Goal: Transaction & Acquisition: Purchase product/service

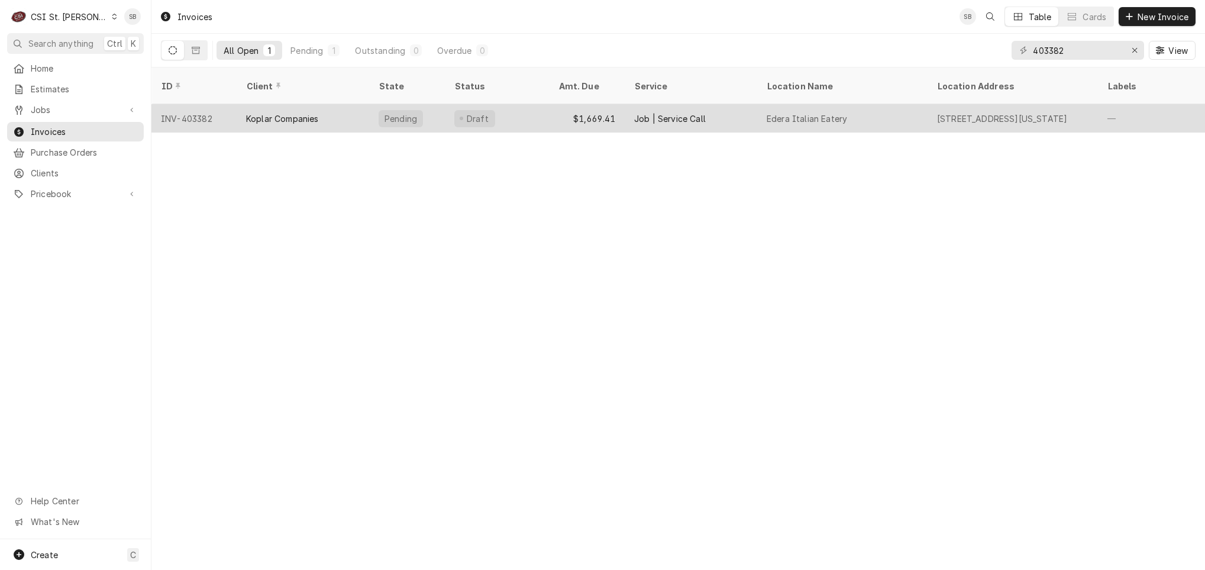
click at [241, 110] on div "Koplar Companies" at bounding box center [303, 118] width 133 height 28
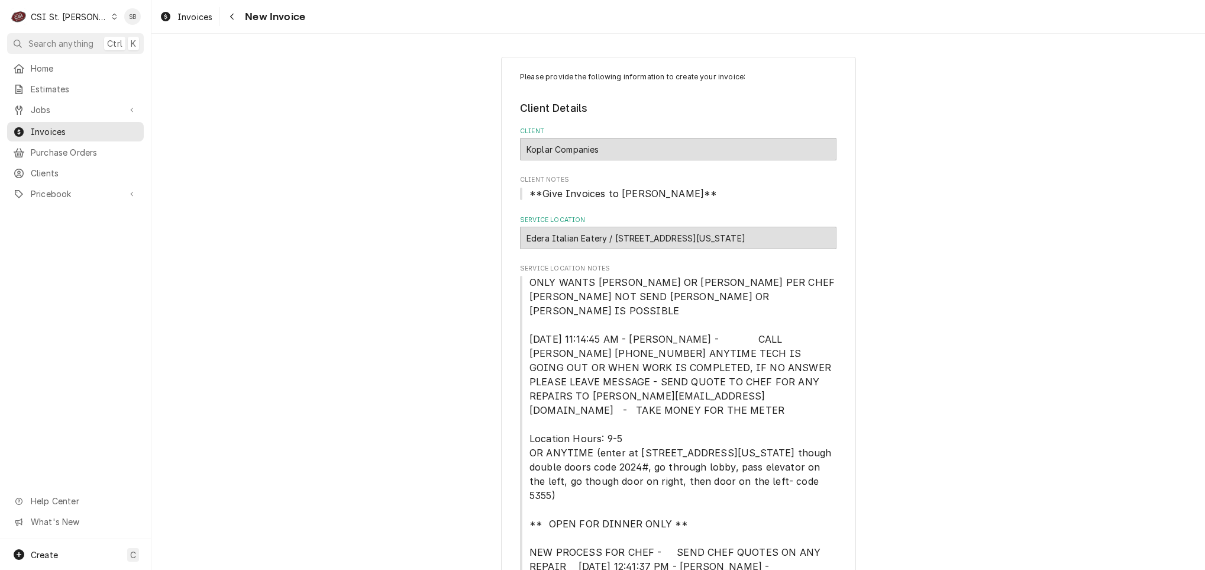
type textarea "x"
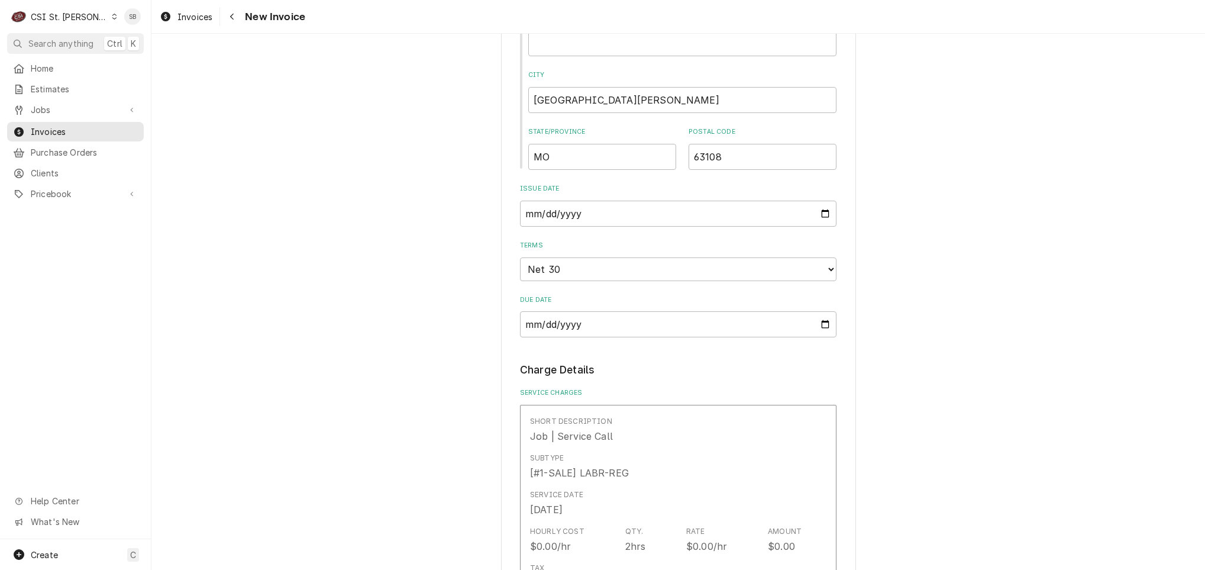
scroll to position [1065, 0]
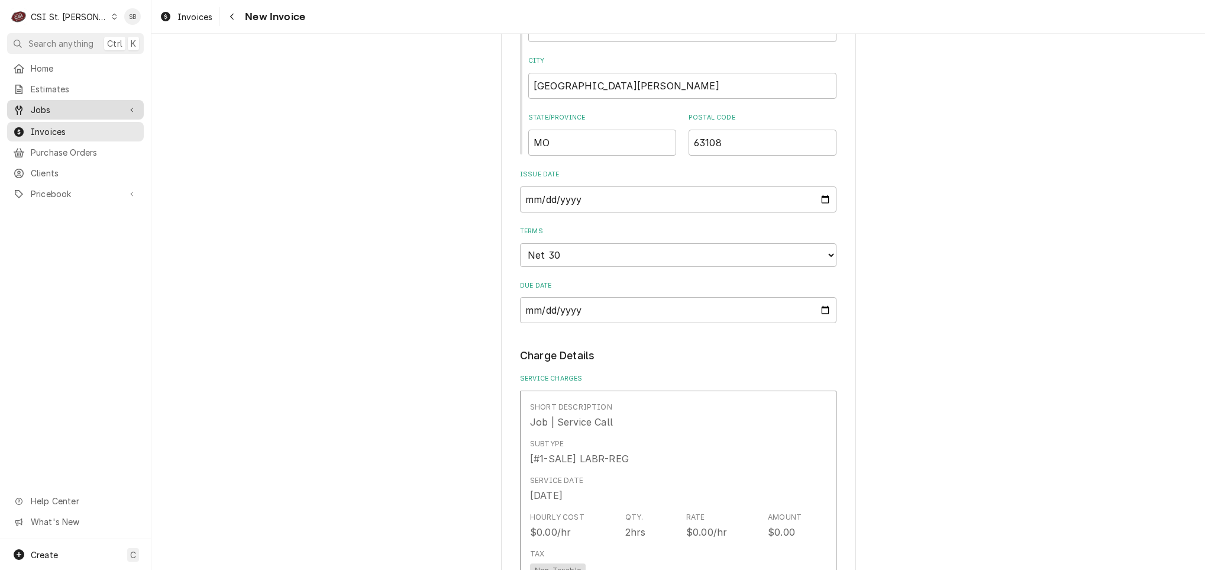
click at [69, 104] on span "Jobs" at bounding box center [75, 110] width 89 height 12
click at [66, 123] on div "Jobs" at bounding box center [75, 130] width 132 height 15
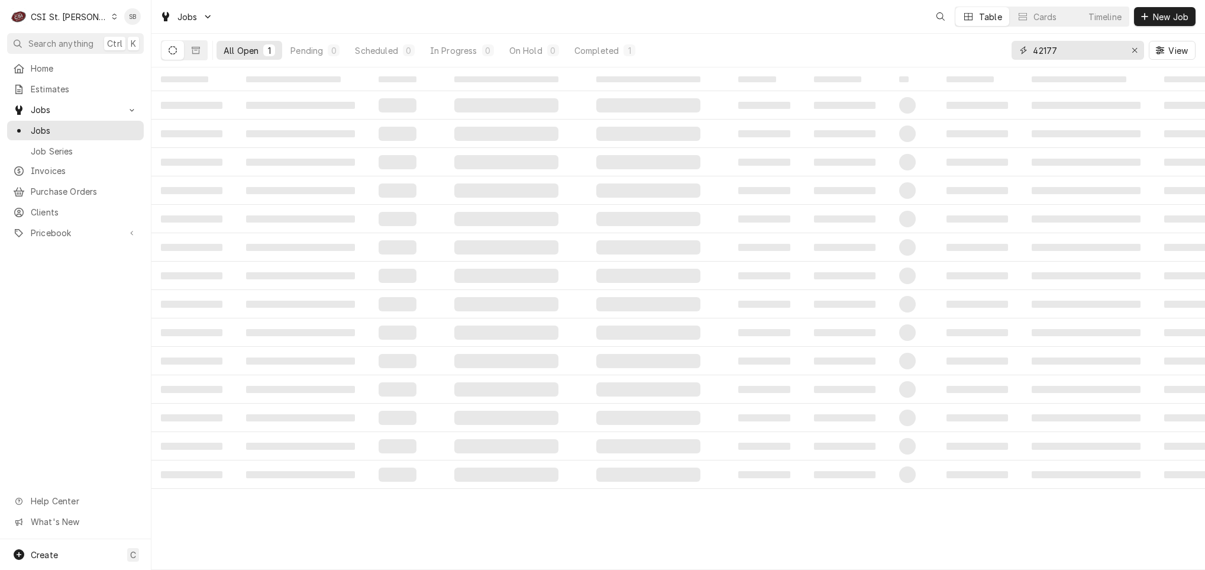
click at [1044, 47] on input "42177" at bounding box center [1077, 50] width 89 height 19
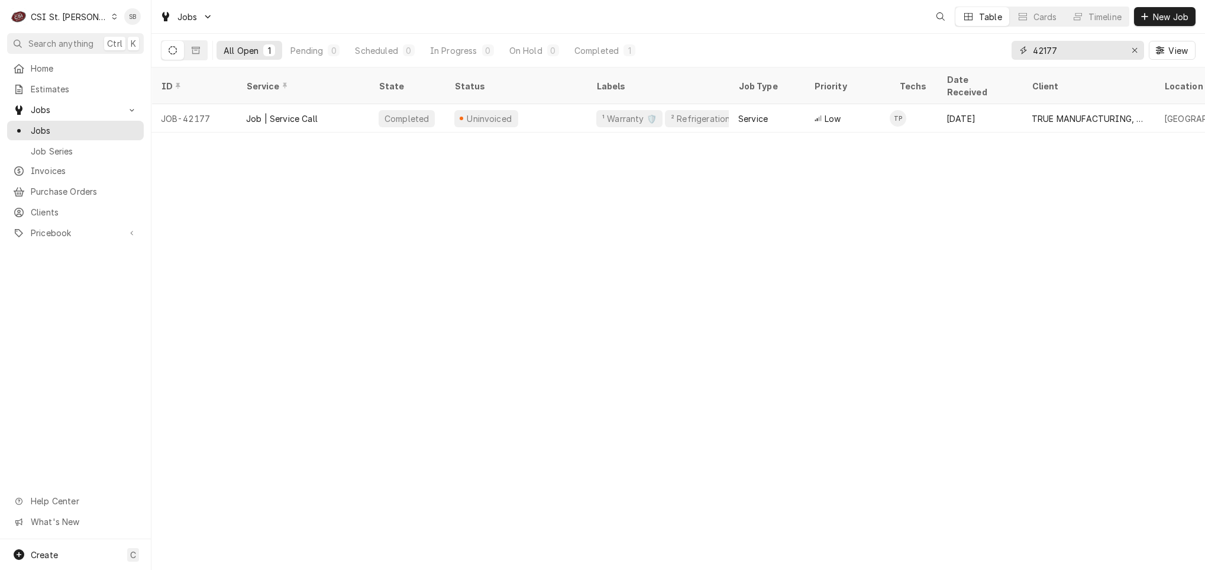
click at [1044, 47] on input "42177" at bounding box center [1077, 50] width 89 height 19
click at [1058, 46] on input "42170" at bounding box center [1077, 50] width 89 height 19
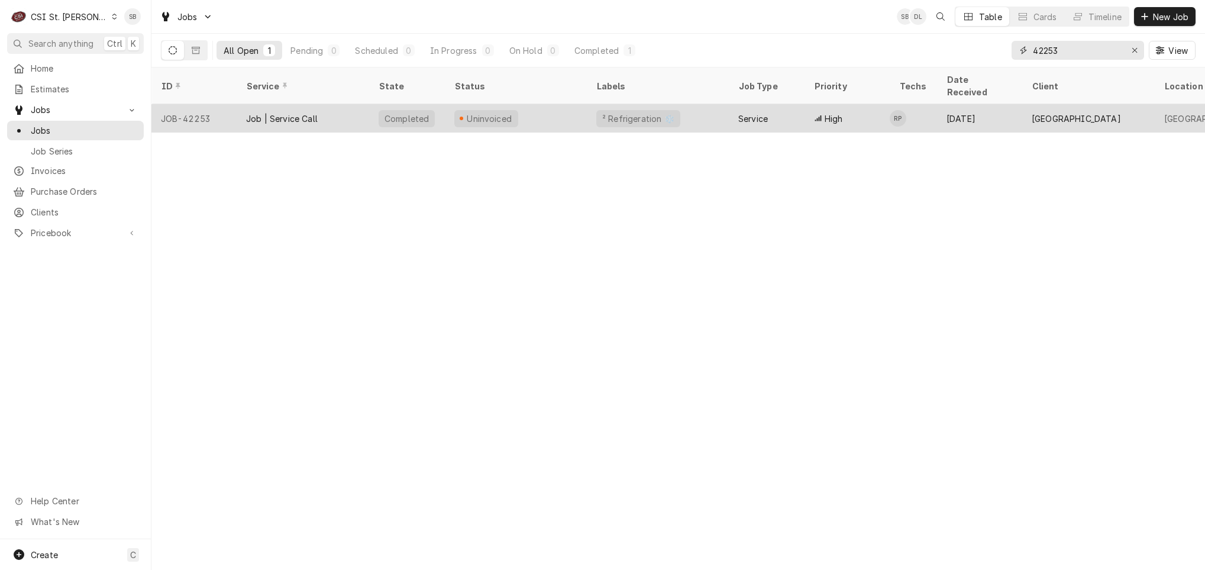
type input "42253"
click at [334, 104] on div "Job | Service Call" at bounding box center [303, 118] width 133 height 28
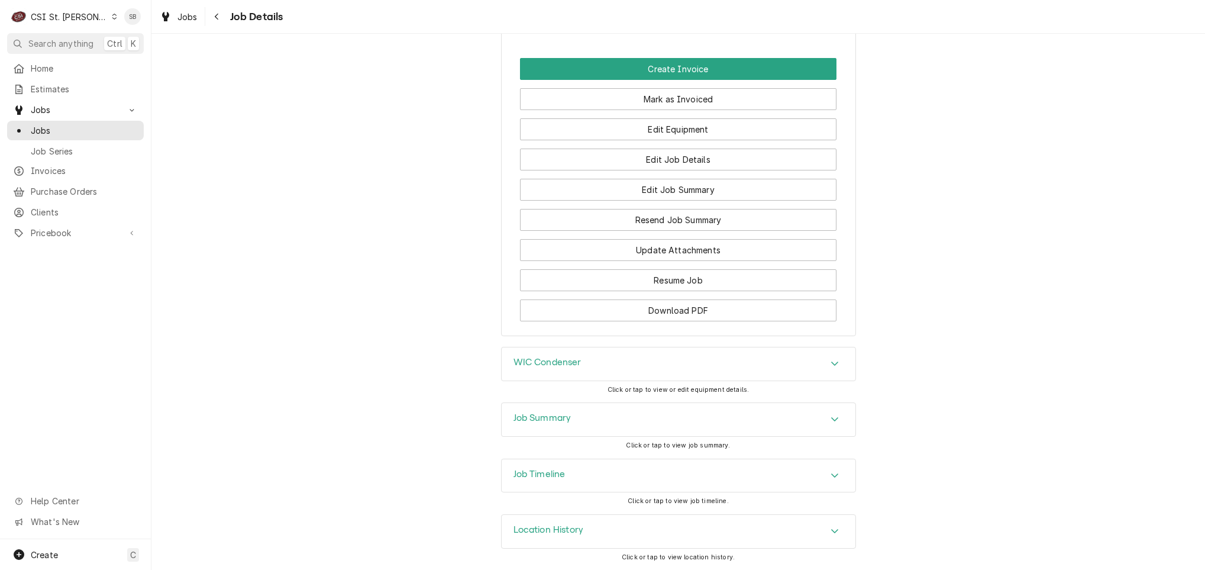
scroll to position [1178, 0]
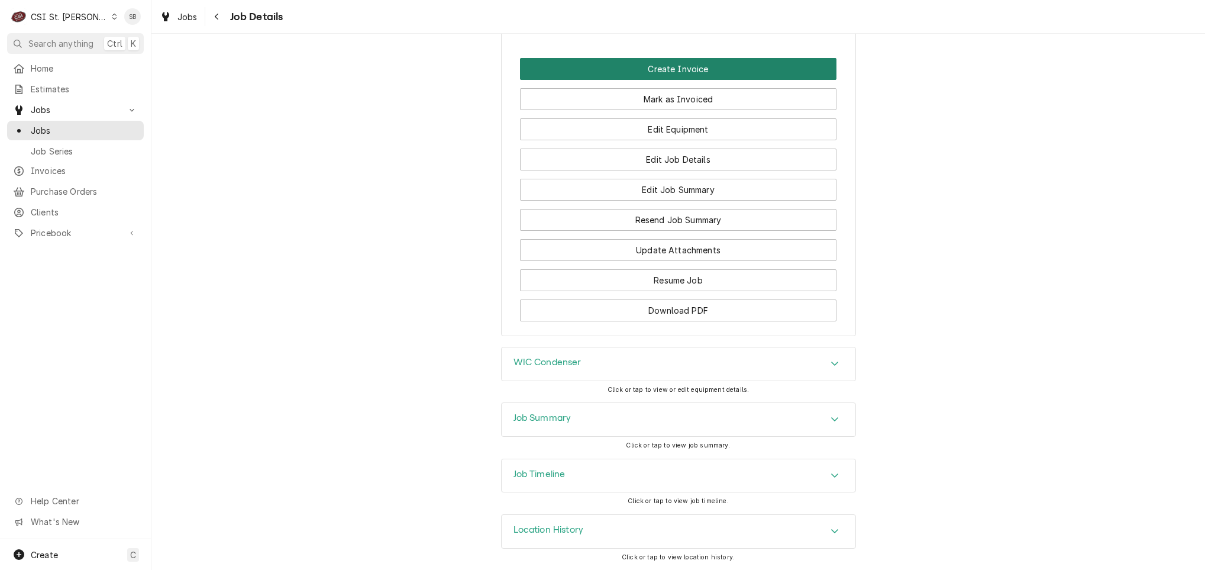
click at [618, 61] on button "Create Invoice" at bounding box center [678, 69] width 317 height 22
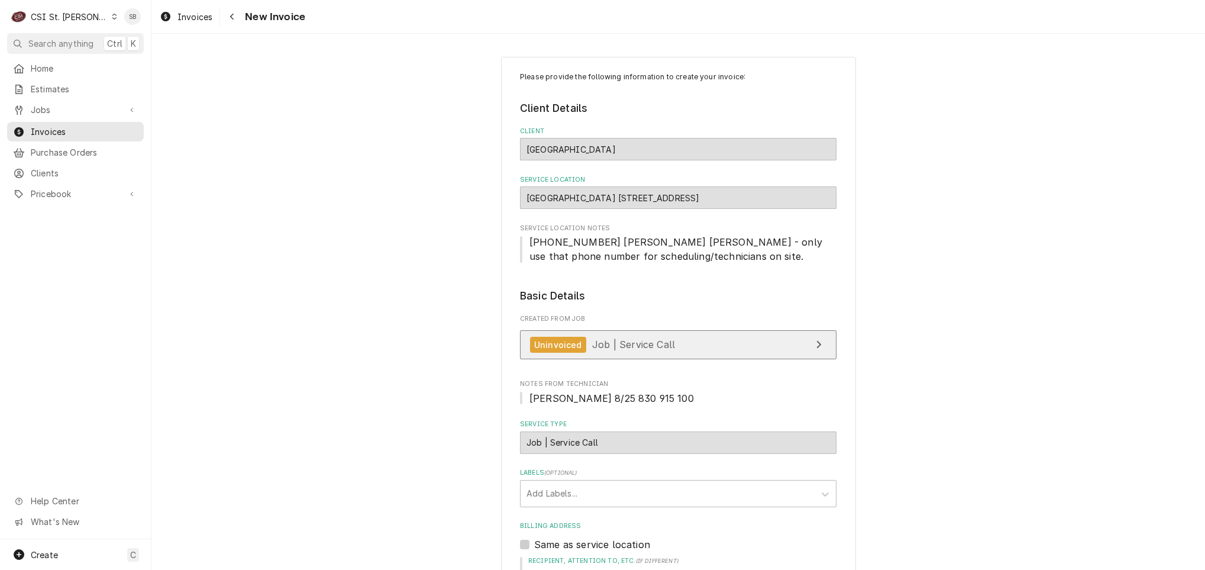
click at [655, 338] on link "Uninvoiced Job | Service Call" at bounding box center [678, 344] width 317 height 29
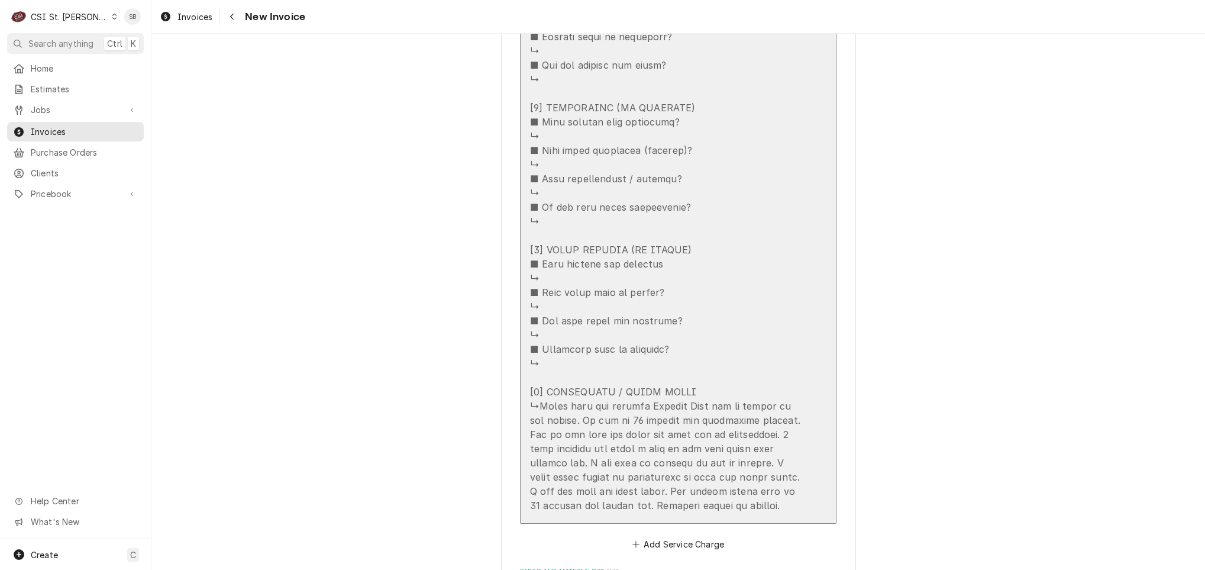
scroll to position [2219, 0]
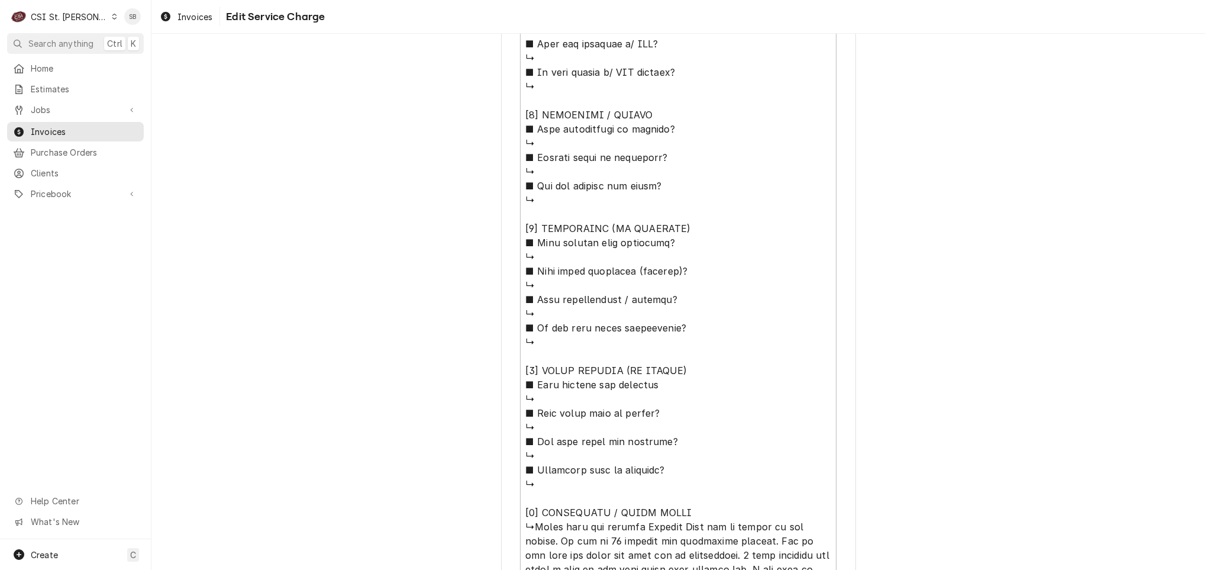
scroll to position [979, 0]
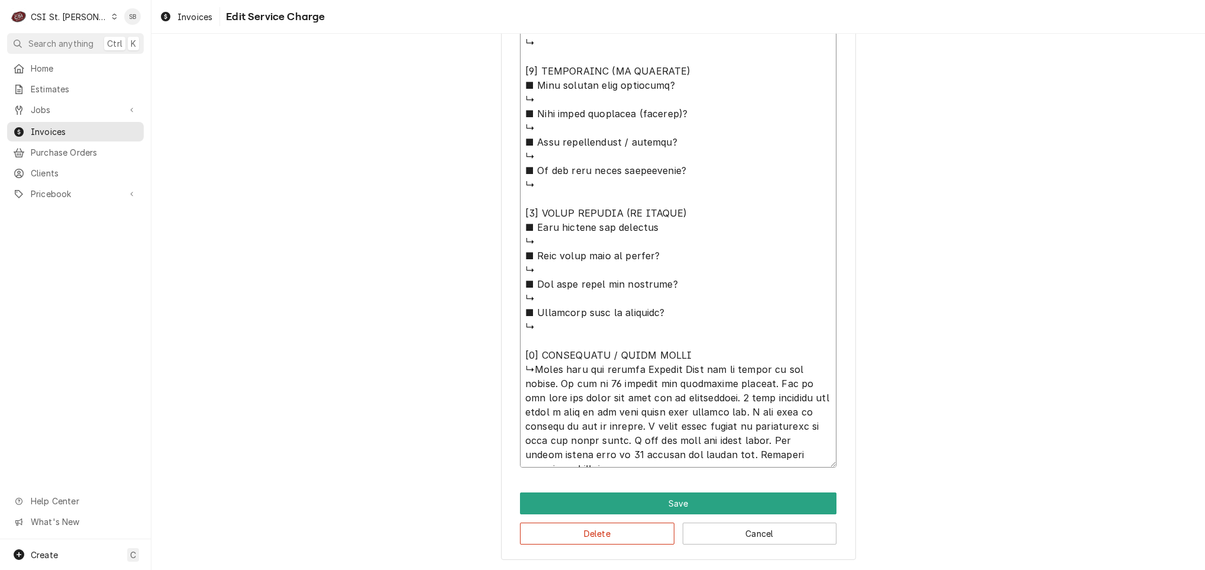
click at [533, 367] on textarea "Service Summary ( optional )" at bounding box center [678, 29] width 317 height 878
type textarea "x"
type textarea "⚠️ 𝗙𝗢𝗥𝗠 𝗜𝗡𝗦𝗧𝗥𝗨𝗖𝗧𝗜𝗢𝗡𝗦 ⚠️ ✪ 𝗖𝗼𝗺𝗽𝗹𝗲𝘁𝗲 𝗮𝗹𝗹 𝗿𝗲𝗹𝗲𝘃𝗮𝗻𝘁 𝘀𝗲𝗰𝘁𝗶𝗼𝗻𝘀 ✪ 𝗣𝗿𝗼𝘃𝗶𝗱𝗲 𝗱𝗲𝘁𝗮𝗶𝗹𝗲𝗱 𝗮𝗻𝘀…"
type textarea "x"
type textarea "⚠️ 𝗙𝗢𝗥𝗠 𝗜𝗡𝗦𝗧𝗥𝗨𝗖𝗧𝗜𝗢𝗡𝗦 ⚠️ ✪ 𝗖𝗼𝗺𝗽𝗹𝗲𝘁𝗲 𝗮𝗹𝗹 𝗿𝗲𝗹𝗲𝘃𝗮𝗻𝘁 𝘀𝗲𝗰𝘁𝗶𝗼𝗻𝘀 ✪ 𝗣𝗿𝗼𝘃𝗶𝗱𝗲 𝗱𝗲𝘁𝗮𝗶𝗹𝗲𝗱 𝗮𝗻𝘀…"
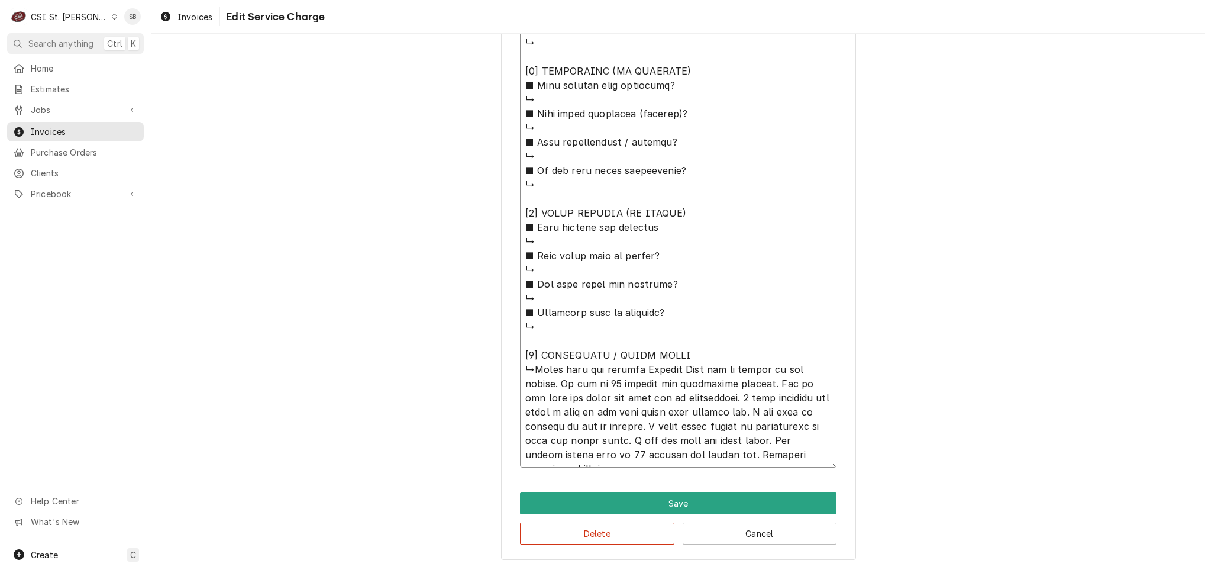
type textarea "x"
type textarea "⚠️ 𝗙𝗢𝗥𝗠 𝗜𝗡𝗦𝗧𝗥𝗨𝗖𝗧𝗜𝗢𝗡𝗦 ⚠️ ✪ 𝗖𝗼𝗺𝗽𝗹𝗲𝘁𝗲 𝗮𝗹𝗹 𝗿𝗲𝗹𝗲𝘃𝗮𝗻𝘁 𝘀𝗲𝗰𝘁𝗶𝗼𝗻𝘀 ✪ 𝗣𝗿𝗼𝘃𝗶𝗱𝗲 𝗱𝗲𝘁𝗮𝗶𝗹𝗲𝗱 𝗮𝗻𝘀…"
type textarea "x"
type textarea "⚠️ 𝗙𝗢𝗥𝗠 𝗜𝗡𝗦𝗧𝗥𝗨𝗖𝗧𝗜𝗢𝗡𝗦 ⚠️ ✪ 𝗖𝗼𝗺𝗽𝗹𝗲𝘁𝗲 𝗮𝗹𝗹 𝗿𝗲𝗹𝗲𝘃𝗮𝗻𝘁 𝘀𝗲𝗰𝘁𝗶𝗼𝗻𝘀 ✪ 𝗣𝗿𝗼𝘃𝗶𝗱𝗲 𝗱𝗲𝘁𝗮𝗶𝗹𝗲𝗱 𝗮𝗻𝘀…"
type textarea "x"
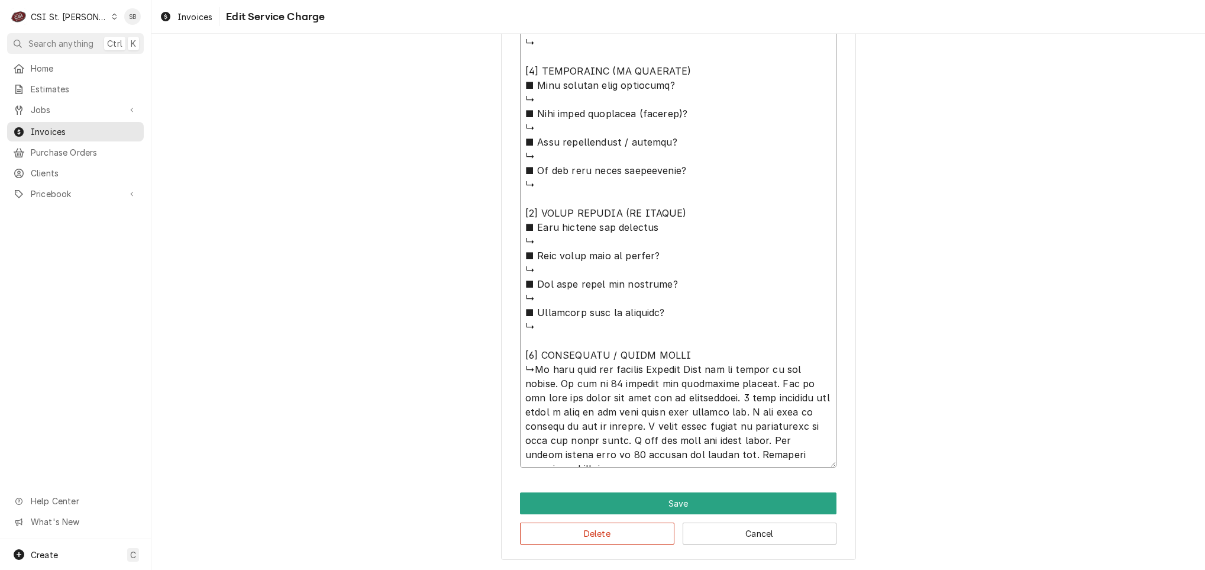
type textarea "⚠️ 𝗙𝗢𝗥𝗠 𝗜𝗡𝗦𝗧𝗥𝗨𝗖𝗧𝗜𝗢𝗡𝗦 ⚠️ ✪ 𝗖𝗼𝗺𝗽𝗹𝗲𝘁𝗲 𝗮𝗹𝗹 𝗿𝗲𝗹𝗲𝘃𝗮𝗻𝘁 𝘀𝗲𝗰𝘁𝗶𝗼𝗻𝘀 ✪ 𝗣𝗿𝗼𝘃𝗶𝗱𝗲 𝗱𝗲𝘁𝗮𝗶𝗹𝗲𝗱 𝗮𝗻𝘀…"
type textarea "x"
type textarea "⚠️ 𝗙𝗢𝗥𝗠 𝗜𝗡𝗦𝗧𝗥𝗨𝗖𝗧𝗜𝗢𝗡𝗦 ⚠️ ✪ 𝗖𝗼𝗺𝗽𝗹𝗲𝘁𝗲 𝗮𝗹𝗹 𝗿𝗲𝗹𝗲𝘃𝗮𝗻𝘁 𝘀𝗲𝗰𝘁𝗶𝗼𝗻𝘀 ✪ 𝗣𝗿𝗼𝘃𝗶𝗱𝗲 𝗱𝗲𝘁𝗮𝗶𝗹𝗲𝗱 𝗮𝗻𝘀…"
type textarea "x"
type textarea "⚠️ 𝗙𝗢𝗥𝗠 𝗜𝗡𝗦𝗧𝗥𝗨𝗖𝗧𝗜𝗢𝗡𝗦 ⚠️ ✪ 𝗖𝗼𝗺𝗽𝗹𝗲𝘁𝗲 𝗮𝗹𝗹 𝗿𝗲𝗹𝗲𝘃𝗮𝗻𝘁 𝘀𝗲𝗰𝘁𝗶𝗼𝗻𝘀 ✪ 𝗣𝗿𝗼𝘃𝗶𝗱𝗲 𝗱𝗲𝘁𝗮𝗶𝗹𝗲𝗱 𝗮𝗻𝘀…"
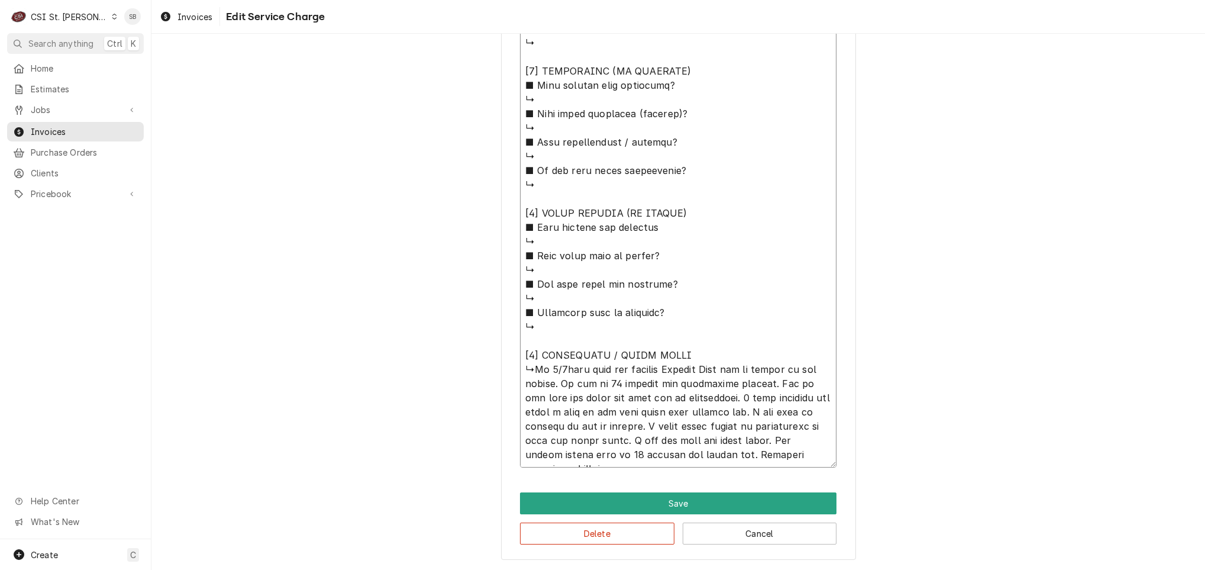
type textarea "x"
type textarea "⚠️ 𝗙𝗢𝗥𝗠 𝗜𝗡𝗦𝗧𝗥𝗨𝗖𝗧𝗜𝗢𝗡𝗦 ⚠️ ✪ 𝗖𝗼𝗺𝗽𝗹𝗲𝘁𝗲 𝗮𝗹𝗹 𝗿𝗲𝗹𝗲𝘃𝗮𝗻𝘁 𝘀𝗲𝗰𝘁𝗶𝗼𝗻𝘀 ✪ 𝗣𝗿𝗼𝘃𝗶𝗱𝗲 𝗱𝗲𝘁𝗮𝗶𝗹𝗲𝗱 𝗮𝗻𝘀…"
type textarea "x"
type textarea "⚠️ 𝗙𝗢𝗥𝗠 𝗜𝗡𝗦𝗧𝗥𝗨𝗖𝗧𝗜𝗢𝗡𝗦 ⚠️ ✪ 𝗖𝗼𝗺𝗽𝗹𝗲𝘁𝗲 𝗮𝗹𝗹 𝗿𝗲𝗹𝗲𝘃𝗮𝗻𝘁 𝘀𝗲𝗰𝘁𝗶𝗼𝗻𝘀 ✪ 𝗣𝗿𝗼𝘃𝗶𝗱𝗲 𝗱𝗲𝘁𝗮𝗶𝗹𝗲𝗱 𝗮𝗻𝘀…"
type textarea "x"
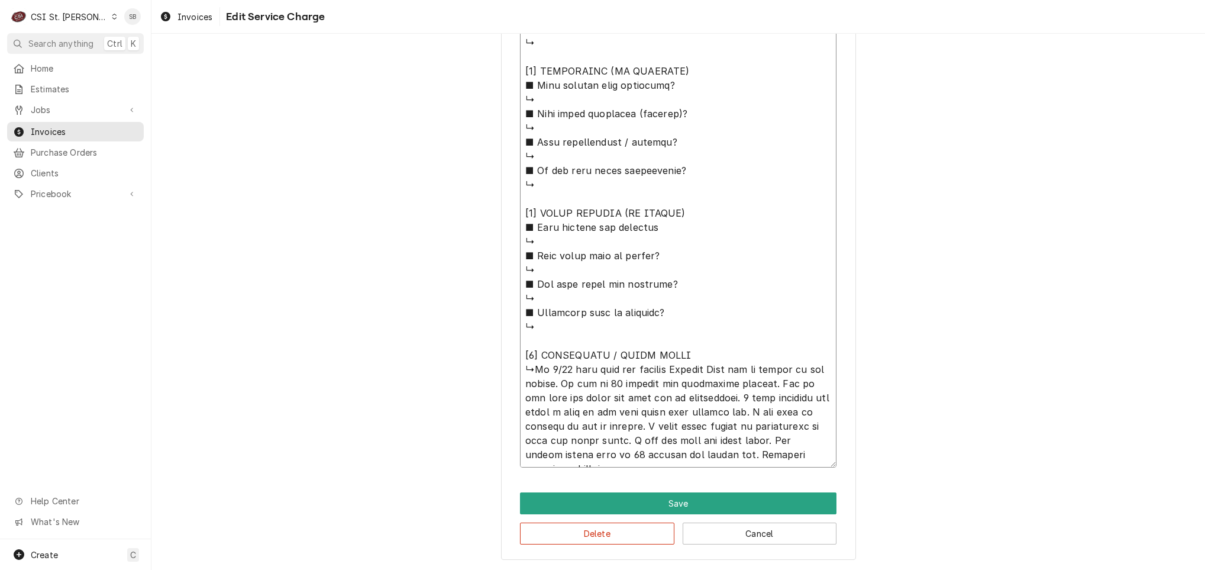
type textarea "⚠️ 𝗙𝗢𝗥𝗠 𝗜𝗡𝗦𝗧𝗥𝗨𝗖𝗧𝗜𝗢𝗡𝗦 ⚠️ ✪ 𝗖𝗼𝗺𝗽𝗹𝗲𝘁𝗲 𝗮𝗹𝗹 𝗿𝗲𝗹𝗲𝘃𝗮𝗻𝘁 𝘀𝗲𝗰𝘁𝗶𝗼𝗻𝘀 ✪ 𝗣𝗿𝗼𝘃𝗶𝗱𝗲 𝗱𝗲𝘁𝗮𝗶𝗹𝗲𝗱 𝗮𝗻𝘀…"
type textarea "x"
type textarea "⚠️ 𝗙𝗢𝗥𝗠 𝗜𝗡𝗦𝗧𝗥𝗨𝗖𝗧𝗜𝗢𝗡𝗦 ⚠️ ✪ 𝗖𝗼𝗺𝗽𝗹𝗲𝘁𝗲 𝗮𝗹𝗹 𝗿𝗲𝗹𝗲𝘃𝗮𝗻𝘁 𝘀𝗲𝗰𝘁𝗶𝗼𝗻𝘀 ✪ 𝗣𝗿𝗼𝘃𝗶𝗱𝗲 𝗱𝗲𝘁𝗮𝗶𝗹𝗲𝗱 𝗮𝗻𝘀…"
type textarea "x"
type textarea "⚠️ 𝗙𝗢𝗥𝗠 𝗜𝗡𝗦𝗧𝗥𝗨𝗖𝗧𝗜𝗢𝗡𝗦 ⚠️ ✪ 𝗖𝗼𝗺𝗽𝗹𝗲𝘁𝗲 𝗮𝗹𝗹 𝗿𝗲𝗹𝗲𝘃𝗮𝗻𝘁 𝘀𝗲𝗰𝘁𝗶𝗼𝗻𝘀 ✪ 𝗣𝗿𝗼𝘃𝗶𝗱𝗲 𝗱𝗲𝘁𝗮𝗶𝗹𝗲𝗱 𝗮𝗻𝘀…"
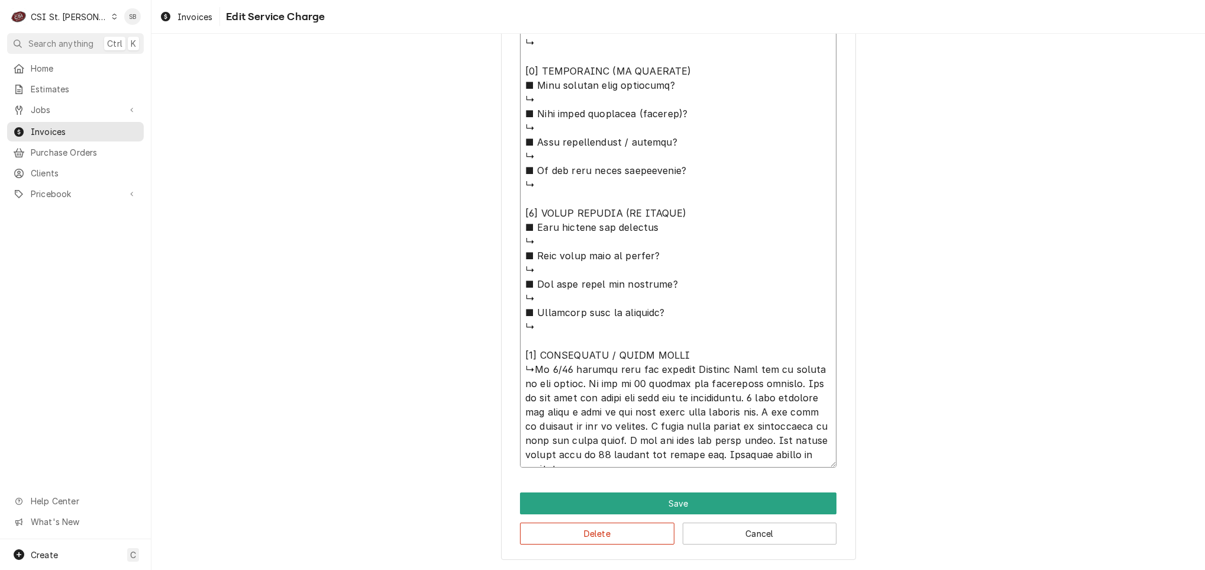
type textarea "x"
type textarea "⚠️ 𝗙𝗢𝗥𝗠 𝗜𝗡𝗦𝗧𝗥𝗨𝗖𝗧𝗜𝗢𝗡𝗦 ⚠️ ✪ 𝗖𝗼𝗺𝗽𝗹𝗲𝘁𝗲 𝗮𝗹𝗹 𝗿𝗲𝗹𝗲𝘃𝗮𝗻𝘁 𝘀𝗲𝗰𝘁𝗶𝗼𝗻𝘀 ✪ 𝗣𝗿𝗼𝘃𝗶𝗱𝗲 𝗱𝗲𝘁𝗮𝗶𝗹𝗲𝗱 𝗮𝗻𝘀…"
type textarea "x"
type textarea "⚠️ 𝗙𝗢𝗥𝗠 𝗜𝗡𝗦𝗧𝗥𝗨𝗖𝗧𝗜𝗢𝗡𝗦 ⚠️ ✪ 𝗖𝗼𝗺𝗽𝗹𝗲𝘁𝗲 𝗮𝗹𝗹 𝗿𝗲𝗹𝗲𝘃𝗮𝗻𝘁 𝘀𝗲𝗰𝘁𝗶𝗼𝗻𝘀 ✪ 𝗣𝗿𝗼𝘃𝗶𝗱𝗲 𝗱𝗲𝘁𝗮𝗶𝗹𝗲𝗱 𝗮𝗻𝘀…"
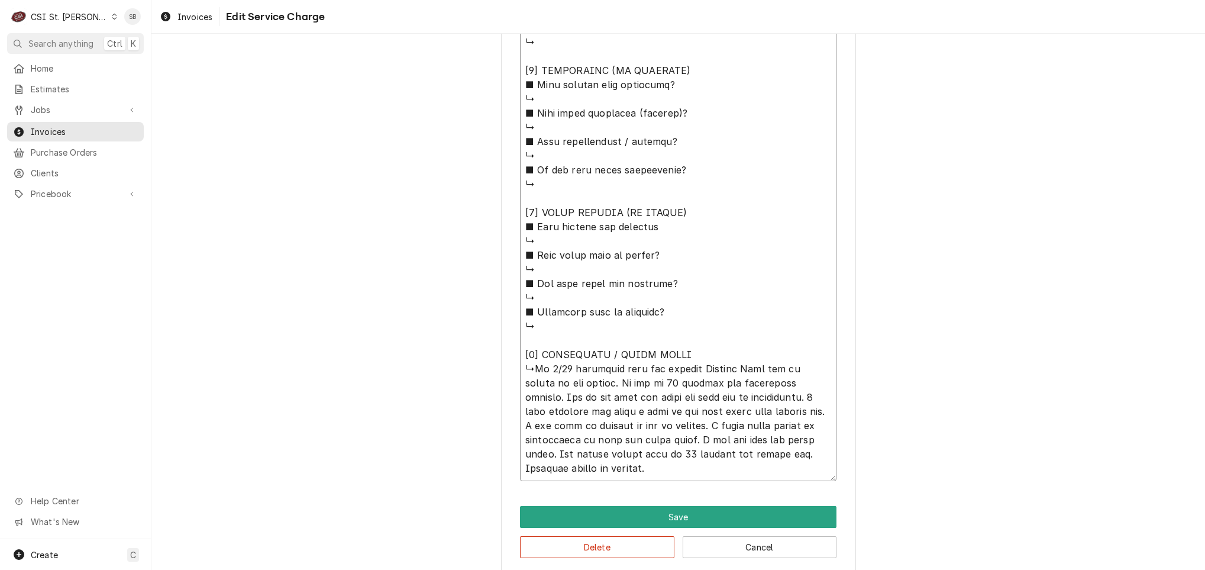
type textarea "x"
type textarea "⚠️ 𝗙𝗢𝗥𝗠 𝗜𝗡𝗦𝗧𝗥𝗨𝗖𝗧𝗜𝗢𝗡𝗦 ⚠️ ✪ 𝗖𝗼𝗺𝗽𝗹𝗲𝘁𝗲 𝗮𝗹𝗹 𝗿𝗲𝗹𝗲𝘃𝗮𝗻𝘁 𝘀𝗲𝗰𝘁𝗶𝗼𝗻𝘀 ✪ 𝗣𝗿𝗼𝘃𝗶𝗱𝗲 𝗱𝗲𝘁𝗮𝗶𝗹𝗲𝗱 𝗮𝗻𝘀…"
type textarea "x"
type textarea "⚠️ 𝗙𝗢𝗥𝗠 𝗜𝗡𝗦𝗧𝗥𝗨𝗖𝗧𝗜𝗢𝗡𝗦 ⚠️ ✪ 𝗖𝗼𝗺𝗽𝗹𝗲𝘁𝗲 𝗮𝗹𝗹 𝗿𝗲𝗹𝗲𝘃𝗮𝗻𝘁 𝘀𝗲𝗰𝘁𝗶𝗼𝗻𝘀 ✪ 𝗣𝗿𝗼𝘃𝗶𝗱𝗲 𝗱𝗲𝘁𝗮𝗶𝗹𝗲𝗱 𝗮𝗻𝘀…"
type textarea "x"
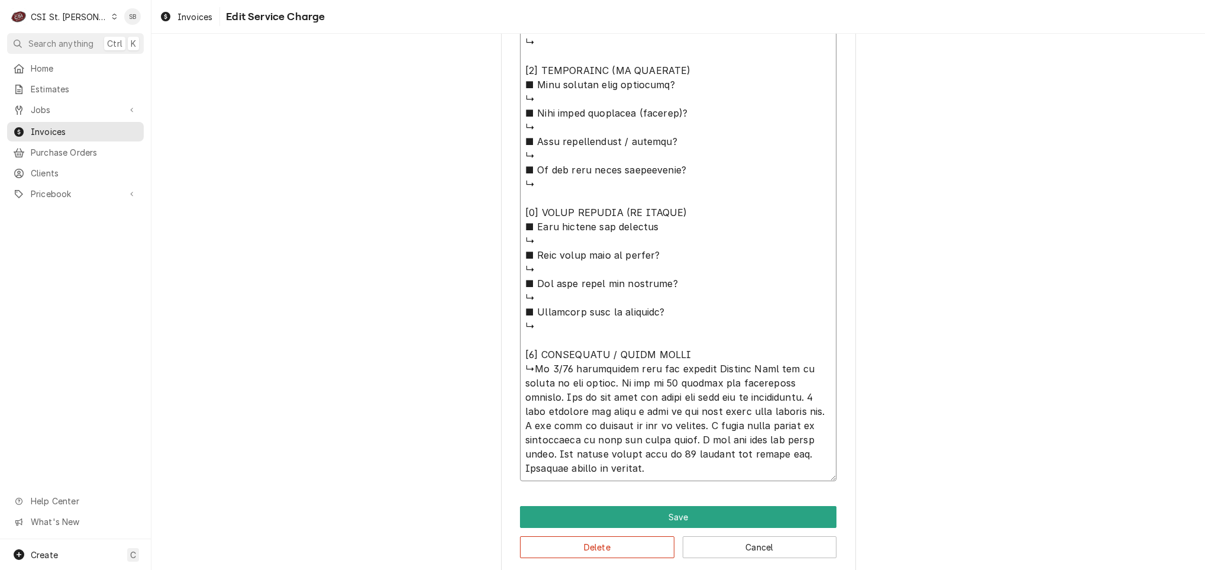
type textarea "⚠️ 𝗙𝗢𝗥𝗠 𝗜𝗡𝗦𝗧𝗥𝗨𝗖𝗧𝗜𝗢𝗡𝗦 ⚠️ ✪ 𝗖𝗼𝗺𝗽𝗹𝗲𝘁𝗲 𝗮𝗹𝗹 𝗿𝗲𝗹𝗲𝘃𝗮𝗻𝘁 𝘀𝗲𝗰𝘁𝗶𝗼𝗻𝘀 ✪ 𝗣𝗿𝗼𝘃𝗶𝗱𝗲 𝗱𝗲𝘁𝗮𝗶𝗹𝗲𝗱 𝗮𝗻𝘀…"
type textarea "x"
type textarea "⚠️ 𝗙𝗢𝗥𝗠 𝗜𝗡𝗦𝗧𝗥𝗨𝗖𝗧𝗜𝗢𝗡𝗦 ⚠️ ✪ 𝗖𝗼𝗺𝗽𝗹𝗲𝘁𝗲 𝗮𝗹𝗹 𝗿𝗲𝗹𝗲𝘃𝗮𝗻𝘁 𝘀𝗲𝗰𝘁𝗶𝗼𝗻𝘀 ✪ 𝗣𝗿𝗼𝘃𝗶𝗱𝗲 𝗱𝗲𝘁𝗮𝗶𝗹𝗲𝗱 𝗮𝗻𝘀…"
type textarea "x"
type textarea "⚠️ 𝗙𝗢𝗥𝗠 𝗜𝗡𝗦𝗧𝗥𝗨𝗖𝗧𝗜𝗢𝗡𝗦 ⚠️ ✪ 𝗖𝗼𝗺𝗽𝗹𝗲𝘁𝗲 𝗮𝗹𝗹 𝗿𝗲𝗹𝗲𝘃𝗮𝗻𝘁 𝘀𝗲𝗰𝘁𝗶𝗼𝗻𝘀 ✪ 𝗣𝗿𝗼𝘃𝗶𝗱𝗲 𝗱𝗲𝘁𝗮𝗶𝗹𝗲𝗱 𝗮𝗻𝘀…"
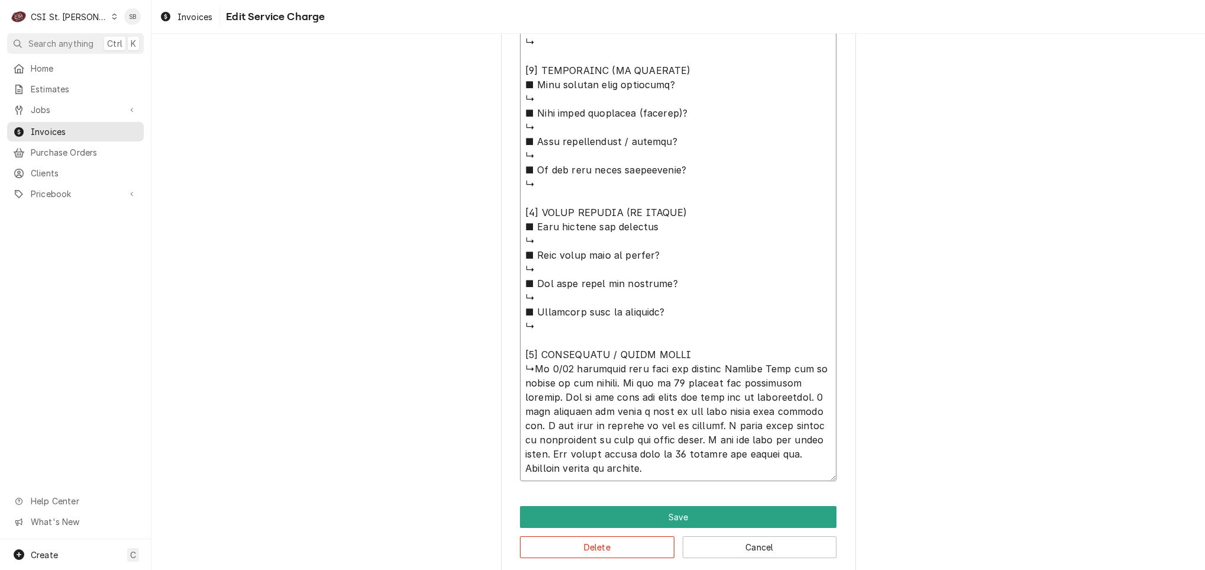
type textarea "x"
type textarea "⚠️ 𝗙𝗢𝗥𝗠 𝗜𝗡𝗦𝗧𝗥𝗨𝗖𝗧𝗜𝗢𝗡𝗦 ⚠️ ✪ 𝗖𝗼𝗺𝗽𝗹𝗲𝘁𝗲 𝗮𝗹𝗹 𝗿𝗲𝗹𝗲𝘃𝗮𝗻𝘁 𝘀𝗲𝗰𝘁𝗶𝗼𝗻𝘀 ✪ 𝗣𝗿𝗼𝘃𝗶𝗱𝗲 𝗱𝗲𝘁𝗮𝗶𝗹𝗲𝗱 𝗮𝗻𝘀…"
type textarea "x"
type textarea "⚠️ 𝗙𝗢𝗥𝗠 𝗜𝗡𝗦𝗧𝗥𝗨𝗖𝗧𝗜𝗢𝗡𝗦 ⚠️ ✪ 𝗖𝗼𝗺𝗽𝗹𝗲𝘁𝗲 𝗮𝗹𝗹 𝗿𝗲𝗹𝗲𝘃𝗮𝗻𝘁 𝘀𝗲𝗰𝘁𝗶𝗼𝗻𝘀 ✪ 𝗣𝗿𝗼𝘃𝗶𝗱𝗲 𝗱𝗲𝘁𝗮𝗶𝗹𝗲𝗱 𝗮𝗻𝘀…"
type textarea "x"
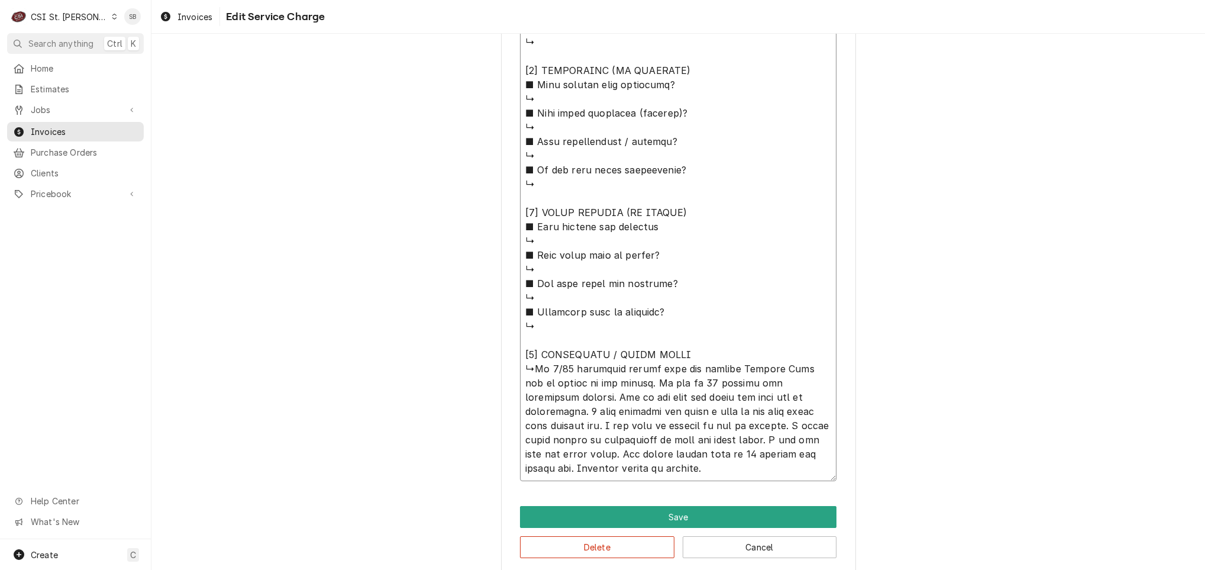
type textarea "⚠️ 𝗙𝗢𝗥𝗠 𝗜𝗡𝗦𝗧𝗥𝗨𝗖𝗧𝗜𝗢𝗡𝗦 ⚠️ ✪ 𝗖𝗼𝗺𝗽𝗹𝗲𝘁𝗲 𝗮𝗹𝗹 𝗿𝗲𝗹𝗲𝘃𝗮𝗻𝘁 𝘀𝗲𝗰𝘁𝗶𝗼𝗻𝘀 ✪ 𝗣𝗿𝗼𝘃𝗶𝗱𝗲 𝗱𝗲𝘁𝗮𝗶𝗹𝗲𝗱 𝗮𝗻𝘀…"
type textarea "x"
type textarea "⚠️ 𝗙𝗢𝗥𝗠 𝗜𝗡𝗦𝗧𝗥𝗨𝗖𝗧𝗜𝗢𝗡𝗦 ⚠️ ✪ 𝗖𝗼𝗺𝗽𝗹𝗲𝘁𝗲 𝗮𝗹𝗹 𝗿𝗲𝗹𝗲𝘃𝗮𝗻𝘁 𝘀𝗲𝗰𝘁𝗶𝗼𝗻𝘀 ✪ 𝗣𝗿𝗼𝘃𝗶𝗱𝗲 𝗱𝗲𝘁𝗮𝗶𝗹𝗲𝗱 𝗮𝗻𝘀…"
type textarea "x"
type textarea "⚠️ 𝗙𝗢𝗥𝗠 𝗜𝗡𝗦𝗧𝗥𝗨𝗖𝗧𝗜𝗢𝗡𝗦 ⚠️ ✪ 𝗖𝗼𝗺𝗽𝗹𝗲𝘁𝗲 𝗮𝗹𝗹 𝗿𝗲𝗹𝗲𝘃𝗮𝗻𝘁 𝘀𝗲𝗰𝘁𝗶𝗼𝗻𝘀 ✪ 𝗣𝗿𝗼𝘃𝗶𝗱𝗲 𝗱𝗲𝘁𝗮𝗶𝗹𝗲𝗱 𝗮𝗻𝘀…"
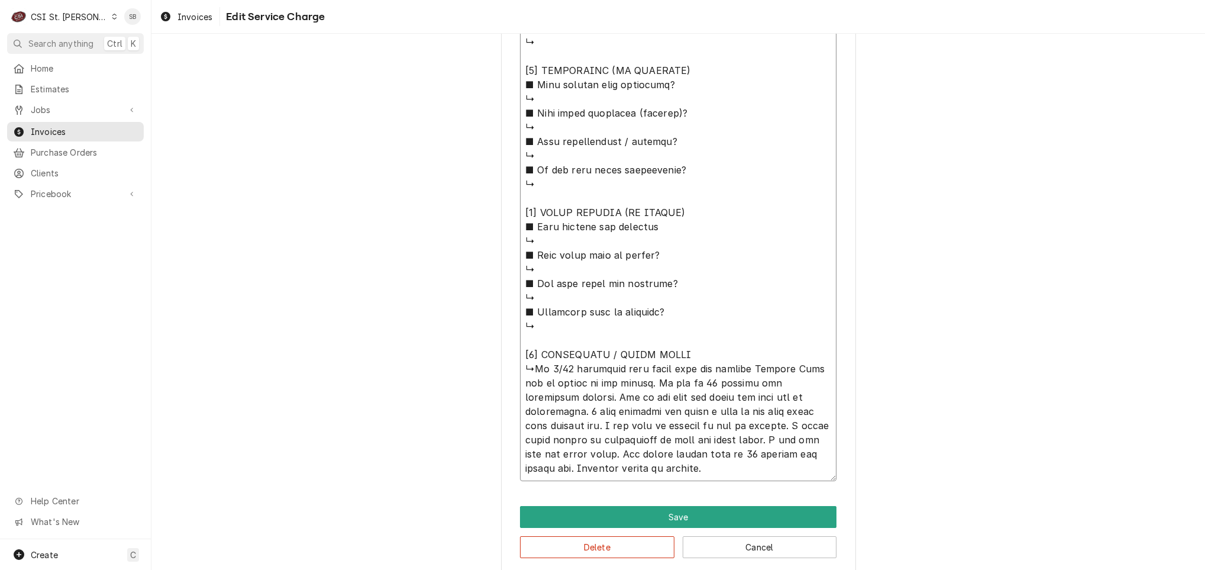
type textarea "x"
type textarea "⚠️ 𝗙𝗢𝗥𝗠 𝗜𝗡𝗦𝗧𝗥𝗨𝗖𝗧𝗜𝗢𝗡𝗦 ⚠️ ✪ 𝗖𝗼𝗺𝗽𝗹𝗲𝘁𝗲 𝗮𝗹𝗹 𝗿𝗲𝗹𝗲𝘃𝗮𝗻𝘁 𝘀𝗲𝗰𝘁𝗶𝗼𝗻𝘀 ✪ 𝗣𝗿𝗼𝘃𝗶𝗱𝗲 𝗱𝗲𝘁𝗮𝗶𝗹𝗲𝗱 𝗮𝗻𝘀…"
type textarea "x"
type textarea "⚠️ 𝗙𝗢𝗥𝗠 𝗜𝗡𝗦𝗧𝗥𝗨𝗖𝗧𝗜𝗢𝗡𝗦 ⚠️ ✪ 𝗖𝗼𝗺𝗽𝗹𝗲𝘁𝗲 𝗮𝗹𝗹 𝗿𝗲𝗹𝗲𝘃𝗮𝗻𝘁 𝘀𝗲𝗰𝘁𝗶𝗼𝗻𝘀 ✪ 𝗣𝗿𝗼𝘃𝗶𝗱𝗲 𝗱𝗲𝘁𝗮𝗶𝗹𝗲𝗱 𝗮𝗻𝘀…"
type textarea "x"
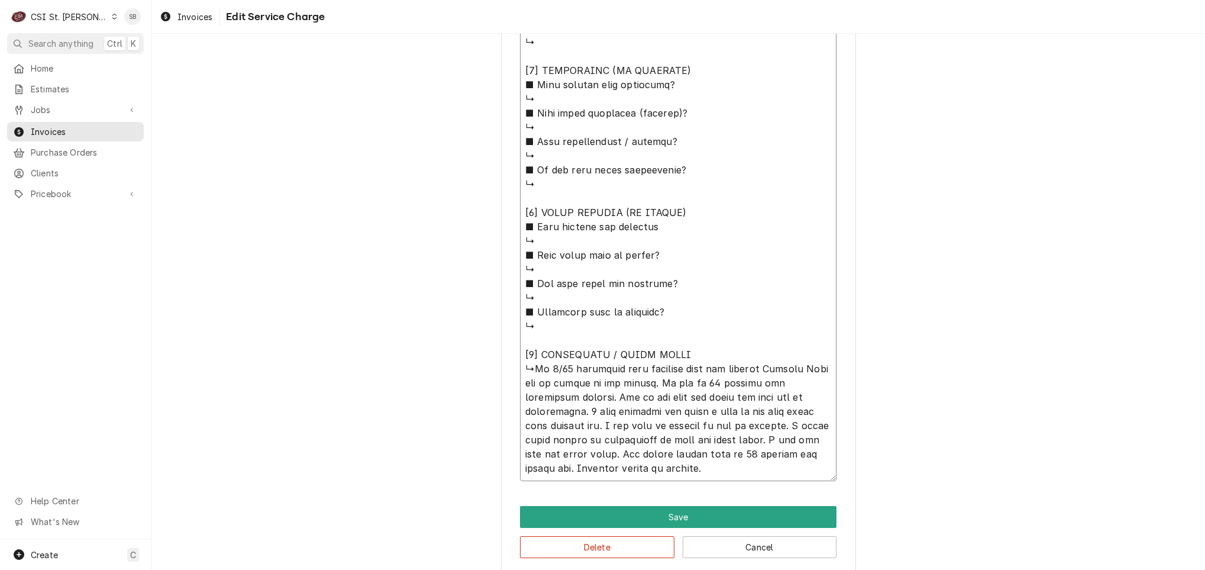
type textarea "⚠️ 𝗙𝗢𝗥𝗠 𝗜𝗡𝗦𝗧𝗥𝗨𝗖𝗧𝗜𝗢𝗡𝗦 ⚠️ ✪ 𝗖𝗼𝗺𝗽𝗹𝗲𝘁𝗲 𝗮𝗹𝗹 𝗿𝗲𝗹𝗲𝘃𝗮𝗻𝘁 𝘀𝗲𝗰𝘁𝗶𝗼𝗻𝘀 ✪ 𝗣𝗿𝗼𝘃𝗶𝗱𝗲 𝗱𝗲𝘁𝗮𝗶𝗹𝗲𝗱 𝗮𝗻𝘀…"
type textarea "x"
type textarea "⚠️ 𝗙𝗢𝗥𝗠 𝗜𝗡𝗦𝗧𝗥𝗨𝗖𝗧𝗜𝗢𝗡𝗦 ⚠️ ✪ 𝗖𝗼𝗺𝗽𝗹𝗲𝘁𝗲 𝗮𝗹𝗹 𝗿𝗲𝗹𝗲𝘃𝗮𝗻𝘁 𝘀𝗲𝗰𝘁𝗶𝗼𝗻𝘀 ✪ 𝗣𝗿𝗼𝘃𝗶𝗱𝗲 𝗱𝗲𝘁𝗮𝗶𝗹𝗲𝗱 𝗮𝗻𝘀…"
type textarea "x"
type textarea "⚠️ 𝗙𝗢𝗥𝗠 𝗜𝗡𝗦𝗧𝗥𝗨𝗖𝗧𝗜𝗢𝗡𝗦 ⚠️ ✪ 𝗖𝗼𝗺𝗽𝗹𝗲𝘁𝗲 𝗮𝗹𝗹 𝗿𝗲𝗹𝗲𝘃𝗮𝗻𝘁 𝘀𝗲𝗰𝘁𝗶𝗼𝗻𝘀 ✪ 𝗣𝗿𝗼𝘃𝗶𝗱𝗲 𝗱𝗲𝘁𝗮𝗶𝗹𝗲𝗱 𝗮𝗻𝘀…"
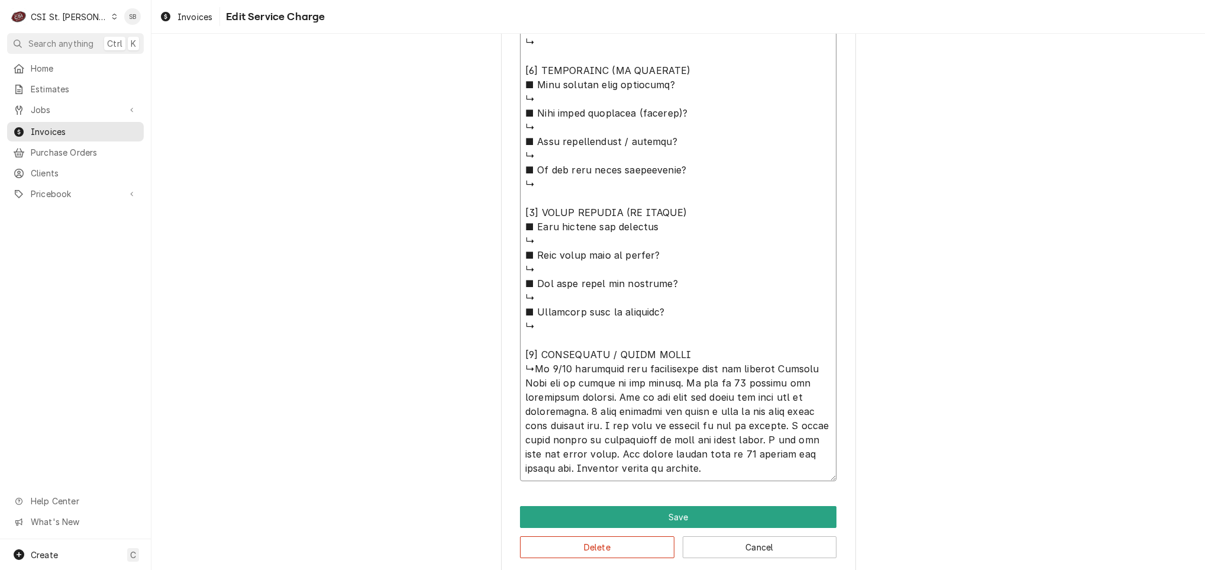
type textarea "x"
type textarea "⚠️ 𝗙𝗢𝗥𝗠 𝗜𝗡𝗦𝗧𝗥𝗨𝗖𝗧𝗜𝗢𝗡𝗦 ⚠️ ✪ 𝗖𝗼𝗺𝗽𝗹𝗲𝘁𝗲 𝗮𝗹𝗹 𝗿𝗲𝗹𝗲𝘃𝗮𝗻𝘁 𝘀𝗲𝗰𝘁𝗶𝗼𝗻𝘀 ✪ 𝗣𝗿𝗼𝘃𝗶𝗱𝗲 𝗱𝗲𝘁𝗮𝗶𝗹𝗲𝗱 𝗮𝗻𝘀…"
type textarea "x"
type textarea "⚠️ 𝗙𝗢𝗥𝗠 𝗜𝗡𝗦𝗧𝗥𝗨𝗖𝗧𝗜𝗢𝗡𝗦 ⚠️ ✪ 𝗖𝗼𝗺𝗽𝗹𝗲𝘁𝗲 𝗮𝗹𝗹 𝗿𝗲𝗹𝗲𝘃𝗮𝗻𝘁 𝘀𝗲𝗰𝘁𝗶𝗼𝗻𝘀 ✪ 𝗣𝗿𝗼𝘃𝗶𝗱𝗲 𝗱𝗲𝘁𝗮𝗶𝗹𝗲𝗱 𝗮𝗻𝘀…"
type textarea "x"
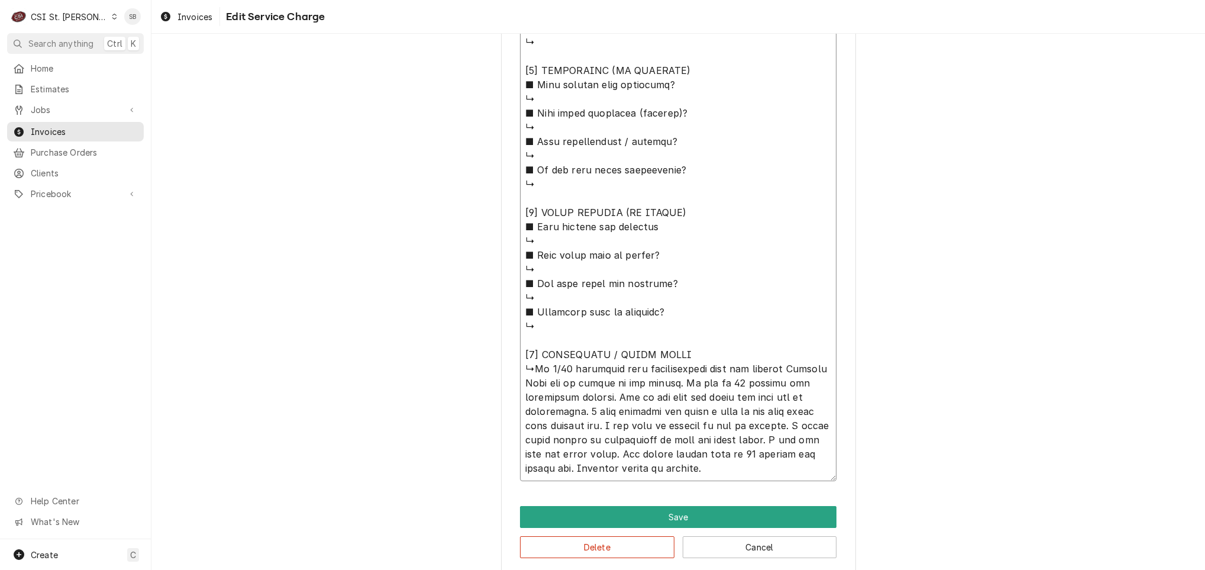
type textarea "⚠️ 𝗙𝗢𝗥𝗠 𝗜𝗡𝗦𝗧𝗥𝗨𝗖𝗧𝗜𝗢𝗡𝗦 ⚠️ ✪ 𝗖𝗼𝗺𝗽𝗹𝗲𝘁𝗲 𝗮𝗹𝗹 𝗿𝗲𝗹𝗲𝘃𝗮𝗻𝘁 𝘀𝗲𝗰𝘁𝗶𝗼𝗻𝘀 ✪ 𝗣𝗿𝗼𝘃𝗶𝗱𝗲 𝗱𝗲𝘁𝗮𝗶𝗹𝗲𝗱 𝗮𝗻𝘀…"
type textarea "x"
type textarea "⚠️ 𝗙𝗢𝗥𝗠 𝗜𝗡𝗦𝗧𝗥𝗨𝗖𝗧𝗜𝗢𝗡𝗦 ⚠️ ✪ 𝗖𝗼𝗺𝗽𝗹𝗲𝘁𝗲 𝗮𝗹𝗹 𝗿𝗲𝗹𝗲𝘃𝗮𝗻𝘁 𝘀𝗲𝗰𝘁𝗶𝗼𝗻𝘀 ✪ 𝗣𝗿𝗼𝘃𝗶𝗱𝗲 𝗱𝗲𝘁𝗮𝗶𝗹𝗲𝗱 𝗮𝗻𝘀…"
paste textarea "Our Walk in cooler is reading 49 degrees and the warning alarm has gone off"
type textarea "x"
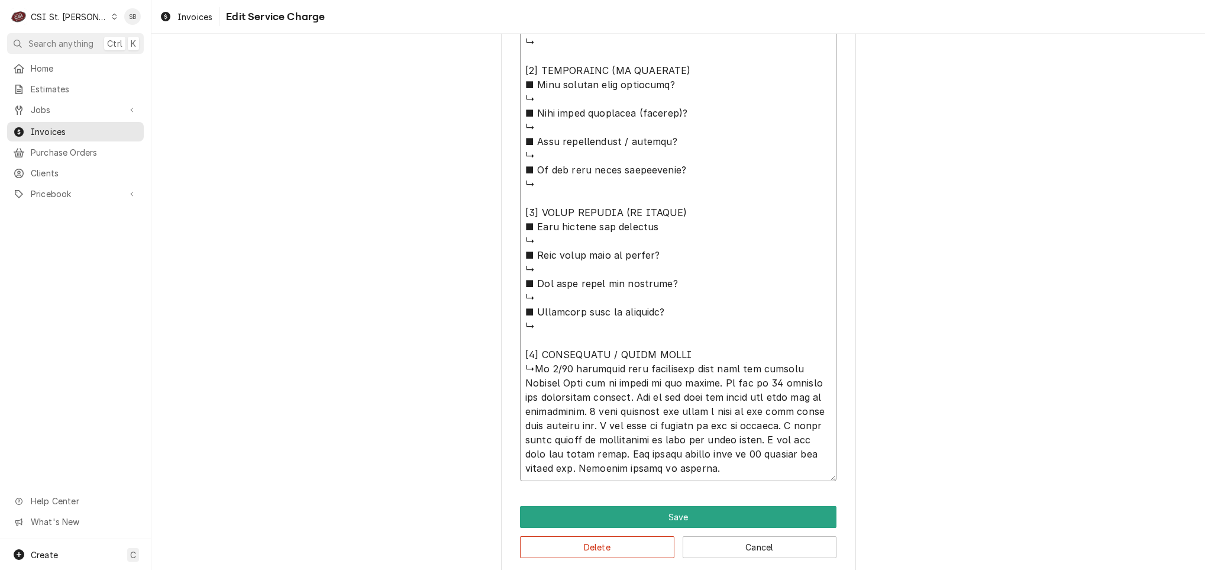
type textarea "⚠️ 𝗙𝗢𝗥𝗠 𝗜𝗡𝗦𝗧𝗥𝗨𝗖𝗧𝗜𝗢𝗡𝗦 ⚠️ ✪ 𝗖𝗼𝗺𝗽𝗹𝗲𝘁𝗲 𝗮𝗹𝗹 𝗿𝗲𝗹𝗲𝘃𝗮𝗻𝘁 𝘀𝗲𝗰𝘁𝗶𝗼𝗻𝘀 ✪ 𝗣𝗿𝗼𝘃𝗶𝗱𝗲 𝗱𝗲𝘁𝗮𝗶𝗹𝗲𝗱 𝗮𝗻𝘀…"
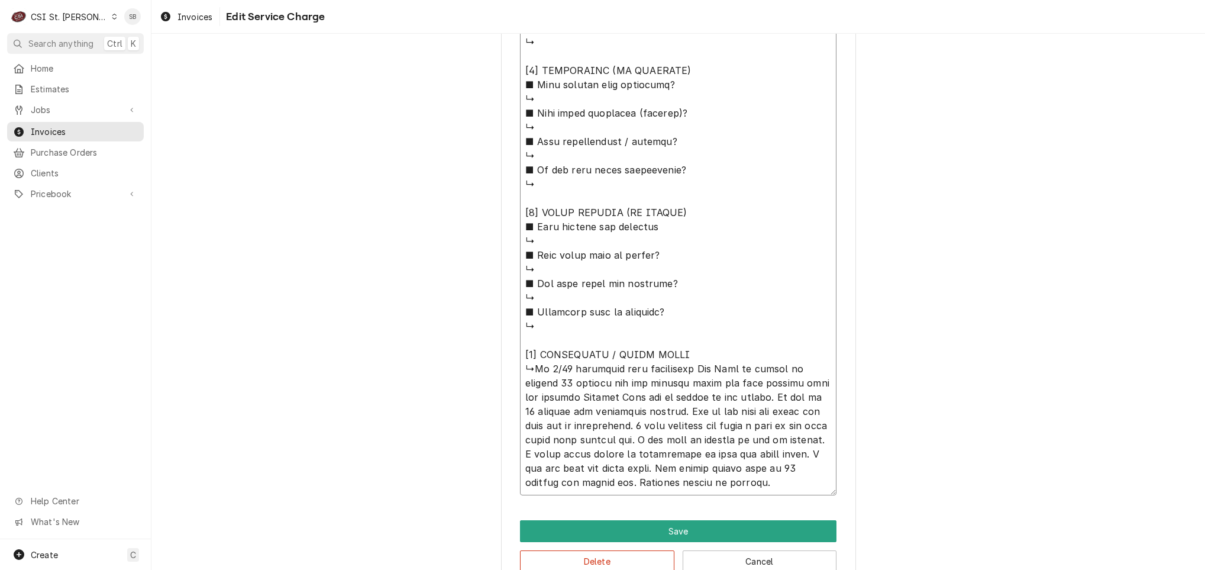
type textarea "x"
type textarea "⚠️ 𝗙𝗢𝗥𝗠 𝗜𝗡𝗦𝗧𝗥𝗨𝗖𝗧𝗜𝗢𝗡𝗦 ⚠️ ✪ 𝗖𝗼𝗺𝗽𝗹𝗲𝘁𝗲 𝗮𝗹𝗹 𝗿𝗲𝗹𝗲𝘃𝗮𝗻𝘁 𝘀𝗲𝗰𝘁𝗶𝗼𝗻𝘀 ✪ 𝗣𝗿𝗼𝘃𝗶𝗱𝗲 𝗱𝗲𝘁𝗮𝗶𝗹𝗲𝗱 𝗮𝗻𝘀…"
type textarea "x"
type textarea "⚠️ 𝗙𝗢𝗥𝗠 𝗜𝗡𝗦𝗧𝗥𝗨𝗖𝗧𝗜𝗢𝗡𝗦 ⚠️ ✪ 𝗖𝗼𝗺𝗽𝗹𝗲𝘁𝗲 𝗮𝗹𝗹 𝗿𝗲𝗹𝗲𝘃𝗮𝗻𝘁 𝘀𝗲𝗰𝘁𝗶𝗼𝗻𝘀 ✪ 𝗣𝗿𝗼𝘃𝗶𝗱𝗲 𝗱𝗲𝘁𝗮𝗶𝗹𝗲𝗱 𝗮𝗻𝘀…"
type textarea "x"
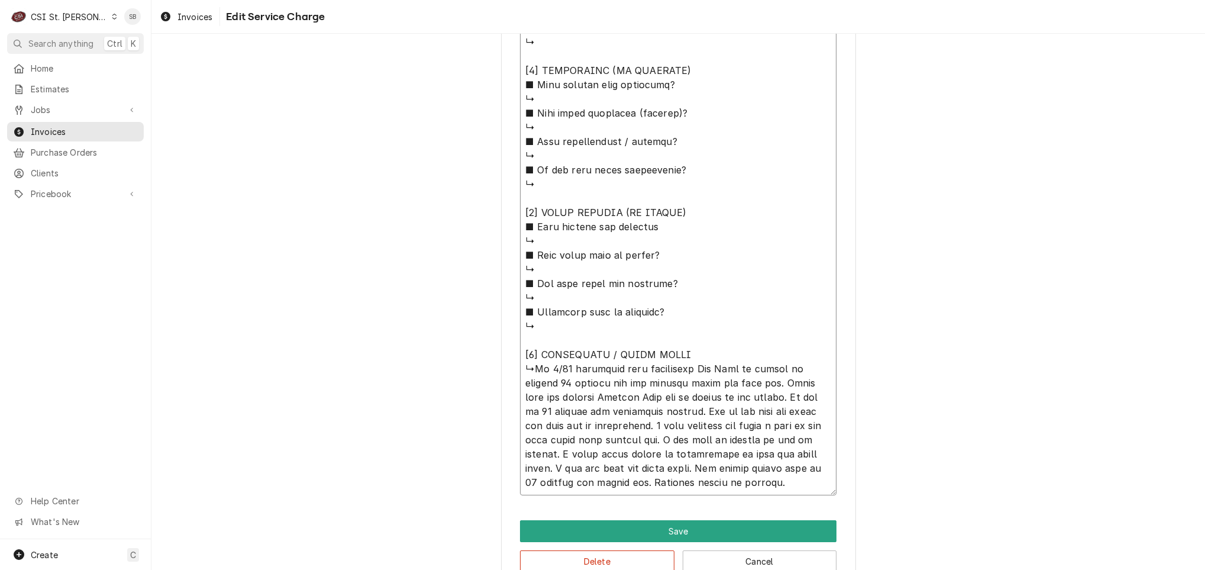
scroll to position [14, 0]
drag, startPoint x: 531, startPoint y: 366, endPoint x: 856, endPoint y: 533, distance: 365.2
type textarea "⚠️ 𝗙𝗢𝗥𝗠 𝗜𝗡𝗦𝗧𝗥𝗨𝗖𝗧𝗜𝗢𝗡𝗦 ⚠️ ✪ 𝗖𝗼𝗺𝗽𝗹𝗲𝘁𝗲 𝗮𝗹𝗹 𝗿𝗲𝗹𝗲𝘃𝗮𝗻𝘁 𝘀𝗲𝗰𝘁𝗶𝗼𝗻𝘀 ✪ 𝗣𝗿𝗼𝘃𝗶𝗱𝗲 𝗱𝗲𝘁𝗮𝗶𝗹𝗲𝗱 𝗮𝗻𝘀…"
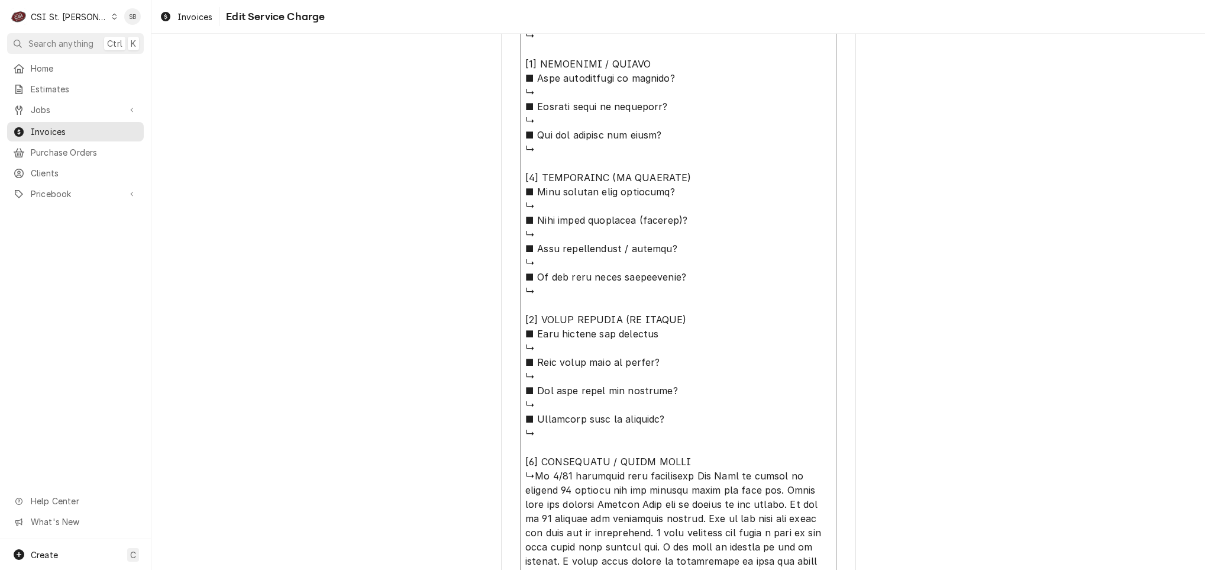
scroll to position [357, 0]
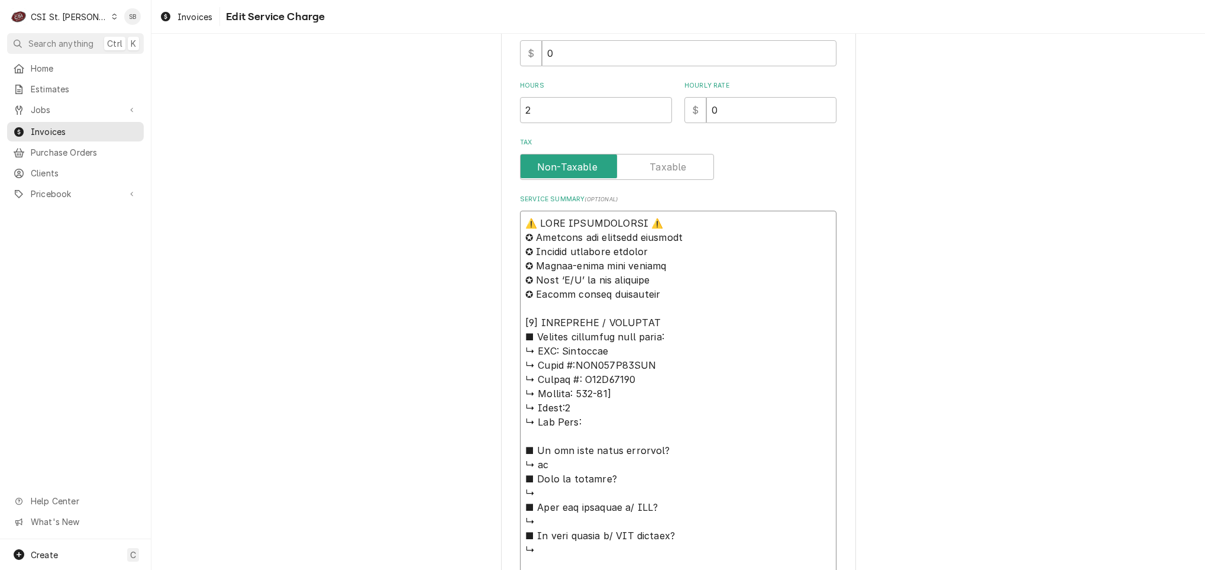
drag, startPoint x: 621, startPoint y: 391, endPoint x: 556, endPoint y: 351, distance: 76.7
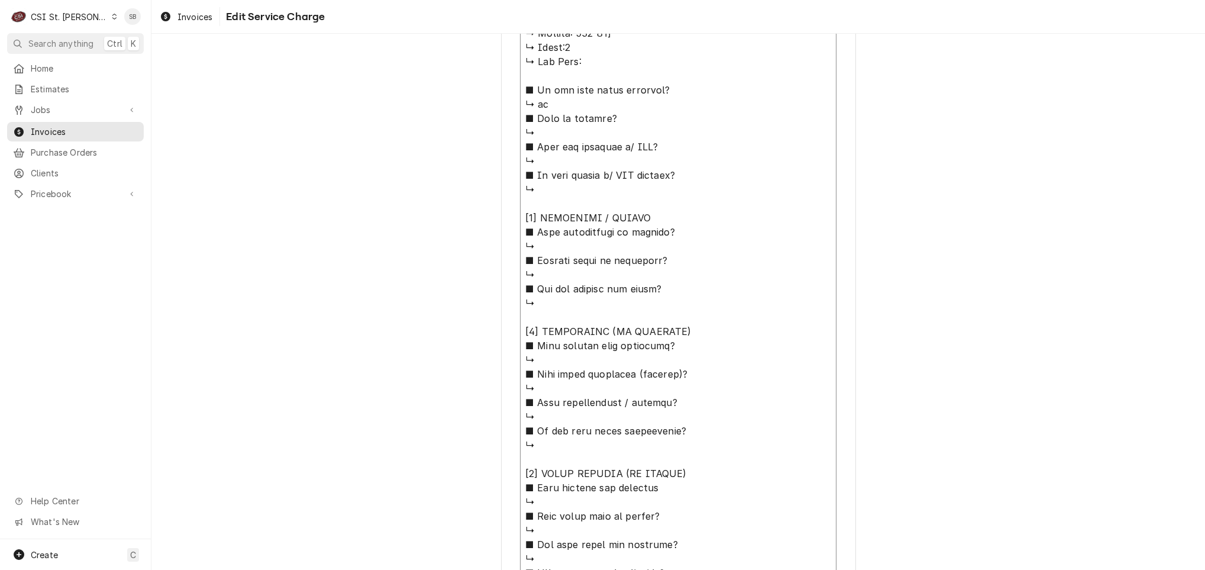
scroll to position [1007, 0]
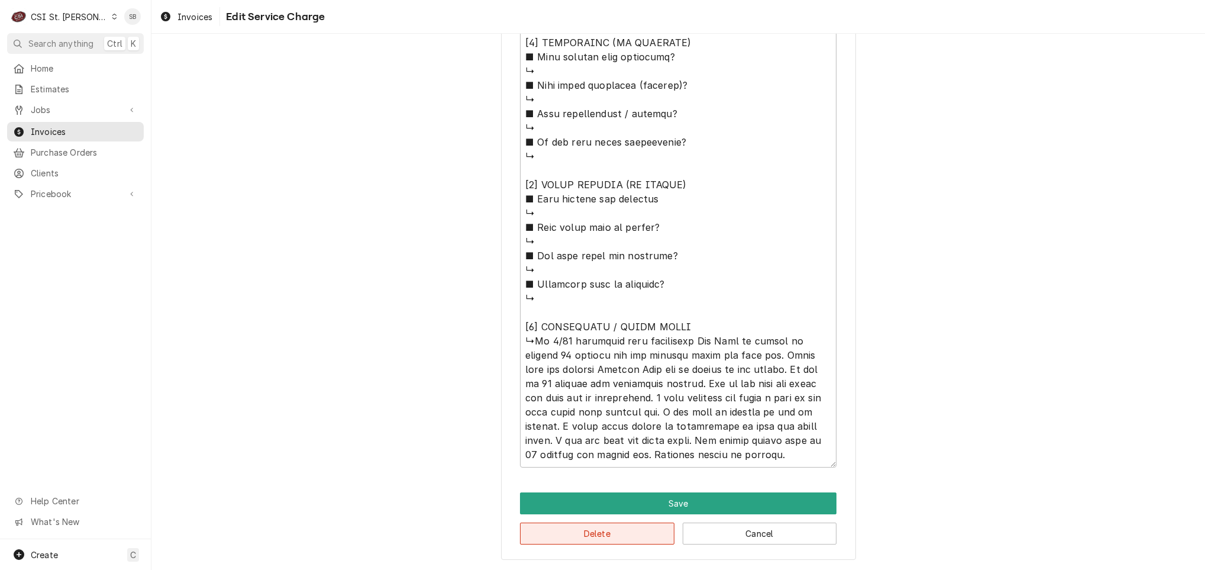
click at [600, 535] on button "Delete" at bounding box center [597, 534] width 154 height 22
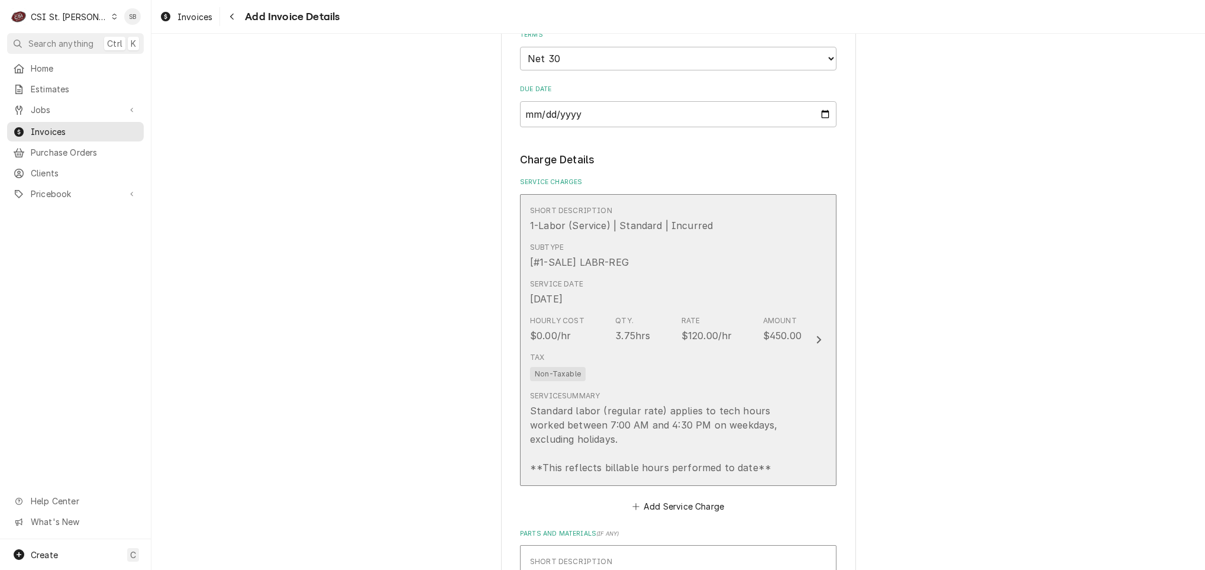
click at [602, 428] on div "Standard labor (regular rate) applies to tech hours worked between 7:00 AM and …" at bounding box center [666, 439] width 272 height 71
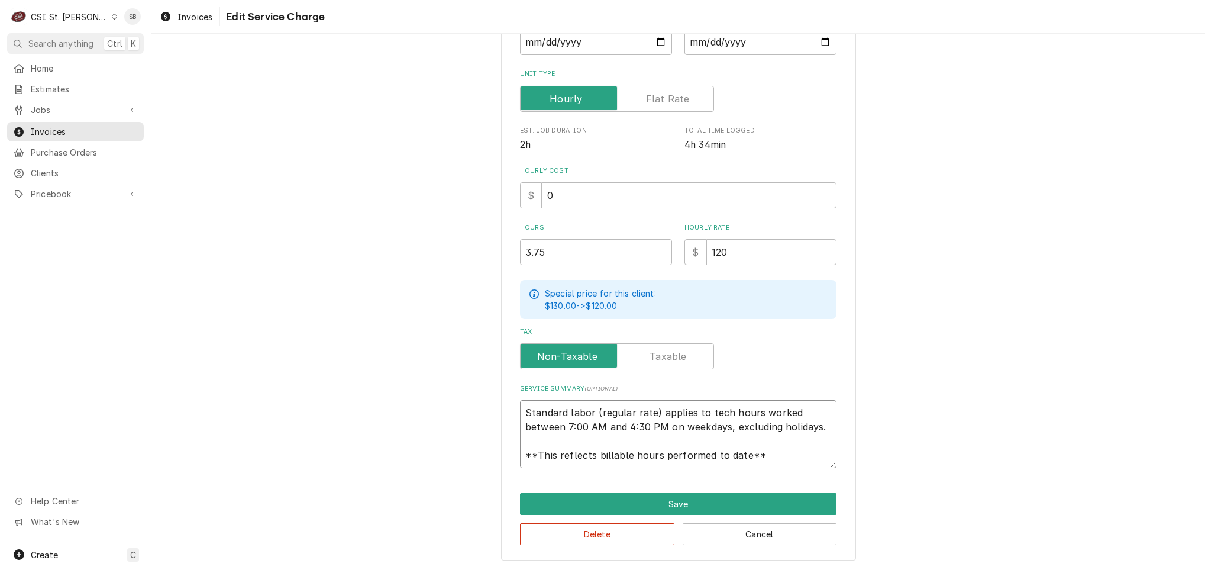
scroll to position [14, 0]
drag, startPoint x: 515, startPoint y: 409, endPoint x: 994, endPoint y: 487, distance: 485.0
click at [994, 487] on div "Use the fields below to edit this service charge Short Description 1-Labor (Ser…" at bounding box center [678, 201] width 1054 height 740
type textarea "x"
type textarea "B"
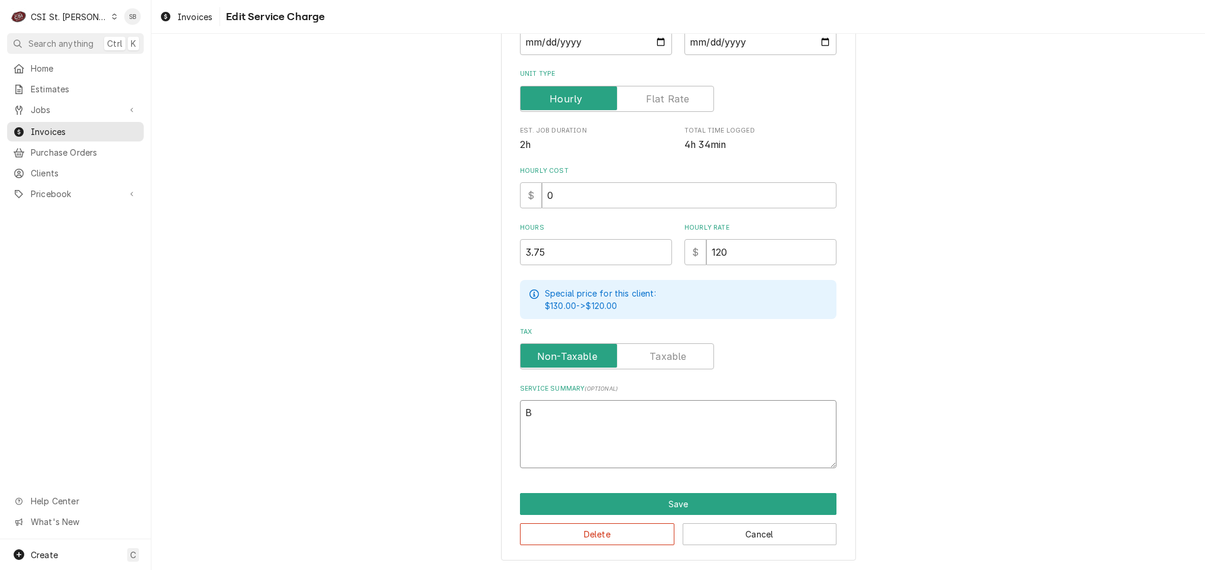
type textarea "x"
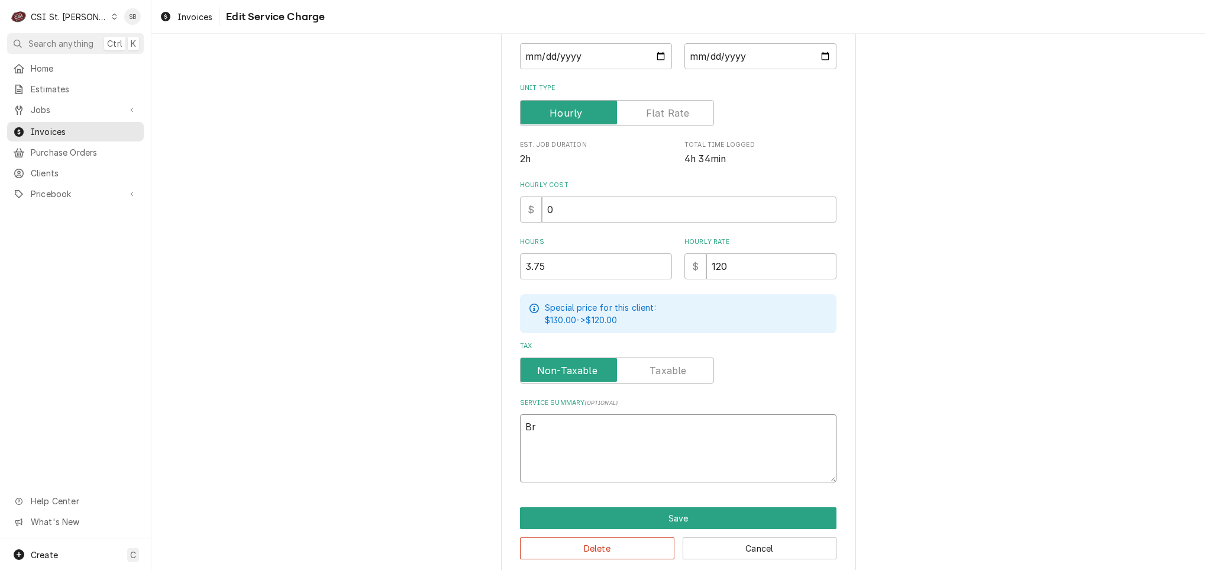
type textarea "Brn"
type textarea "x"
type textarea "Brna"
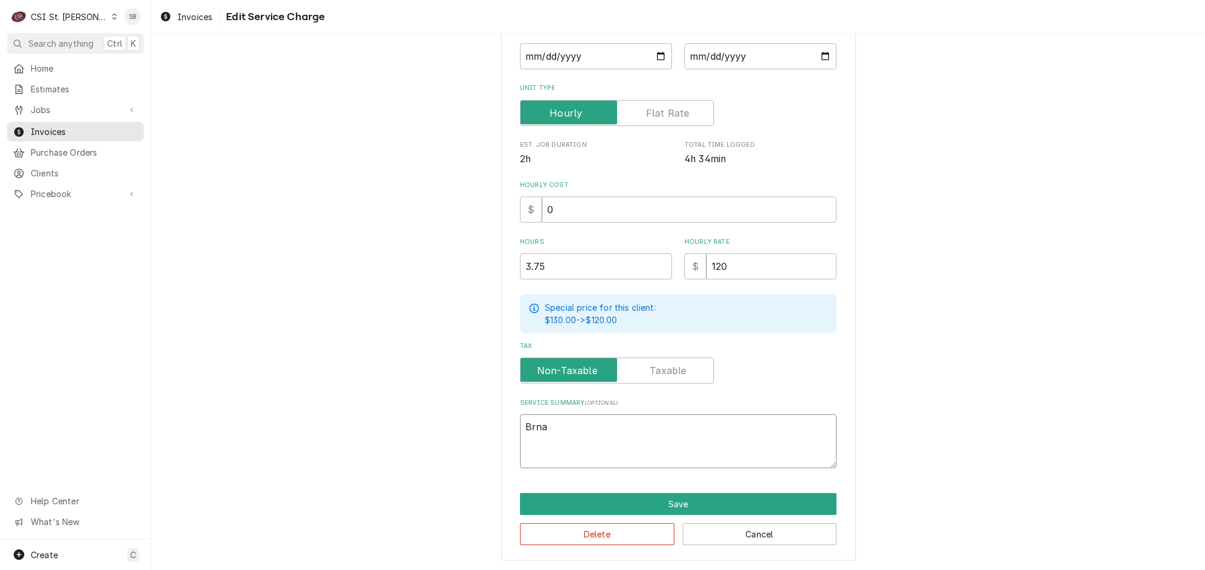
type textarea "x"
type textarea "Brnad"
type textarea "x"
type textarea "Brna"
type textarea "x"
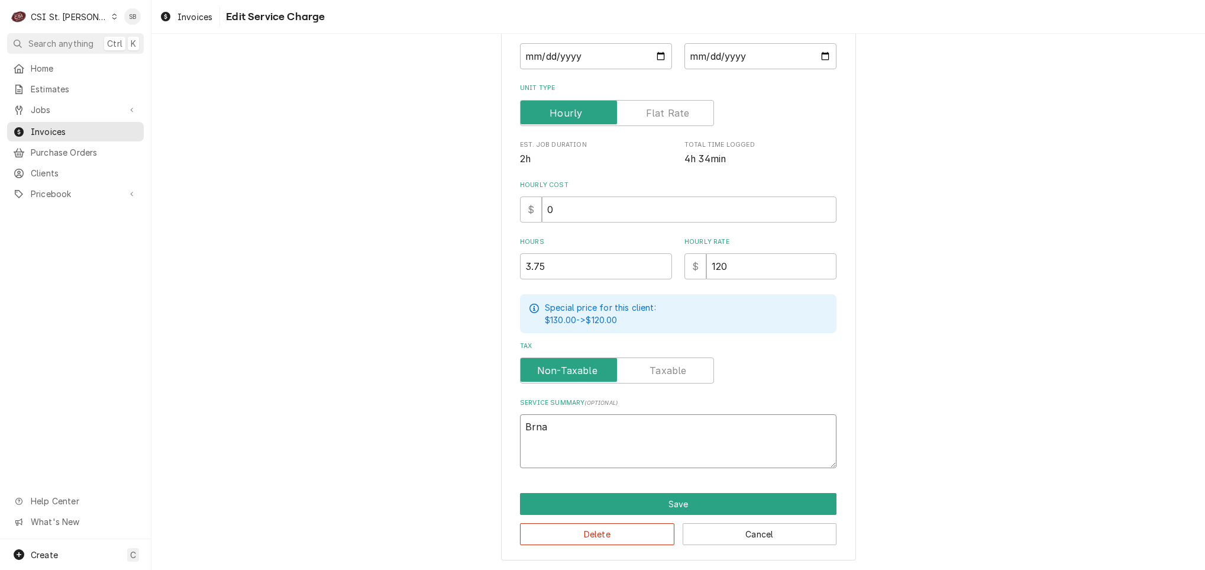
type textarea "Brn"
type textarea "x"
type textarea "Br"
type textarea "x"
type textarea "Bra"
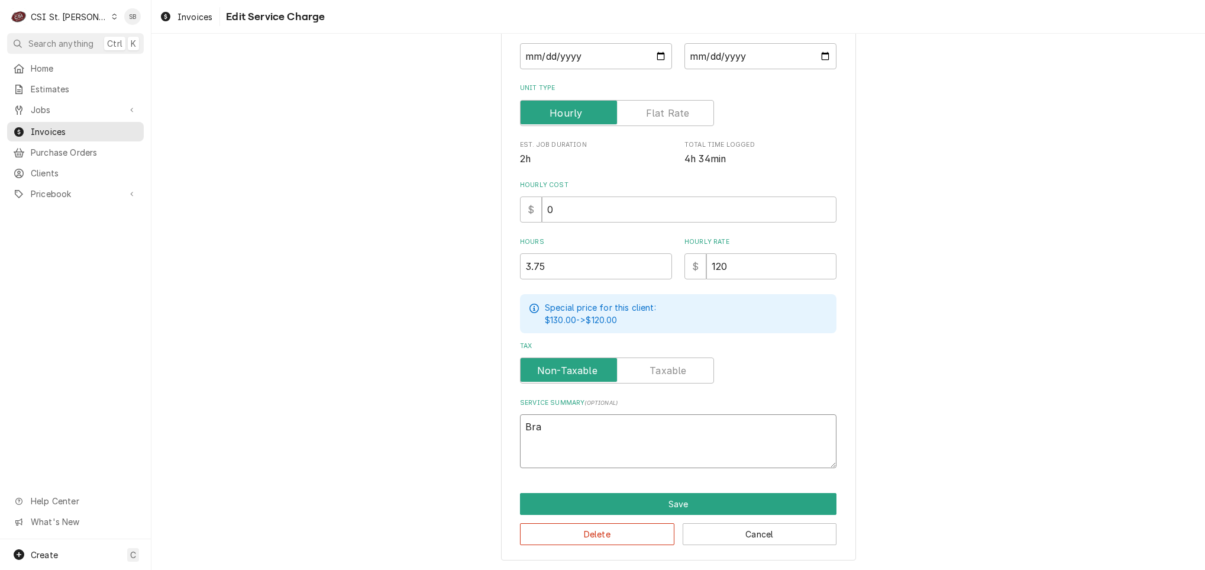
type textarea "x"
type textarea "Bran"
type textarea "x"
type textarea "Brand"
type textarea "x"
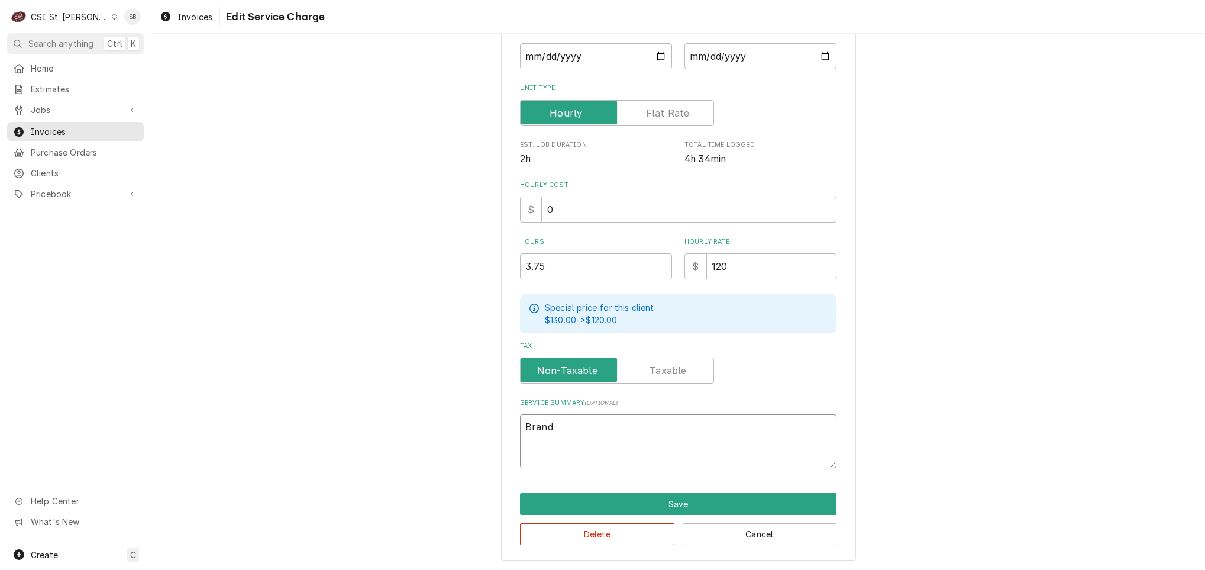
type textarea "Brand:"
type textarea "x"
type textarea "Brand:"
paste textarea "Heatcraft ↳ 𝗠𝗼𝗱𝗲𝗹 #:MOH020X63CFM ↳ 𝗦𝗲𝗿𝗶𝗮𝗹 #: T16E83570 ↳ 𝗩𝗼𝗹𝘁𝗮𝗴𝗲: 208-23]"
type textarea "x"
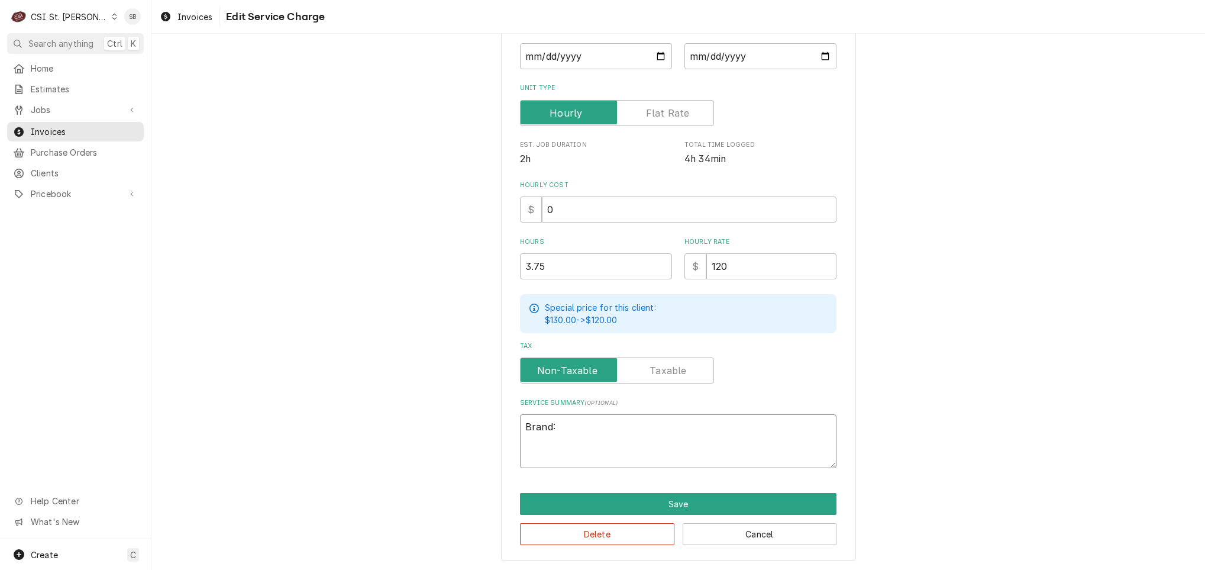
type textarea "Brand: Heatcraft ↳ 𝗠𝗼𝗱𝗲𝗹 #:MOH020X63CFM ↳ 𝗦𝗲𝗿𝗶𝗮𝗹 #: T16E83570 ↳ 𝗩𝗼𝗹𝘁𝗮𝗴𝗲: 208-23]"
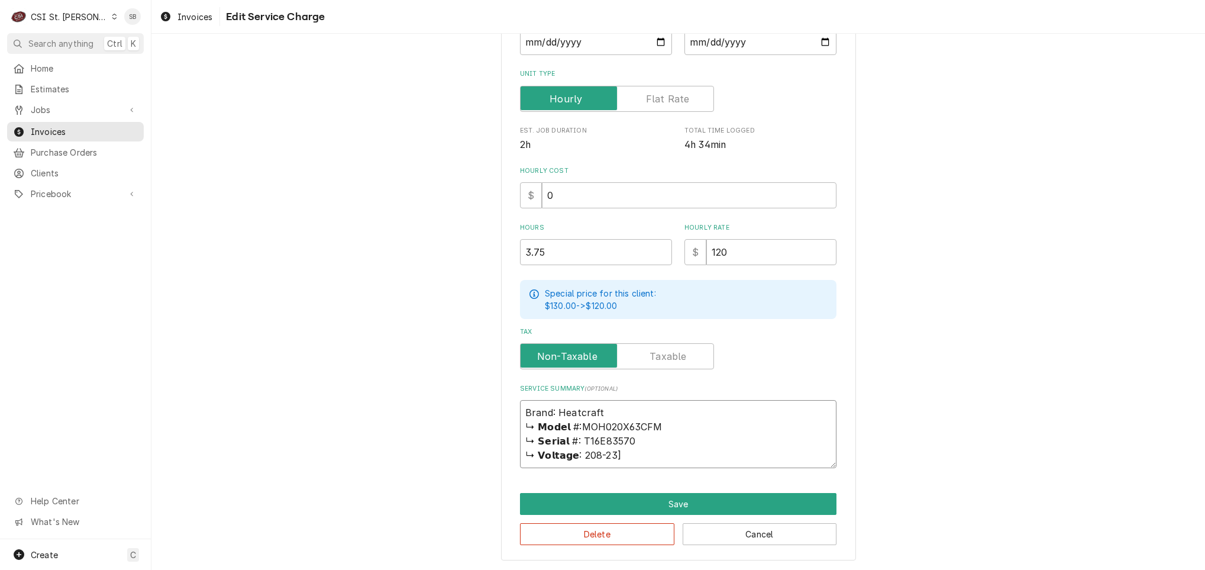
drag, startPoint x: 570, startPoint y: 421, endPoint x: 682, endPoint y: 389, distance: 115.6
click at [682, 389] on div "Service Summary ( optional ) Brand: Heatcraft ↳ 𝗠𝗼𝗱𝗲𝗹 #:MOH020X63CFM ↳ 𝗦𝗲𝗿𝗶𝗮𝗹 #…" at bounding box center [678, 426] width 317 height 84
type textarea "x"
type textarea "Brand: Heatcraft /MOH020X63CFM ↳ 𝗦𝗲𝗿𝗶𝗮𝗹 #: T16E83570 ↳ 𝗩𝗼𝗹𝘁𝗮𝗴𝗲: 208-23]"
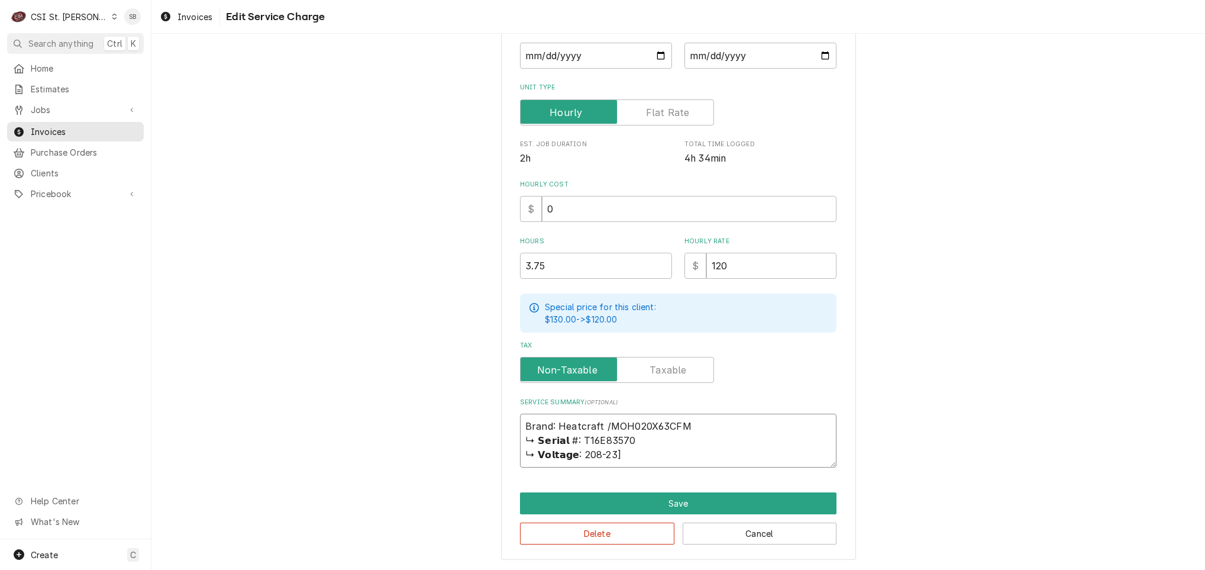
scroll to position [201, 0]
type textarea "x"
type textarea "Brand: Heatcraft / MOH020X63CFM ↳ 𝗦𝗲𝗿𝗶𝗮𝗹 #: T16E83570 ↳ 𝗩𝗼𝗹𝘁𝗮𝗴𝗲: 208-23]"
type textarea "x"
type textarea "Brand: Heatcraft / MMOH020X63CFM ↳ 𝗦𝗲𝗿𝗶𝗮𝗹 #: T16E83570 ↳ 𝗩𝗼𝗹𝘁𝗮𝗴𝗲: 208-23]"
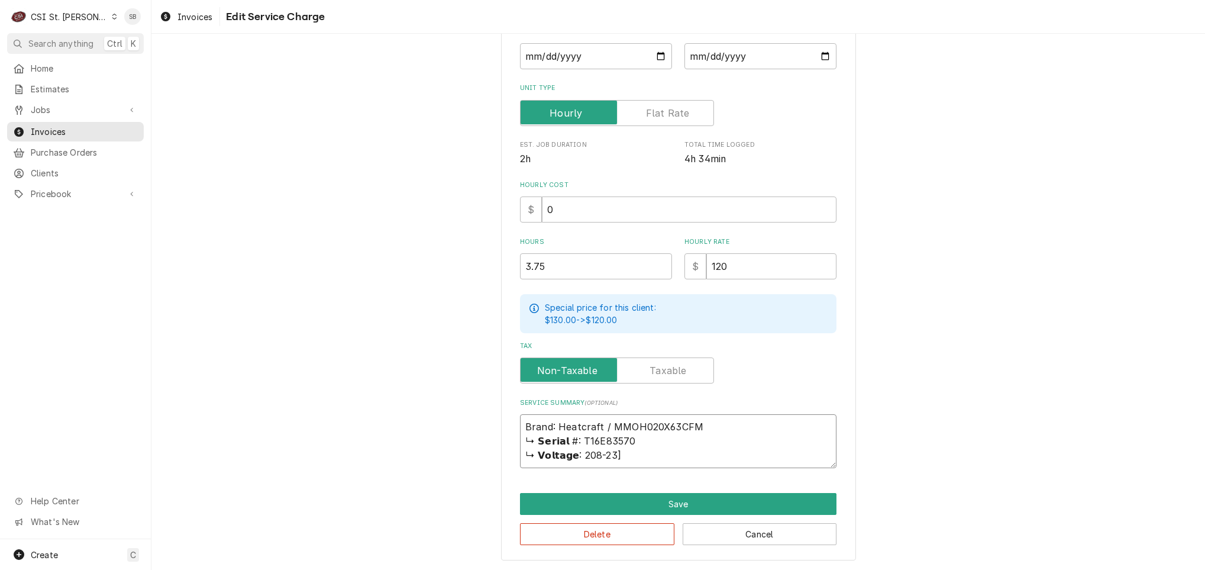
type textarea "x"
type textarea "Brand: Heatcraft / MoMOH020X63CFM ↳ 𝗦𝗲𝗿𝗶𝗮𝗹 #: T16E83570 ↳ 𝗩𝗼𝗹𝘁𝗮𝗴𝗲: 208-23]"
type textarea "x"
type textarea "Brand: Heatcraft / MoeMOH020X63CFM ↳ 𝗦𝗲𝗿𝗶𝗮𝗹 #: T16E83570 ↳ 𝗩𝗼𝗹𝘁𝗮𝗴𝗲: 208-23]"
type textarea "x"
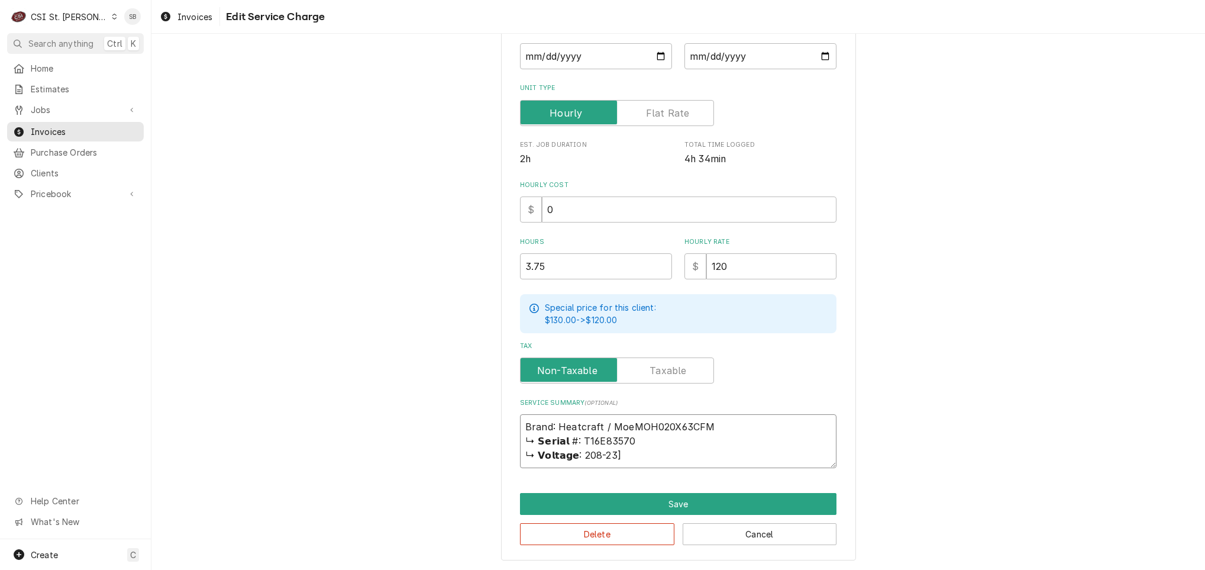
type textarea "Brand: Heatcraft / MoelMOH020X63CFM ↳ 𝗦𝗲𝗿𝗶𝗮𝗹 #: T16E83570 ↳ 𝗩𝗼𝗹𝘁𝗮𝗴𝗲: 208-23]"
type textarea "x"
type textarea "Brand: Heatcraft / Moel:MOH020X63CFM ↳ 𝗦𝗲𝗿𝗶𝗮𝗹 #: T16E83570 ↳ 𝗩𝗼𝗹𝘁𝗮𝗴𝗲: 208-23]"
type textarea "x"
type textarea "Brand: Heatcraft / Moel: MOH020X63CFM ↳ 𝗦𝗲𝗿𝗶𝗮𝗹 #: T16E83570 ↳ 𝗩𝗼𝗹𝘁𝗮𝗴𝗲: 208-23]"
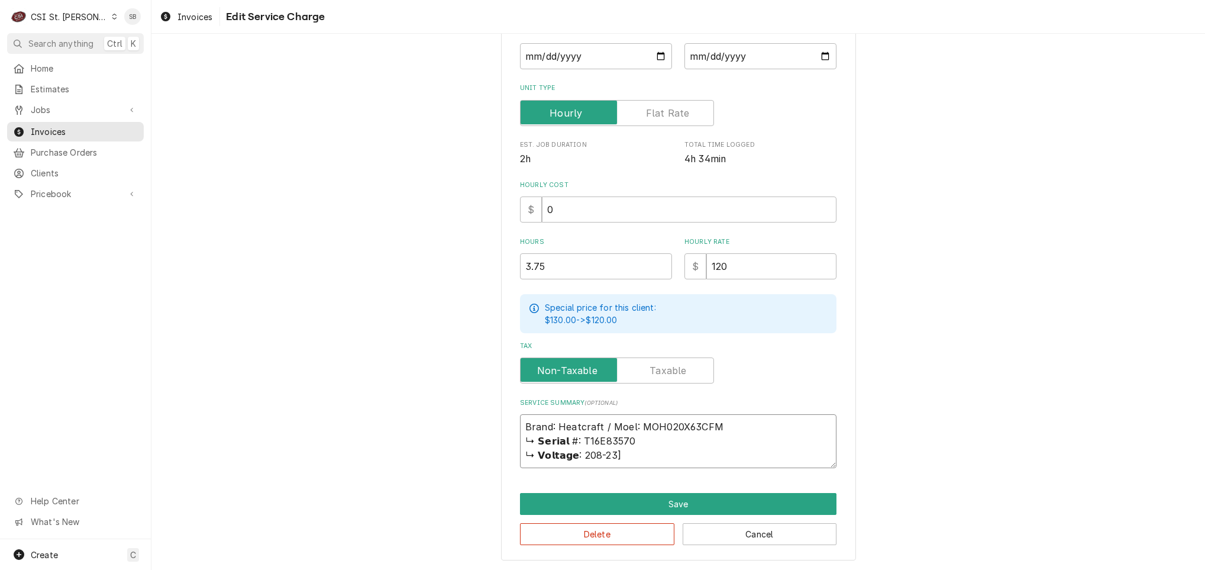
type textarea "x"
type textarea "Brand: Heatcraft / Moel:MOH020X63CFM ↳ 𝗦𝗲𝗿𝗶𝗮𝗹 #: T16E83570 ↳ 𝗩𝗼𝗹𝘁𝗮𝗴𝗲: 208-23]"
type textarea "x"
type textarea "Brand: Heatcraft / MoelMOH020X63CFM ↳ 𝗦𝗲𝗿𝗶𝗮𝗹 #: T16E83570 ↳ 𝗩𝗼𝗹𝘁𝗮𝗴𝗲: 208-23]"
type textarea "x"
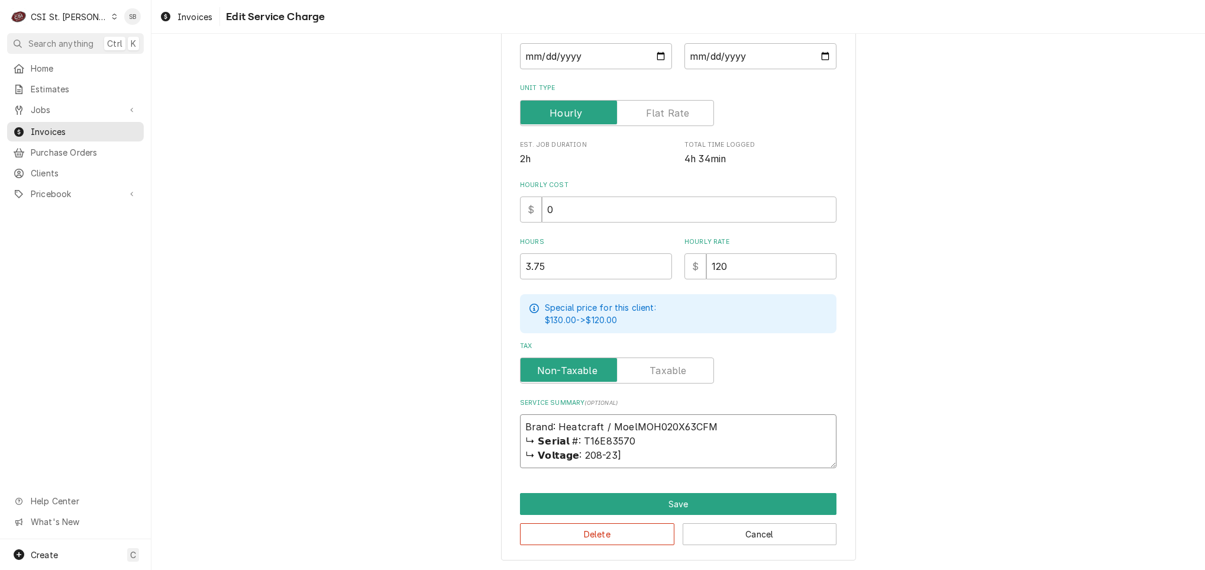
type textarea "Brand: Heatcraft / MoeMOH020X63CFM ↳ 𝗦𝗲𝗿𝗶𝗮𝗹 #: T16E83570 ↳ 𝗩𝗼𝗹𝘁𝗮𝗴𝗲: 208-23]"
type textarea "x"
type textarea "Brand: Heatcraft / ModMOH020X63CFM ↳ 𝗦𝗲𝗿𝗶𝗮𝗹 #: T16E83570 ↳ 𝗩𝗼𝗹𝘁𝗮𝗴𝗲: 208-23]"
type textarea "x"
type textarea "Brand: Heatcraft / ModelMOH020X63CFM ↳ 𝗦𝗲𝗿𝗶𝗮𝗹 #: T16E83570 ↳ 𝗩𝗼𝗹𝘁𝗮𝗴𝗲: 208-23]"
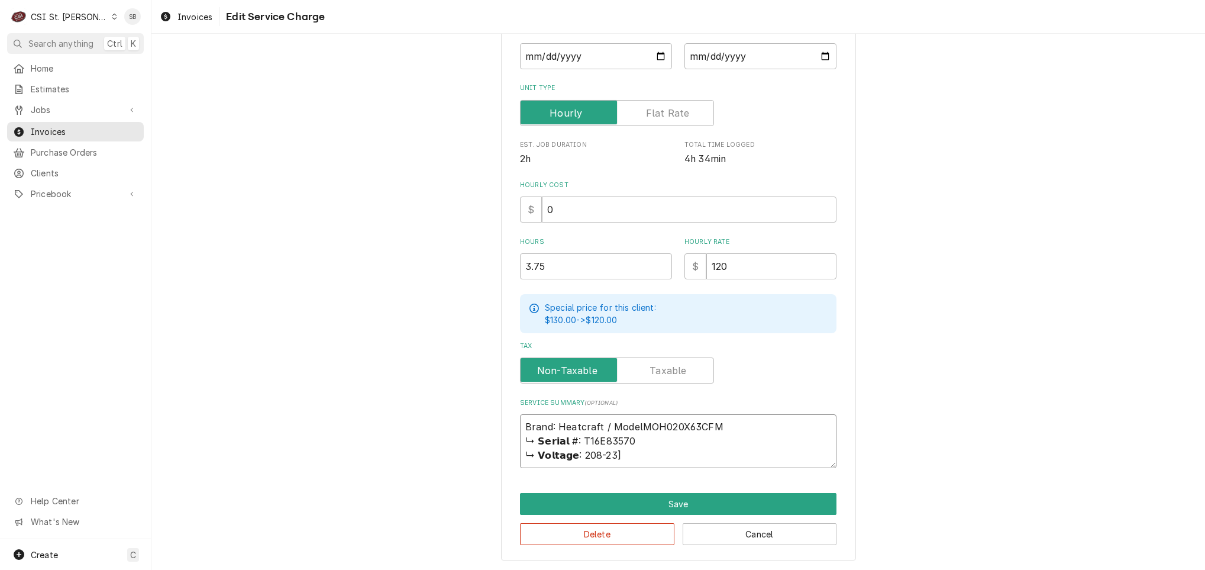
type textarea "x"
type textarea "Brand: Heatcraft / Model MOH020X63CFM ↳ 𝗦𝗲𝗿𝗶𝗮𝗹 #: T16E83570 ↳ 𝗩𝗼𝗹𝘁𝗮𝗴𝗲: 208-23]"
type textarea "x"
type textarea "Brand: Heatcraft / Model :MOH020X63CFM ↳ 𝗦𝗲𝗿𝗶𝗮𝗹 #: T16E83570 ↳ 𝗩𝗼𝗹𝘁𝗮𝗴𝗲: 208-23]"
type textarea "x"
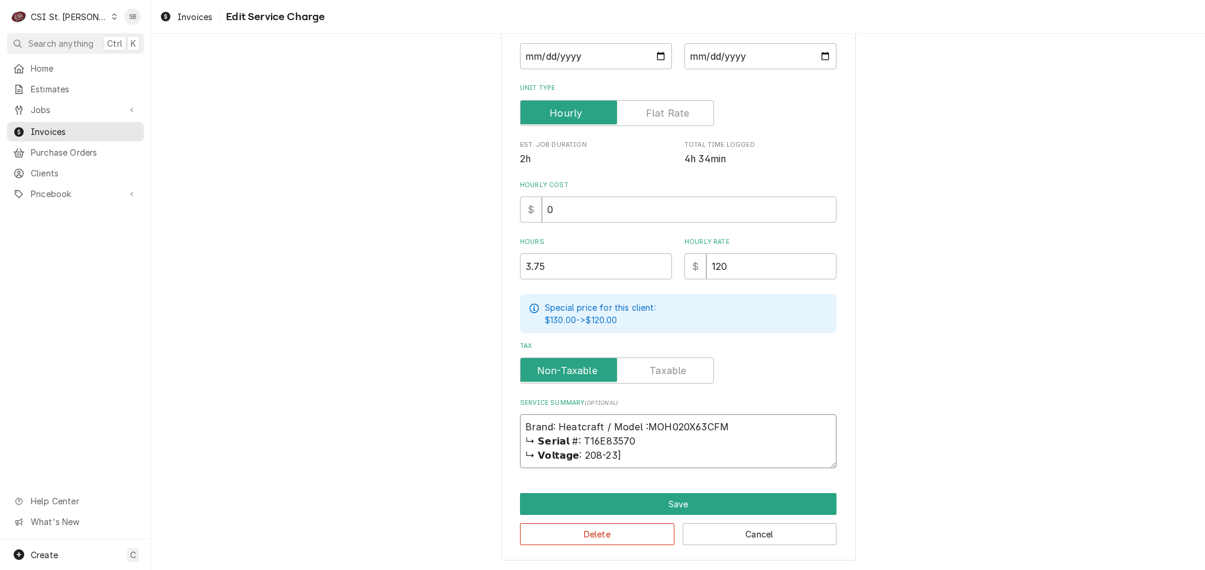
type textarea "Brand: Heatcraft / Model MOH020X63CFM ↳ 𝗦𝗲𝗿𝗶𝗮𝗹 #: T16E83570 ↳ 𝗩𝗼𝗹𝘁𝗮𝗴𝗲: 208-23]"
type textarea "x"
type textarea "Brand: Heatcraft / ModelMOH020X63CFM ↳ 𝗦𝗲𝗿𝗶𝗮𝗹 #: T16E83570 ↳ 𝗩𝗼𝗹𝘁𝗮𝗴𝗲: 208-23]"
type textarea "x"
type textarea "Brand: Heatcraft / Model:MOH020X63CFM ↳ 𝗦𝗲𝗿𝗶𝗮𝗹 #: T16E83570 ↳ 𝗩𝗼𝗹𝘁𝗮𝗴𝗲: 208-23]"
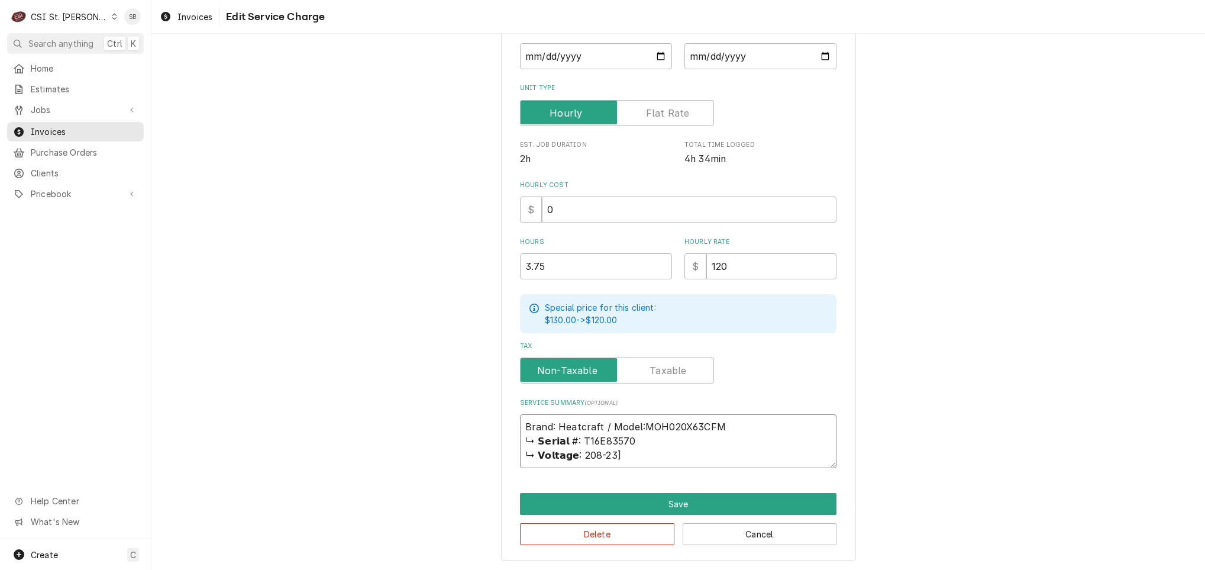
type textarea "x"
type textarea "Brand: Heatcraft / Model: MOH020X63CFM ↳ 𝗦𝗲𝗿𝗶𝗮𝗹 #: T16E83570 ↳ 𝗩𝗼𝗹𝘁𝗮𝗴𝗲: 208-23]"
drag, startPoint x: 572, startPoint y: 441, endPoint x: 796, endPoint y: 407, distance: 226.2
click at [796, 407] on div "Service Summary ( optional ) Brand: Heatcraft / Model: MOH020X63CFM ↳ 𝗦𝗲𝗿𝗶𝗮𝗹 #:…" at bounding box center [678, 433] width 317 height 70
type textarea "x"
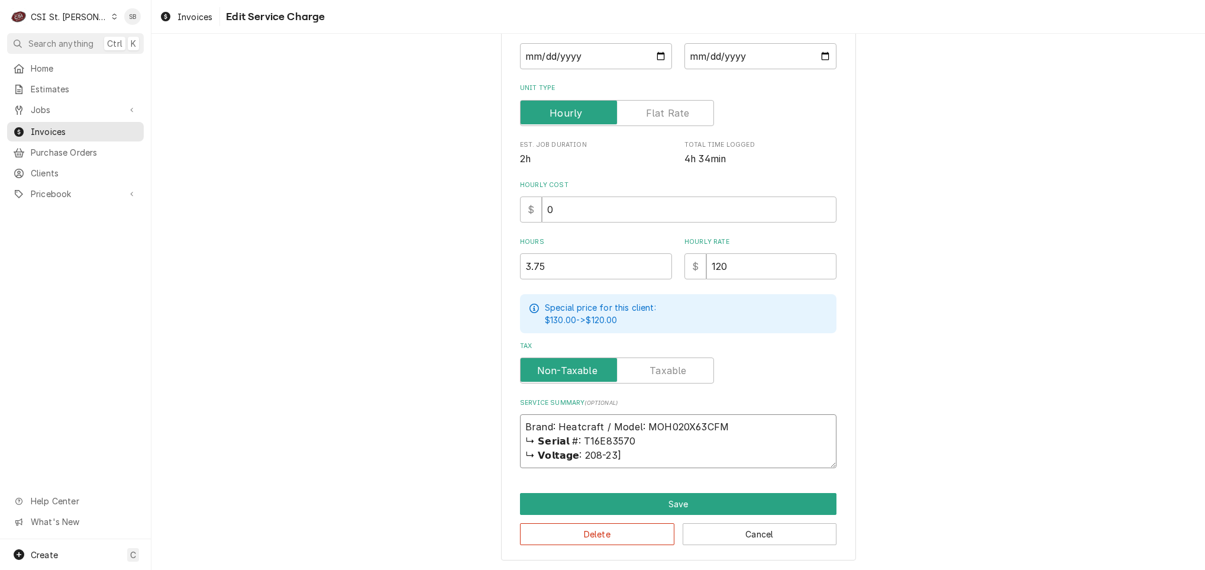
type textarea "Brand: Heatcraft / Model: MOH020X63CFM /T16E83570 ↳ 𝗩𝗼𝗹𝘁𝗮𝗴𝗲: 208-23]"
type textarea "x"
type textarea "Brand: Heatcraft / Model: MOH020X63CFM / T16E83570 ↳ 𝗩𝗼𝗹𝘁𝗮𝗴𝗲: 208-23]"
type textarea "x"
type textarea "Brand: Heatcraft / Model: MOH020X63CFM / ST16E83570 ↳ 𝗩𝗼𝗹𝘁𝗮𝗴𝗲: 208-23]"
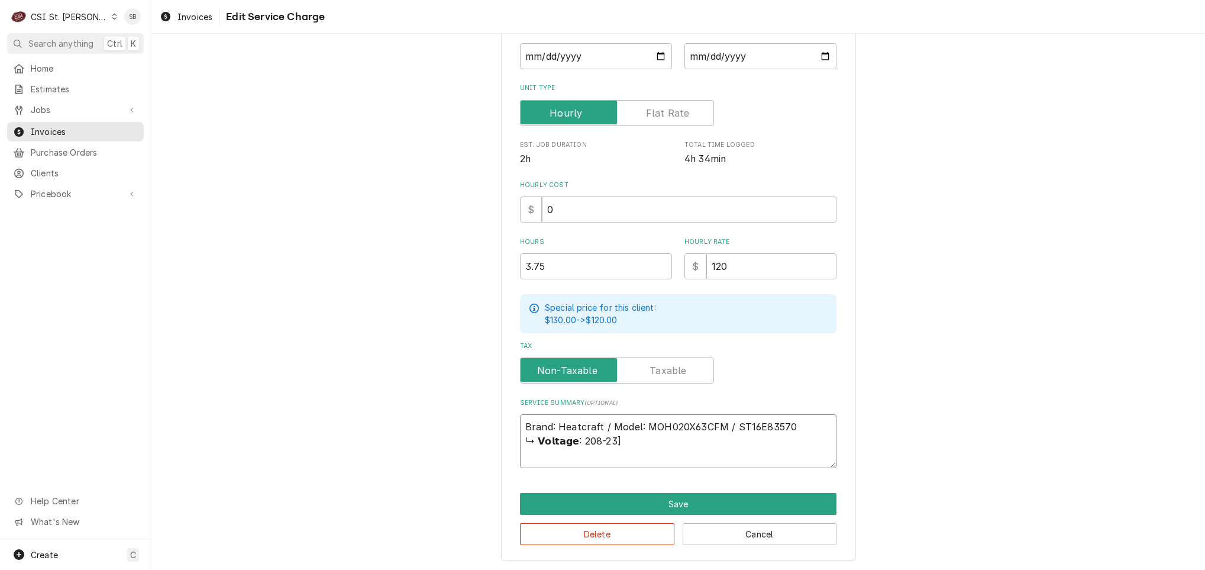
type textarea "x"
type textarea "Brand: Heatcraft / Model: MOH020X63CFM / SeT16E83570 ↳ 𝗩𝗼𝗹𝘁𝗮𝗴𝗲: 208-23]"
type textarea "x"
type textarea "Brand: Heatcraft / Model: MOH020X63CFM / SeriT16E83570 ↳ 𝗩𝗼𝗹𝘁𝗮𝗴𝗲: 208-23]"
type textarea "x"
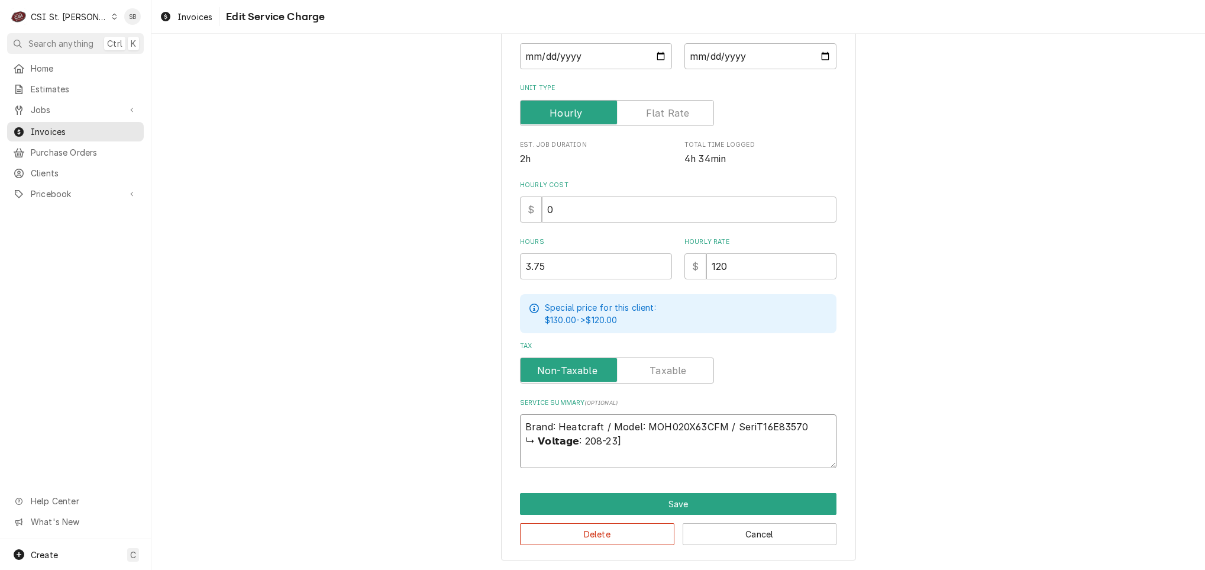
type textarea "Brand: Heatcraft / Model: MOH020X63CFM / SeriaT16E83570 ↳ 𝗩𝗼𝗹𝘁𝗮𝗴𝗲: 208-23]"
type textarea "x"
type textarea "Brand: Heatcraft / Model: MOH020X63CFM / SerialT16E83570 ↳ 𝗩𝗼𝗹𝘁𝗮𝗴𝗲: 208-23]"
type textarea "x"
type textarea "Brand: Heatcraft / Model: MOH020X63CFM / Serial:T16E83570 ↳ 𝗩𝗼𝗹𝘁𝗮𝗴𝗲: 208-23]"
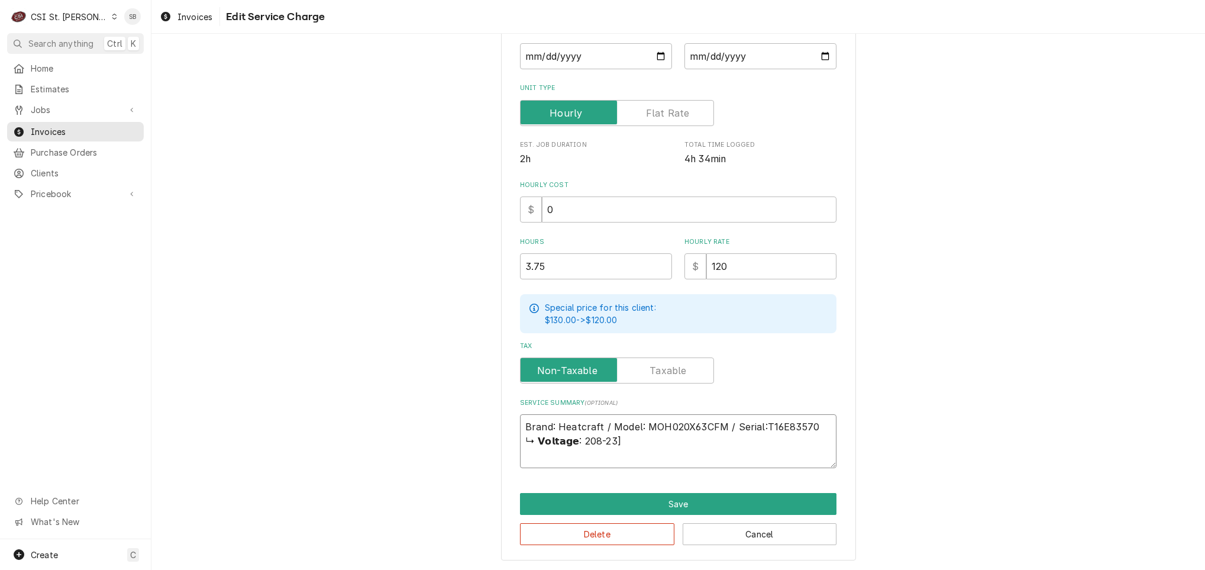
type textarea "x"
type textarea "Brand: Heatcraft / Model: MOH020X63CFM / Serial: T16E83570 ↳ 𝗩𝗼𝗹𝘁𝗮𝗴𝗲: 208-23]"
drag, startPoint x: 485, startPoint y: 451, endPoint x: 432, endPoint y: 451, distance: 52.7
click at [432, 451] on div "Use the fields below to edit this service charge Short Description 1-Labor (Ser…" at bounding box center [678, 207] width 1054 height 725
type textarea "x"
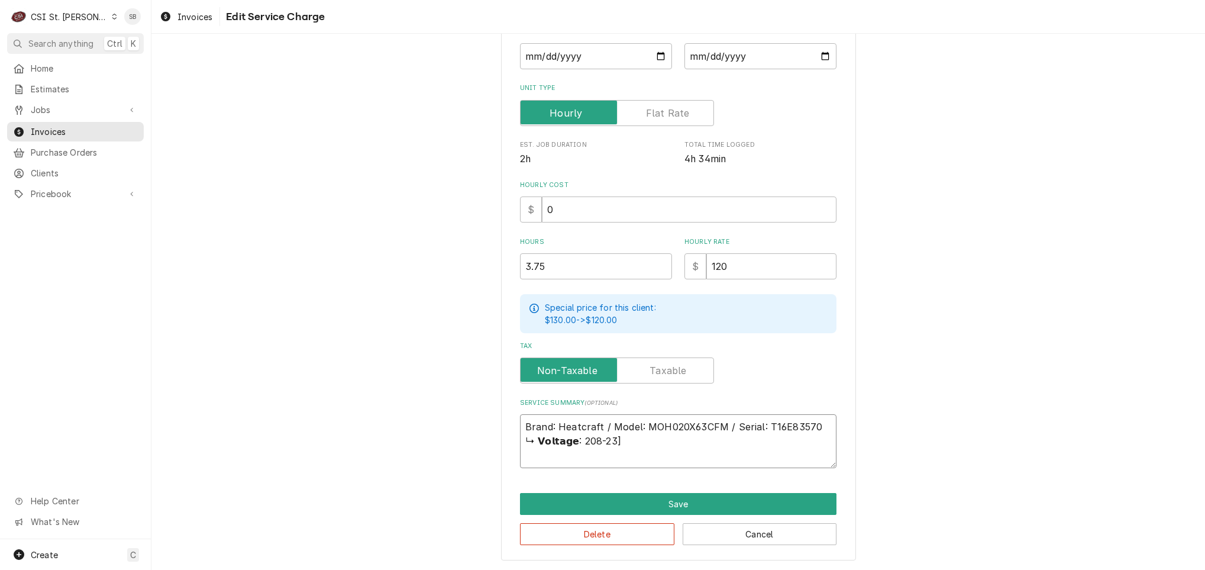
type textarea "Brand: Heatcraft / Model: MOH020X63CFM / Serial: T16E83570"
type textarea "x"
type textarea "Brand: Heatcraft / Model: MOH020X63CFM / Serial: T16E83570"
paste textarea "On 08/25, technician inspected a walk-in cooler reported at 49°F with an active…"
type textarea "x"
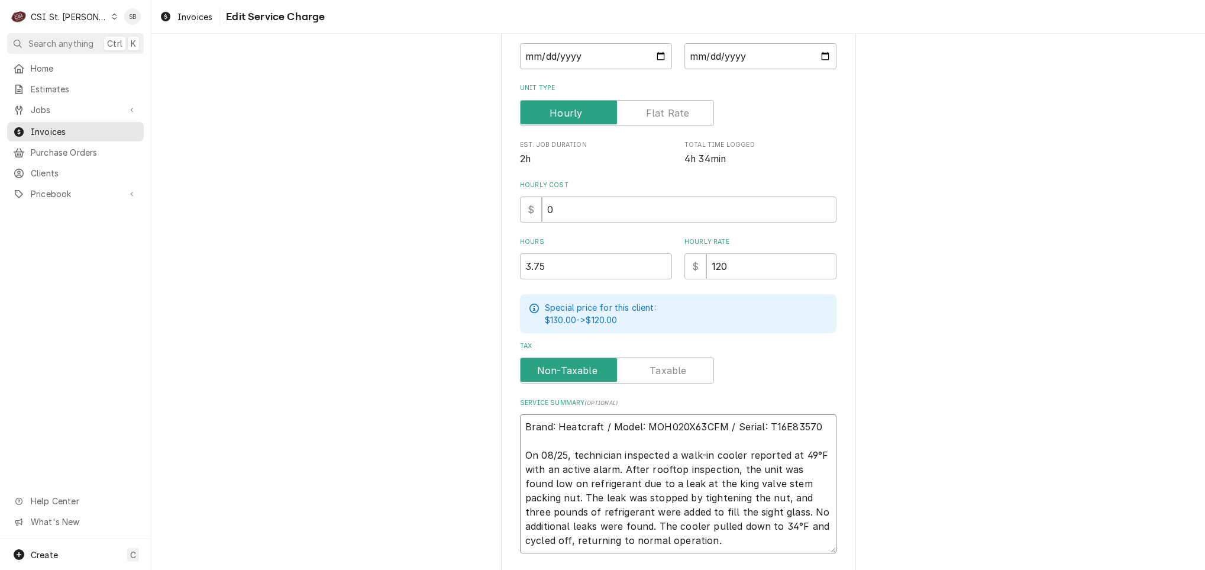
scroll to position [215, 0]
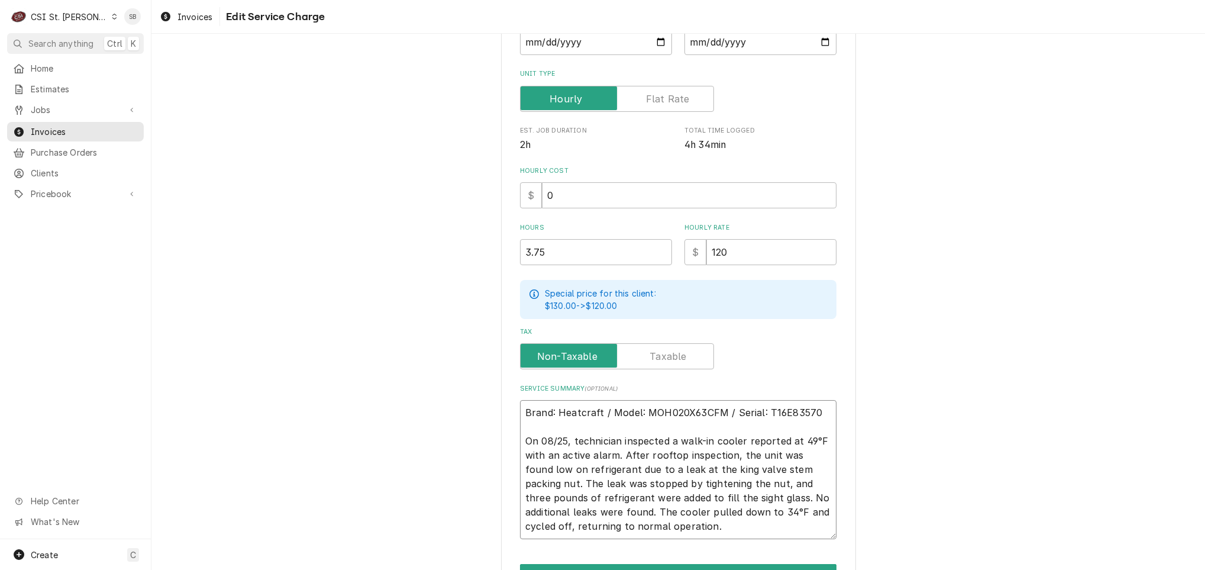
type textarea "Brand: Heatcraft / Model: MOH020X63CFM / Serial: T16E83570 On 08/25, technician…"
click at [679, 528] on textarea "Brand: Heatcraft / Model: MOH020X63CFM / Serial: T16E83570 On 08/25, technician…" at bounding box center [678, 469] width 317 height 139
drag, startPoint x: 668, startPoint y: 526, endPoint x: 698, endPoint y: 517, distance: 30.9
click at [608, 517] on textarea "Brand: Heatcraft / Model: MOH020X63CFM / Serial: T16E83570 On 08/25, technician…" at bounding box center [678, 469] width 317 height 139
drag, startPoint x: 699, startPoint y: 524, endPoint x: 698, endPoint y: 514, distance: 10.2
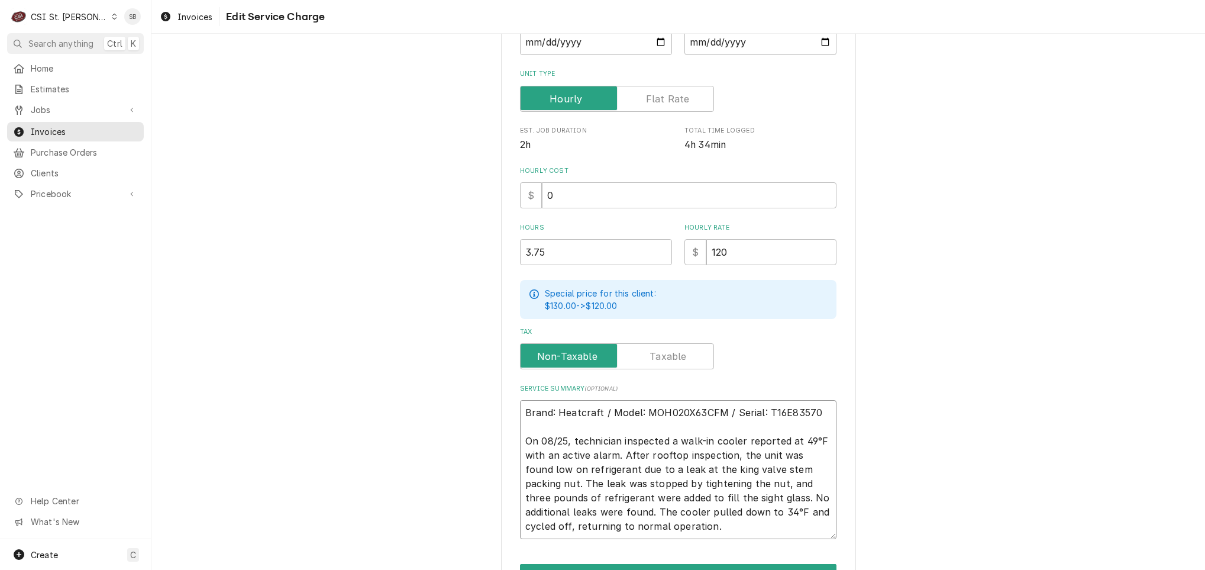
click at [699, 524] on textarea "Brand: Heatcraft / Model: MOH020X63CFM / Serial: T16E83570 On 08/25, technician…" at bounding box center [678, 469] width 317 height 139
drag, startPoint x: 515, startPoint y: 439, endPoint x: 772, endPoint y: 553, distance: 280.8
click at [772, 552] on div "Use the fields below to edit this service charge Short Description 1-Labor (Ser…" at bounding box center [678, 236] width 355 height 790
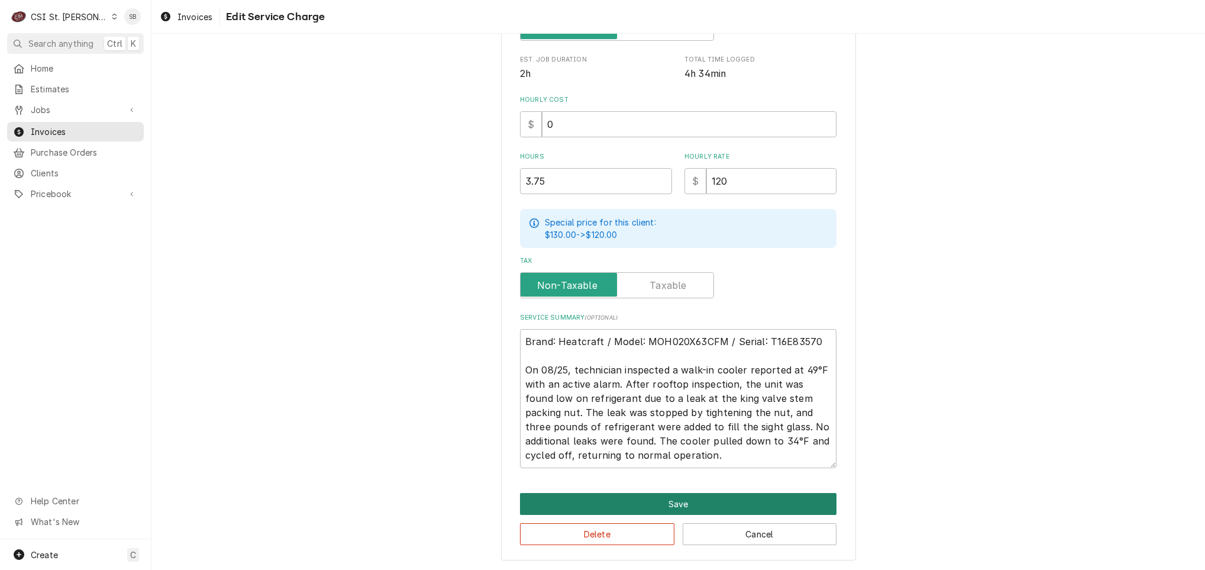
click at [608, 507] on button "Save" at bounding box center [678, 504] width 317 height 22
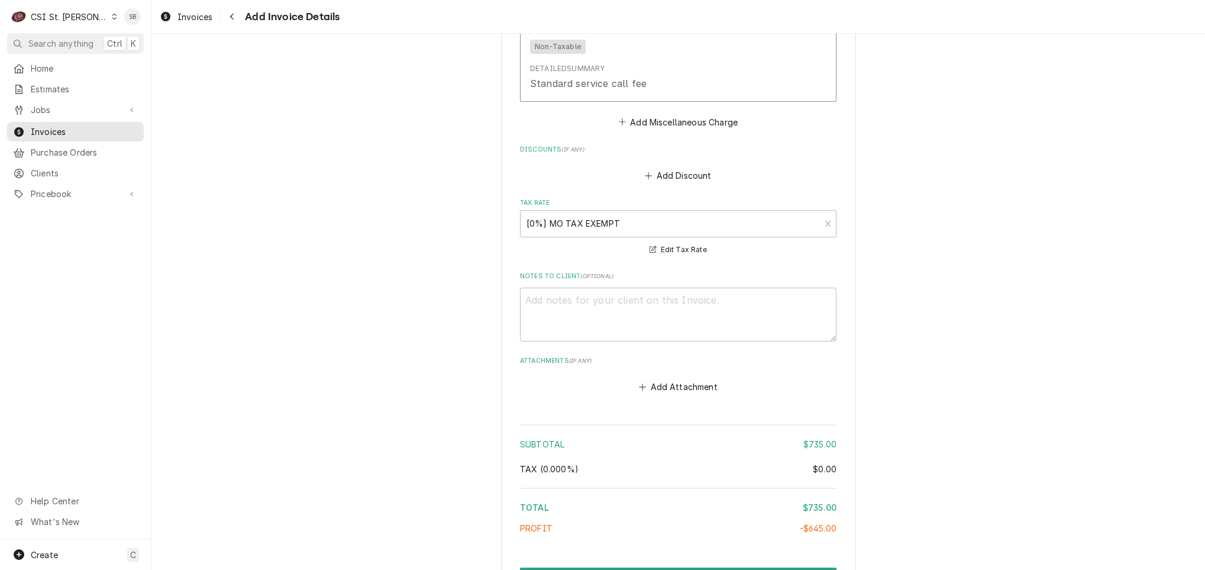
scroll to position [1965, 0]
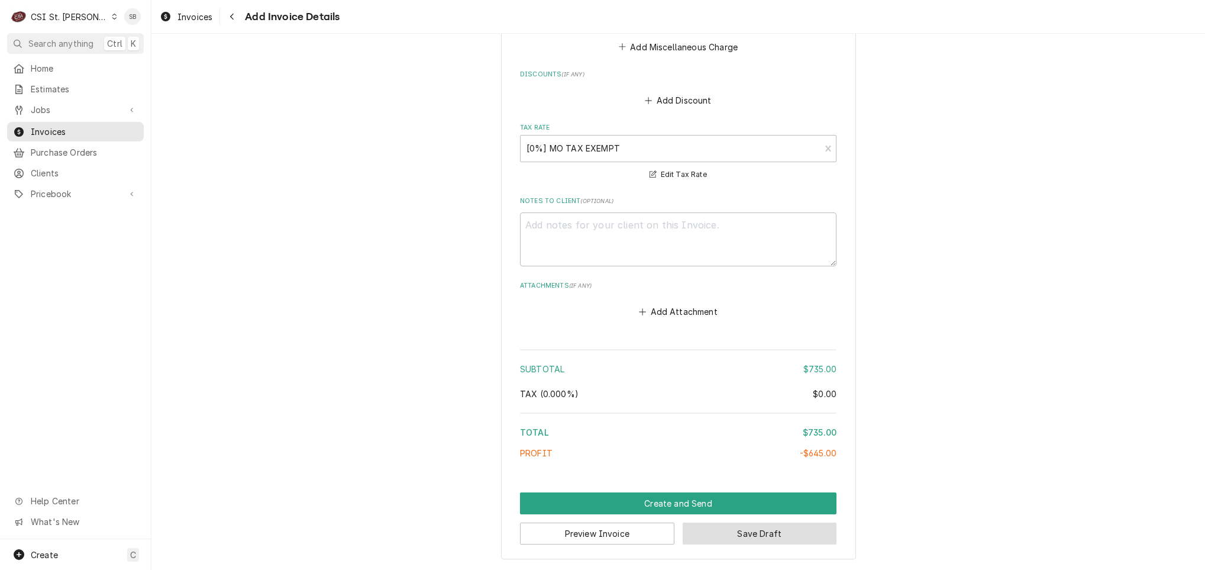
click at [785, 529] on button "Save Draft" at bounding box center [760, 534] width 154 height 22
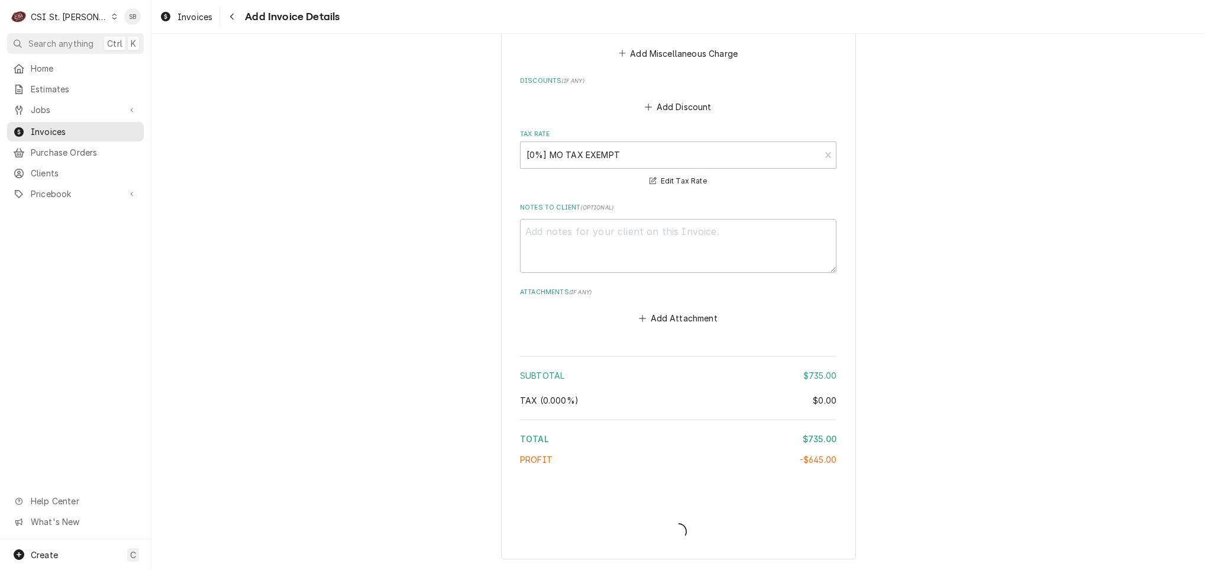
type textarea "x"
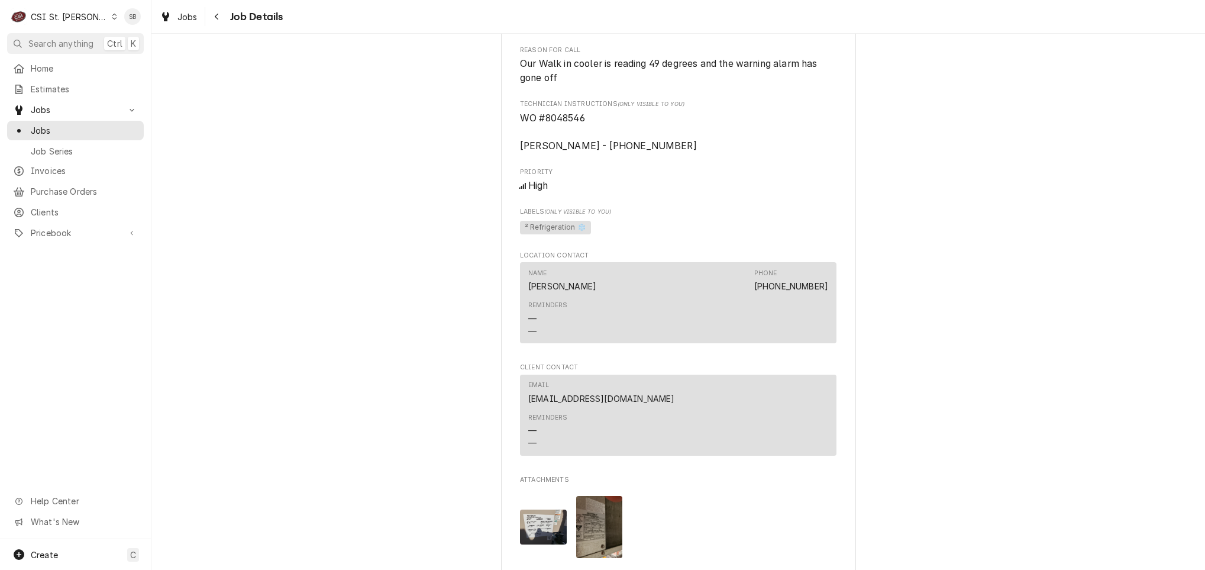
scroll to position [1178, 0]
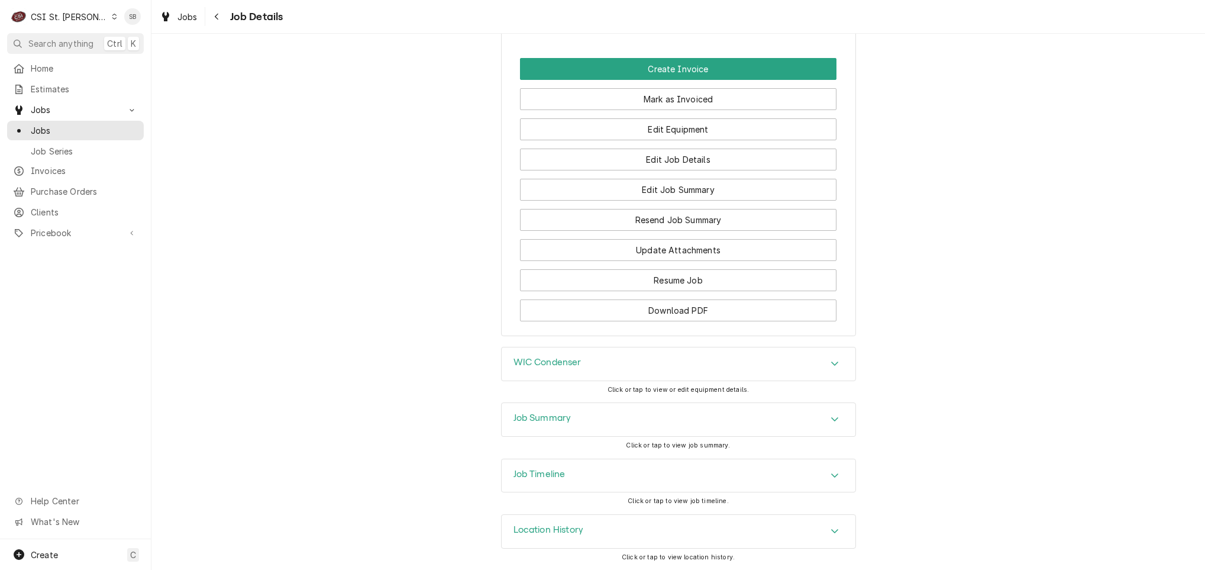
click at [628, 412] on div "Job Summary" at bounding box center [679, 419] width 354 height 33
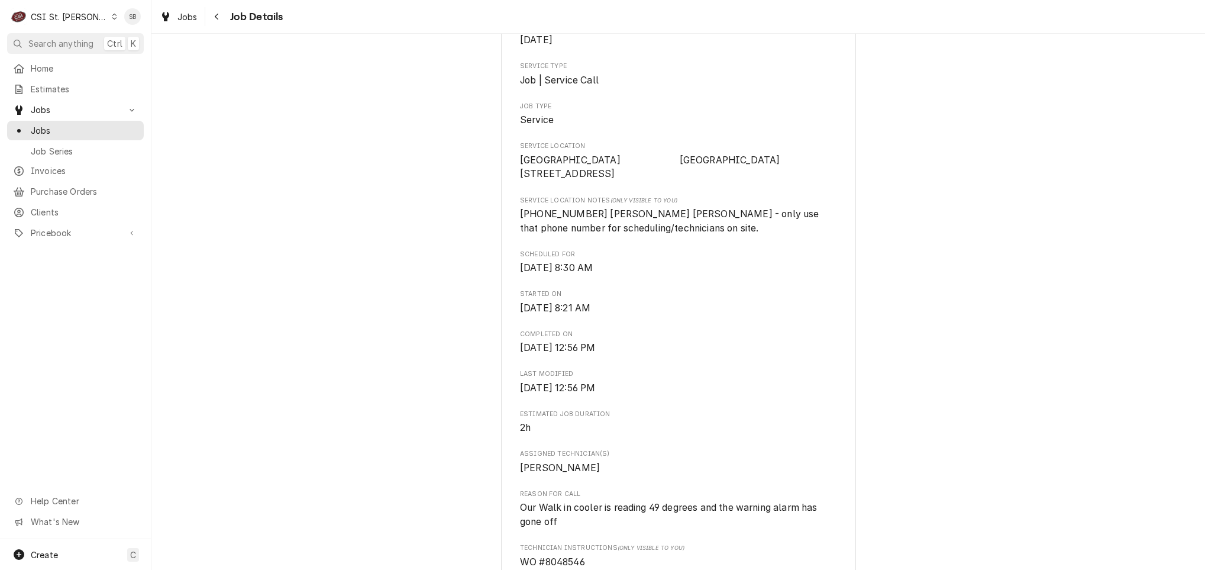
scroll to position [266, 0]
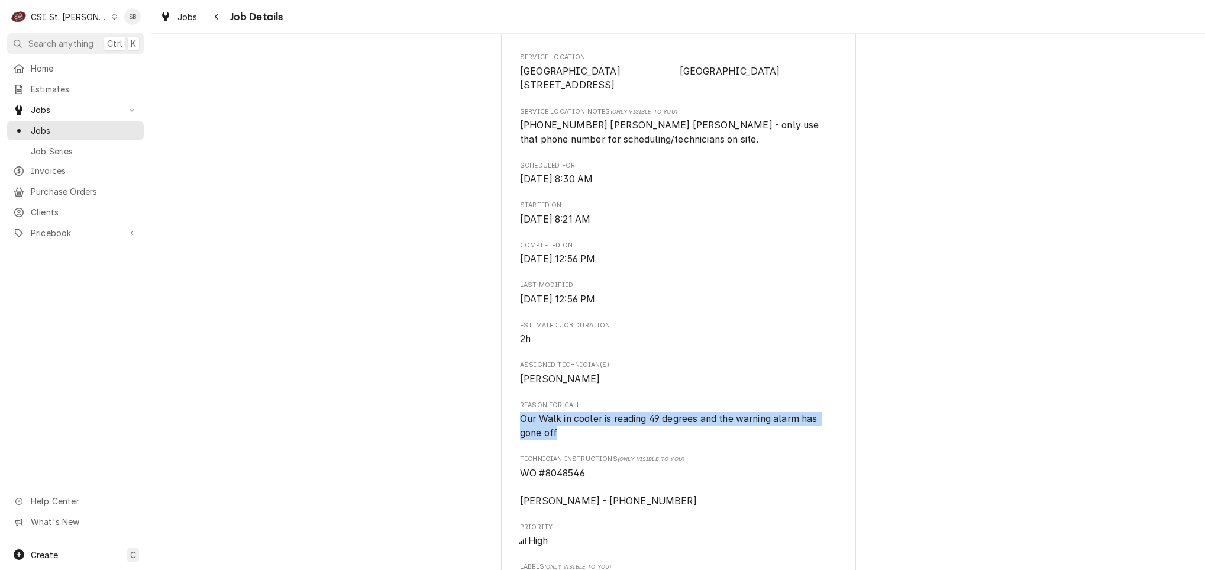
drag, startPoint x: 576, startPoint y: 442, endPoint x: 507, endPoint y: 431, distance: 70.0
click at [507, 431] on div "Rockwood School District Eureka High School 28 / 4525 Highway 109, Eureka, MO 6…" at bounding box center [678, 517] width 355 height 1416
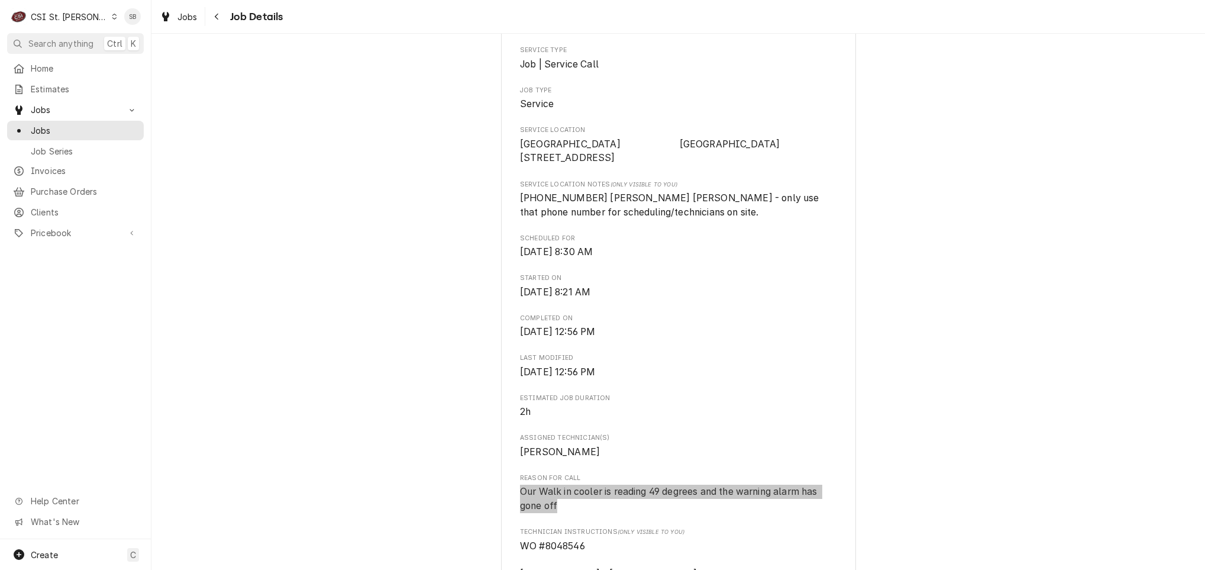
scroll to position [355, 0]
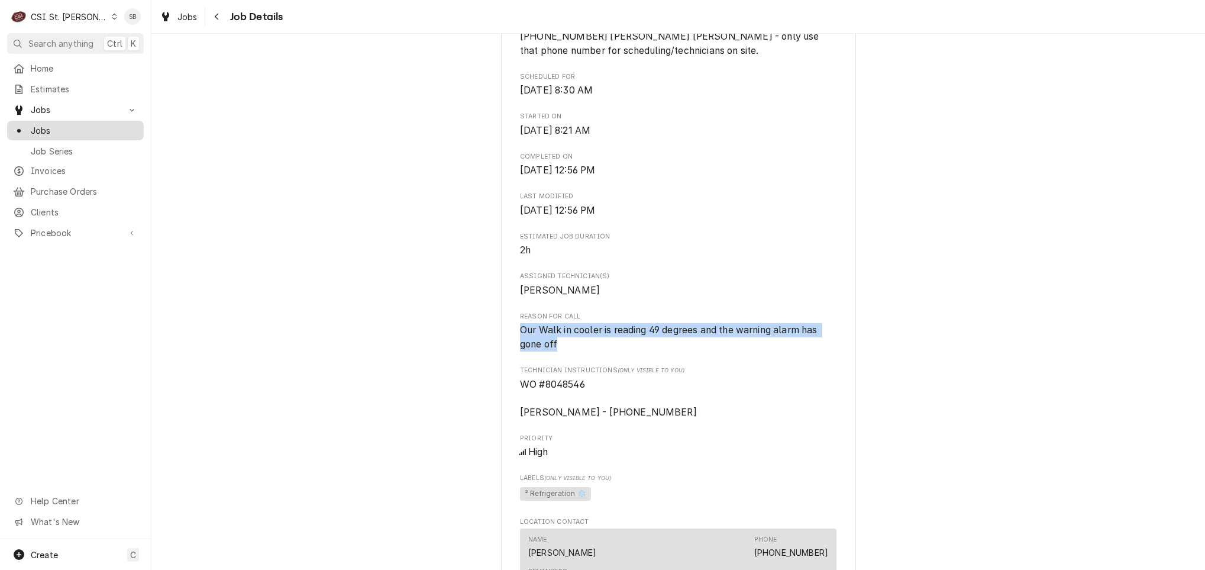
click at [47, 124] on span "Jobs" at bounding box center [84, 130] width 107 height 12
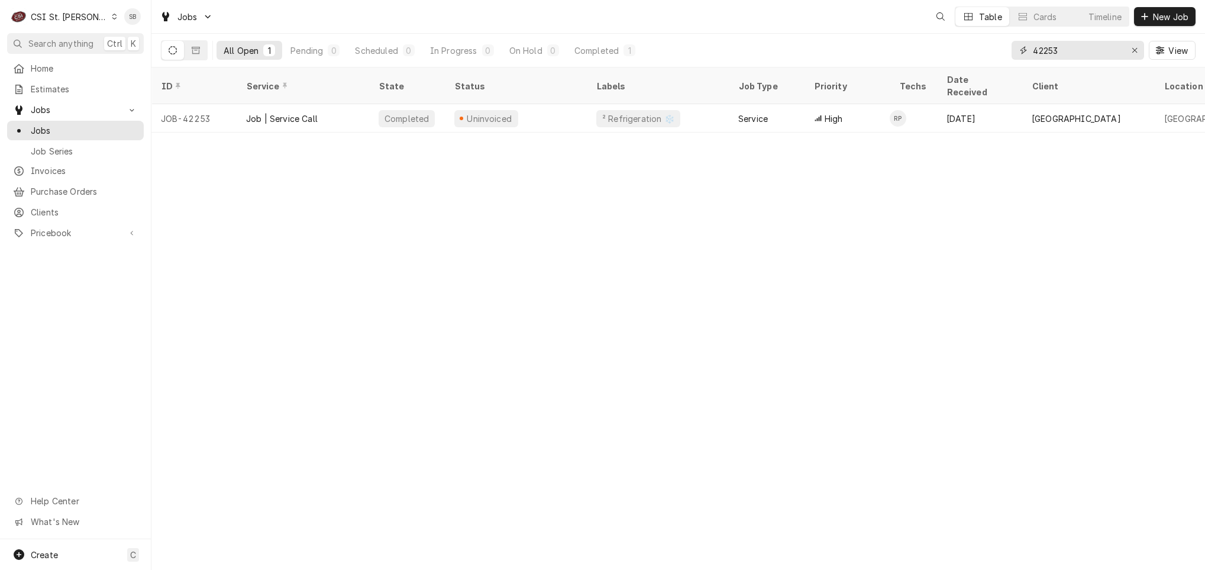
click at [1053, 53] on input "42253" at bounding box center [1077, 50] width 89 height 19
type input "5"
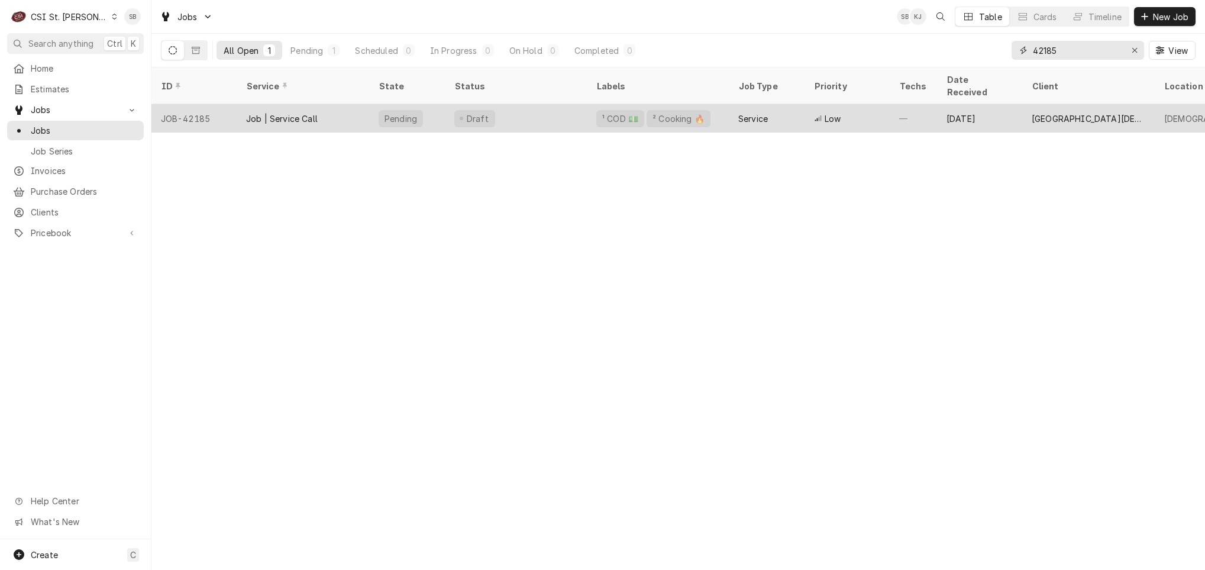
type input "42185"
click at [263, 112] on div "Job | Service Call" at bounding box center [282, 118] width 72 height 12
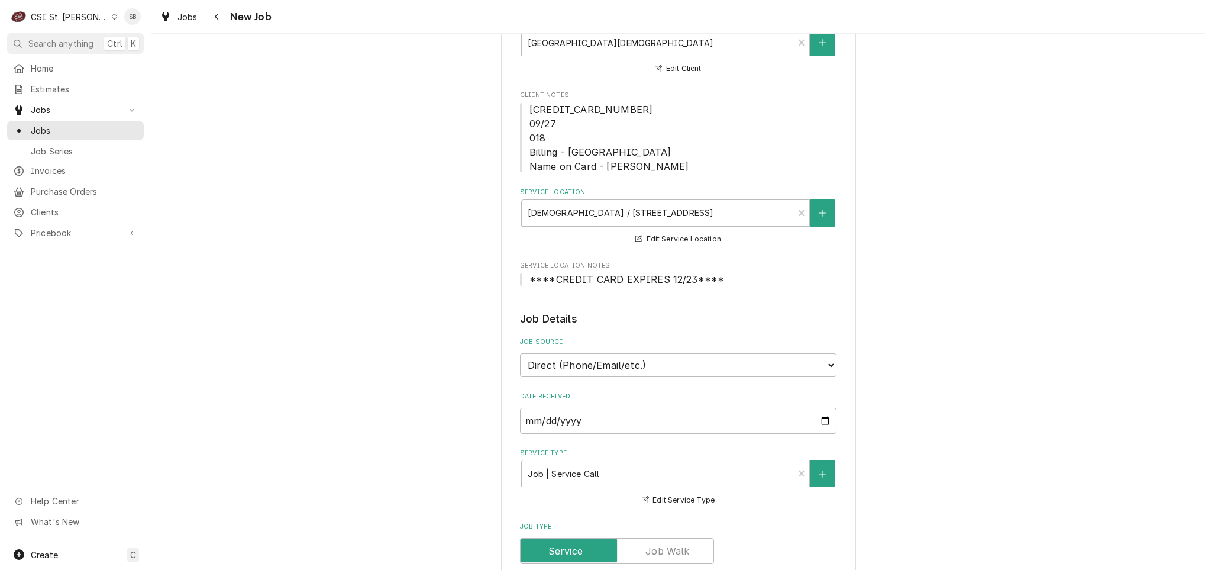
scroll to position [355, 0]
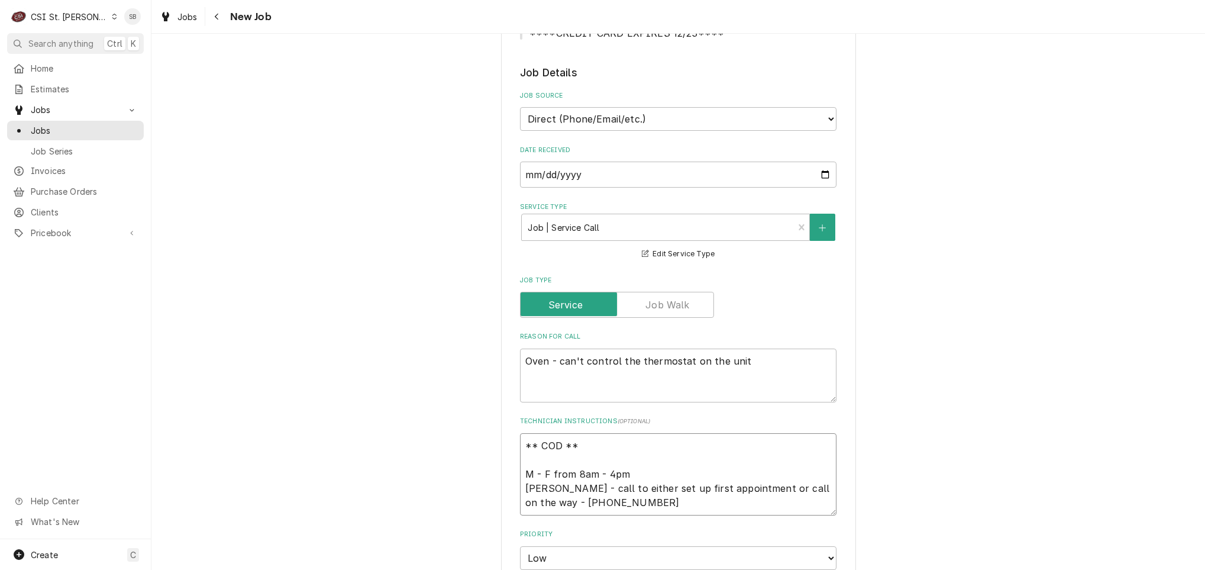
click at [654, 507] on textarea "** COD ** M - F from 8am - 4pm [PERSON_NAME] - call to either set up first appo…" at bounding box center [678, 474] width 317 height 82
type textarea "x"
type textarea "** COD ** M - F from 8am - 4pm [PERSON_NAME] - call to either set up first appo…"
type textarea "x"
type textarea "** COD ** M - F from 8am - 4pm [PERSON_NAME] - call to either set up first appo…"
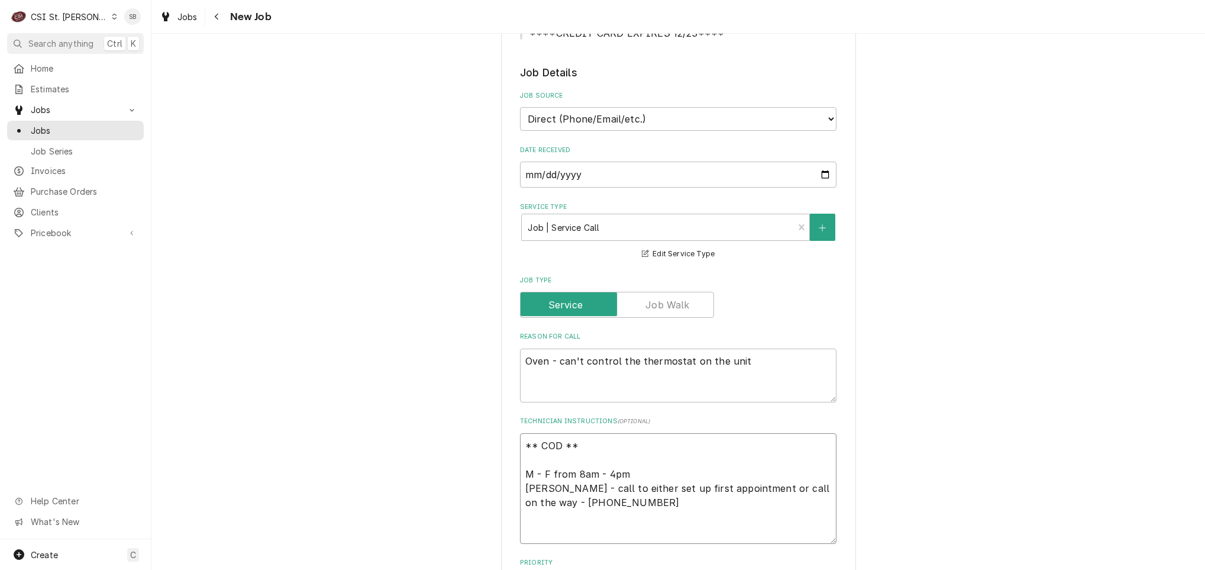
type textarea "x"
type textarea "** COD ** M - F from 8am - 4pm [PERSON_NAME] - call to either set up first appo…"
type textarea "x"
type textarea "** COD ** M - F from 8am - 4pm Robyn - call to either set up first appointment …"
type textarea "x"
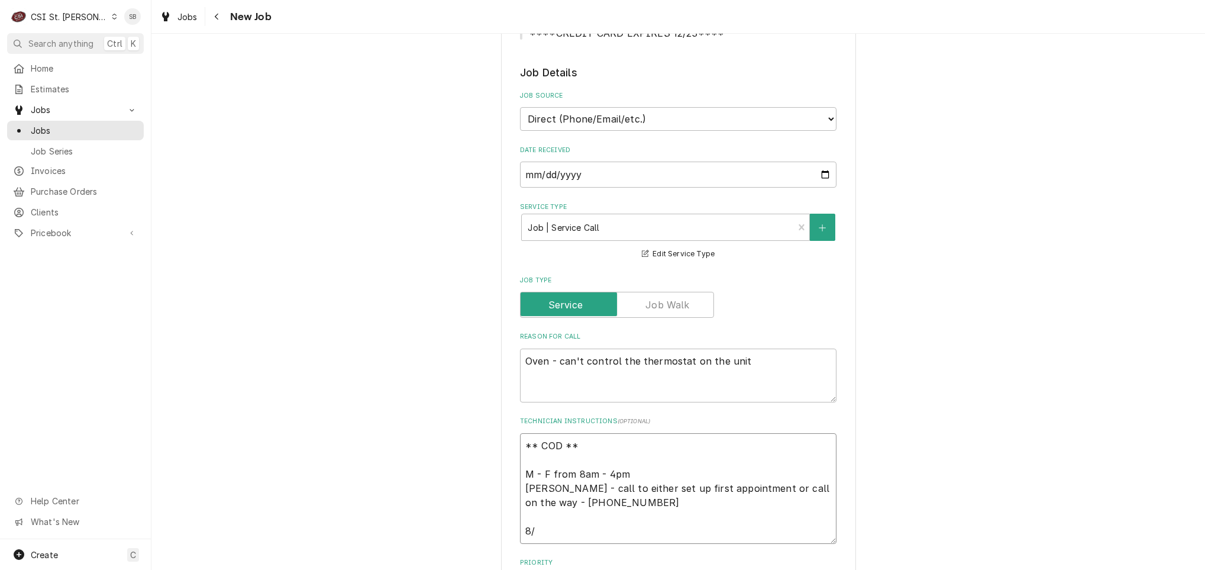
type textarea "** COD ** M - F from 8am - 4pm Robyn - call to either set up first appointment …"
type textarea "x"
type textarea "** COD ** M - F from 8am - 4pm Robyn - call to either set up first appointment …"
type textarea "x"
type textarea "** COD ** M - F from 8am - 4pm Robyn - call to either set up first appointment …"
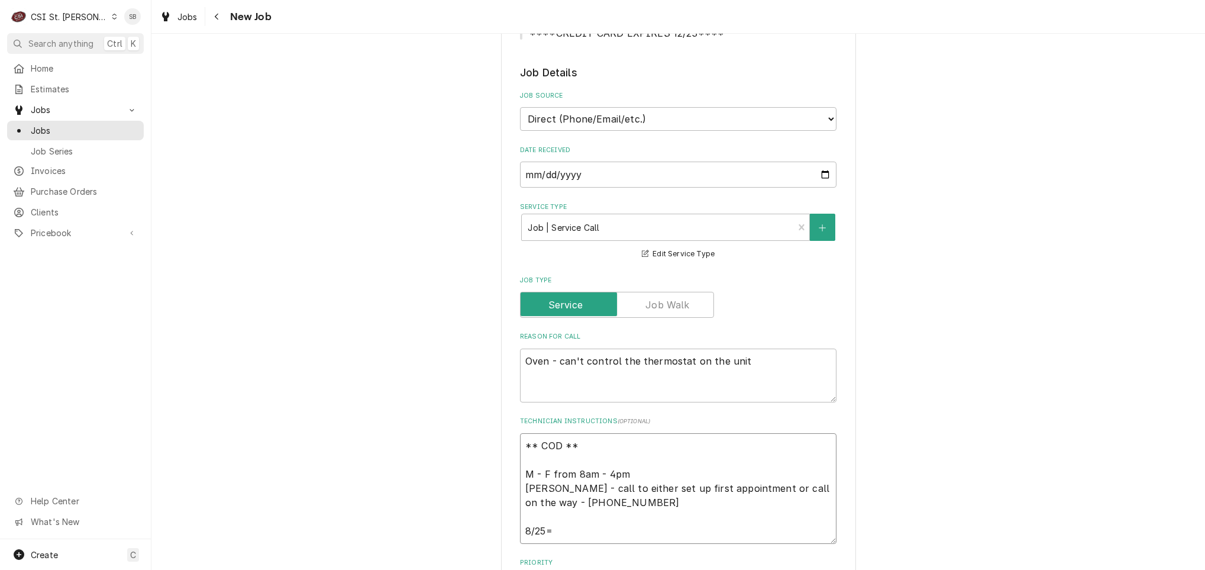
type textarea "x"
type textarea "** COD ** M - F from 8am - 4pm Robyn - call to either set up first appointment …"
type textarea "x"
type textarea "** COD ** M - F from 8am - 4pm Robyn - call to either set up first appointment …"
type textarea "x"
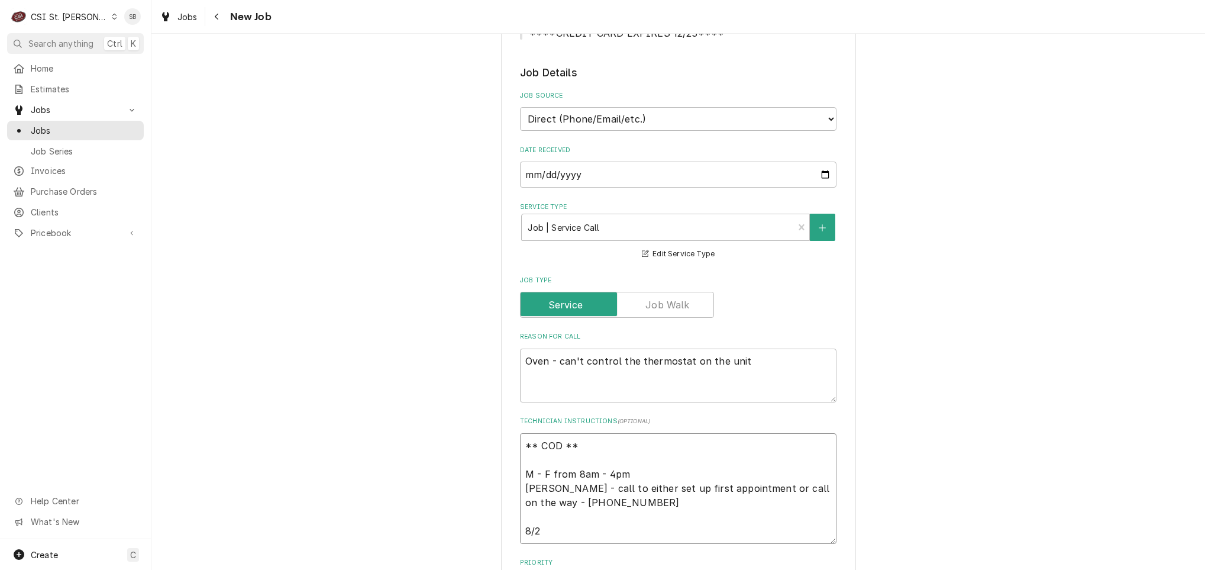
type textarea "** COD ** M - F from 8am - 4pm Robyn - call to either set up first appointment …"
type textarea "x"
type textarea "** COD ** M - F from 8am - 4pm Robyn - call to either set up first appointment …"
type textarea "x"
type textarea "** COD ** M - F from 8am - 4pm Robyn - call to either set up first appointment …"
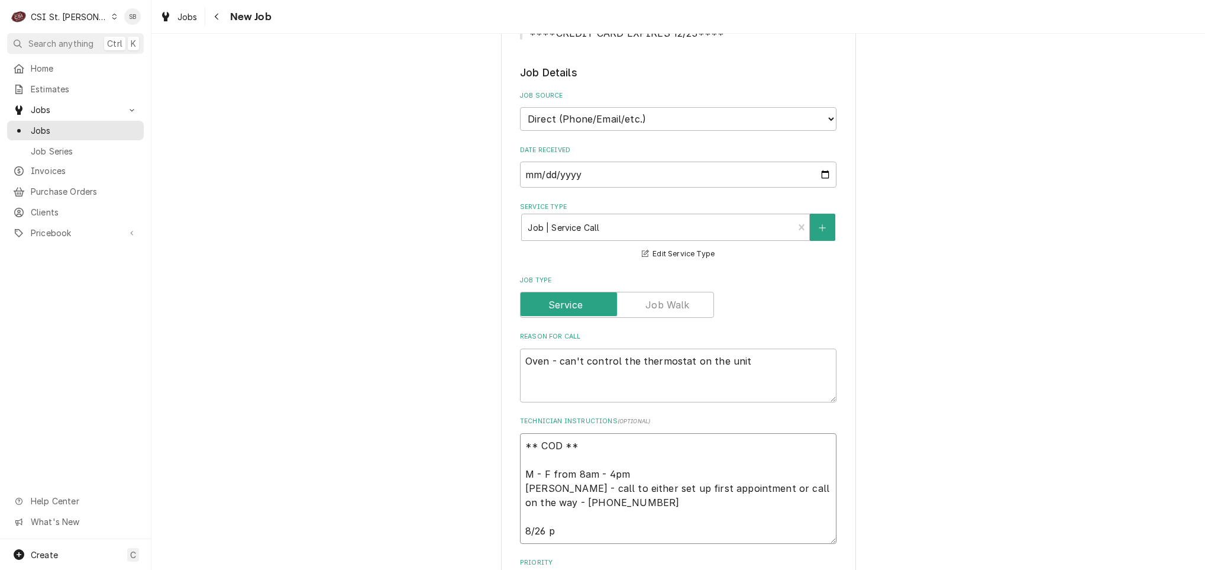
type textarea "x"
type textarea "** COD ** M - F from 8am - 4pm Robyn - call to either set up first appointment …"
type textarea "x"
type textarea "** COD ** M - F from 8am - 4pm Robyn - call to either set up first appointment …"
type textarea "x"
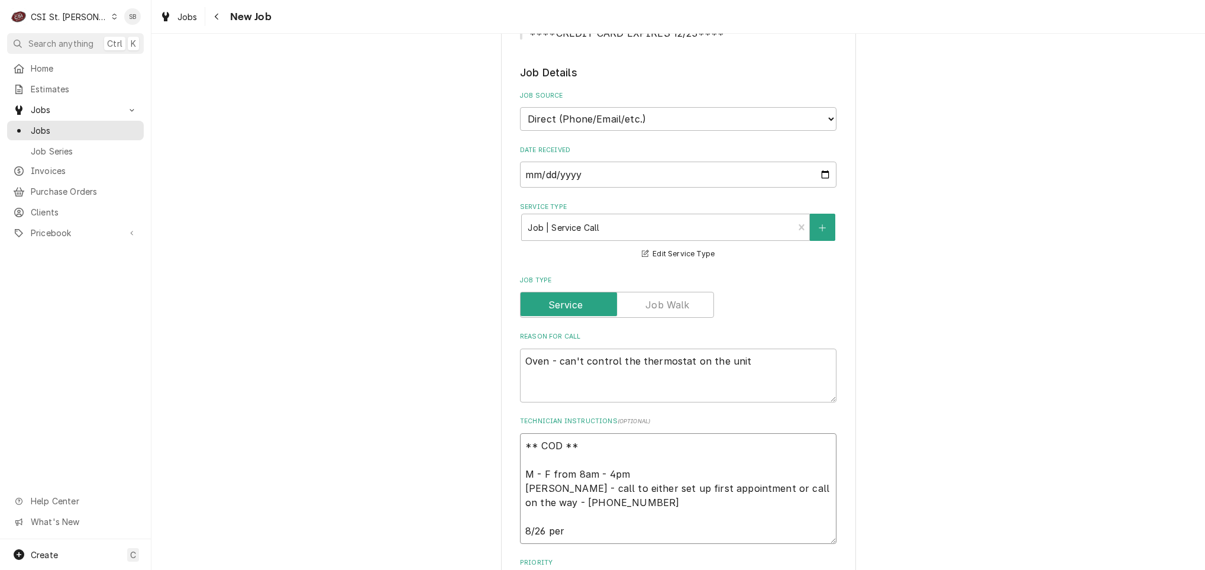
type textarea "** COD ** M - F from 8am - 4pm Robyn - call to either set up first appointment …"
type textarea "x"
type textarea "** COD ** M - F from 8am - 4pm Robyn - call to either set up first appointment …"
type textarea "x"
type textarea "** COD ** M - F from 8am - 4pm Robyn - call to either set up first appointment …"
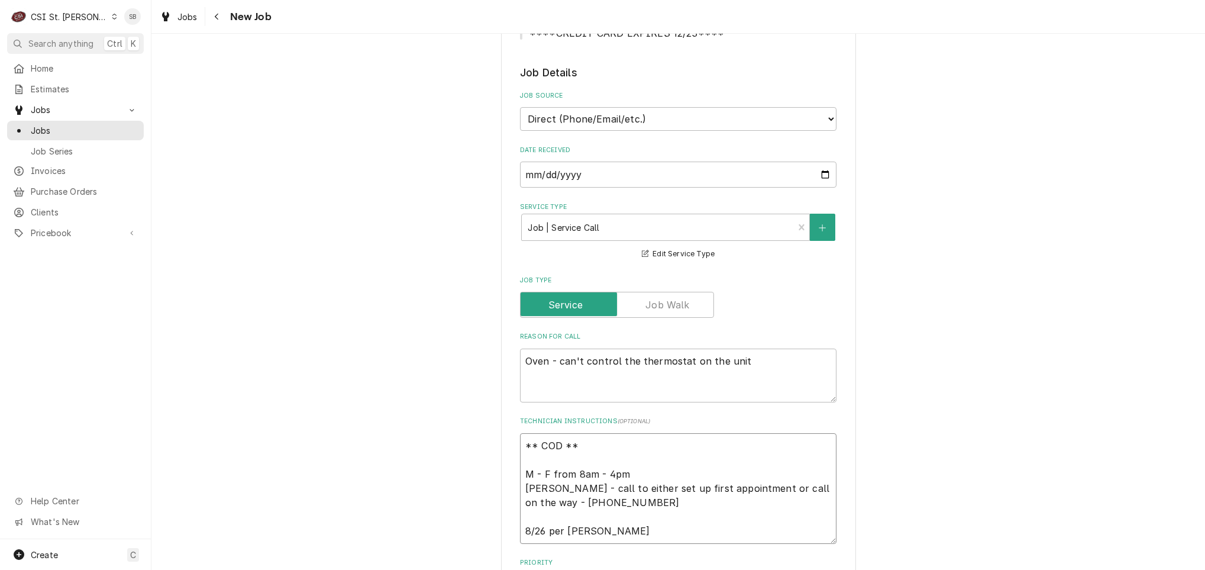
type textarea "x"
type textarea "** COD ** M - F from 8am - 4pm Robyn - call to either set up first appointment …"
type textarea "x"
type textarea "** COD ** M - F from 8am - 4pm Robyn - call to either set up first appointment …"
type textarea "x"
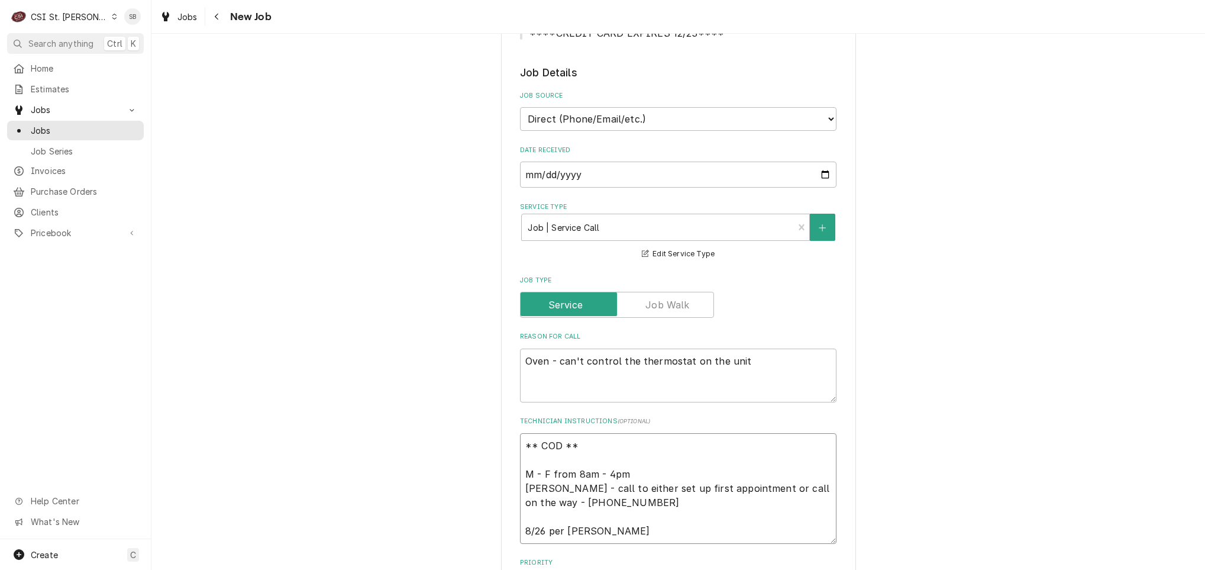
type textarea "** COD ** M - F from 8am - 4pm Robyn - call to either set up first appointment …"
type textarea "x"
type textarea "** COD ** M - F from 8am - 4pm Robyn - call to either set up first appointment …"
type textarea "x"
type textarea "** COD ** M - F from 8am - 4pm Robyn - call to either set up first appointment …"
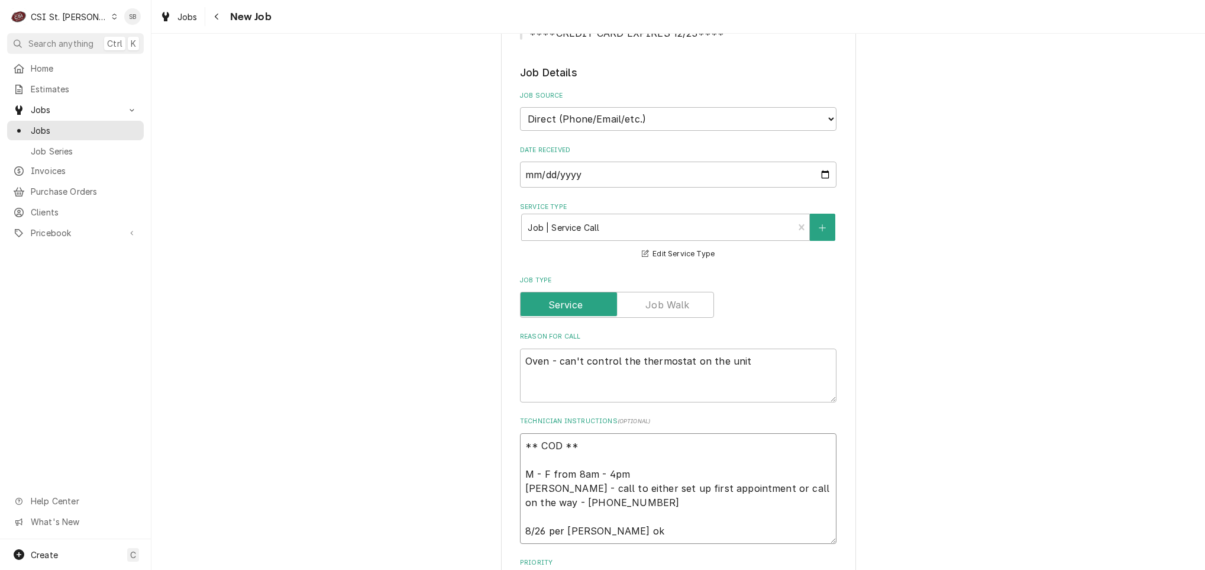
type textarea "x"
type textarea "** COD ** M - F from 8am - 4pm Robyn - call to either set up first appointment …"
type textarea "x"
type textarea "** COD ** M - F from 8am - 4pm Robyn - call to either set up first appointment …"
type textarea "x"
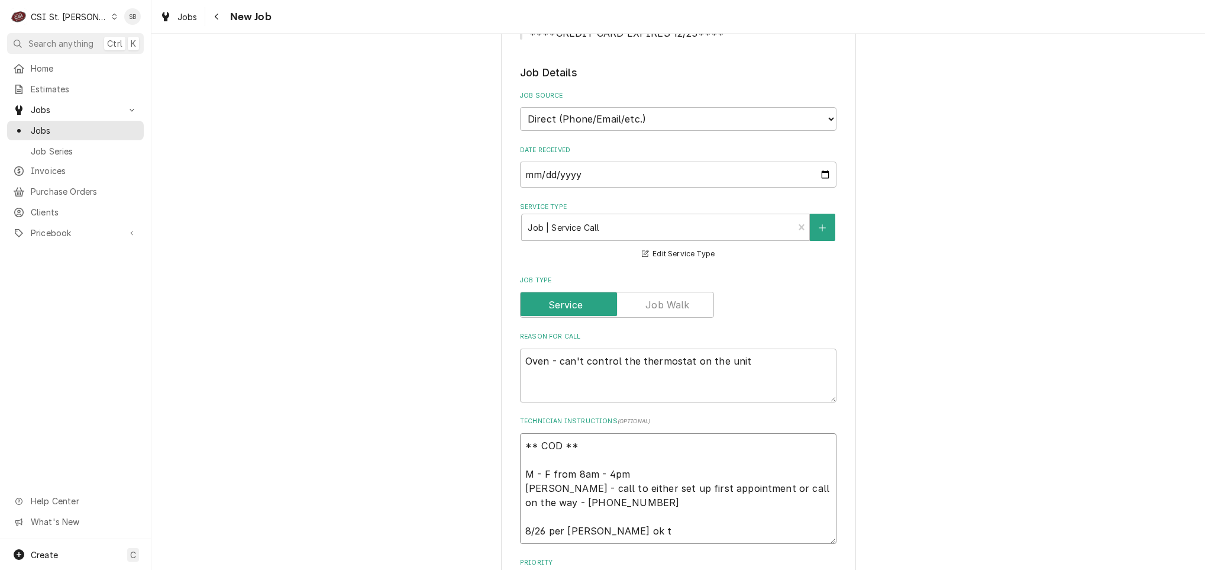
type textarea "** COD ** M - F from 8am - 4pm Robyn - call to either set up first appointment …"
type textarea "x"
type textarea "** COD ** M - F from 8am - 4pm Robyn - call to either set up first appointment …"
type textarea "x"
type textarea "** COD ** M - F from 8am - 4pm Robyn - call to either set up first appointment …"
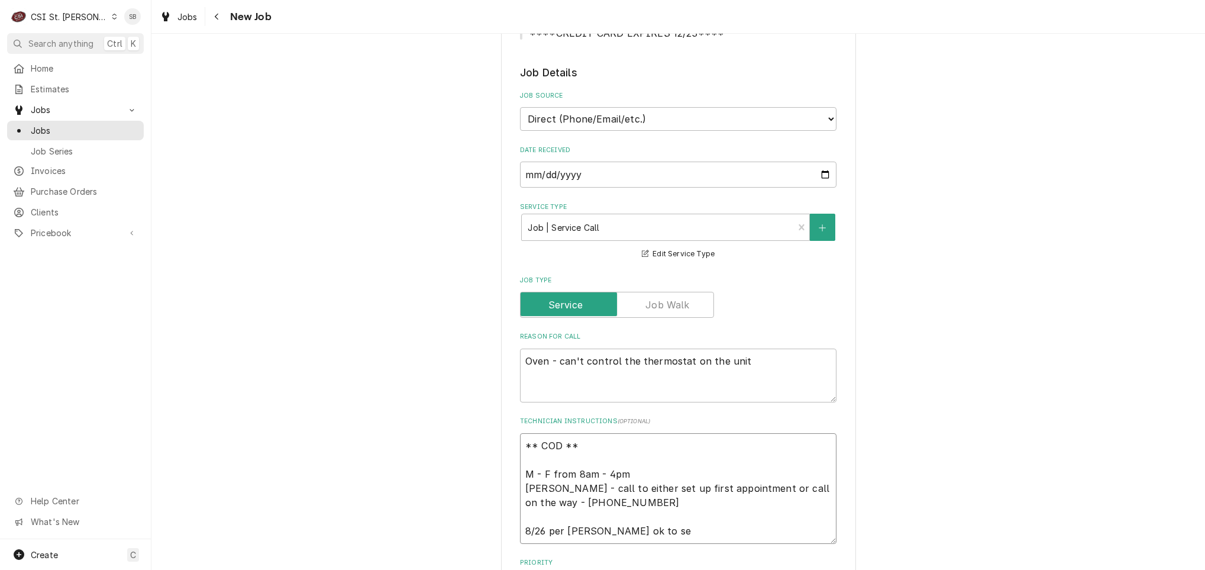
type textarea "x"
type textarea "** COD ** M - F from 8am - 4pm Robyn - call to either set up first appointment …"
type textarea "x"
type textarea "** COD ** M - F from 8am - 4pm Robyn - call to either set up first appointment …"
type textarea "x"
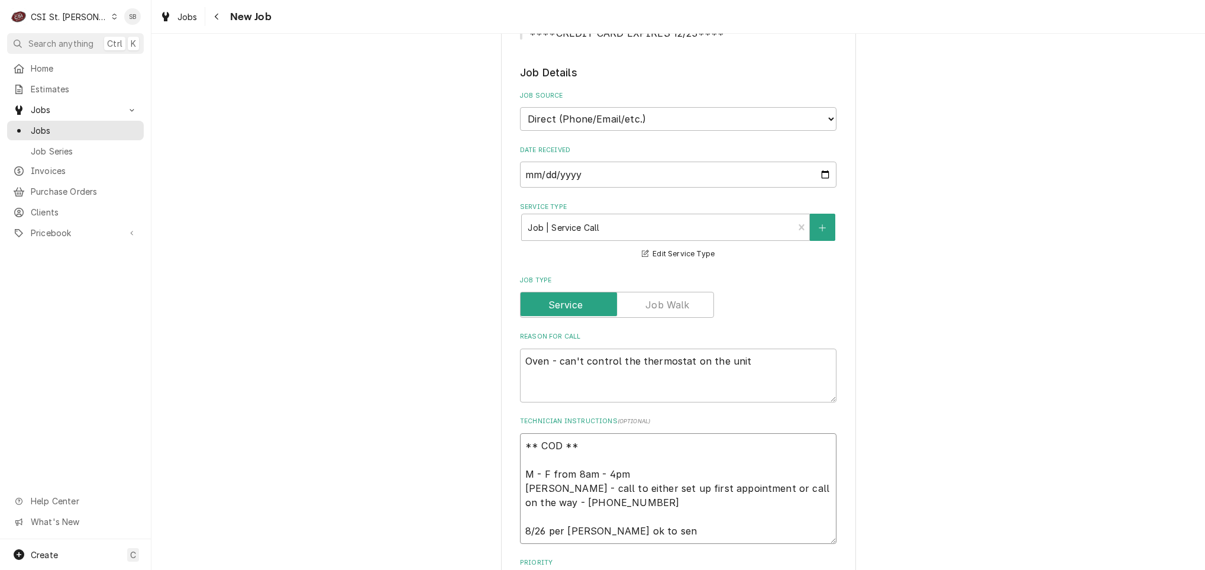
type textarea "** COD ** M - F from 8am - 4pm Robyn - call to either set up first appointment …"
type textarea "x"
type textarea "** COD ** M - F from 8am - 4pm Robyn - call to either set up first appointment …"
type textarea "x"
type textarea "** COD ** M - F from 8am - 4pm Robyn - call to either set up first appointment …"
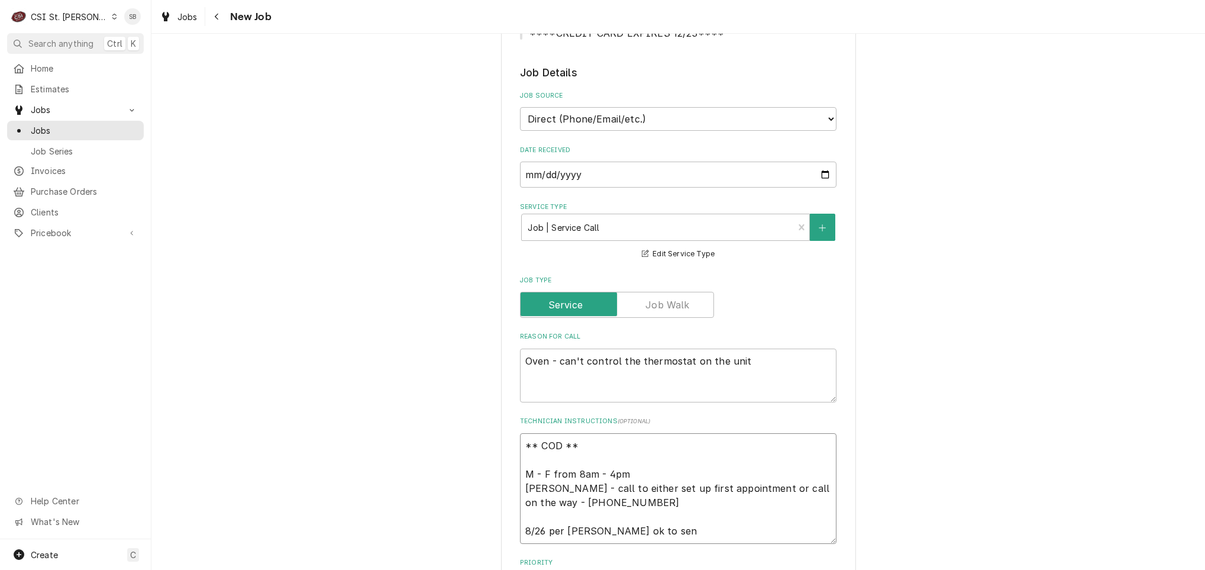
type textarea "x"
type textarea "** COD ** M - F from 8am - 4pm Robyn - call to either set up first appointment …"
type textarea "x"
type textarea "** COD ** M - F from 8am - 4pm Robyn - call to either set up first appointment …"
type textarea "x"
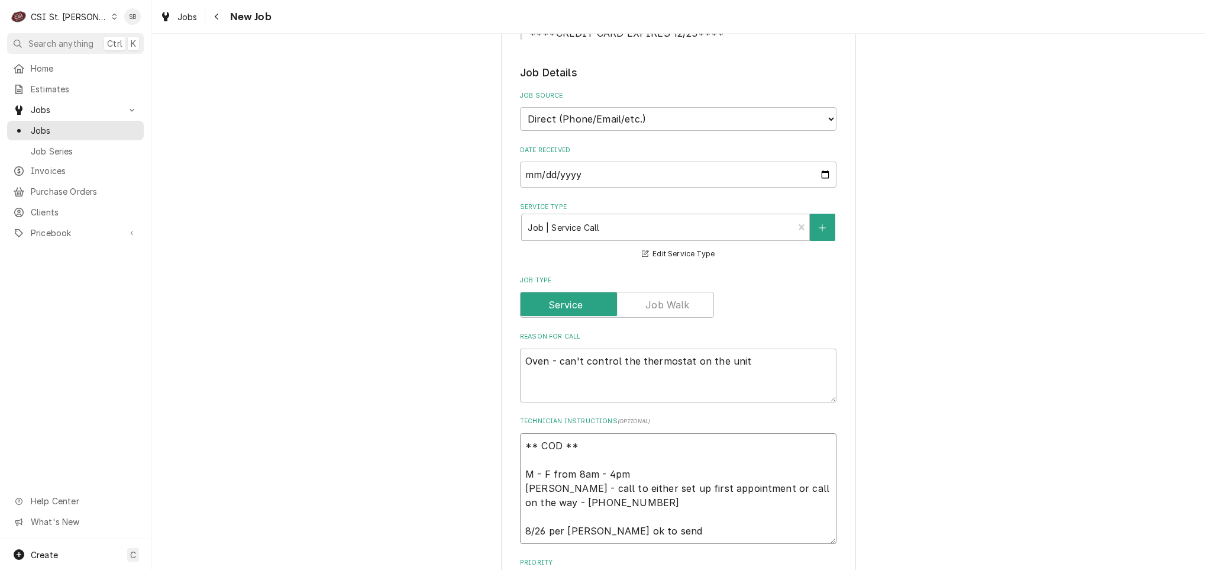
type textarea "** COD ** M - F from 8am - 4pm Robyn - call to either set up first appointment …"
type textarea "x"
type textarea "** COD ** M - F from 8am - 4pm Robyn - call to either set up first appointment …"
type textarea "x"
type textarea "** COD ** M - F from 8am - 4pm Robyn - call to either set up first appointment …"
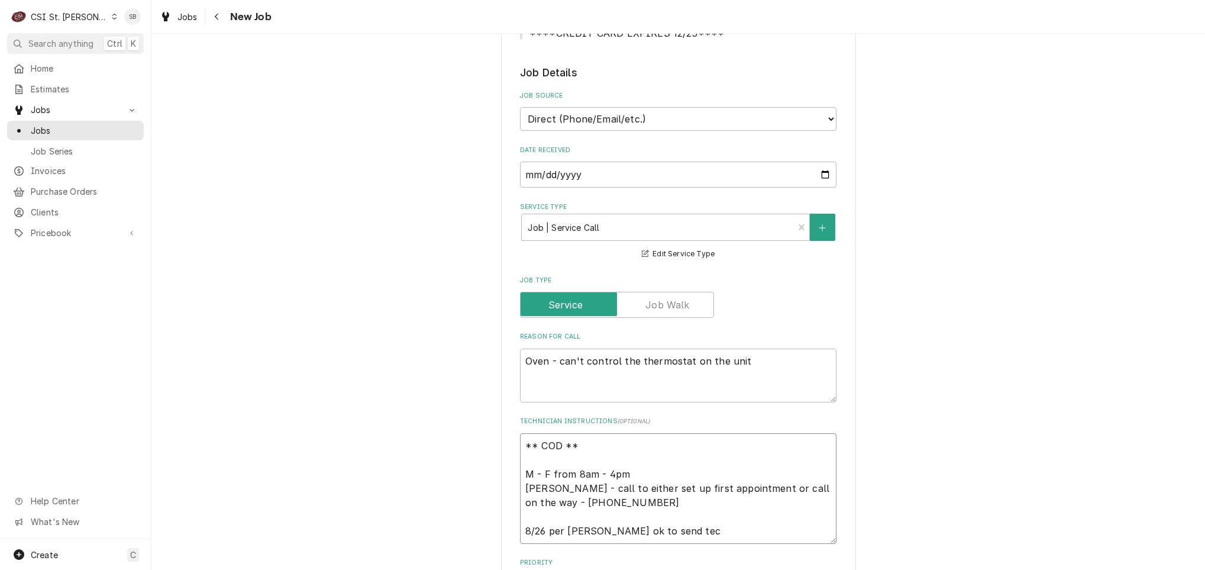
type textarea "x"
type textarea "** COD ** M - F from 8am - 4pm Robyn - call to either set up first appointment …"
type textarea "x"
type textarea "** COD ** M - F from 8am - 4pm Robyn - call to either set up first appointment …"
type textarea "x"
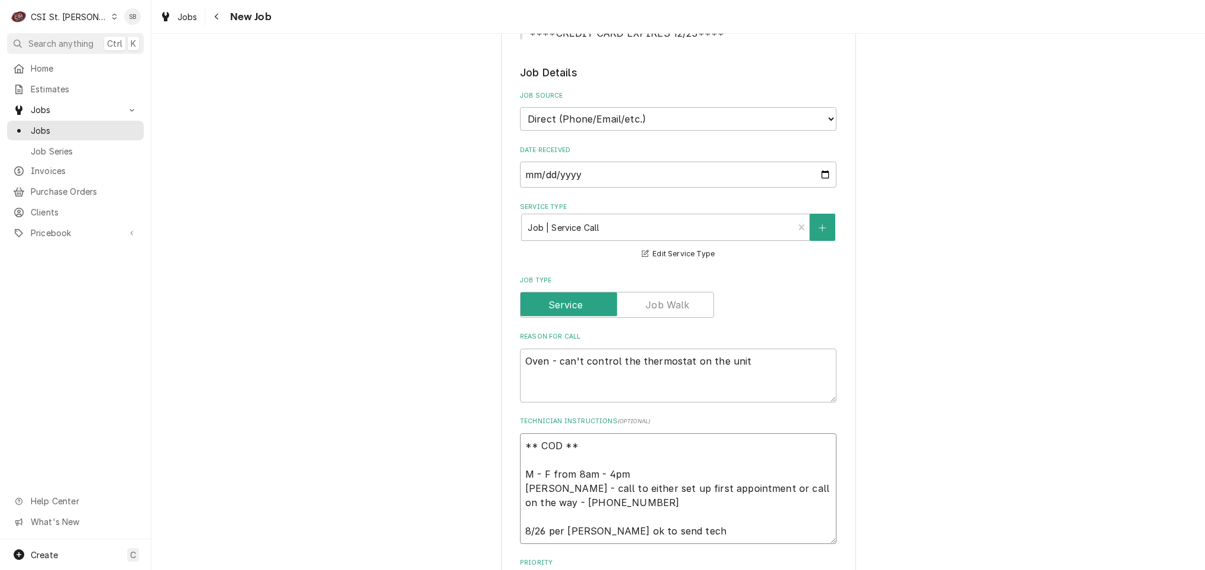
type textarea "** COD ** M - F from 8am - 4pm Robyn - call to either set up first appointment …"
type textarea "x"
type textarea "** COD ** M - F from 8am - 4pm Robyn - call to either set up first appointment …"
type textarea "x"
type textarea "** COD ** M - F from 8am - 4pm Robyn - call to either set up first appointment …"
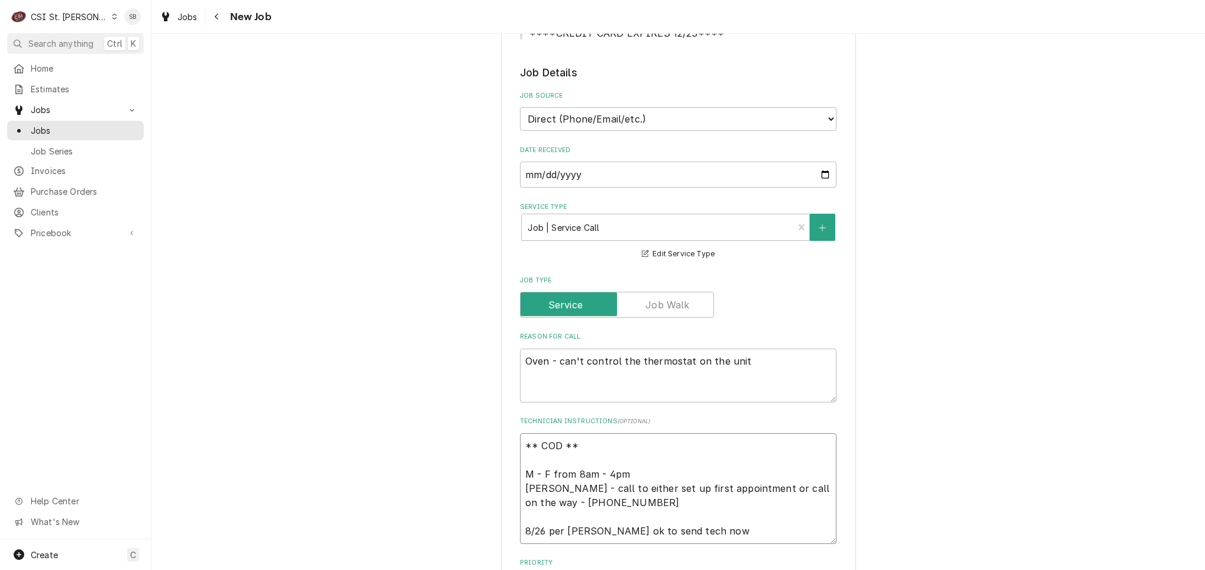
type textarea "x"
type textarea "** COD ** M - F from 8am - 4pm Robyn - call to either set up first appointment …"
type textarea "x"
type textarea "** COD ** M - F from 8am - 4pm Robyn - call to either set up first appointment …"
type textarea "x"
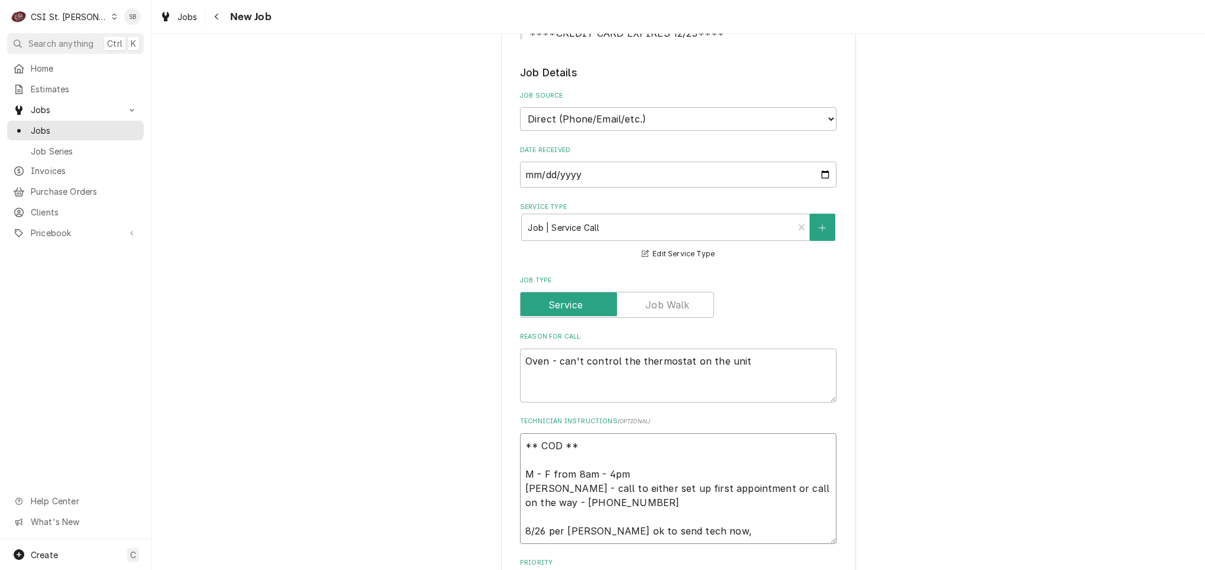
type textarea "** COD ** M - F from 8am - 4pm Robyn - call to either set up first appointment …"
type textarea "x"
type textarea "** COD ** M - F from 8am - 4pm Robyn - call to either set up first appointment …"
type textarea "x"
type textarea "** COD ** M - F from 8am - 4pm Robyn - call to either set up first appointment …"
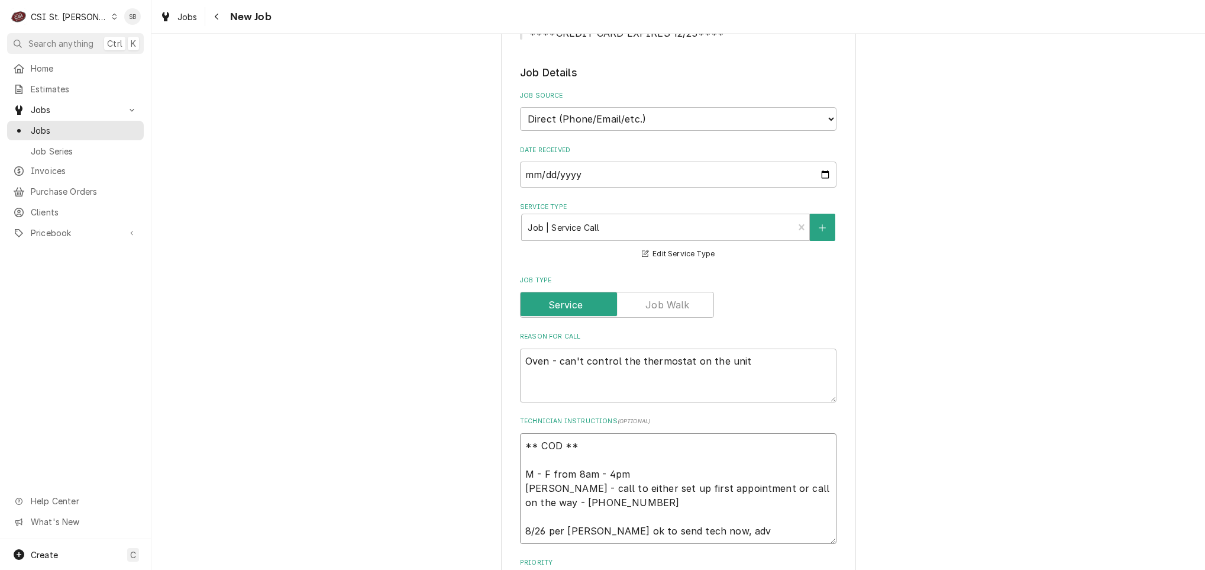
type textarea "x"
type textarea "** COD ** M - F from 8am - 4pm Robyn - call to either set up first appointment …"
type textarea "x"
type textarea "** COD ** M - F from 8am - 4pm Robyn - call to either set up first appointment …"
type textarea "x"
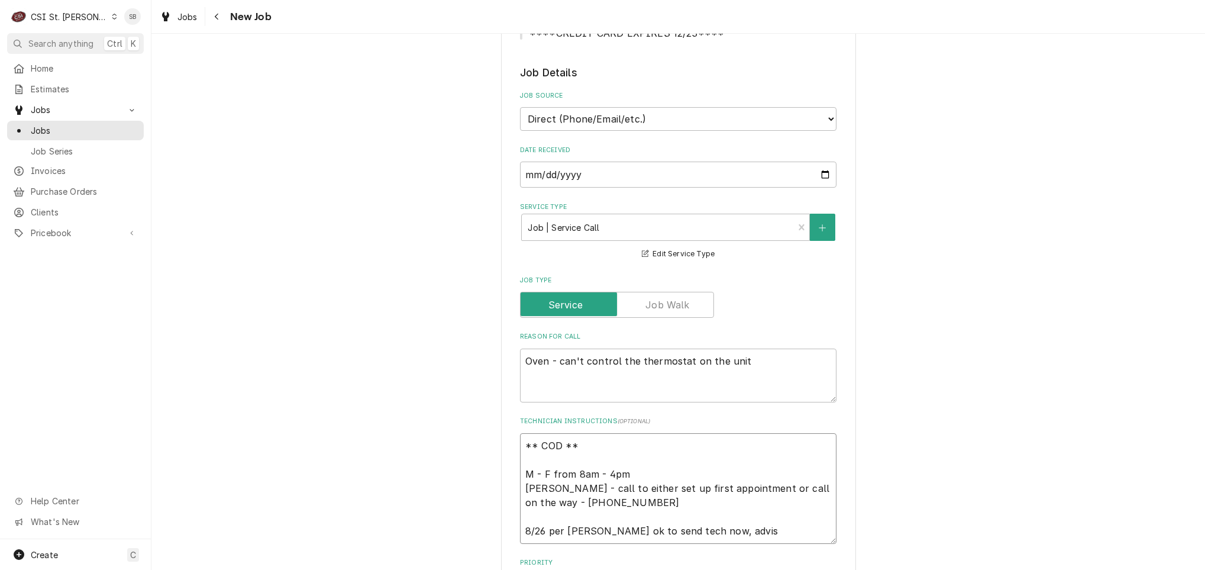
type textarea "** COD ** M - F from 8am - 4pm Robyn - call to either set up first appointment …"
type textarea "x"
type textarea "** COD ** M - F from 8am - 4pm Robyn - call to either set up first appointment …"
type textarea "x"
type textarea "** COD ** M - F from 8am - 4pm Robyn - call to either set up first appointment …"
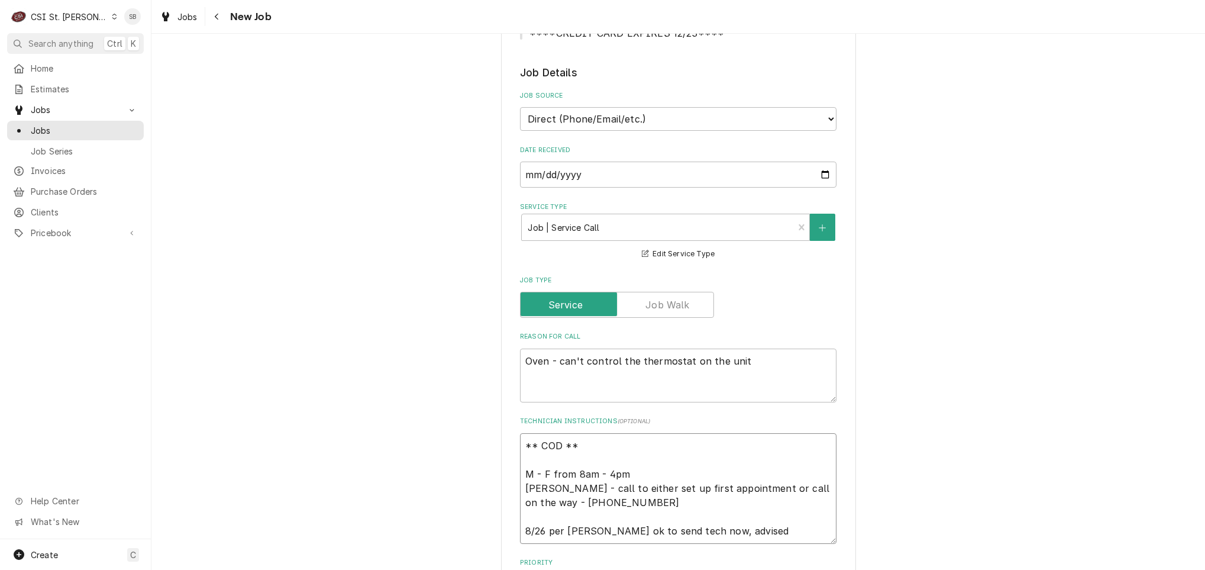
type textarea "x"
type textarea "** COD ** M - F from 8am - 4pm Robyn - call to either set up first appointment …"
type textarea "x"
type textarea "** COD ** M - F from 8am - 4pm Robyn - call to either set up first appointment …"
type textarea "x"
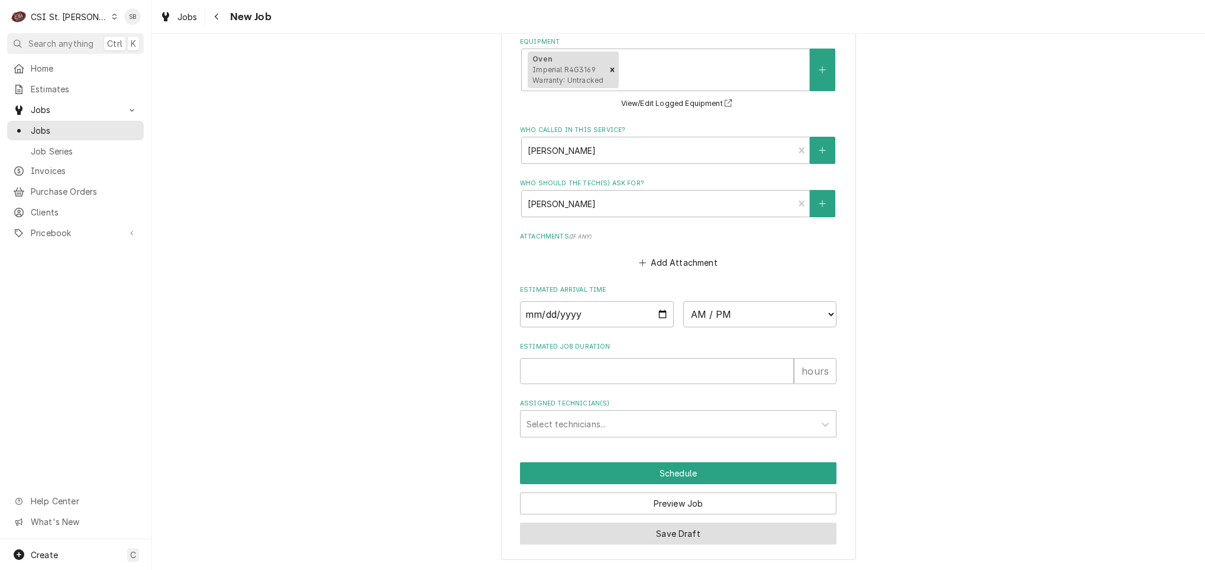
type textarea "** COD ** M - F from 8am - 4pm Robyn - call to either set up first appointment …"
click at [655, 535] on button "Save Draft" at bounding box center [678, 534] width 317 height 22
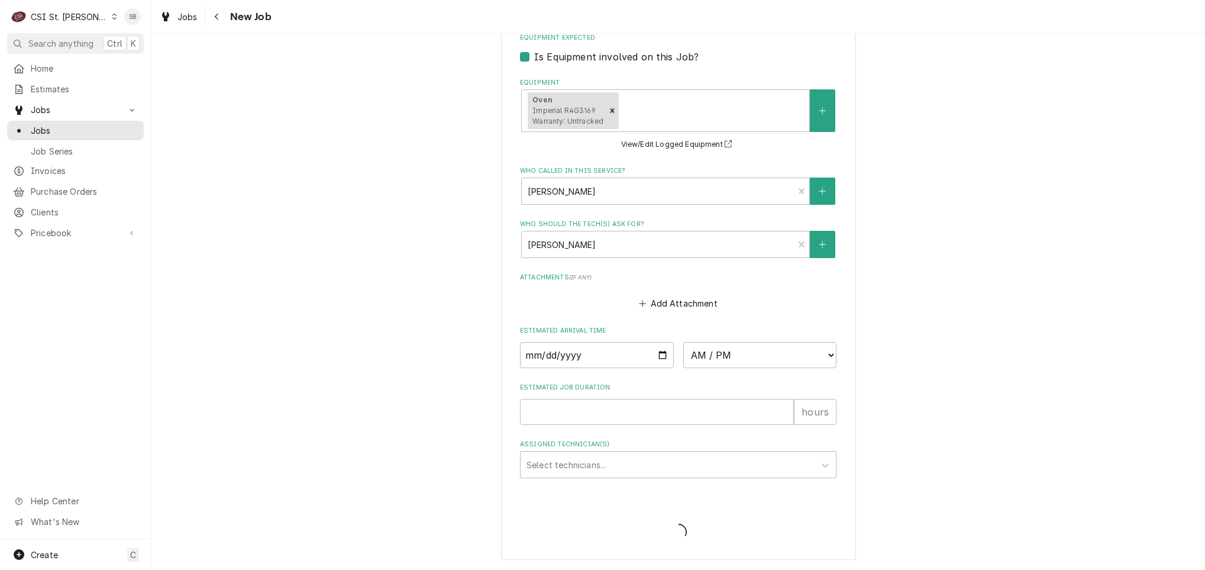
type textarea "x"
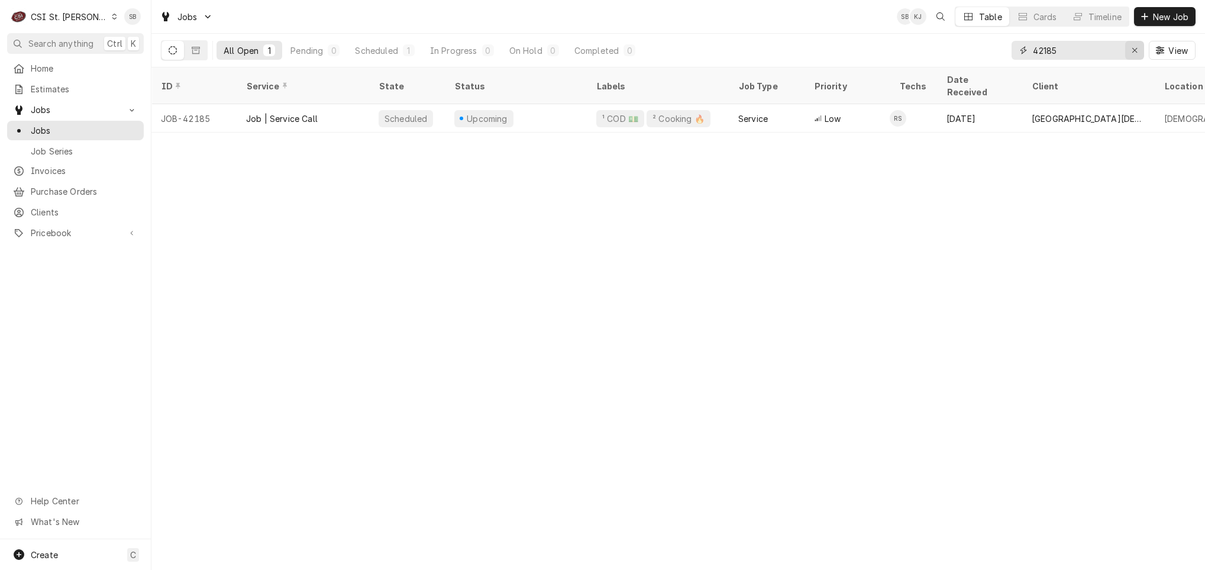
click at [1138, 50] on div "Erase input" at bounding box center [1135, 50] width 12 height 12
paste input "42266"
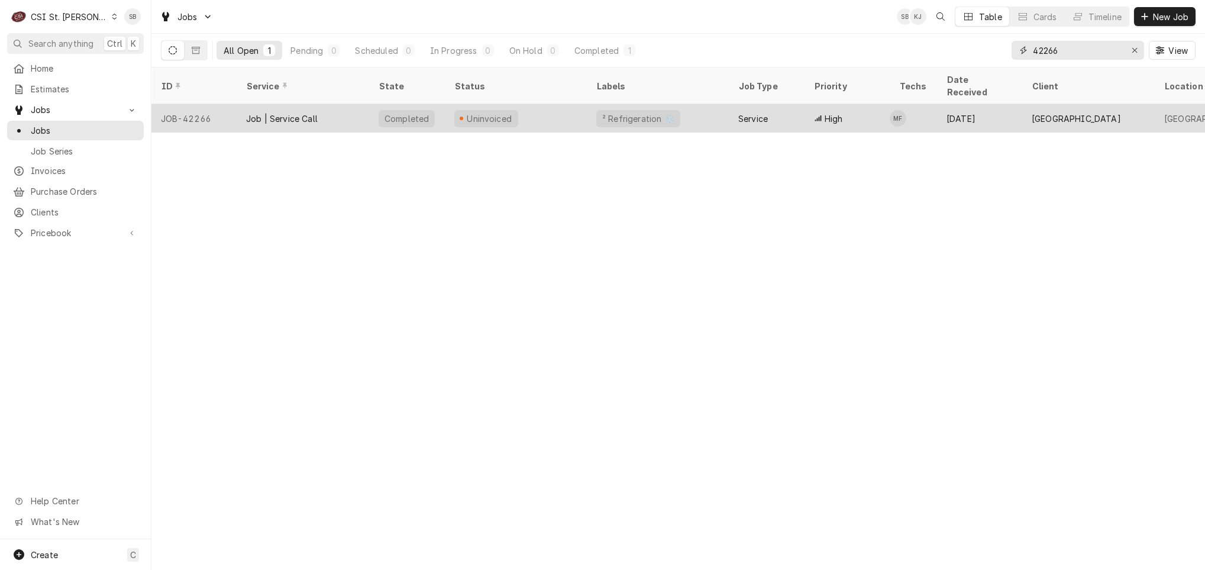
type input "42266"
click at [270, 110] on div "Job | Service Call" at bounding box center [303, 118] width 133 height 28
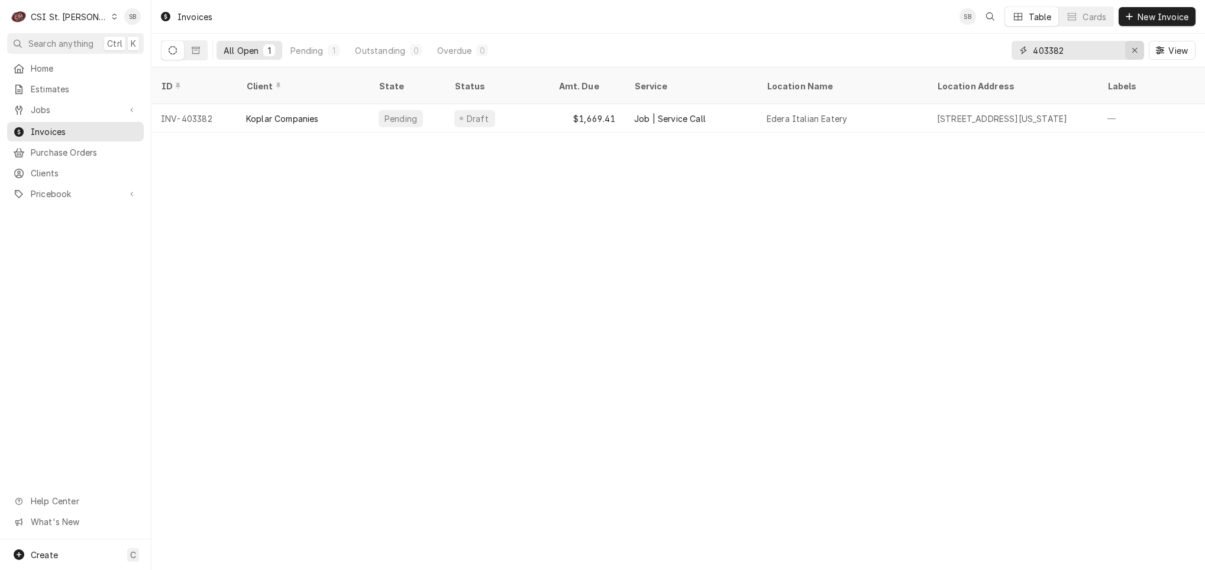
click at [1129, 48] on div "Erase input" at bounding box center [1135, 50] width 12 height 12
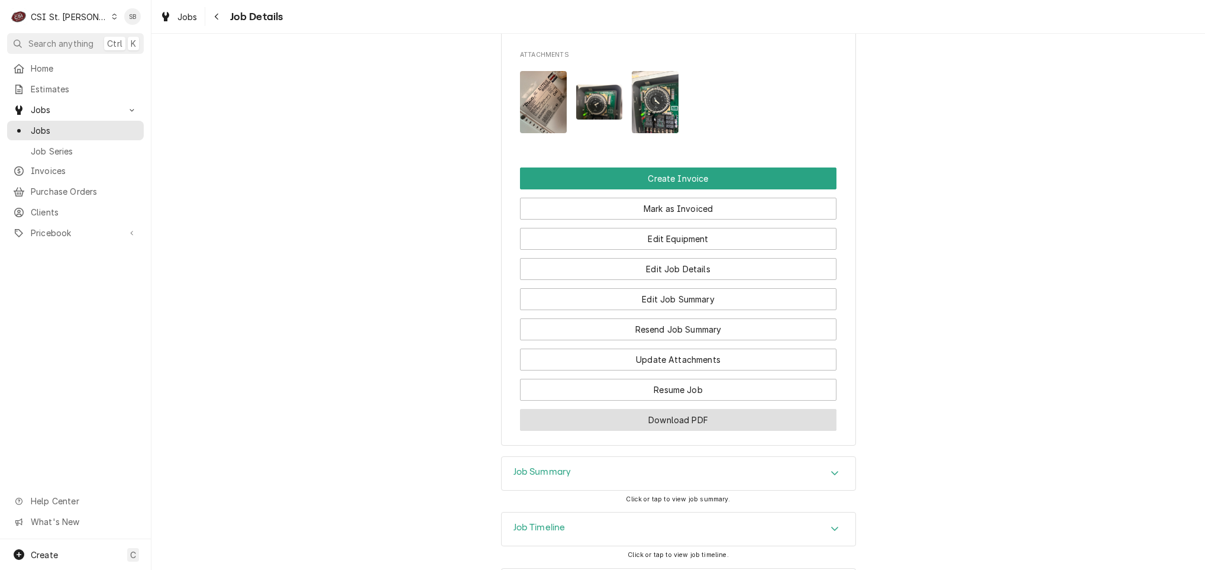
scroll to position [1133, 0]
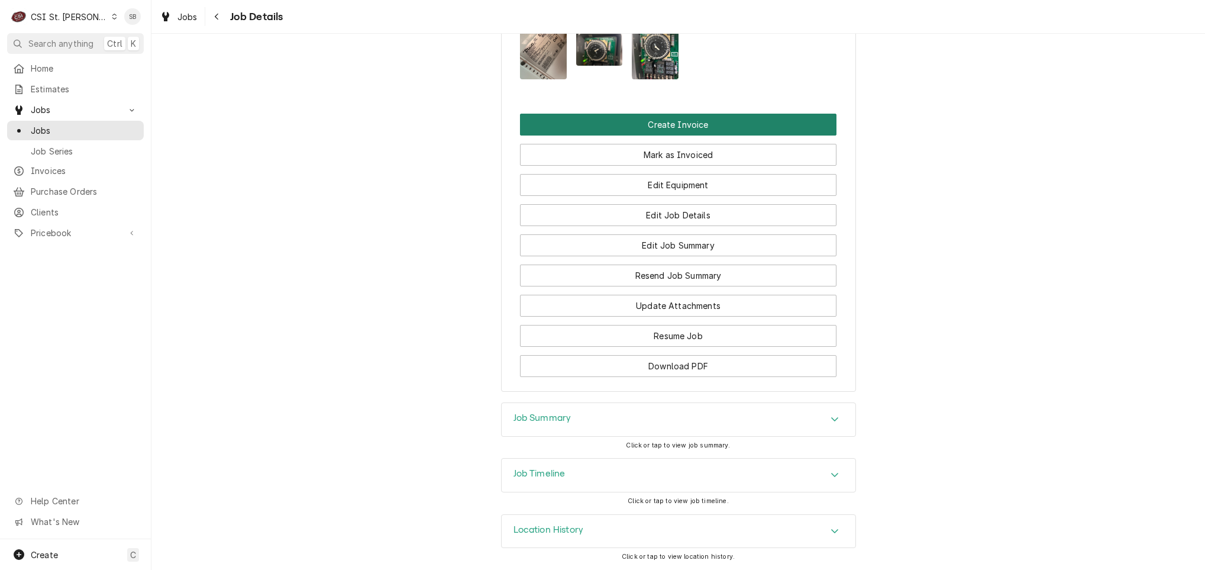
click at [683, 119] on button "Create Invoice" at bounding box center [678, 125] width 317 height 22
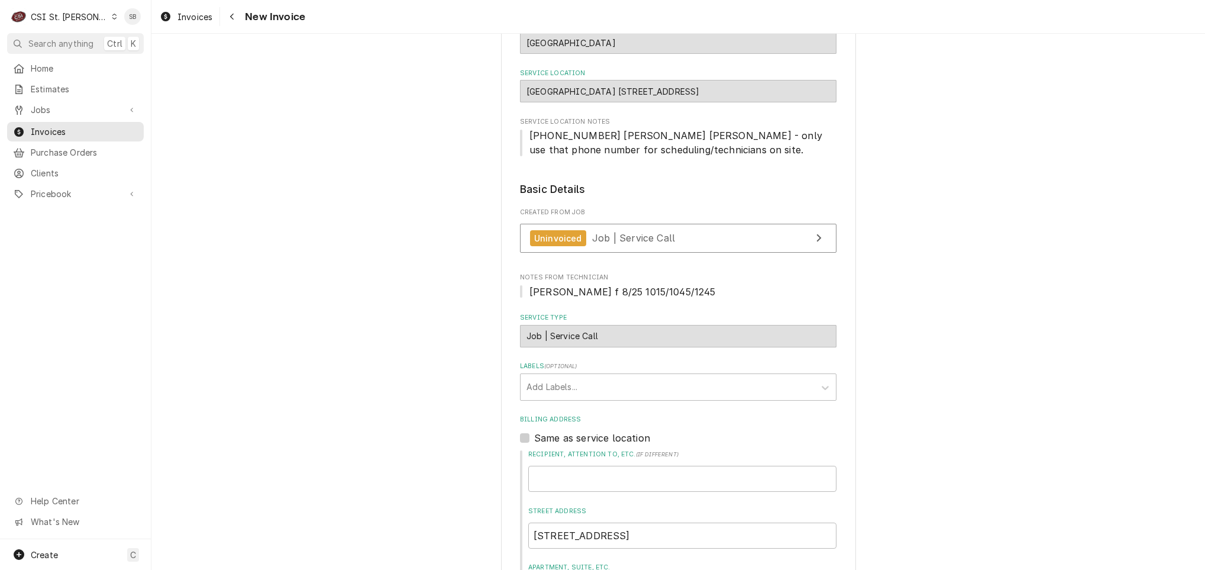
scroll to position [266, 0]
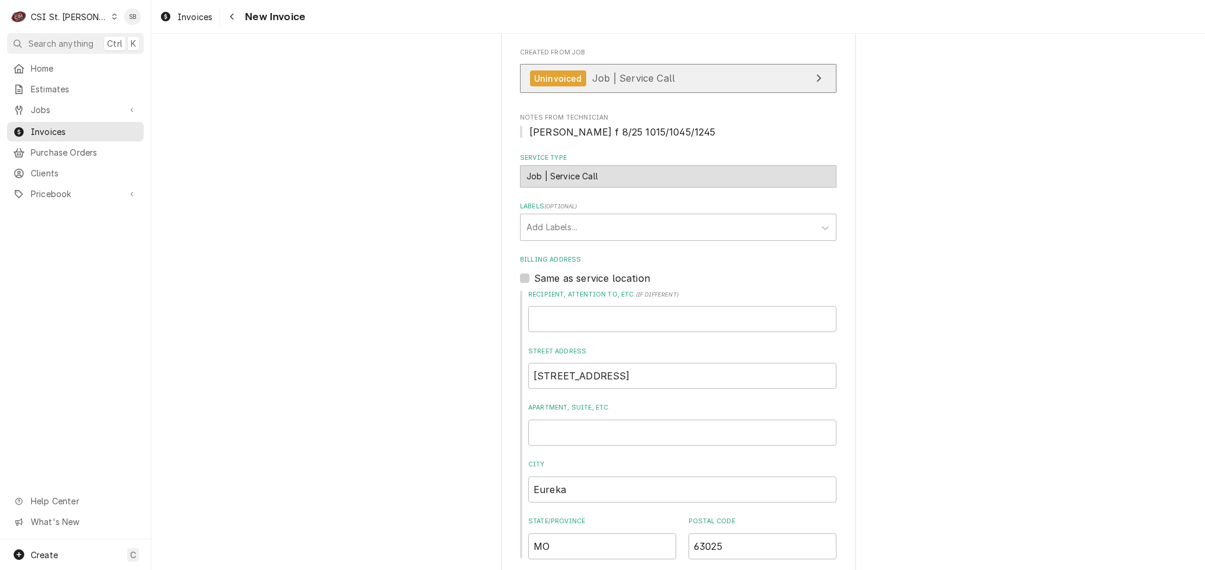
click at [628, 72] on link "Uninvoiced Job | Service Call" at bounding box center [678, 78] width 317 height 29
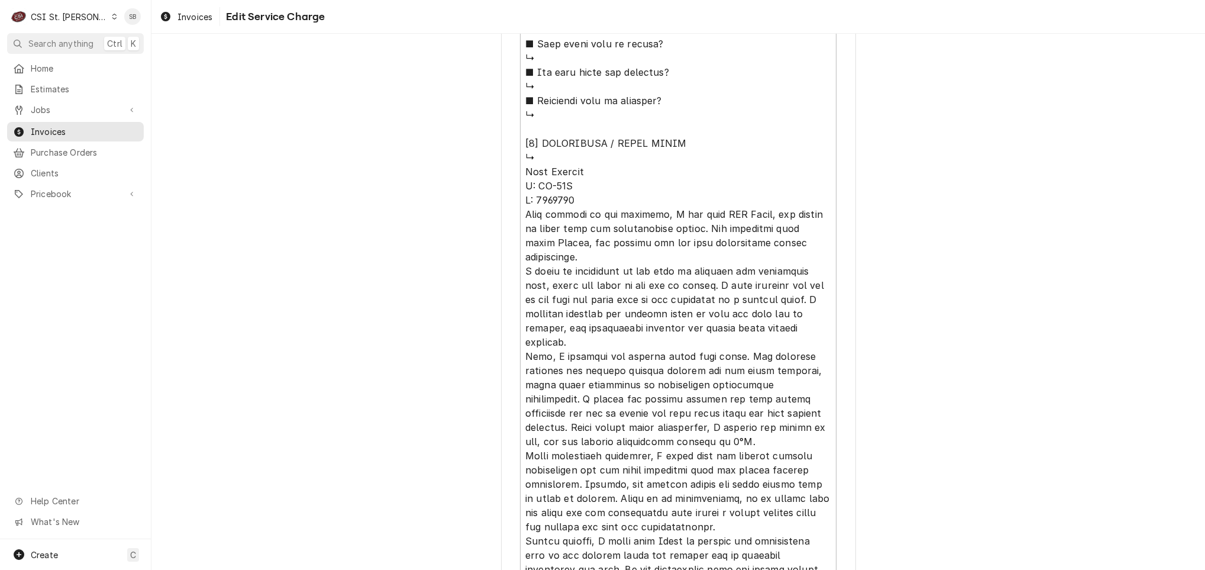
scroll to position [1023, 0]
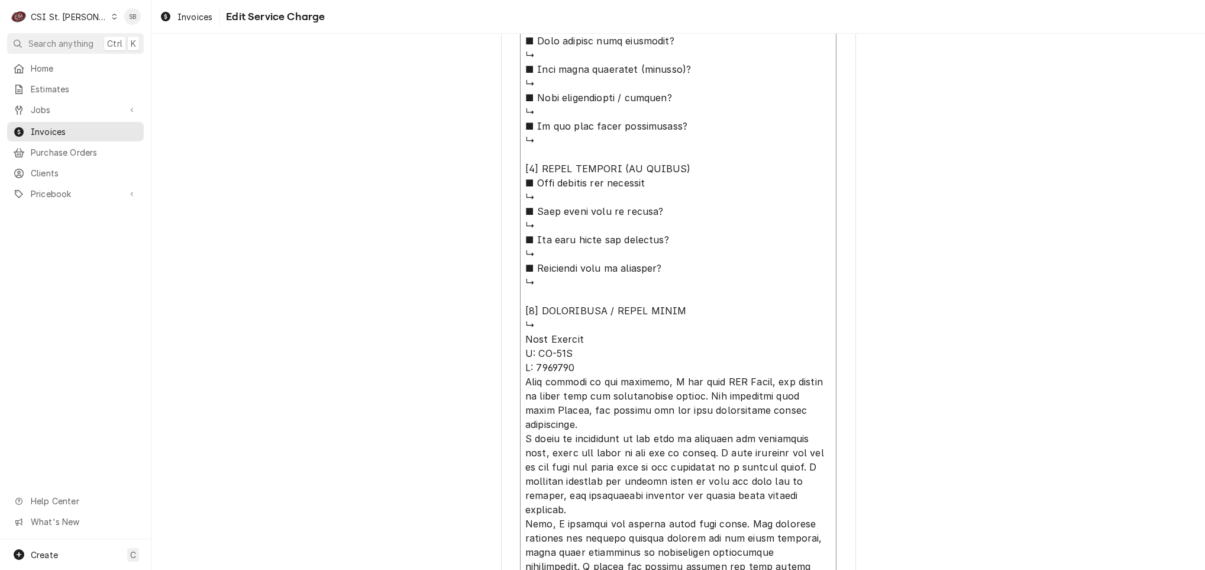
drag, startPoint x: 645, startPoint y: 378, endPoint x: 512, endPoint y: 384, distance: 133.3
type textarea "x"
type textarea "⚠️ 𝗙𝗢𝗥𝗠 𝗜𝗡𝗦𝗧𝗥𝗨𝗖𝗧𝗜𝗢𝗡𝗦 ⚠️ ✪ 𝗖𝗼𝗺𝗽𝗹𝗲𝘁𝗲 𝗮𝗹𝗹 𝗿𝗲𝗹𝗲𝘃𝗮𝗻𝘁 𝘀𝗲𝗰𝘁𝗶𝗼𝗻𝘀 ✪ 𝗣𝗿𝗼𝘃𝗶𝗱𝗲 𝗱𝗲𝘁𝗮𝗶𝗹𝗲𝗱 𝗮𝗻𝘀…"
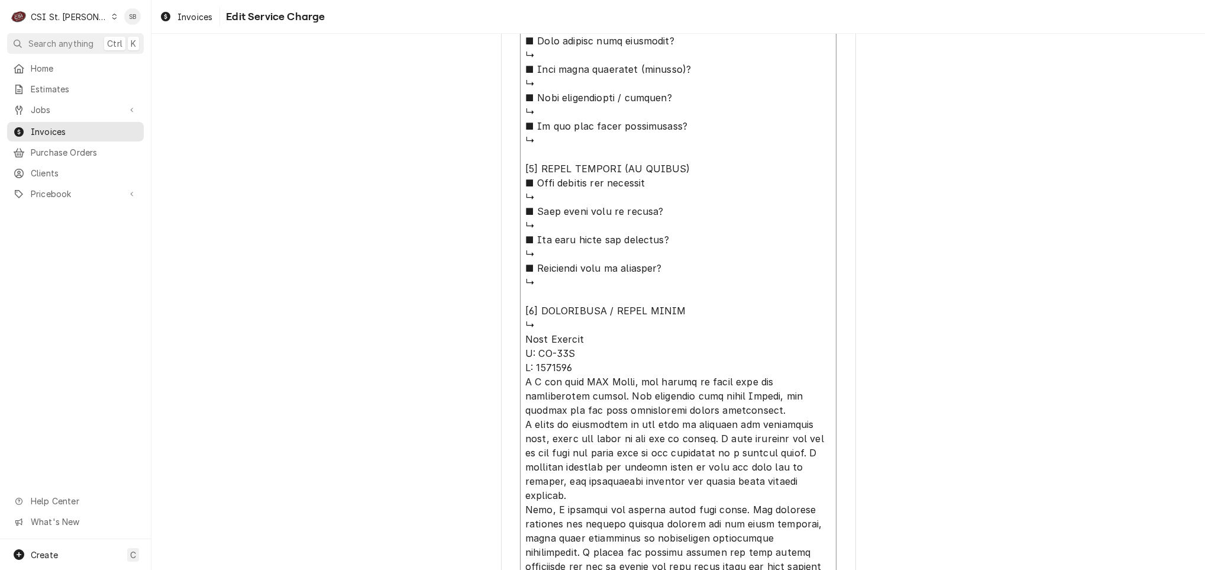
type textarea "x"
type textarea "⚠️ 𝗙𝗢𝗥𝗠 𝗜𝗡𝗦𝗧𝗥𝗨𝗖𝗧𝗜𝗢𝗡𝗦 ⚠️ ✪ 𝗖𝗼𝗺𝗽𝗹𝗲𝘁𝗲 𝗮𝗹𝗹 𝗿𝗲𝗹𝗲𝘃𝗮𝗻𝘁 𝘀𝗲𝗰𝘁𝗶𝗼𝗻𝘀 ✪ 𝗣𝗿𝗼𝘃𝗶𝗱𝗲 𝗱𝗲𝘁𝗮𝗶𝗹𝗲𝗱 𝗮𝗻𝘀…"
type textarea "x"
type textarea "⚠️ 𝗙𝗢𝗥𝗠 𝗜𝗡𝗦𝗧𝗥𝗨𝗖𝗧𝗜𝗢𝗡𝗦 ⚠️ ✪ 𝗖𝗼𝗺𝗽𝗹𝗲𝘁𝗲 𝗮𝗹𝗹 𝗿𝗲𝗹𝗲𝘃𝗮𝗻𝘁 𝘀𝗲𝗰𝘁𝗶𝗼𝗻𝘀 ✪ 𝗣𝗿𝗼𝘃𝗶𝗱𝗲 𝗱𝗲𝘁𝗮𝗶𝗹𝗲𝗱 𝗮𝗻𝘀…"
type textarea "x"
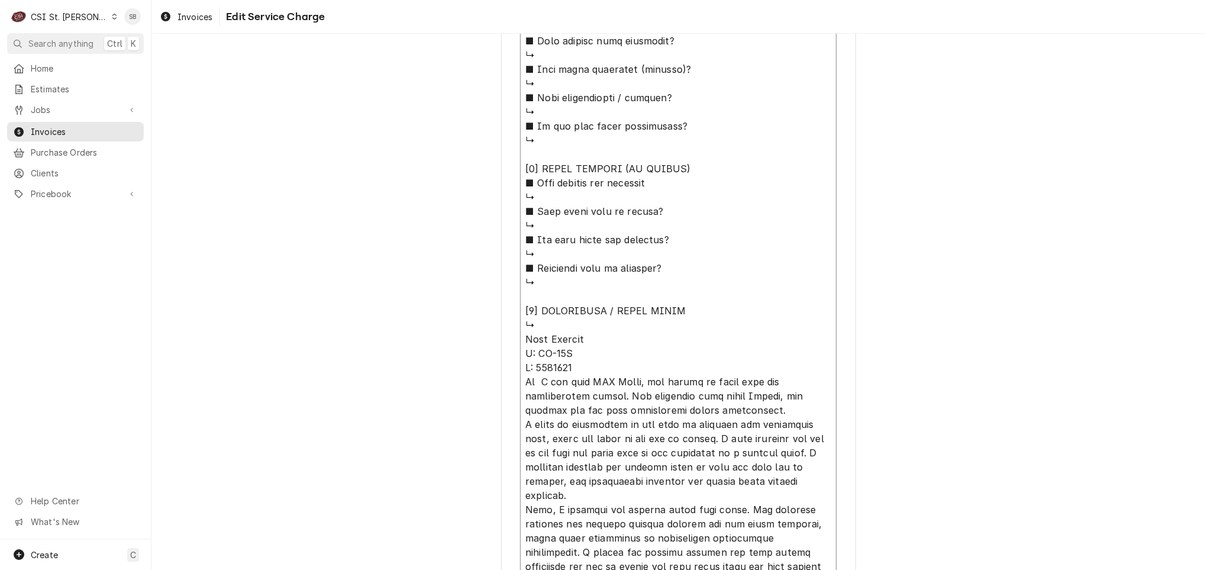
type textarea "⚠️ 𝗙𝗢𝗥𝗠 𝗜𝗡𝗦𝗧𝗥𝗨𝗖𝗧𝗜𝗢𝗡𝗦 ⚠️ ✪ 𝗖𝗼𝗺𝗽𝗹𝗲𝘁𝗲 𝗮𝗹𝗹 𝗿𝗲𝗹𝗲𝘃𝗮𝗻𝘁 𝘀𝗲𝗰𝘁𝗶𝗼𝗻𝘀 ✪ 𝗣𝗿𝗼𝘃𝗶𝗱𝗲 𝗱𝗲𝘁𝗮𝗶𝗹𝗲𝗱 𝗮𝗻𝘀…"
type textarea "x"
type textarea "⚠️ 𝗙𝗢𝗥𝗠 𝗜𝗡𝗦𝗧𝗥𝗨𝗖𝗧𝗜𝗢𝗡𝗦 ⚠️ ✪ 𝗖𝗼𝗺𝗽𝗹𝗲𝘁𝗲 𝗮𝗹𝗹 𝗿𝗲𝗹𝗲𝘃𝗮𝗻𝘁 𝘀𝗲𝗰𝘁𝗶𝗼𝗻𝘀 ✪ 𝗣𝗿𝗼𝘃𝗶𝗱𝗲 𝗱𝗲𝘁𝗮𝗶𝗹𝗲𝗱 𝗮𝗻𝘀…"
type textarea "x"
type textarea "⚠️ 𝗙𝗢𝗥𝗠 𝗜𝗡𝗦𝗧𝗥𝗨𝗖𝗧𝗜𝗢𝗡𝗦 ⚠️ ✪ 𝗖𝗼𝗺𝗽𝗹𝗲𝘁𝗲 𝗮𝗹𝗹 𝗿𝗲𝗹𝗲𝘃𝗮𝗻𝘁 𝘀𝗲𝗰𝘁𝗶𝗼𝗻𝘀 ✪ 𝗣𝗿𝗼𝘃𝗶𝗱𝗲 𝗱𝗲𝘁𝗮𝗶𝗹𝗲𝗱 𝗮𝗻𝘀…"
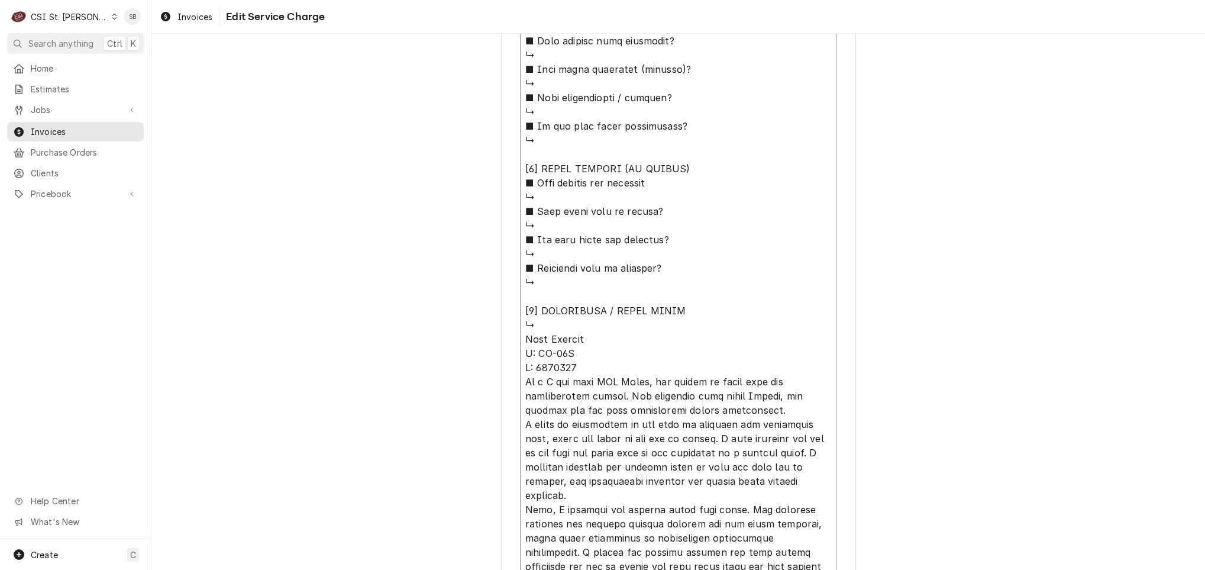
type textarea "x"
type textarea "⚠️ 𝗙𝗢𝗥𝗠 𝗜𝗡𝗦𝗧𝗥𝗨𝗖𝗧𝗜𝗢𝗡𝗦 ⚠️ ✪ 𝗖𝗼𝗺𝗽𝗹𝗲𝘁𝗲 𝗮𝗹𝗹 𝗿𝗲𝗹𝗲𝘃𝗮𝗻𝘁 𝘀𝗲𝗰𝘁𝗶𝗼𝗻𝘀 ✪ 𝗣𝗿𝗼𝘃𝗶𝗱𝗲 𝗱𝗲𝘁𝗮𝗶𝗹𝗲𝗱 𝗮𝗻𝘀…"
type textarea "x"
type textarea "⚠️ 𝗙𝗢𝗥𝗠 𝗜𝗡𝗦𝗧𝗥𝗨𝗖𝗧𝗜𝗢𝗡𝗦 ⚠️ ✪ 𝗖𝗼𝗺𝗽𝗹𝗲𝘁𝗲 𝗮𝗹𝗹 𝗿𝗲𝗹𝗲𝘃𝗮𝗻𝘁 𝘀𝗲𝗰𝘁𝗶𝗼𝗻𝘀 ✪ 𝗣𝗿𝗼𝘃𝗶𝗱𝗲 𝗱𝗲𝘁𝗮𝗶𝗹𝗲𝗱 𝗮𝗻𝘀…"
type textarea "x"
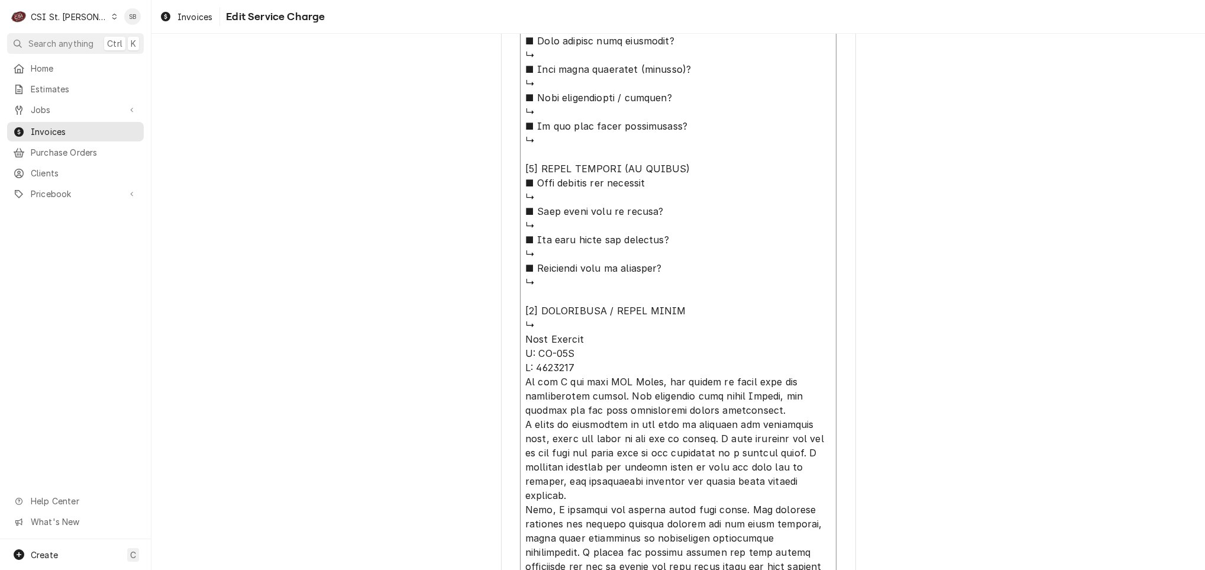
type textarea "⚠️ 𝗙𝗢𝗥𝗠 𝗜𝗡𝗦𝗧𝗥𝗨𝗖𝗧𝗜𝗢𝗡𝗦 ⚠️ ✪ 𝗖𝗼𝗺𝗽𝗹𝗲𝘁𝗲 𝗮𝗹𝗹 𝗿𝗲𝗹𝗲𝘃𝗮𝗻𝘁 𝘀𝗲𝗰𝘁𝗶𝗼𝗻𝘀 ✪ 𝗣𝗿𝗼𝘃𝗶𝗱𝗲 𝗱𝗲𝘁𝗮𝗶𝗹𝗲𝗱 𝗮𝗻𝘀…"
type textarea "x"
type textarea "⚠️ 𝗙𝗢𝗥𝗠 𝗜𝗡𝗦𝗧𝗥𝗨𝗖𝗧𝗜𝗢𝗡𝗦 ⚠️ ✪ 𝗖𝗼𝗺𝗽𝗹𝗲𝘁𝗲 𝗮𝗹𝗹 𝗿𝗲𝗹𝗲𝘃𝗮𝗻𝘁 𝘀𝗲𝗰𝘁𝗶𝗼𝗻𝘀 ✪ 𝗣𝗿𝗼𝘃𝗶𝗱𝗲 𝗱𝗲𝘁𝗮𝗶𝗹𝗲𝗱 𝗮𝗻𝘀…"
type textarea "x"
type textarea "⚠️ 𝗙𝗢𝗥𝗠 𝗜𝗡𝗦𝗧𝗥𝗨𝗖𝗧𝗜𝗢𝗡𝗦 ⚠️ ✪ 𝗖𝗼𝗺𝗽𝗹𝗲𝘁𝗲 𝗮𝗹𝗹 𝗿𝗲𝗹𝗲𝘃𝗮𝗻𝘁 𝘀𝗲𝗰𝘁𝗶𝗼𝗻𝘀 ✪ 𝗣𝗿𝗼𝘃𝗶𝗱𝗲 𝗱𝗲𝘁𝗮𝗶𝗹𝗲𝗱 𝗮𝗻𝘀…"
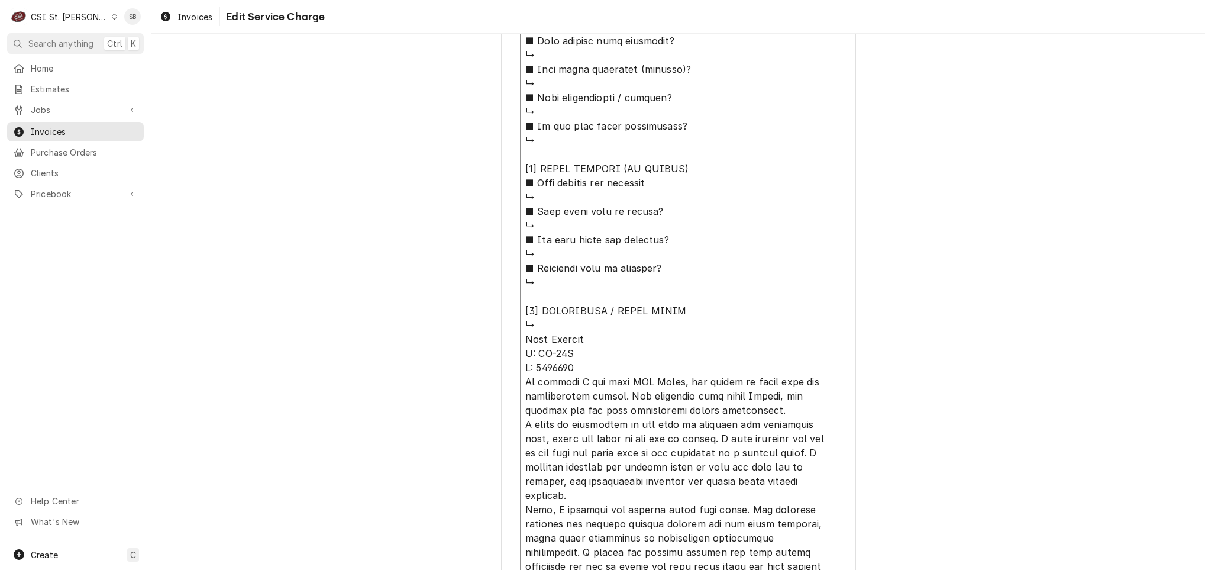
type textarea "x"
type textarea "⚠️ 𝗙𝗢𝗥𝗠 𝗜𝗡𝗦𝗧𝗥𝗨𝗖𝗧𝗜𝗢𝗡𝗦 ⚠️ ✪ 𝗖𝗼𝗺𝗽𝗹𝗲𝘁𝗲 𝗮𝗹𝗹 𝗿𝗲𝗹𝗲𝘃𝗮𝗻𝘁 𝘀𝗲𝗰𝘁𝗶𝗼𝗻𝘀 ✪ 𝗣𝗿𝗼𝘃𝗶𝗱𝗲 𝗱𝗲𝘁𝗮𝗶𝗹𝗲𝗱 𝗮𝗻𝘀…"
type textarea "x"
type textarea "⚠️ 𝗙𝗢𝗥𝗠 𝗜𝗡𝗦𝗧𝗥𝗨𝗖𝗧𝗜𝗢𝗡𝗦 ⚠️ ✪ 𝗖𝗼𝗺𝗽𝗹𝗲𝘁𝗲 𝗮𝗹𝗹 𝗿𝗲𝗹𝗲𝘃𝗮𝗻𝘁 𝘀𝗲𝗰𝘁𝗶𝗼𝗻𝘀 ✪ 𝗣𝗿𝗼𝘃𝗶𝗱𝗲 𝗱𝗲𝘁𝗮𝗶𝗹𝗲𝗱 𝗮𝗻𝘀…"
type textarea "x"
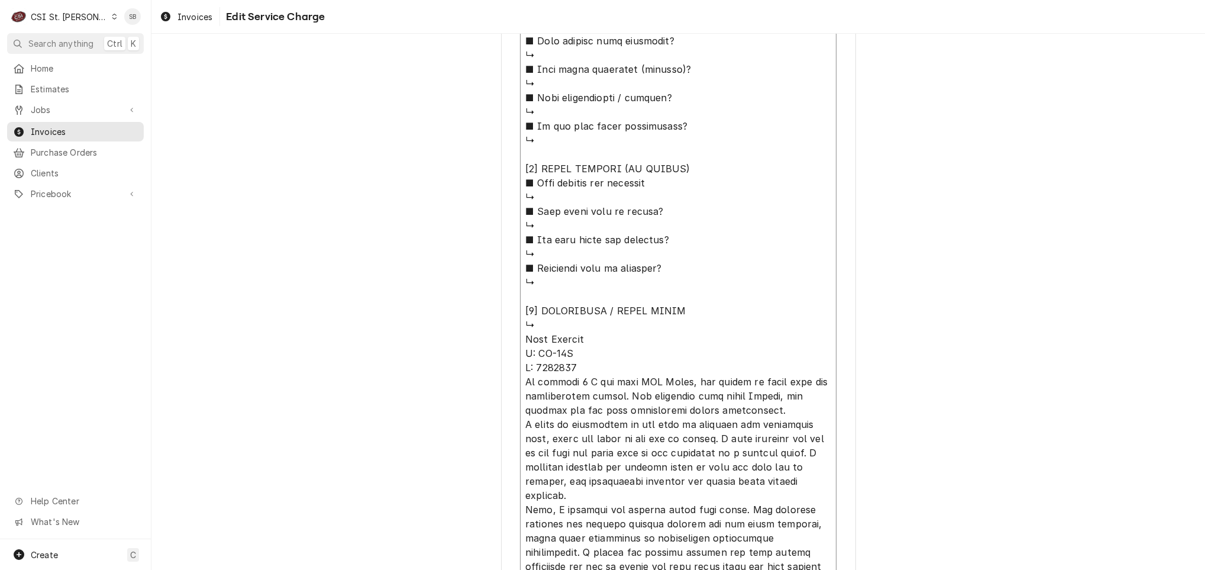
type textarea "⚠️ 𝗙𝗢𝗥𝗠 𝗜𝗡𝗦𝗧𝗥𝗨𝗖𝗧𝗜𝗢𝗡𝗦 ⚠️ ✪ 𝗖𝗼𝗺𝗽𝗹𝗲𝘁𝗲 𝗮𝗹𝗹 𝗿𝗲𝗹𝗲𝘃𝗮𝗻𝘁 𝘀𝗲𝗰𝘁𝗶𝗼𝗻𝘀 ✪ 𝗣𝗿𝗼𝘃𝗶𝗱𝗲 𝗱𝗲𝘁𝗮𝗶𝗹𝗲𝗱 𝗮𝗻𝘀…"
type textarea "x"
type textarea "⚠️ 𝗙𝗢𝗥𝗠 𝗜𝗡𝗦𝗧𝗥𝗨𝗖𝗧𝗜𝗢𝗡𝗦 ⚠️ ✪ 𝗖𝗼𝗺𝗽𝗹𝗲𝘁𝗲 𝗮𝗹𝗹 𝗿𝗲𝗹𝗲𝘃𝗮𝗻𝘁 𝘀𝗲𝗰𝘁𝗶𝗼𝗻𝘀 ✪ 𝗣𝗿𝗼𝘃𝗶𝗱𝗲 𝗱𝗲𝘁𝗮𝗶𝗹𝗲𝗱 𝗮𝗻𝘀…"
type textarea "x"
type textarea "⚠️ 𝗙𝗢𝗥𝗠 𝗜𝗡𝗦𝗧𝗥𝗨𝗖𝗧𝗜𝗢𝗡𝗦 ⚠️ ✪ 𝗖𝗼𝗺𝗽𝗹𝗲𝘁𝗲 𝗮𝗹𝗹 𝗿𝗲𝗹𝗲𝘃𝗮𝗻𝘁 𝘀𝗲𝗰𝘁𝗶𝗼𝗻𝘀 ✪ 𝗣𝗿𝗼𝘃𝗶𝗱𝗲 𝗱𝗲𝘁𝗮𝗶𝗹𝗲𝗱 𝗮𝗻𝘀…"
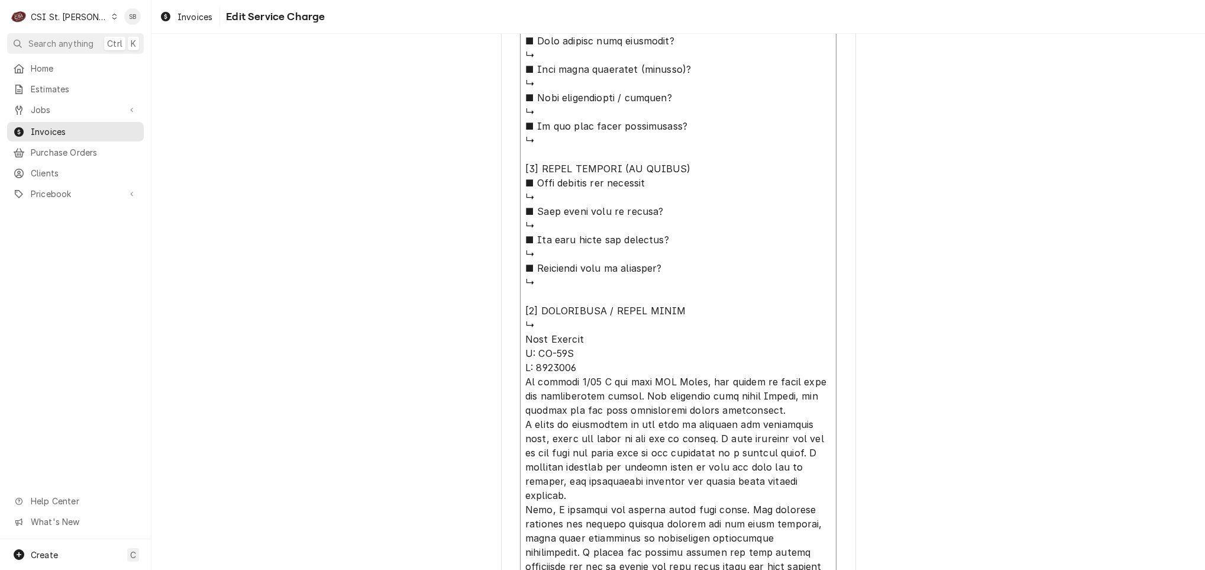
type textarea "x"
type textarea "⚠️ 𝗙𝗢𝗥𝗠 𝗜𝗡𝗦𝗧𝗥𝗨𝗖𝗧𝗜𝗢𝗡𝗦 ⚠️ ✪ 𝗖𝗼𝗺𝗽𝗹𝗲𝘁𝗲 𝗮𝗹𝗹 𝗿𝗲𝗹𝗲𝘃𝗮𝗻𝘁 𝘀𝗲𝗰𝘁𝗶𝗼𝗻𝘀 ✪ 𝗣𝗿𝗼𝘃𝗶𝗱𝗲 𝗱𝗲𝘁𝗮𝗶𝗹𝗲𝗱 𝗮𝗻𝘀…"
type textarea "x"
type textarea "⚠️ 𝗙𝗢𝗥𝗠 𝗜𝗡𝗦𝗧𝗥𝗨𝗖𝗧𝗜𝗢𝗡𝗦 ⚠️ ✪ 𝗖𝗼𝗺𝗽𝗹𝗲𝘁𝗲 𝗮𝗹𝗹 𝗿𝗲𝗹𝗲𝘃𝗮𝗻𝘁 𝘀𝗲𝗰𝘁𝗶𝗼𝗻𝘀 ✪ 𝗣𝗿𝗼𝘃𝗶𝗱𝗲 𝗱𝗲𝘁𝗮𝗶𝗹𝗲𝗱 𝗮𝗻𝘀…"
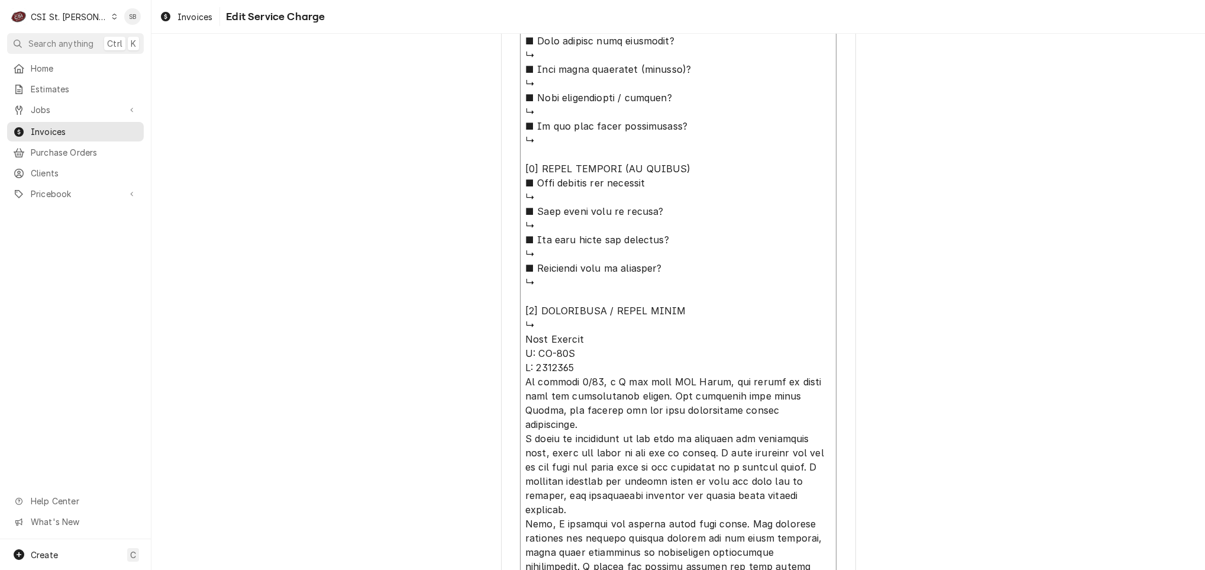
type textarea "x"
type textarea "⚠️ 𝗙𝗢𝗥𝗠 𝗜𝗡𝗦𝗧𝗥𝗨𝗖𝗧𝗜𝗢𝗡𝗦 ⚠️ ✪ 𝗖𝗼𝗺𝗽𝗹𝗲𝘁𝗲 𝗮𝗹𝗹 𝗿𝗲𝗹𝗲𝘃𝗮𝗻𝘁 𝘀𝗲𝗰𝘁𝗶𝗼𝗻𝘀 ✪ 𝗣𝗿𝗼𝘃𝗶𝗱𝗲 𝗱𝗲𝘁𝗮𝗶𝗹𝗲𝗱 𝗮𝗻𝘀…"
type textarea "x"
type textarea "⚠️ 𝗙𝗢𝗥𝗠 𝗜𝗡𝗦𝗧𝗥𝗨𝗖𝗧𝗜𝗢𝗡𝗦 ⚠️ ✪ 𝗖𝗼𝗺𝗽𝗹𝗲𝘁𝗲 𝗮𝗹𝗹 𝗿𝗲𝗹𝗲𝘃𝗮𝗻𝘁 𝘀𝗲𝗰𝘁𝗶𝗼𝗻𝘀 ✪ 𝗣𝗿𝗼𝘃𝗶𝗱𝗲 𝗱𝗲𝘁𝗮𝗶𝗹𝗲𝗱 𝗮𝗻𝘀…"
type textarea "x"
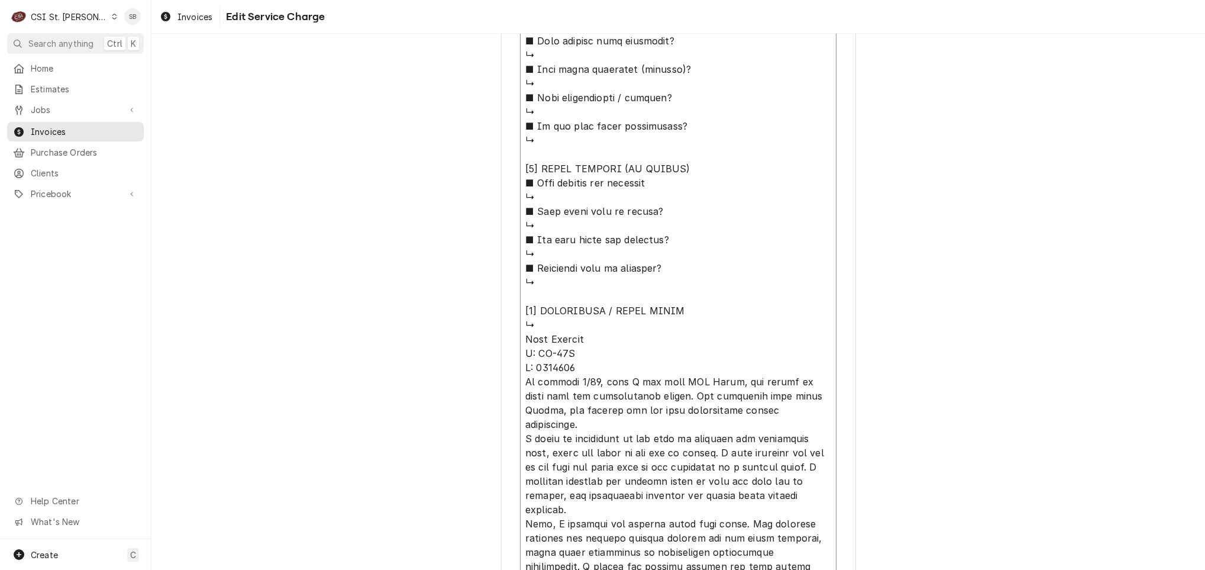
type textarea "⚠️ 𝗙𝗢𝗥𝗠 𝗜𝗡𝗦𝗧𝗥𝗨𝗖𝗧𝗜𝗢𝗡𝗦 ⚠️ ✪ 𝗖𝗼𝗺𝗽𝗹𝗲𝘁𝗲 𝗮𝗹𝗹 𝗿𝗲𝗹𝗲𝘃𝗮𝗻𝘁 𝘀𝗲𝗰𝘁𝗶𝗼𝗻𝘀 ✪ 𝗣𝗿𝗼𝘃𝗶𝗱𝗲 𝗱𝗲𝘁𝗮𝗶𝗹𝗲𝗱 𝗮𝗻𝘀…"
type textarea "x"
type textarea "⚠️ 𝗙𝗢𝗥𝗠 𝗜𝗡𝗦𝗧𝗥𝗨𝗖𝗧𝗜𝗢𝗡𝗦 ⚠️ ✪ 𝗖𝗼𝗺𝗽𝗹𝗲𝘁𝗲 𝗮𝗹𝗹 𝗿𝗲𝗹𝗲𝘃𝗮𝗻𝘁 𝘀𝗲𝗰𝘁𝗶𝗼𝗻𝘀 ✪ 𝗣𝗿𝗼𝘃𝗶𝗱𝗲 𝗱𝗲𝘁𝗮𝗶𝗹𝗲𝗱 𝗮𝗻𝘀…"
type textarea "x"
type textarea "⚠️ 𝗙𝗢𝗥𝗠 𝗜𝗡𝗦𝗧𝗥𝗨𝗖𝗧𝗜𝗢𝗡𝗦 ⚠️ ✪ 𝗖𝗼𝗺𝗽𝗹𝗲𝘁𝗲 𝗮𝗹𝗹 𝗿𝗲𝗹𝗲𝘃𝗮𝗻𝘁 𝘀𝗲𝗰𝘁𝗶𝗼𝗻𝘀 ✪ 𝗣𝗿𝗼𝘃𝗶𝗱𝗲 𝗱𝗲𝘁𝗮𝗶𝗹𝗲𝗱 𝗮𝗻𝘀…"
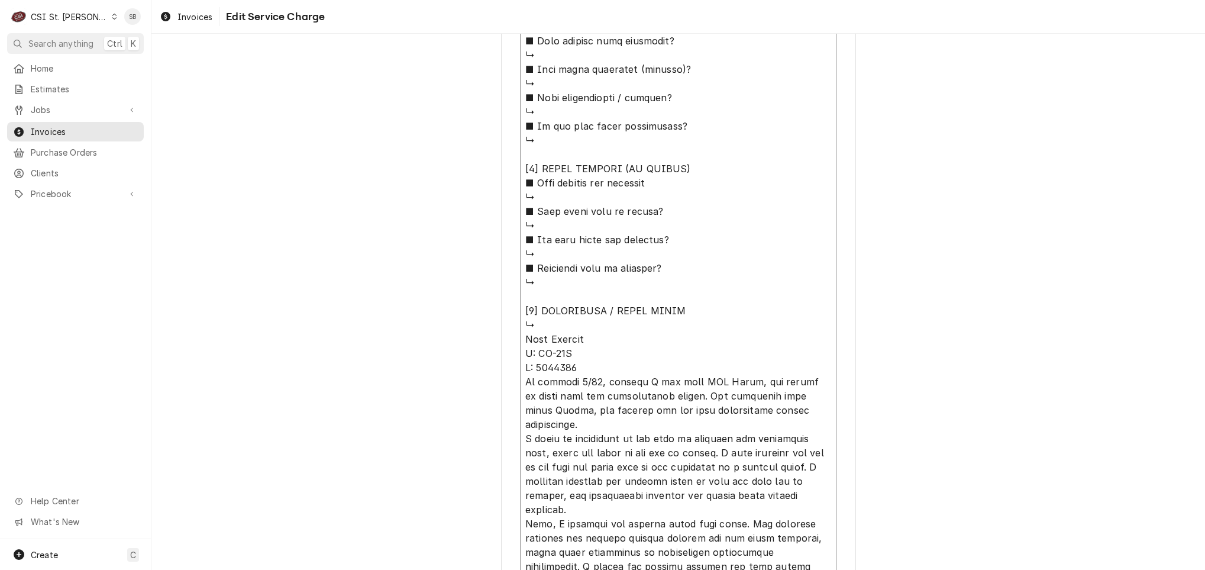
type textarea "x"
type textarea "⚠️ 𝗙𝗢𝗥𝗠 𝗜𝗡𝗦𝗧𝗥𝗨𝗖𝗧𝗜𝗢𝗡𝗦 ⚠️ ✪ 𝗖𝗼𝗺𝗽𝗹𝗲𝘁𝗲 𝗮𝗹𝗹 𝗿𝗲𝗹𝗲𝘃𝗮𝗻𝘁 𝘀𝗲𝗰𝘁𝗶𝗼𝗻𝘀 ✪ 𝗣𝗿𝗼𝘃𝗶𝗱𝗲 𝗱𝗲𝘁𝗮𝗶𝗹𝗲𝗱 𝗮𝗻𝘀…"
type textarea "x"
type textarea "⚠️ 𝗙𝗢𝗥𝗠 𝗜𝗡𝗦𝗧𝗥𝗨𝗖𝗧𝗜𝗢𝗡𝗦 ⚠️ ✪ 𝗖𝗼𝗺𝗽𝗹𝗲𝘁𝗲 𝗮𝗹𝗹 𝗿𝗲𝗹𝗲𝘃𝗮𝗻𝘁 𝘀𝗲𝗰𝘁𝗶𝗼𝗻𝘀 ✪ 𝗣𝗿𝗼𝘃𝗶𝗱𝗲 𝗱𝗲𝘁𝗮𝗶𝗹𝗲𝗱 𝗮𝗻𝘀…"
type textarea "x"
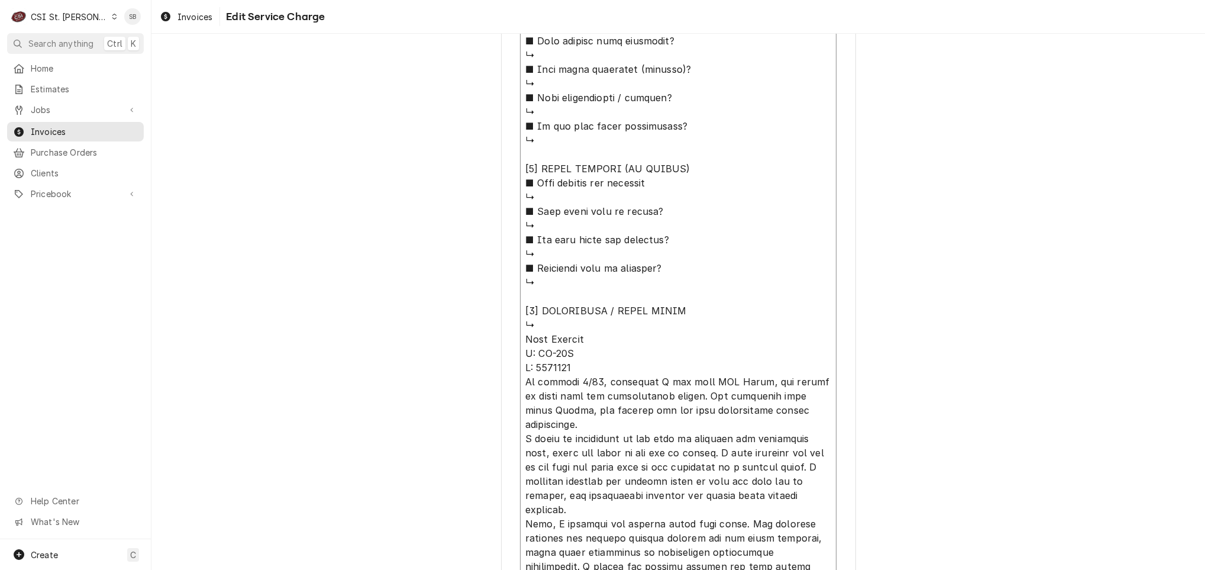
type textarea "⚠️ 𝗙𝗢𝗥𝗠 𝗜𝗡𝗦𝗧𝗥𝗨𝗖𝗧𝗜𝗢𝗡𝗦 ⚠️ ✪ 𝗖𝗼𝗺𝗽𝗹𝗲𝘁𝗲 𝗮𝗹𝗹 𝗿𝗲𝗹𝗲𝘃𝗮𝗻𝘁 𝘀𝗲𝗰𝘁𝗶𝗼𝗻𝘀 ✪ 𝗣𝗿𝗼𝘃𝗶𝗱𝗲 𝗱𝗲𝘁𝗮𝗶𝗹𝗲𝗱 𝗮𝗻𝘀…"
type textarea "x"
type textarea "⚠️ 𝗙𝗢𝗥𝗠 𝗜𝗡𝗦𝗧𝗥𝗨𝗖𝗧𝗜𝗢𝗡𝗦 ⚠️ ✪ 𝗖𝗼𝗺𝗽𝗹𝗲𝘁𝗲 𝗮𝗹𝗹 𝗿𝗲𝗹𝗲𝘃𝗮𝗻𝘁 𝘀𝗲𝗰𝘁𝗶𝗼𝗻𝘀 ✪ 𝗣𝗿𝗼𝘃𝗶𝗱𝗲 𝗱𝗲𝘁𝗮𝗶𝗹𝗲𝗱 𝗮𝗻𝘀…"
type textarea "x"
type textarea "⚠️ 𝗙𝗢𝗥𝗠 𝗜𝗡𝗦𝗧𝗥𝗨𝗖𝗧𝗜𝗢𝗡𝗦 ⚠️ ✪ 𝗖𝗼𝗺𝗽𝗹𝗲𝘁𝗲 𝗮𝗹𝗹 𝗿𝗲𝗹𝗲𝘃𝗮𝗻𝘁 𝘀𝗲𝗰𝘁𝗶𝗼𝗻𝘀 ✪ 𝗣𝗿𝗼𝘃𝗶𝗱𝗲 𝗱𝗲𝘁𝗮𝗶𝗹𝗲𝗱 𝗮𝗻𝘀…"
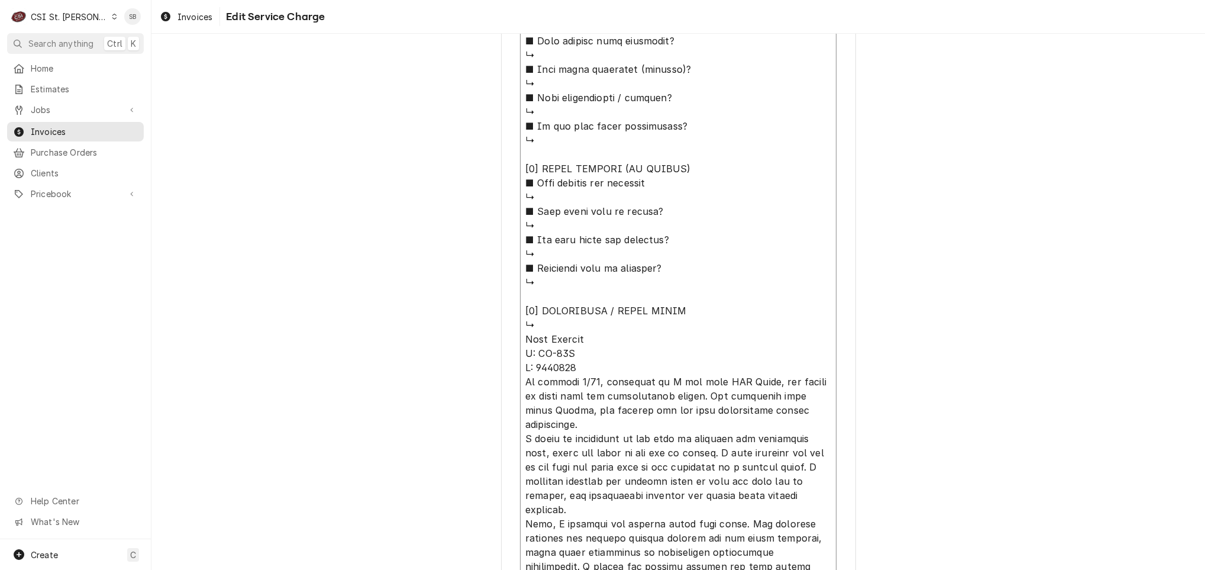
type textarea "x"
type textarea "⚠️ 𝗙𝗢𝗥𝗠 𝗜𝗡𝗦𝗧𝗥𝗨𝗖𝗧𝗜𝗢𝗡𝗦 ⚠️ ✪ 𝗖𝗼𝗺𝗽𝗹𝗲𝘁𝗲 𝗮𝗹𝗹 𝗿𝗲𝗹𝗲𝘃𝗮𝗻𝘁 𝘀𝗲𝗰𝘁𝗶𝗼𝗻𝘀 ✪ 𝗣𝗿𝗼𝘃𝗶𝗱𝗲 𝗱𝗲𝘁𝗮𝗶𝗹𝗲𝗱 𝗮𝗻𝘀…"
type textarea "x"
type textarea "⚠️ 𝗙𝗢𝗥𝗠 𝗜𝗡𝗦𝗧𝗥𝗨𝗖𝗧𝗜𝗢𝗡𝗦 ⚠️ ✪ 𝗖𝗼𝗺𝗽𝗹𝗲𝘁𝗲 𝗮𝗹𝗹 𝗿𝗲𝗹𝗲𝘃𝗮𝗻𝘁 𝘀𝗲𝗰𝘁𝗶𝗼𝗻𝘀 ✪ 𝗣𝗿𝗼𝘃𝗶𝗱𝗲 𝗱𝗲𝘁𝗮𝗶𝗹𝗲𝗱 𝗮𝗻𝘀…"
type textarea "x"
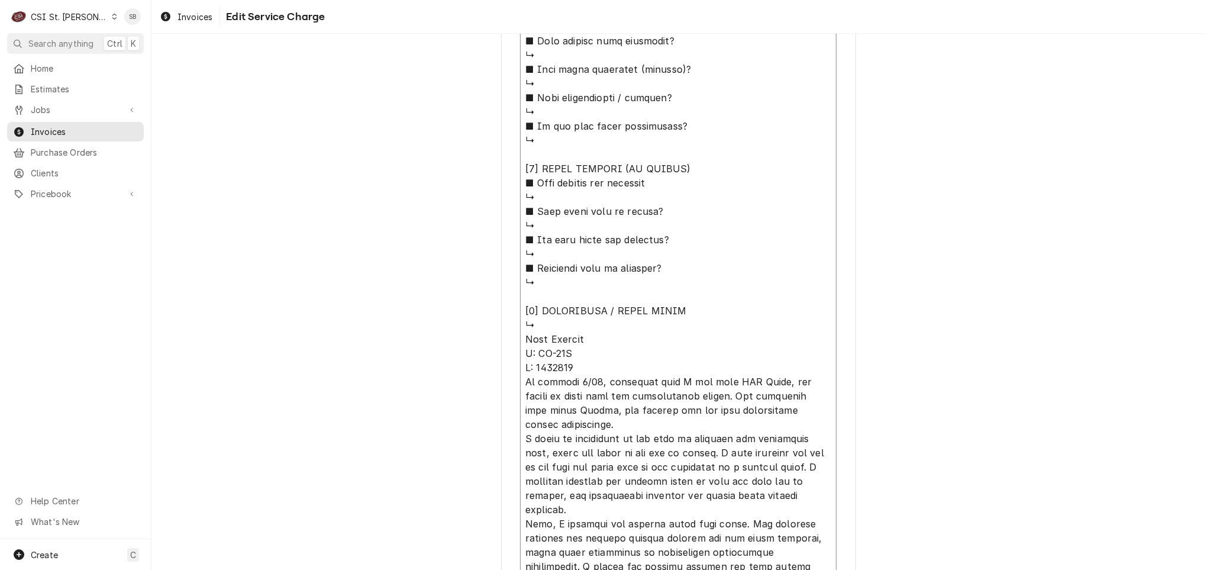
type textarea "⚠️ 𝗙𝗢𝗥𝗠 𝗜𝗡𝗦𝗧𝗥𝗨𝗖𝗧𝗜𝗢𝗡𝗦 ⚠️ ✪ 𝗖𝗼𝗺𝗽𝗹𝗲𝘁𝗲 𝗮𝗹𝗹 𝗿𝗲𝗹𝗲𝘃𝗮𝗻𝘁 𝘀𝗲𝗰𝘁𝗶𝗼𝗻𝘀 ✪ 𝗣𝗿𝗼𝘃𝗶𝗱𝗲 𝗱𝗲𝘁𝗮𝗶𝗹𝗲𝗱 𝗮𝗻𝘀…"
type textarea "x"
type textarea "⚠️ 𝗙𝗢𝗥𝗠 𝗜𝗡𝗦𝗧𝗥𝗨𝗖𝗧𝗜𝗢𝗡𝗦 ⚠️ ✪ 𝗖𝗼𝗺𝗽𝗹𝗲𝘁𝗲 𝗮𝗹𝗹 𝗿𝗲𝗹𝗲𝘃𝗮𝗻𝘁 𝘀𝗲𝗰𝘁𝗶𝗼𝗻𝘀 ✪ 𝗣𝗿𝗼𝘃𝗶𝗱𝗲 𝗱𝗲𝘁𝗮𝗶𝗹𝗲𝗱 𝗮𝗻𝘀…"
type textarea "x"
type textarea "⚠️ 𝗙𝗢𝗥𝗠 𝗜𝗡𝗦𝗧𝗥𝗨𝗖𝗧𝗜𝗢𝗡𝗦 ⚠️ ✪ 𝗖𝗼𝗺𝗽𝗹𝗲𝘁𝗲 𝗮𝗹𝗹 𝗿𝗲𝗹𝗲𝘃𝗮𝗻𝘁 𝘀𝗲𝗰𝘁𝗶𝗼𝗻𝘀 ✪ 𝗣𝗿𝗼𝘃𝗶𝗱𝗲 𝗱𝗲𝘁𝗮𝗶𝗹𝗲𝗱 𝗮𝗻𝘀…"
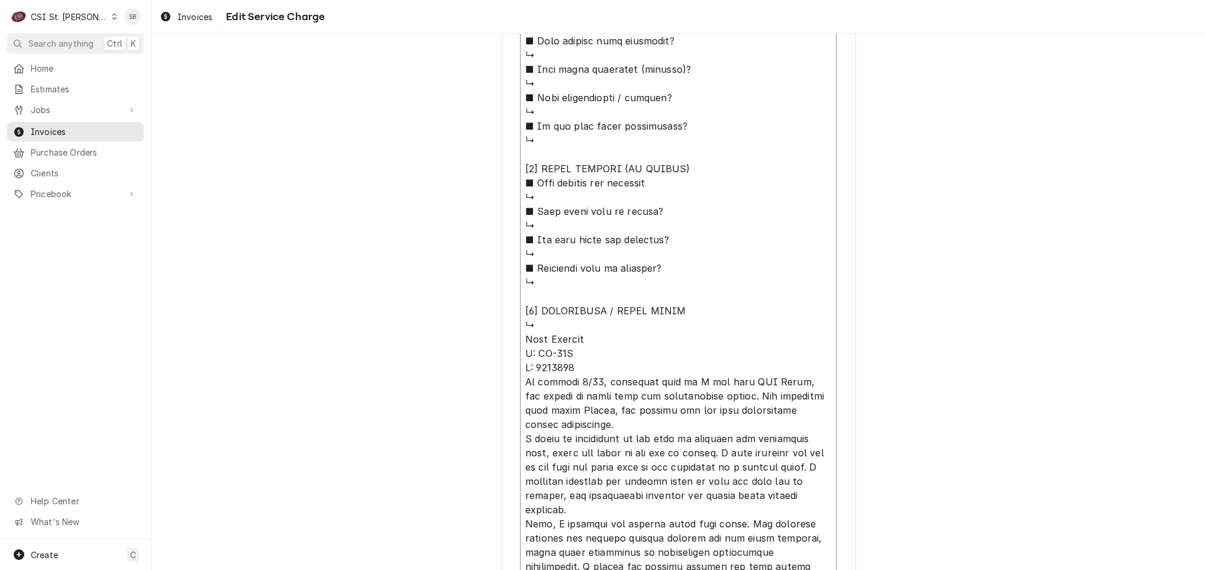
type textarea "x"
type textarea "⚠️ 𝗙𝗢𝗥𝗠 𝗜𝗡𝗦𝗧𝗥𝗨𝗖𝗧𝗜𝗢𝗡𝗦 ⚠️ ✪ 𝗖𝗼𝗺𝗽𝗹𝗲𝘁𝗲 𝗮𝗹𝗹 𝗿𝗲𝗹𝗲𝘃𝗮𝗻𝘁 𝘀𝗲𝗰𝘁𝗶𝗼𝗻𝘀 ✪ 𝗣𝗿𝗼𝘃𝗶𝗱𝗲 𝗱𝗲𝘁𝗮𝗶𝗹𝗲𝗱 𝗮𝗻𝘀…"
type textarea "x"
type textarea "⚠️ 𝗙𝗢𝗥𝗠 𝗜𝗡𝗦𝗧𝗥𝗨𝗖𝗧𝗜𝗢𝗡𝗦 ⚠️ ✪ 𝗖𝗼𝗺𝗽𝗹𝗲𝘁𝗲 𝗮𝗹𝗹 𝗿𝗲𝗹𝗲𝘃𝗮𝗻𝘁 𝘀𝗲𝗰𝘁𝗶𝗼𝗻𝘀 ✪ 𝗣𝗿𝗼𝘃𝗶𝗱𝗲 𝗱𝗲𝘁𝗮𝗶𝗹𝗲𝗱 𝗮𝗻𝘀…"
type textarea "x"
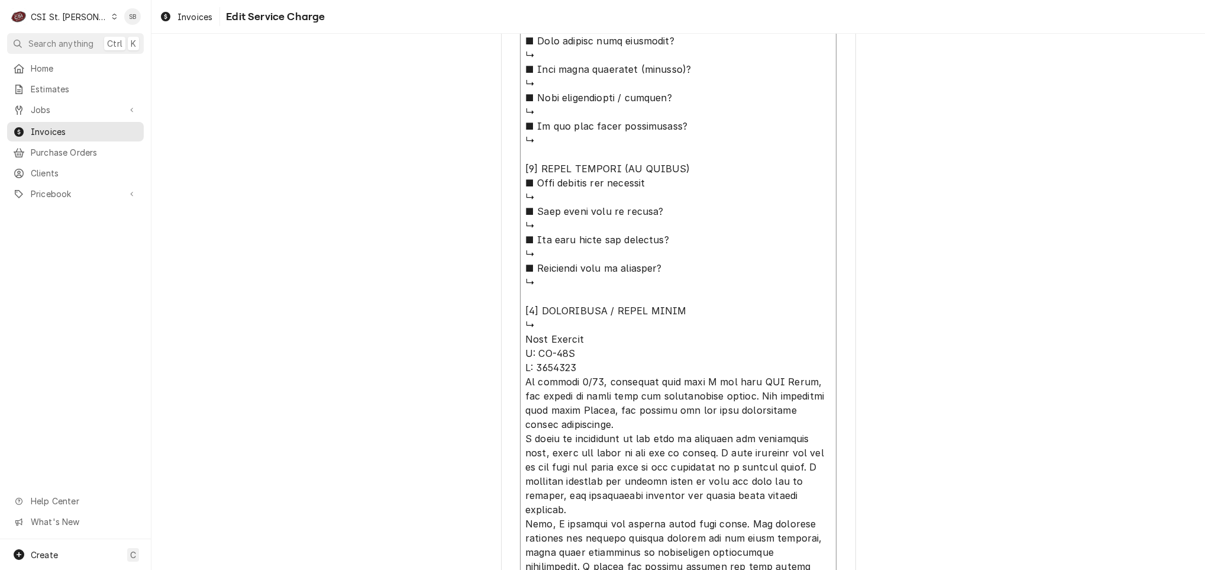
type textarea "⚠️ 𝗙𝗢𝗥𝗠 𝗜𝗡𝗦𝗧𝗥𝗨𝗖𝗧𝗜𝗢𝗡𝗦 ⚠️ ✪ 𝗖𝗼𝗺𝗽𝗹𝗲𝘁𝗲 𝗮𝗹𝗹 𝗿𝗲𝗹𝗲𝘃𝗮𝗻𝘁 𝘀𝗲𝗰𝘁𝗶𝗼𝗻𝘀 ✪ 𝗣𝗿𝗼𝘃𝗶𝗱𝗲 𝗱𝗲𝘁𝗮𝗶𝗹𝗲𝗱 𝗮𝗻𝘀…"
type textarea "x"
type textarea "⚠️ 𝗙𝗢𝗥𝗠 𝗜𝗡𝗦𝗧𝗥𝗨𝗖𝗧𝗜𝗢𝗡𝗦 ⚠️ ✪ 𝗖𝗼𝗺𝗽𝗹𝗲𝘁𝗲 𝗮𝗹𝗹 𝗿𝗲𝗹𝗲𝘃𝗮𝗻𝘁 𝘀𝗲𝗰𝘁𝗶𝗼𝗻𝘀 ✪ 𝗣𝗿𝗼𝘃𝗶𝗱𝗲 𝗱𝗲𝘁𝗮𝗶𝗹𝗲𝗱 𝗮𝗻𝘀…"
type textarea "x"
type textarea "⚠️ 𝗙𝗢𝗥𝗠 𝗜𝗡𝗦𝗧𝗥𝗨𝗖𝗧𝗜𝗢𝗡𝗦 ⚠️ ✪ 𝗖𝗼𝗺𝗽𝗹𝗲𝘁𝗲 𝗮𝗹𝗹 𝗿𝗲𝗹𝗲𝘃𝗮𝗻𝘁 𝘀𝗲𝗰𝘁𝗶𝗼𝗻𝘀 ✪ 𝗣𝗿𝗼𝘃𝗶𝗱𝗲 𝗱𝗲𝘁𝗮𝗶𝗹𝗲𝗱 𝗮𝗻𝘀…"
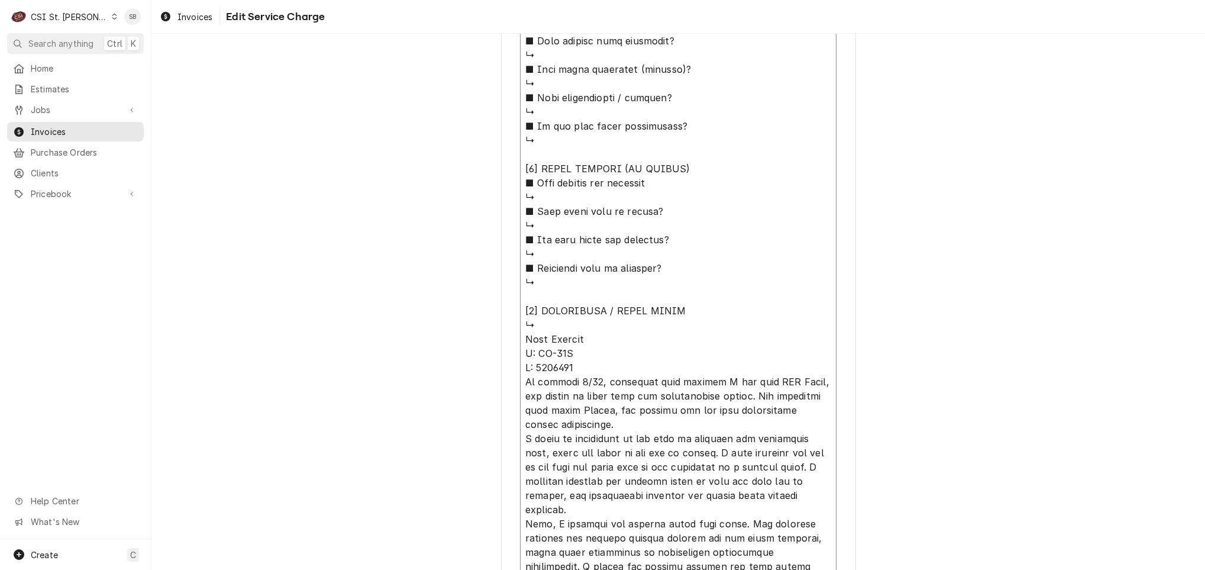
type textarea "x"
type textarea "⚠️ 𝗙𝗢𝗥𝗠 𝗜𝗡𝗦𝗧𝗥𝗨𝗖𝗧𝗜𝗢𝗡𝗦 ⚠️ ✪ 𝗖𝗼𝗺𝗽𝗹𝗲𝘁𝗲 𝗮𝗹𝗹 𝗿𝗲𝗹𝗲𝘃𝗮𝗻𝘁 𝘀𝗲𝗰𝘁𝗶𝗼𝗻𝘀 ✪ 𝗣𝗿𝗼𝘃𝗶𝗱𝗲 𝗱𝗲𝘁𝗮𝗶𝗹𝗲𝗱 𝗮𝗻𝘀…"
type textarea "x"
type textarea "⚠️ 𝗙𝗢𝗥𝗠 𝗜𝗡𝗦𝗧𝗥𝗨𝗖𝗧𝗜𝗢𝗡𝗦 ⚠️ ✪ 𝗖𝗼𝗺𝗽𝗹𝗲𝘁𝗲 𝗮𝗹𝗹 𝗿𝗲𝗹𝗲𝘃𝗮𝗻𝘁 𝘀𝗲𝗰𝘁𝗶𝗼𝗻𝘀 ✪ 𝗣𝗿𝗼𝘃𝗶𝗱𝗲 𝗱𝗲𝘁𝗮𝗶𝗹𝗲𝗱 𝗮𝗻𝘀…"
type textarea "x"
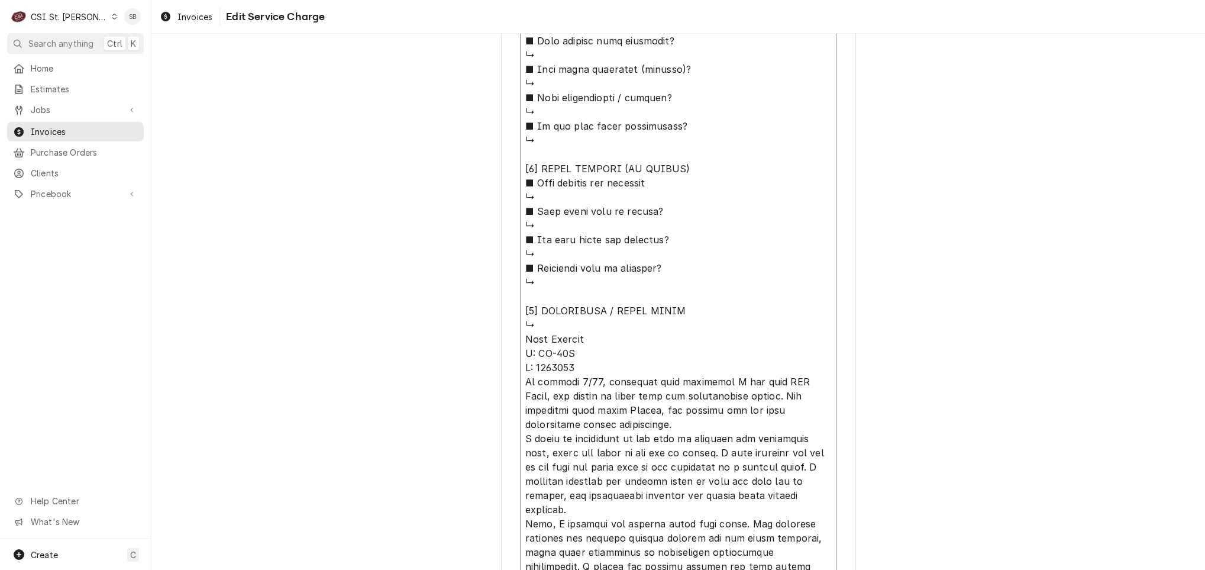
type textarea "⚠️ 𝗙𝗢𝗥𝗠 𝗜𝗡𝗦𝗧𝗥𝗨𝗖𝗧𝗜𝗢𝗡𝗦 ⚠️ ✪ 𝗖𝗼𝗺𝗽𝗹𝗲𝘁𝗲 𝗮𝗹𝗹 𝗿𝗲𝗹𝗲𝘃𝗮𝗻𝘁 𝘀𝗲𝗰𝘁𝗶𝗼𝗻𝘀 ✪ 𝗣𝗿𝗼𝘃𝗶𝗱𝗲 𝗱𝗲𝘁𝗮𝗶𝗹𝗲𝗱 𝗮𝗻𝘀…"
type textarea "x"
type textarea "⚠️ 𝗙𝗢𝗥𝗠 𝗜𝗡𝗦𝗧𝗥𝗨𝗖𝗧𝗜𝗢𝗡𝗦 ⚠️ ✪ 𝗖𝗼𝗺𝗽𝗹𝗲𝘁𝗲 𝗮𝗹𝗹 𝗿𝗲𝗹𝗲𝘃𝗮𝗻𝘁 𝘀𝗲𝗰𝘁𝗶𝗼𝗻𝘀 ✪ 𝗣𝗿𝗼𝘃𝗶𝗱𝗲 𝗱𝗲𝘁𝗮𝗶𝗹𝗲𝗱 𝗮𝗻𝘀…"
paste textarea "Our double door freezer temp is rising . It is at 38 now but we have it closed …"
type textarea "x"
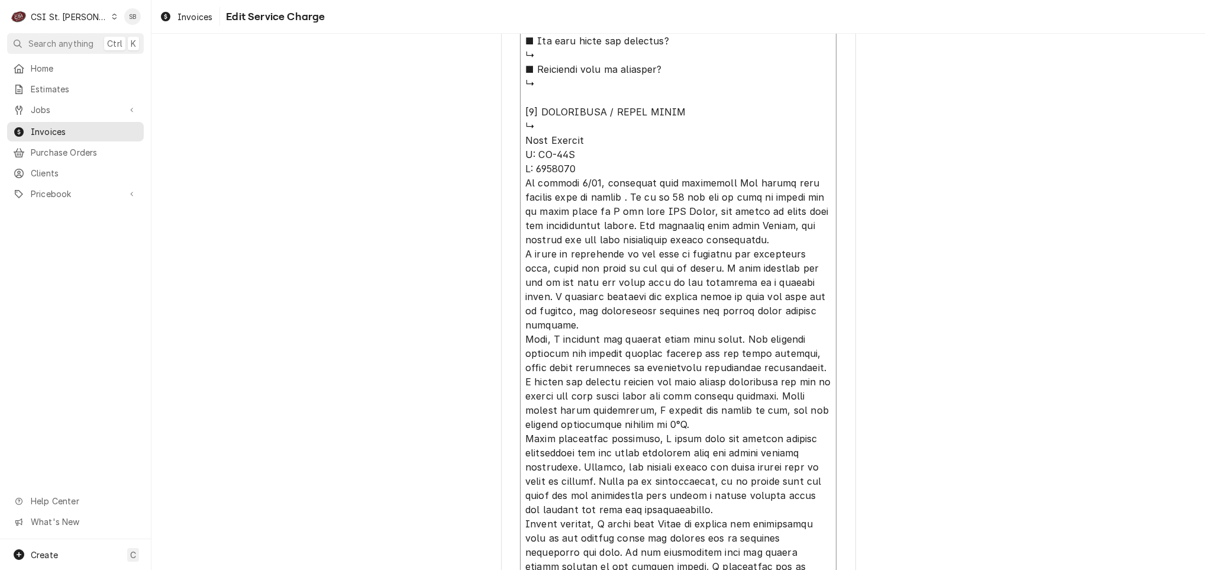
scroll to position [1405, 0]
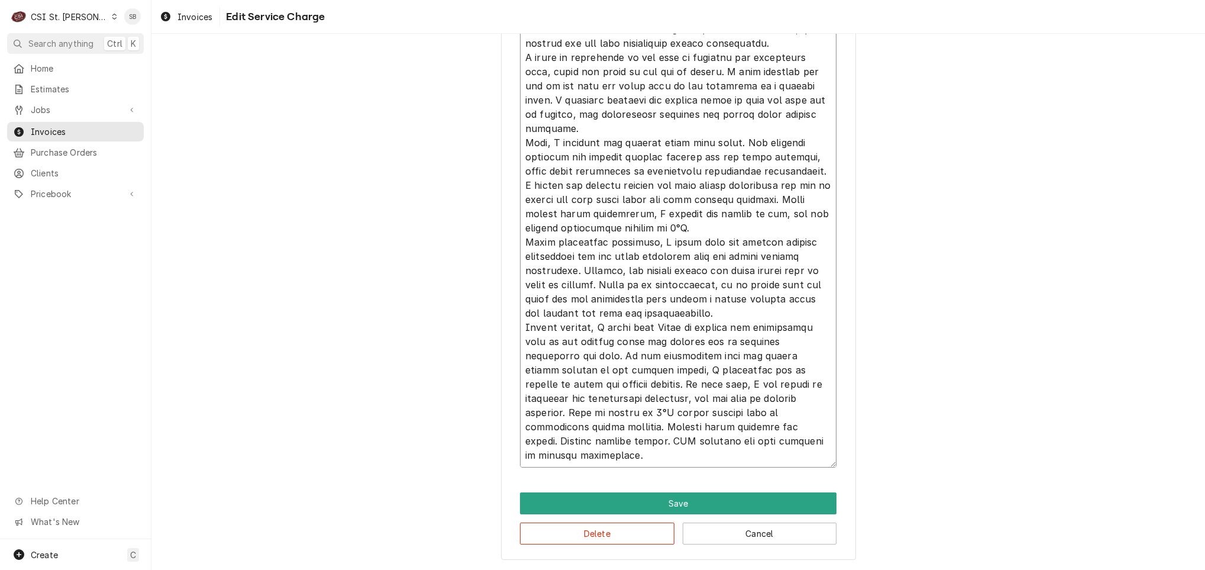
drag, startPoint x: 517, startPoint y: 382, endPoint x: 772, endPoint y: 615, distance: 345.5
click at [772, 569] on html "C CSI St. Louis SB Search anything Ctrl K Home Estimates Jobs Jobs Job Series I…" at bounding box center [602, 285] width 1205 height 570
type textarea "⚠️ 𝗙𝗢𝗥𝗠 𝗜𝗡𝗦𝗧𝗥𝗨𝗖𝗧𝗜𝗢𝗡𝗦 ⚠️ ✪ 𝗖𝗼𝗺𝗽𝗹𝗲𝘁𝗲 𝗮𝗹𝗹 𝗿𝗲𝗹𝗲𝘃𝗮𝗻𝘁 𝘀𝗲𝗰𝘁𝗶𝗼𝗻𝘀 ✪ 𝗣𝗿𝗼𝘃𝗶𝗱𝗲 𝗱𝗲𝘁𝗮𝗶𝗹𝗲𝗱 𝗮𝗻𝘀…"
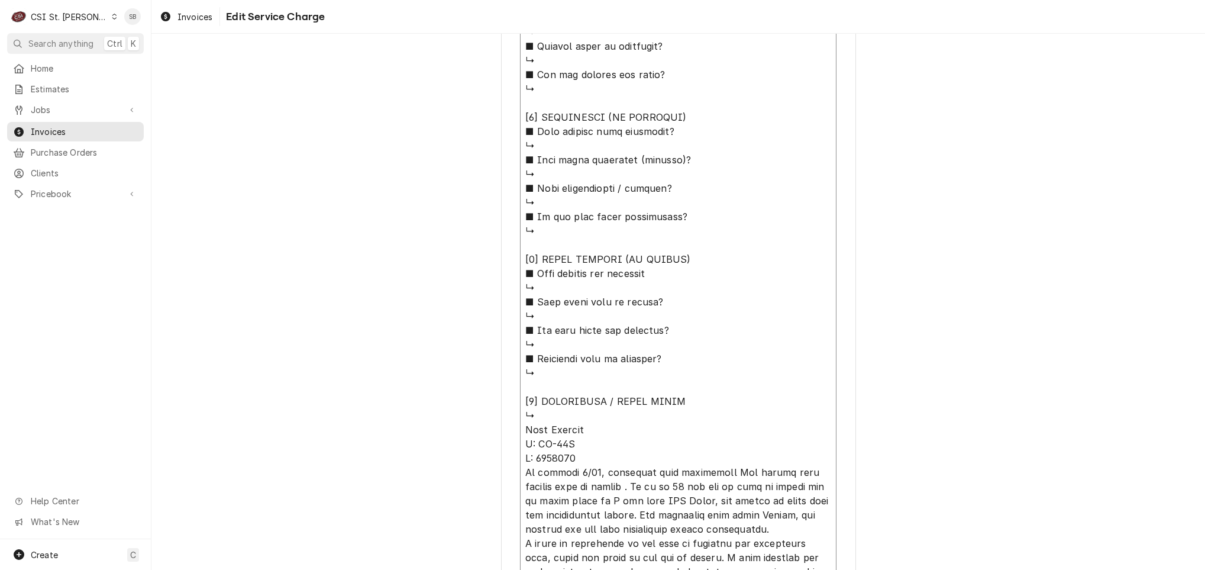
scroll to position [1139, 0]
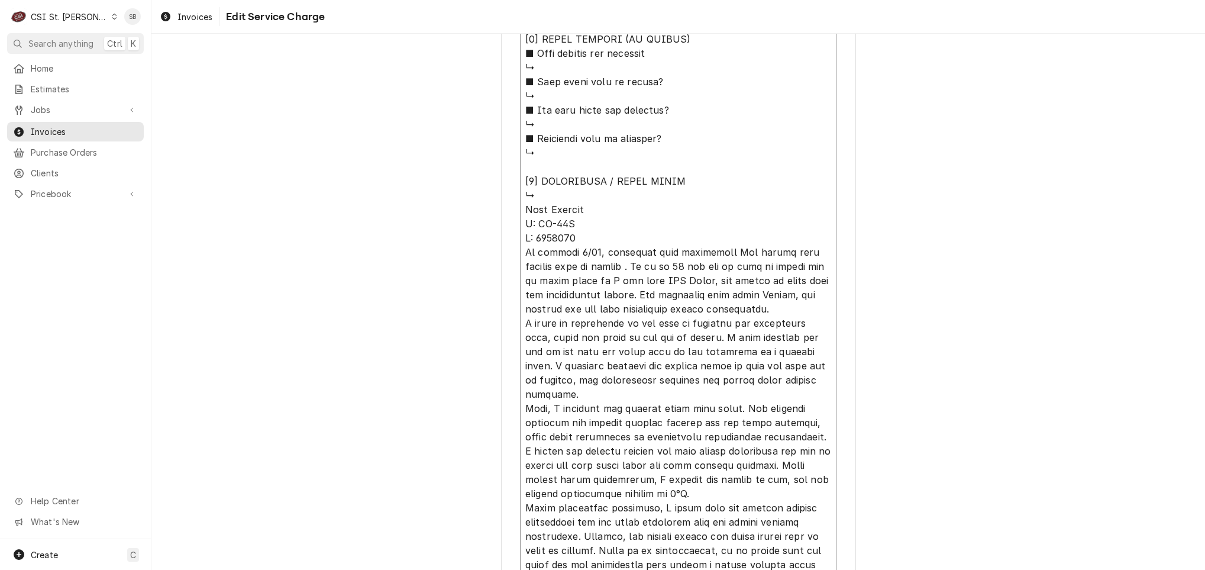
click at [552, 231] on textarea "Service Summary ( optional )" at bounding box center [678, 82] width 317 height 1304
drag, startPoint x: 579, startPoint y: 231, endPoint x: 492, endPoint y: 204, distance: 91.5
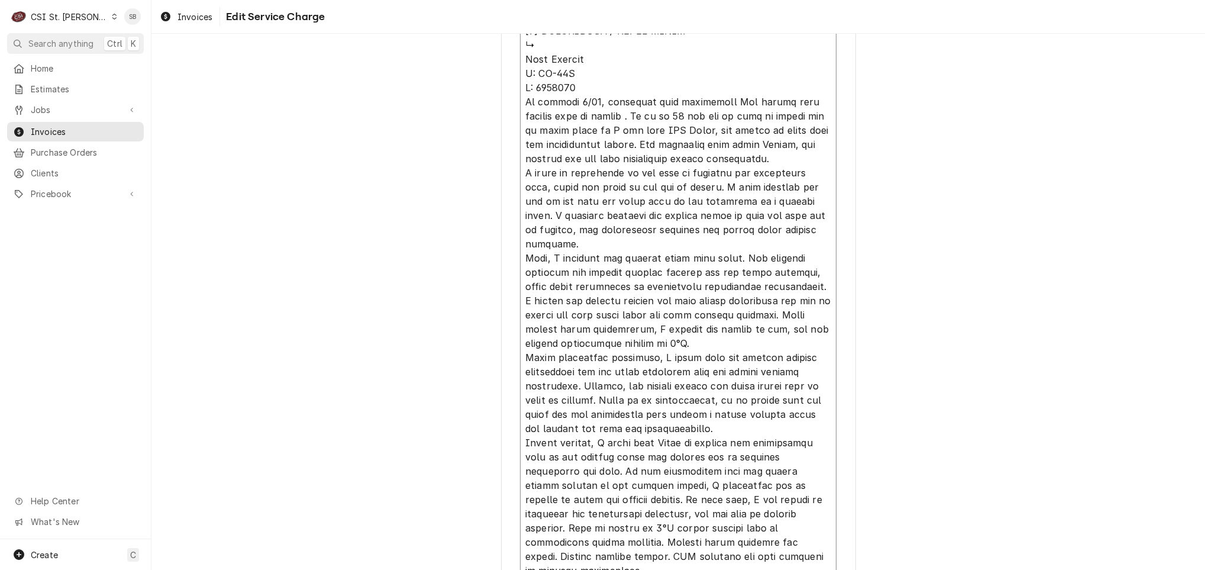
scroll to position [1405, 0]
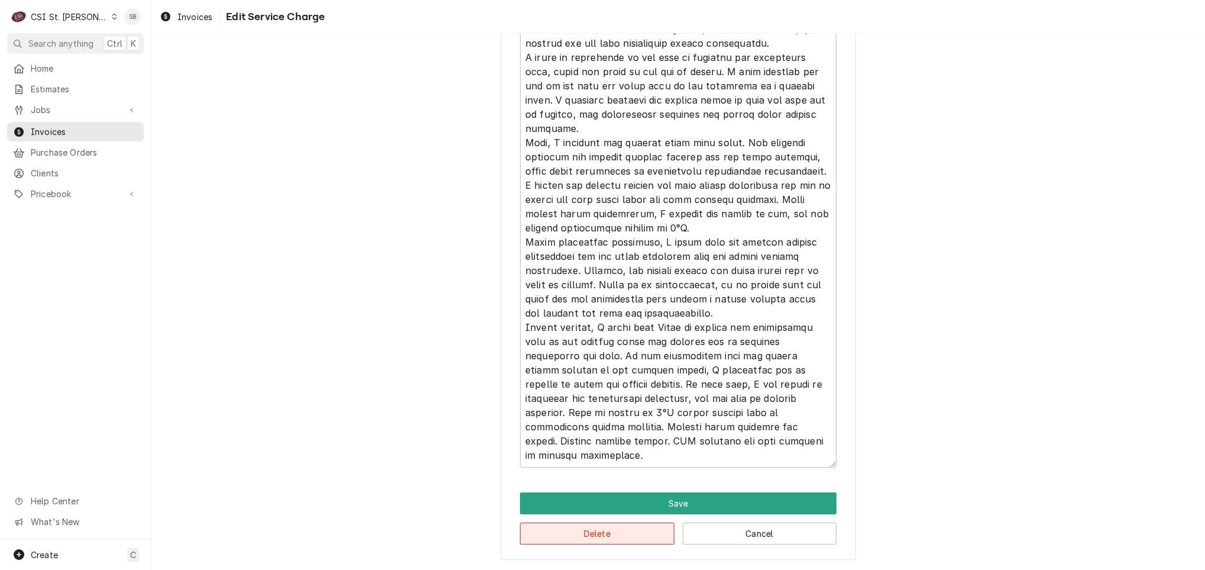
click at [563, 533] on button "Delete" at bounding box center [597, 534] width 154 height 22
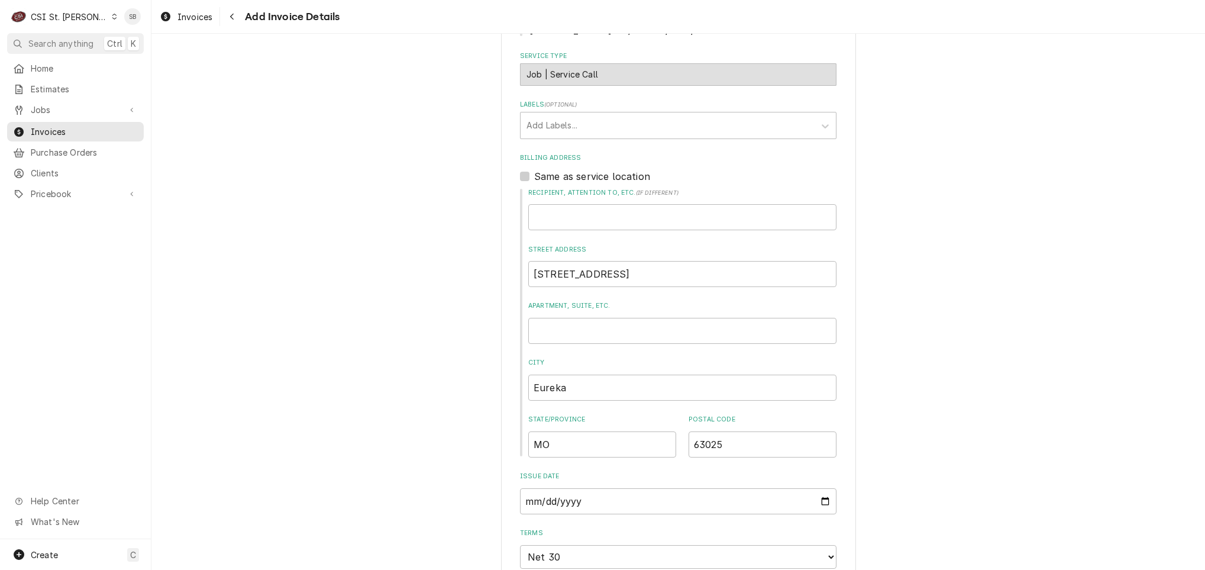
scroll to position [799, 0]
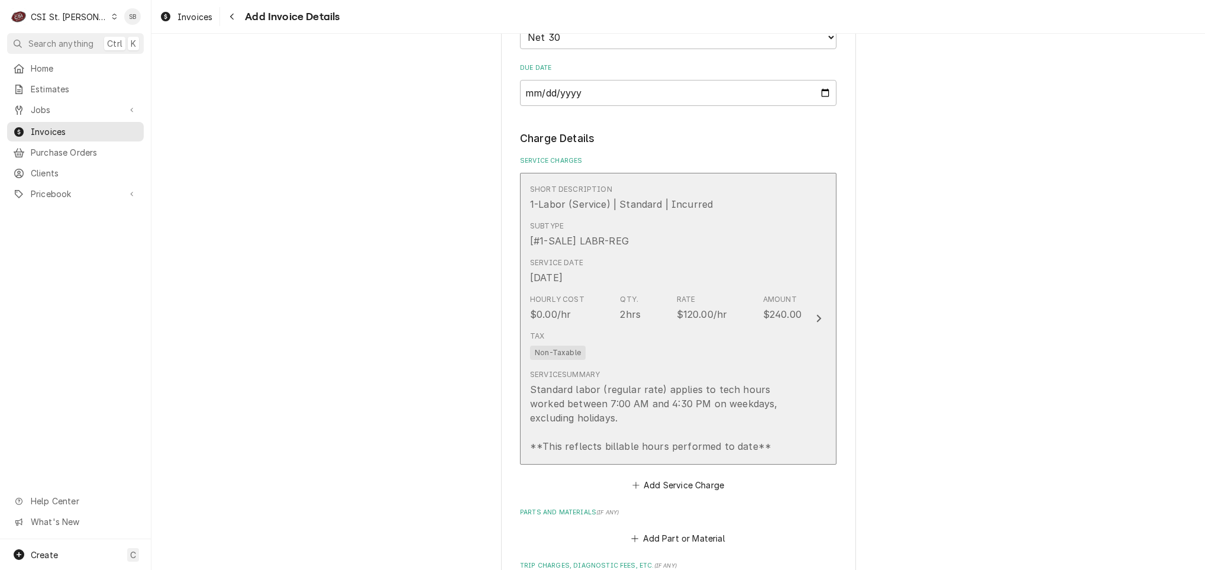
click at [565, 299] on div "Hourly Cost" at bounding box center [557, 299] width 54 height 11
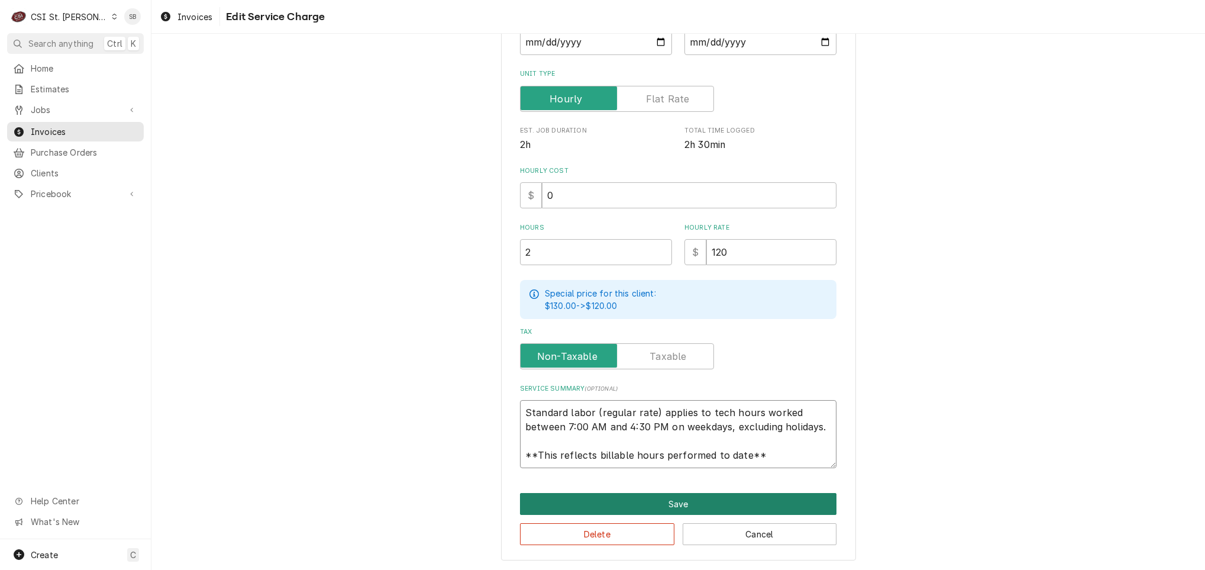
scroll to position [14, 0]
drag, startPoint x: 533, startPoint y: 412, endPoint x: 858, endPoint y: 521, distance: 343.2
click at [856, 520] on div "Use the fields below to edit this service charge Short Description 1-Labor (Ser…" at bounding box center [678, 201] width 1054 height 740
type textarea "x"
type textarea "B"
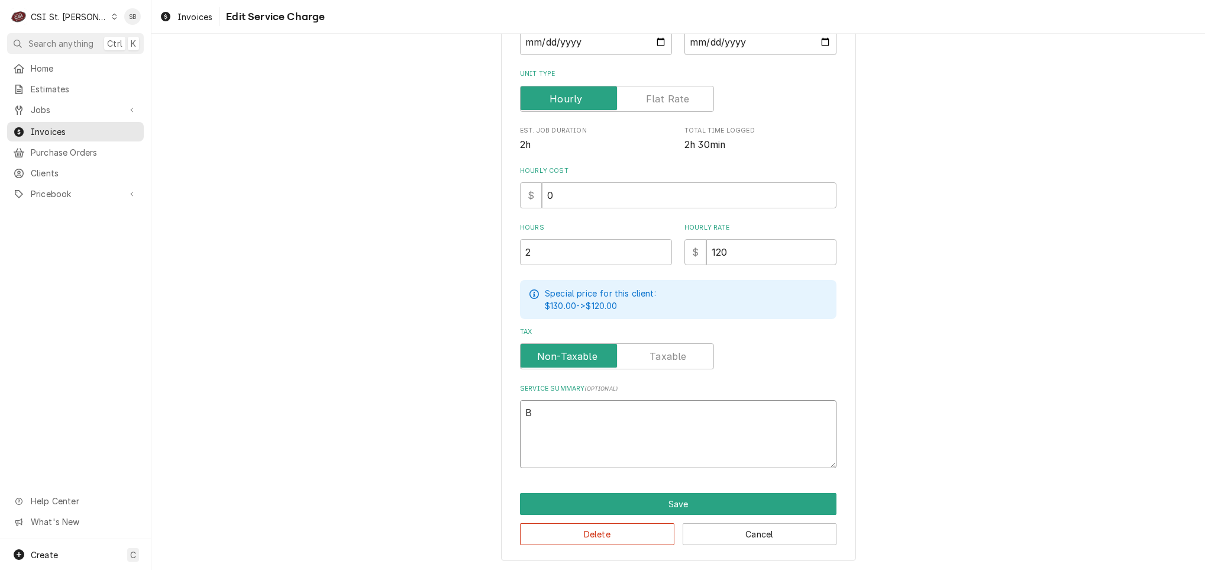
type textarea "x"
type textarea "Br"
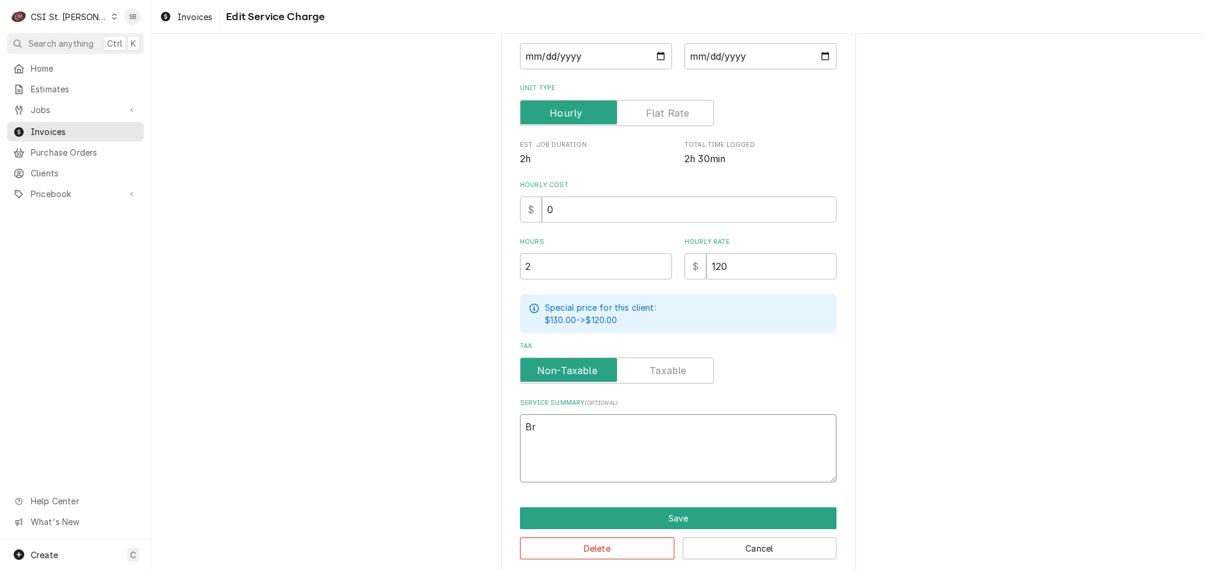
type textarea "x"
type textarea "Bra"
type textarea "x"
type textarea "Bran"
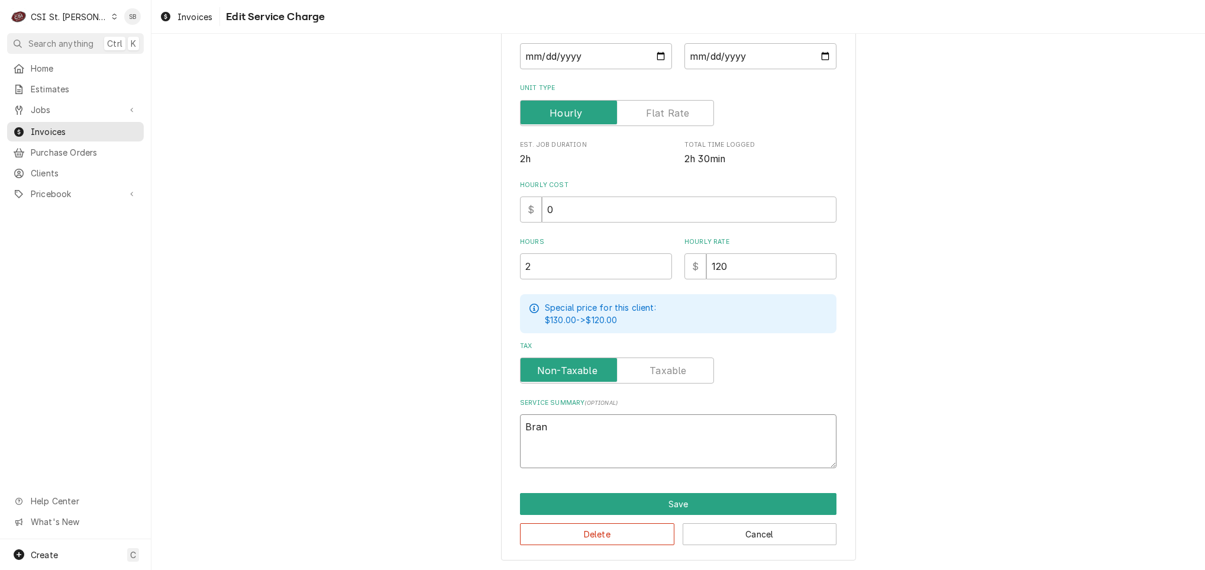
type textarea "x"
type textarea "Brand"
type textarea "x"
type textarea "Brand:"
type textarea "x"
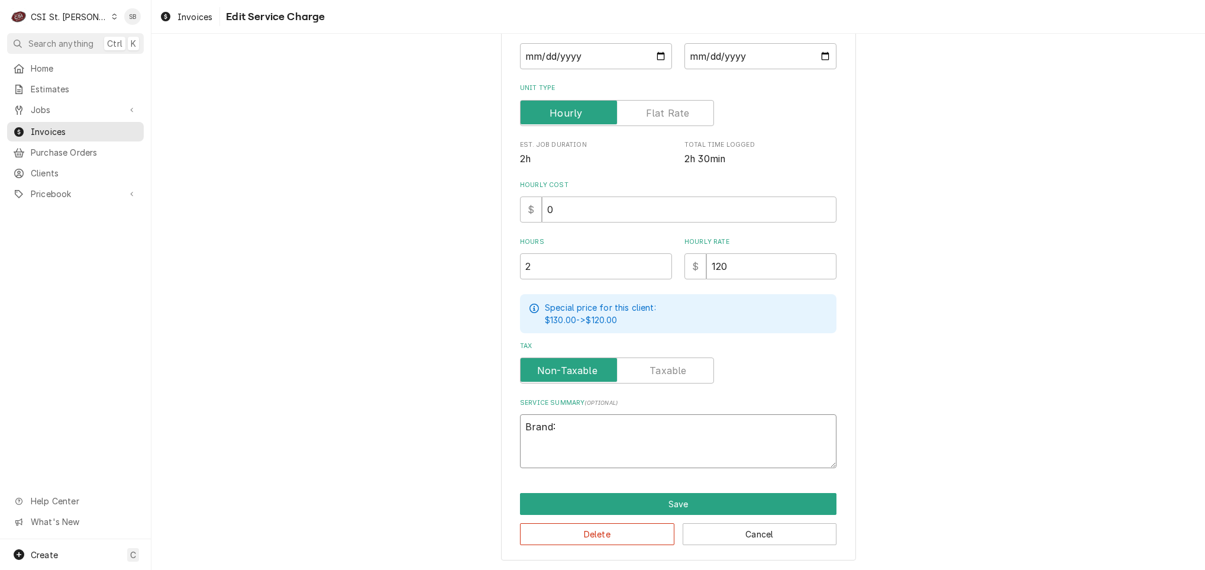
type textarea "Brand:"
paste textarea "True Freezer M: TM-52F S: 5177010"
type textarea "x"
type textarea "Brand: True Freezer M: TM-52F S: 5177010"
drag, startPoint x: 533, startPoint y: 442, endPoint x: 675, endPoint y: 427, distance: 142.8
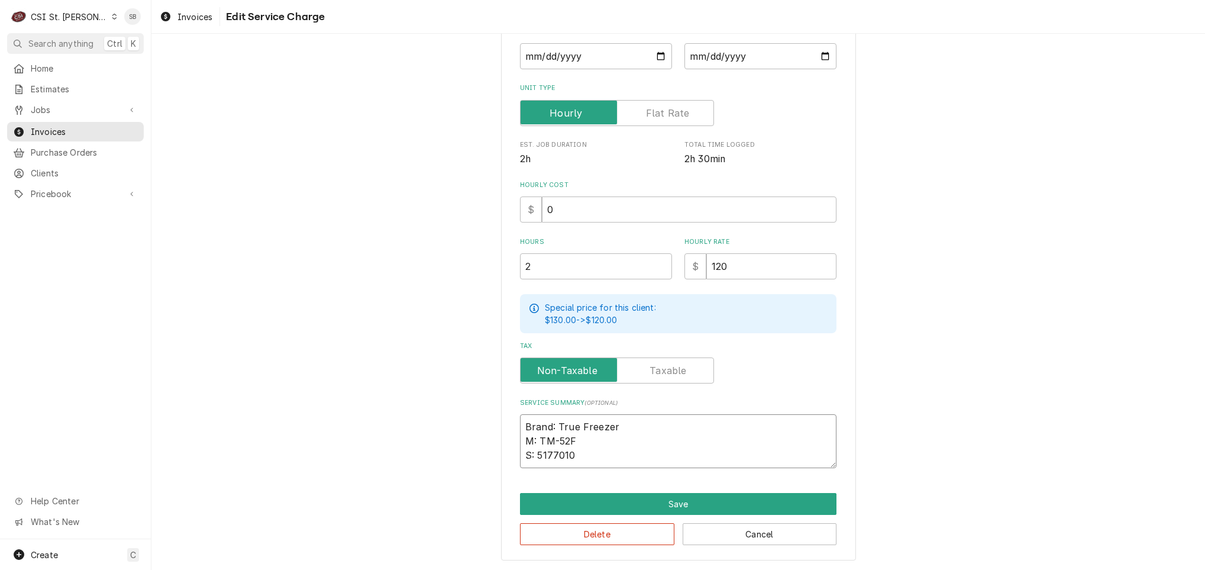
click at [675, 427] on textarea "Brand: True Freezer M: TM-52F S: 5177010" at bounding box center [678, 441] width 317 height 54
type textarea "x"
type textarea "Brand: True Freezer TM-52F S: 5177010"
type textarea "x"
type textarea "Brand: True Freezer /TM-52F S: 5177010"
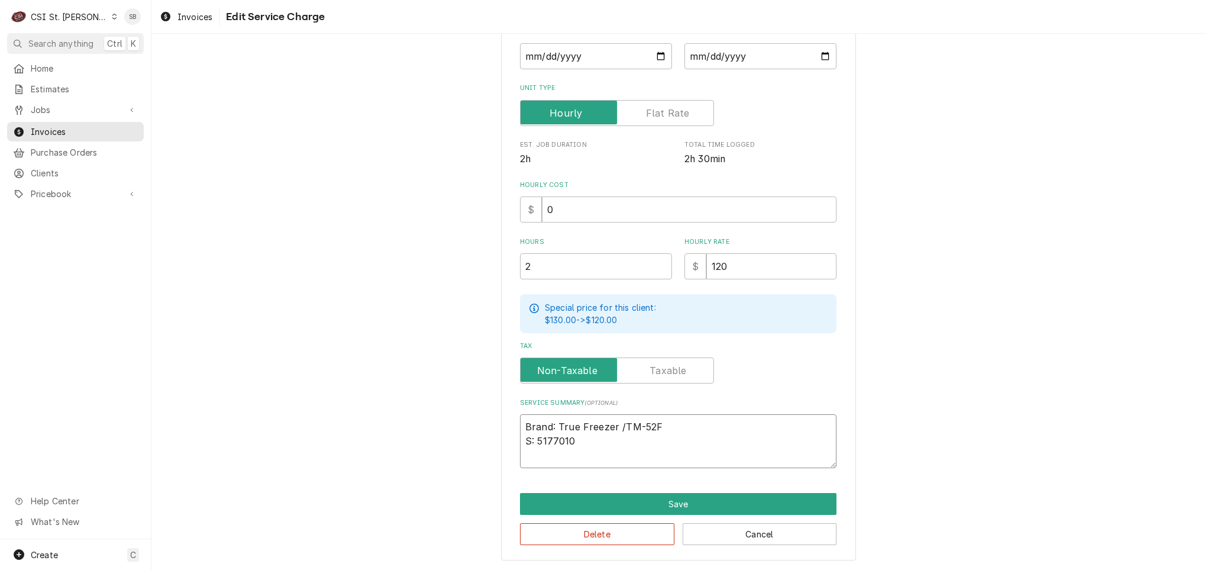
type textarea "x"
type textarea "Brand: True Freezer / TM-52F S: 5177010"
type textarea "x"
type textarea "Brand: True Freezer / MTM-52F S: 5177010"
type textarea "x"
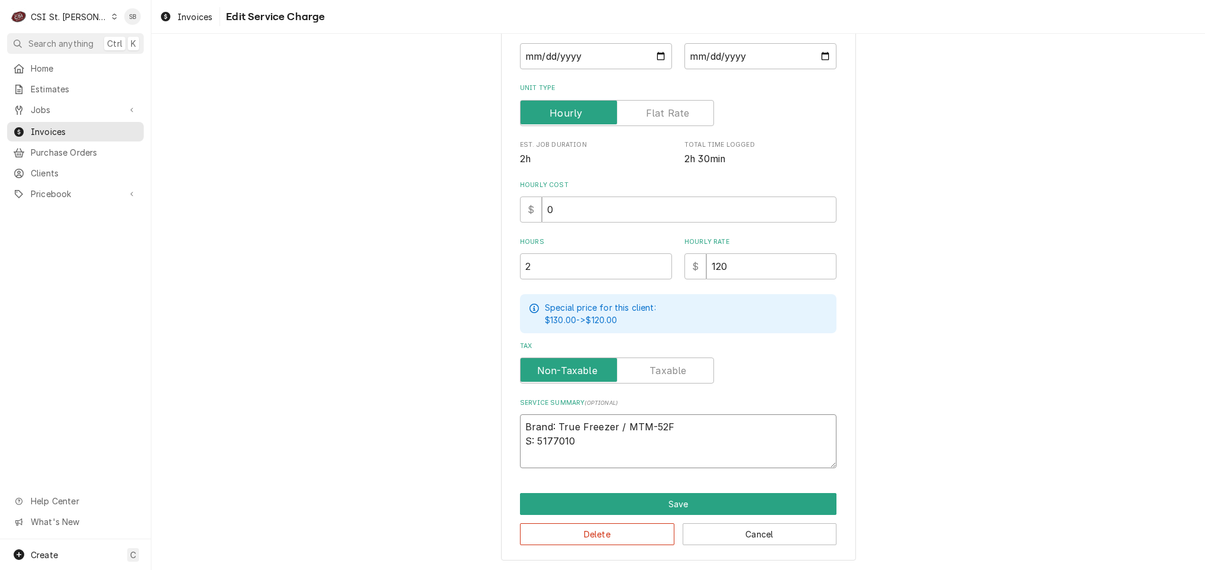
type textarea "Brand: True Freezer / MoTM-52F S: 5177010"
type textarea "x"
type textarea "Brand: True Freezer / ModTM-52F S: 5177010"
type textarea "x"
type textarea "Brand: True Freezer / ModeTM-52F S: 5177010"
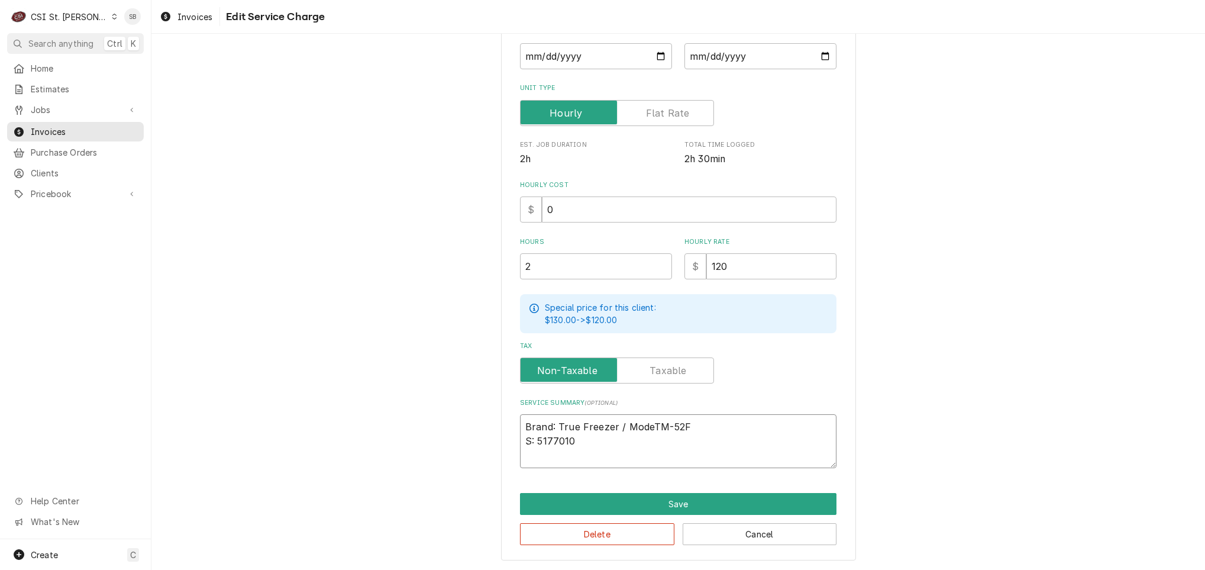
type textarea "x"
type textarea "Brand: True Freezer / ModelTM-52F S: 5177010"
type textarea "x"
type textarea "Brand: True Freezer / Model:TM-52F S: 5177010"
type textarea "x"
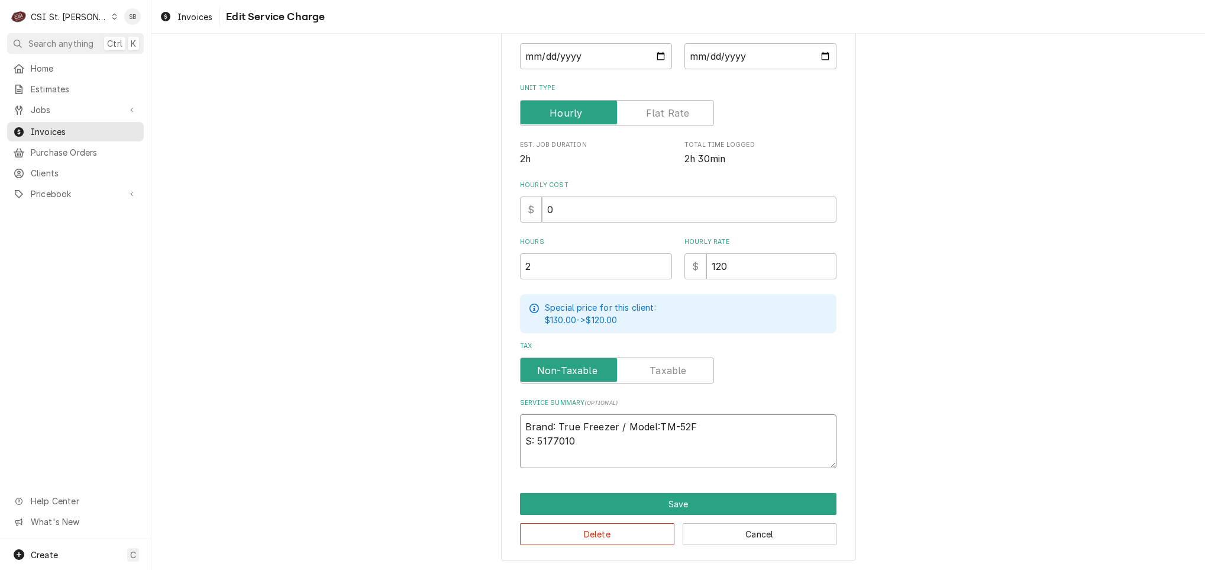
type textarea "Brand: True Freezer / Model: TM-52F S: 5177010"
drag, startPoint x: 526, startPoint y: 439, endPoint x: 799, endPoint y: 414, distance: 274.6
click at [799, 414] on textarea "Brand: True Freezer / Model: TM-52F S: 5177010" at bounding box center [678, 441] width 317 height 54
type textarea "x"
type textarea "Brand: True Freezer / Model: TM-52F /: 5177010"
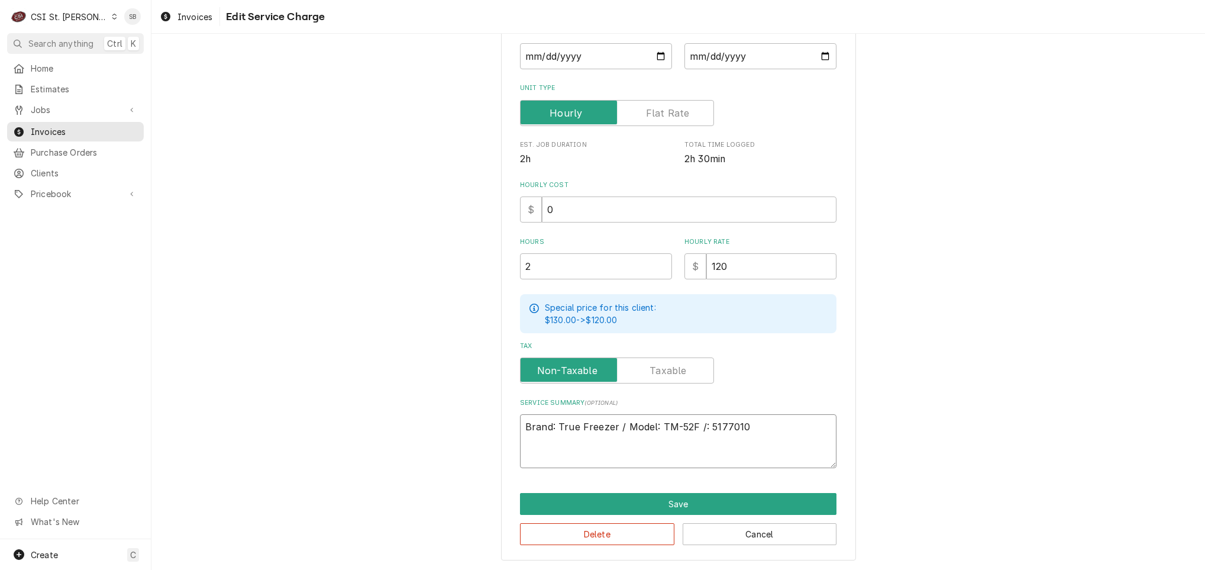
type textarea "x"
type textarea "Brand: True Freezer / Model: TM-52F / : 5177010"
type textarea "x"
type textarea "Brand: True Freezer / Model: TM-52F / S: 5177010"
type textarea "x"
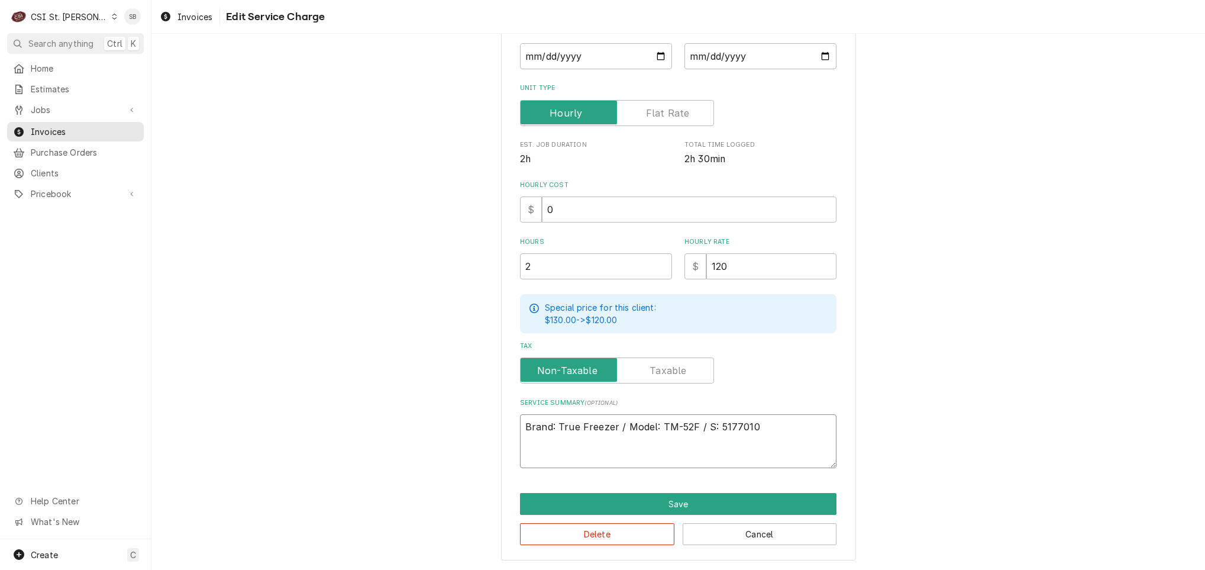
type textarea "Brand: True Freezer / Model: TM-52F / Se: 5177010"
type textarea "x"
type textarea "Brand: True Freezer / Model: TM-52F / Ser: 5177010"
type textarea "x"
type textarea "Brand: True Freezer / Model: TM-52F / Seria: 5177010"
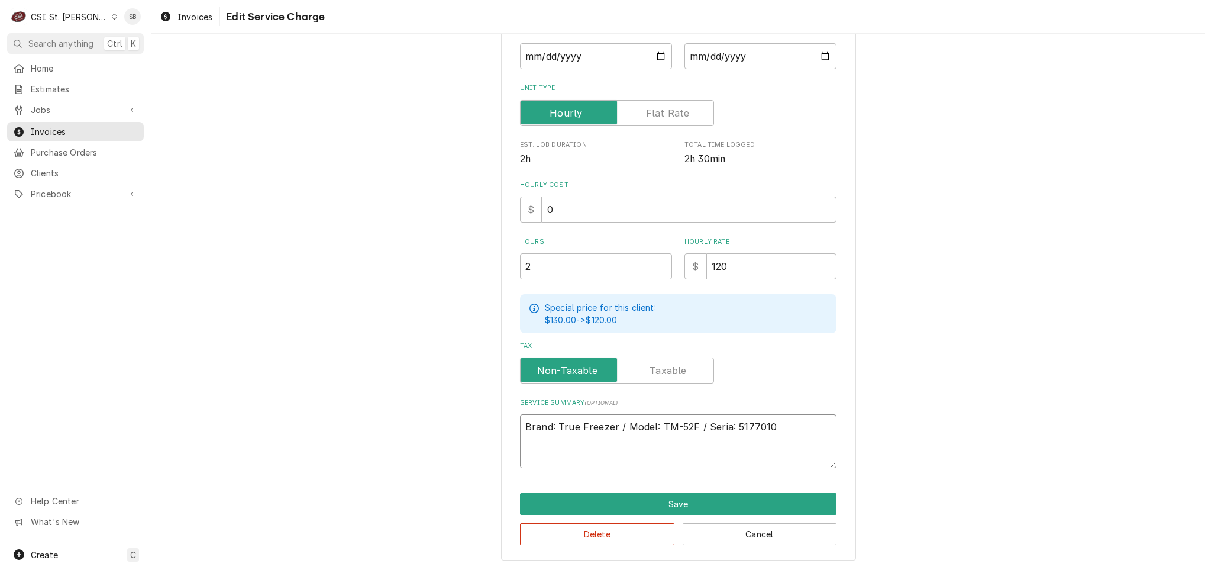
type textarea "x"
type textarea "Brand: True Freezer / Model: TM-52F / Serial: 5177010"
click at [790, 431] on textarea "Brand: True Freezer / Model: TM-52F / Serial: 5177010" at bounding box center [678, 441] width 317 height 54
type textarea "x"
type textarea "Brand: True Freezer / Model: TM-52F / Serial: 5177010"
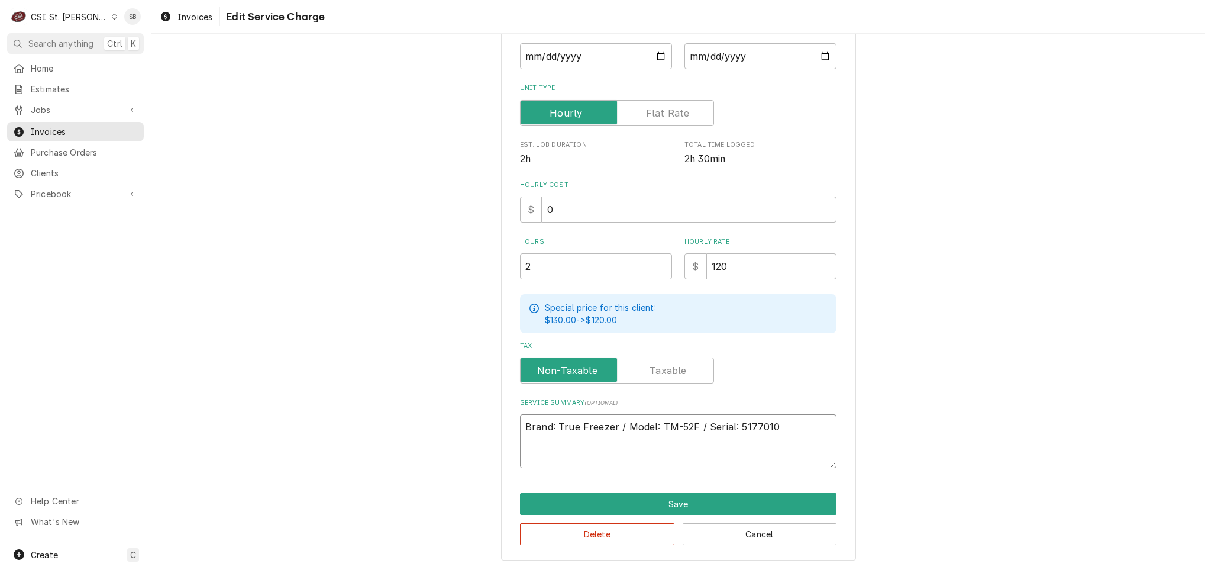
type textarea "x"
type textarea "Brand: True Freezer / Model: TM-52F / Serial: 5177010"
paste textarea "On 08/25, technician inspected a double door freezer reported to be rising in t…"
type textarea "x"
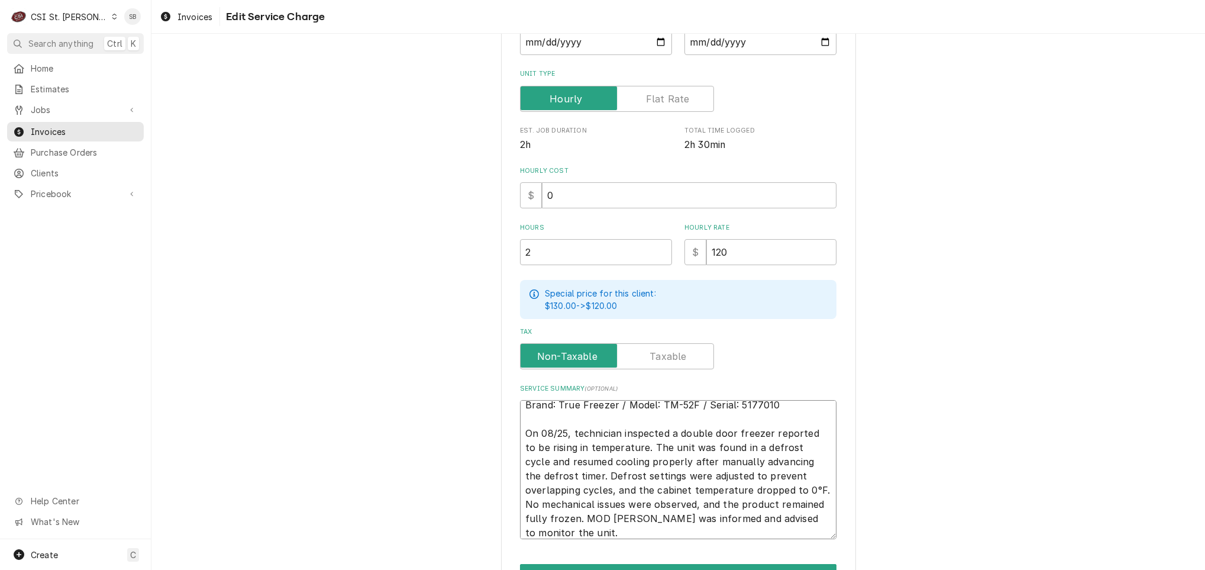
type textarea "Brand: True Freezer / Model: TM-52F / Serial: 5177010 On 08/25, technician insp…"
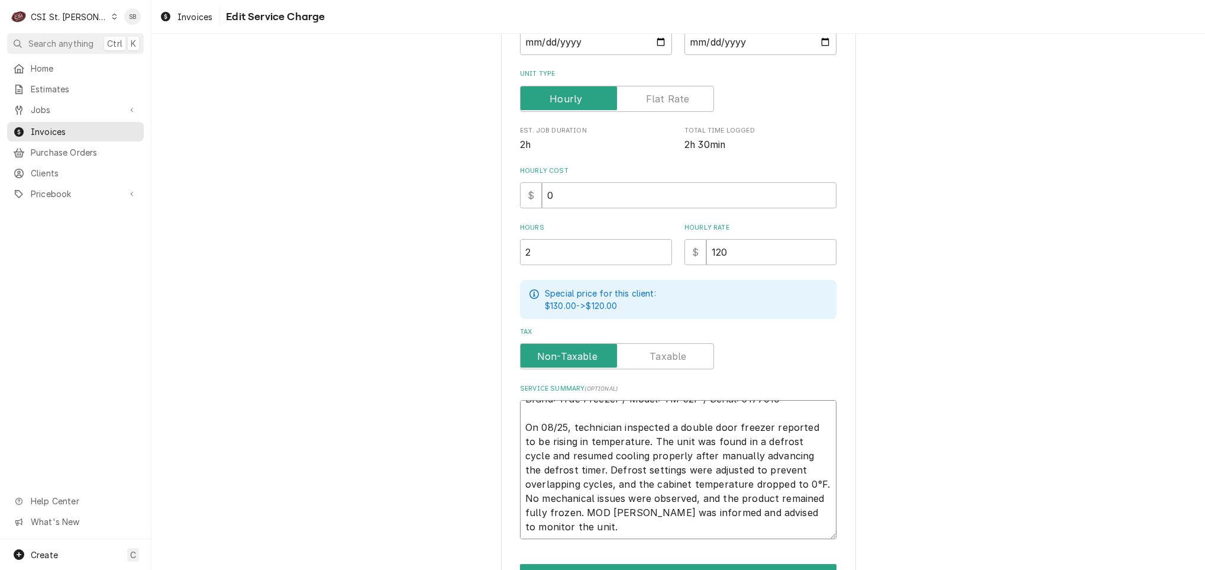
drag, startPoint x: 620, startPoint y: 511, endPoint x: 666, endPoint y: 537, distance: 52.2
click at [666, 537] on textarea "Brand: True Freezer / Model: TM-52F / Serial: 5177010 On 08/25, technician insp…" at bounding box center [678, 469] width 317 height 139
type textarea "x"
type textarea "Brand: True Freezer / Model: TM-52F / Serial: 5177010 On 08/25, technician insp…"
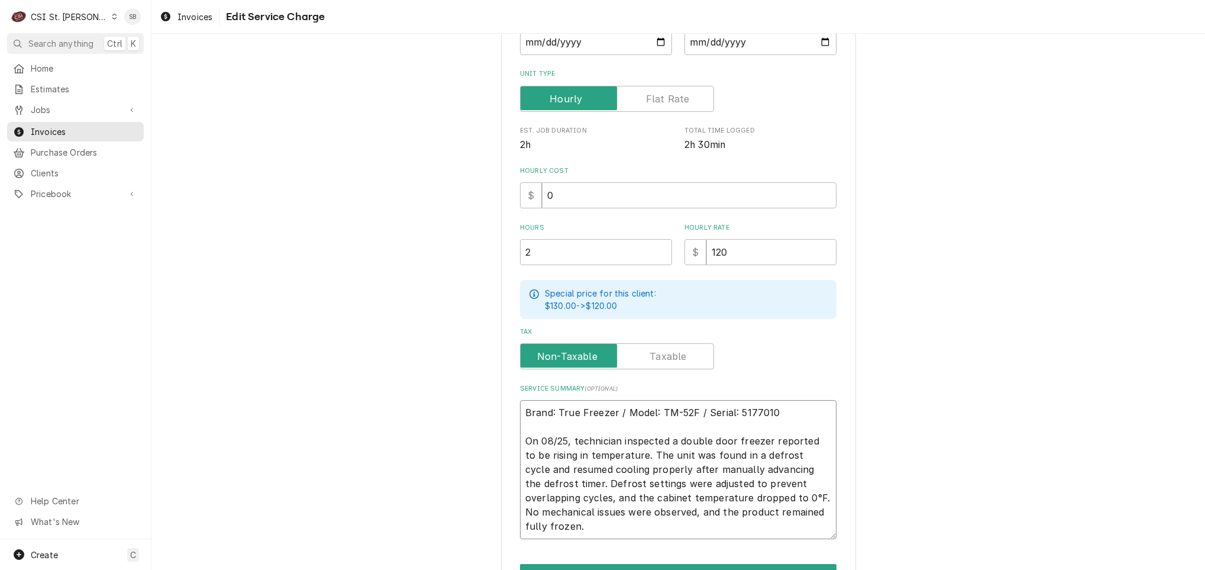
scroll to position [0, 0]
type textarea "x"
type textarea "Brand: True Freezer / Model: TM-52F / Serial: 5177010 On 08/25, technician insp…"
type textarea "x"
type textarea "Brand: True Freezer / Model: TM-52F / Serial: 5177010 On 08/25, technician insp…"
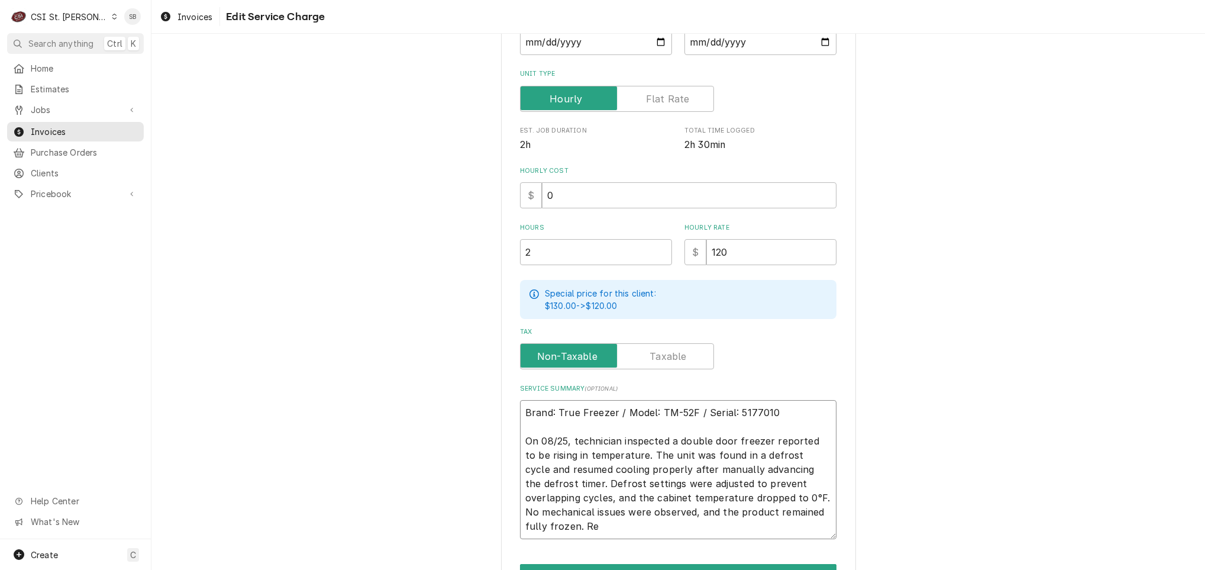
type textarea "x"
type textarea "Brand: True Freezer / Model: TM-52F / Serial: 5177010 On 08/25, technician insp…"
type textarea "x"
type textarea "Brand: True Freezer / Model: TM-52F / Serial: 5177010 On 08/25, technician insp…"
type textarea "x"
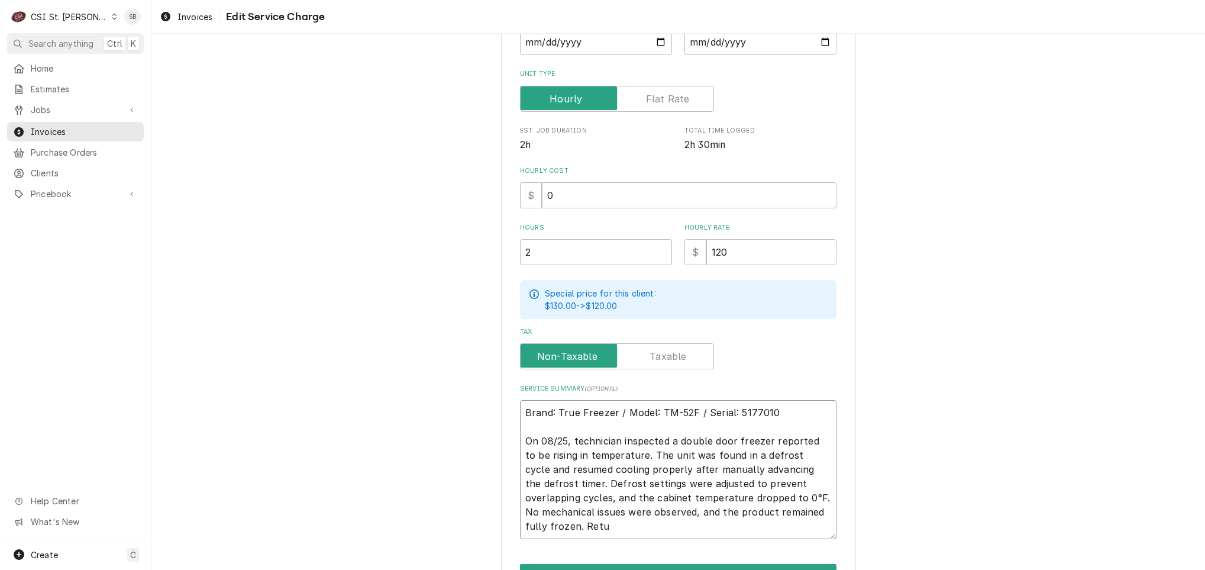
type textarea "Brand: True Freezer / Model: TM-52F / Serial: 5177010 On 08/25, technician insp…"
type textarea "x"
type textarea "Brand: True Freezer / Model: TM-52F / Serial: 5177010 On 08/25, technician insp…"
type textarea "x"
type textarea "Brand: True Freezer / Model: TM-52F / Serial: 5177010 On 08/25, technician insp…"
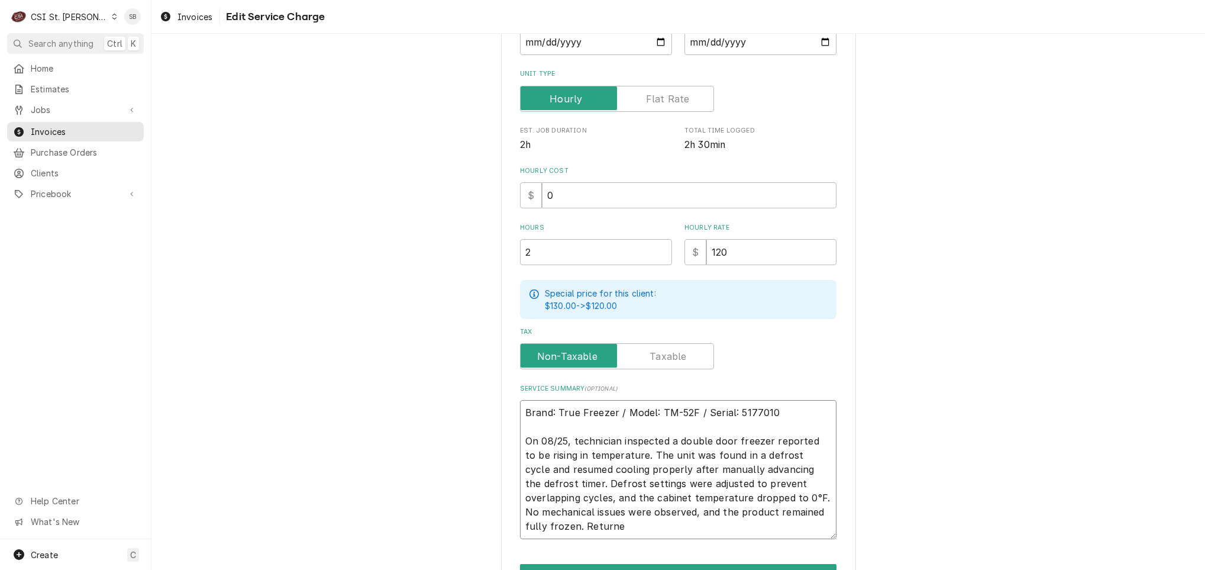
type textarea "x"
type textarea "Brand: True Freezer / Model: TM-52F / Serial: 5177010 On 08/25, technician insp…"
type textarea "x"
type textarea "Brand: True Freezer / Model: TM-52F / Serial: 5177010 On 08/25, technician insp…"
type textarea "x"
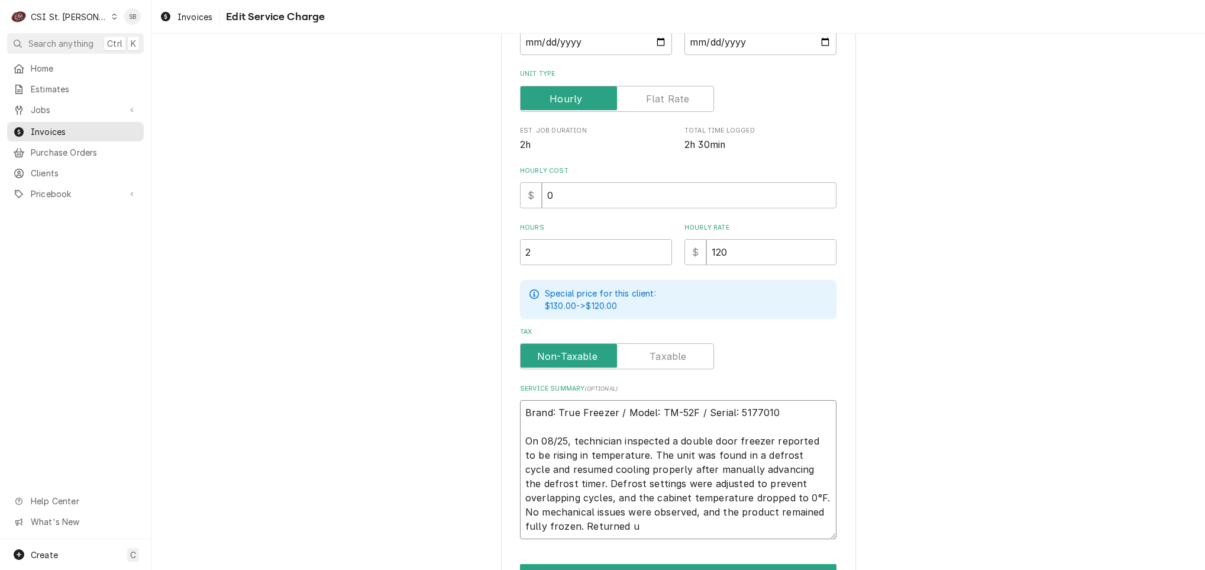
type textarea "Brand: True Freezer / Model: TM-52F / Serial: 5177010 On 08/25, technician insp…"
type textarea "x"
type textarea "Brand: True Freezer / Model: TM-52F / Serial: 5177010 On 08/25, technician insp…"
type textarea "x"
type textarea "Brand: True Freezer / Model: TM-52F / Serial: 5177010 On 08/25, technician insp…"
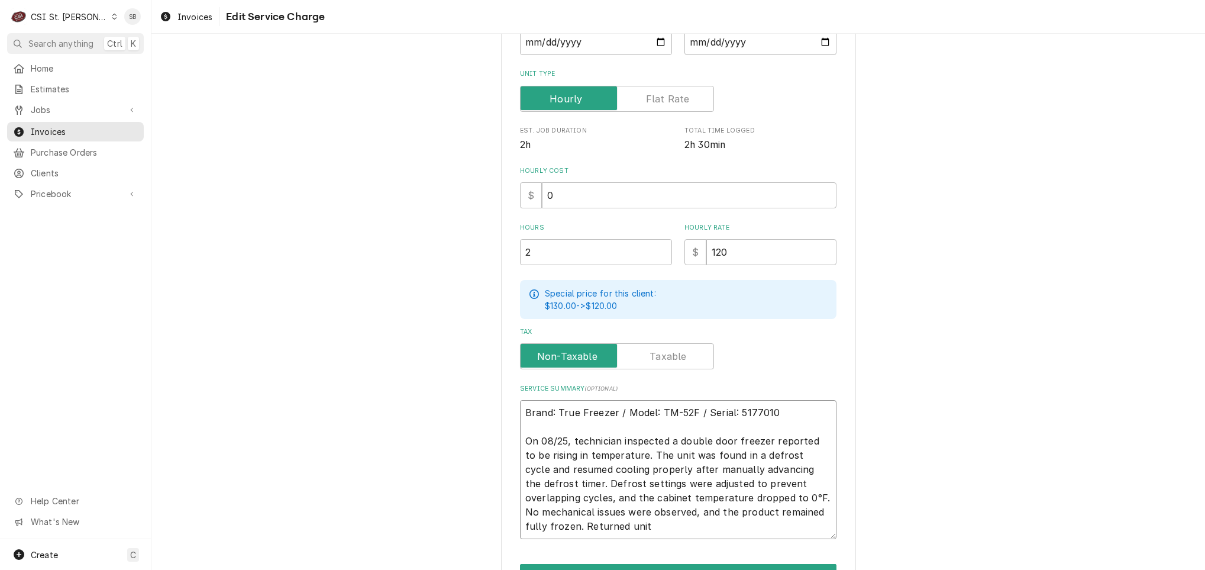
type textarea "x"
type textarea "Brand: True Freezer / Model: TM-52F / Serial: 5177010 On 08/25, technician insp…"
type textarea "x"
type textarea "Brand: True Freezer / Model: TM-52F / Serial: 5177010 On 08/25, technician insp…"
type textarea "x"
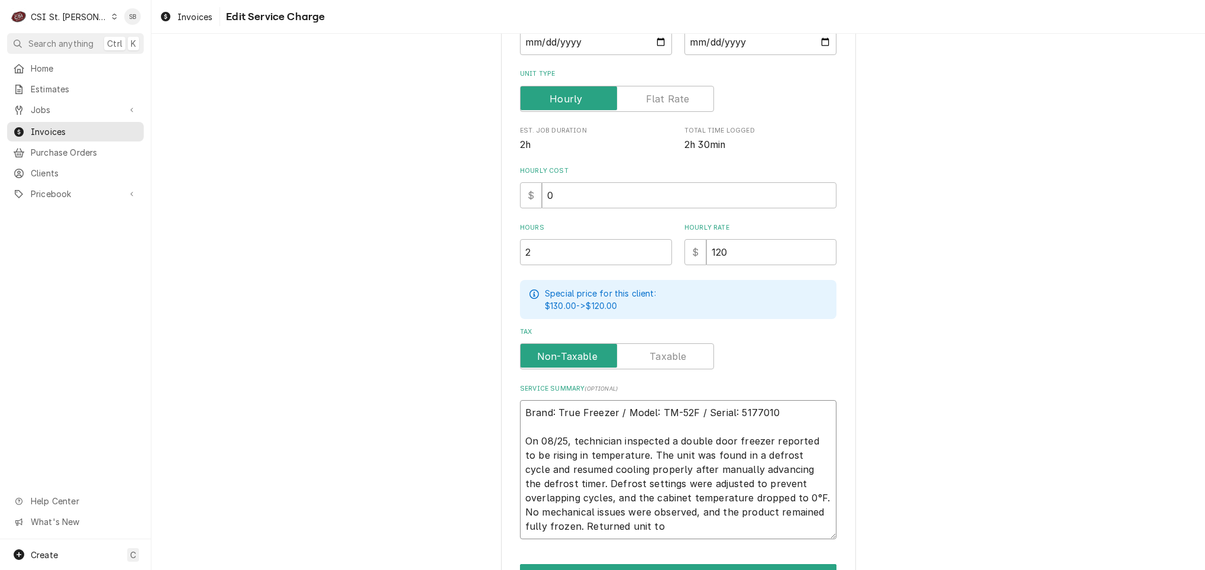
type textarea "Brand: True Freezer / Model: TM-52F / Serial: 5177010 On 08/25, technician insp…"
type textarea "x"
type textarea "Brand: True Freezer / Model: TM-52F / Serial: 5177010 On 08/25, technician insp…"
type textarea "x"
type textarea "Brand: True Freezer / Model: TM-52F / Serial: 5177010 On 08/25, technician insp…"
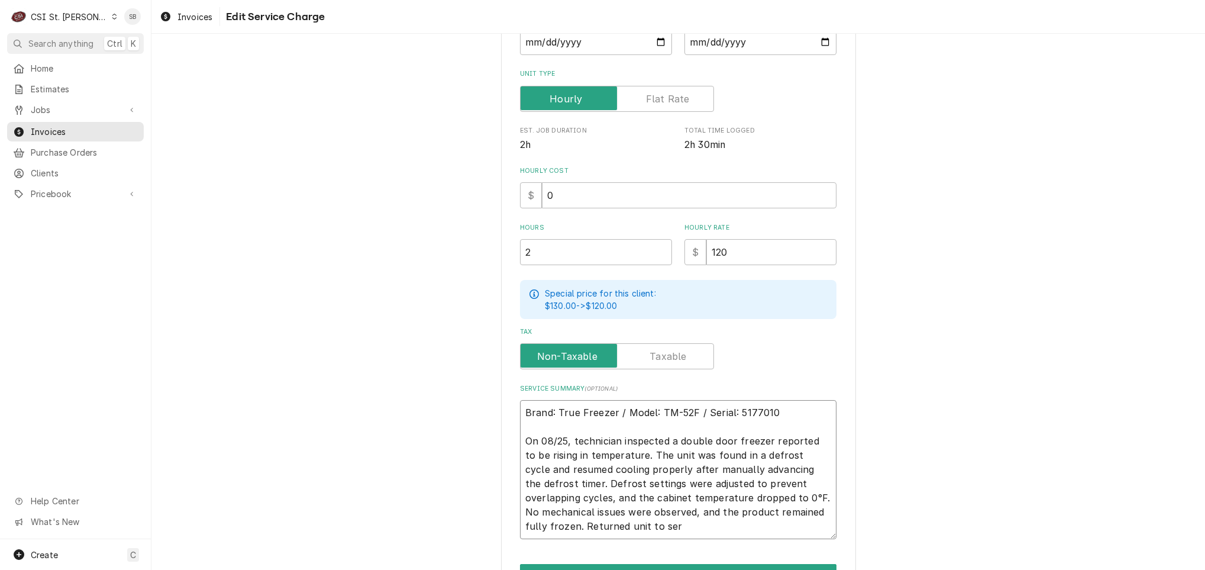
type textarea "x"
type textarea "Brand: True Freezer / Model: TM-52F / Serial: 5177010 On 08/25, technician insp…"
type textarea "x"
type textarea "Brand: True Freezer / Model: TM-52F / Serial: 5177010 On 08/25, technician insp…"
type textarea "x"
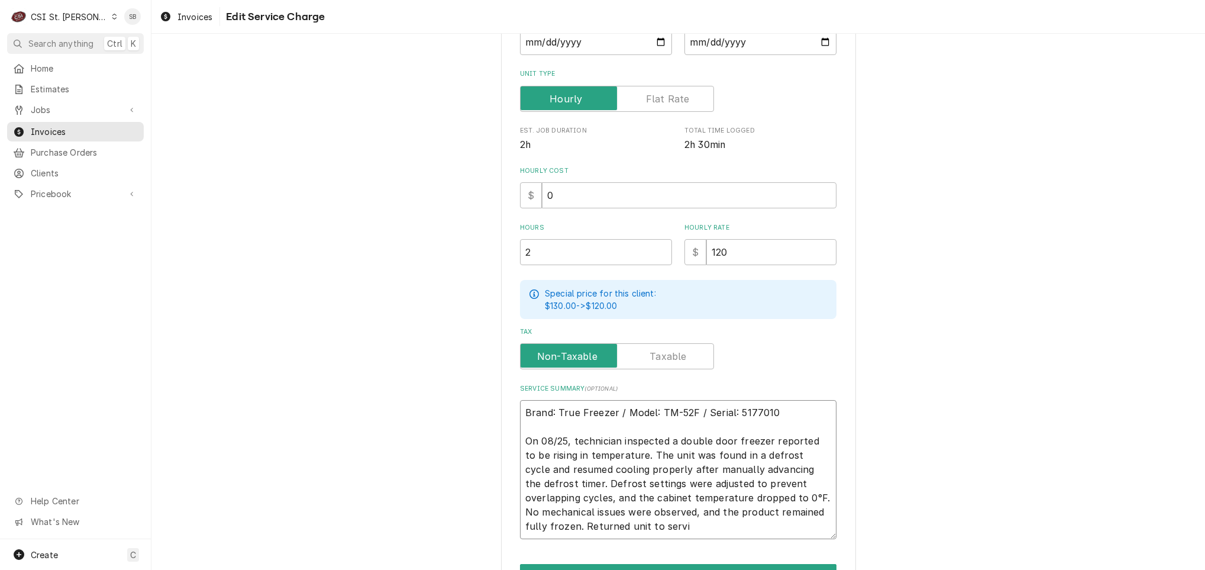
type textarea "Brand: True Freezer / Model: TM-52F / Serial: 5177010 On 08/25, technician insp…"
type textarea "x"
type textarea "Brand: True Freezer / Model: TM-52F / Serial: 5177010 On 08/25, technician insp…"
type textarea "x"
type textarea "Brand: True Freezer / Model: TM-52F / Serial: 5177010 On 08/25, technician insp…"
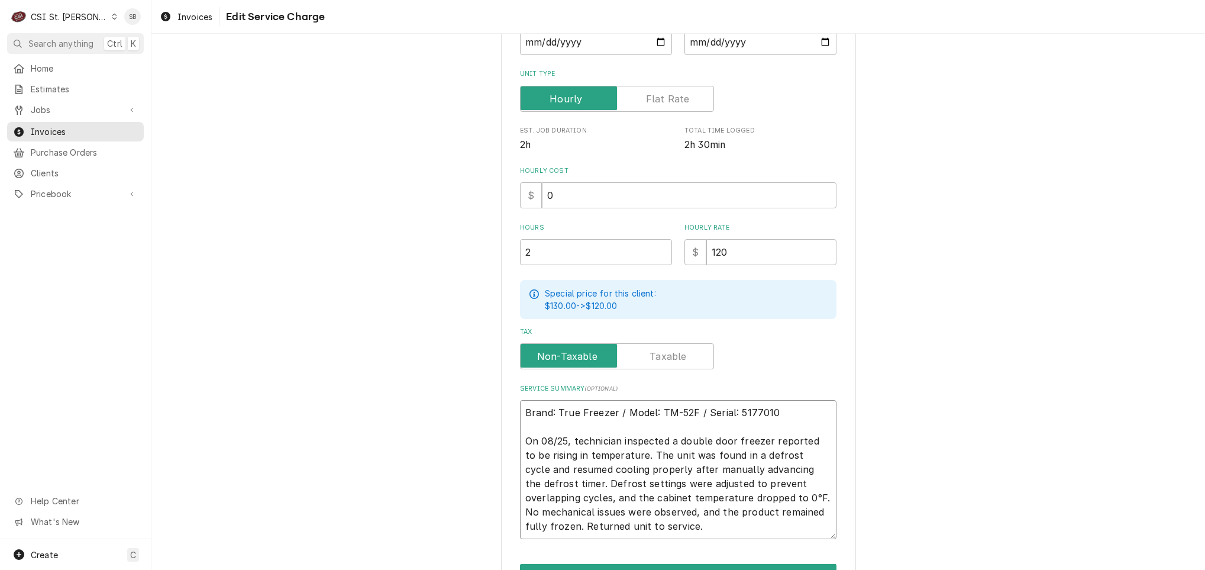
type textarea "x"
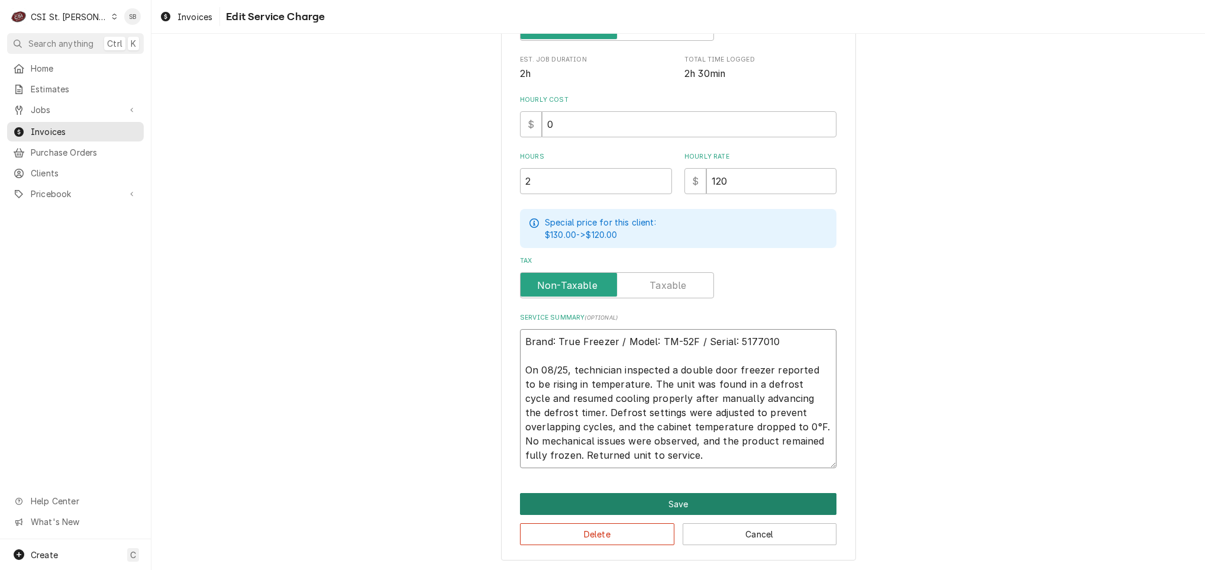
type textarea "Brand: True Freezer / Model: TM-52F / Serial: 5177010 On 08/25, technician insp…"
click at [630, 493] on button "Save" at bounding box center [678, 504] width 317 height 22
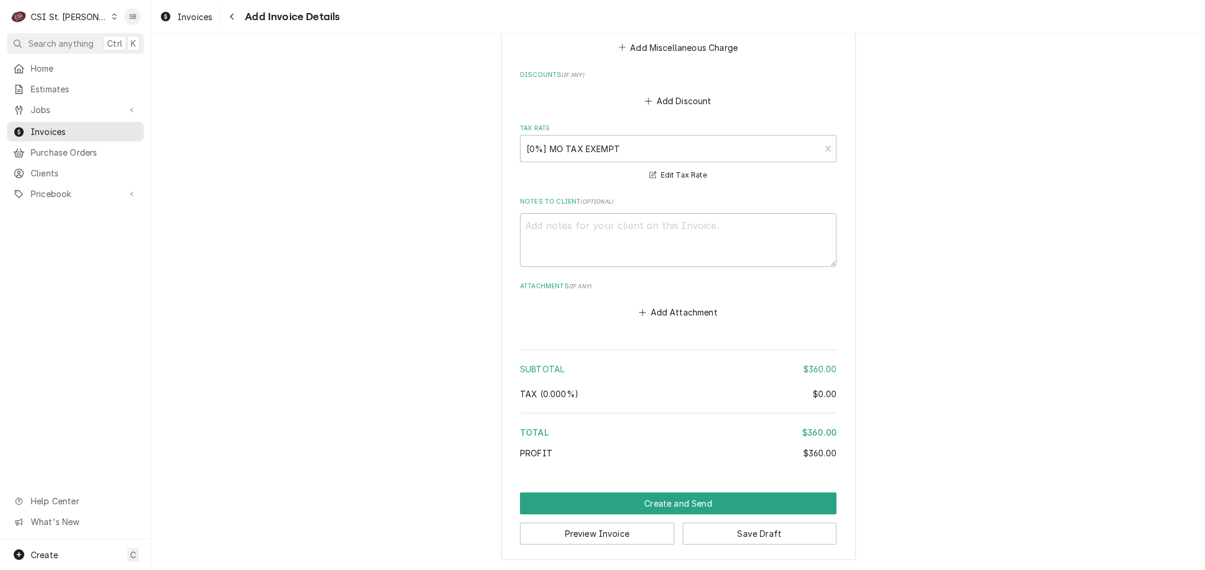
scroll to position [1710, 0]
click at [801, 538] on button "Save Draft" at bounding box center [760, 534] width 154 height 22
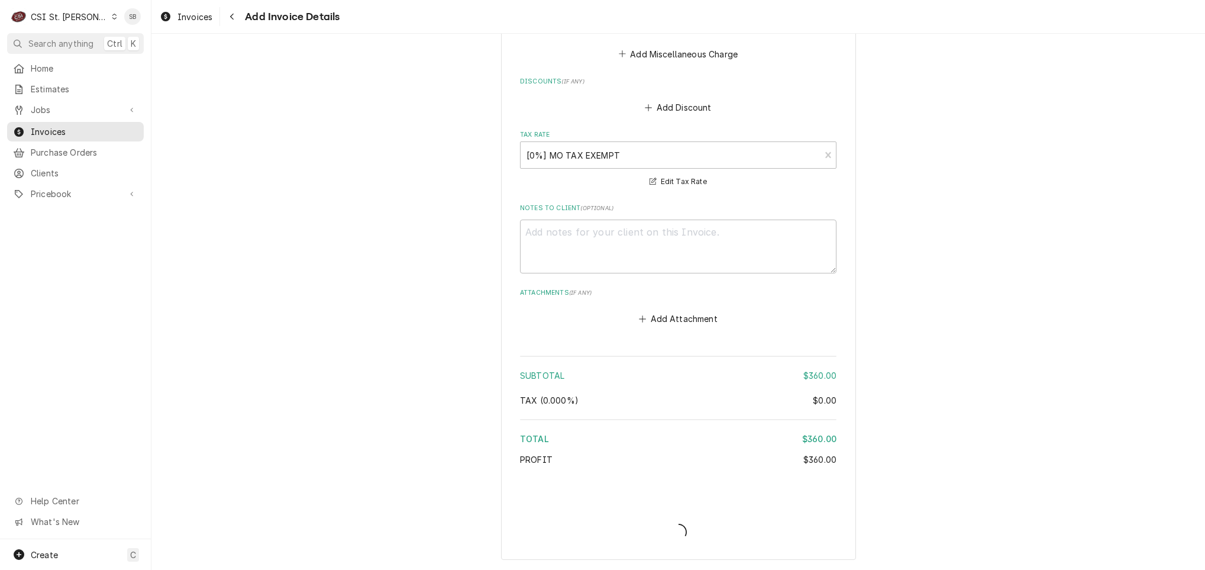
type textarea "x"
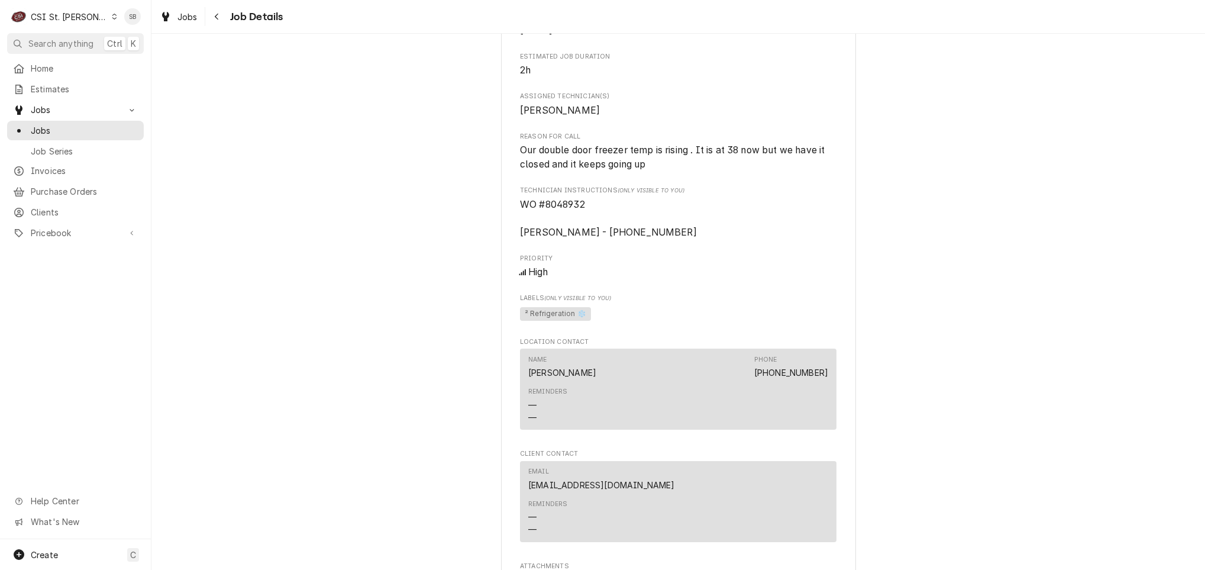
scroll to position [355, 0]
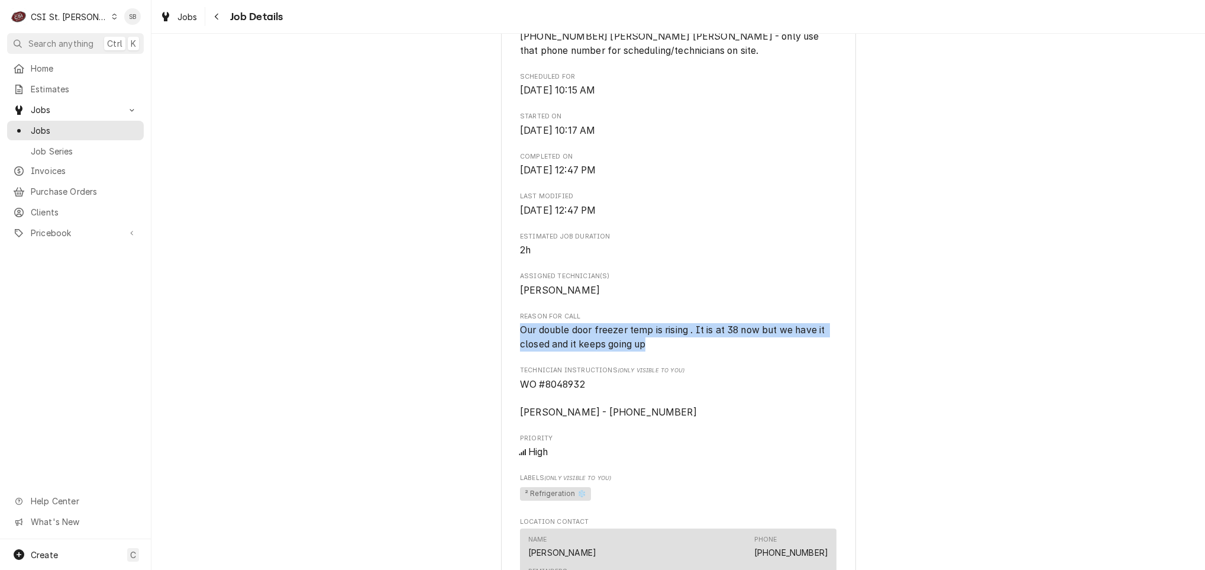
drag, startPoint x: 652, startPoint y: 371, endPoint x: 509, endPoint y: 355, distance: 142.9
click at [509, 355] on div "[GEOGRAPHIC_DATA] [GEOGRAPHIC_DATA] [STREET_ADDRESS] Open in Maps Roopairs Job …" at bounding box center [678, 429] width 355 height 1416
drag, startPoint x: 509, startPoint y: 355, endPoint x: 565, endPoint y: 367, distance: 56.4
copy span "Our double door freezer temp is rising . It is at 38 now but we have it closed …"
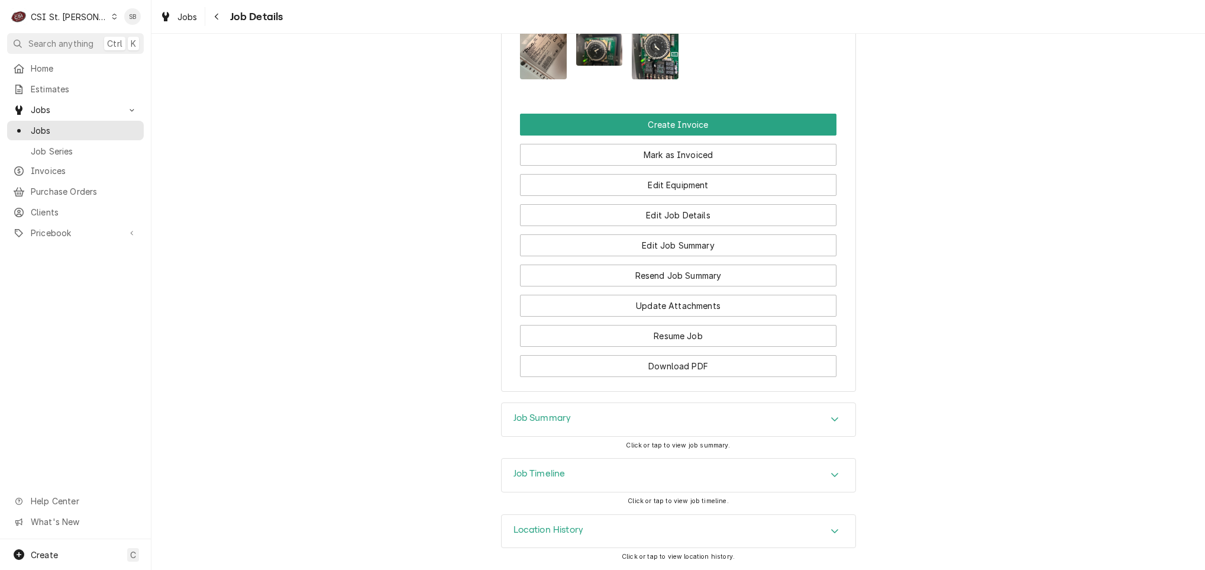
scroll to position [1133, 0]
click at [49, 125] on span "Jobs" at bounding box center [84, 130] width 107 height 12
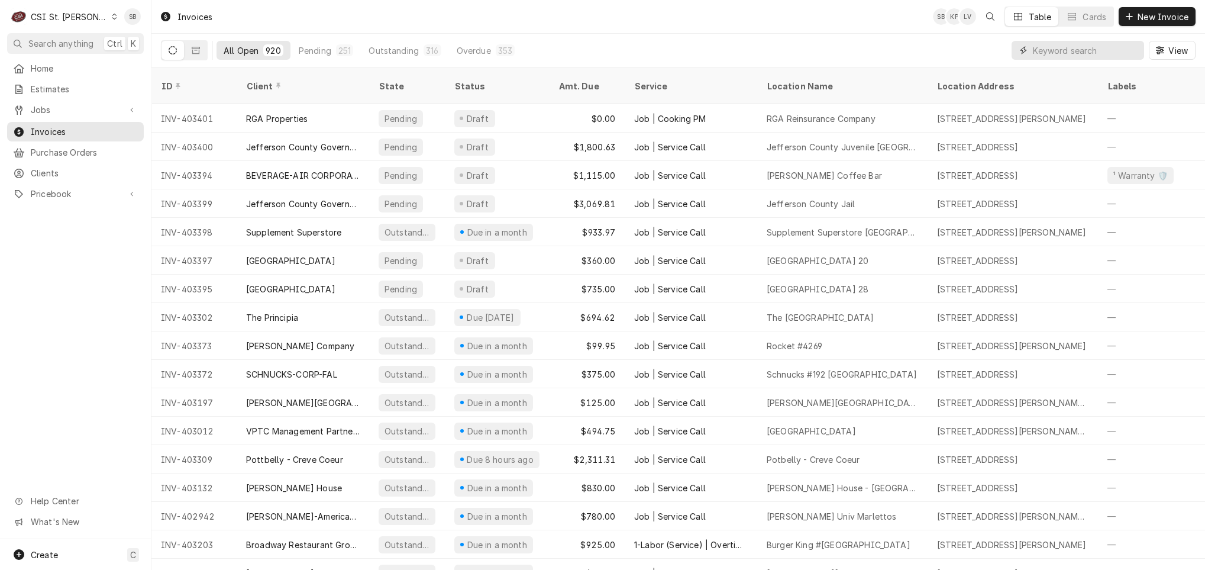
click at [1073, 57] on input "Dynamic Content Wrapper" at bounding box center [1085, 50] width 105 height 19
paste input "302498"
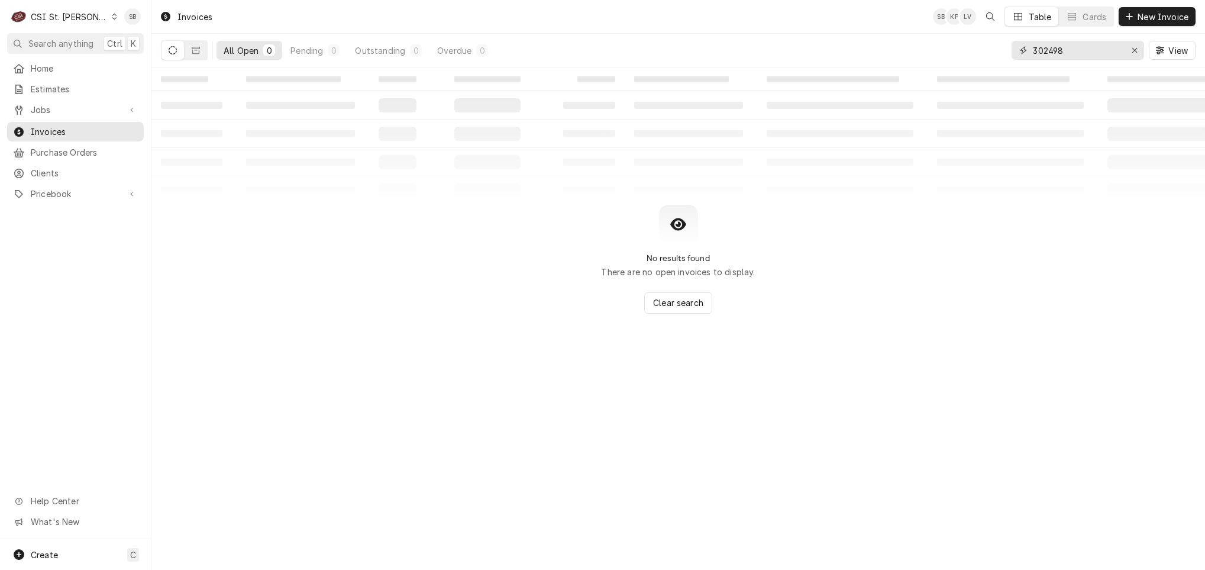
type input "302498"
click at [64, 128] on span "Invoices" at bounding box center [84, 131] width 107 height 12
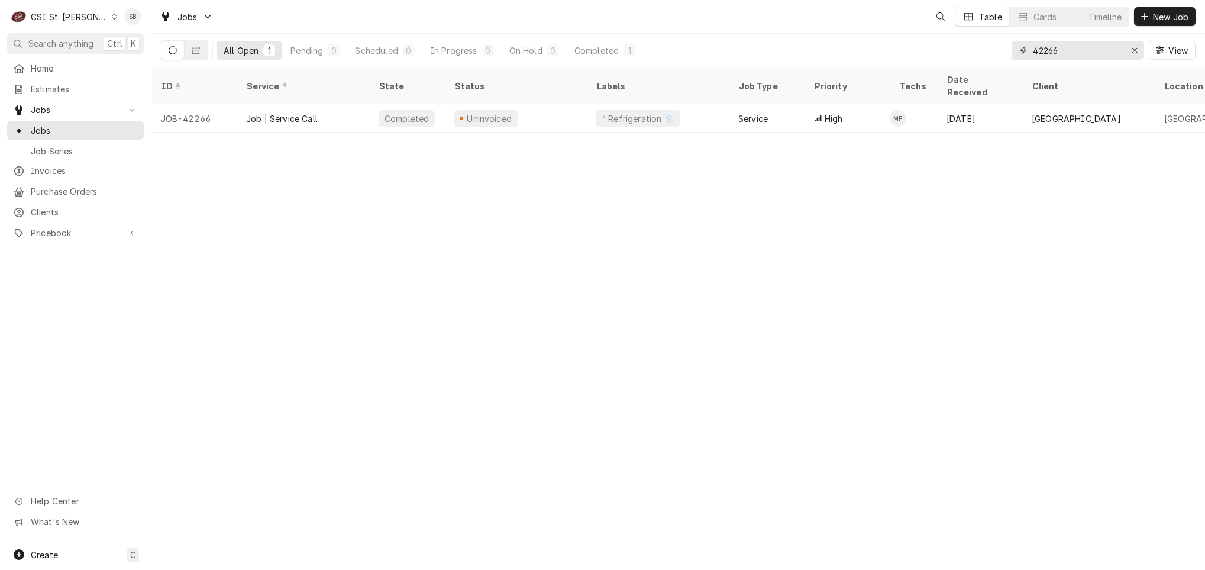
click at [1043, 56] on input "42266" at bounding box center [1077, 50] width 89 height 19
click at [1044, 56] on input "42266" at bounding box center [1077, 50] width 89 height 19
paste input "77"
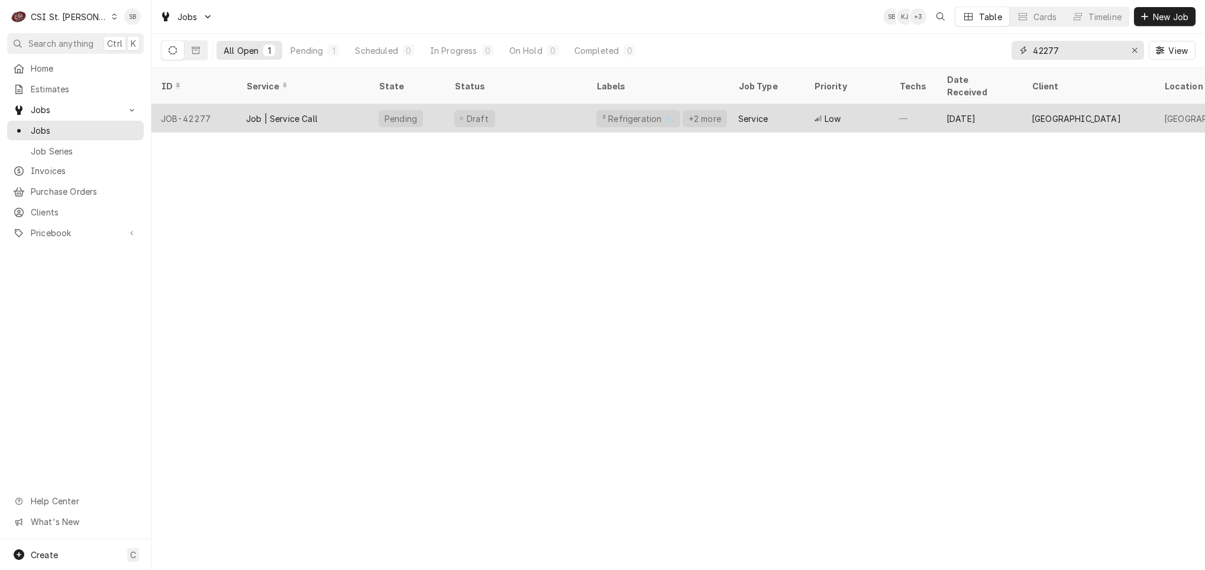
type input "42277"
click at [504, 114] on div "Draft" at bounding box center [516, 118] width 142 height 28
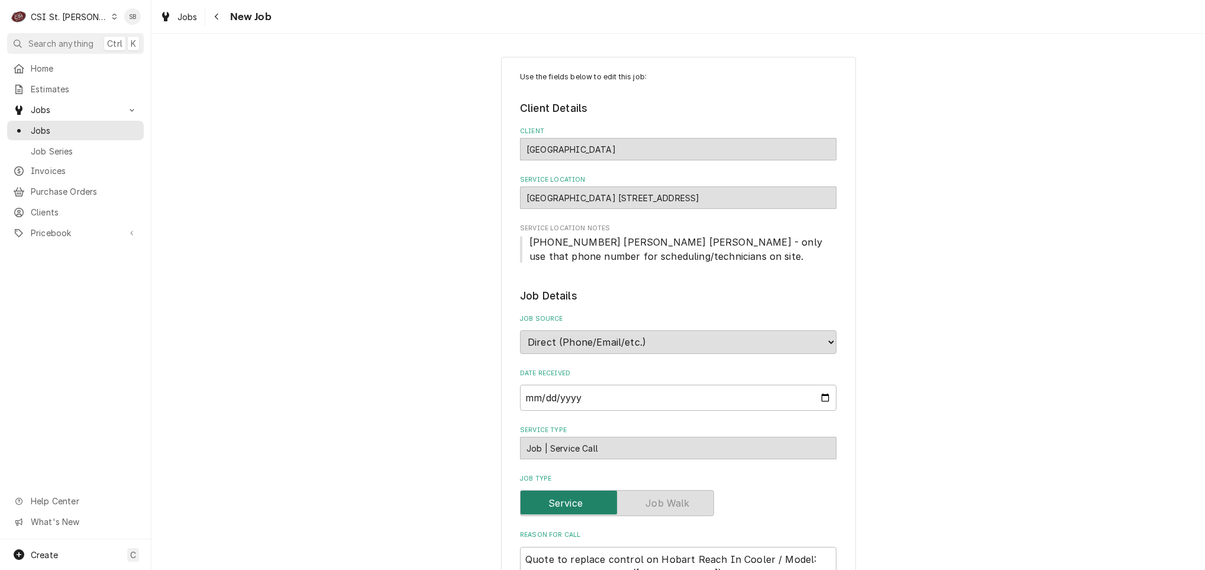
type textarea "x"
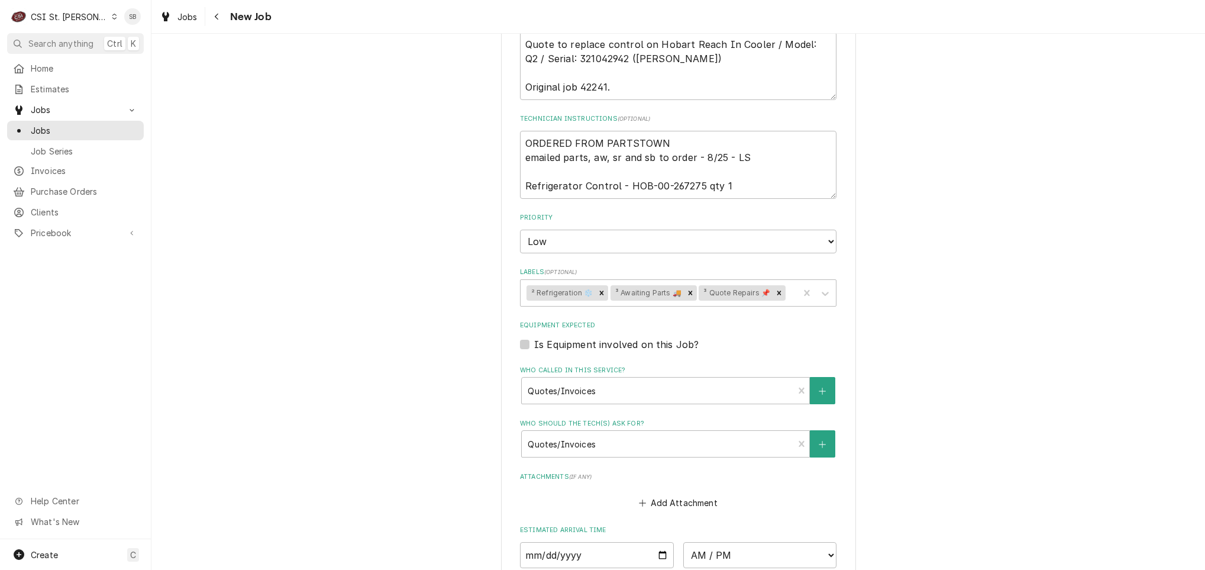
scroll to position [760, 0]
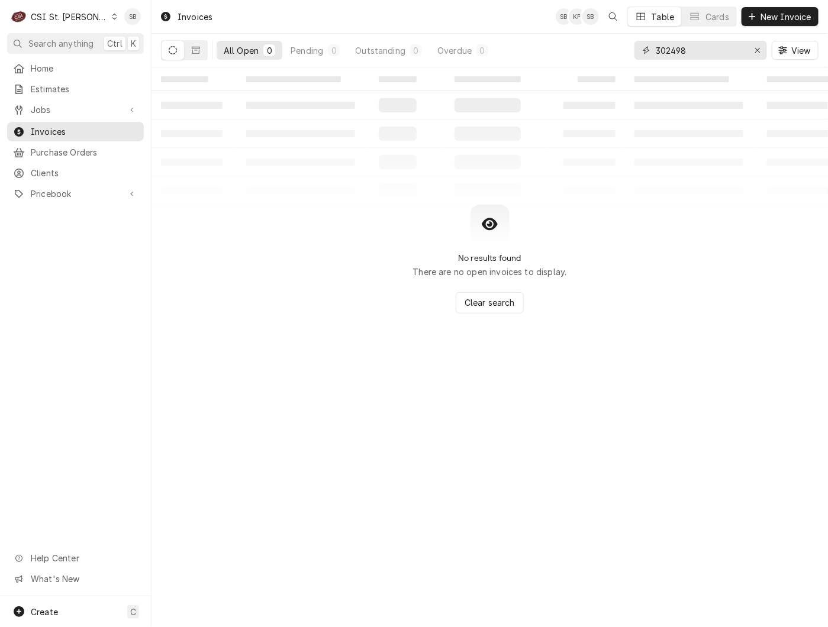
click at [666, 51] on input "302498" at bounding box center [700, 50] width 89 height 19
paste input "403130"
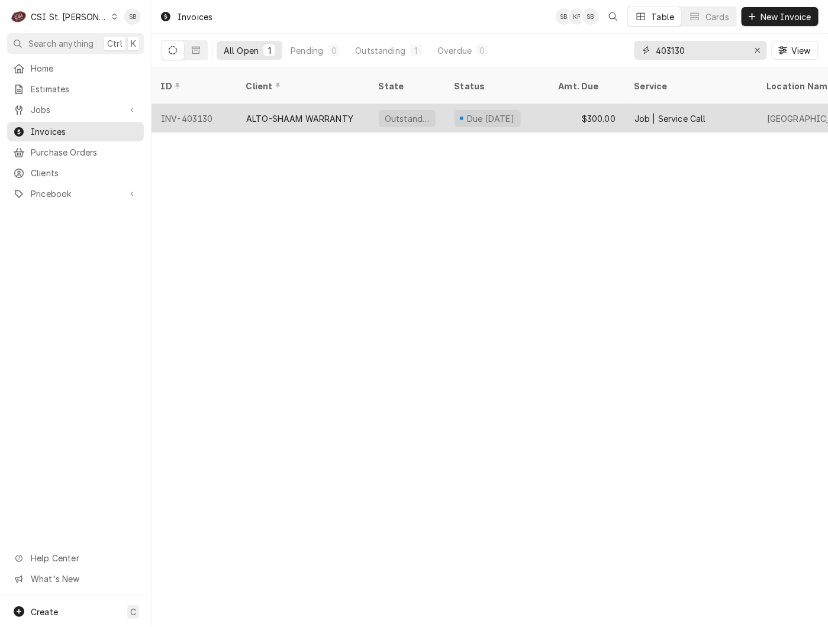
type input "403130"
click at [291, 112] on div "ALTO-SHAAM WARRANTY" at bounding box center [299, 118] width 107 height 12
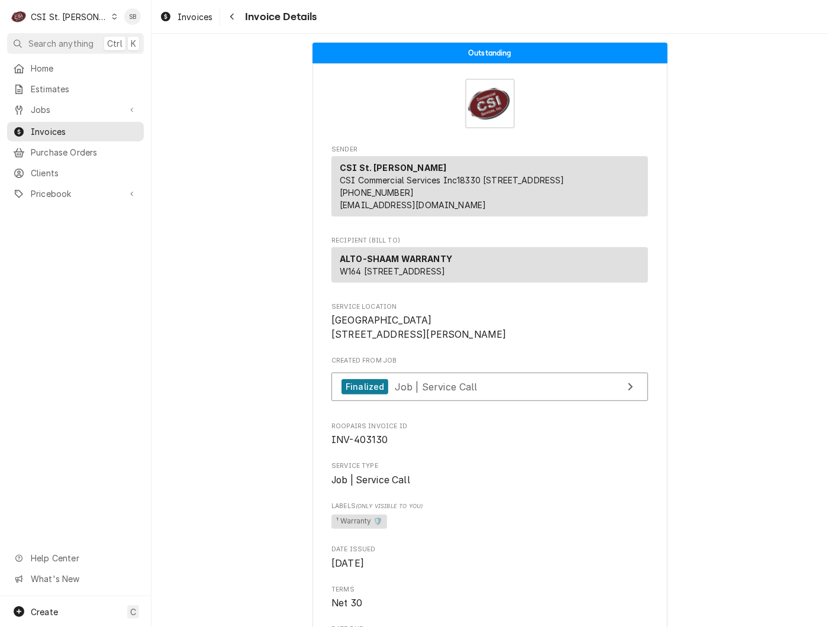
click at [360, 446] on span "INV-403130" at bounding box center [359, 439] width 57 height 11
copy span "403130"
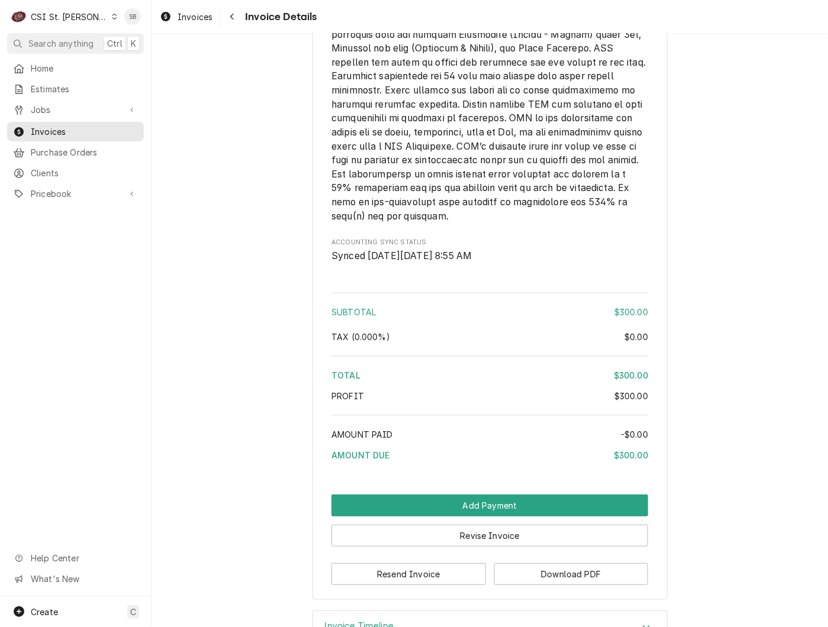
scroll to position [1609, 0]
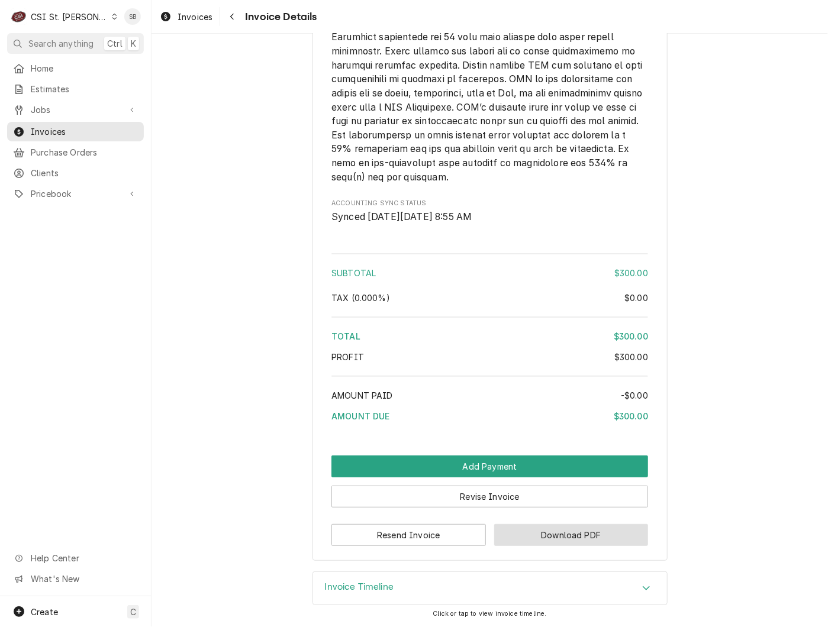
click at [524, 545] on button "Download PDF" at bounding box center [571, 535] width 154 height 22
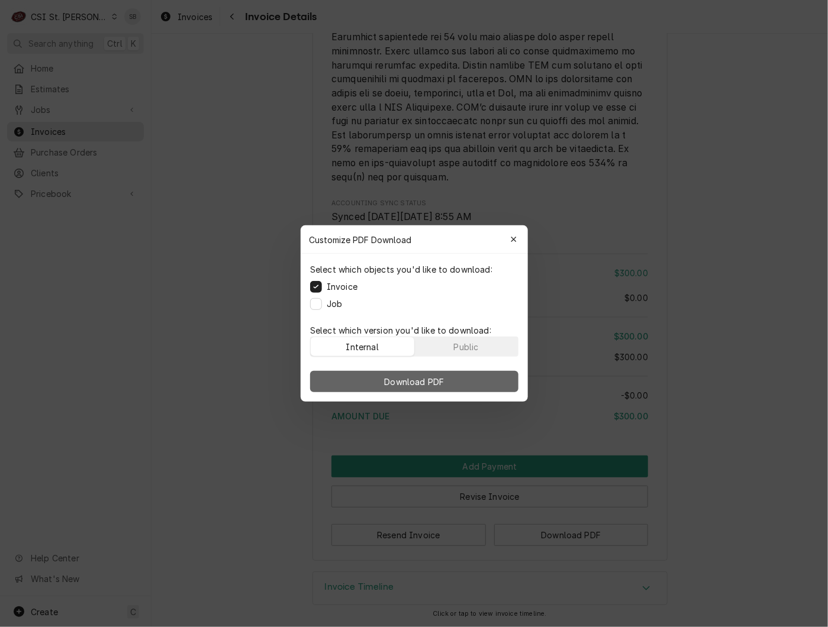
click at [431, 391] on button "Download PDF" at bounding box center [414, 381] width 208 height 21
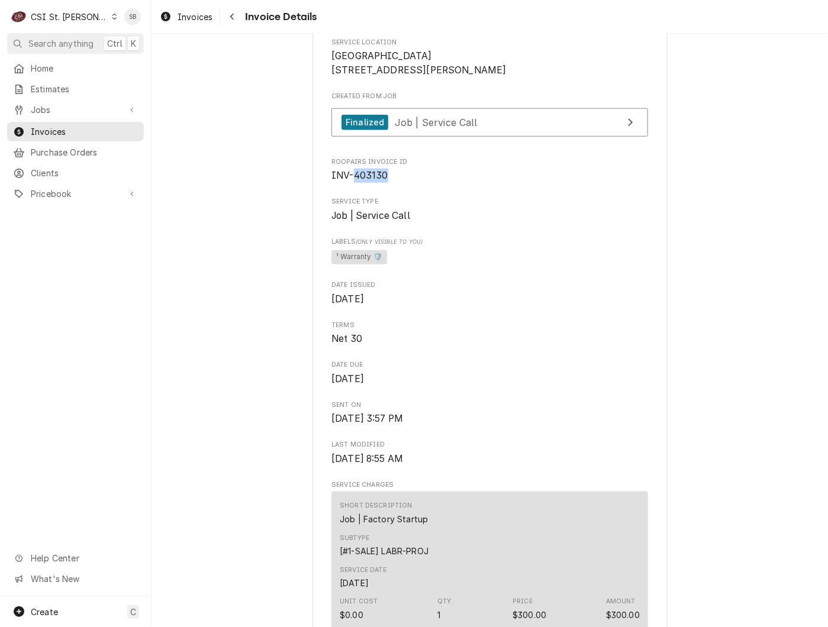
scroll to position [266, 0]
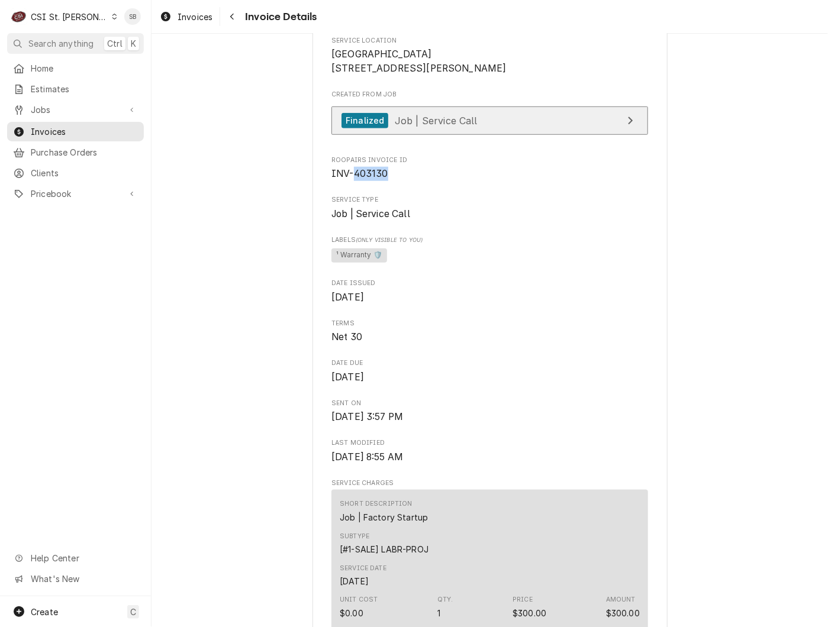
click at [437, 126] on span "Job | Service Call" at bounding box center [436, 120] width 83 height 12
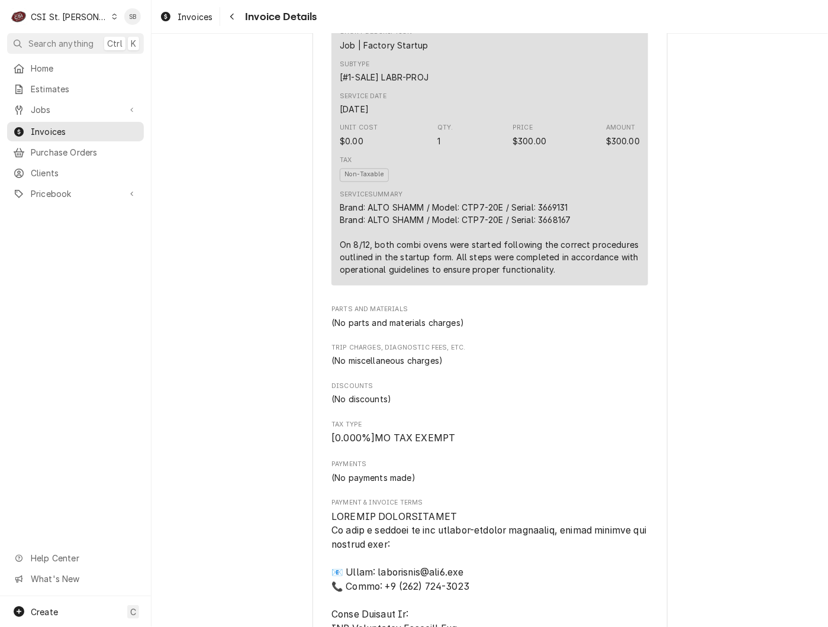
scroll to position [710, 0]
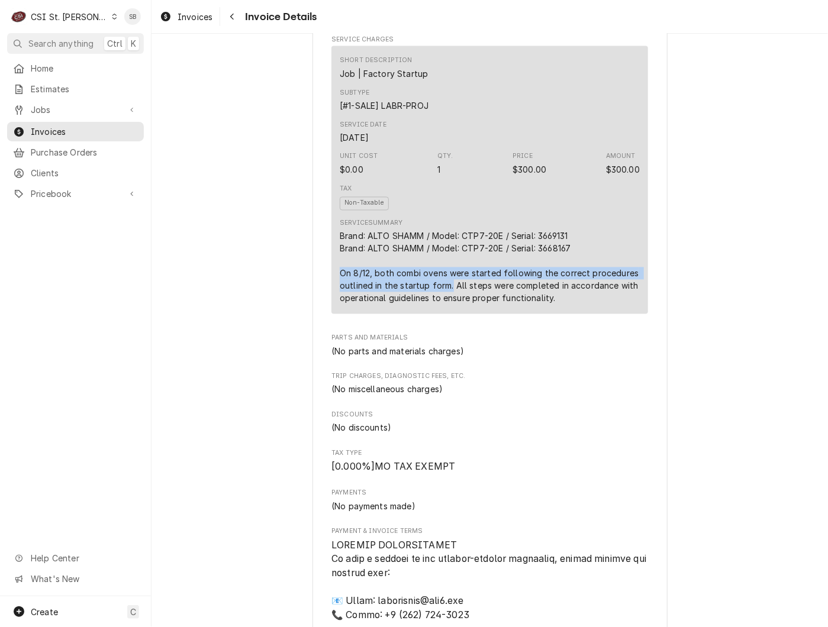
drag, startPoint x: 329, startPoint y: 314, endPoint x: 444, endPoint y: 328, distance: 115.7
click at [444, 314] on div "Short Description Job | Factory Startup Subtype [#1-SALE] LABR-PROJ Service Dat…" at bounding box center [489, 179] width 317 height 267
copy div "On 8/12, both combi ovens were started following the correct procedures outline…"
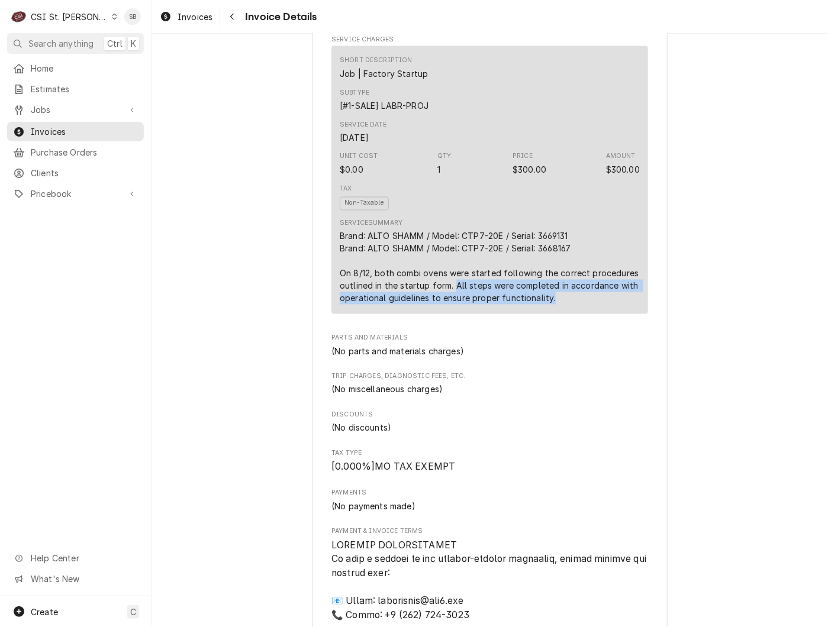
drag, startPoint x: 450, startPoint y: 324, endPoint x: 616, endPoint y: 346, distance: 167.8
click at [616, 309] on div "Service Summary Brand: ALTO SHAMM / Model: CTP7-20E / Serial: 3669131 Brand: AL…" at bounding box center [490, 262] width 300 height 94
copy div "All steps were completed in accordance with operational guidelines to ensure pr…"
click at [601, 285] on div "Brand: ALTO SHAMM / Model: CTP7-20E / Serial: 3669131 Brand: ALTO SHAMM / Model…" at bounding box center [490, 267] width 300 height 75
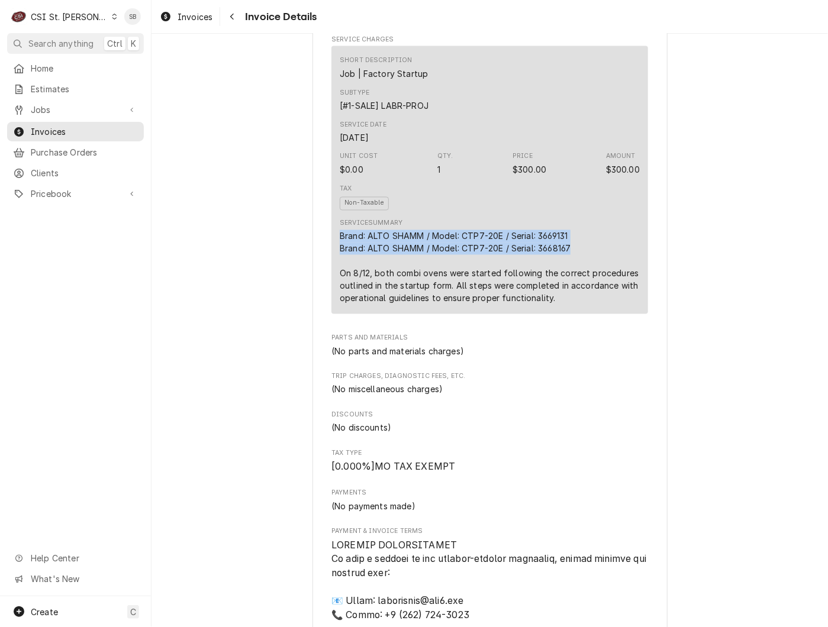
drag, startPoint x: 602, startPoint y: 288, endPoint x: 306, endPoint y: 278, distance: 296.1
click at [312, 278] on div "Sender CSI St. Louis CSI Commercial Services Inc18330 Edison Ave Chesterfield, …" at bounding box center [489, 386] width 355 height 2066
copy div "Brand: ALTO SHAMM / Model: CTP7-20E / Serial: 3669131 Brand: ALTO SHAMM / Model…"
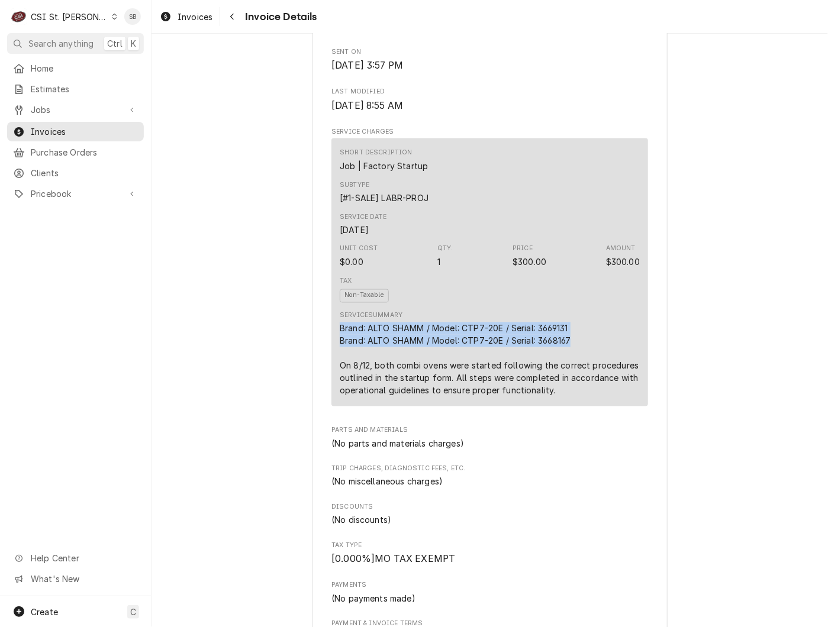
scroll to position [621, 0]
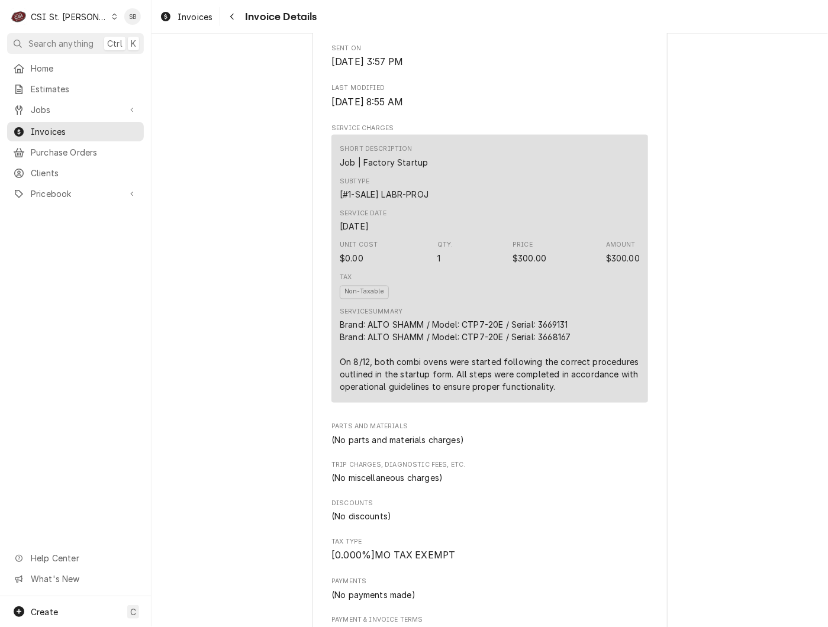
click at [620, 432] on span "Parts and Materials" at bounding box center [489, 427] width 317 height 9
click at [53, 130] on span "Invoices" at bounding box center [84, 131] width 107 height 12
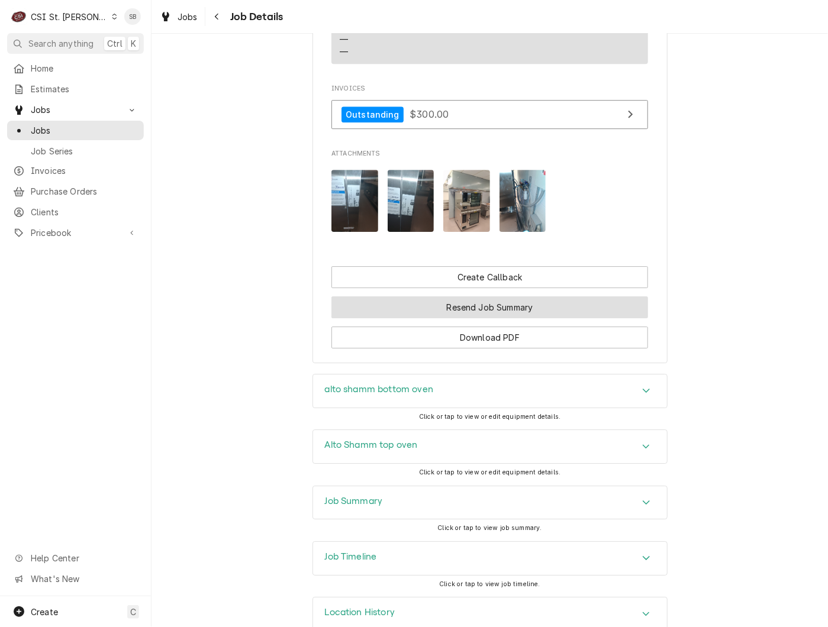
scroll to position [1280, 0]
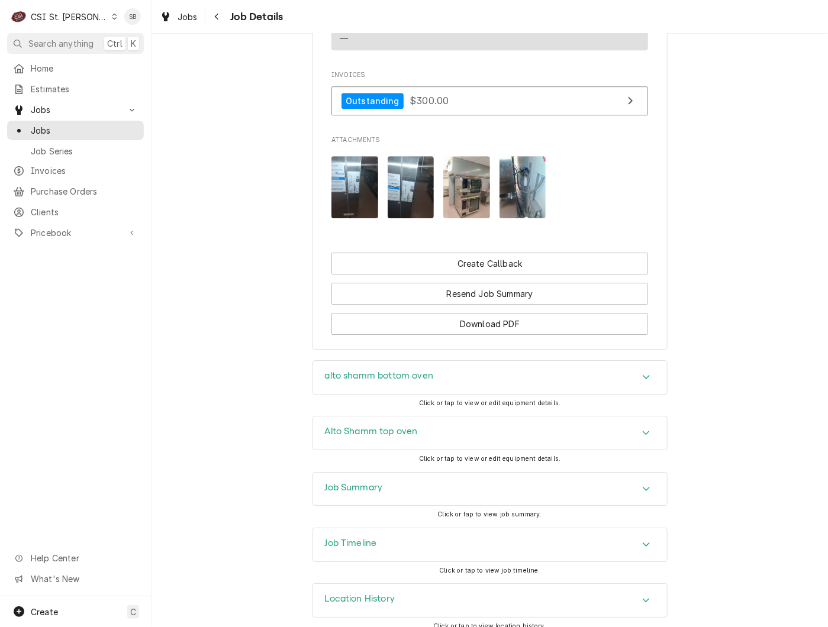
click at [354, 179] on img "Attachments" at bounding box center [354, 187] width 47 height 62
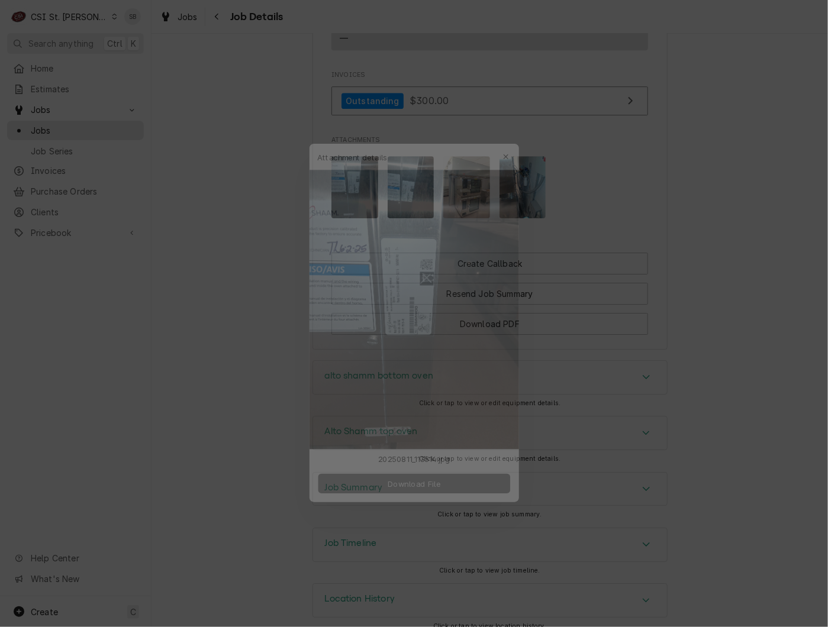
click at [474, 495] on button "Download File" at bounding box center [414, 488] width 208 height 21
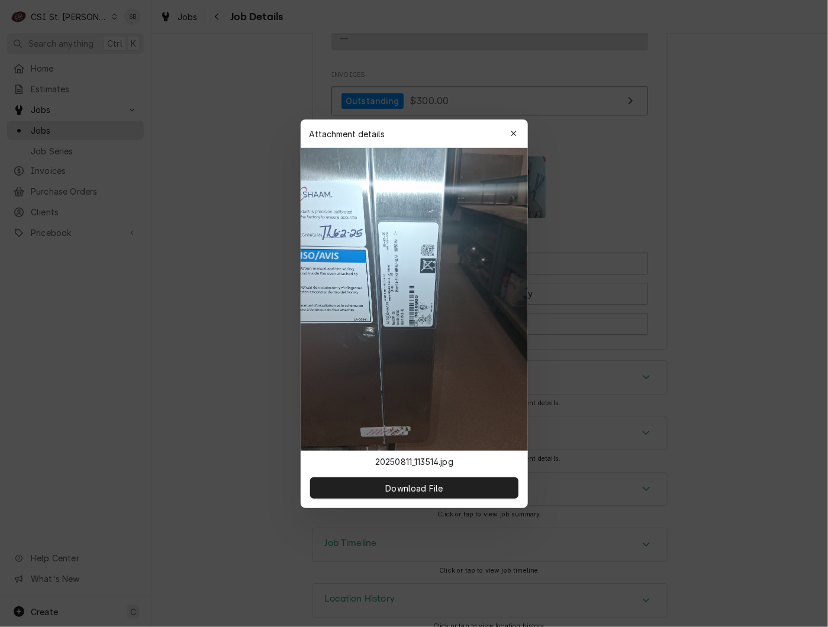
click at [231, 229] on div at bounding box center [414, 313] width 828 height 627
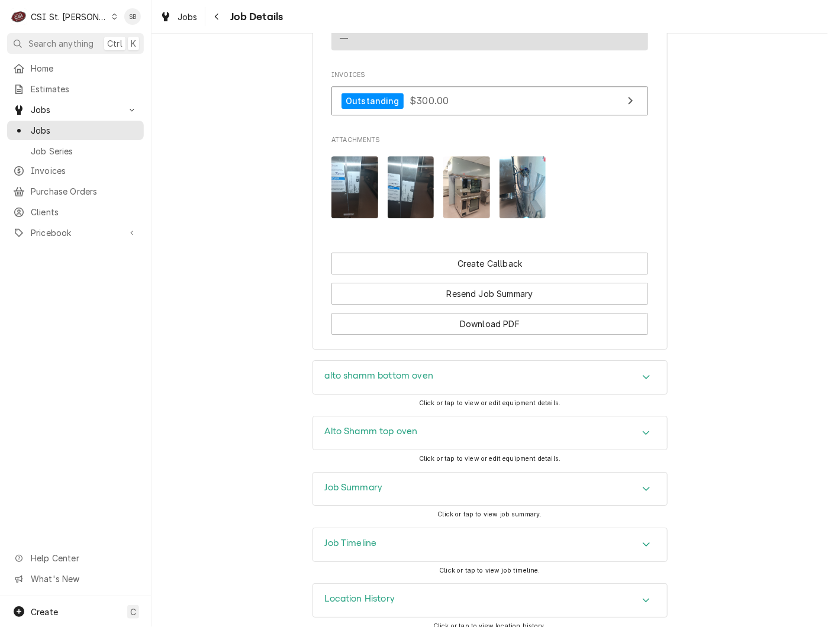
click at [396, 188] on img "Attachments" at bounding box center [411, 187] width 47 height 62
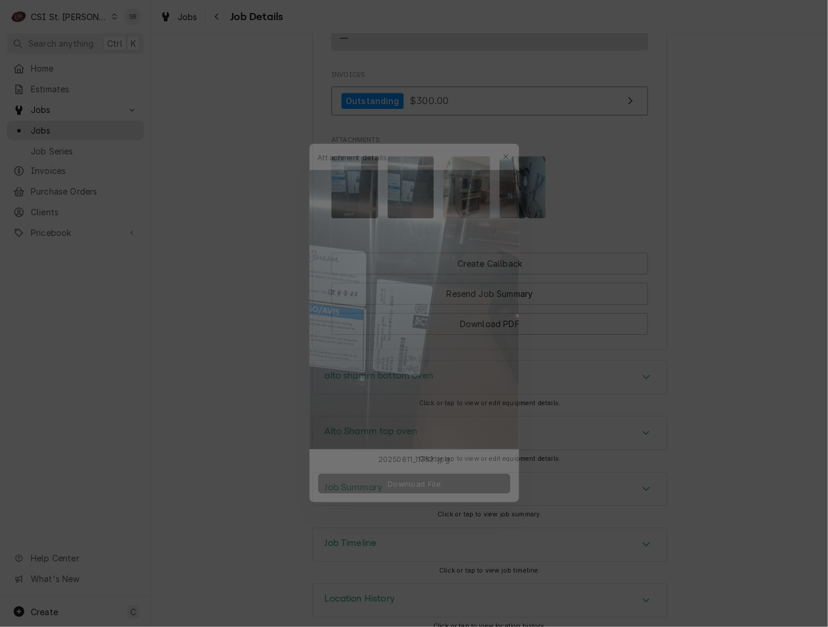
click at [426, 485] on span "Download File" at bounding box center [414, 488] width 62 height 12
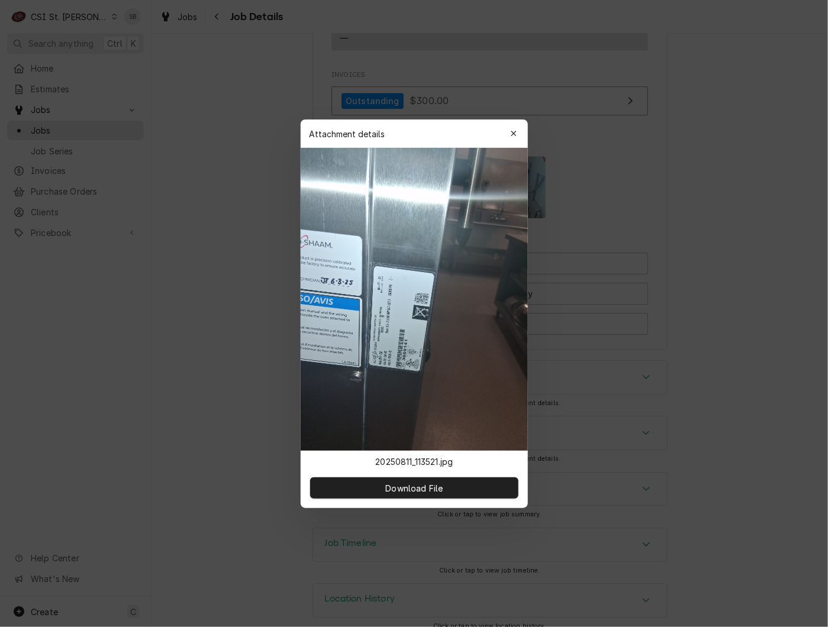
click at [263, 245] on div at bounding box center [414, 313] width 828 height 627
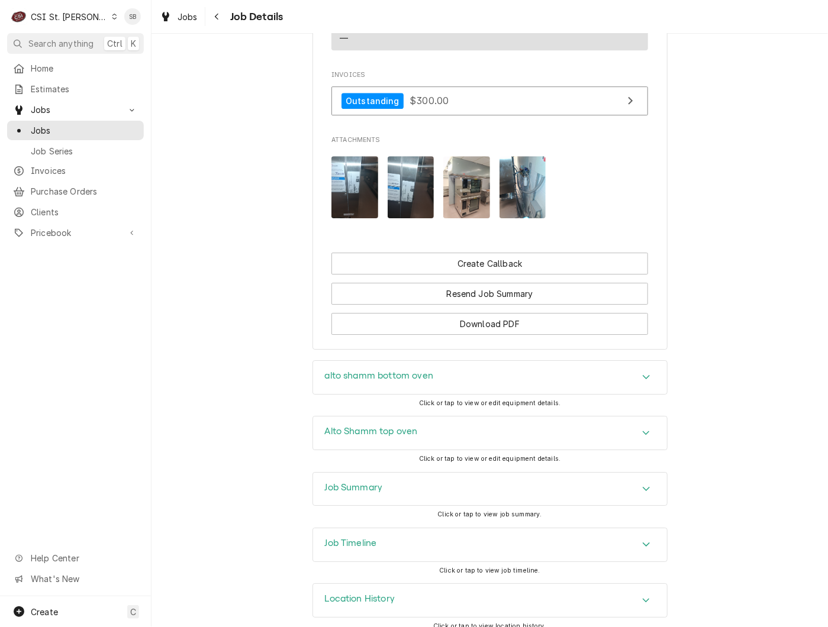
click at [473, 162] on img "Attachments" at bounding box center [466, 187] width 47 height 62
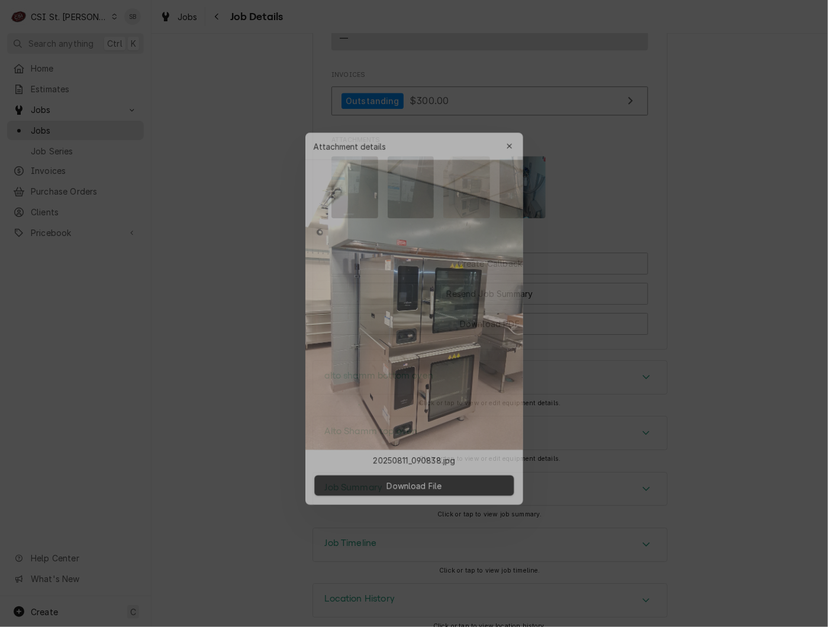
click at [211, 174] on div at bounding box center [414, 313] width 828 height 627
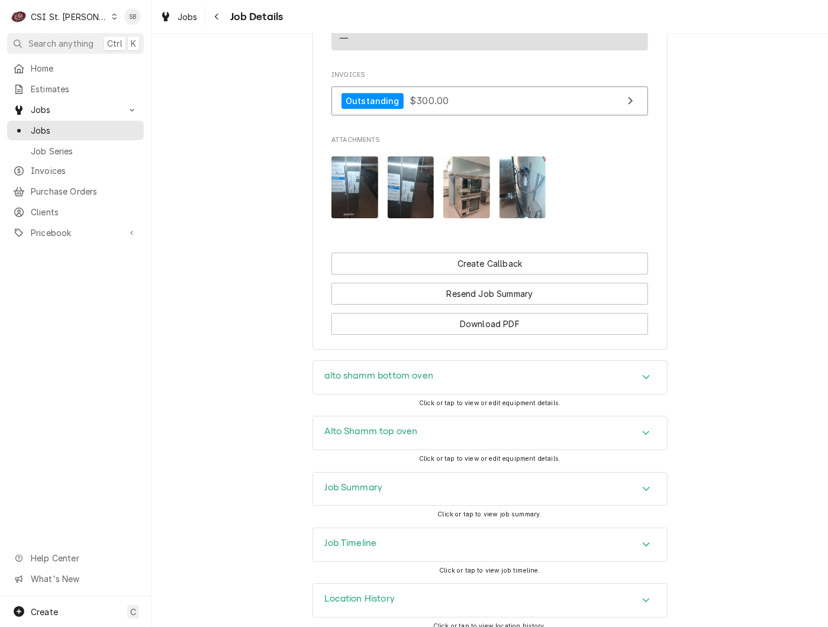
click at [529, 157] on img "Attachments" at bounding box center [522, 187] width 47 height 62
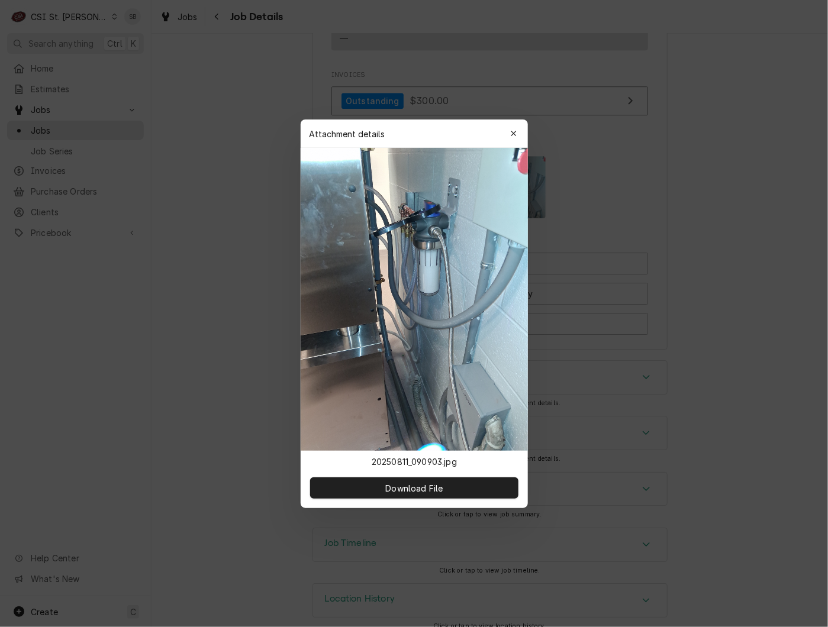
click at [329, 138] on div "Attachment details Close" at bounding box center [414, 134] width 227 height 28
click at [514, 137] on icon "button" at bounding box center [513, 134] width 7 height 8
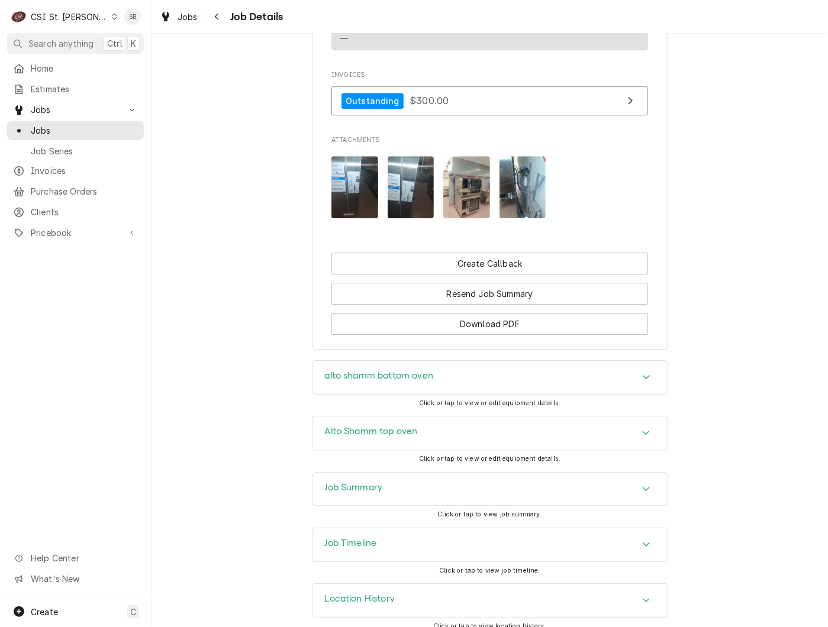
click at [525, 180] on img "Attachments" at bounding box center [522, 187] width 47 height 62
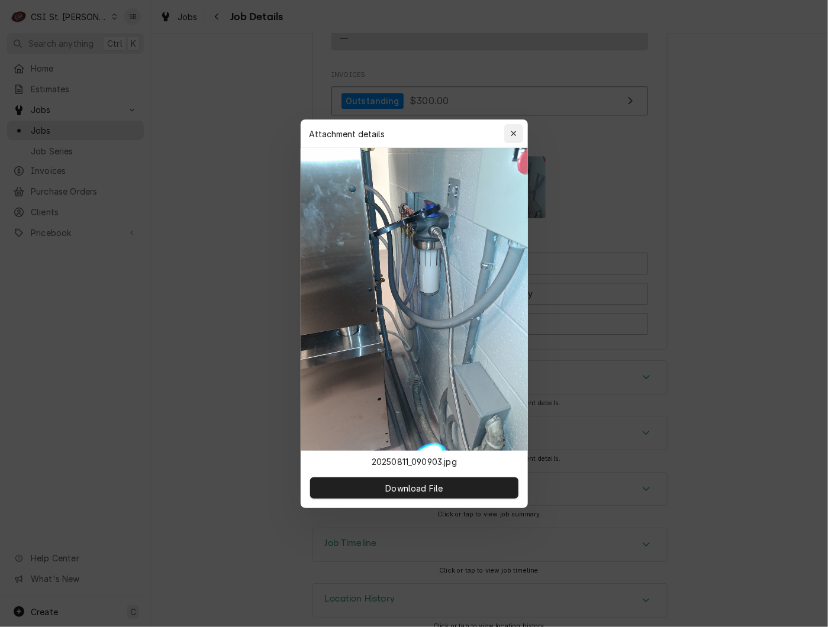
click at [517, 133] on icon "button" at bounding box center [513, 134] width 7 height 8
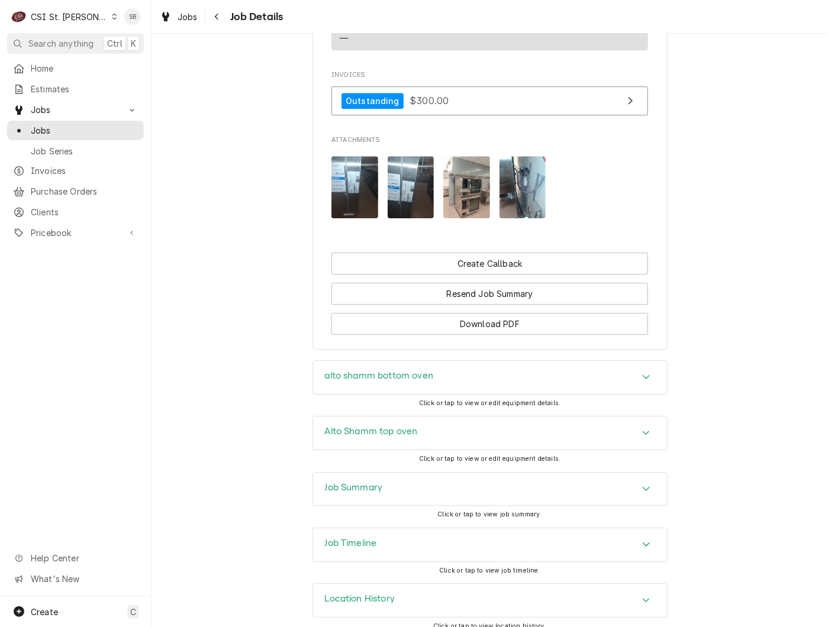
click at [446, 167] on img "Attachments" at bounding box center [466, 187] width 47 height 62
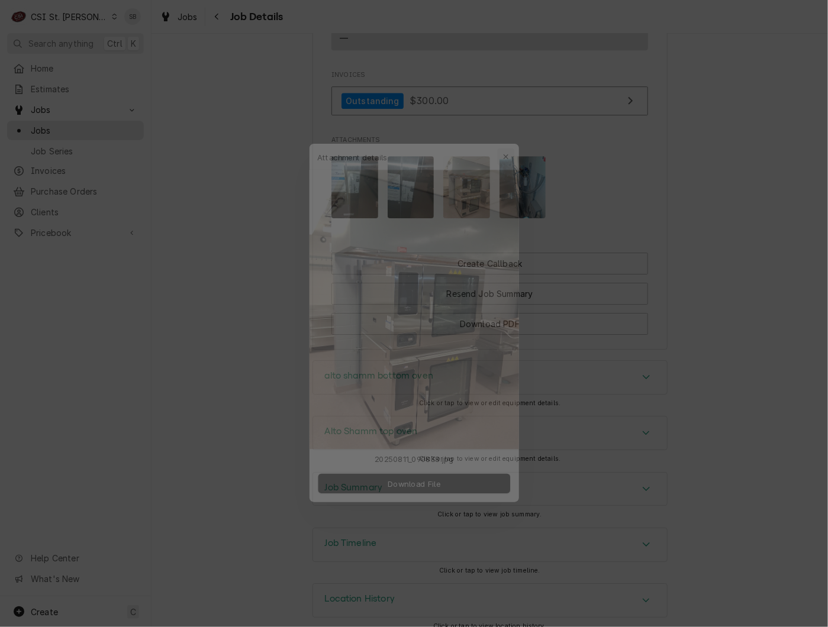
click at [513, 128] on div "button" at bounding box center [514, 134] width 12 height 12
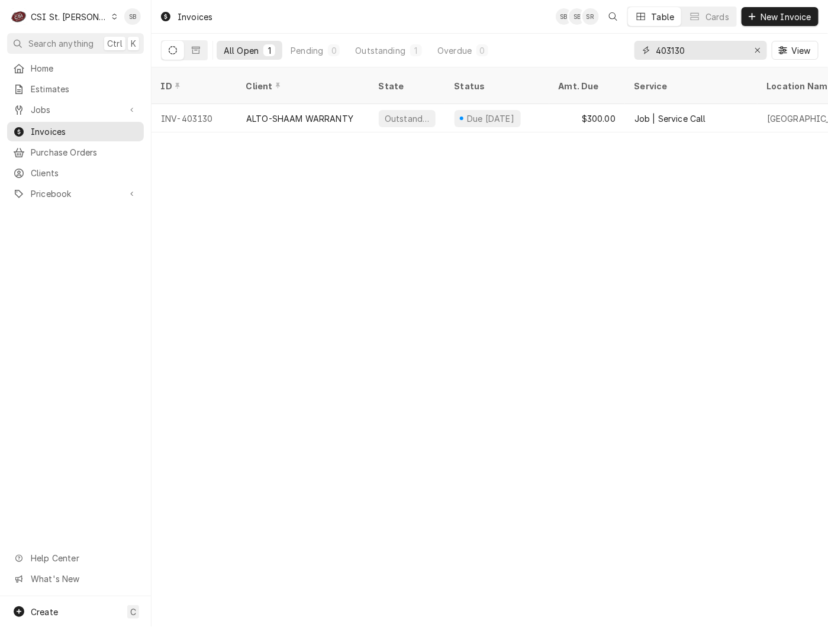
drag, startPoint x: 701, startPoint y: 49, endPoint x: 656, endPoint y: 64, distance: 48.1
click at [656, 64] on div "403130 View" at bounding box center [726, 50] width 184 height 33
type input "403147"
click at [432, 483] on div "Invoices SB [PERSON_NAME] Table Cards New Invoice All Open 1 Pending 0 Outstand…" at bounding box center [489, 313] width 676 height 627
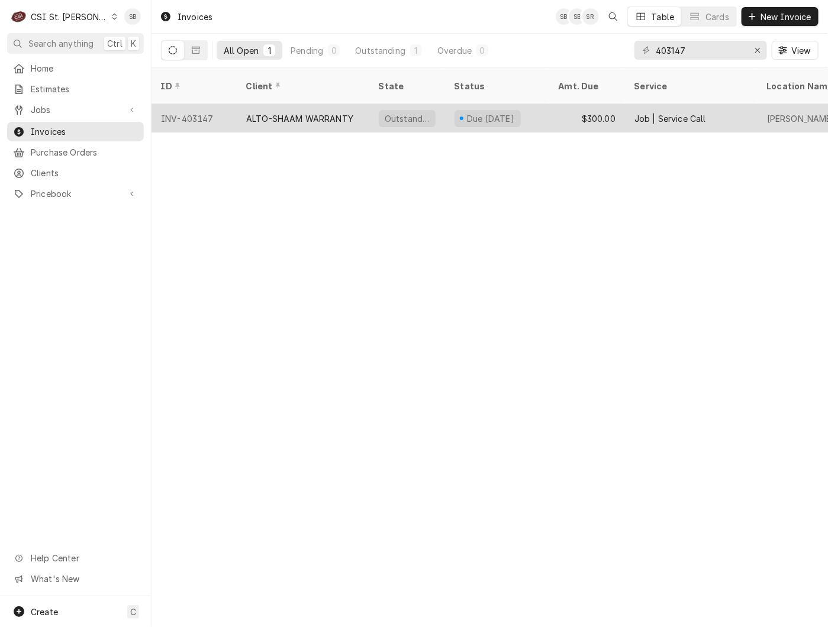
click at [295, 112] on div "ALTO-SHAAM WARRANTY" at bounding box center [299, 118] width 107 height 12
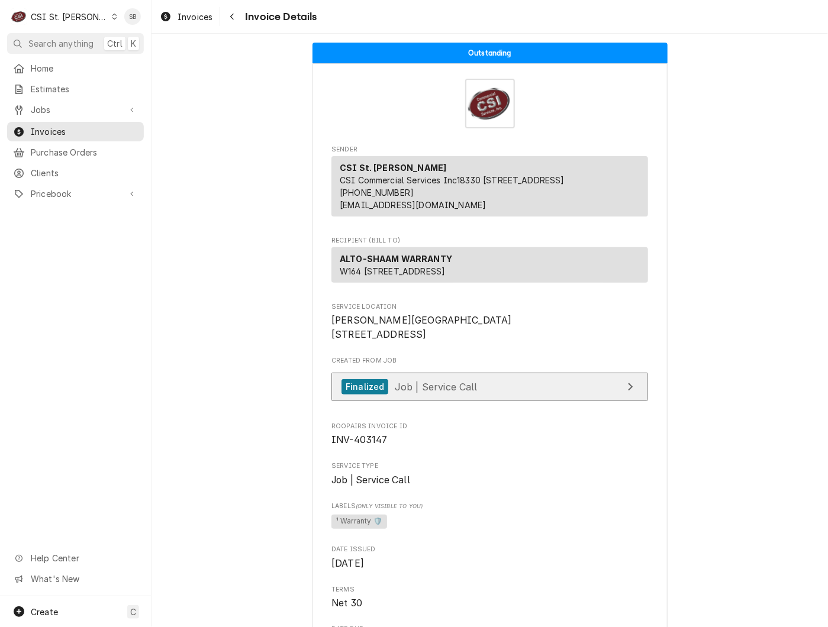
click at [398, 392] on span "Job | Service Call" at bounding box center [436, 386] width 83 height 12
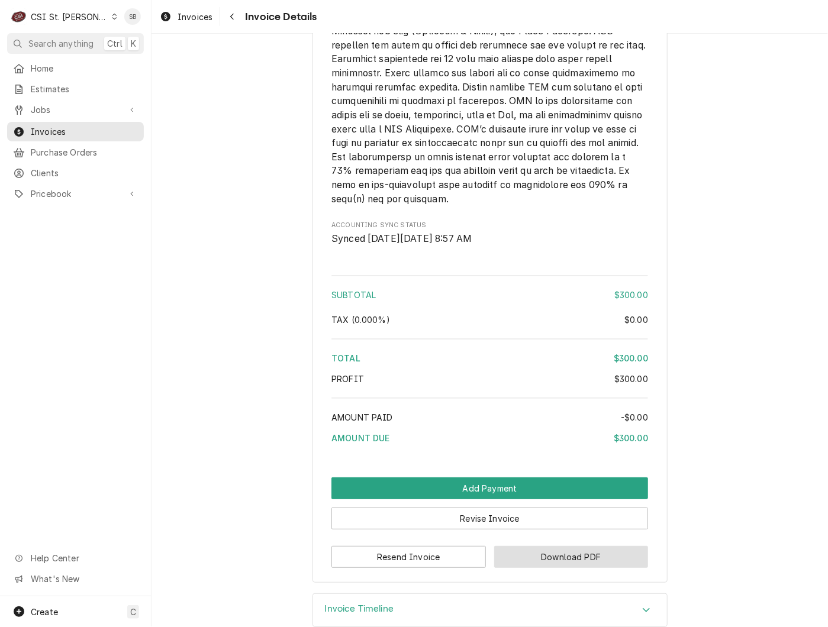
scroll to position [1584, 0]
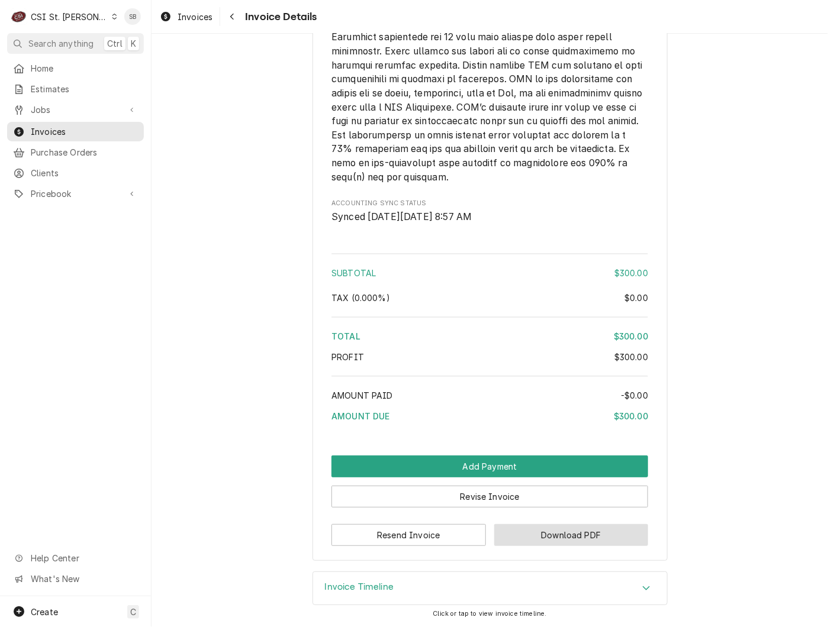
click at [536, 535] on button "Download PDF" at bounding box center [571, 535] width 154 height 22
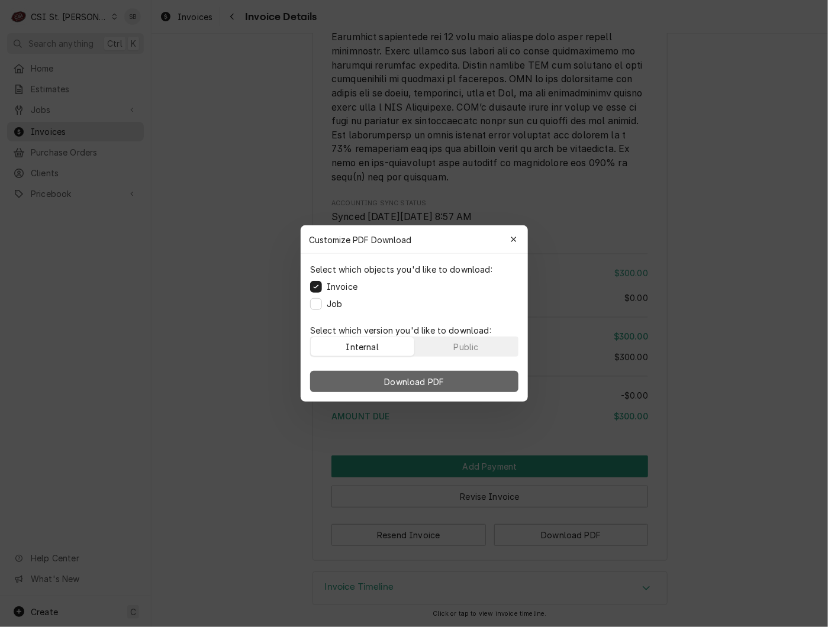
click at [412, 382] on span "Download PDF" at bounding box center [414, 382] width 64 height 12
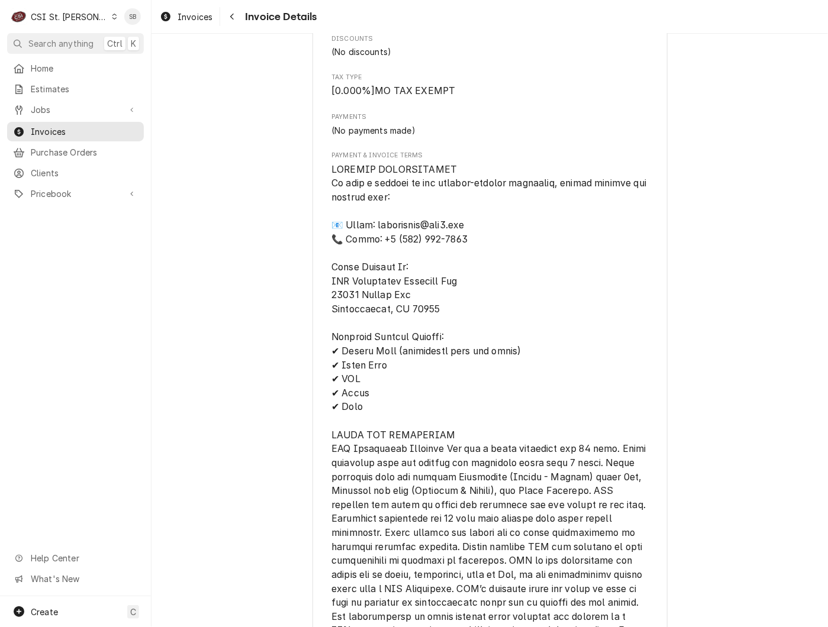
scroll to position [785, 0]
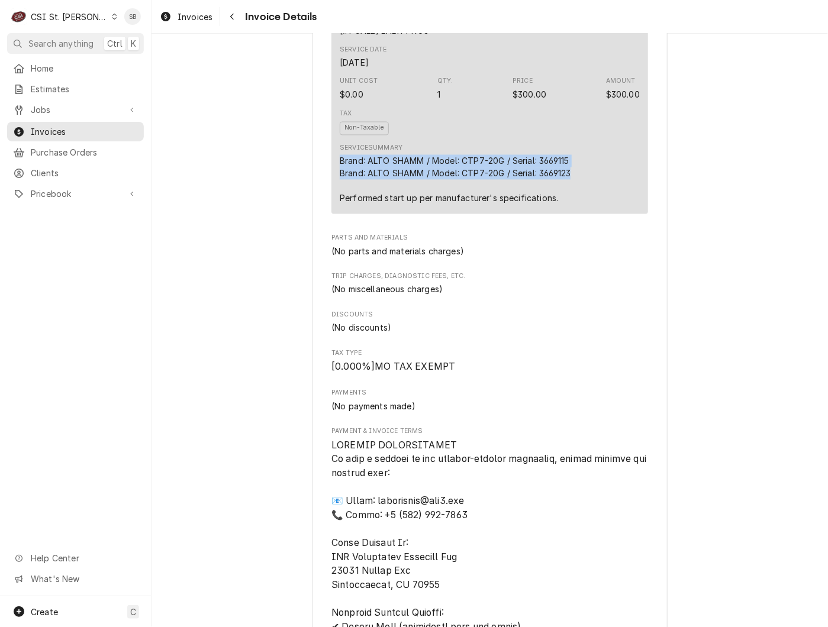
drag, startPoint x: 584, startPoint y: 211, endPoint x: 318, endPoint y: 202, distance: 266.4
click at [318, 202] on div "Sender CSI St. Louis CSI Commercial Services Inc18330 Edison Ave Chesterfield, …" at bounding box center [489, 298] width 355 height 2041
copy div "Brand: ALTO SHAMM / Model: CTP7-20G / Serial: 3669115 Brand: ALTO SHAMM / Model…"
drag, startPoint x: 442, startPoint y: 240, endPoint x: 456, endPoint y: 240, distance: 14.2
click at [442, 205] on div "Brand: ALTO SHAMM / Model: CTP7-20G / Serial: 3669115 Brand: ALTO SHAMM / Model…" at bounding box center [455, 180] width 231 height 50
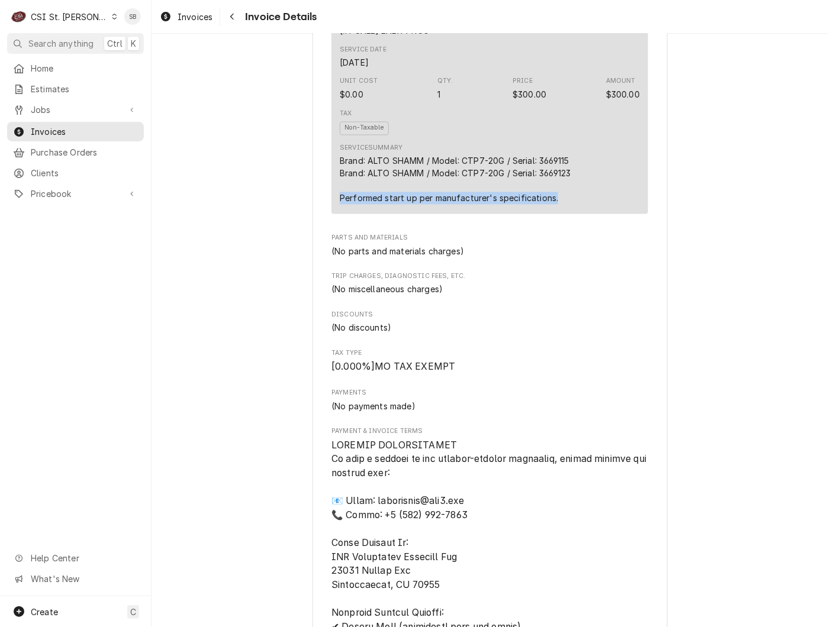
drag, startPoint x: 498, startPoint y: 238, endPoint x: 312, endPoint y: 240, distance: 185.2
click at [312, 240] on div "Sender CSI St. Louis CSI Commercial Services Inc18330 Edison Ave Chesterfield, …" at bounding box center [489, 298] width 355 height 2041
copy div "Performed start up per manufacturer's specifications."
click at [672, 536] on div "Outstanding Sender CSI St. Louis CSI Commercial Services Inc18330 Edison Ave Ch…" at bounding box center [489, 288] width 676 height 2081
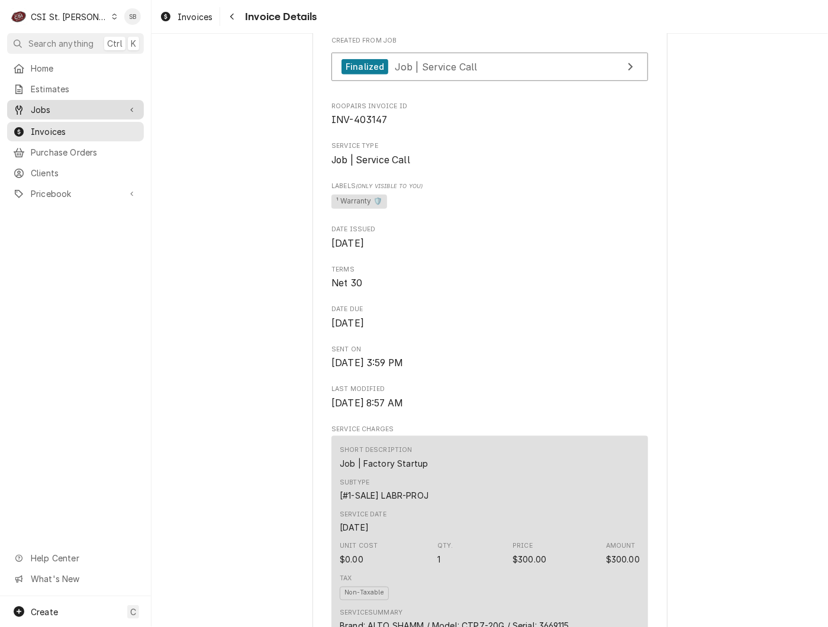
scroll to position [0, 0]
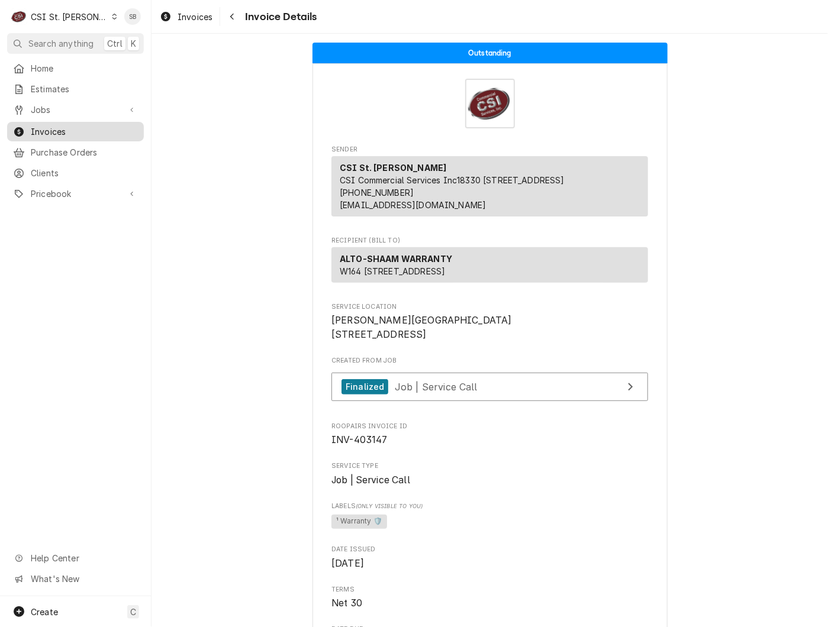
click at [66, 128] on span "Invoices" at bounding box center [84, 131] width 107 height 12
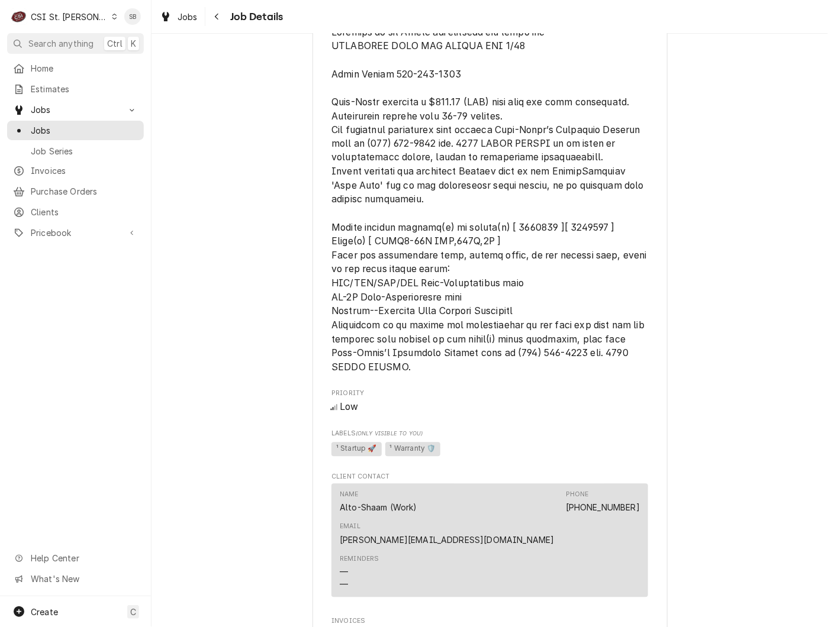
scroll to position [715, 0]
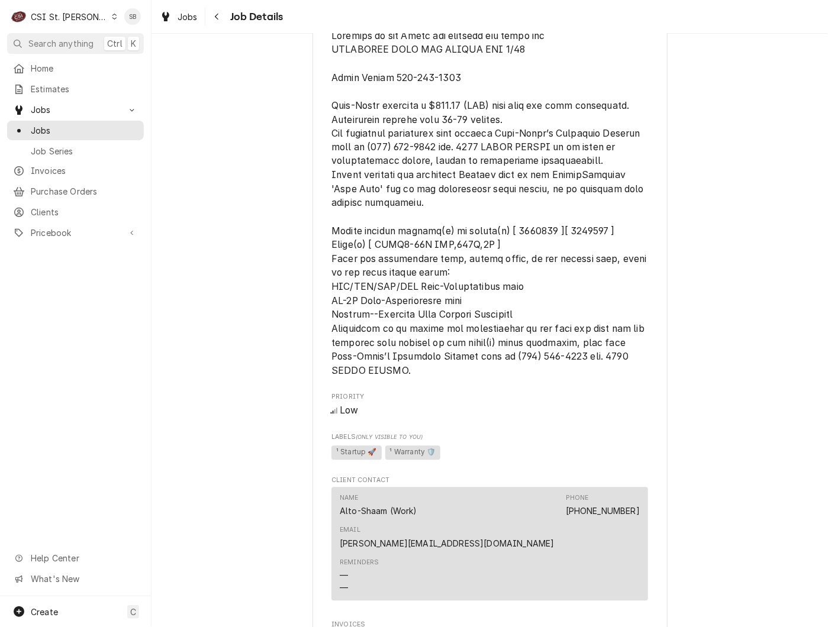
click at [438, 483] on div "Roopairs Job ID JOB-41892 Altoshaam email ID 221349 Date Received [DATE] Servic…" at bounding box center [489, 58] width 317 height 1228
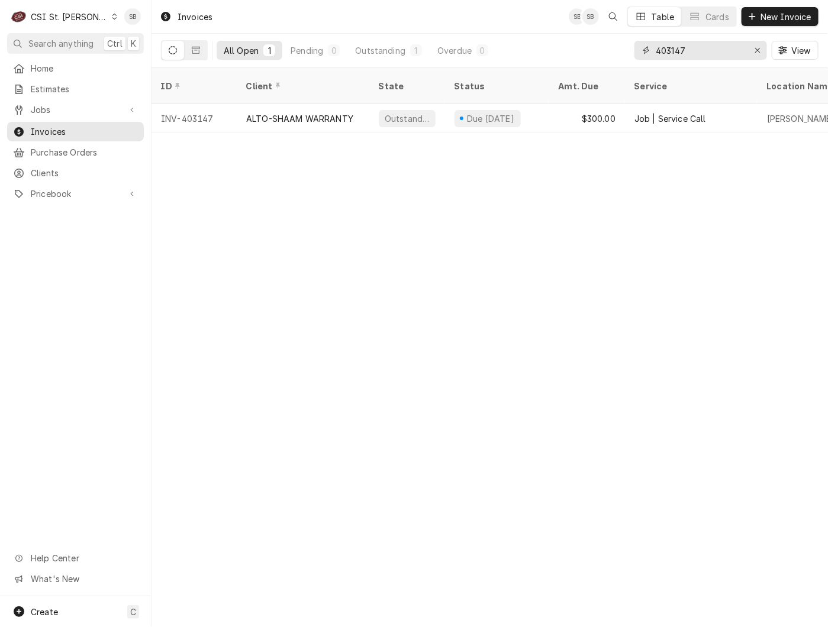
click at [670, 50] on input "403147" at bounding box center [700, 50] width 89 height 19
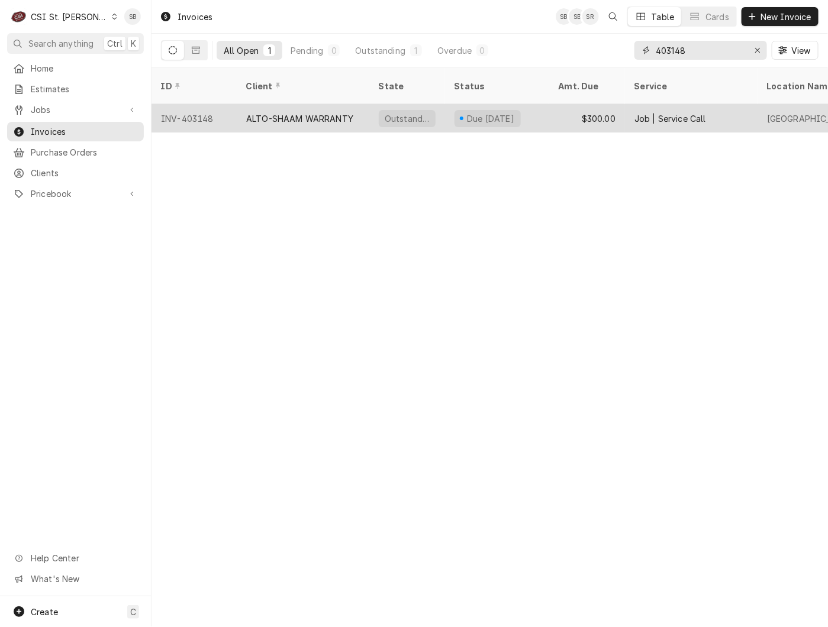
type input "403148"
click at [334, 112] on div "ALTO-SHAAM WARRANTY" at bounding box center [299, 118] width 107 height 12
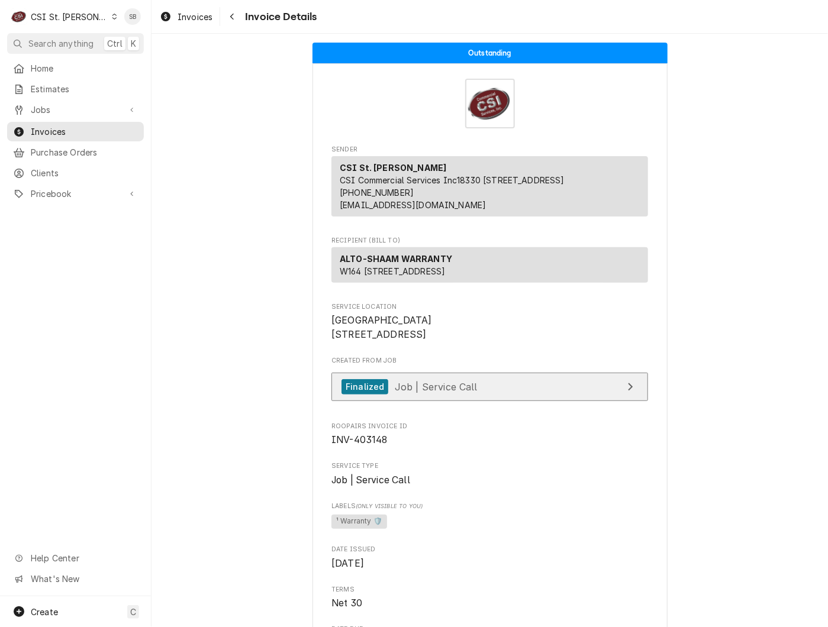
click at [431, 402] on link "Finalized Job | Service Call" at bounding box center [489, 387] width 317 height 29
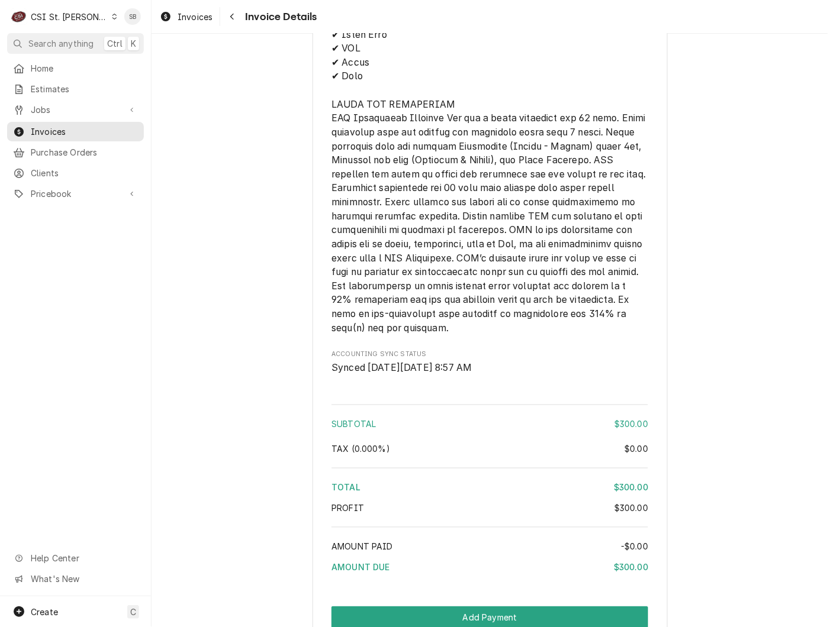
scroll to position [1584, 0]
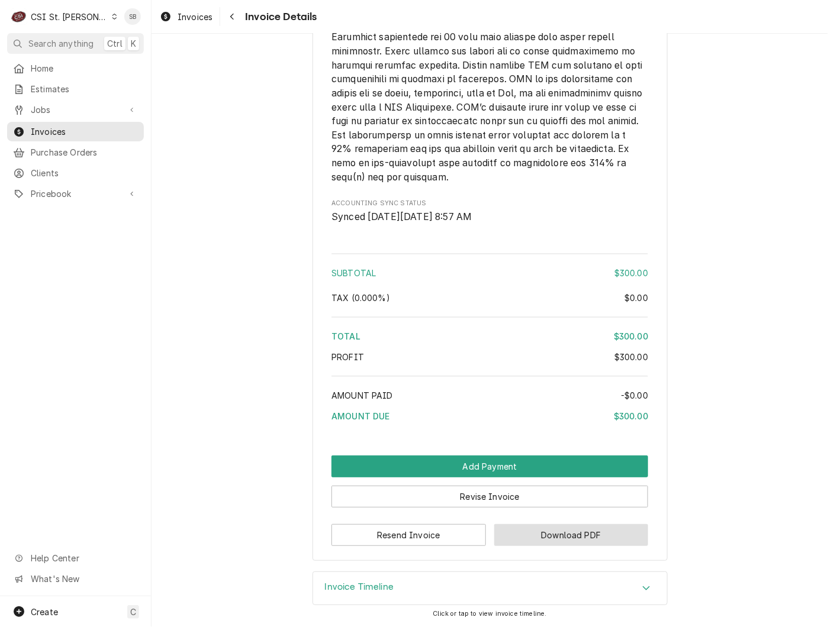
click at [551, 538] on button "Download PDF" at bounding box center [571, 535] width 154 height 22
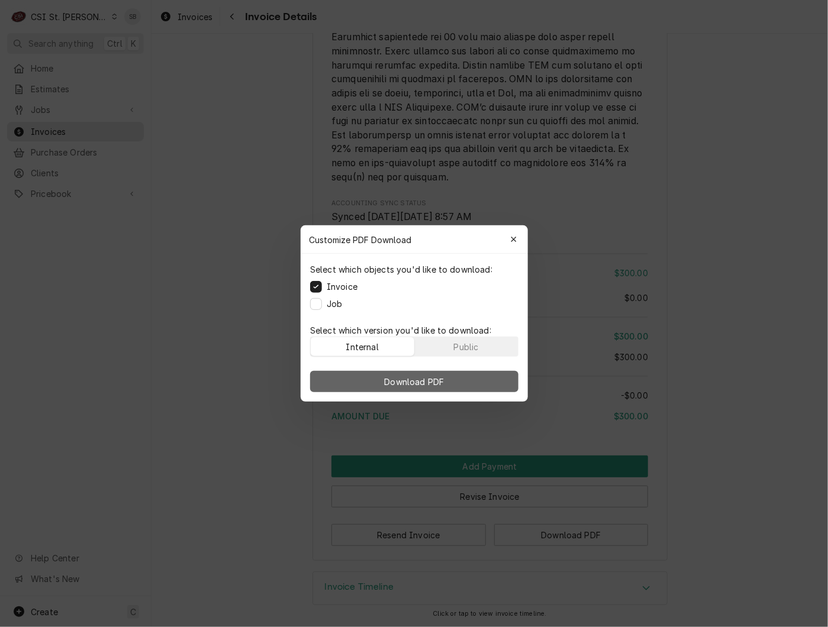
click at [443, 386] on span "Download PDF" at bounding box center [414, 382] width 64 height 12
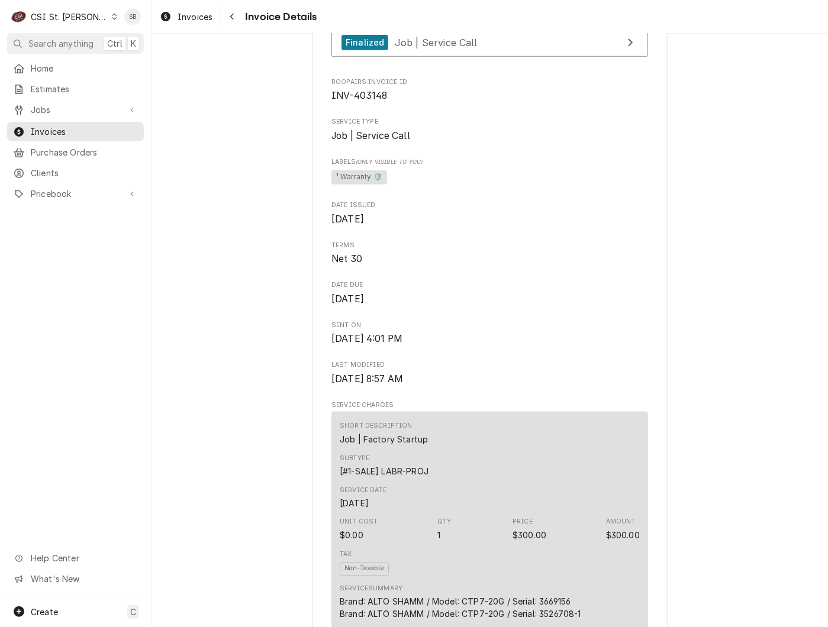
scroll to position [710, 0]
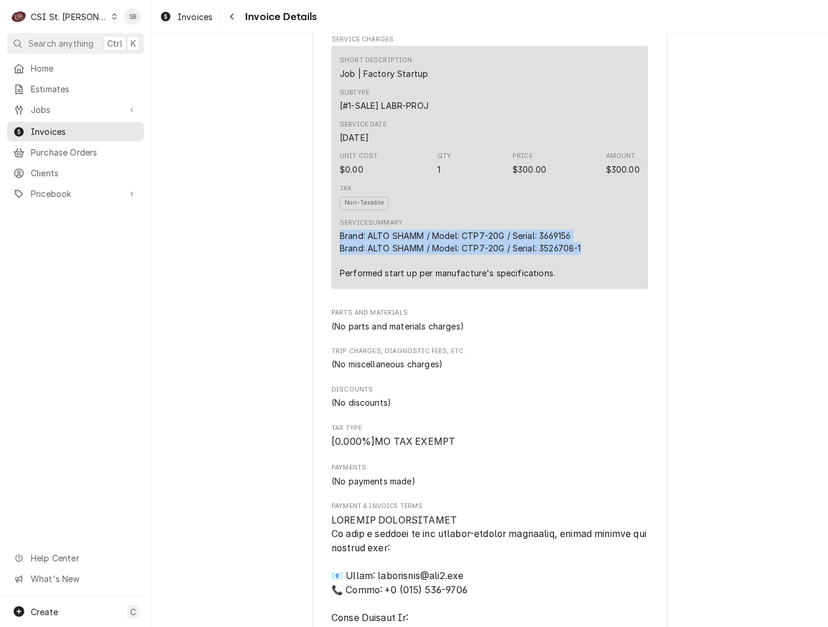
drag, startPoint x: 588, startPoint y: 290, endPoint x: 320, endPoint y: 272, distance: 268.7
click at [320, 272] on div "Sender CSI St. Louis CSI Commercial Services Inc18330 Edison Ave Chesterfield, …" at bounding box center [489, 373] width 355 height 2041
copy div "Brand: ALTO SHAMM / Model: CTP7-20G / Serial: 3669156 Brand: ALTO SHAMM / Model…"
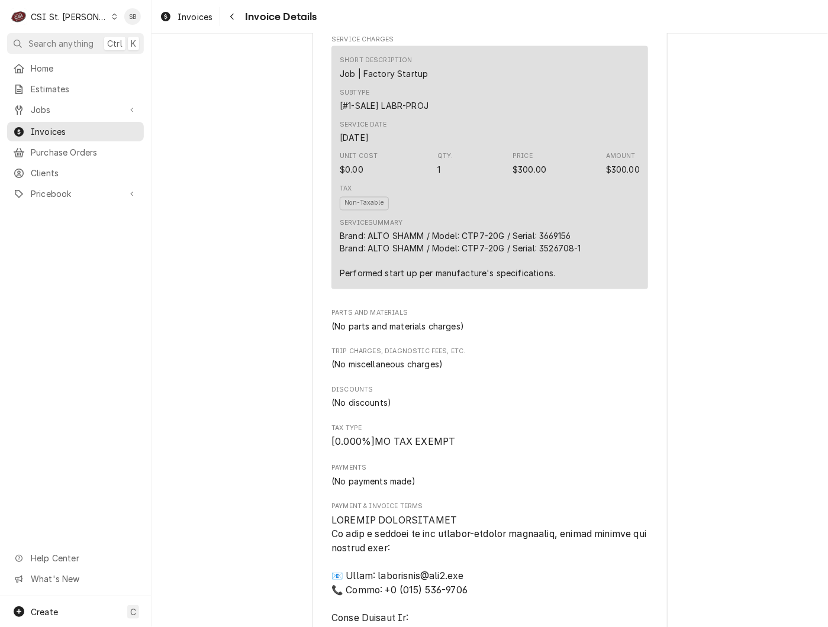
drag, startPoint x: 508, startPoint y: 324, endPoint x: 552, endPoint y: 313, distance: 45.1
click at [508, 289] on div "Short Description Job | Factory Startup Subtype [#1-SALE] LABR-PROJ Service Dat…" at bounding box center [489, 167] width 317 height 243
drag, startPoint x: 410, startPoint y: 314, endPoint x: 258, endPoint y: 316, distance: 152.1
click at [258, 316] on div "Outstanding Sender CSI St. Louis CSI Commercial Services Inc18330 Edison Ave Ch…" at bounding box center [489, 364] width 676 height 2081
copy div "Performed start up per manufacture's specifications."
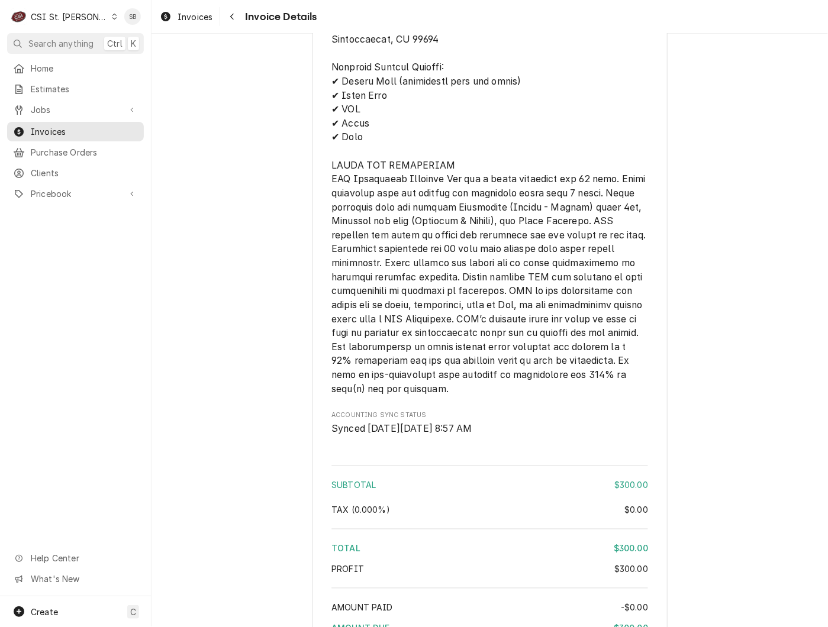
scroll to position [1584, 0]
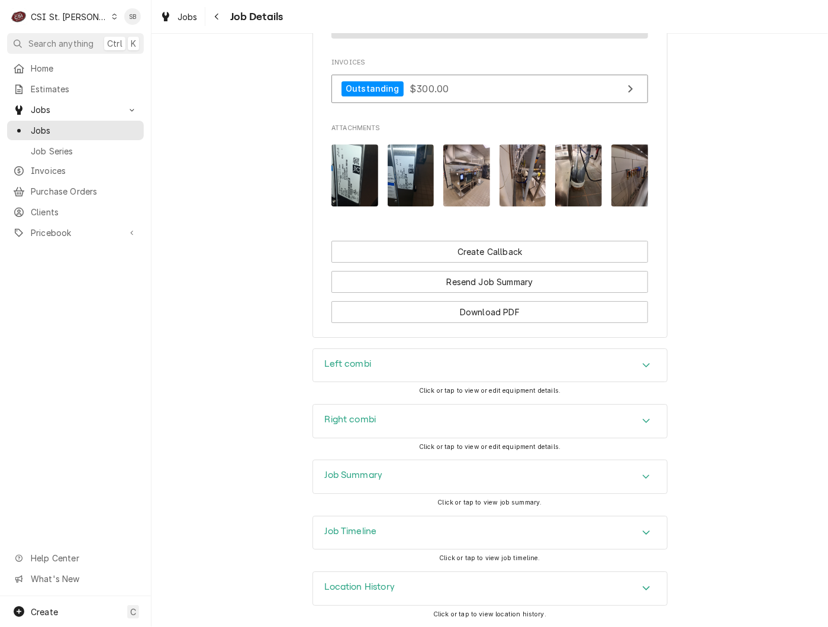
click at [352, 174] on img "Attachments" at bounding box center [354, 175] width 47 height 62
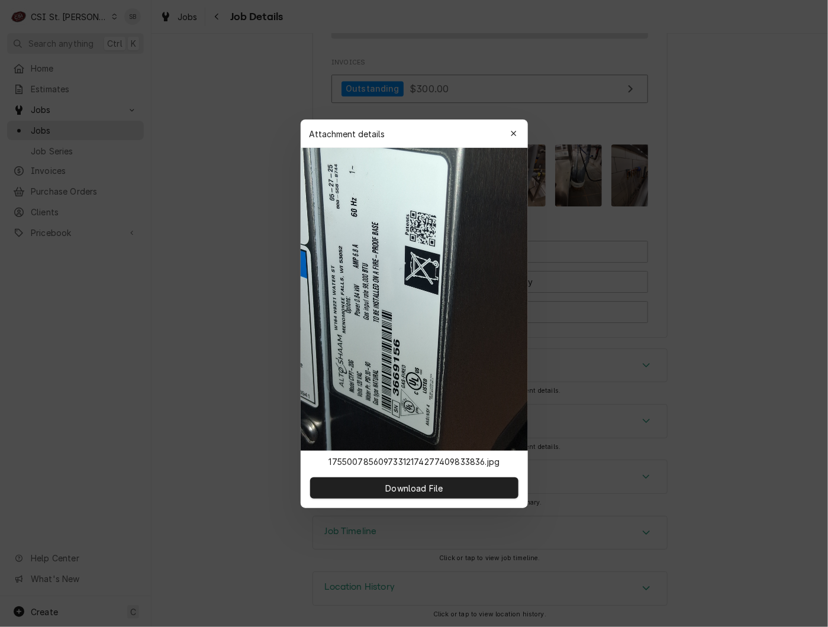
click at [357, 136] on div "Attachment details Close" at bounding box center [414, 134] width 227 height 28
click at [518, 132] on div "button" at bounding box center [514, 134] width 12 height 12
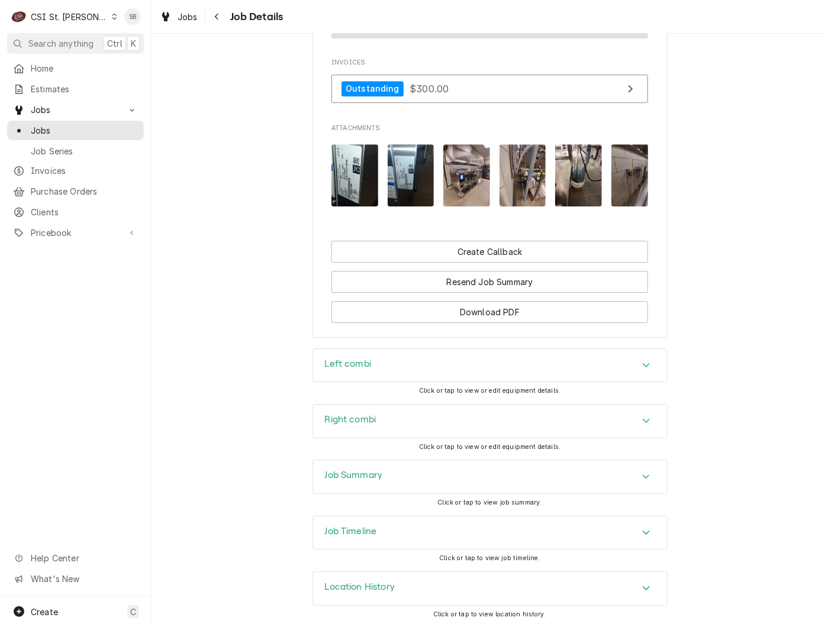
click at [398, 159] on img "Attachments" at bounding box center [411, 175] width 47 height 62
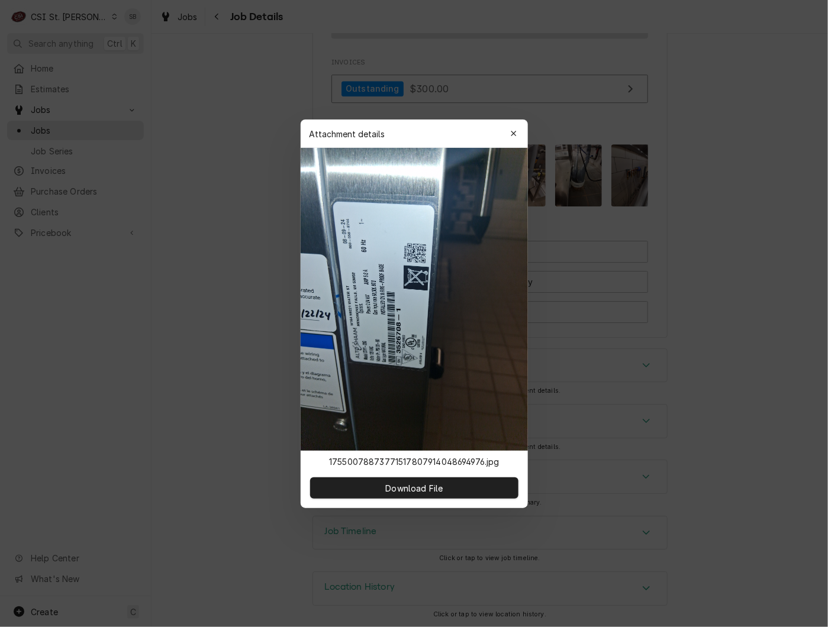
click at [333, 136] on div "Attachment details Close" at bounding box center [414, 134] width 227 height 28
click at [514, 133] on icon "button" at bounding box center [513, 134] width 7 height 8
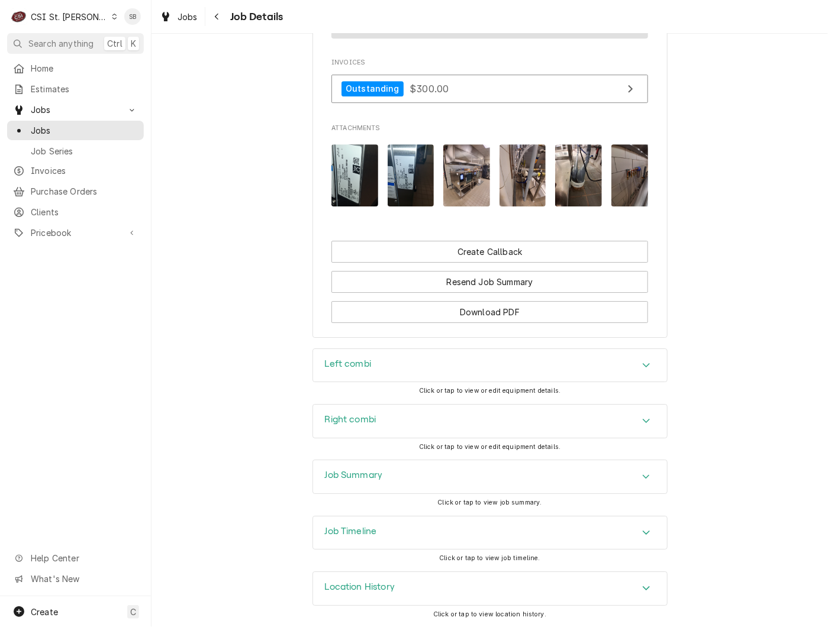
click at [453, 156] on img "Attachments" at bounding box center [466, 175] width 47 height 62
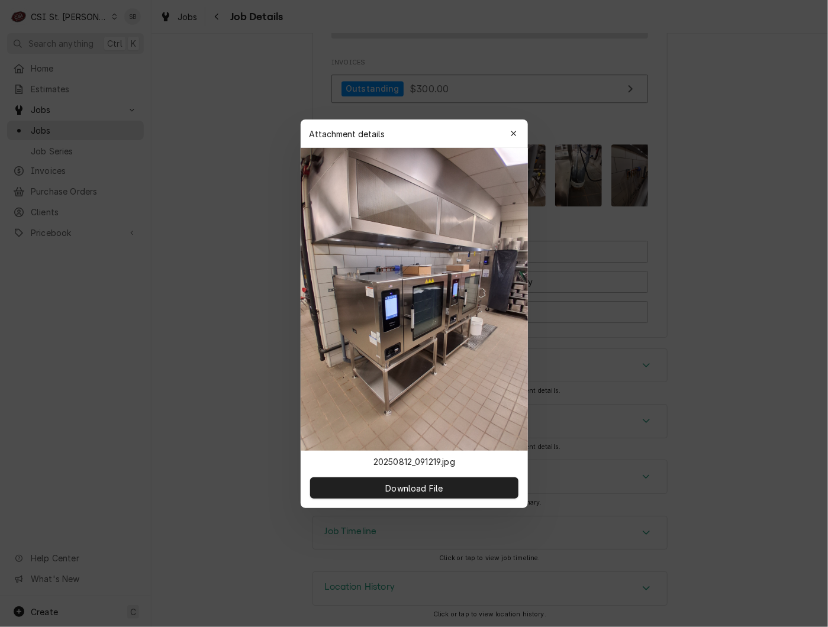
click at [185, 217] on div at bounding box center [414, 313] width 828 height 627
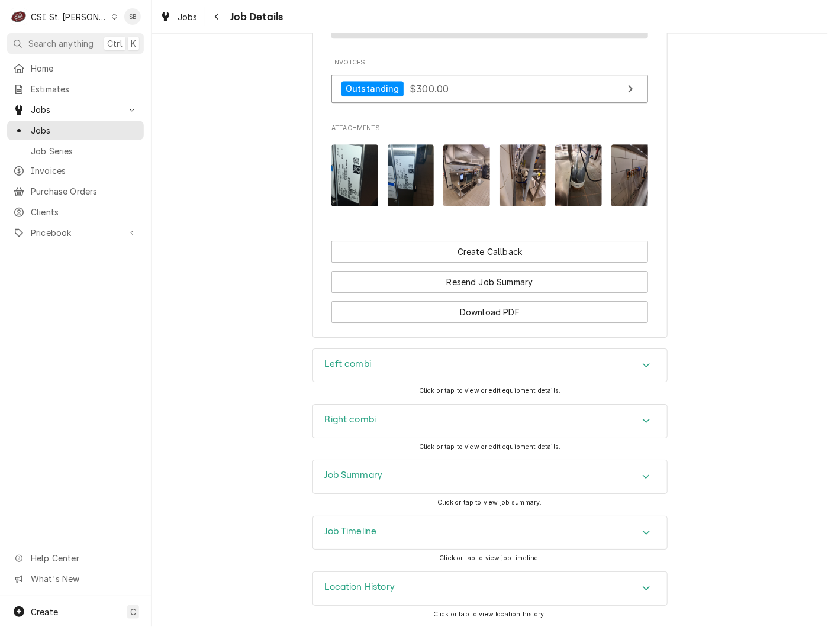
click at [505, 160] on img "Attachments" at bounding box center [522, 175] width 47 height 62
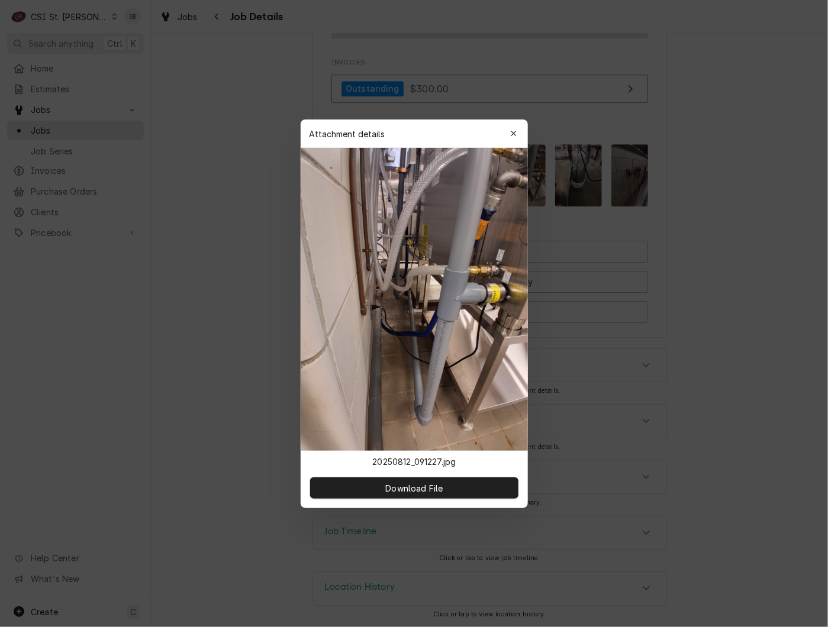
click at [220, 157] on div at bounding box center [414, 313] width 828 height 627
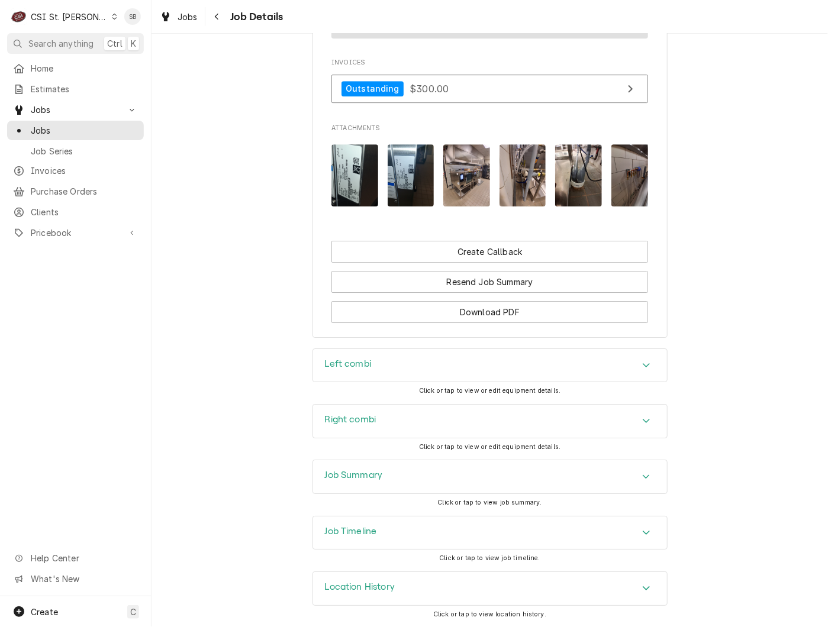
drag, startPoint x: 254, startPoint y: 210, endPoint x: 263, endPoint y: 210, distance: 8.3
click at [568, 167] on img "Attachments" at bounding box center [578, 175] width 47 height 62
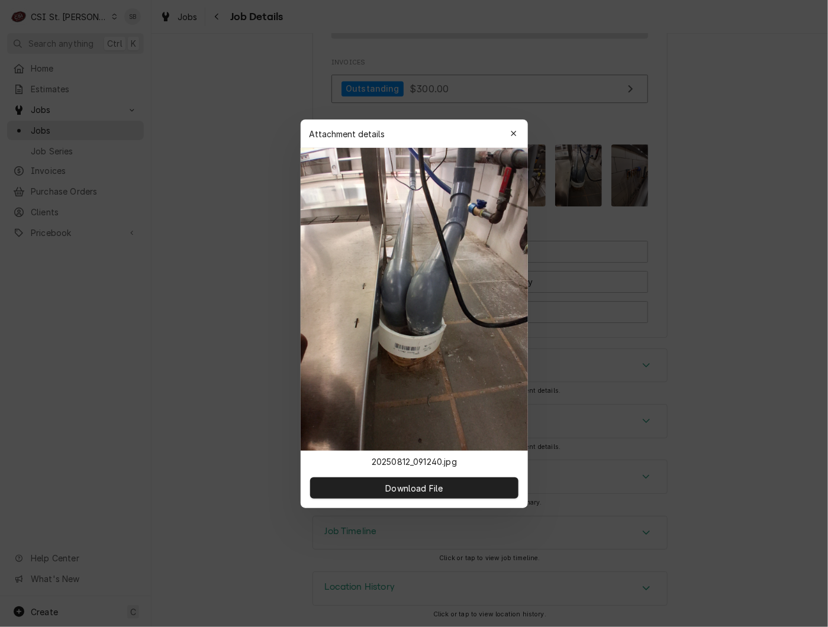
click at [192, 179] on div at bounding box center [414, 313] width 828 height 627
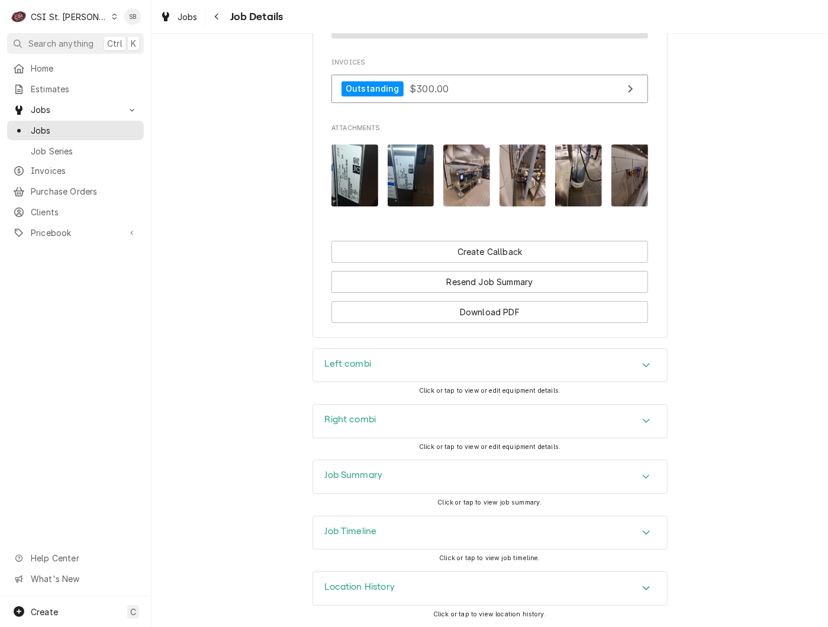
click at [621, 167] on img "Attachments" at bounding box center [634, 175] width 47 height 62
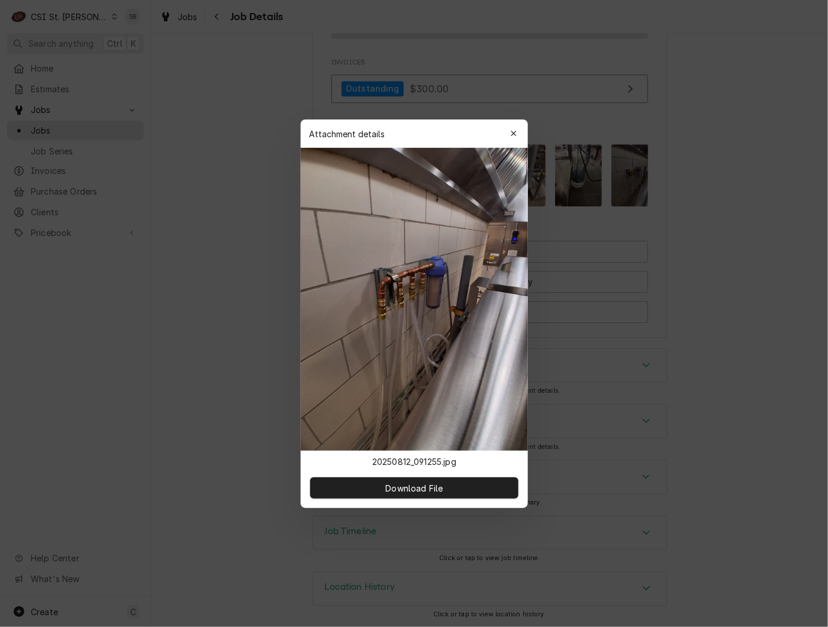
drag, startPoint x: 171, startPoint y: 244, endPoint x: 241, endPoint y: 236, distance: 70.8
click at [172, 244] on div at bounding box center [414, 313] width 828 height 627
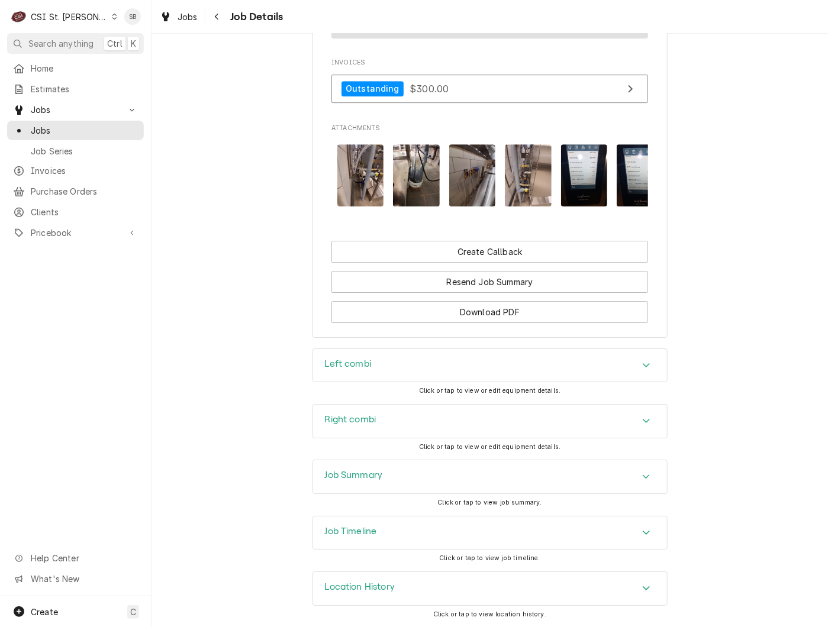
scroll to position [0, 187]
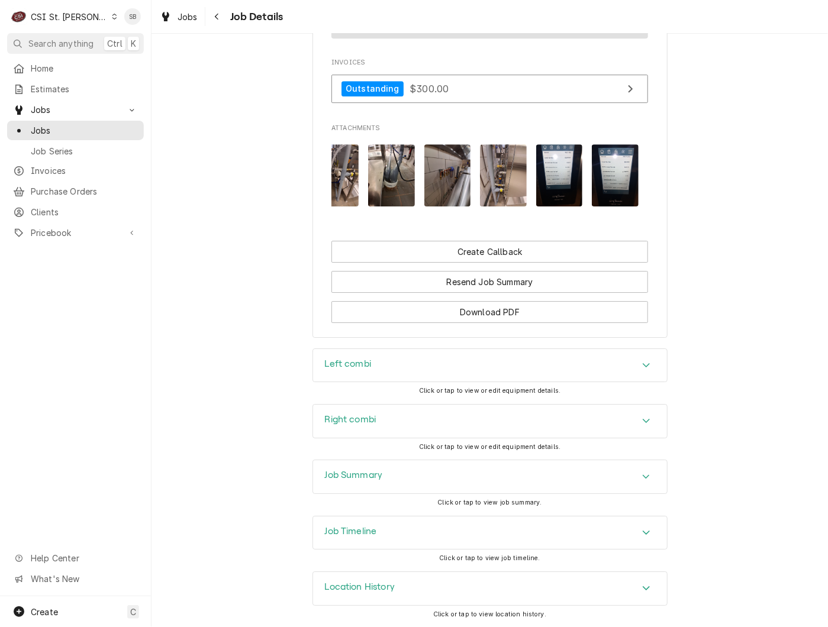
click at [488, 162] on img "Attachments" at bounding box center [503, 175] width 47 height 62
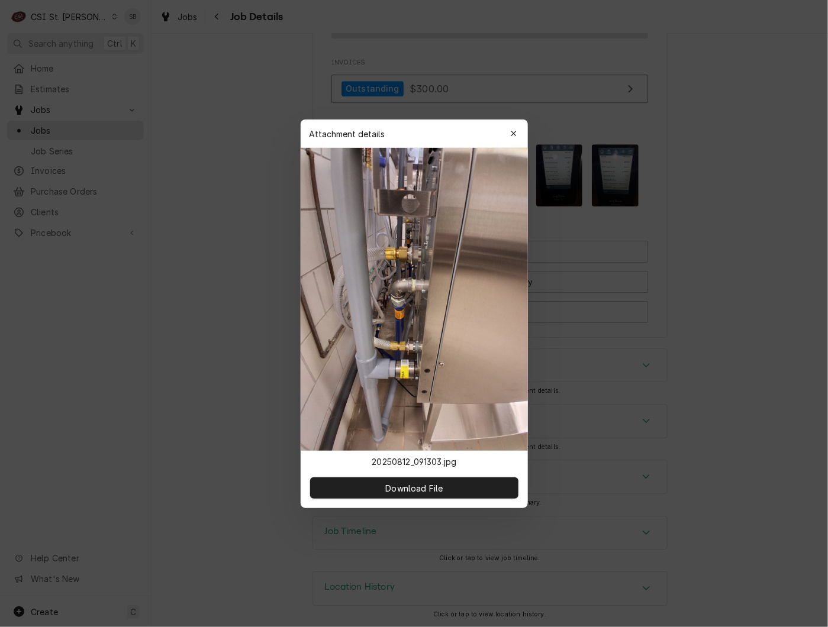
drag, startPoint x: 183, startPoint y: 158, endPoint x: 263, endPoint y: 157, distance: 79.3
click at [183, 158] on div at bounding box center [414, 313] width 828 height 627
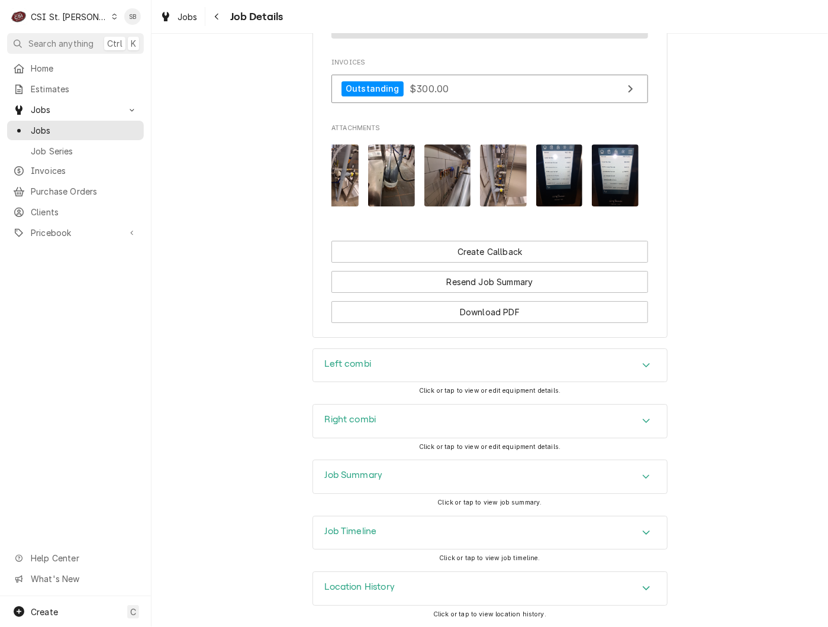
click at [549, 158] on img "Attachments" at bounding box center [559, 175] width 47 height 62
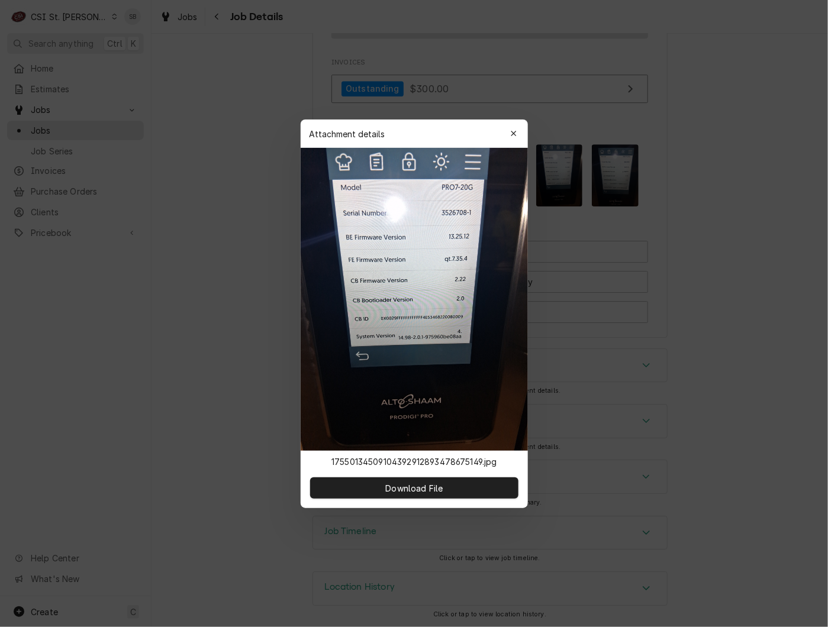
drag, startPoint x: 405, startPoint y: 272, endPoint x: 407, endPoint y: 282, distance: 10.8
click at [136, 199] on div at bounding box center [414, 313] width 828 height 627
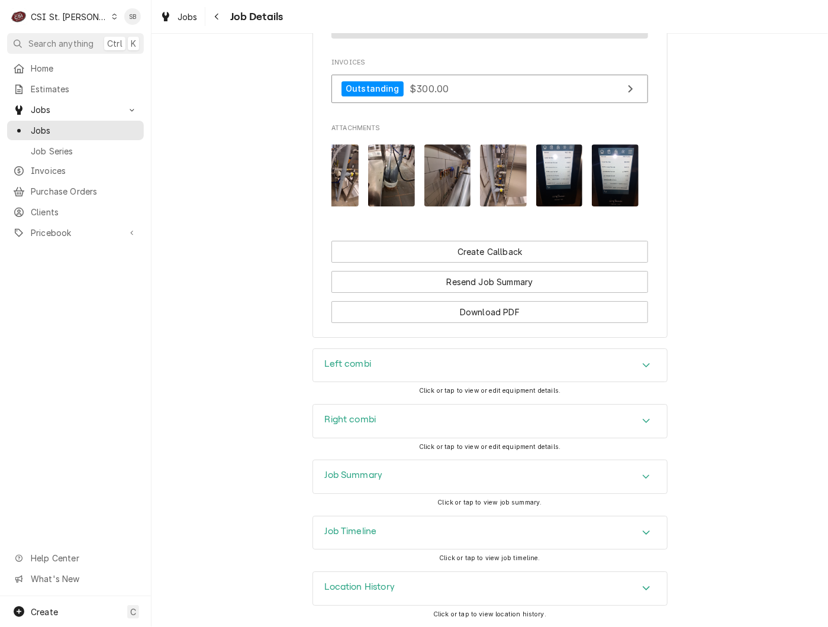
click at [602, 163] on img "Attachments" at bounding box center [615, 175] width 47 height 62
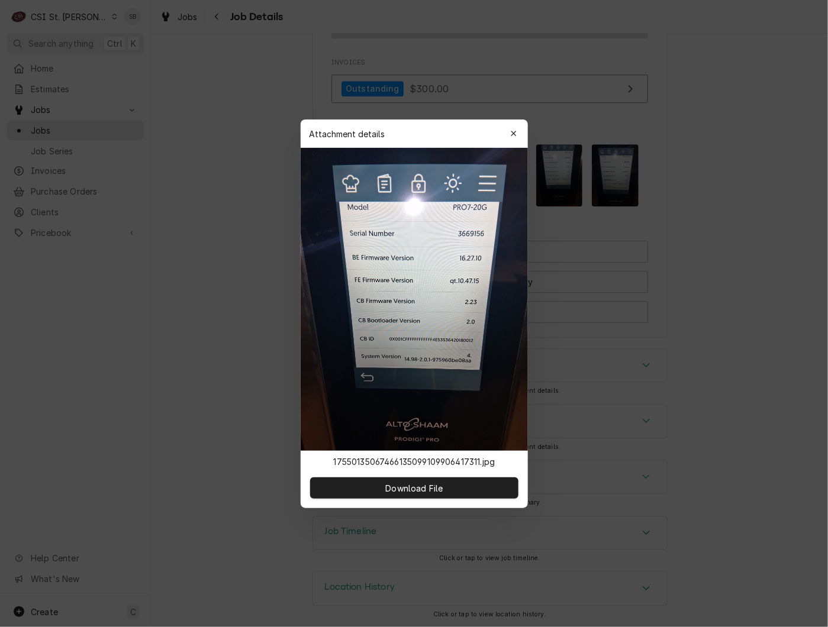
drag, startPoint x: 132, startPoint y: 320, endPoint x: 160, endPoint y: 317, distance: 28.0
click at [137, 318] on div at bounding box center [414, 313] width 828 height 627
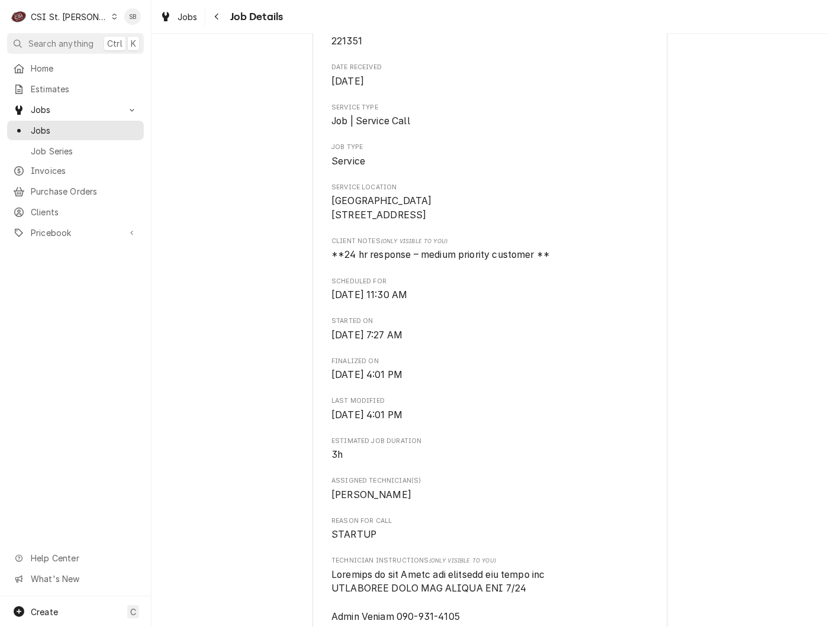
scroll to position [444, 0]
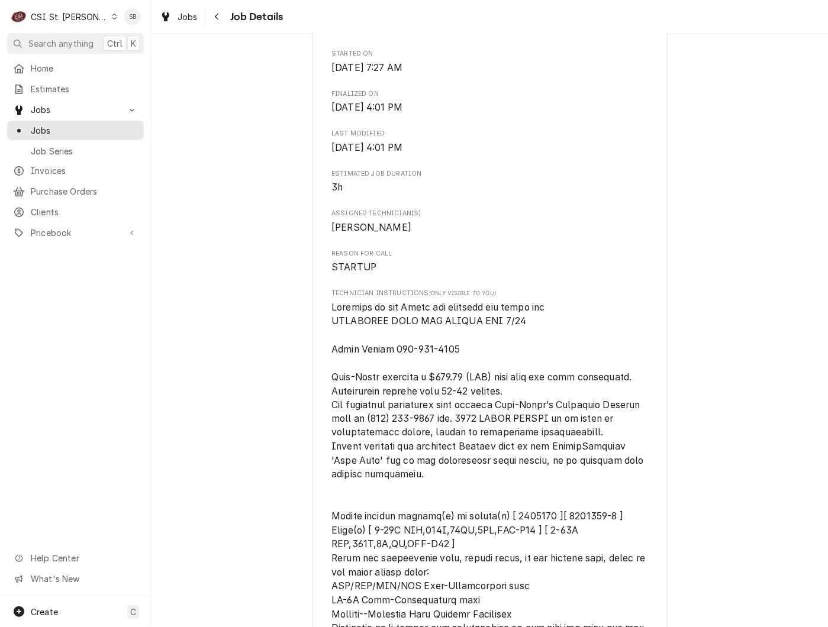
click at [775, 501] on div "Completed and Invoiced ALTO-SHAAM WARRANTY South Elementary / 1701 S Hope St, J…" at bounding box center [489, 406] width 676 height 1608
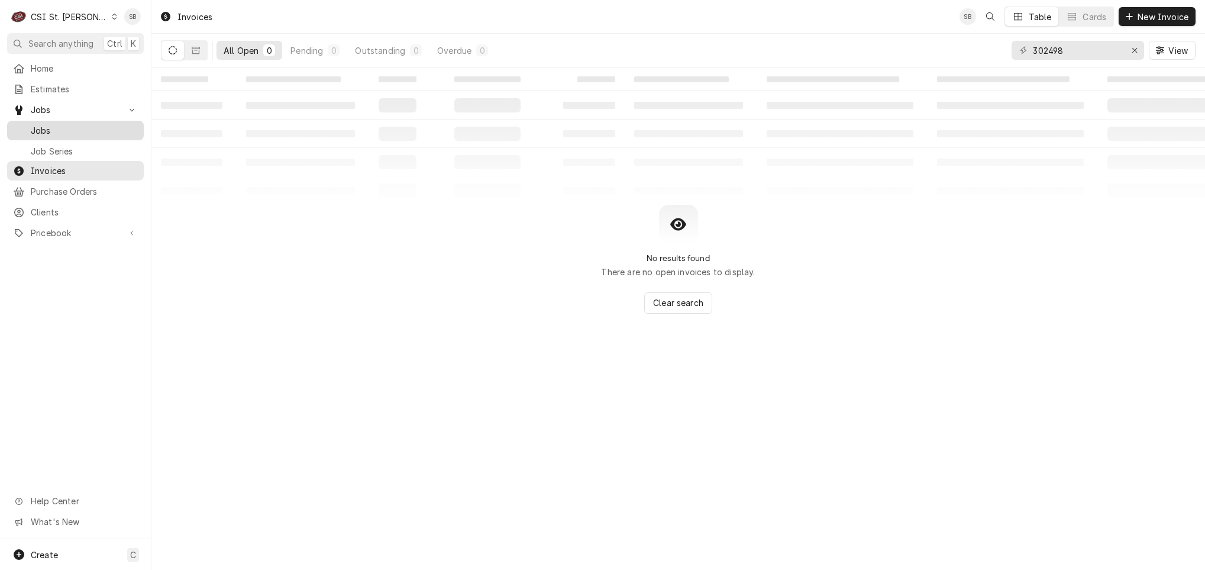
click at [75, 126] on span "Jobs" at bounding box center [84, 130] width 107 height 12
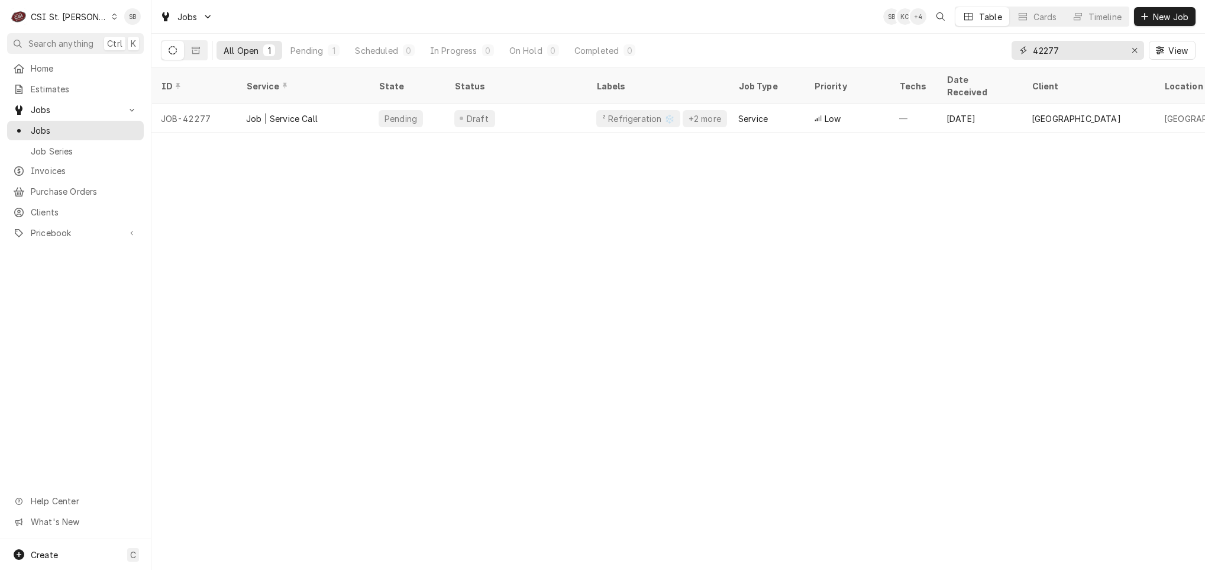
click at [1041, 47] on input "42277" at bounding box center [1077, 50] width 89 height 19
click at [1041, 48] on input "42277" at bounding box center [1077, 50] width 89 height 19
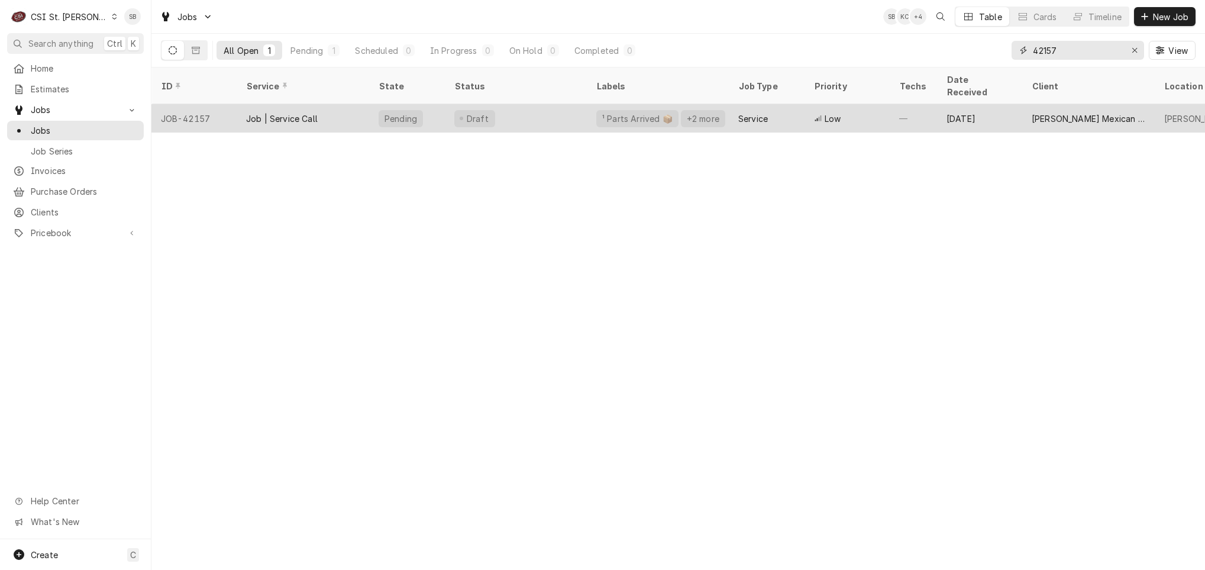
type input "42157"
click at [286, 110] on div "Job | Service Call" at bounding box center [303, 118] width 133 height 28
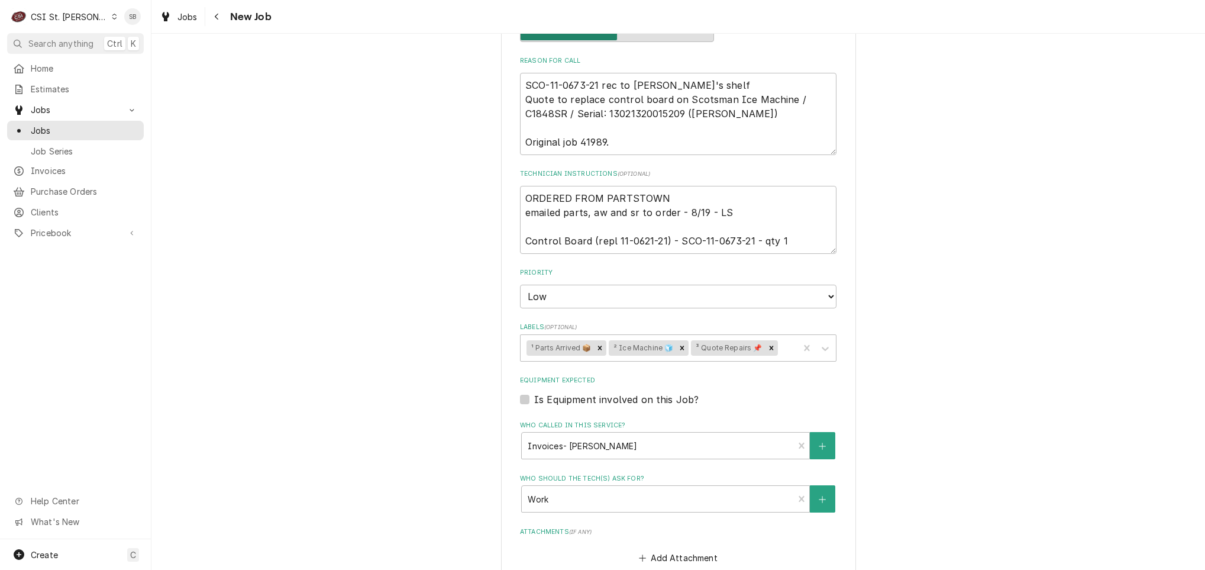
scroll to position [596, 0]
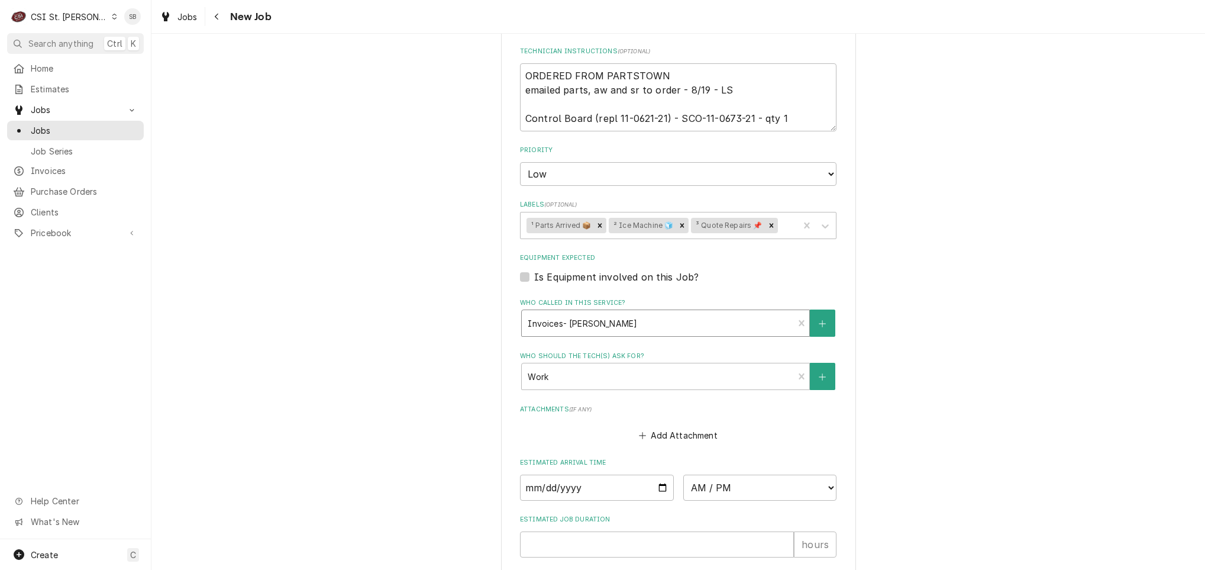
click at [604, 327] on div "Who called in this service?" at bounding box center [658, 322] width 260 height 21
drag, startPoint x: 146, startPoint y: 286, endPoint x: 176, endPoint y: 286, distance: 30.2
click at [160, 286] on div "C CSI St. Louis SB Search anything Ctrl K Home Estimates Jobs Jobs Job Series I…" at bounding box center [602, 285] width 1205 height 570
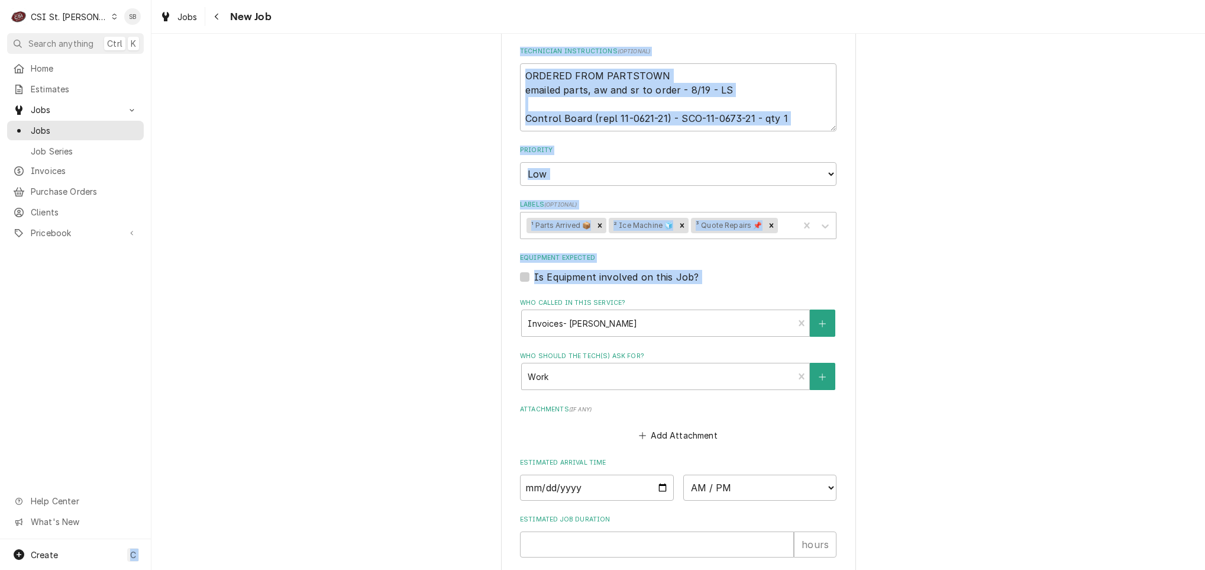
drag, startPoint x: 176, startPoint y: 286, endPoint x: 357, endPoint y: 299, distance: 182.1
click at [354, 298] on div "Use the fields below to edit this job: Client Details Client Espino's Mexican B…" at bounding box center [678, 97] width 1054 height 1294
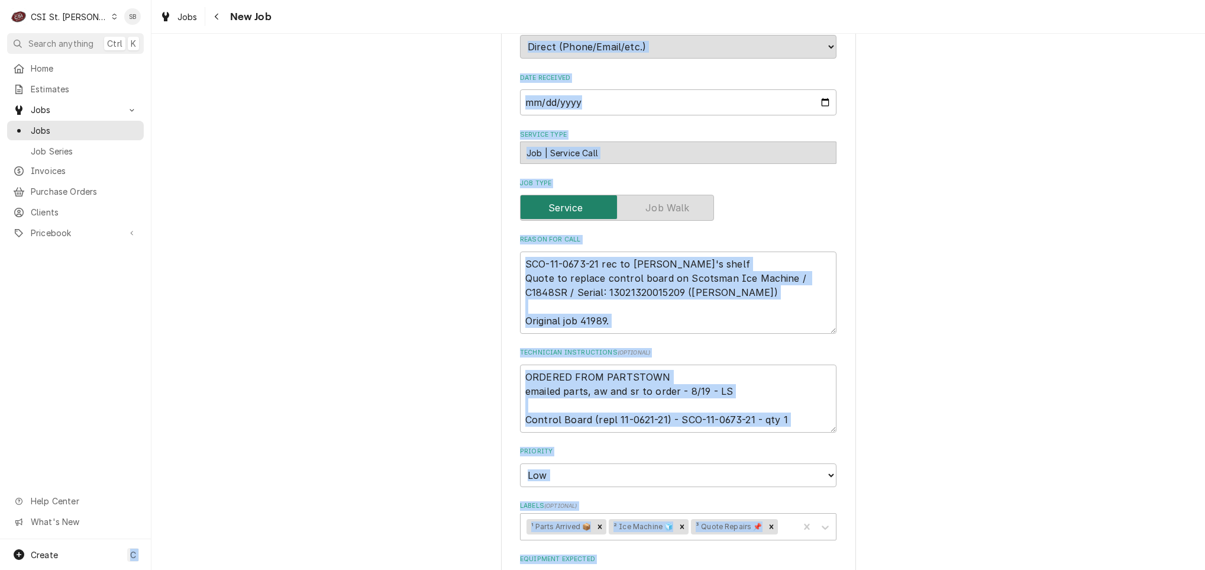
scroll to position [241, 0]
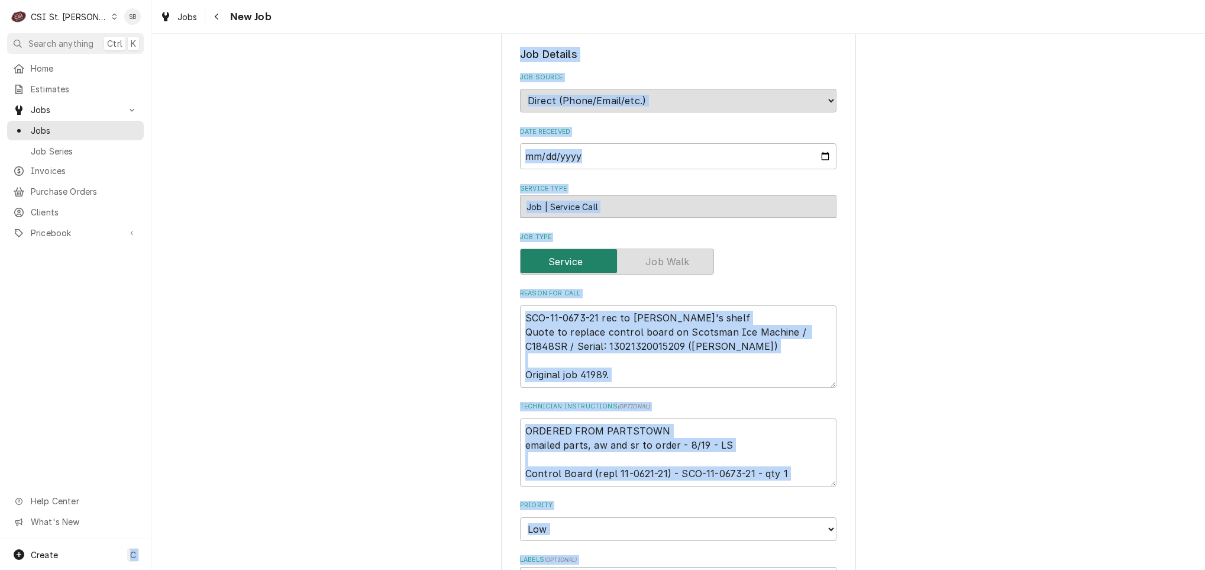
click at [368, 341] on div "Use the fields below to edit this job: Client Details Client Espino's Mexican B…" at bounding box center [678, 452] width 1054 height 1294
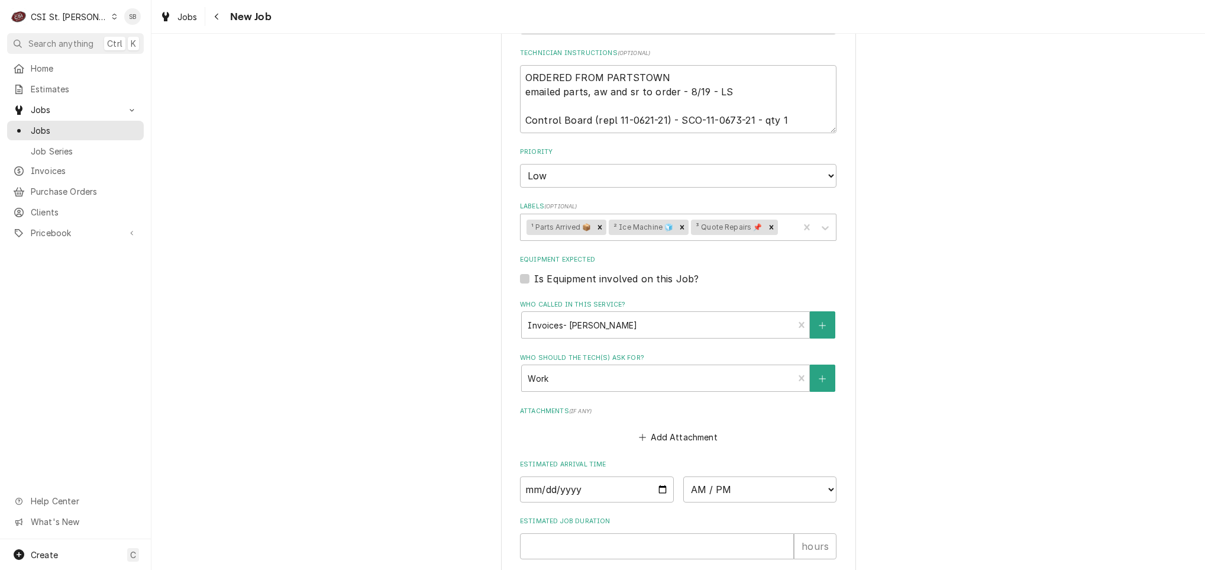
scroll to position [596, 0]
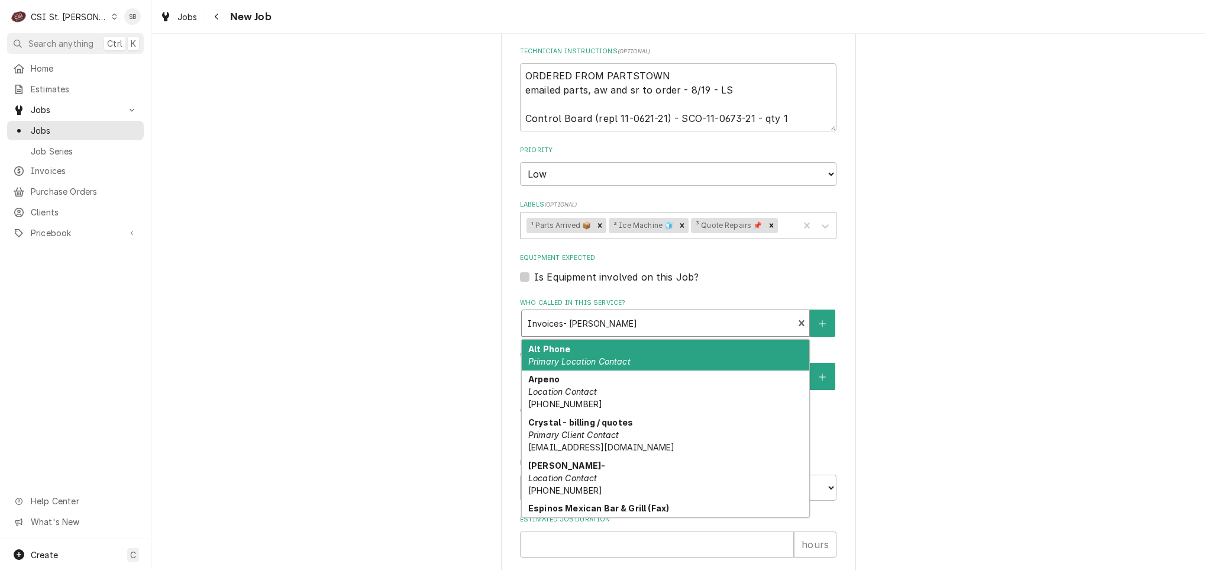
click at [576, 333] on div "Who called in this service?" at bounding box center [658, 322] width 260 height 21
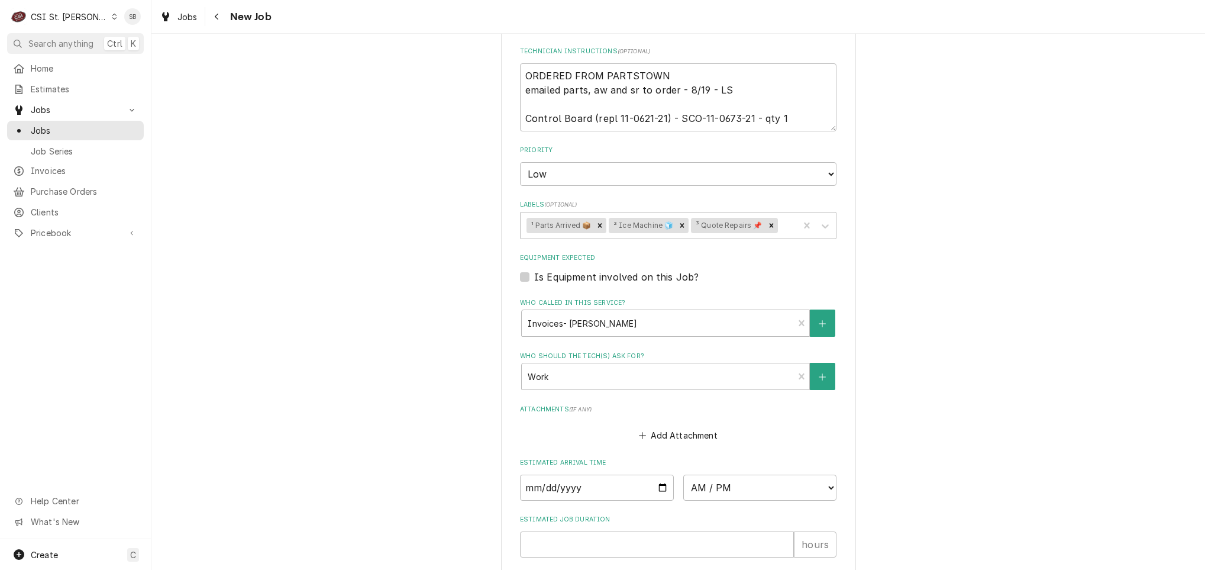
scroll to position [330, 0]
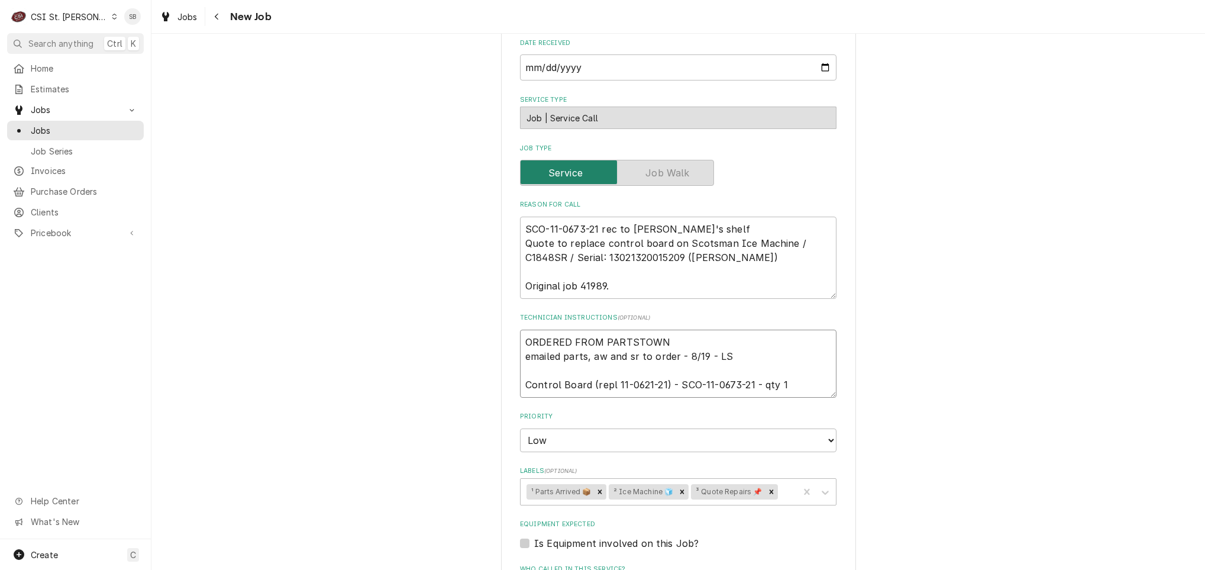
click at [792, 385] on textarea "ORDERED FROM PARTSTOWN emailed parts, aw and sr to order - 8/19 - LS Control Bo…" at bounding box center [678, 364] width 317 height 68
type textarea "x"
type textarea "ORDERED FROM PARTSTOWN emailed parts, aw and sr to order - 8/19 - LS Control Bo…"
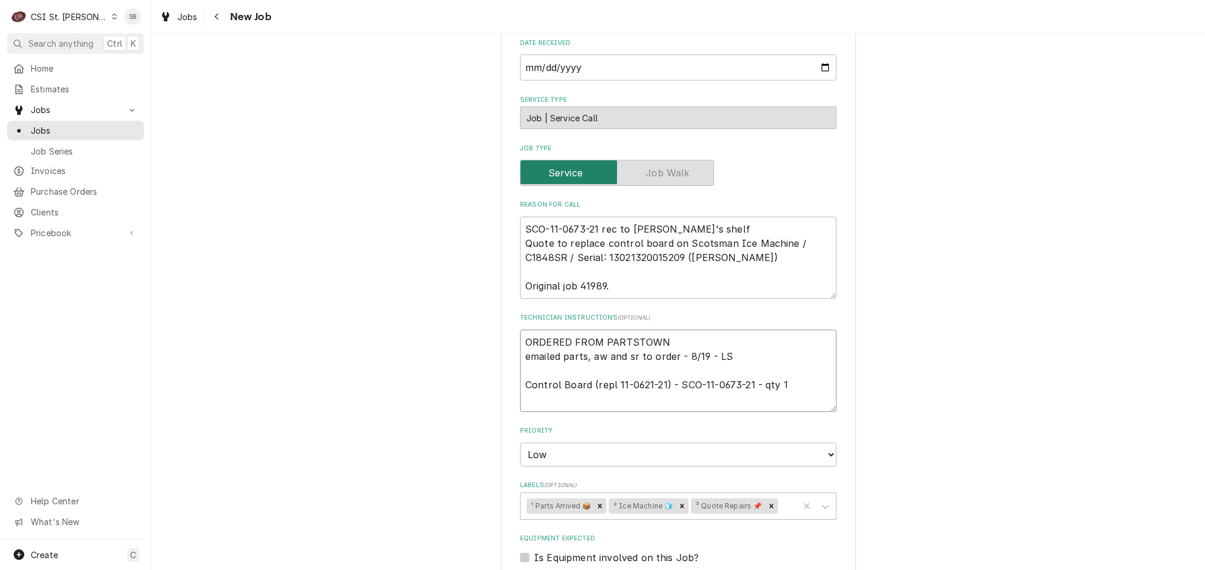
type textarea "x"
type textarea "ORDERED FROM PARTSTOWN emailed parts, aw and sr to order - 8/19 - LS Control Bo…"
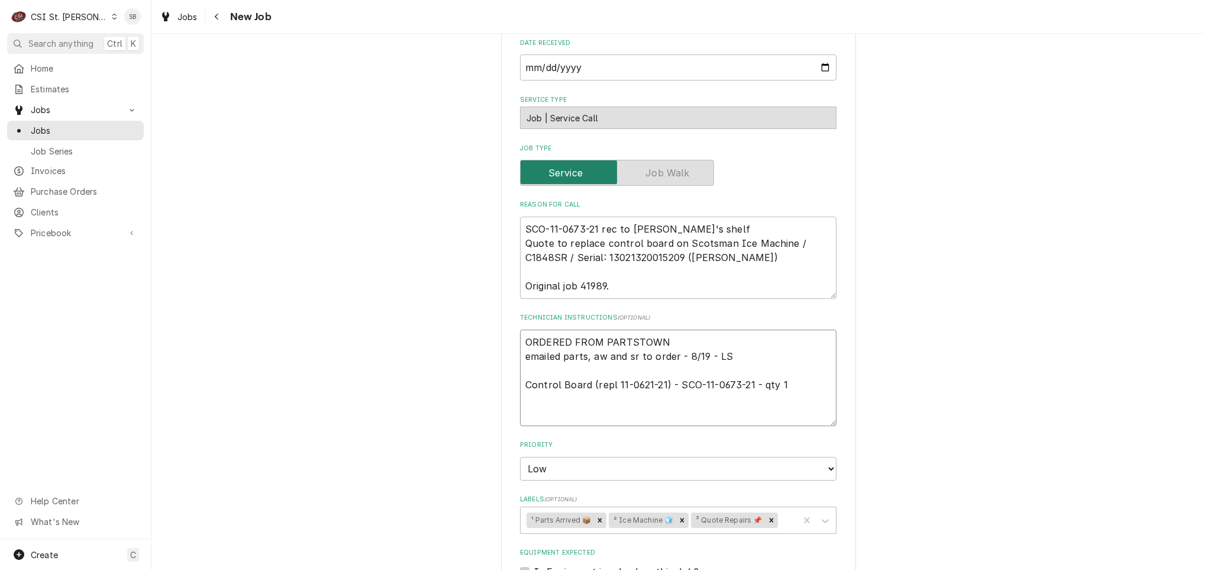
type textarea "x"
type textarea "ORDERED FROM PARTSTOWN emailed parts, aw and sr to order - 8/19 - LS Control Bo…"
type textarea "x"
type textarea "ORDERED FROM PARTSTOWN emailed parts, aw and sr to order - 8/19 - LS Control Bo…"
type textarea "x"
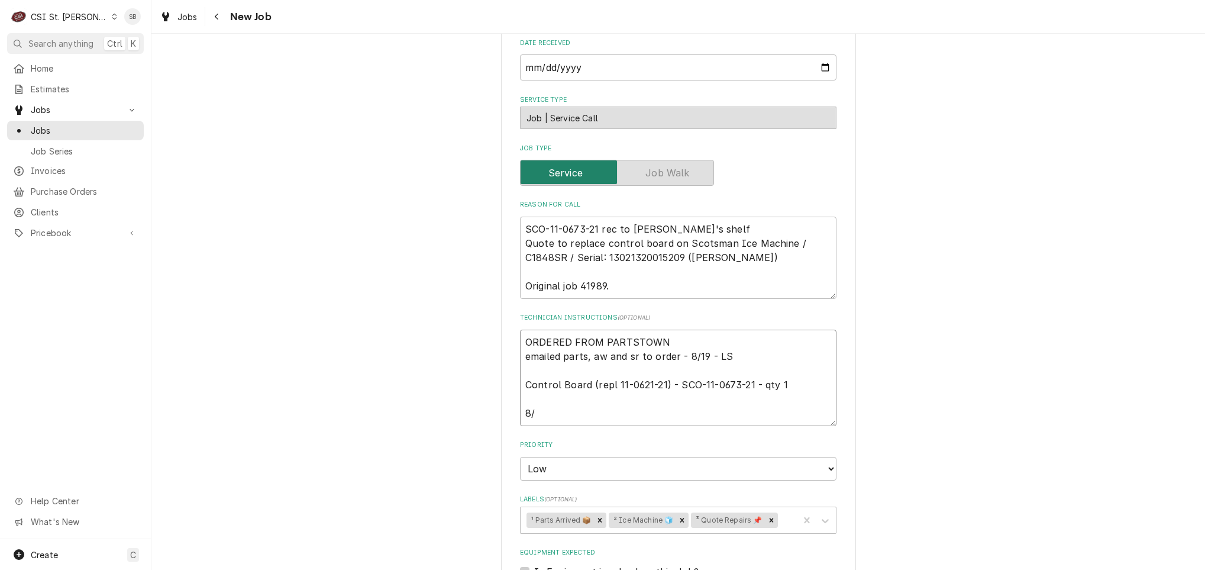
type textarea "ORDERED FROM PARTSTOWN emailed parts, aw and sr to order - 8/19 - LS Control Bo…"
type textarea "x"
type textarea "ORDERED FROM PARTSTOWN emailed parts, aw and sr to order - 8/19 - LS Control Bo…"
type textarea "x"
type textarea "ORDERED FROM PARTSTOWN emailed parts, aw and sr to order - 8/19 - LS Control Bo…"
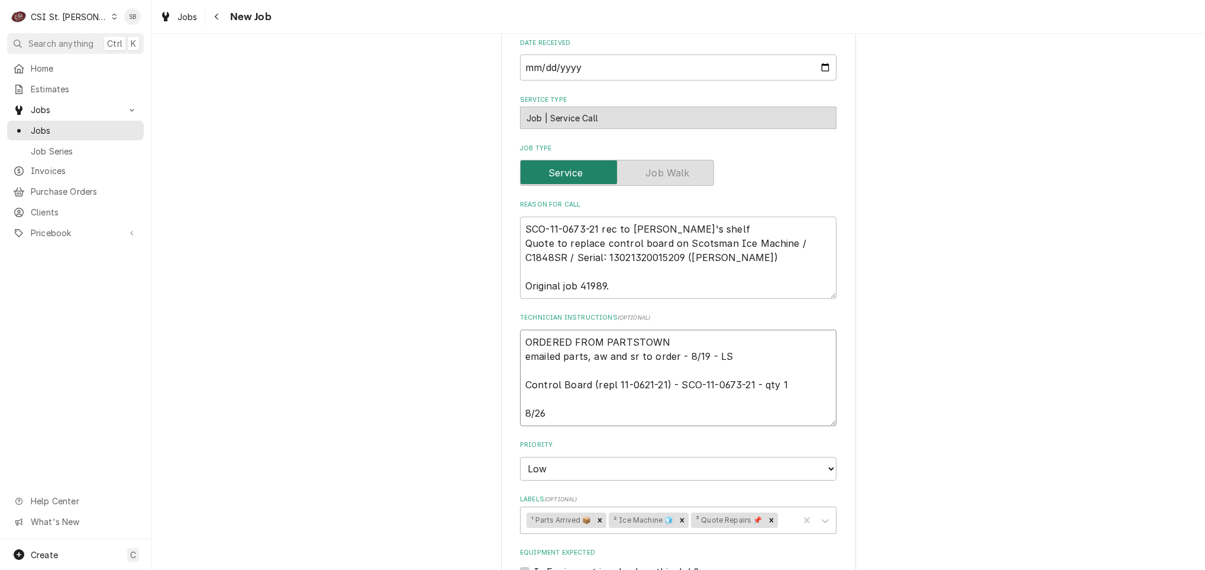
type textarea "x"
type textarea "ORDERED FROM PARTSTOWN emailed parts, aw and sr to order - 8/19 - LS Control Bo…"
type textarea "x"
type textarea "ORDERED FROM PARTSTOWN emailed parts, aw and sr to order - 8/19 - LS Control Bo…"
type textarea "x"
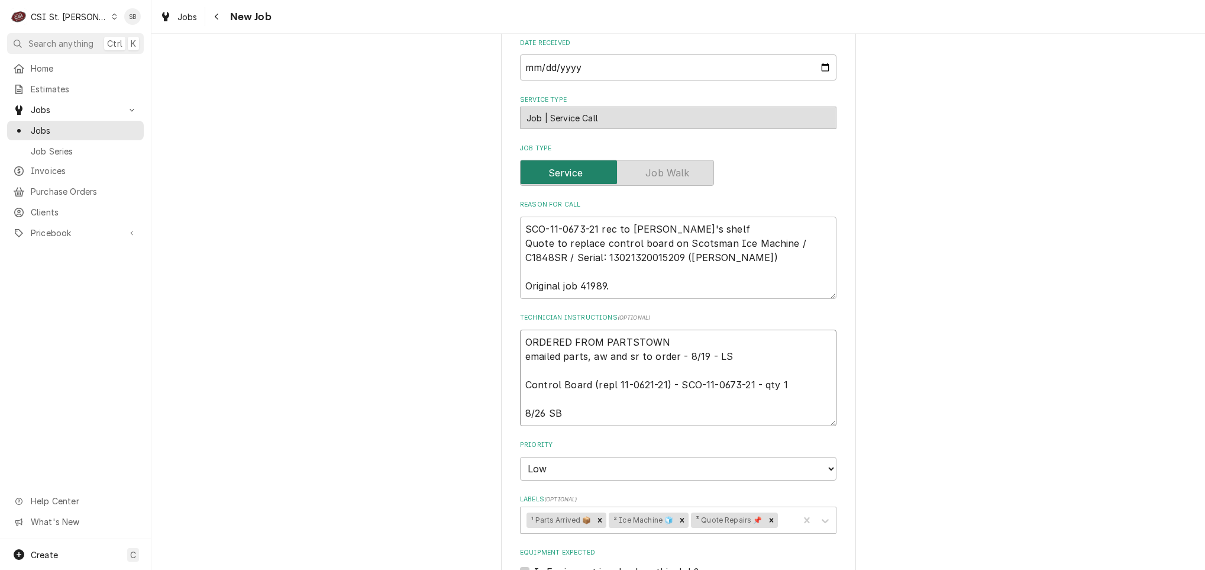
type textarea "ORDERED FROM PARTSTOWN emailed parts, aw and sr to order - 8/19 - LS Control Bo…"
type textarea "x"
type textarea "ORDERED FROM PARTSTOWN emailed parts, aw and sr to order - 8/19 - LS Control Bo…"
type textarea "x"
type textarea "ORDERED FROM PARTSTOWN emailed parts, aw and sr to order - 8/19 - LS Control Bo…"
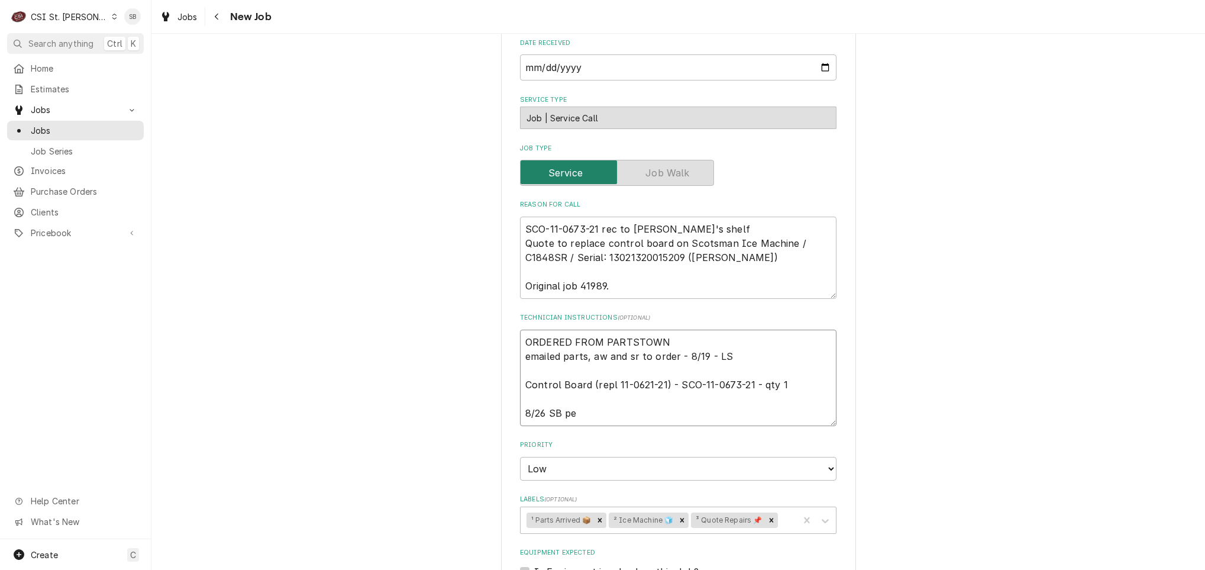
type textarea "x"
type textarea "ORDERED FROM PARTSTOWN emailed parts, aw and sr to order - 8/19 - LS Control Bo…"
type textarea "x"
type textarea "ORDERED FROM PARTSTOWN emailed parts, aw and sr to order - 8/19 - LS Control Bo…"
type textarea "x"
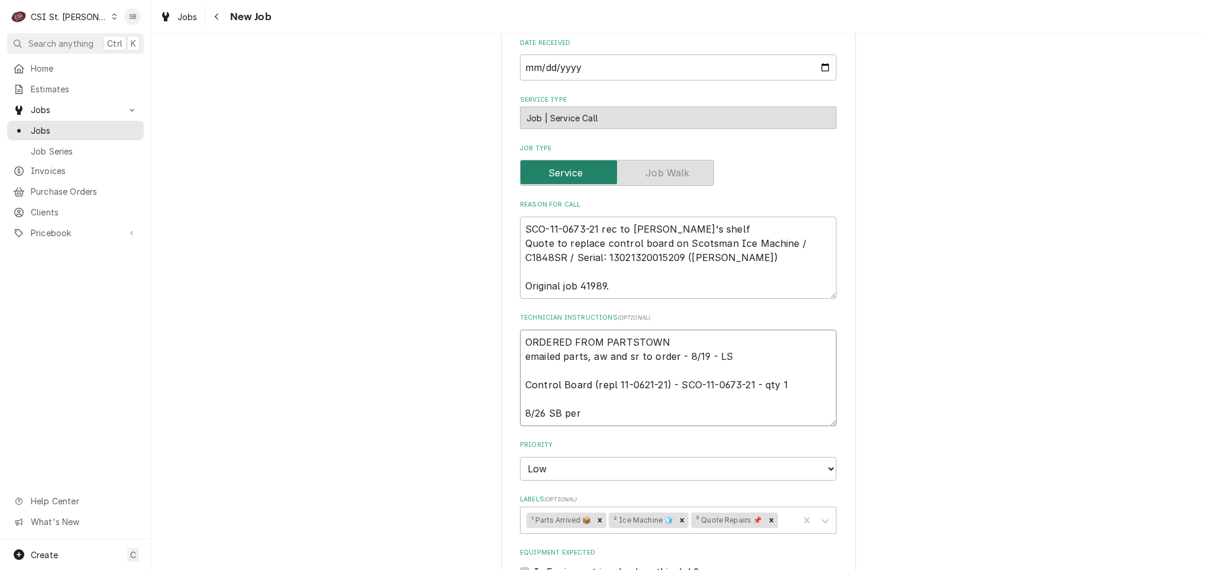
type textarea "ORDERED FROM PARTSTOWN emailed parts, aw and sr to order - 8/19 - LS Control Bo…"
type textarea "x"
type textarea "ORDERED FROM PARTSTOWN emailed parts, aw and sr to order - 8/19 - LS Control Bo…"
type textarea "x"
type textarea "ORDERED FROM PARTSTOWN emailed parts, aw and sr to order - 8/19 - LS Control Bo…"
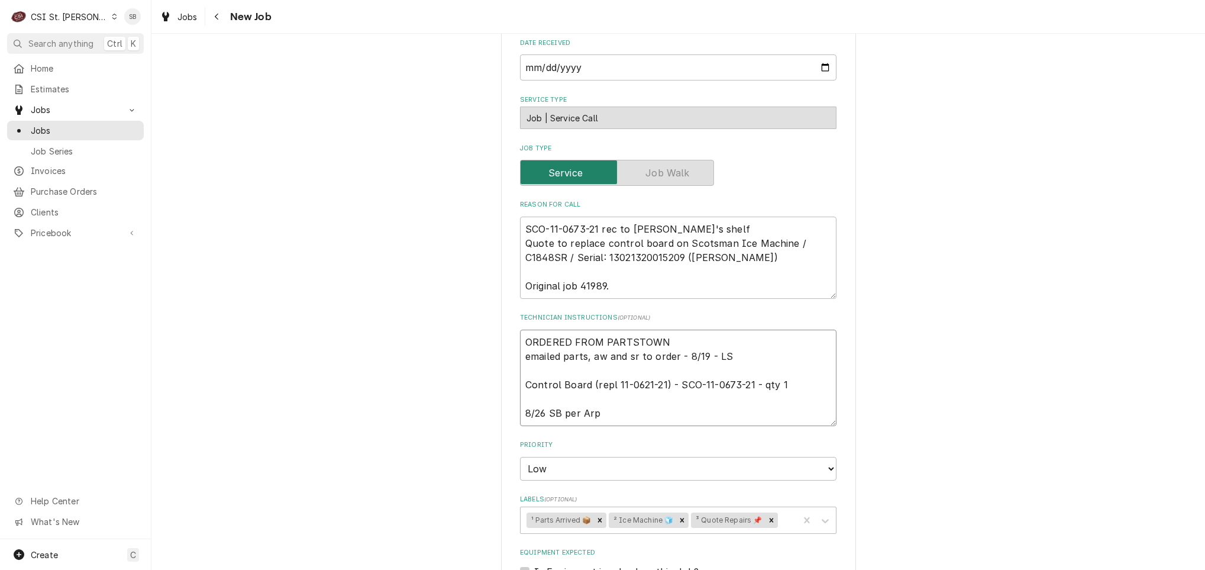
type textarea "x"
type textarea "ORDERED FROM PARTSTOWN emailed parts, aw and sr to order - 8/19 - LS Control Bo…"
type textarea "x"
type textarea "ORDERED FROM PARTSTOWN emailed parts, aw and sr to order - 8/19 - LS Control Bo…"
type textarea "x"
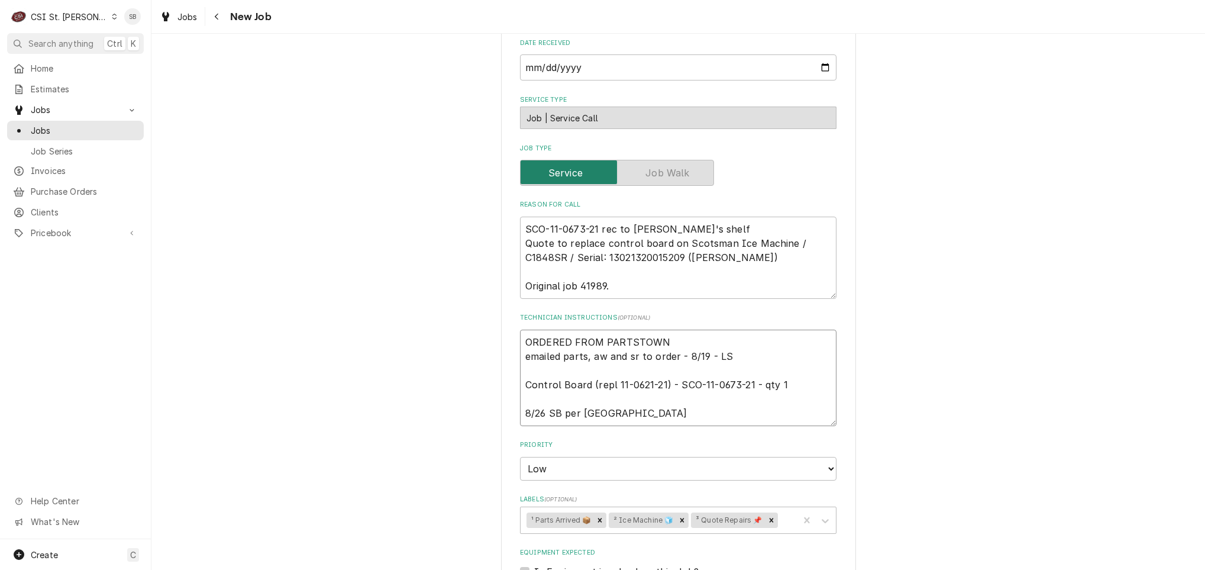
type textarea "ORDERED FROM PARTSTOWN emailed parts, aw and sr to order - 8/19 - LS Control Bo…"
type textarea "x"
type textarea "ORDERED FROM PARTSTOWN emailed parts, aw and sr to order - 8/19 - LS Control Bo…"
type textarea "x"
type textarea "ORDERED FROM PARTSTOWN emailed parts, aw and sr to order - 8/19 - LS Control Bo…"
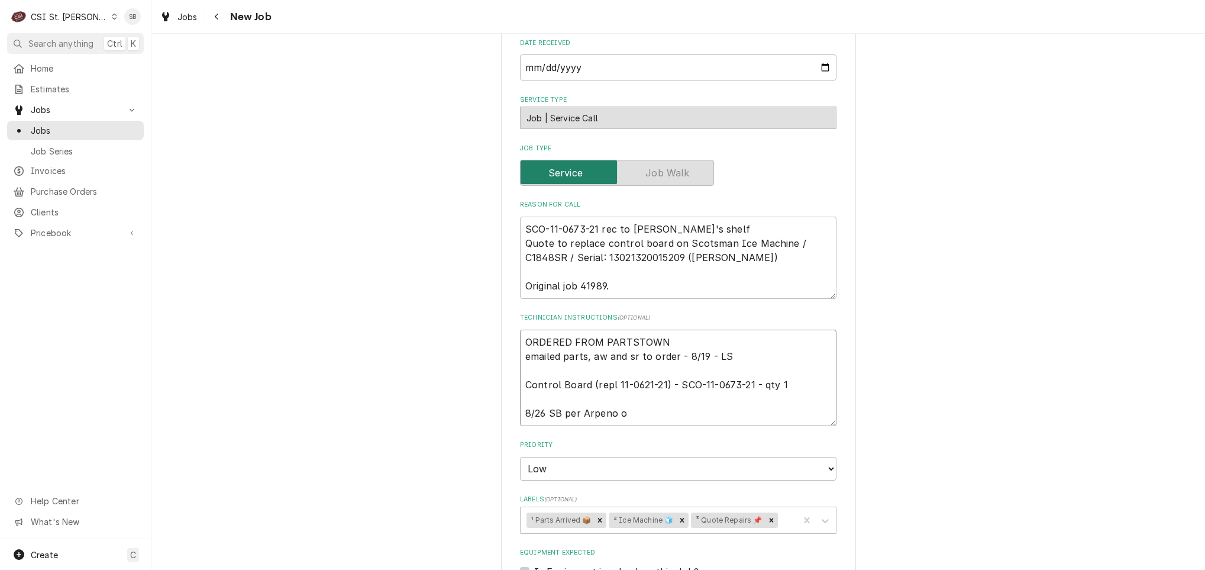
type textarea "x"
type textarea "ORDERED FROM PARTSTOWN emailed parts, aw and sr to order - 8/19 - LS Control Bo…"
type textarea "x"
type textarea "ORDERED FROM PARTSTOWN emailed parts, aw and sr to order - 8/19 - LS Control Bo…"
type textarea "x"
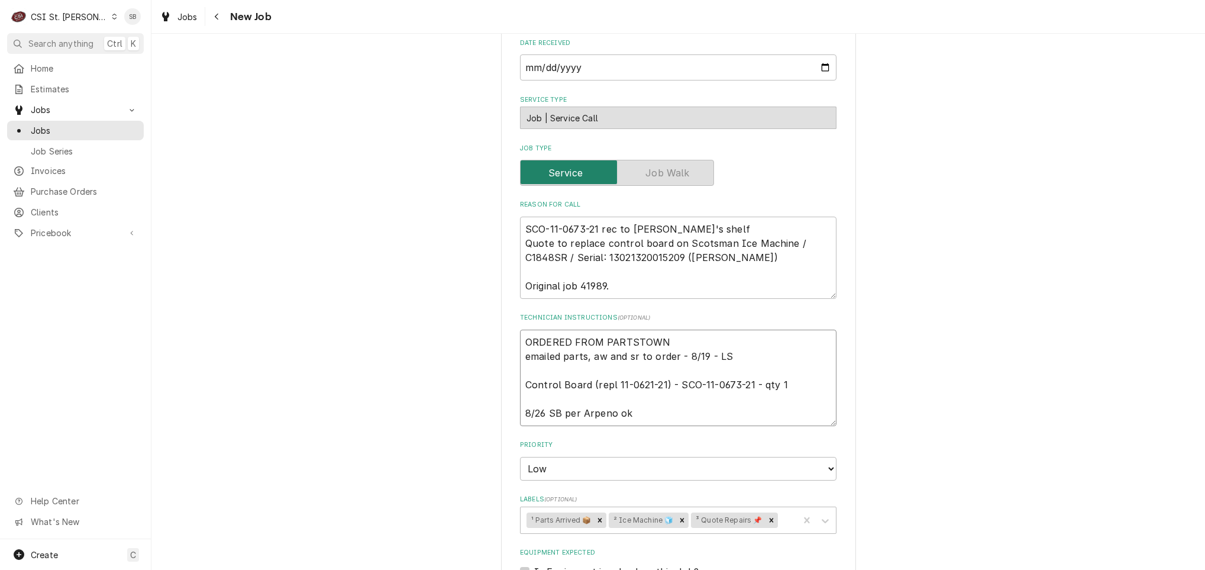
type textarea "ORDERED FROM PARTSTOWN emailed parts, aw and sr to order - 8/19 - LS Control Bo…"
type textarea "x"
type textarea "ORDERED FROM PARTSTOWN emailed parts, aw and sr to order - 8/19 - LS Control Bo…"
type textarea "x"
type textarea "ORDERED FROM PARTSTOWN emailed parts, aw and sr to order - 8/19 - LS Control Bo…"
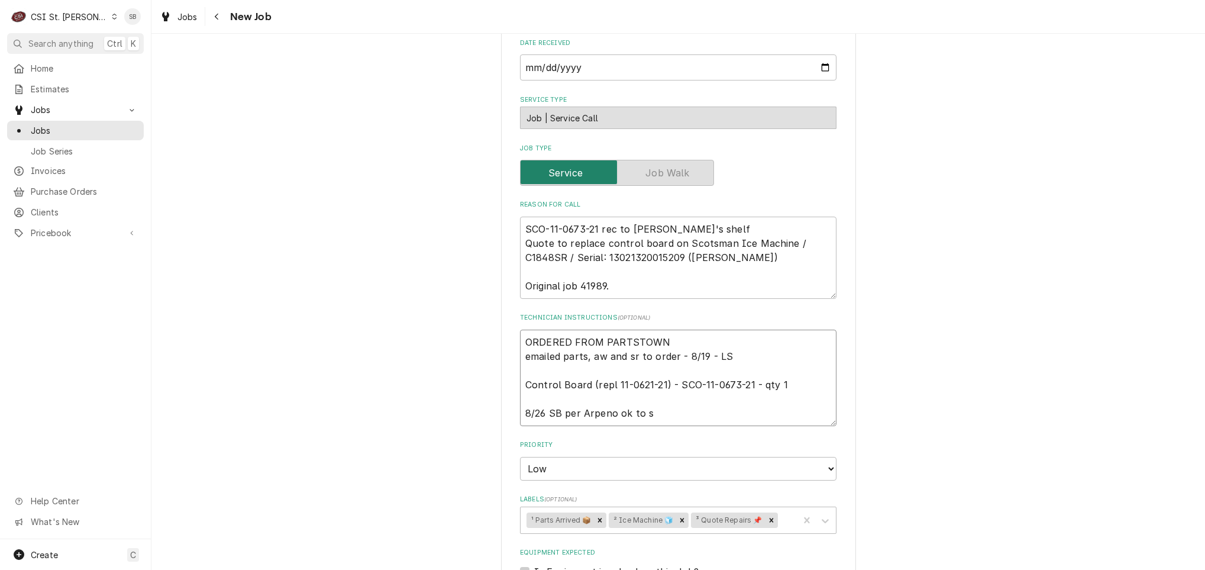
type textarea "x"
type textarea "ORDERED FROM PARTSTOWN emailed parts, aw and sr to order - 8/19 - LS Control Bo…"
type textarea "x"
type textarea "ORDERED FROM PARTSTOWN emailed parts, aw and sr to order - 8/19 - LS Control Bo…"
type textarea "x"
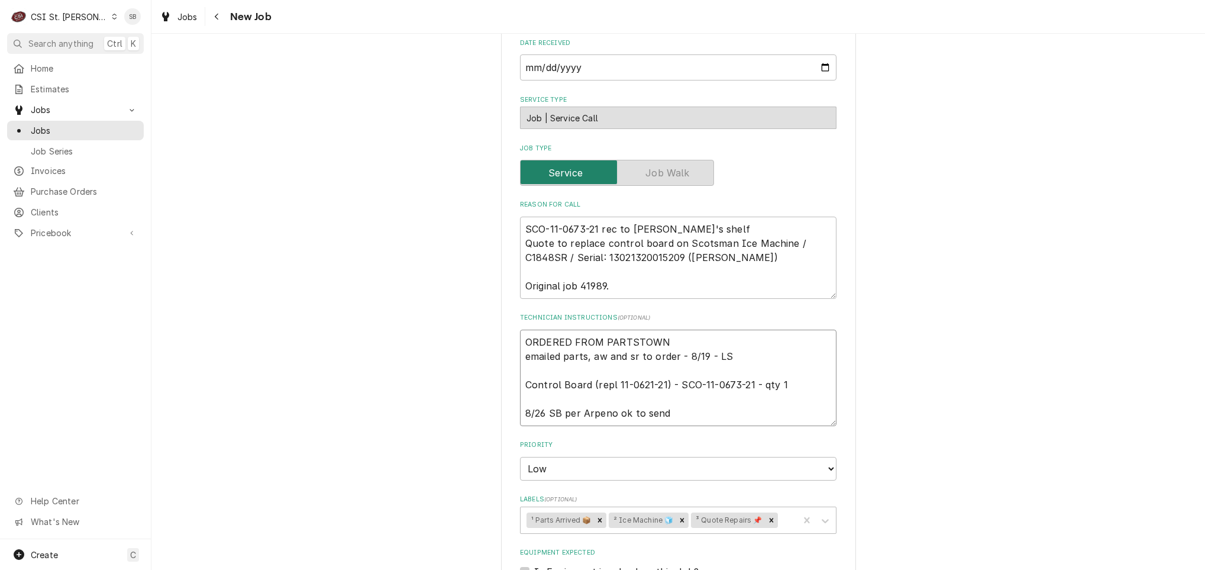
type textarea "ORDERED FROM PARTSTOWN emailed parts, aw and sr to order - 8/19 - LS Control Bo…"
type textarea "x"
type textarea "ORDERED FROM PARTSTOWN emailed parts, aw and sr to order - 8/19 - LS Control Bo…"
type textarea "x"
type textarea "ORDERED FROM PARTSTOWN emailed parts, aw and sr to order - 8/19 - LS Control Bo…"
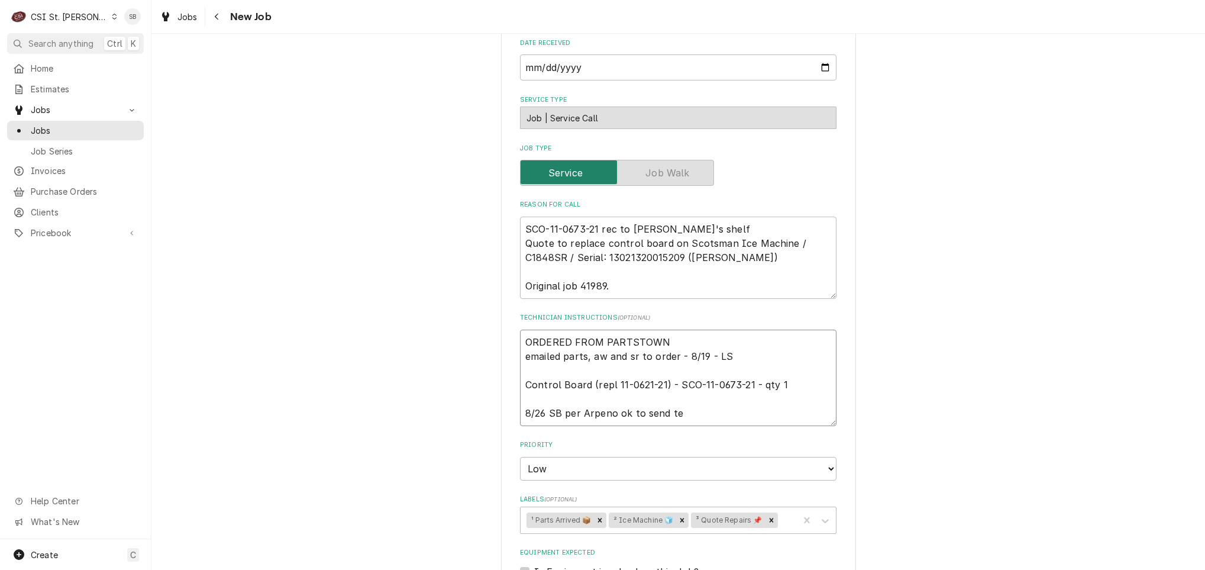
type textarea "x"
type textarea "ORDERED FROM PARTSTOWN emailed parts, aw and sr to order - 8/19 - LS Control Bo…"
type textarea "x"
type textarea "ORDERED FROM PARTSTOWN emailed parts, aw and sr to order - 8/19 - LS Control Bo…"
type textarea "x"
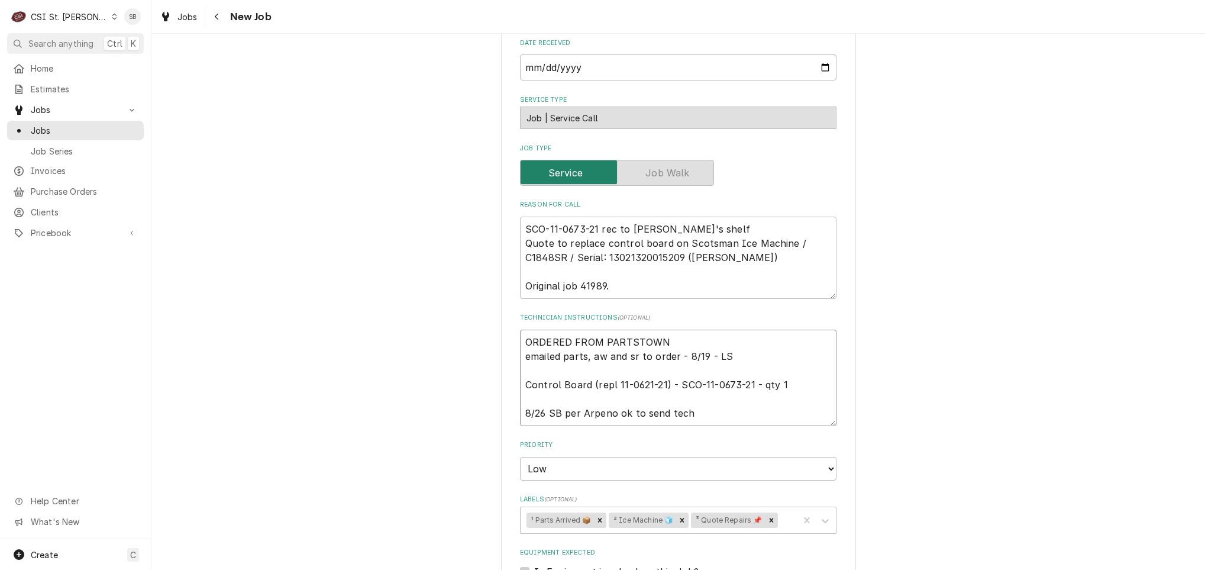
type textarea "ORDERED FROM PARTSTOWN emailed parts, aw and sr to order - 8/19 - LS Control Bo…"
type textarea "x"
type textarea "ORDERED FROM PARTSTOWN emailed parts, aw and sr to order - 8/19 - LS Control Bo…"
type textarea "x"
type textarea "ORDERED FROM PARTSTOWN emailed parts, aw and sr to order - 8/19 - LS Control Bo…"
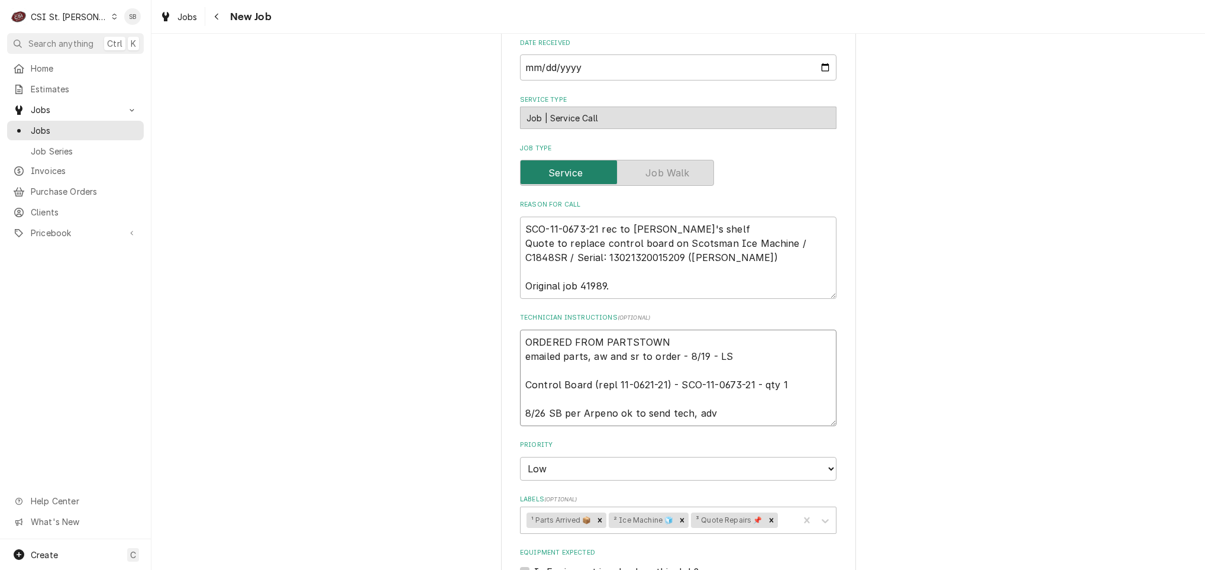
type textarea "x"
type textarea "ORDERED FROM PARTSTOWN emailed parts, aw and sr to order - 8/19 - LS Control Bo…"
type textarea "x"
type textarea "ORDERED FROM PARTSTOWN emailed parts, aw and sr to order - 8/19 - LS Control Bo…"
type textarea "x"
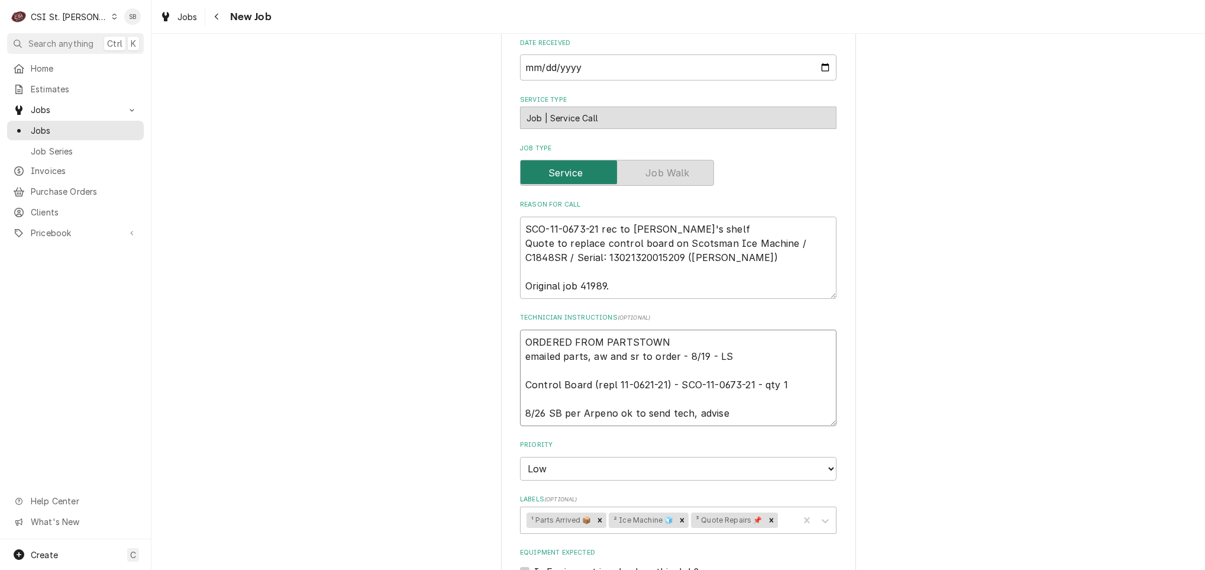
type textarea "ORDERED FROM PARTSTOWN emailed parts, aw and sr to order - 8/19 - LS Control Bo…"
type textarea "x"
type textarea "ORDERED FROM PARTSTOWN emailed parts, aw and sr to order - 8/19 - LS Control Bo…"
type textarea "x"
type textarea "ORDERED FROM PARTSTOWN emailed parts, aw and sr to order - 8/19 - LS Control Bo…"
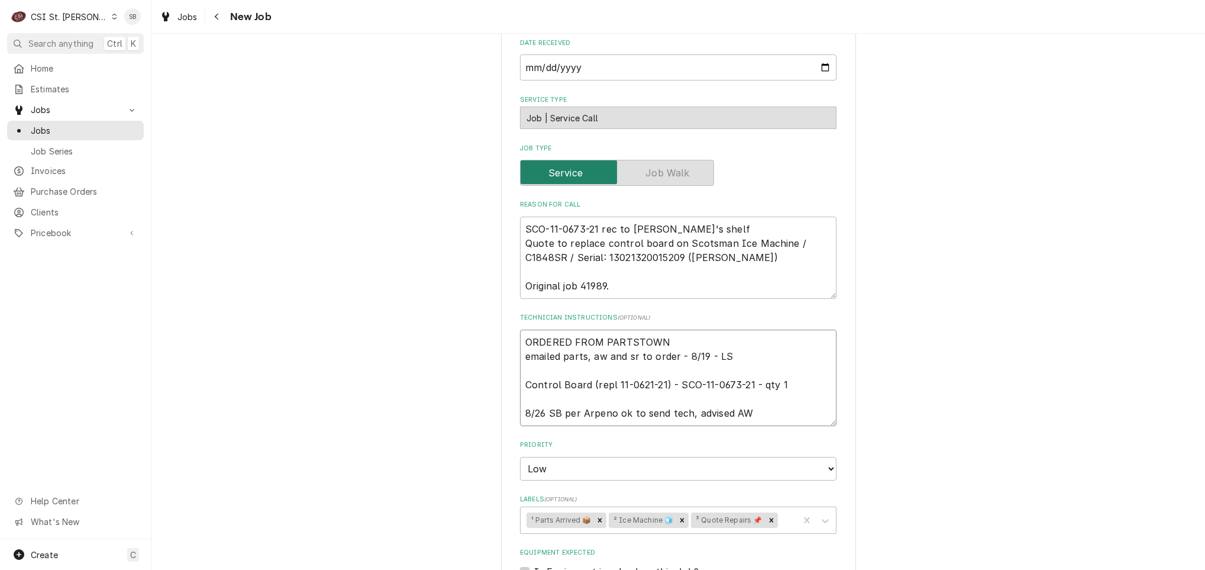
type textarea "x"
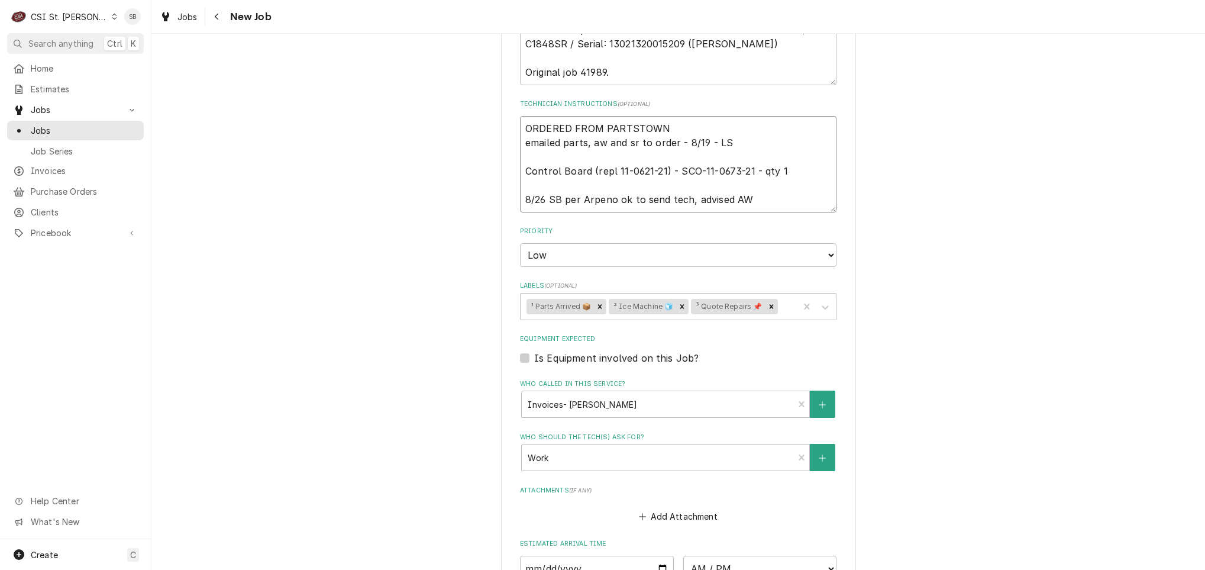
scroll to position [802, 0]
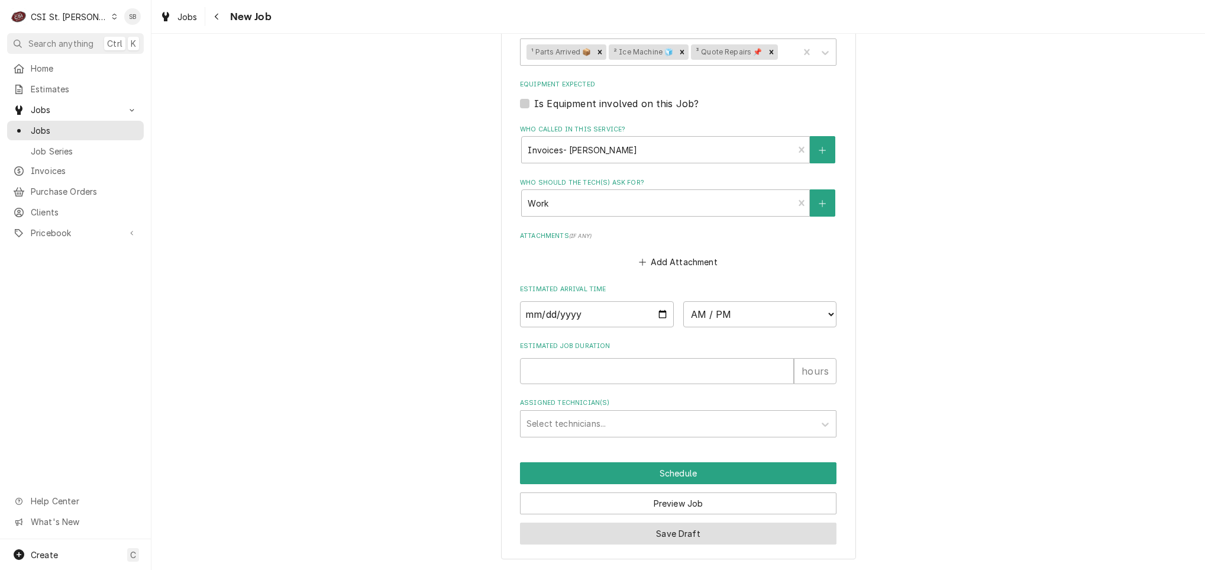
type textarea "ORDERED FROM PARTSTOWN emailed parts, aw and sr to order - 8/19 - LS Control Bo…"
click at [683, 533] on button "Save Draft" at bounding box center [678, 534] width 317 height 22
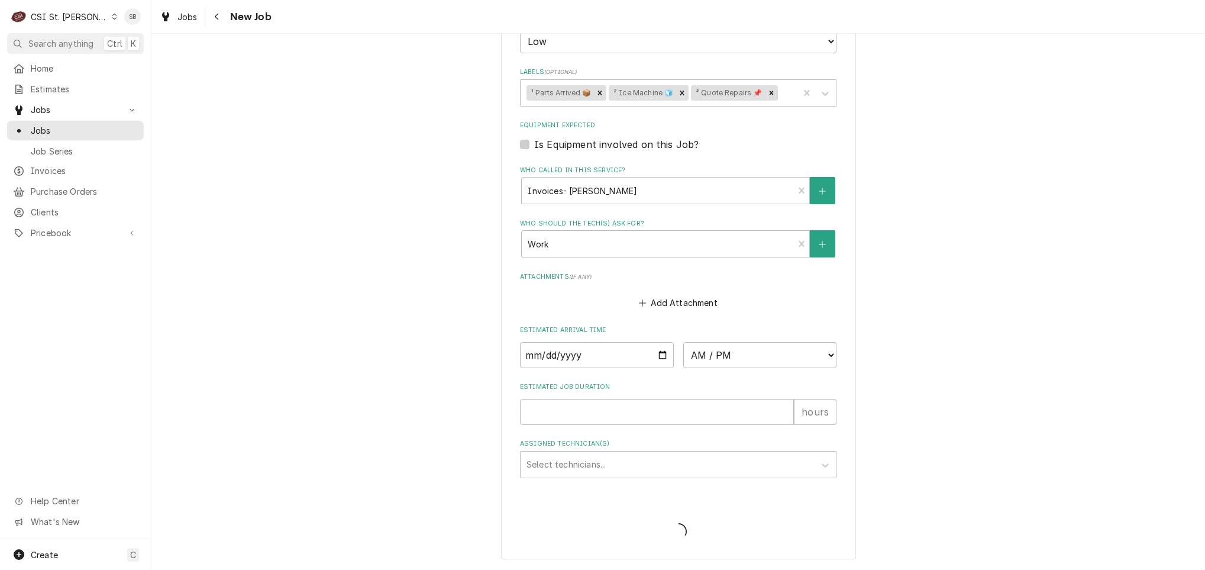
type textarea "x"
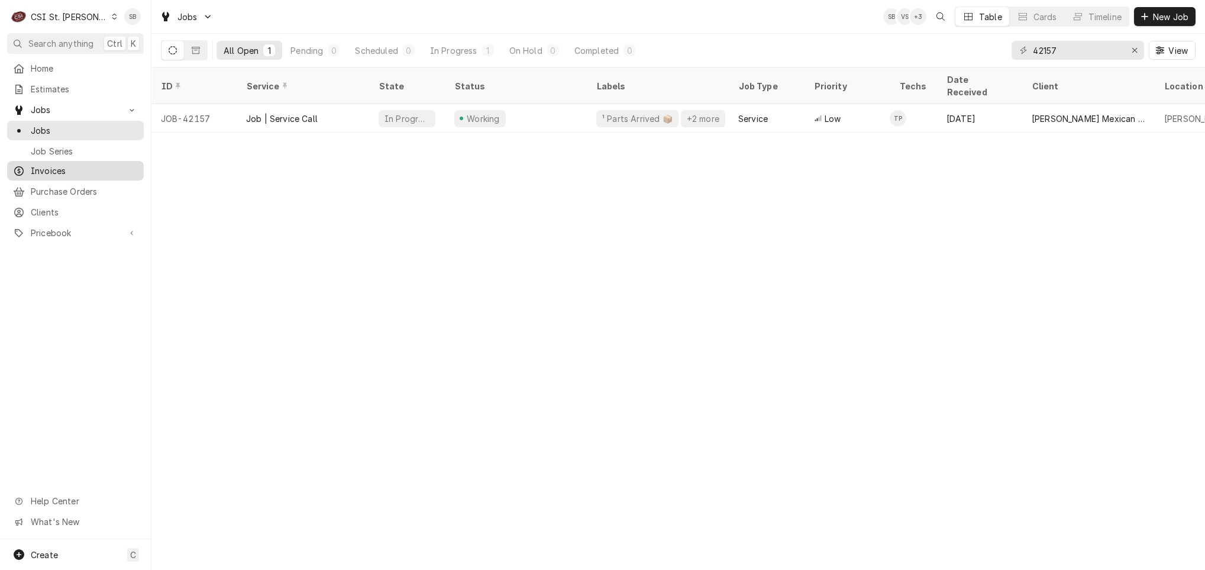
click at [56, 167] on span "Invoices" at bounding box center [84, 171] width 107 height 12
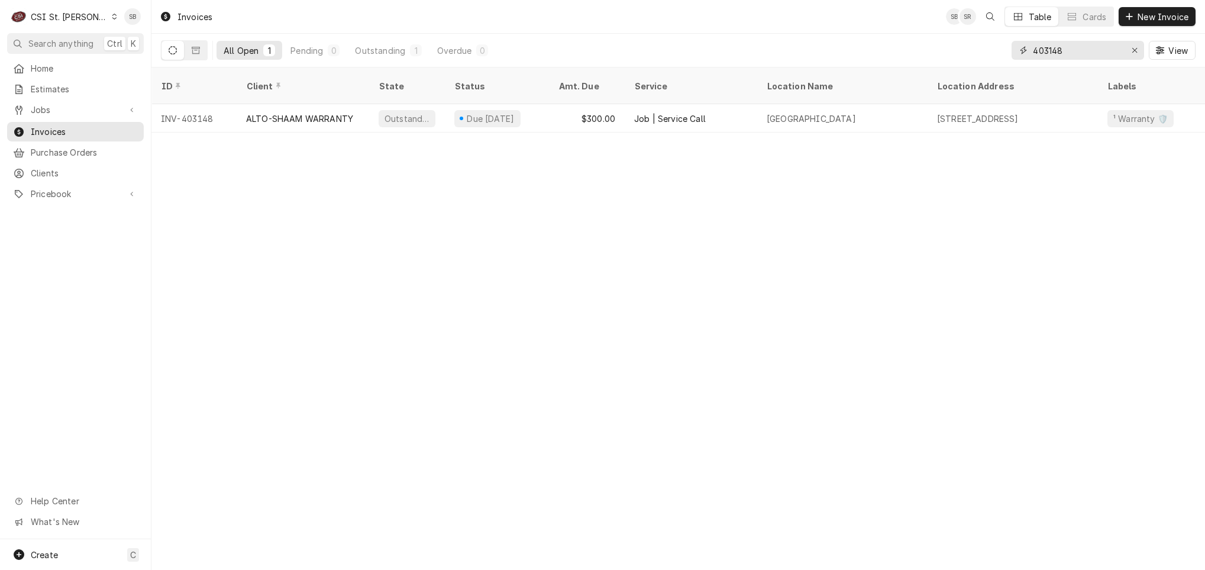
click at [1040, 49] on input "403148" at bounding box center [1077, 50] width 89 height 19
click at [1040, 46] on input "403148" at bounding box center [1077, 50] width 89 height 19
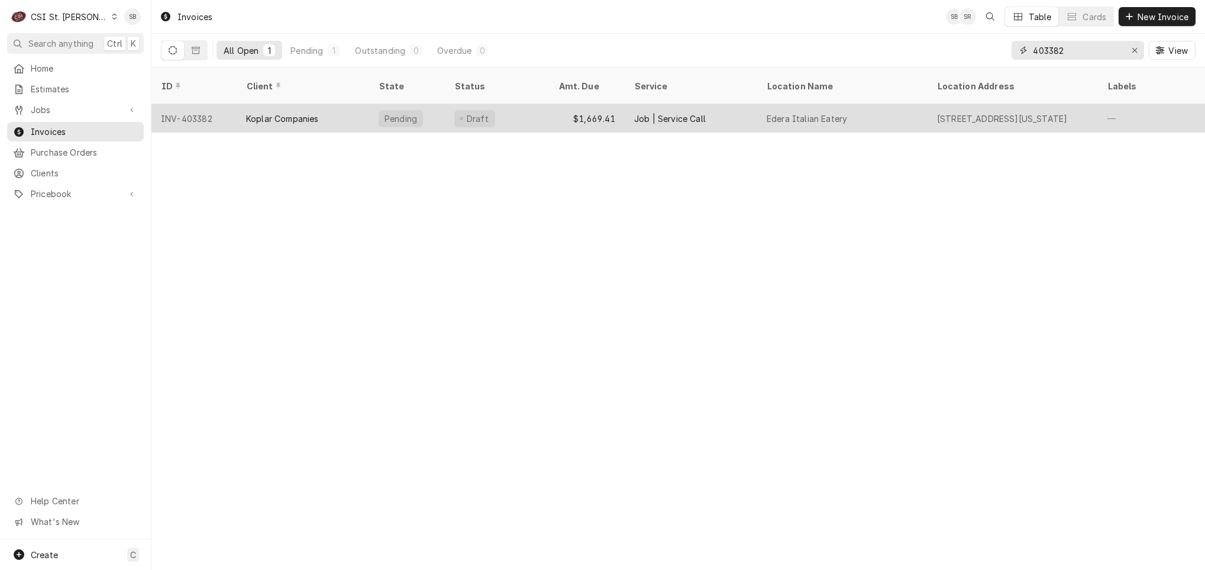
type input "403382"
click at [299, 111] on div "Koplar Companies" at bounding box center [303, 118] width 133 height 28
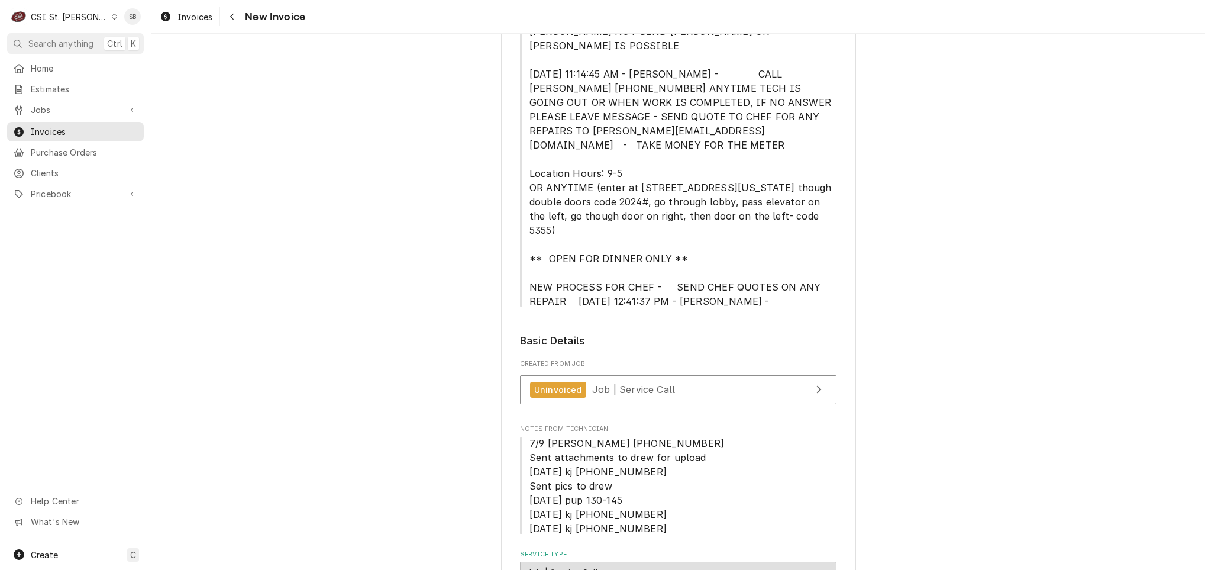
scroll to position [266, 0]
click at [593, 382] on span "Job | Service Call" at bounding box center [633, 388] width 83 height 12
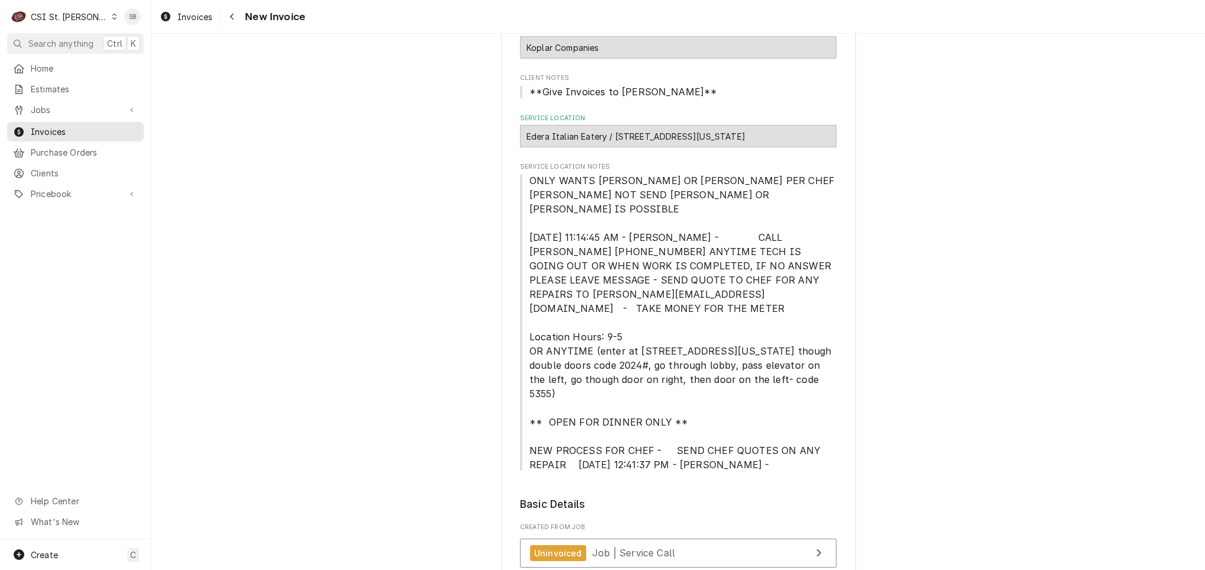
scroll to position [444, 0]
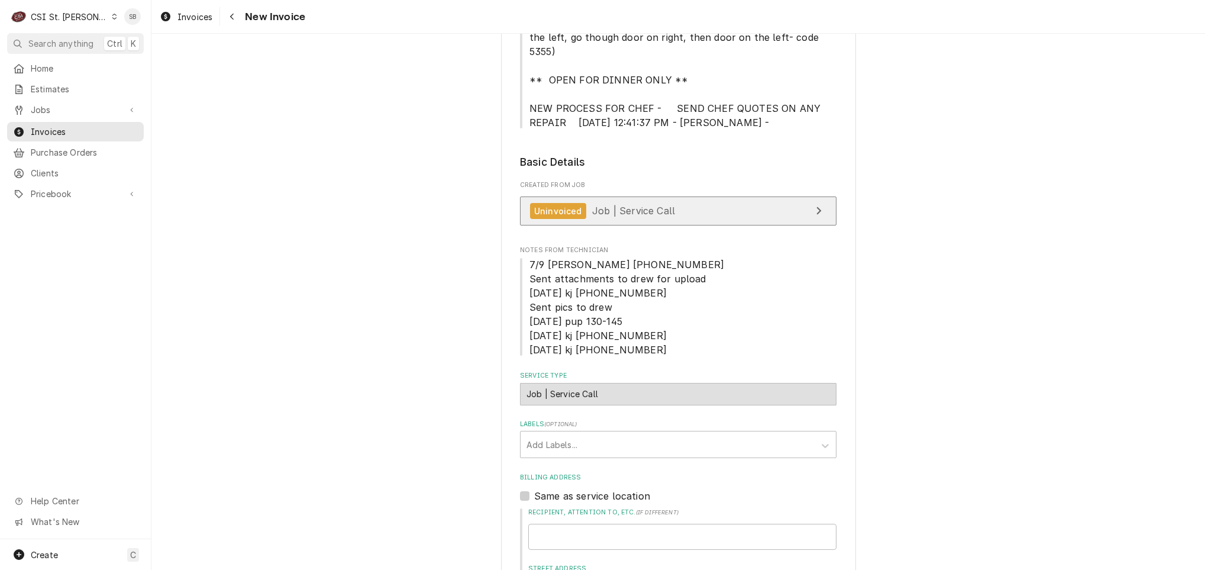
click at [663, 205] on span "Job | Service Call" at bounding box center [633, 211] width 83 height 12
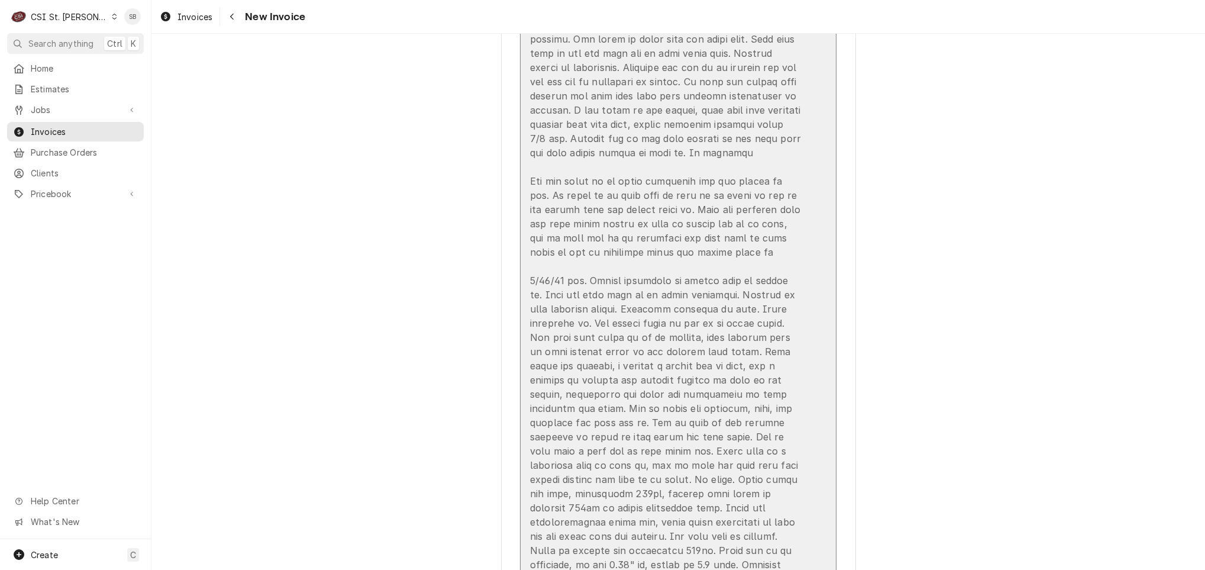
scroll to position [3107, 0]
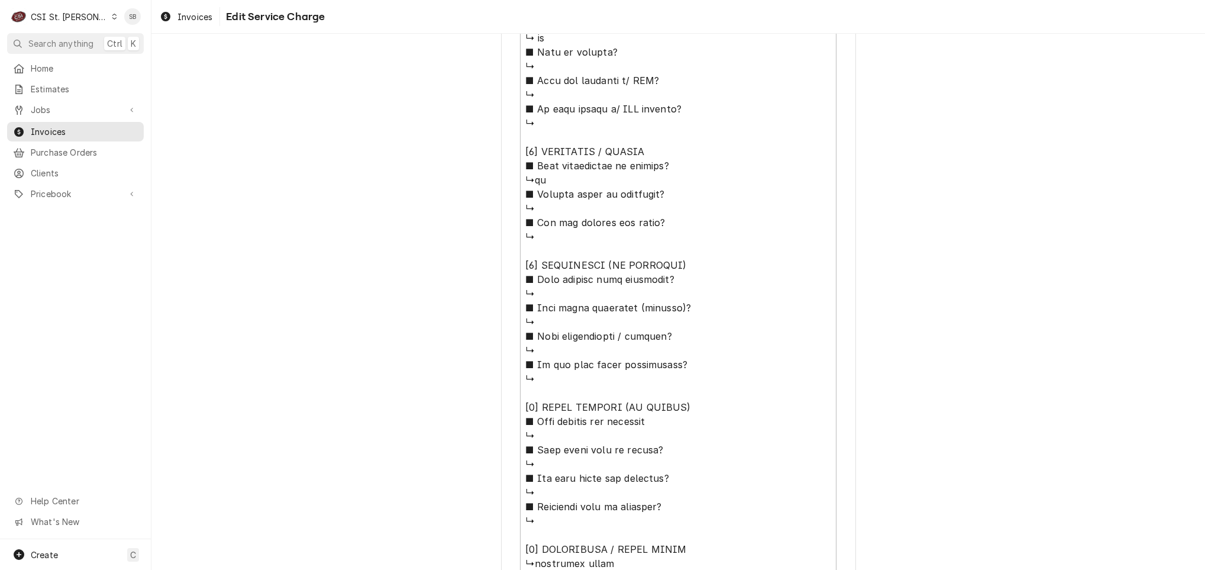
scroll to position [976, 0]
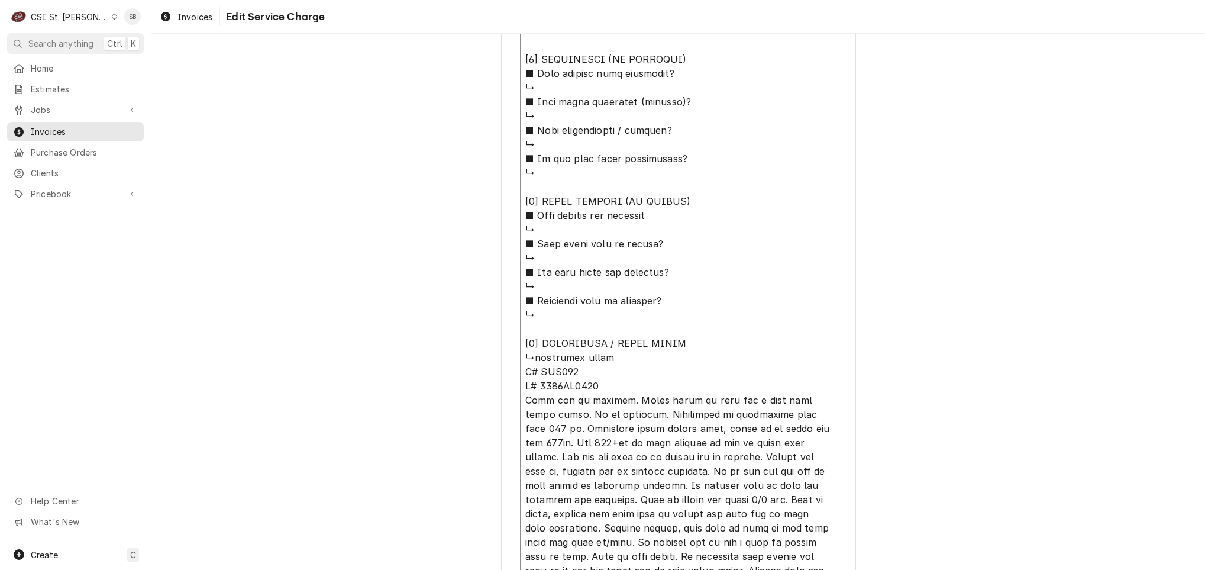
click at [520, 382] on textarea "Service Summary ( optional )" at bounding box center [678, 499] width 317 height 1815
type textarea "x"
type textarea "⚠️ 𝗙𝗢𝗥𝗠 𝗜𝗡𝗦𝗧𝗥𝗨𝗖𝗧𝗜𝗢𝗡𝗦 ⚠️ ✪ 𝗖𝗼𝗺𝗽𝗹𝗲𝘁𝗲 𝗮𝗹𝗹 𝗿𝗲𝗹𝗲𝘃𝗮𝗻𝘁 𝘀𝗲𝗰𝘁𝗶𝗼𝗻𝘀 ✪ 𝗣𝗿𝗼𝘃𝗶𝗱𝗲 𝗱𝗲𝘁𝗮𝗶𝗹𝗲𝗱 𝗮𝗻𝘀…"
type textarea "x"
type textarea "⚠️ 𝗙𝗢𝗥𝗠 𝗜𝗡𝗦𝗧𝗥𝗨𝗖𝗧𝗜𝗢𝗡𝗦 ⚠️ ✪ 𝗖𝗼𝗺𝗽𝗹𝗲𝘁𝗲 𝗮𝗹𝗹 𝗿𝗲𝗹𝗲𝘃𝗮𝗻𝘁 𝘀𝗲𝗰𝘁𝗶𝗼𝗻𝘀 ✪ 𝗣𝗿𝗼𝘃𝗶𝗱𝗲 𝗱𝗲𝘁𝗮𝗶𝗹𝗲𝗱 𝗮𝗻𝘀…"
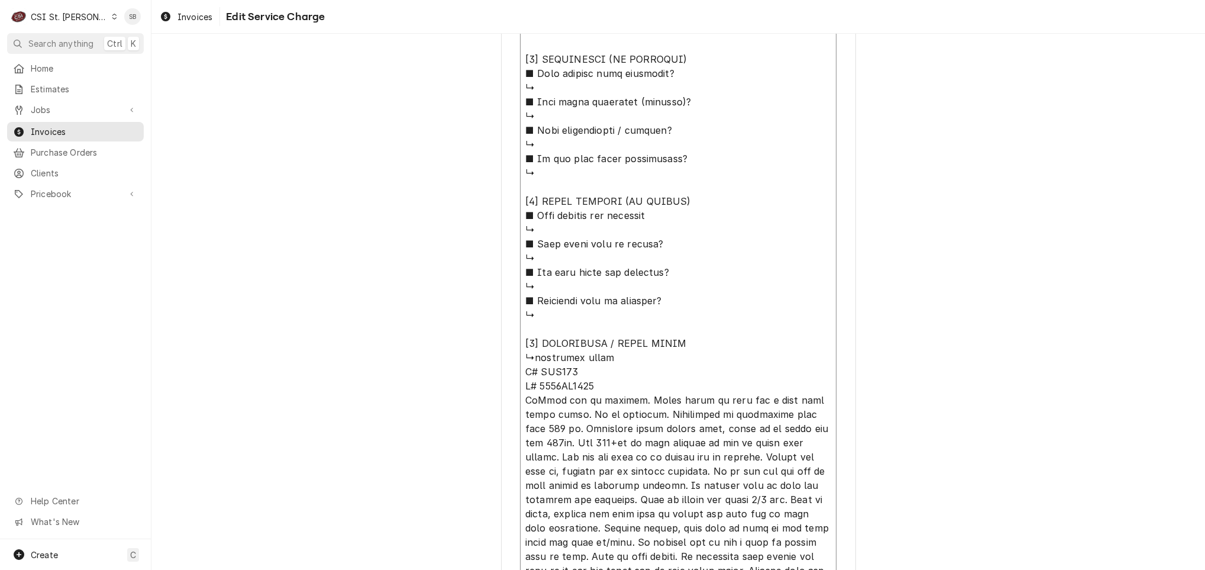
type textarea "x"
type textarea "⚠️ 𝗙𝗢𝗥𝗠 𝗜𝗡𝗦𝗧𝗥𝗨𝗖𝗧𝗜𝗢𝗡𝗦 ⚠️ ✪ 𝗖𝗼𝗺𝗽𝗹𝗲𝘁𝗲 𝗮𝗹𝗹 𝗿𝗲𝗹𝗲𝘃𝗮𝗻𝘁 𝘀𝗲𝗰𝘁𝗶𝗼𝗻𝘀 ✪ 𝗣𝗿𝗼𝘃𝗶𝗱𝗲 𝗱𝗲𝘁𝗮𝗶𝗹𝗲𝗱 𝗮𝗻𝘀…"
type textarea "x"
type textarea "⚠️ 𝗙𝗢𝗥𝗠 𝗜𝗡𝗦𝗧𝗥𝗨𝗖𝗧𝗜𝗢𝗡𝗦 ⚠️ ✪ 𝗖𝗼𝗺𝗽𝗹𝗲𝘁𝗲 𝗮𝗹𝗹 𝗿𝗲𝗹𝗲𝘃𝗮𝗻𝘁 𝘀𝗲𝗰𝘁𝗶𝗼𝗻𝘀 ✪ 𝗣𝗿𝗼𝘃𝗶𝗱𝗲 𝗱𝗲𝘁𝗮𝗶𝗹𝗲𝗱 𝗮𝗻𝘀…"
type textarea "x"
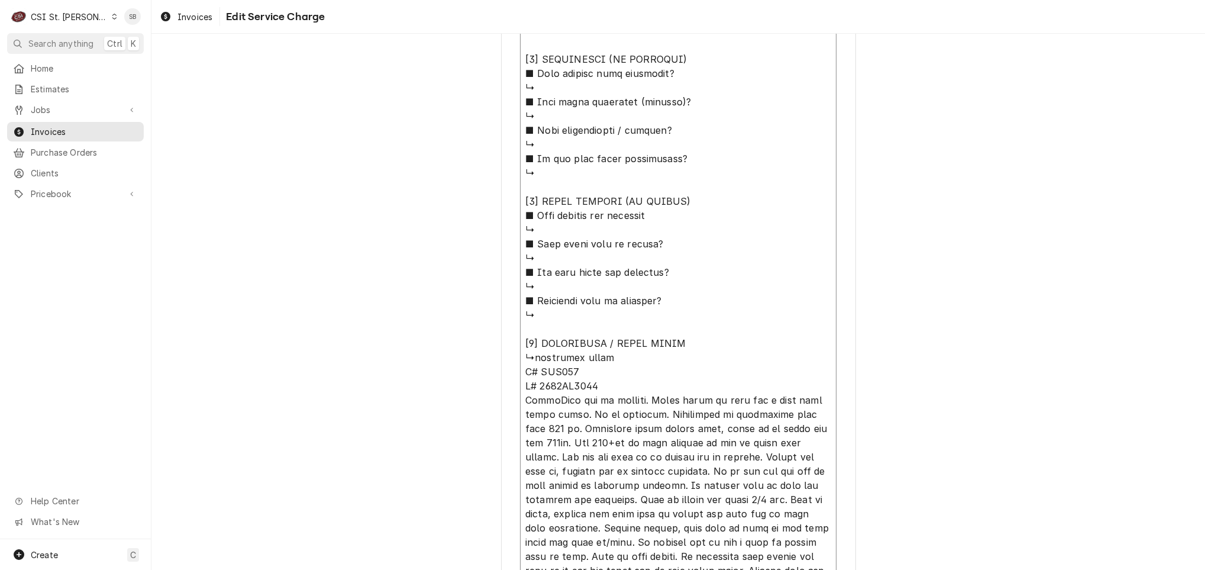
type textarea "⚠️ 𝗙𝗢𝗥𝗠 𝗜𝗡𝗦𝗧𝗥𝗨𝗖𝗧𝗜𝗢𝗡𝗦 ⚠️ ✪ 𝗖𝗼𝗺𝗽𝗹𝗲𝘁𝗲 𝗮𝗹𝗹 𝗿𝗲𝗹𝗲𝘃𝗮𝗻𝘁 𝘀𝗲𝗰𝘁𝗶𝗼𝗻𝘀 ✪ 𝗣𝗿𝗼𝘃𝗶𝗱𝗲 𝗱𝗲𝘁𝗮𝗶𝗹𝗲𝗱 𝗮𝗻𝘀…"
type textarea "x"
type textarea "⚠️ 𝗙𝗢𝗥𝗠 𝗜𝗡𝗦𝗧𝗥𝗨𝗖𝗧𝗜𝗢𝗡𝗦 ⚠️ ✪ 𝗖𝗼𝗺𝗽𝗹𝗲𝘁𝗲 𝗮𝗹𝗹 𝗿𝗲𝗹𝗲𝘃𝗮𝗻𝘁 𝘀𝗲𝗰𝘁𝗶𝗼𝗻𝘀 ✪ 𝗣𝗿𝗼𝘃𝗶𝗱𝗲 𝗱𝗲𝘁𝗮𝗶𝗹𝗲𝗱 𝗮𝗻𝘀…"
type textarea "x"
type textarea "⚠️ 𝗙𝗢𝗥𝗠 𝗜𝗡𝗦𝗧𝗥𝗨𝗖𝗧𝗜𝗢𝗡𝗦 ⚠️ ✪ 𝗖𝗼𝗺𝗽𝗹𝗲𝘁𝗲 𝗮𝗹𝗹 𝗿𝗲𝗹𝗲𝘃𝗮𝗻𝘁 𝘀𝗲𝗰𝘁𝗶𝗼𝗻𝘀 ✪ 𝗣𝗿𝗼𝘃𝗶𝗱𝗲 𝗱𝗲𝘁𝗮𝗶𝗹𝗲𝗱 𝗮𝗻𝘀…"
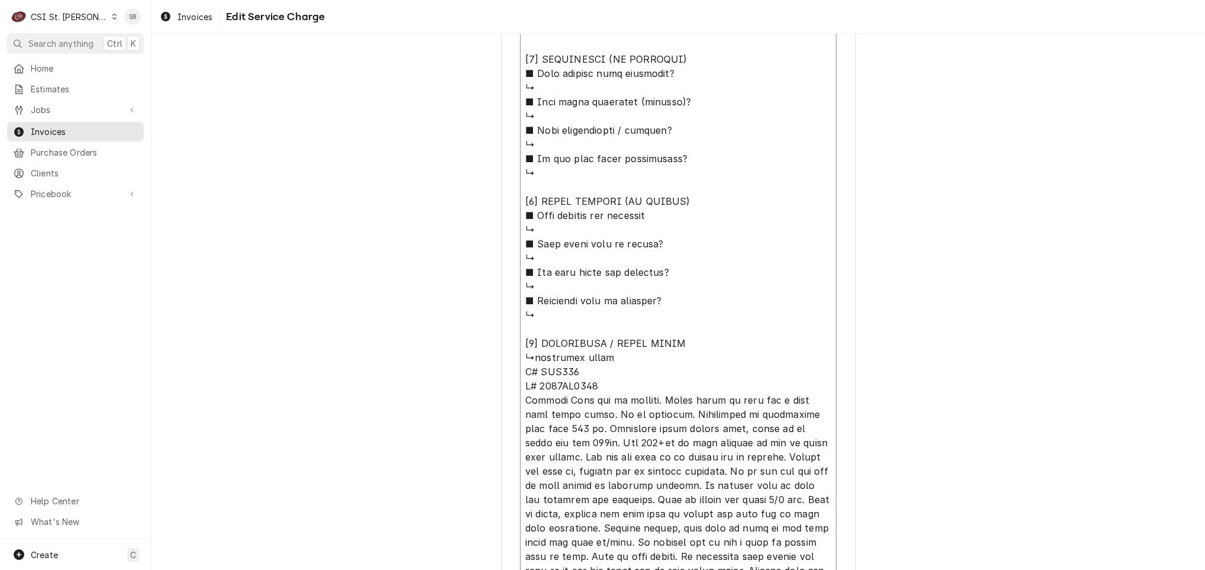
type textarea "x"
type textarea "⚠️ 𝗙𝗢𝗥𝗠 𝗜𝗡𝗦𝗧𝗥𝗨𝗖𝗧𝗜𝗢𝗡𝗦 ⚠️ ✪ 𝗖𝗼𝗺𝗽𝗹𝗲𝘁𝗲 𝗮𝗹𝗹 𝗿𝗲𝗹𝗲𝘃𝗮𝗻𝘁 𝘀𝗲𝗰𝘁𝗶𝗼𝗻𝘀 ✪ 𝗣𝗿𝗼𝘃𝗶𝗱𝗲 𝗱𝗲𝘁𝗮𝗶𝗹𝗲𝗱 𝗮𝗻𝘀…"
type textarea "x"
type textarea "⚠️ 𝗙𝗢𝗥𝗠 𝗜𝗡𝗦𝗧𝗥𝗨𝗖𝗧𝗜𝗢𝗡𝗦 ⚠️ ✪ 𝗖𝗼𝗺𝗽𝗹𝗲𝘁𝗲 𝗮𝗹𝗹 𝗿𝗲𝗹𝗲𝘃𝗮𝗻𝘁 𝘀𝗲𝗰𝘁𝗶𝗼𝗻𝘀 ✪ 𝗣𝗿𝗼𝘃𝗶𝗱𝗲 𝗱𝗲𝘁𝗮𝗶𝗹𝗲𝗱 𝗮𝗻𝘀…"
type textarea "x"
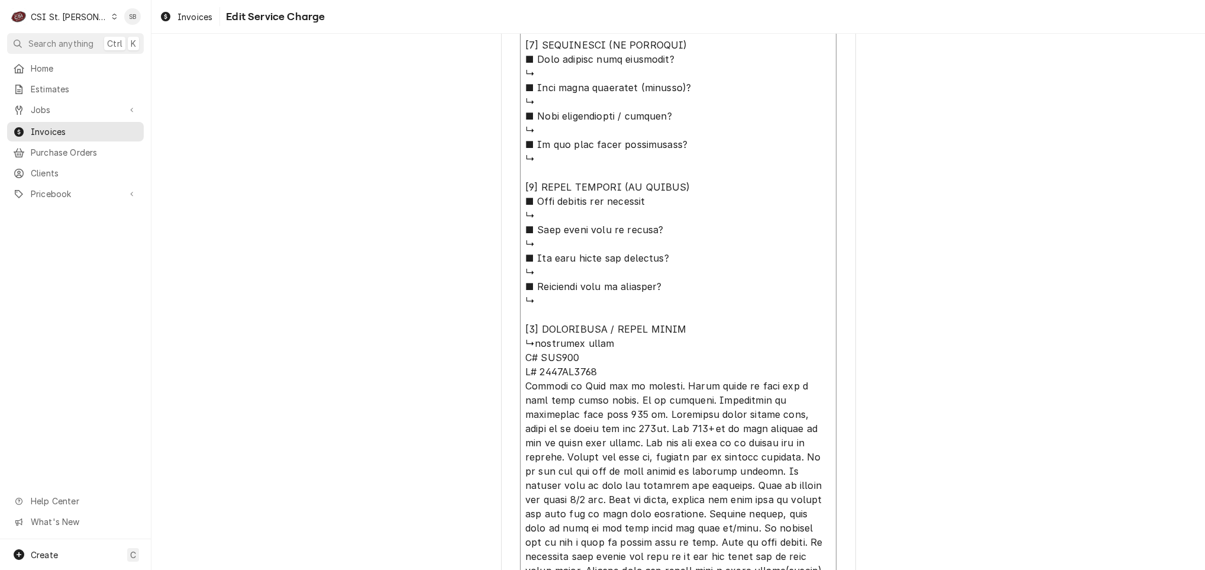
type textarea "⚠️ 𝗙𝗢𝗥𝗠 𝗜𝗡𝗦𝗧𝗥𝗨𝗖𝗧𝗜𝗢𝗡𝗦 ⚠️ ✪ 𝗖𝗼𝗺𝗽𝗹𝗲𝘁𝗲 𝗮𝗹𝗹 𝗿𝗲𝗹𝗲𝘃𝗮𝗻𝘁 𝘀𝗲𝗰𝘁𝗶𝗼𝗻𝘀 ✪ 𝗣𝗿𝗼𝘃𝗶𝗱𝗲 𝗱𝗲𝘁𝗮𝗶𝗹𝗲𝗱 𝗮𝗻𝘀…"
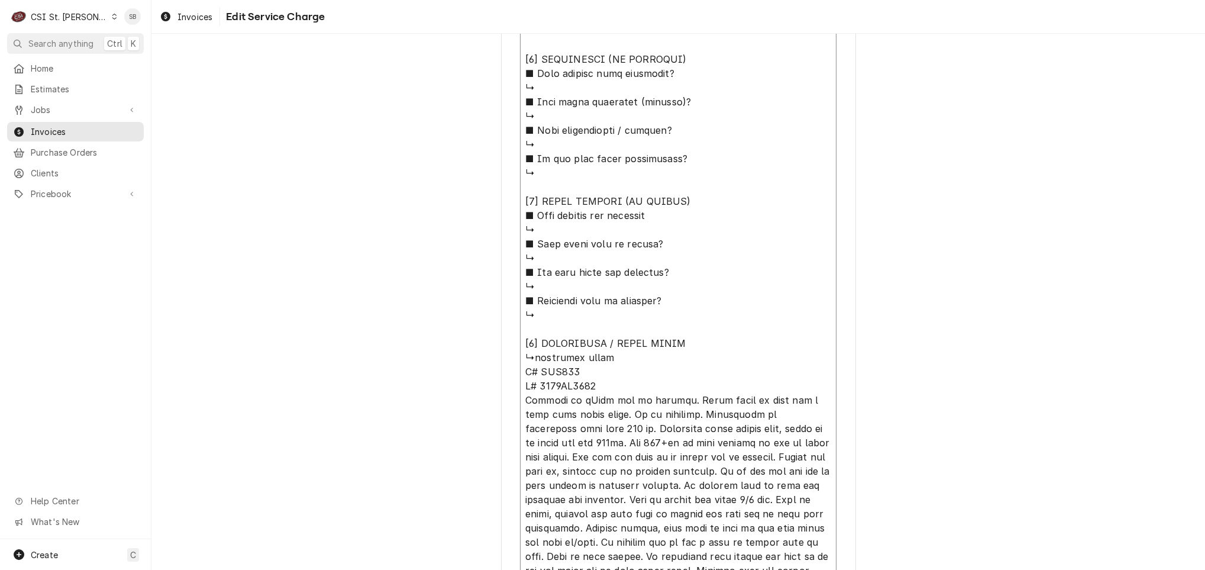
type textarea "x"
type textarea "⚠️ 𝗙𝗢𝗥𝗠 𝗜𝗡𝗦𝗧𝗥𝗨𝗖𝗧𝗜𝗢𝗡𝗦 ⚠️ ✪ 𝗖𝗼𝗺𝗽𝗹𝗲𝘁𝗲 𝗮𝗹𝗹 𝗿𝗲𝗹𝗲𝘃𝗮𝗻𝘁 𝘀𝗲𝗰𝘁𝗶𝗼𝗻𝘀 ✪ 𝗣𝗿𝗼𝘃𝗶𝗱𝗲 𝗱𝗲𝘁𝗮𝗶𝗹𝗲𝗱 𝗮𝗻𝘀…"
type textarea "x"
type textarea "⚠️ 𝗙𝗢𝗥𝗠 𝗜𝗡𝗦𝗧𝗥𝗨𝗖𝗧𝗜𝗢𝗡𝗦 ⚠️ ✪ 𝗖𝗼𝗺𝗽𝗹𝗲𝘁𝗲 𝗮𝗹𝗹 𝗿𝗲𝗹𝗲𝘃𝗮𝗻𝘁 𝘀𝗲𝗰𝘁𝗶𝗼𝗻𝘀 ✪ 𝗣𝗿𝗼𝘃𝗶𝗱𝗲 𝗱𝗲𝘁𝗮𝗶𝗹𝗲𝗱 𝗮𝗻𝘀…"
type textarea "x"
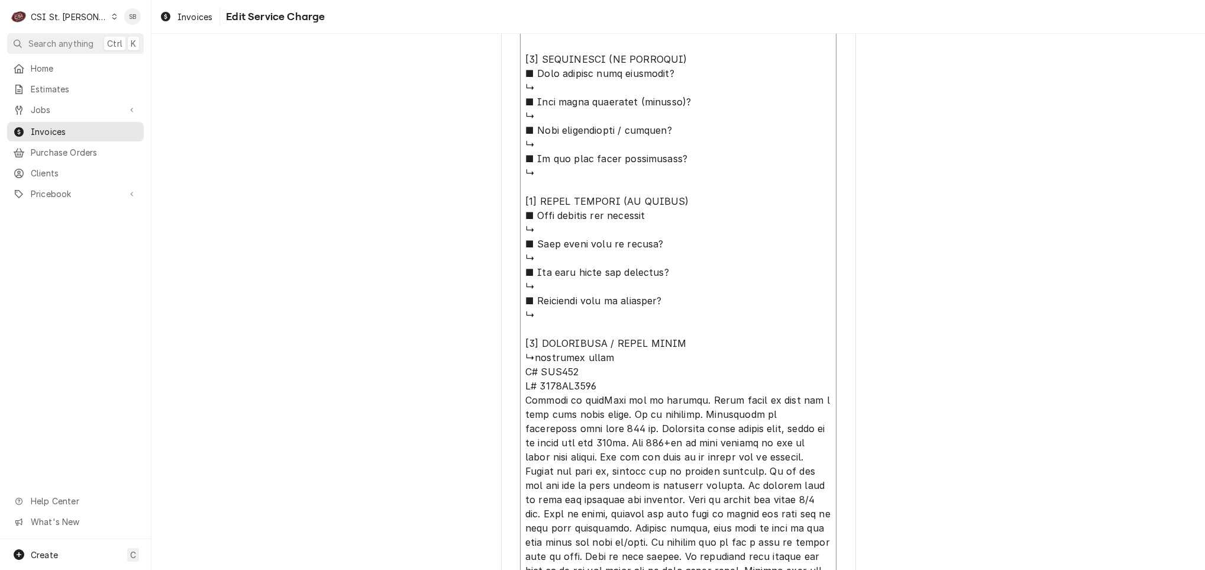
type textarea "⚠️ 𝗙𝗢𝗥𝗠 𝗜𝗡𝗦𝗧𝗥𝗨𝗖𝗧𝗜𝗢𝗡𝗦 ⚠️ ✪ 𝗖𝗼𝗺𝗽𝗹𝗲𝘁𝗲 𝗮𝗹𝗹 𝗿𝗲𝗹𝗲𝘃𝗮𝗻𝘁 𝘀𝗲𝗰𝘁𝗶𝗼𝗻𝘀 ✪ 𝗣𝗿𝗼𝘃𝗶𝗱𝗲 𝗱𝗲𝘁𝗮𝗶𝗹𝗲𝗱 𝗮𝗻𝘀…"
type textarea "x"
type textarea "⚠️ 𝗙𝗢𝗥𝗠 𝗜𝗡𝗦𝗧𝗥𝗨𝗖𝗧𝗜𝗢𝗡𝗦 ⚠️ ✪ 𝗖𝗼𝗺𝗽𝗹𝗲𝘁𝗲 𝗮𝗹𝗹 𝗿𝗲𝗹𝗲𝘃𝗮𝗻𝘁 𝘀𝗲𝗰𝘁𝗶𝗼𝗻𝘀 ✪ 𝗣𝗿𝗼𝘃𝗶𝗱𝗲 𝗱𝗲𝘁𝗮𝗶𝗹𝗲𝗱 𝗮𝗻𝘀…"
type textarea "x"
type textarea "⚠️ 𝗙𝗢𝗥𝗠 𝗜𝗡𝗦𝗧𝗥𝗨𝗖𝗧𝗜𝗢𝗡𝗦 ⚠️ ✪ 𝗖𝗼𝗺𝗽𝗹𝗲𝘁𝗲 𝗮𝗹𝗹 𝗿𝗲𝗹𝗲𝘃𝗮𝗻𝘁 𝘀𝗲𝗰𝘁𝗶𝗼𝗻𝘀 ✪ 𝗣𝗿𝗼𝘃𝗶𝗱𝗲 𝗱𝗲𝘁𝗮𝗶𝗹𝗲𝗱 𝗮𝗻𝘀…"
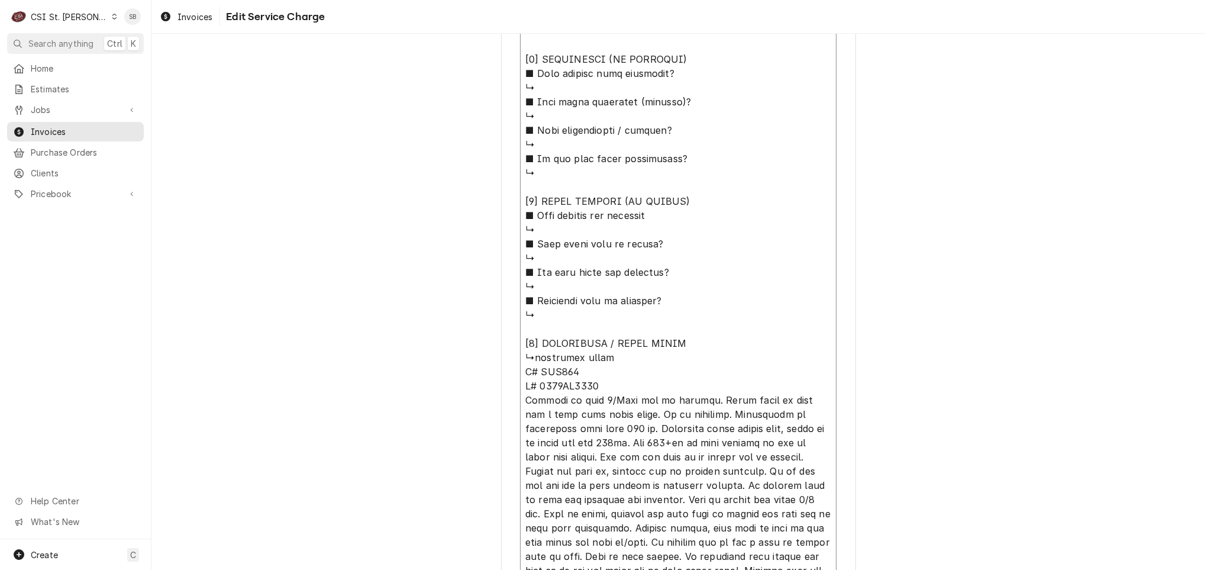
type textarea "x"
type textarea "⚠️ 𝗙𝗢𝗥𝗠 𝗜𝗡𝗦𝗧𝗥𝗨𝗖𝗧𝗜𝗢𝗡𝗦 ⚠️ ✪ 𝗖𝗼𝗺𝗽𝗹𝗲𝘁𝗲 𝗮𝗹𝗹 𝗿𝗲𝗹𝗲𝘃𝗮𝗻𝘁 𝘀𝗲𝗰𝘁𝗶𝗼𝗻𝘀 ✪ 𝗣𝗿𝗼𝘃𝗶𝗱𝗲 𝗱𝗲𝘁𝗮𝗶𝗹𝗲𝗱 𝗮𝗻𝘀…"
type textarea "x"
type textarea "⚠️ 𝗙𝗢𝗥𝗠 𝗜𝗡𝗦𝗧𝗥𝗨𝗖𝗧𝗜𝗢𝗡𝗦 ⚠️ ✪ 𝗖𝗼𝗺𝗽𝗹𝗲𝘁𝗲 𝗮𝗹𝗹 𝗿𝗲𝗹𝗲𝘃𝗮𝗻𝘁 𝘀𝗲𝗰𝘁𝗶𝗼𝗻𝘀 ✪ 𝗣𝗿𝗼𝘃𝗶𝗱𝗲 𝗱𝗲𝘁𝗮𝗶𝗹𝗲𝗱 𝗮𝗻𝘀…"
type textarea "x"
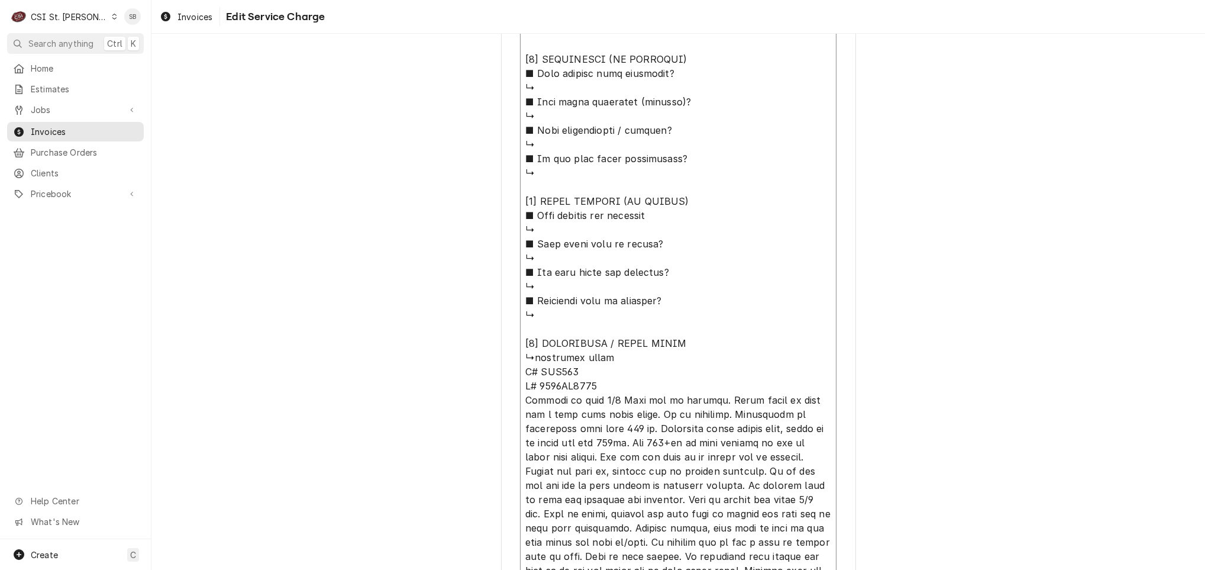
type textarea "⚠️ 𝗙𝗢𝗥𝗠 𝗜𝗡𝗦𝗧𝗥𝗨𝗖𝗧𝗜𝗢𝗡𝗦 ⚠️ ✪ 𝗖𝗼𝗺𝗽𝗹𝗲𝘁𝗲 𝗮𝗹𝗹 𝗿𝗲𝗹𝗲𝘃𝗮𝗻𝘁 𝘀𝗲𝗰𝘁𝗶𝗼𝗻𝘀 ✪ 𝗣𝗿𝗼𝘃𝗶𝗱𝗲 𝗱𝗲𝘁𝗮𝗶𝗹𝗲𝗱 𝗮𝗻𝘀…"
type textarea "x"
type textarea "⚠️ 𝗙𝗢𝗥𝗠 𝗜𝗡𝗦𝗧𝗥𝗨𝗖𝗧𝗜𝗢𝗡𝗦 ⚠️ ✪ 𝗖𝗼𝗺𝗽𝗹𝗲𝘁𝗲 𝗮𝗹𝗹 𝗿𝗲𝗹𝗲𝘃𝗮𝗻𝘁 𝘀𝗲𝗰𝘁𝗶𝗼𝗻𝘀 ✪ 𝗣𝗿𝗼𝘃𝗶𝗱𝗲 𝗱𝗲𝘁𝗮𝗶𝗹𝗲𝗱 𝗮𝗻𝘀…"
type textarea "x"
type textarea "⚠️ 𝗙𝗢𝗥𝗠 𝗜𝗡𝗦𝗧𝗥𝗨𝗖𝗧𝗜𝗢𝗡𝗦 ⚠️ ✪ 𝗖𝗼𝗺𝗽𝗹𝗲𝘁𝗲 𝗮𝗹𝗹 𝗿𝗲𝗹𝗲𝘃𝗮𝗻𝘁 𝘀𝗲𝗰𝘁𝗶𝗼𝗻𝘀 ✪ 𝗣𝗿𝗼𝘃𝗶𝗱𝗲 𝗱𝗲𝘁𝗮𝗶𝗹𝗲𝗱 𝗮𝗻𝘀…"
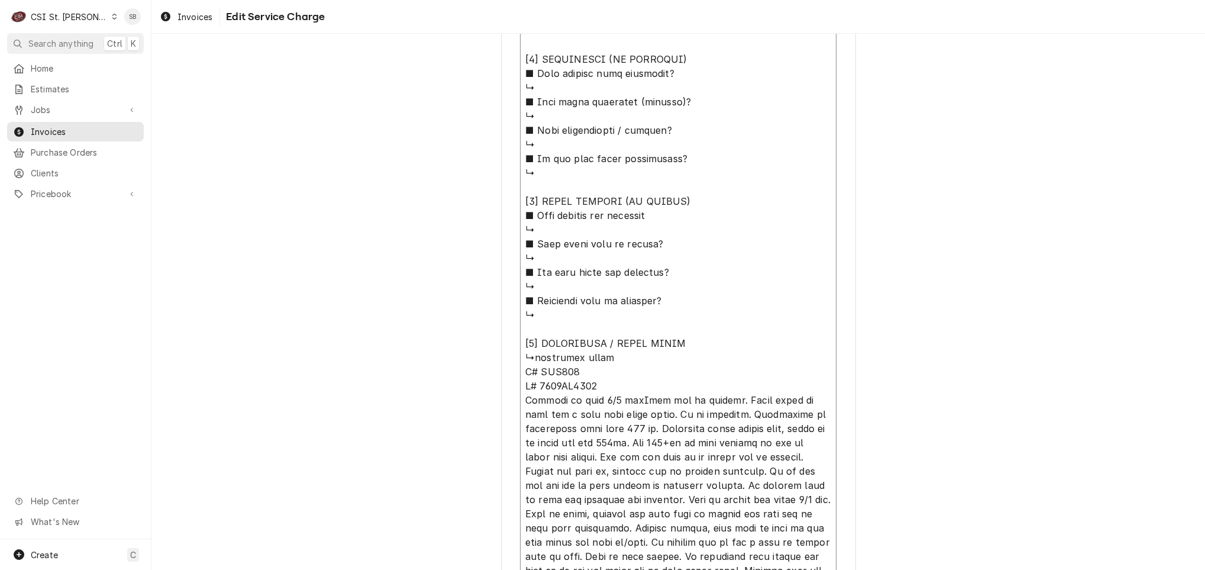
type textarea "x"
type textarea "⚠️ 𝗙𝗢𝗥𝗠 𝗜𝗡𝗦𝗧𝗥𝗨𝗖𝗧𝗜𝗢𝗡𝗦 ⚠️ ✪ 𝗖𝗼𝗺𝗽𝗹𝗲𝘁𝗲 𝗮𝗹𝗹 𝗿𝗲𝗹𝗲𝘃𝗮𝗻𝘁 𝘀𝗲𝗰𝘁𝗶𝗼𝗻𝘀 ✪ 𝗣𝗿𝗼𝘃𝗶𝗱𝗲 𝗱𝗲𝘁𝗮𝗶𝗹𝗲𝗱 𝗮𝗻𝘀…"
type textarea "x"
type textarea "⚠️ 𝗙𝗢𝗥𝗠 𝗜𝗡𝗦𝗧𝗥𝗨𝗖𝗧𝗜𝗢𝗡𝗦 ⚠️ ✪ 𝗖𝗼𝗺𝗽𝗹𝗲𝘁𝗲 𝗮𝗹𝗹 𝗿𝗲𝗹𝗲𝘃𝗮𝗻𝘁 𝘀𝗲𝗰𝘁𝗶𝗼𝗻𝘀 ✪ 𝗣𝗿𝗼𝘃𝗶𝗱𝗲 𝗱𝗲𝘁𝗮𝗶𝗹𝗲𝗱 𝗮𝗻𝘀…"
type textarea "x"
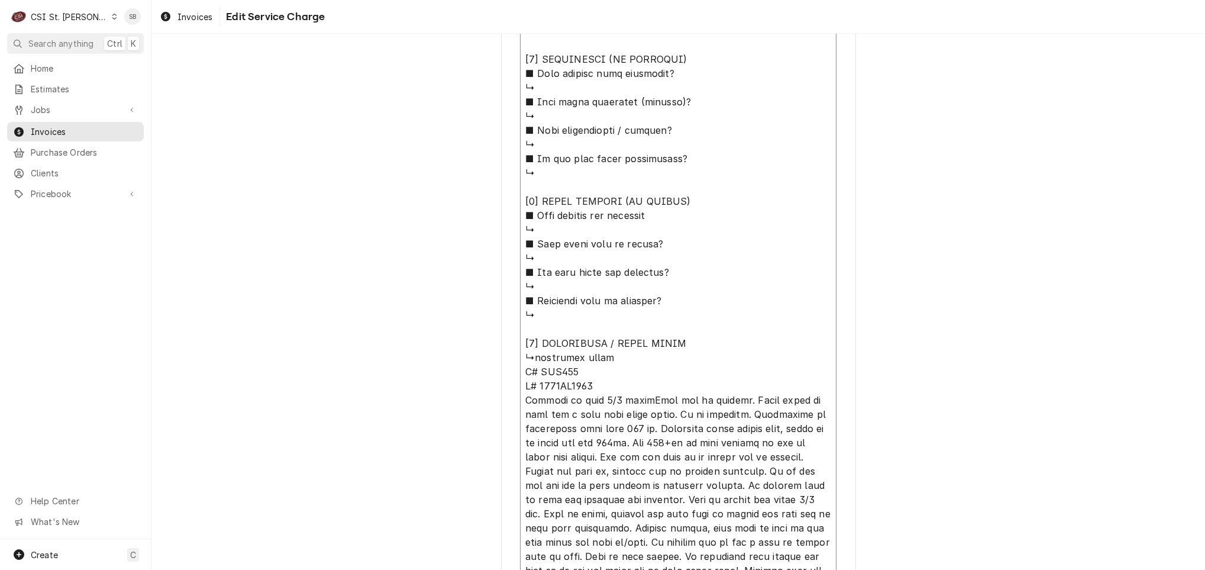
type textarea "⚠️ 𝗙𝗢𝗥𝗠 𝗜𝗡𝗦𝗧𝗥𝗨𝗖𝗧𝗜𝗢𝗡𝗦 ⚠️ ✪ 𝗖𝗼𝗺𝗽𝗹𝗲𝘁𝗲 𝗮𝗹𝗹 𝗿𝗲𝗹𝗲𝘃𝗮𝗻𝘁 𝘀𝗲𝗰𝘁𝗶𝗼𝗻𝘀 ✪ 𝗣𝗿𝗼𝘃𝗶𝗱𝗲 𝗱𝗲𝘁𝗮𝗶𝗹𝗲𝗱 𝗮𝗻𝘀…"
type textarea "x"
type textarea "⚠️ 𝗙𝗢𝗥𝗠 𝗜𝗡𝗦𝗧𝗥𝗨𝗖𝗧𝗜𝗢𝗡𝗦 ⚠️ ✪ 𝗖𝗼𝗺𝗽𝗹𝗲𝘁𝗲 𝗮𝗹𝗹 𝗿𝗲𝗹𝗲𝘃𝗮𝗻𝘁 𝘀𝗲𝗰𝘁𝗶𝗼𝗻𝘀 ✪ 𝗣𝗿𝗼𝘃𝗶𝗱𝗲 𝗱𝗲𝘁𝗮𝗶𝗹𝗲𝗱 𝗮𝗻𝘀…"
type textarea "x"
type textarea "⚠️ 𝗙𝗢𝗥𝗠 𝗜𝗡𝗦𝗧𝗥𝗨𝗖𝗧𝗜𝗢𝗡𝗦 ⚠️ ✪ 𝗖𝗼𝗺𝗽𝗹𝗲𝘁𝗲 𝗮𝗹𝗹 𝗿𝗲𝗹𝗲𝘃𝗮𝗻𝘁 𝘀𝗲𝗰𝘁𝗶𝗼𝗻𝘀 ✪ 𝗣𝗿𝗼𝘃𝗶𝗱𝗲 𝗱𝗲𝘁𝗮𝗶𝗹𝗲𝗱 𝗮𝗻𝘀…"
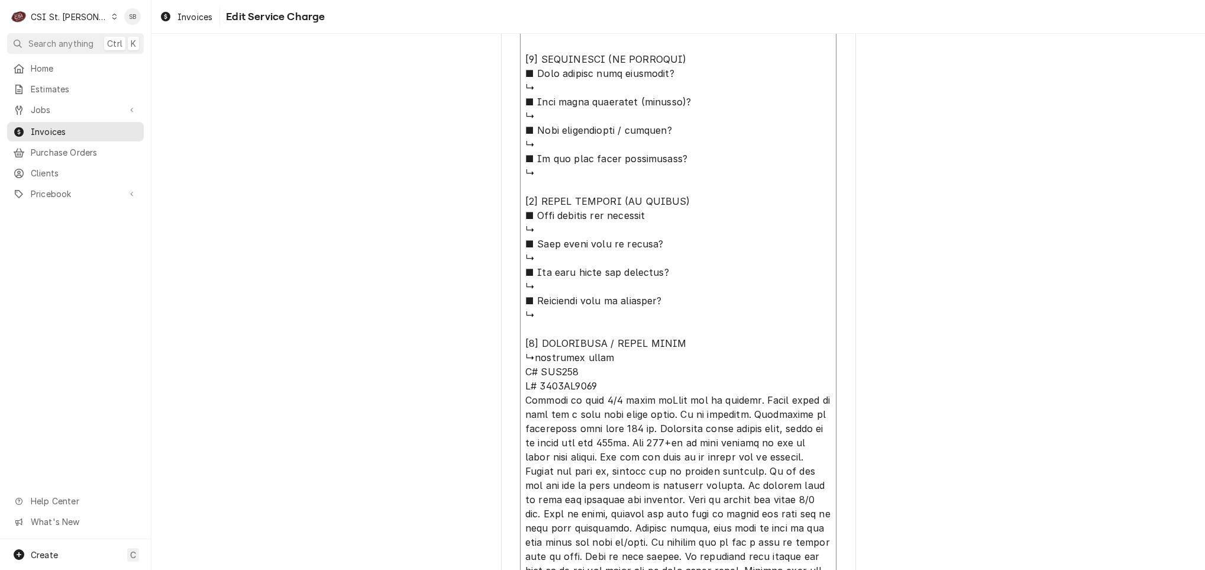
type textarea "x"
type textarea "⚠️ 𝗙𝗢𝗥𝗠 𝗜𝗡𝗦𝗧𝗥𝗨𝗖𝗧𝗜𝗢𝗡𝗦 ⚠️ ✪ 𝗖𝗼𝗺𝗽𝗹𝗲𝘁𝗲 𝗮𝗹𝗹 𝗿𝗲𝗹𝗲𝘃𝗮𝗻𝘁 𝘀𝗲𝗰𝘁𝗶𝗼𝗻𝘀 ✪ 𝗣𝗿𝗼𝘃𝗶𝗱𝗲 𝗱𝗲𝘁𝗮𝗶𝗹𝗲𝗱 𝗮𝗻𝘀…"
type textarea "x"
type textarea "⚠️ 𝗙𝗢𝗥𝗠 𝗜𝗡𝗦𝗧𝗥𝗨𝗖𝗧𝗜𝗢𝗡𝗦 ⚠️ ✪ 𝗖𝗼𝗺𝗽𝗹𝗲𝘁𝗲 𝗮𝗹𝗹 𝗿𝗲𝗹𝗲𝘃𝗮𝗻𝘁 𝘀𝗲𝗰𝘁𝗶𝗼𝗻𝘀 ✪ 𝗣𝗿𝗼𝘃𝗶𝗱𝗲 𝗱𝗲𝘁𝗮𝗶𝗹𝗲𝗱 𝗮𝗻𝘀…"
type textarea "x"
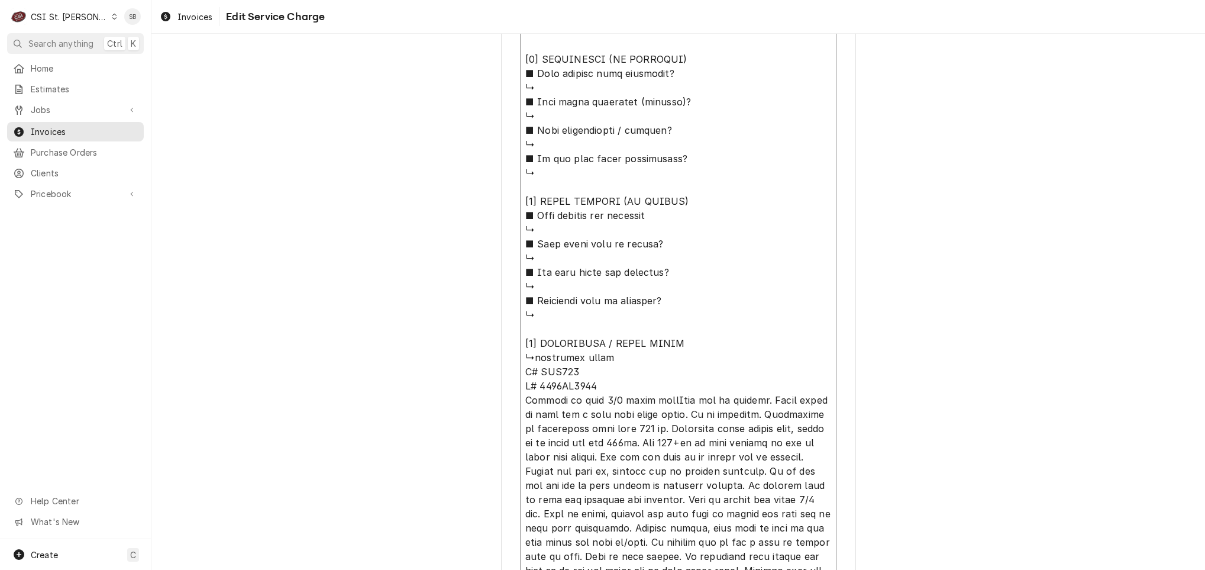
type textarea "⚠️ 𝗙𝗢𝗥𝗠 𝗜𝗡𝗦𝗧𝗥𝗨𝗖𝗧𝗜𝗢𝗡𝗦 ⚠️ ✪ 𝗖𝗼𝗺𝗽𝗹𝗲𝘁𝗲 𝗮𝗹𝗹 𝗿𝗲𝗹𝗲𝘃𝗮𝗻𝘁 𝘀𝗲𝗰𝘁𝗶𝗼𝗻𝘀 ✪ 𝗣𝗿𝗼𝘃𝗶𝗱𝗲 𝗱𝗲𝘁𝗮𝗶𝗹𝗲𝗱 𝗮𝗻𝘀…"
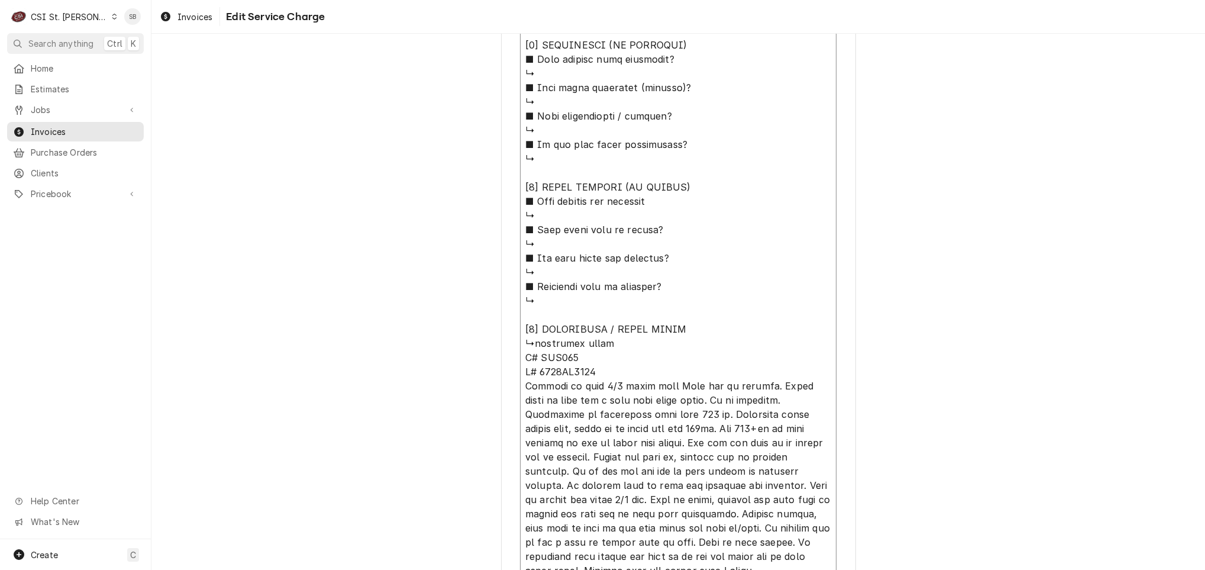
type textarea "x"
type textarea "⚠️ 𝗙𝗢𝗥𝗠 𝗜𝗡𝗦𝗧𝗥𝗨𝗖𝗧𝗜𝗢𝗡𝗦 ⚠️ ✪ 𝗖𝗼𝗺𝗽𝗹𝗲𝘁𝗲 𝗮𝗹𝗹 𝗿𝗲𝗹𝗲𝘃𝗮𝗻𝘁 𝘀𝗲𝗰𝘁𝗶𝗼𝗻𝘀 ✪ 𝗣𝗿𝗼𝘃𝗶𝗱𝗲 𝗱𝗲𝘁𝗮𝗶𝗹𝗲𝗱 𝗮𝗻𝘀…"
type textarea "x"
type textarea "⚠️ 𝗙𝗢𝗥𝗠 𝗜𝗡𝗦𝗧𝗥𝗨𝗖𝗧𝗜𝗢𝗡𝗦 ⚠️ ✪ 𝗖𝗼𝗺𝗽𝗹𝗲𝘁𝗲 𝗮𝗹𝗹 𝗿𝗲𝗹𝗲𝘃𝗮𝗻𝘁 𝘀𝗲𝗰𝘁𝗶𝗼𝗻𝘀 ✪ 𝗣𝗿𝗼𝘃𝗶𝗱𝗲 𝗱𝗲𝘁𝗮𝗶𝗹𝗲𝗱 𝗮𝗻𝘀…"
type textarea "x"
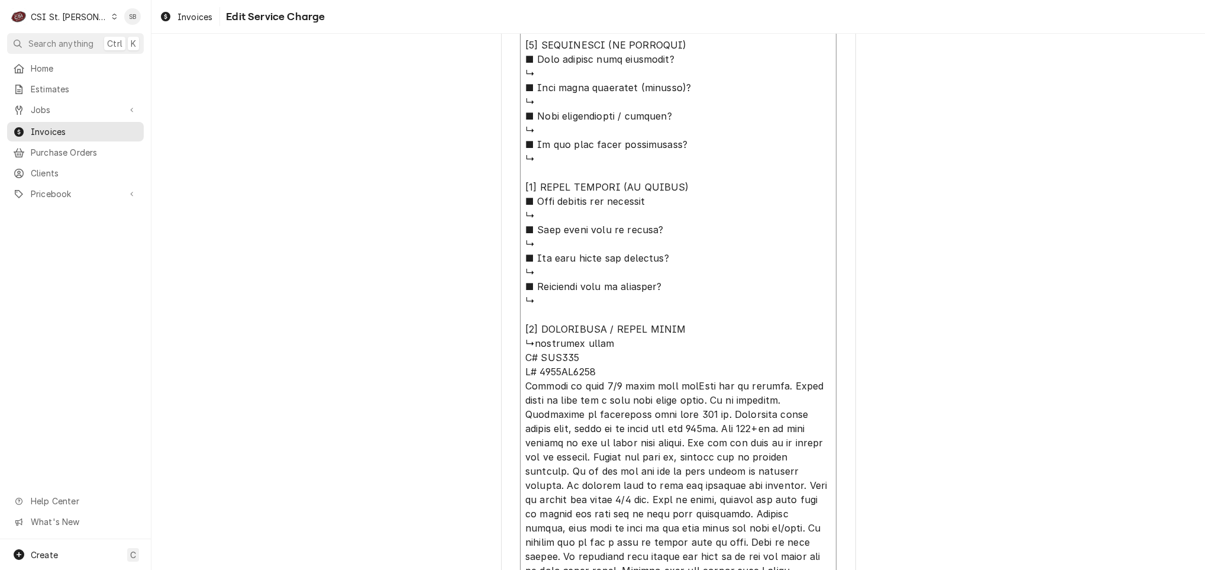
type textarea "⚠️ 𝗙𝗢𝗥𝗠 𝗜𝗡𝗦𝗧𝗥𝗨𝗖𝗧𝗜𝗢𝗡𝗦 ⚠️ ✪ 𝗖𝗼𝗺𝗽𝗹𝗲𝘁𝗲 𝗮𝗹𝗹 𝗿𝗲𝗹𝗲𝘃𝗮𝗻𝘁 𝘀𝗲𝗰𝘁𝗶𝗼𝗻𝘀 ✪ 𝗣𝗿𝗼𝘃𝗶𝗱𝗲 𝗱𝗲𝘁𝗮𝗶𝗹𝗲𝗱 𝗮𝗻𝘀…"
type textarea "x"
type textarea "⚠️ 𝗙𝗢𝗥𝗠 𝗜𝗡𝗦𝗧𝗥𝗨𝗖𝗧𝗜𝗢𝗡𝗦 ⚠️ ✪ 𝗖𝗼𝗺𝗽𝗹𝗲𝘁𝗲 𝗮𝗹𝗹 𝗿𝗲𝗹𝗲𝘃𝗮𝗻𝘁 𝘀𝗲𝗰𝘁𝗶𝗼𝗻𝘀 ✪ 𝗣𝗿𝗼𝘃𝗶𝗱𝗲 𝗱𝗲𝘁𝗮𝗶𝗹𝗲𝗱 𝗮𝗻𝘀…"
type textarea "x"
type textarea "⚠️ 𝗙𝗢𝗥𝗠 𝗜𝗡𝗦𝗧𝗥𝗨𝗖𝗧𝗜𝗢𝗡𝗦 ⚠️ ✪ 𝗖𝗼𝗺𝗽𝗹𝗲𝘁𝗲 𝗮𝗹𝗹 𝗿𝗲𝗹𝗲𝘃𝗮𝗻𝘁 𝘀𝗲𝗰𝘁𝗶𝗼𝗻𝘀 ✪ 𝗣𝗿𝗼𝘃𝗶𝗱𝗲 𝗱𝗲𝘁𝗮𝗶𝗹𝗲𝗱 𝗮𝗻𝘀…"
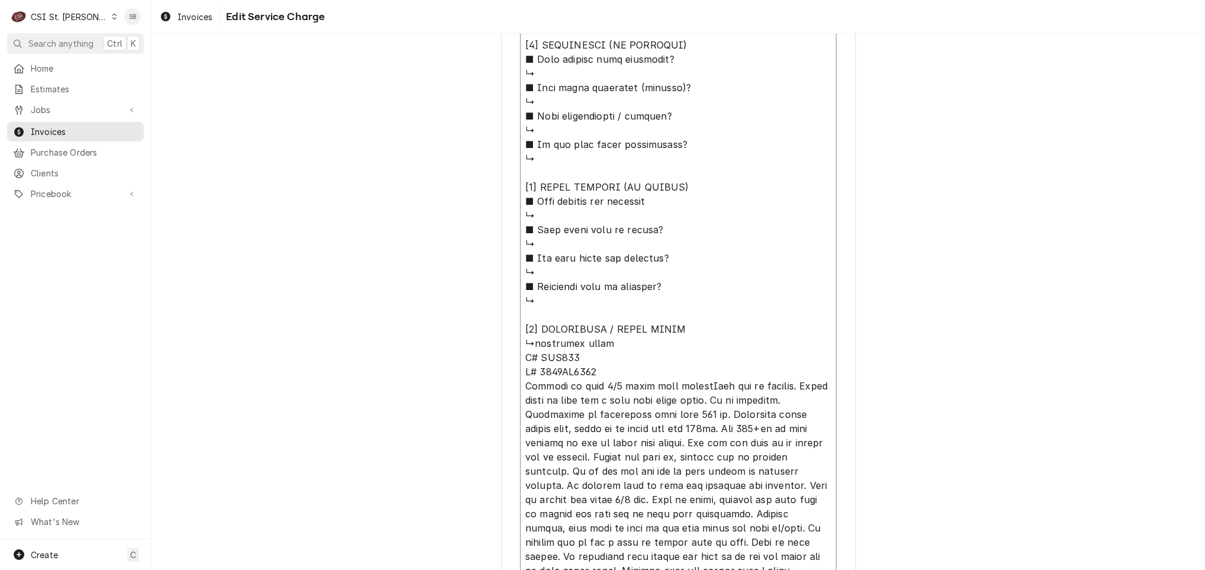
type textarea "x"
type textarea "⚠️ 𝗙𝗢𝗥𝗠 𝗜𝗡𝗦𝗧𝗥𝗨𝗖𝗧𝗜𝗢𝗡𝗦 ⚠️ ✪ 𝗖𝗼𝗺𝗽𝗹𝗲𝘁𝗲 𝗮𝗹𝗹 𝗿𝗲𝗹𝗲𝘃𝗮𝗻𝘁 𝘀𝗲𝗰𝘁𝗶𝗼𝗻𝘀 ✪ 𝗣𝗿𝗼𝘃𝗶𝗱𝗲 𝗱𝗲𝘁𝗮𝗶𝗹𝗲𝗱 𝗮𝗻𝘀…"
type textarea "x"
type textarea "⚠️ 𝗙𝗢𝗥𝗠 𝗜𝗡𝗦𝗧𝗥𝗨𝗖𝗧𝗜𝗢𝗡𝗦 ⚠️ ✪ 𝗖𝗼𝗺𝗽𝗹𝗲𝘁𝗲 𝗮𝗹𝗹 𝗿𝗲𝗹𝗲𝘃𝗮𝗻𝘁 𝘀𝗲𝗰𝘁𝗶𝗼𝗻𝘀 ✪ 𝗣𝗿𝗼𝘃𝗶𝗱𝗲 𝗱𝗲𝘁𝗮𝗶𝗹𝗲𝗱 𝗮𝗻𝘀…"
type textarea "x"
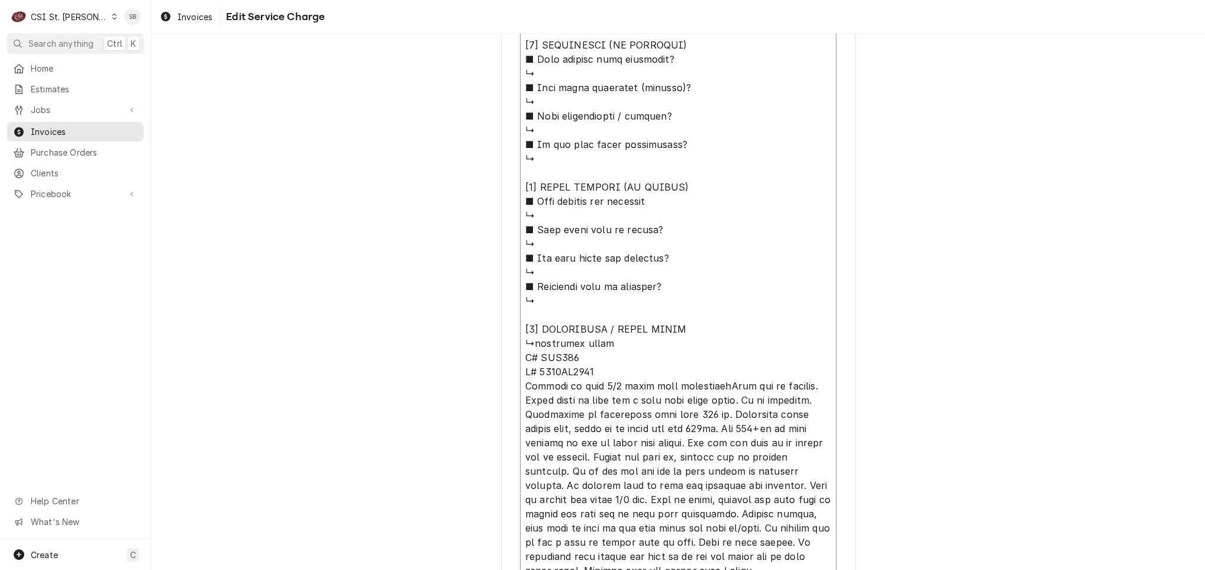
type textarea "⚠️ 𝗙𝗢𝗥𝗠 𝗜𝗡𝗦𝗧𝗥𝗨𝗖𝗧𝗜𝗢𝗡𝗦 ⚠️ ✪ 𝗖𝗼𝗺𝗽𝗹𝗲𝘁𝗲 𝗮𝗹𝗹 𝗿𝗲𝗹𝗲𝘃𝗮𝗻𝘁 𝘀𝗲𝗰𝘁𝗶𝗼𝗻𝘀 ✪ 𝗣𝗿𝗼𝘃𝗶𝗱𝗲 𝗱𝗲𝘁𝗮𝗶𝗹𝗲𝗱 𝗮𝗻𝘀…"
paste textarea "Fryer on the left has flames shooting out the bottom of unit and the temp gauge…"
type textarea "x"
type textarea "⚠️ 𝗙𝗢𝗥𝗠 𝗜𝗡𝗦𝗧𝗥𝗨𝗖𝗧𝗜𝗢𝗡𝗦 ⚠️ ✪ 𝗖𝗼𝗺𝗽𝗹𝗲𝘁𝗲 𝗮𝗹𝗹 𝗿𝗲𝗹𝗲𝘃𝗮𝗻𝘁 𝘀𝗲𝗰𝘁𝗶𝗼𝗻𝘀 ✪ 𝗣𝗿𝗼𝘃𝗶𝗱𝗲 𝗱𝗲𝘁𝗮𝗶𝗹𝗲𝗱 𝗮𝗻𝘀…"
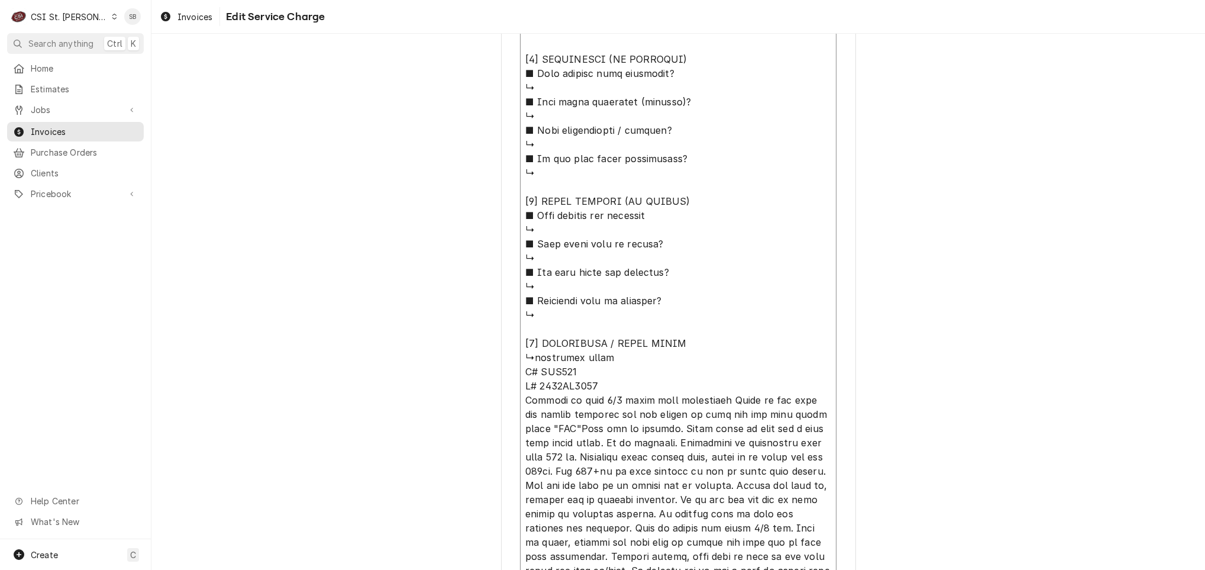
type textarea "x"
type textarea "⚠️ 𝗙𝗢𝗥𝗠 𝗜𝗡𝗦𝗧𝗥𝗨𝗖𝗧𝗜𝗢𝗡𝗦 ⚠️ ✪ 𝗖𝗼𝗺𝗽𝗹𝗲𝘁𝗲 𝗮𝗹𝗹 𝗿𝗲𝗹𝗲𝘃𝗮𝗻𝘁 𝘀𝗲𝗰𝘁𝗶𝗼𝗻𝘀 ✪ 𝗣𝗿𝗼𝘃𝗶𝗱𝗲 𝗱𝗲𝘁𝗮𝗶𝗹𝗲𝗱 𝗮𝗻𝘀…"
type textarea "x"
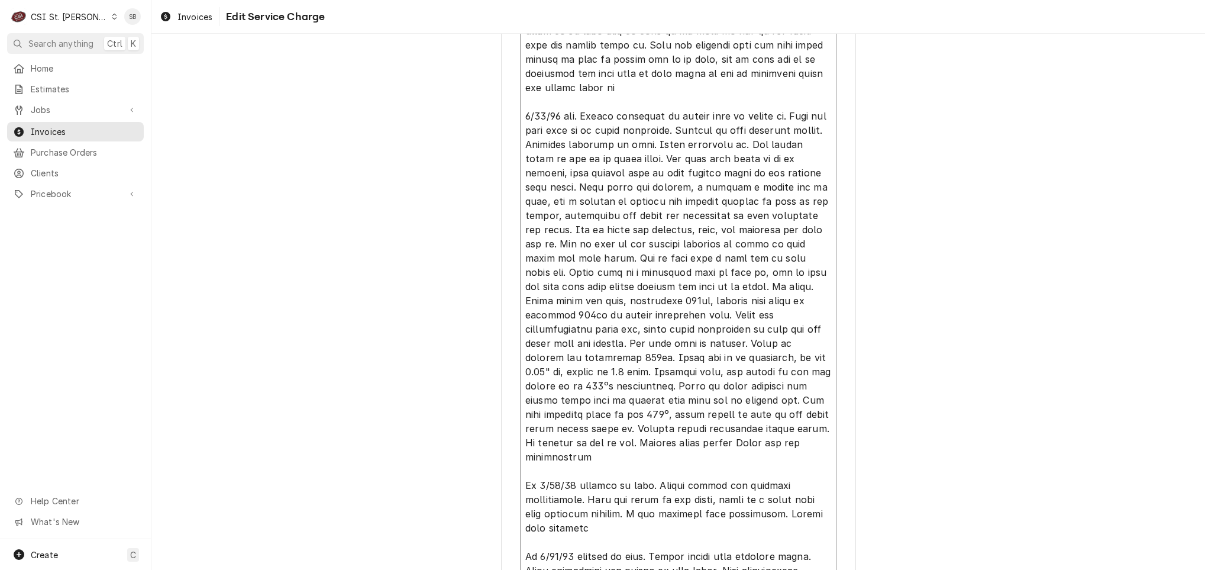
scroll to position [1944, 0]
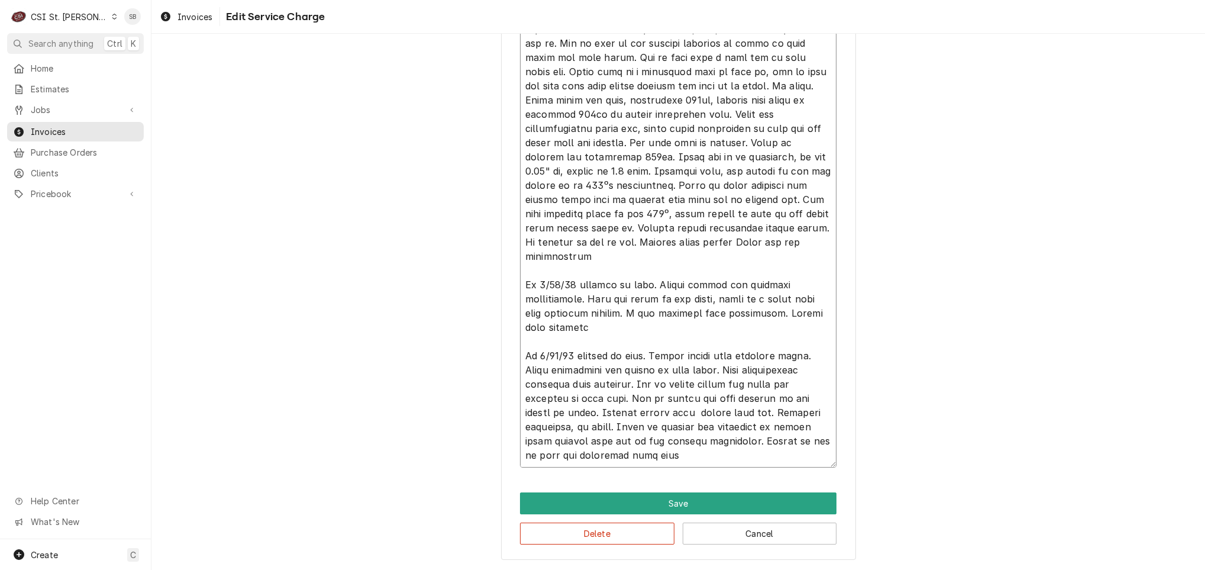
drag, startPoint x: 517, startPoint y: 383, endPoint x: 894, endPoint y: 520, distance: 400.4
type textarea "⚠️ 𝗙𝗢𝗥𝗠 𝗜𝗡𝗦𝗧𝗥𝗨𝗖𝗧𝗜𝗢𝗡𝗦 ⚠️ ✪ 𝗖𝗼𝗺𝗽𝗹𝗲𝘁𝗲 𝗮𝗹𝗹 𝗿𝗲𝗹𝗲𝘃𝗮𝗻𝘁 𝘀𝗲𝗰𝘁𝗶𝗼𝗻𝘀 ✪ 𝗣𝗿𝗼𝘃𝗶𝗱𝗲 𝗱𝗲𝘁𝗮𝗶𝗹𝗲𝗱 𝗮𝗻𝘀…"
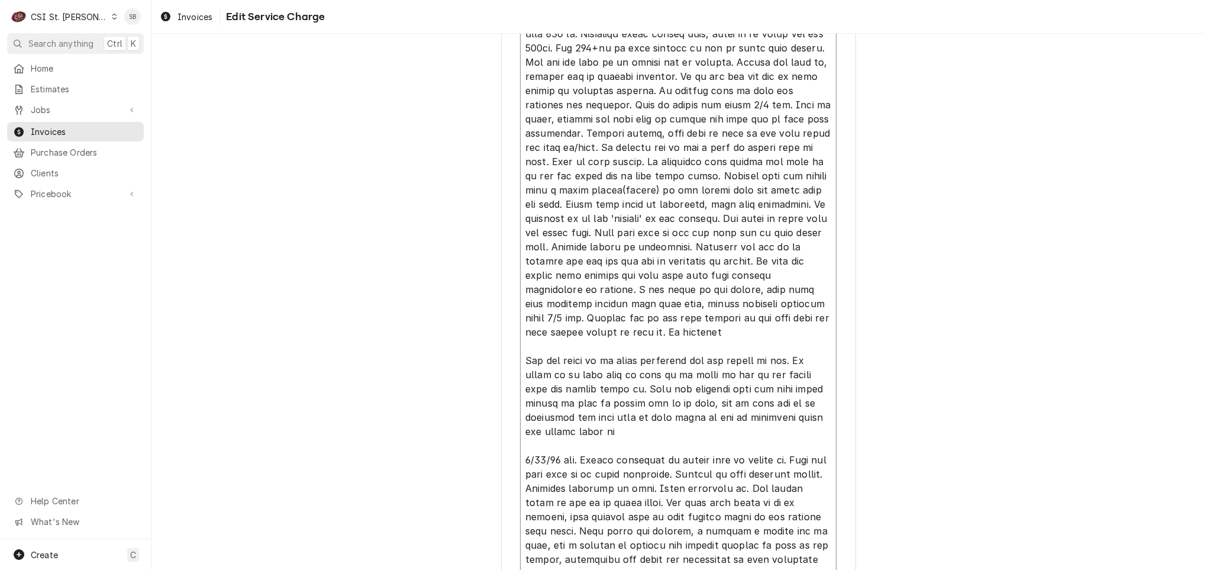
scroll to position [881, 0]
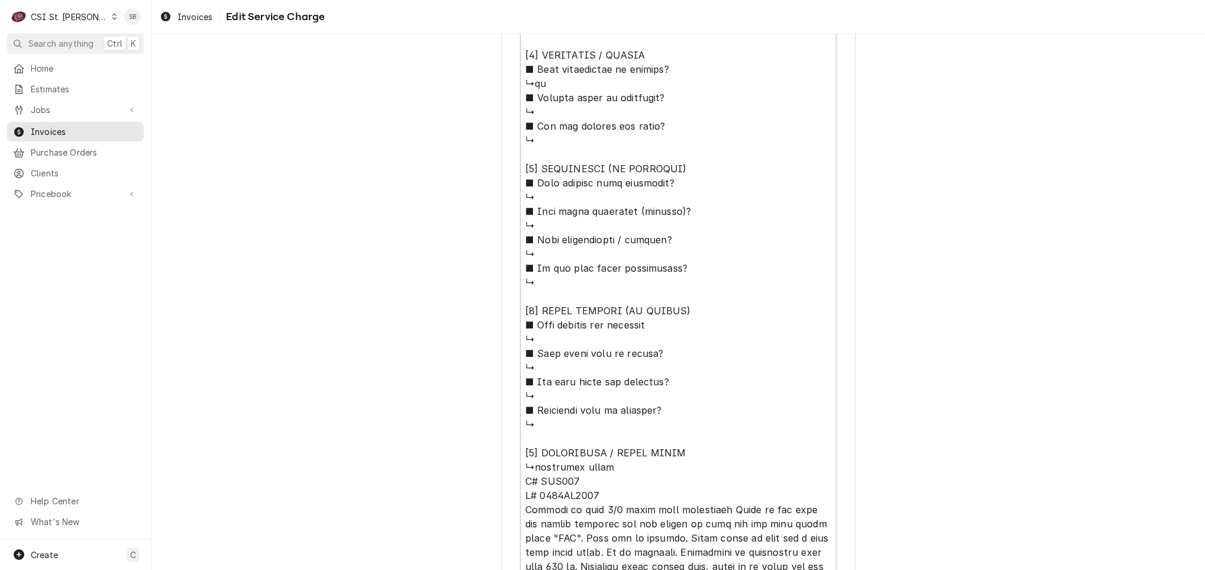
click at [418, 389] on div "Use the fields below to edit this service charge Short Description Job | Servic…" at bounding box center [678, 400] width 1054 height 2468
drag, startPoint x: 595, startPoint y: 497, endPoint x: 533, endPoint y: 486, distance: 63.0
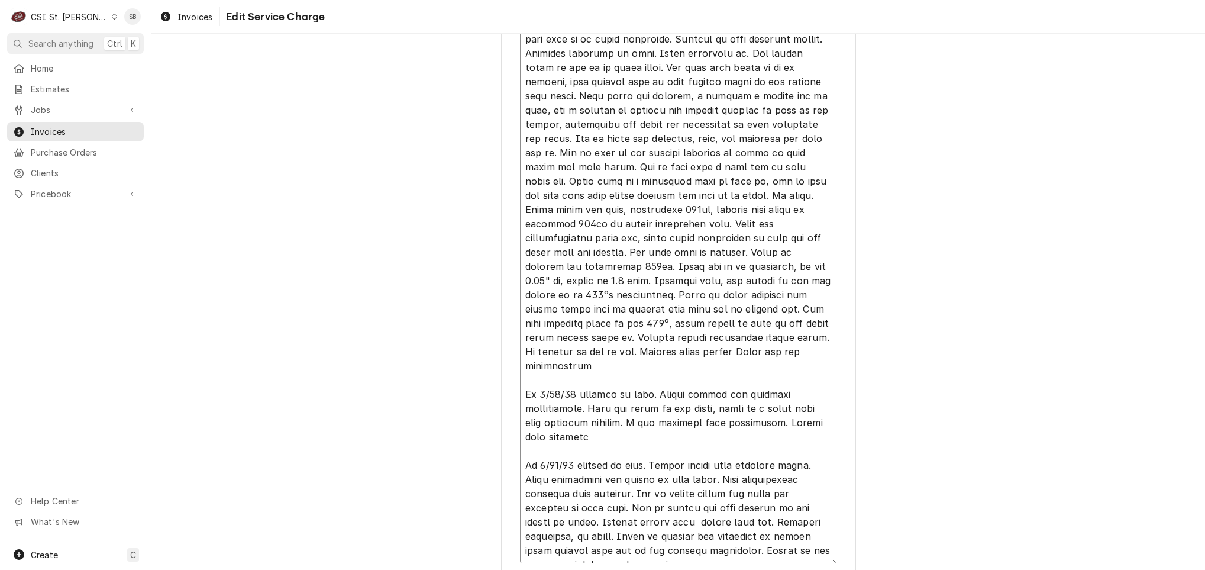
scroll to position [1944, 0]
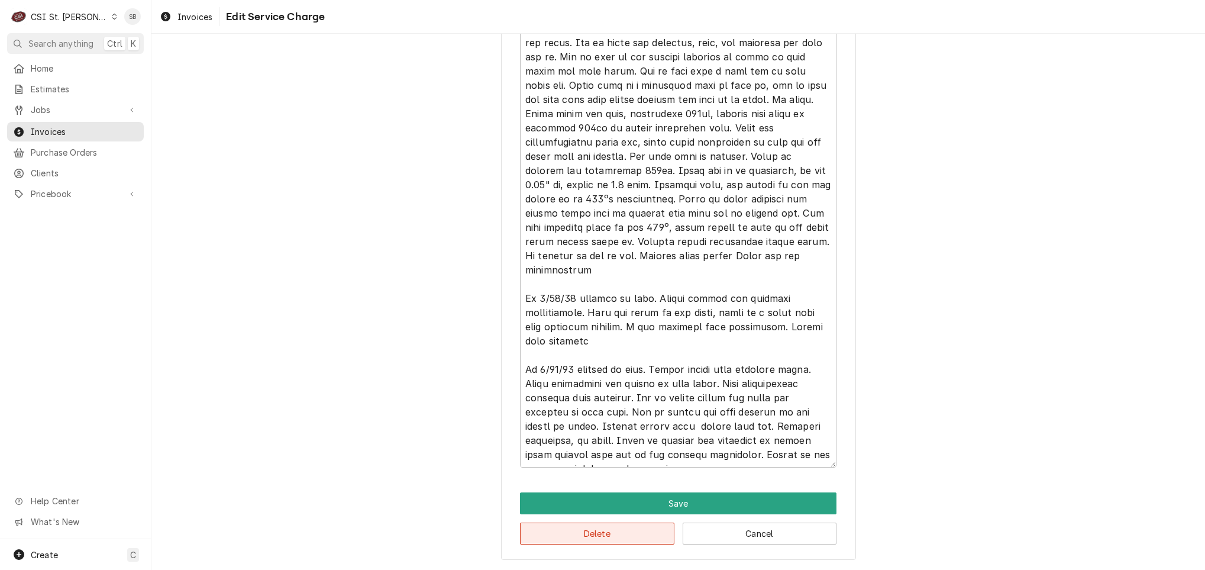
click at [553, 534] on button "Delete" at bounding box center [597, 534] width 154 height 22
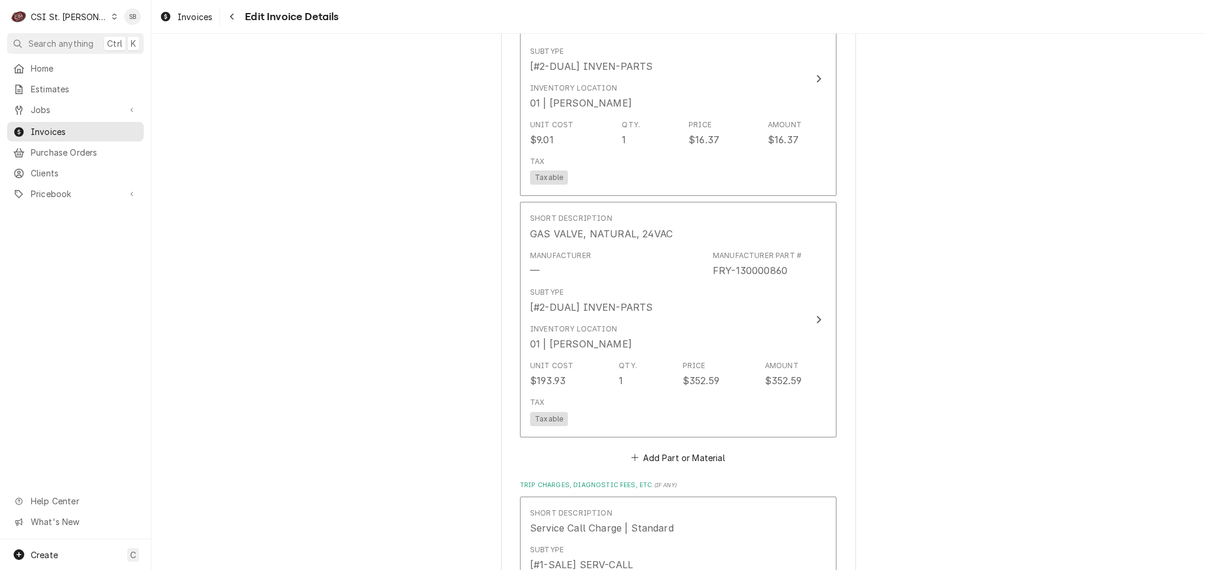
scroll to position [1774, 0]
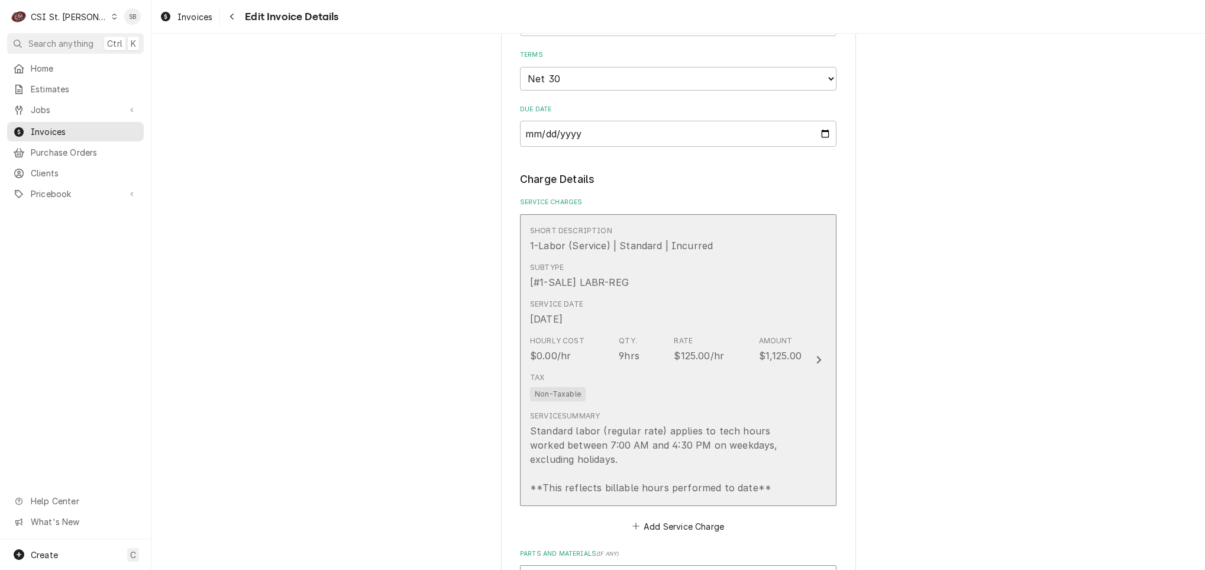
click at [656, 424] on div "Standard labor (regular rate) applies to tech hours worked between 7:00 AM and …" at bounding box center [666, 459] width 272 height 71
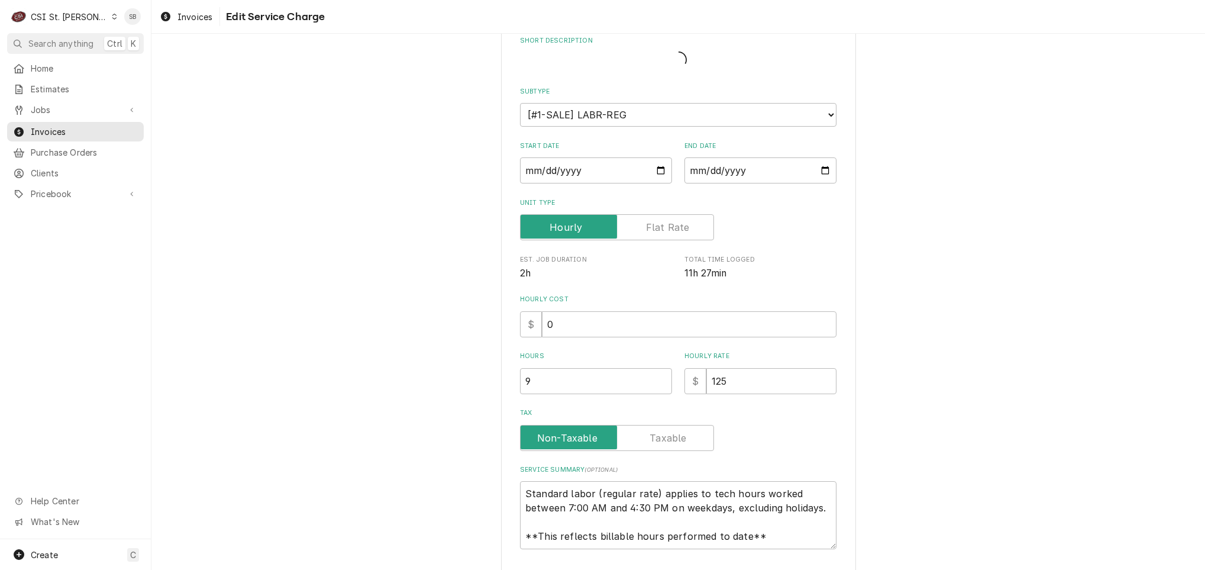
type textarea "x"
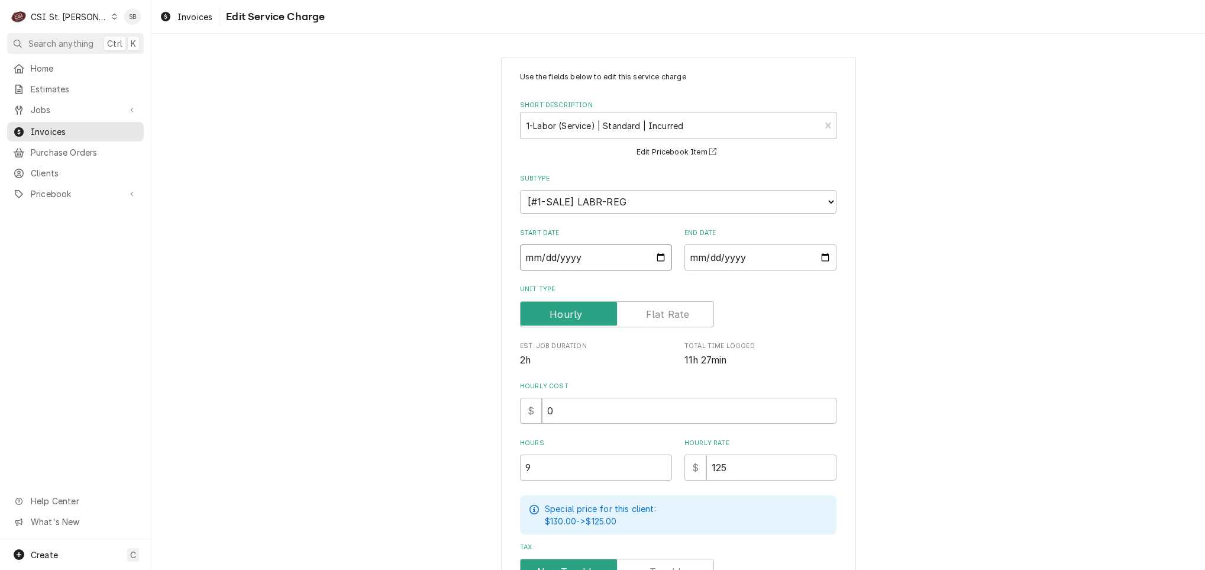
click at [537, 259] on input "2025-08-21" at bounding box center [596, 257] width 152 height 26
click at [525, 259] on input "2025-08-21" at bounding box center [596, 257] width 152 height 26
type textarea "x"
type input "2025-07-21"
type textarea "x"
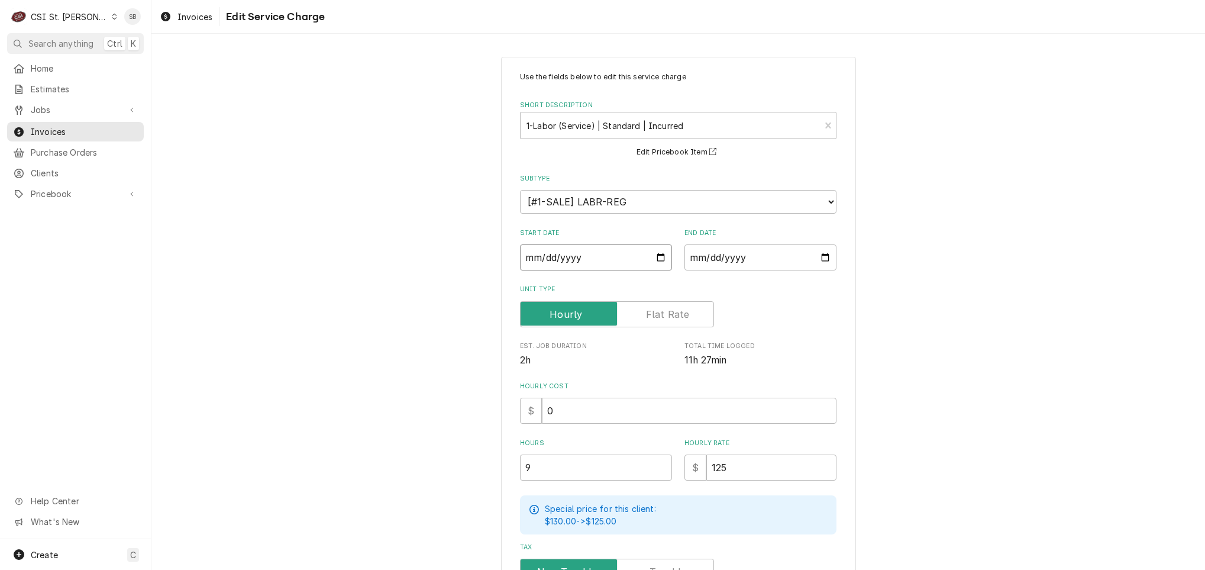
type textarea "x"
type input "2025-07-09"
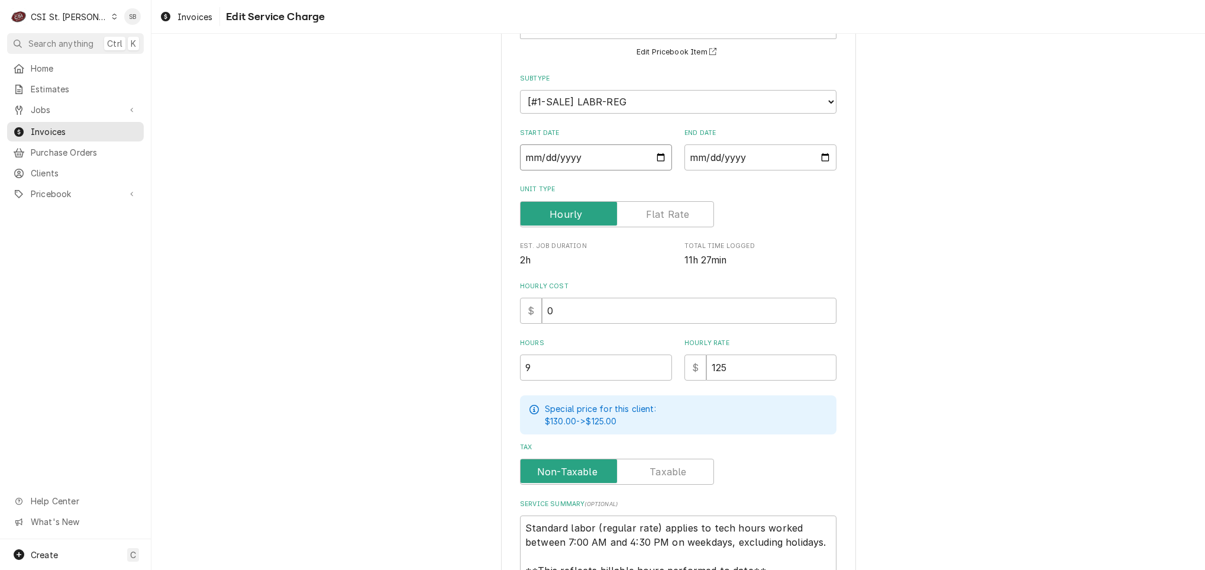
scroll to position [215, 0]
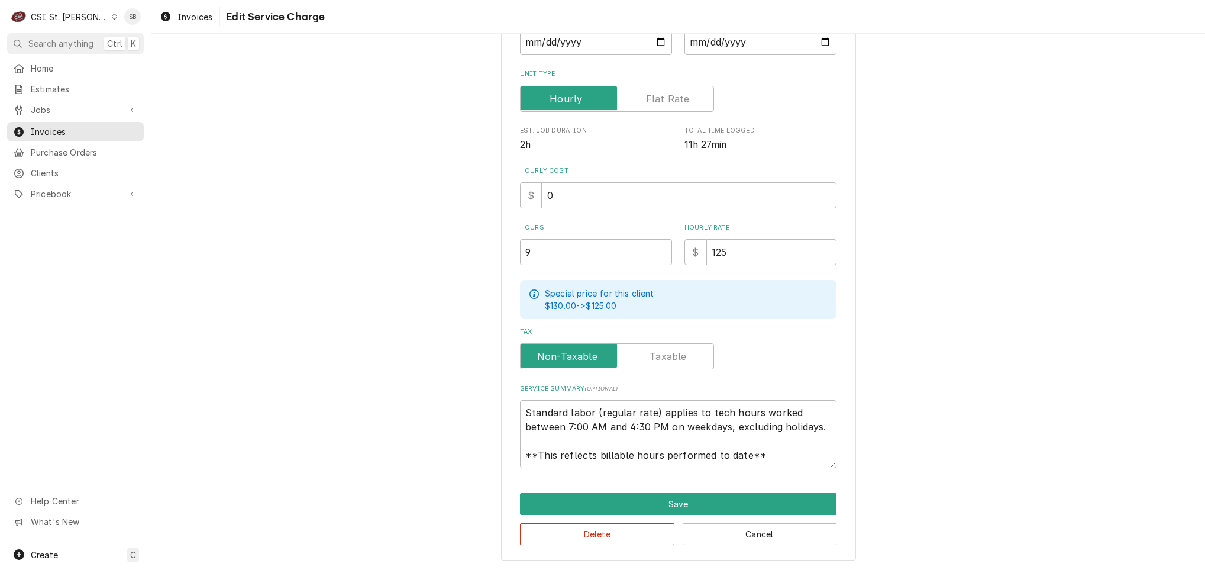
click at [515, 405] on div "Use the fields below to edit this service charge Short Description 1-Labor (Ser…" at bounding box center [678, 200] width 355 height 719
drag, startPoint x: 518, startPoint y: 405, endPoint x: 987, endPoint y: 528, distance: 484.4
click at [985, 528] on div "Use the fields below to edit this service charge Short Description 1-Labor (Ser…" at bounding box center [678, 201] width 1054 height 740
type textarea "x"
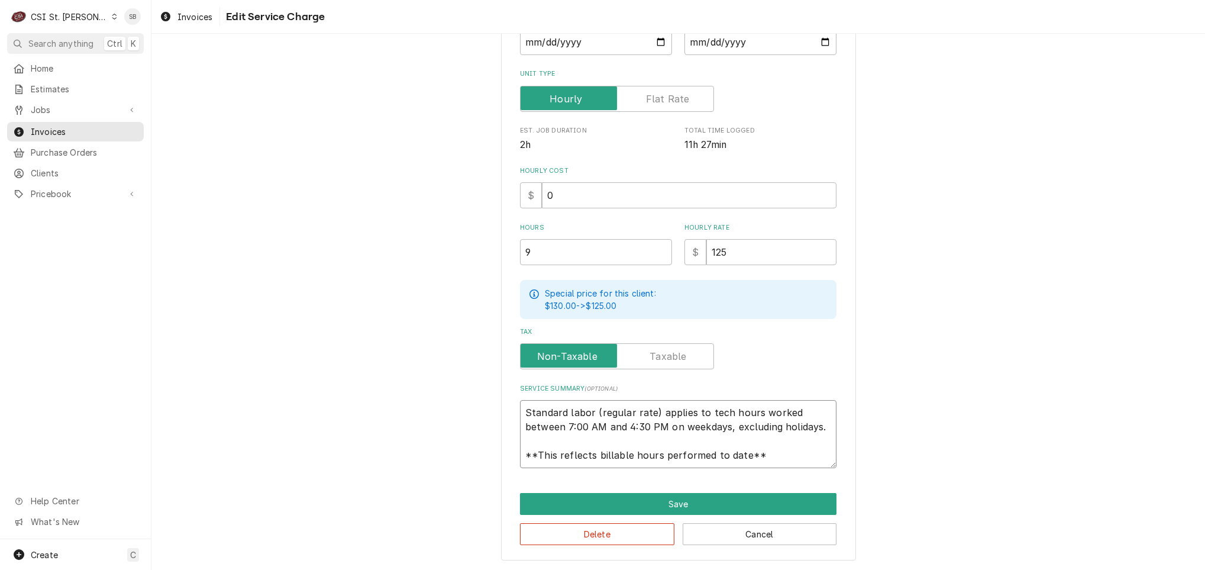
type textarea "B"
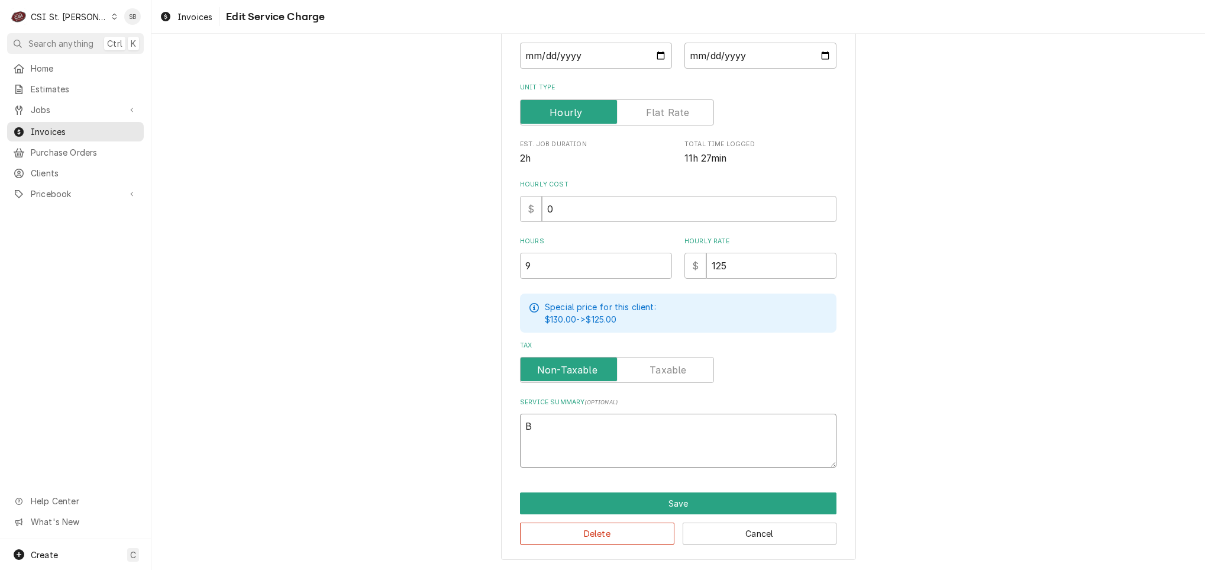
type textarea "x"
type textarea "Br"
type textarea "x"
type textarea "Bran"
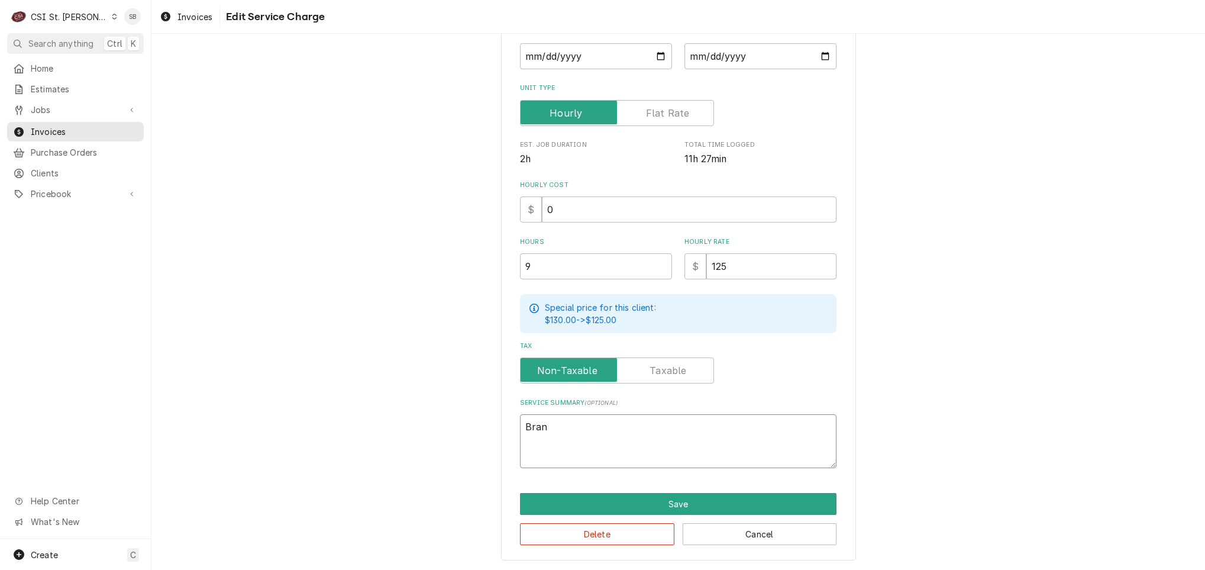
type textarea "x"
type textarea "Brand"
type textarea "x"
type textarea "Brand:"
type textarea "x"
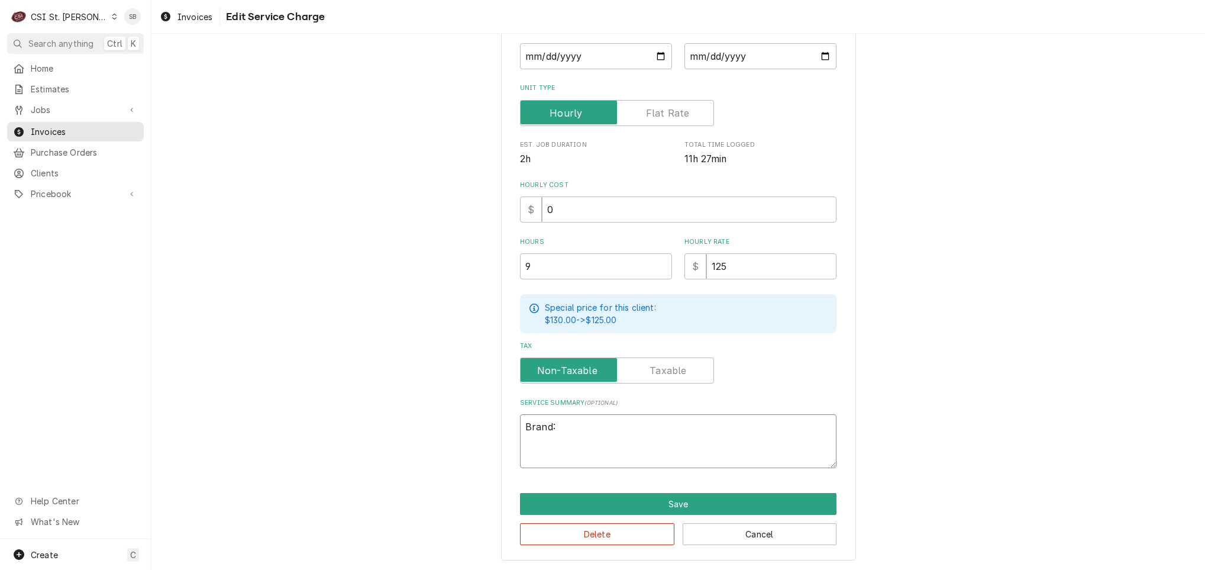
type textarea "Brand:"
type textarea "x"
type textarea "Brand: F"
type textarea "x"
type textarea "Brand: Fr"
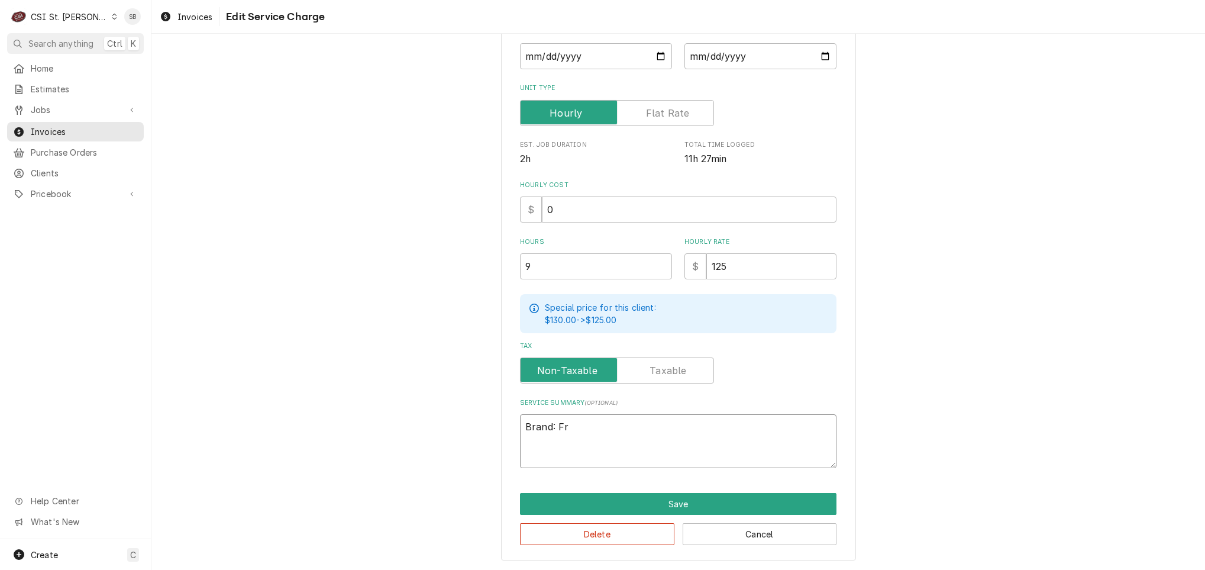
type textarea "x"
type textarea "Brand: Fry"
type textarea "x"
type textarea "Brand: Frym"
type textarea "x"
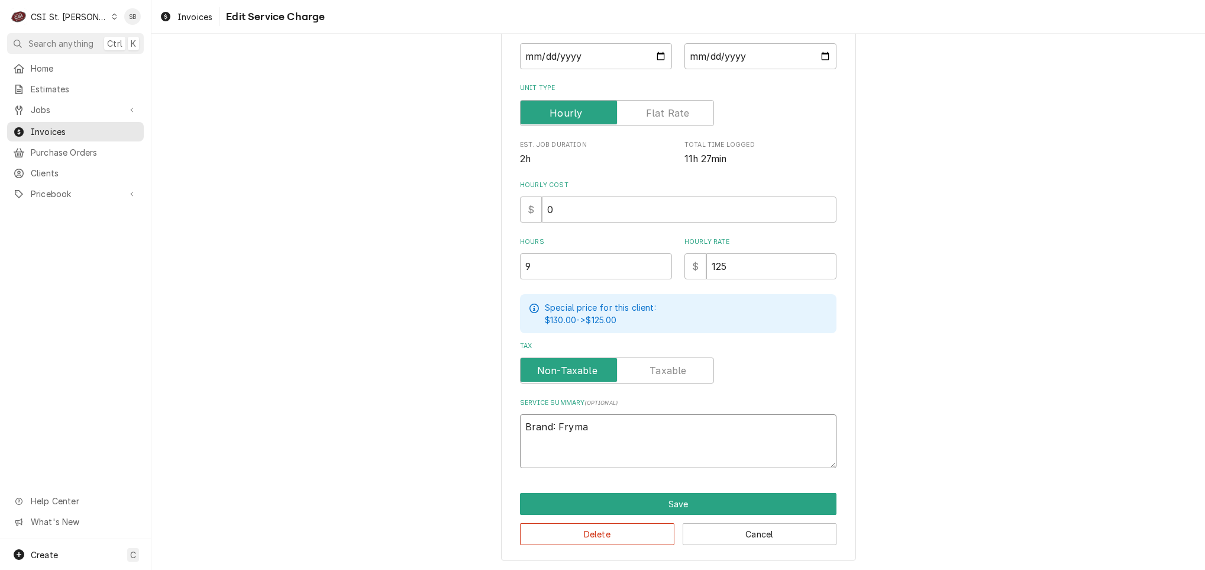
type textarea "Brand: Frymas"
type textarea "x"
type textarea "Brand: Frymase"
type textarea "x"
type textarea "Brand: Frymaset"
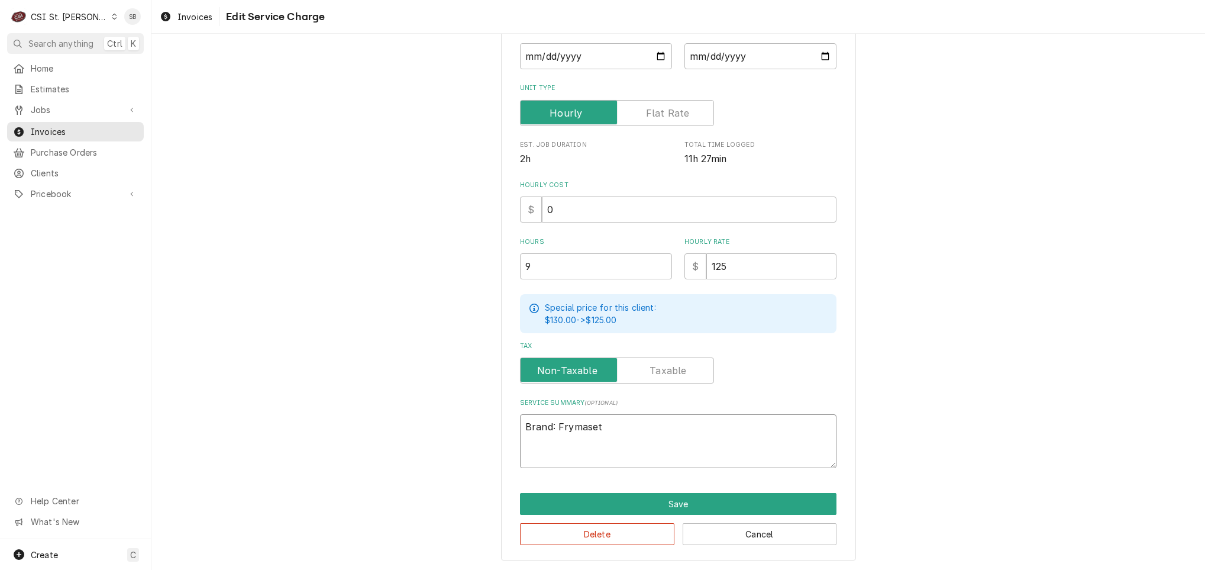
type textarea "x"
type textarea "Brand: Frymasete"
type textarea "x"
type textarea "Brand: Frymaseter"
type textarea "x"
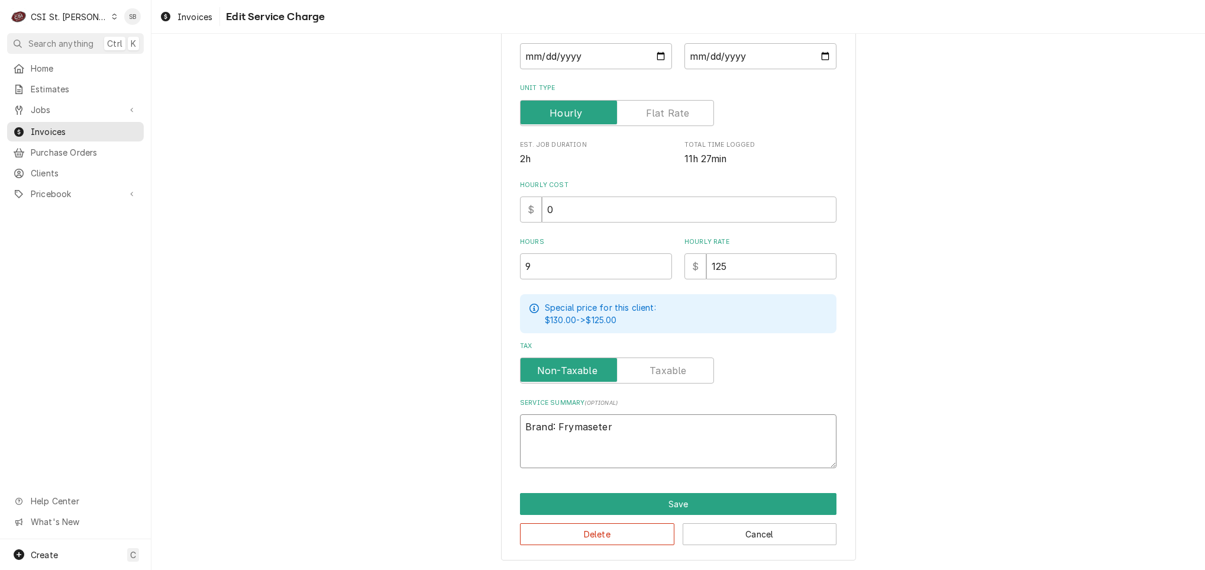
type textarea "Brand: Frymasete"
type textarea "x"
type textarea "Brand: Frymaset"
type textarea "x"
type textarea "Brand: Frymase"
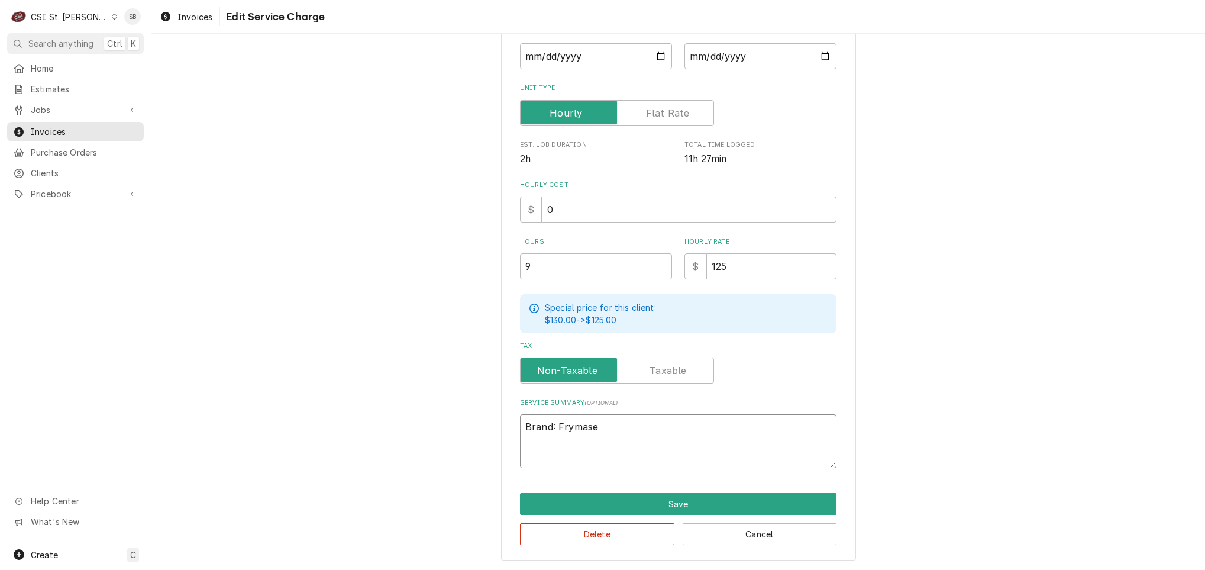
type textarea "x"
type textarea "Brand: Frymas"
type textarea "x"
type textarea "Brand: Frymast"
type textarea "x"
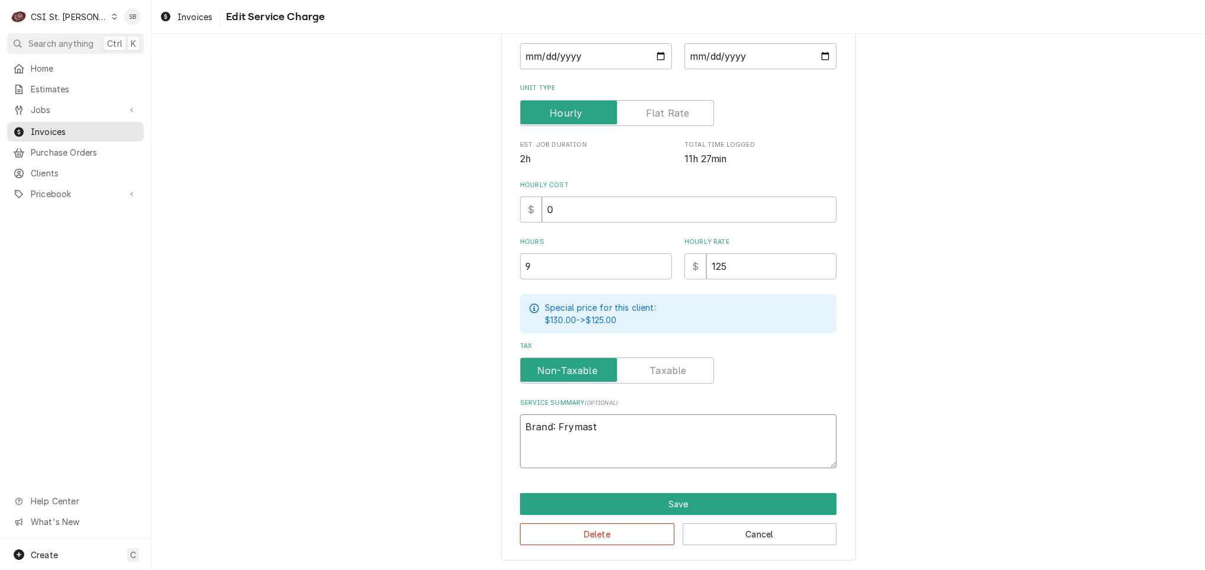
type textarea "Brand: Frymaste"
type textarea "x"
type textarea "Brand: Frymaster"
type textarea "x"
type textarea "Brand: Frymaster"
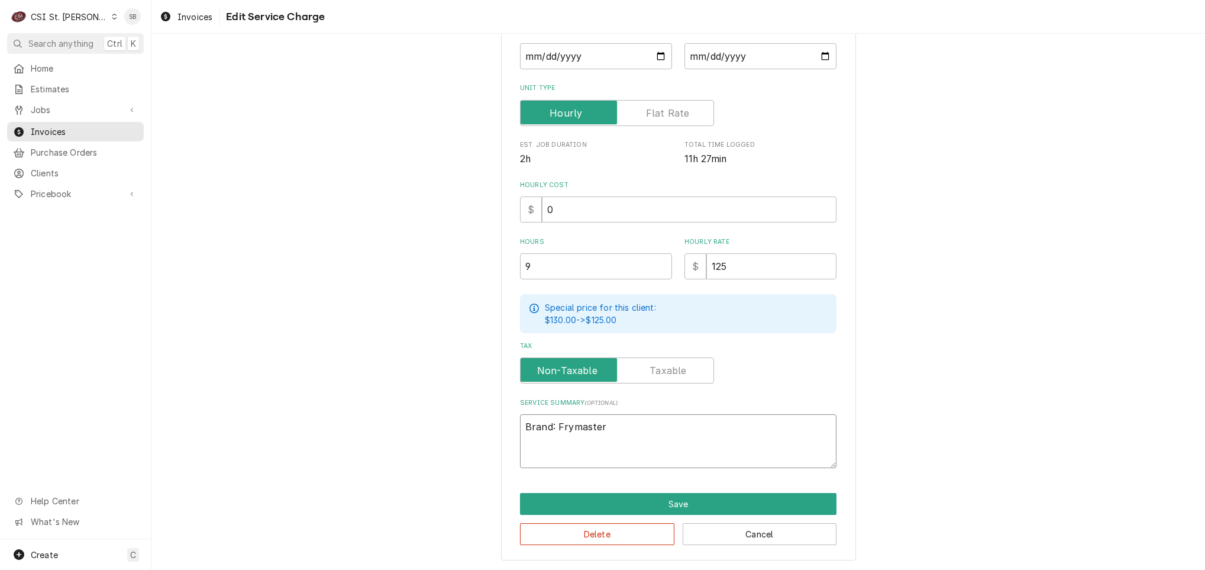
type textarea "x"
type textarea "Brand: Frymaster /"
type textarea "x"
type textarea "Brand: Frymaster /"
type textarea "x"
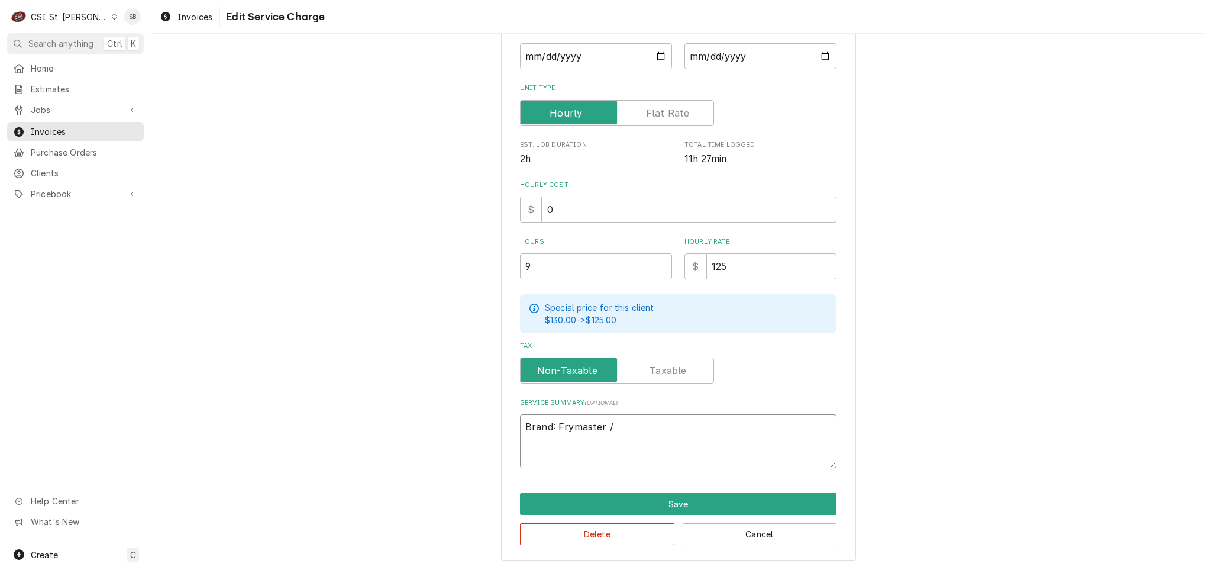
type textarea "Brand: Frymaster / M"
type textarea "x"
type textarea "Brand: Frymaster / Mo"
type textarea "x"
type textarea "Brand: Frymaster / Mod"
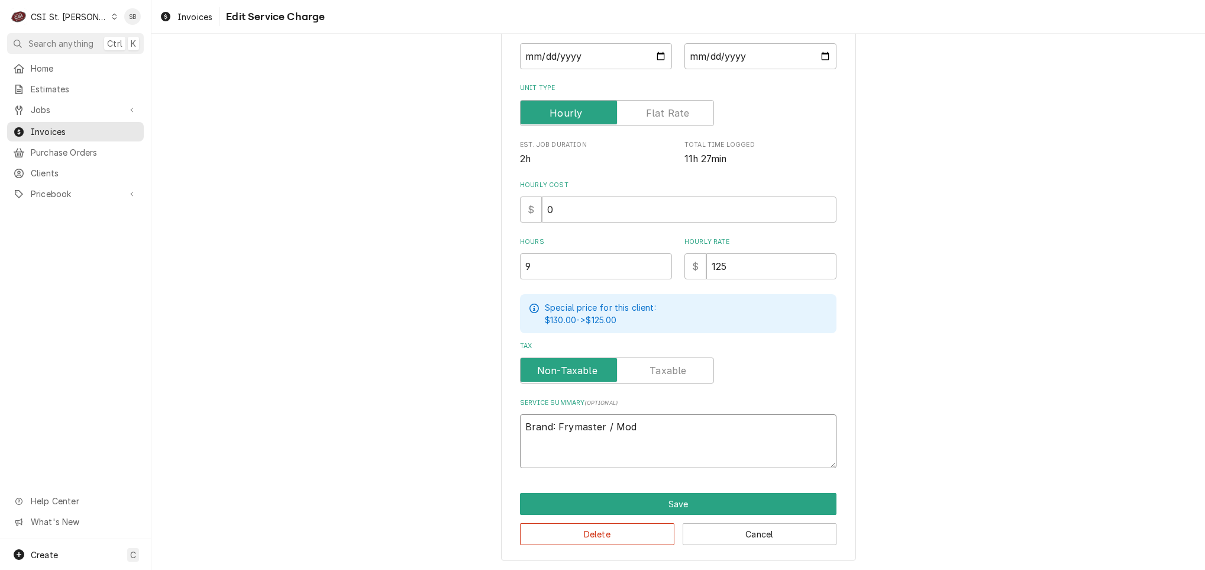
type textarea "x"
type textarea "Brand: Frymaster / Mode"
type textarea "x"
type textarea "Brand: Frymaster / Model"
type textarea "x"
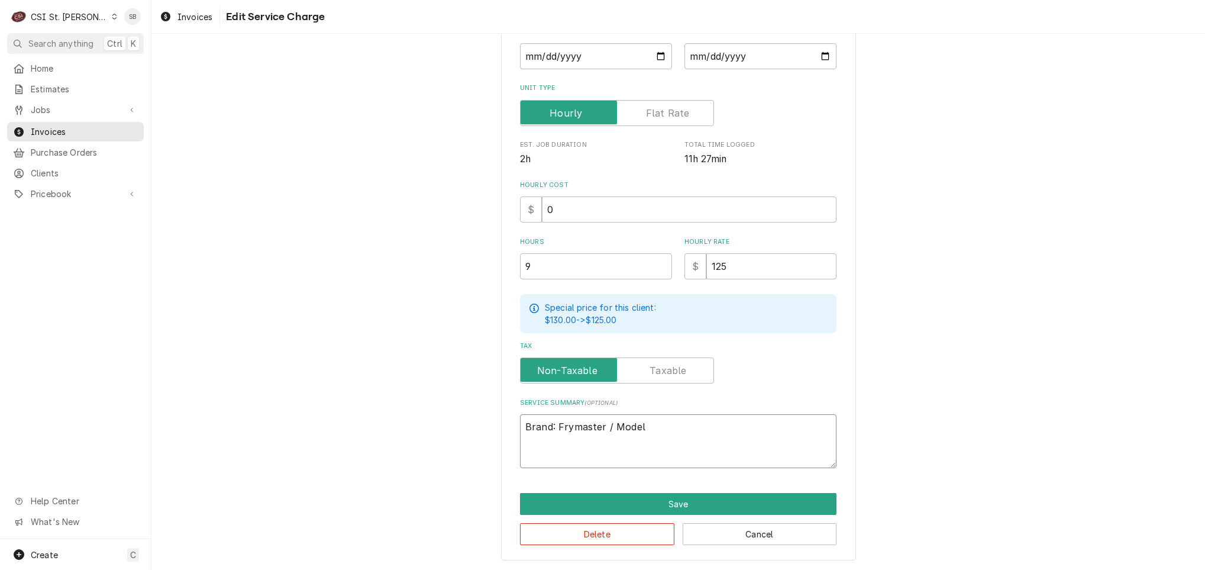
type textarea "Brand: Frymaster / Model:"
type textarea "x"
type textarea "Brand: Frymaster / Model:"
paste textarea "FPP245 S# 1512GP0016"
type textarea "x"
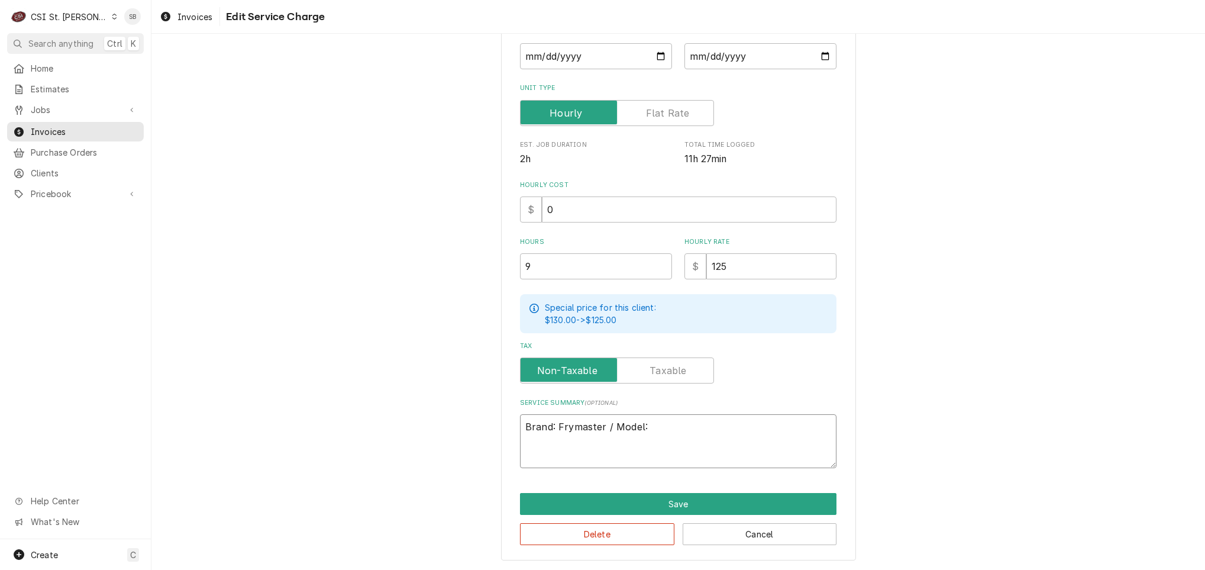
type textarea "Brand: Frymaster / Model: FPP245 S# 1512GP0016"
click at [650, 426] on textarea "Brand: Frymaster / Model: FPP245 S# 1512GP0016" at bounding box center [678, 441] width 317 height 54
click at [641, 427] on textarea "Brand: Frymaster / Model: FPP245 S# 1512GP0016" at bounding box center [678, 441] width 317 height 54
type textarea "x"
type textarea "Brand: Frymaster / Model: FPP245 S# 1512GP0016"
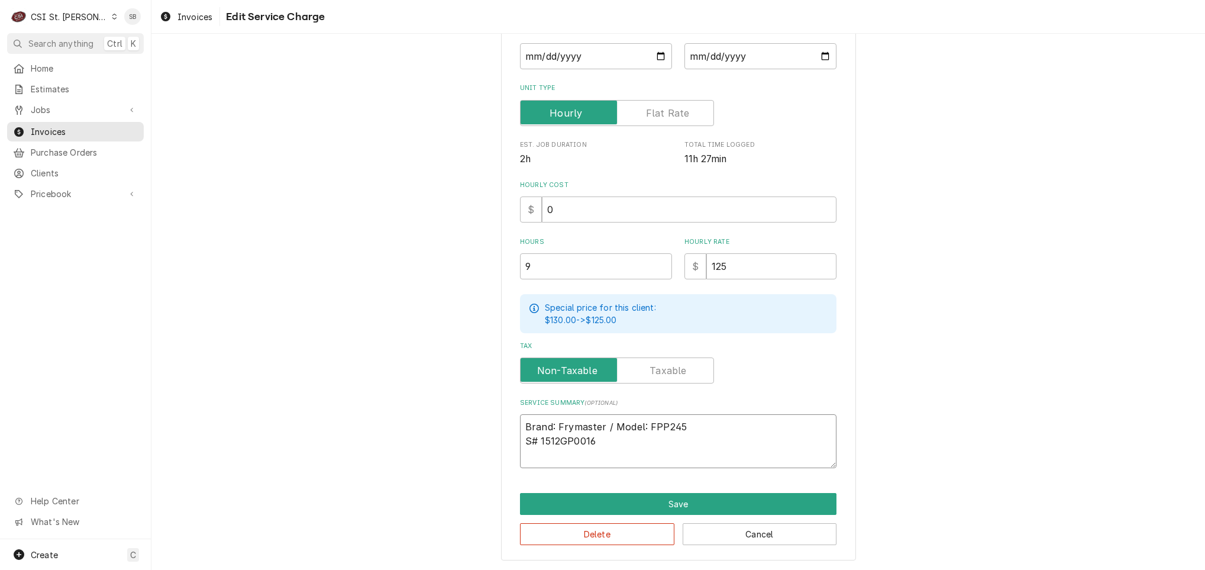
type textarea "x"
type textarea "Brand: Frymaster / Model: FPP245S# 1512GP0016"
type textarea "x"
type textarea "Brand: Frymaster / Model: FPP245 S# 1512GP0016"
type textarea "x"
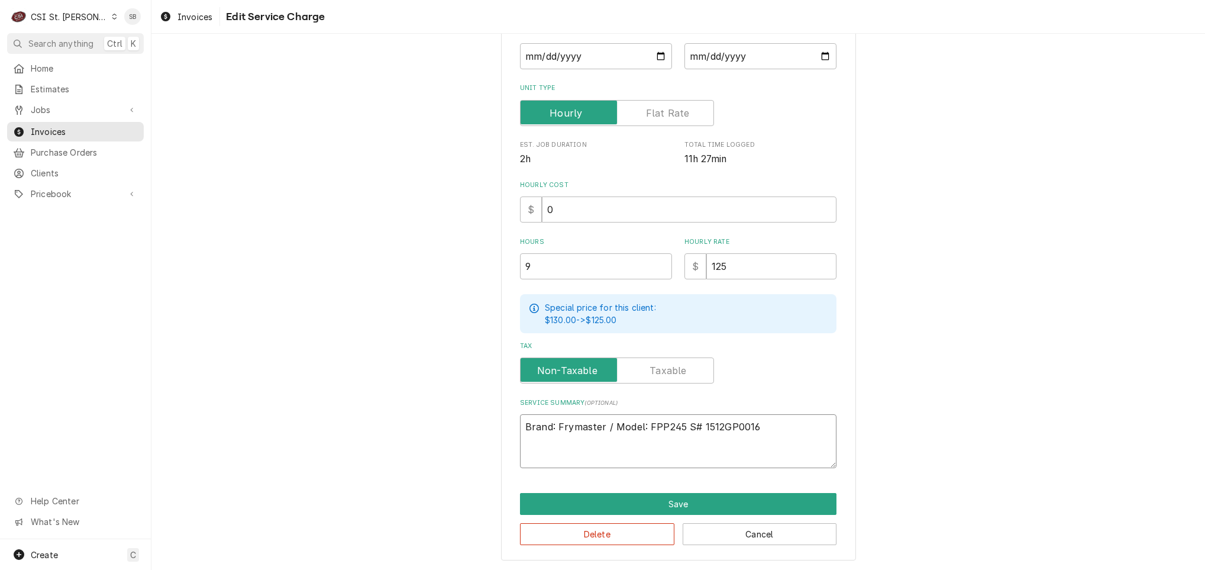
type textarea "Brand: Frymaster / Model: FPP245 /S# 1512GP0016"
type textarea "x"
type textarea "Brand: Frymaster / Model: FPP245 / S# 1512GP0016"
type textarea "x"
type textarea "Brand: Frymaster / Model: FPP245 / SS# 1512GP0016"
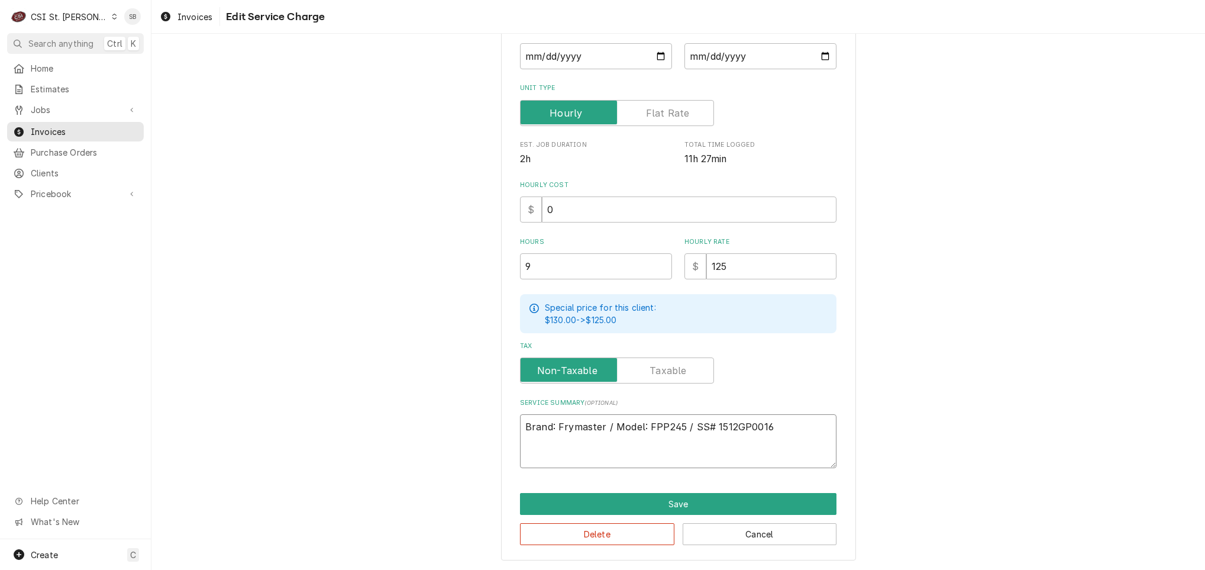
type textarea "x"
type textarea "Brand: Frymaster / Model: FPP245 / SeS# 1512GP0016"
type textarea "x"
type textarea "Brand: Frymaster / Model: FPP245 / SeriS# 1512GP0016"
type textarea "x"
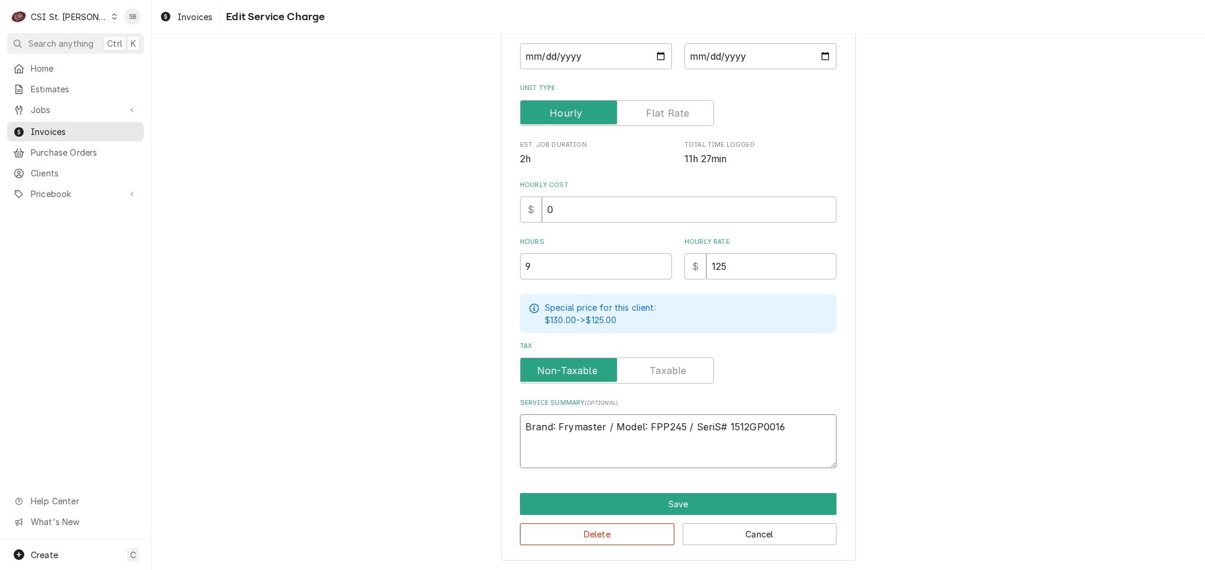
type textarea "Brand: Frymaster / Model: FPP245 / SeriaS# 1512GP0016"
type textarea "x"
type textarea "Brand: Frymaster / Model: FPP245 / SerialS# 1512GP0016"
type textarea "x"
type textarea "Brand: Frymaster / Model: FPP245 / Serial:S# 1512GP0016"
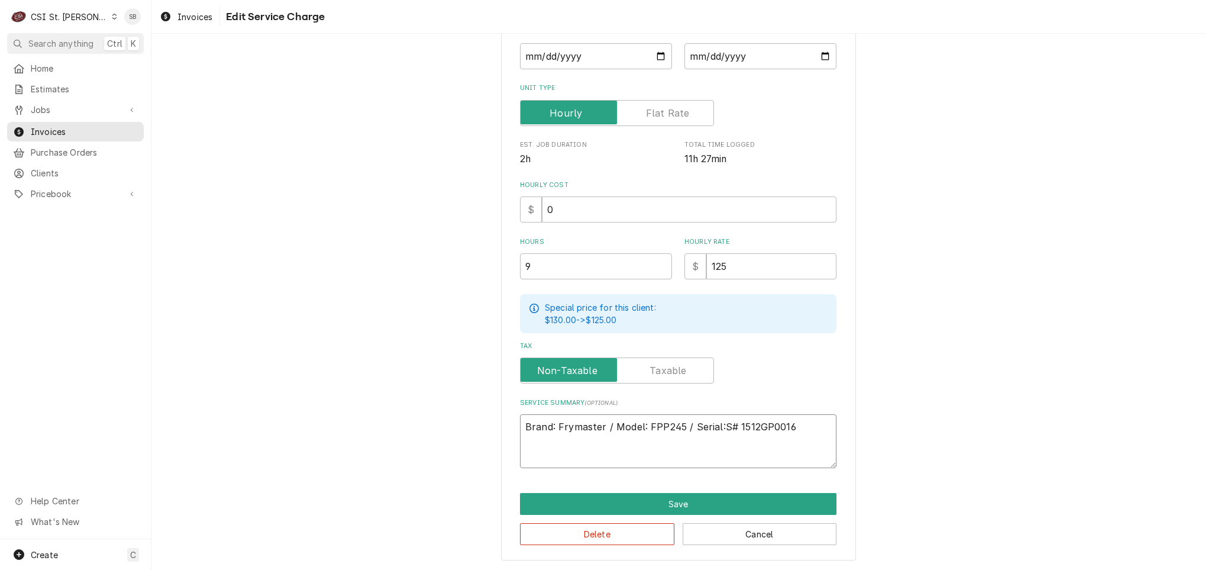
type textarea "x"
type textarea "Brand: Frymaster / Model: FPP245 / Serial:# 1512GP0016"
type textarea "x"
type textarea "Brand: Frymaster / Model: FPP245 / Serial: 1512GP0016"
click at [810, 432] on textarea "Brand: Frymaster / Model: FPP245 / Serial: 1512GP0016" at bounding box center [678, 441] width 317 height 54
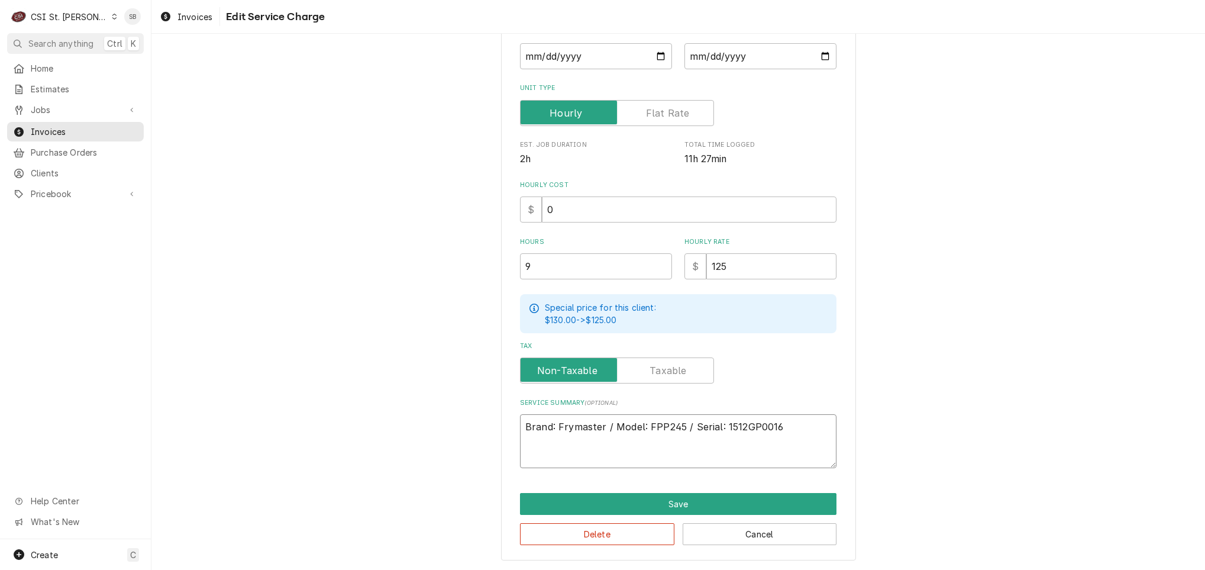
type textarea "x"
type textarea "Brand: Frymaster / Model: FPP245 / Serial: 1512GP0016"
type textarea "x"
type textarea "Brand: Frymaster / Model: FPP245 / Serial: 1512GP0016"
drag, startPoint x: 556, startPoint y: 270, endPoint x: 449, endPoint y: 277, distance: 107.3
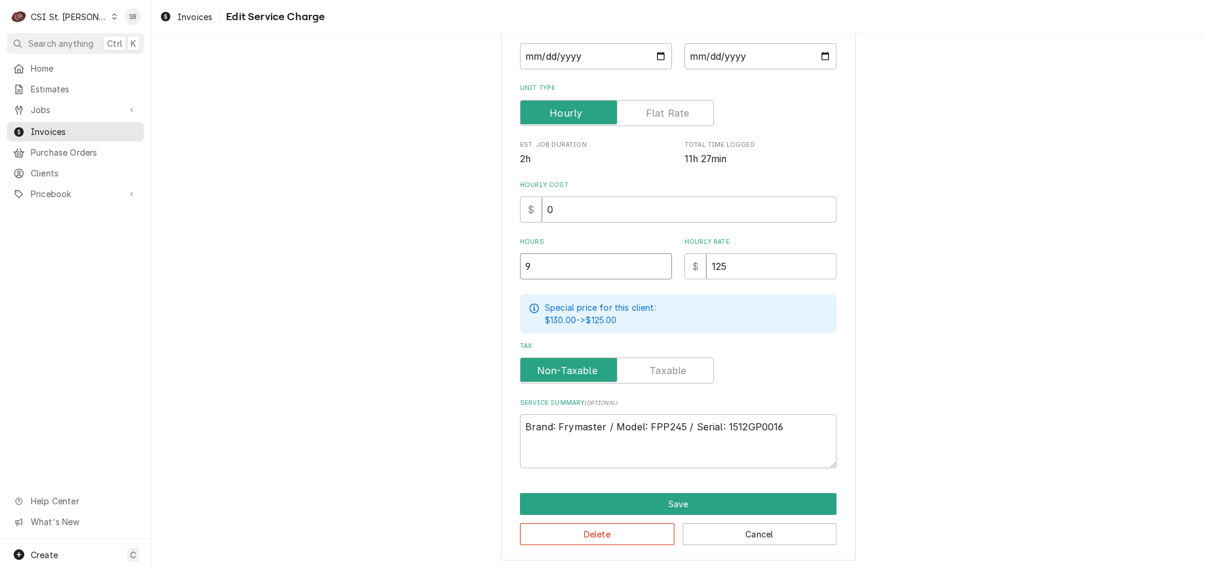
click at [425, 272] on div "Use the fields below to edit this service charge Short Description 1-Labor (Ser…" at bounding box center [678, 207] width 1054 height 725
type textarea "x"
type input "1"
type textarea "x"
type input "11"
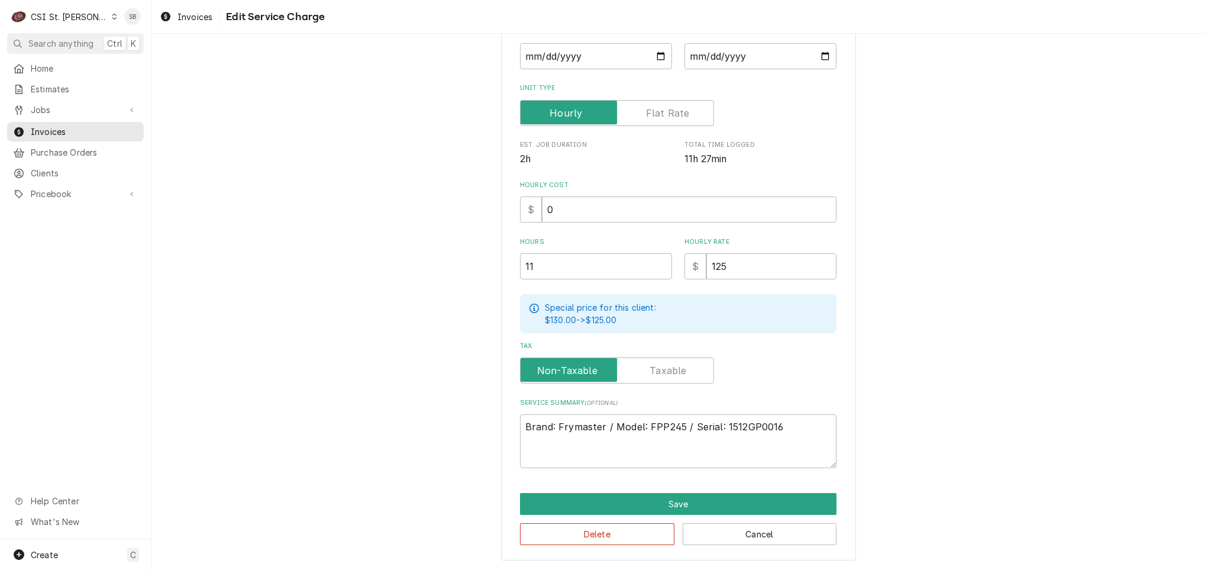
click at [579, 467] on div "Use the fields below to edit this service charge Short Description 1-Labor (Ser…" at bounding box center [678, 208] width 355 height 705
click at [576, 453] on textarea "Brand: Frymaster / Model: FPP245 / Serial: 1512GP0016" at bounding box center [678, 441] width 317 height 54
paste textarea "On 07/09, technician inspected the left fryer after reports of flames and overh…"
type textarea "x"
type textarea "Brand: Frymaster / Model: FPP245 / Serial: 1512GP0016 On 07/09, technician insp…"
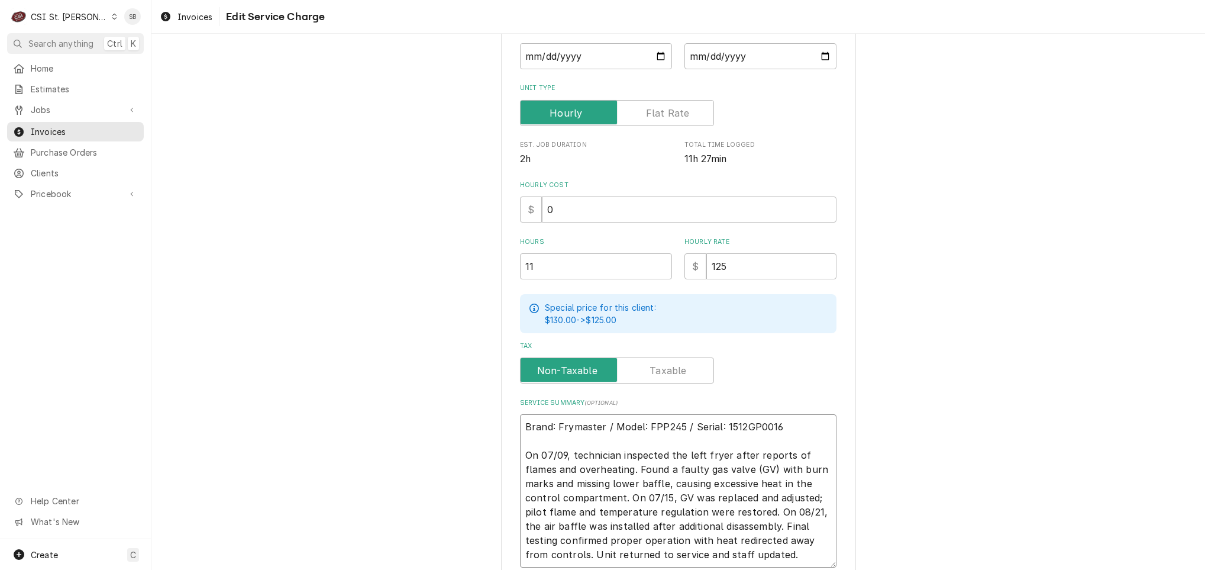
scroll to position [8, 0]
drag, startPoint x: 748, startPoint y: 453, endPoint x: 769, endPoint y: 458, distance: 21.4
click at [769, 458] on textarea "Brand: Frymaster / Model: FPP245 / Serial: 1512GP0016 On 07/09, technician insp…" at bounding box center [678, 490] width 317 height 153
click at [770, 460] on textarea "Brand: Frymaster / Model: FPP245 / Serial: 1512GP0016 On 07/09, technician insp…" at bounding box center [678, 490] width 317 height 153
type textarea "x"
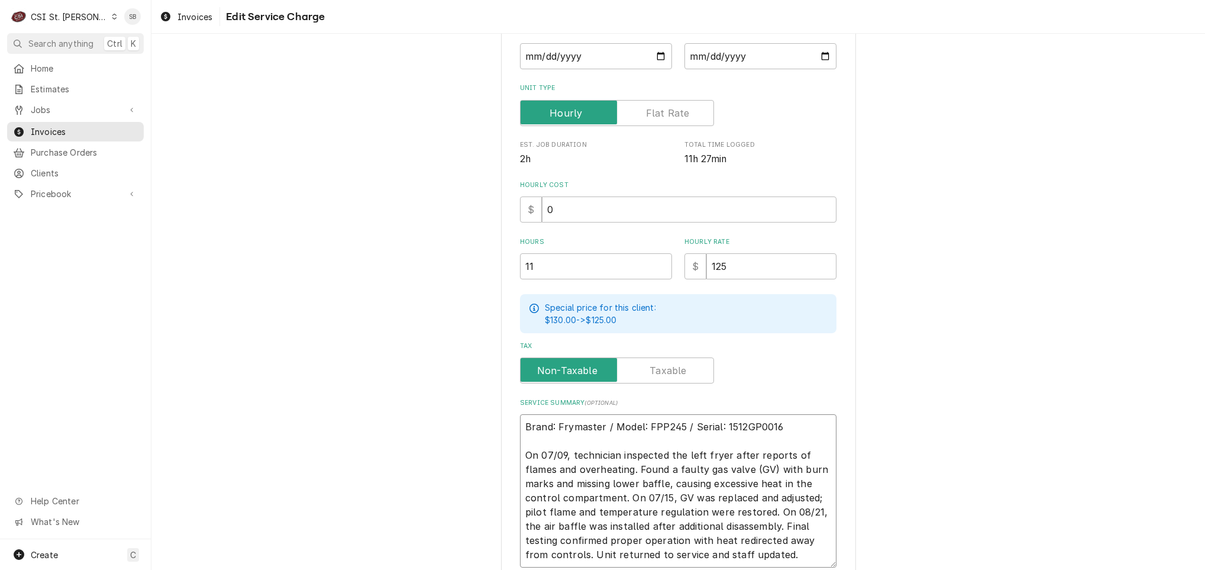
type textarea "Brand: Frymaster / Model: FPP245 / Serial: 1512GP0016 On 07/09, technician insp…"
type textarea "x"
type textarea "Brand: Frymaster / Model: FPP245 / Serial: 1512GP0016 On 07/09, technician insp…"
type textarea "x"
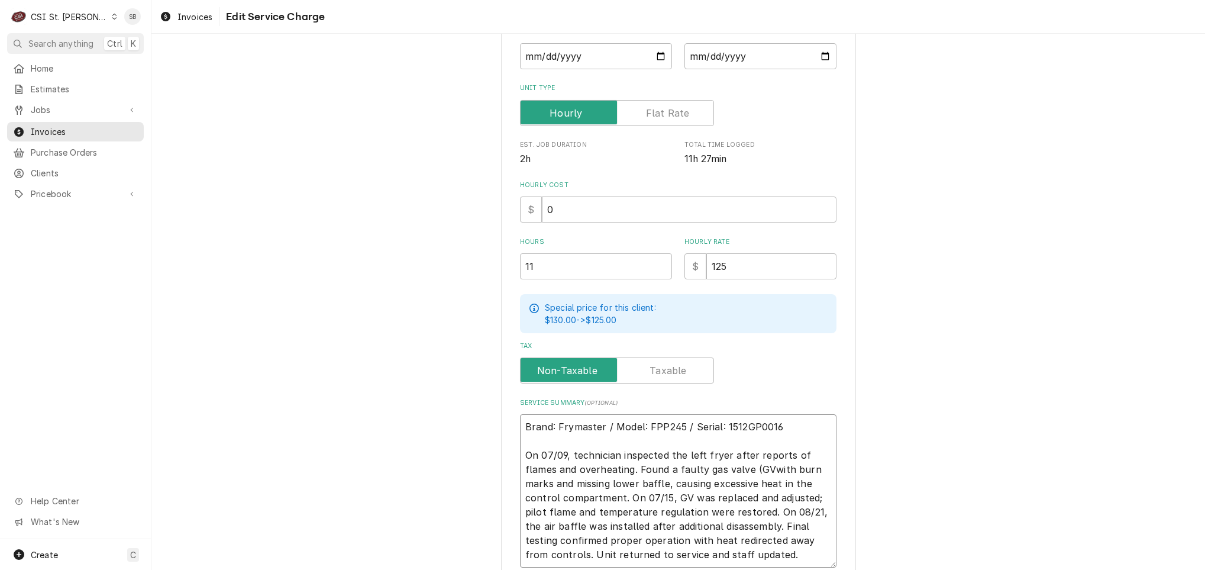
type textarea "Brand: Frymaster / Model: FPP245 / Serial: 1512GP0016 On 07/09, technician insp…"
type textarea "x"
type textarea "Brand: Frymaster / Model: FPP245 / Serial: 1512GP0016 On 07/09, technician insp…"
type textarea "x"
type textarea "Brand: Frymaster / Model: FPP245 / Serial: 1512GP0016 On 07/09, technician insp…"
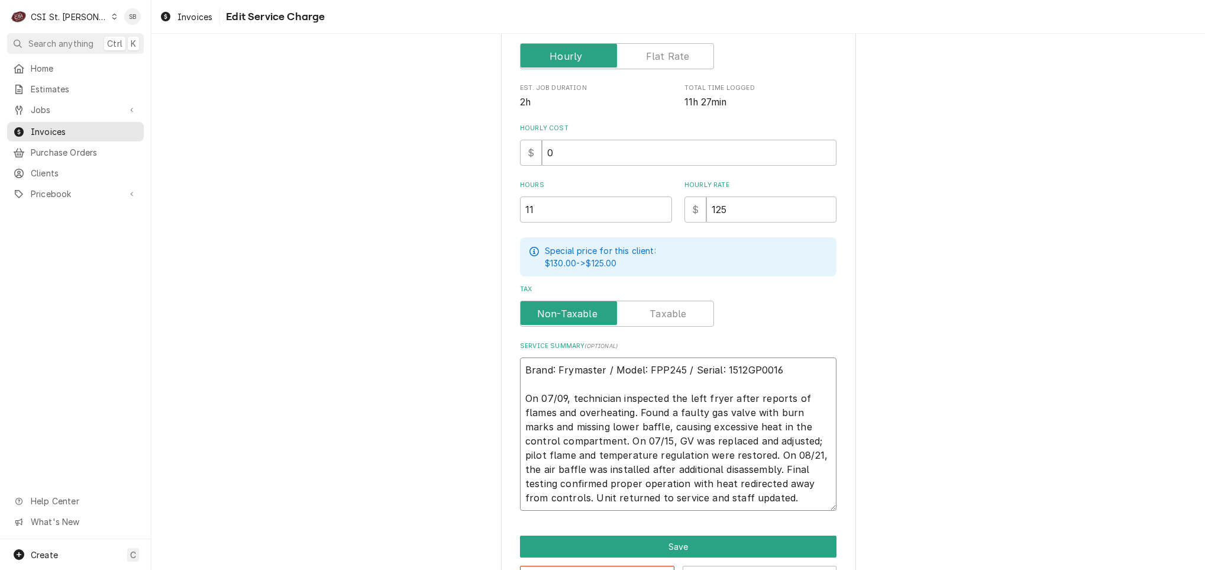
scroll to position [301, 0]
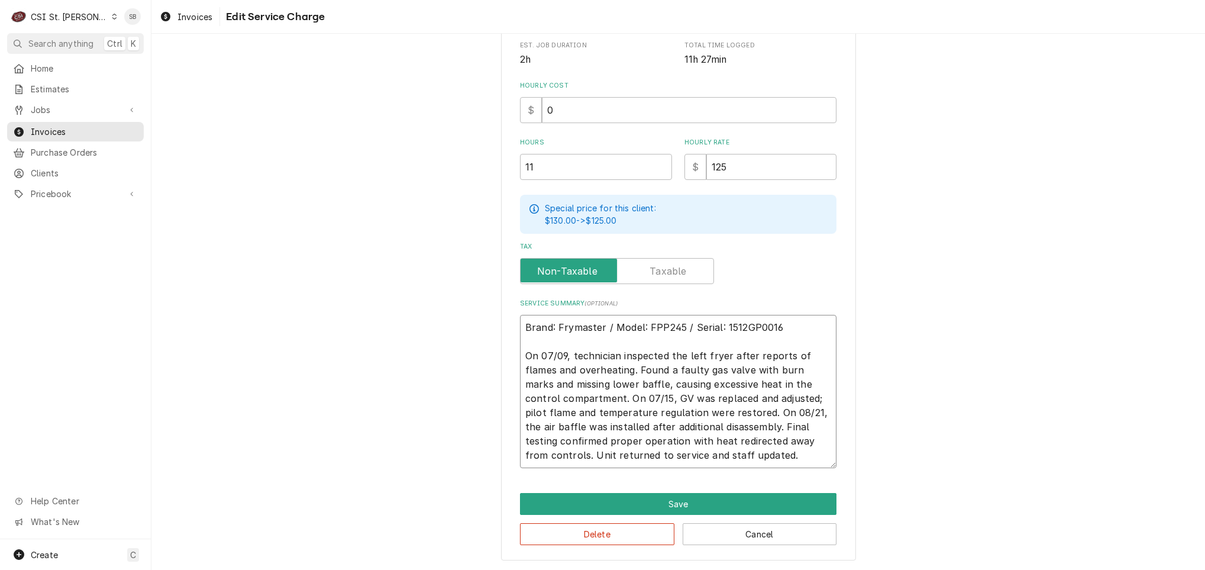
click at [645, 398] on textarea "Brand: Frymaster / Model: FPP245 / Serial: 1512GP0016 On 07/09, technician insp…" at bounding box center [678, 391] width 317 height 153
type textarea "x"
type textarea "Brand: Frymaster / Model: FPP245 / Serial: 1512GP0016 On 07/09, technician insp…"
drag, startPoint x: 611, startPoint y: 427, endPoint x: 738, endPoint y: 430, distance: 127.8
click at [738, 430] on textarea "Brand: Frymaster / Model: FPP245 / Serial: 1512GP0016 On 07/09, technician insp…" at bounding box center [678, 391] width 317 height 153
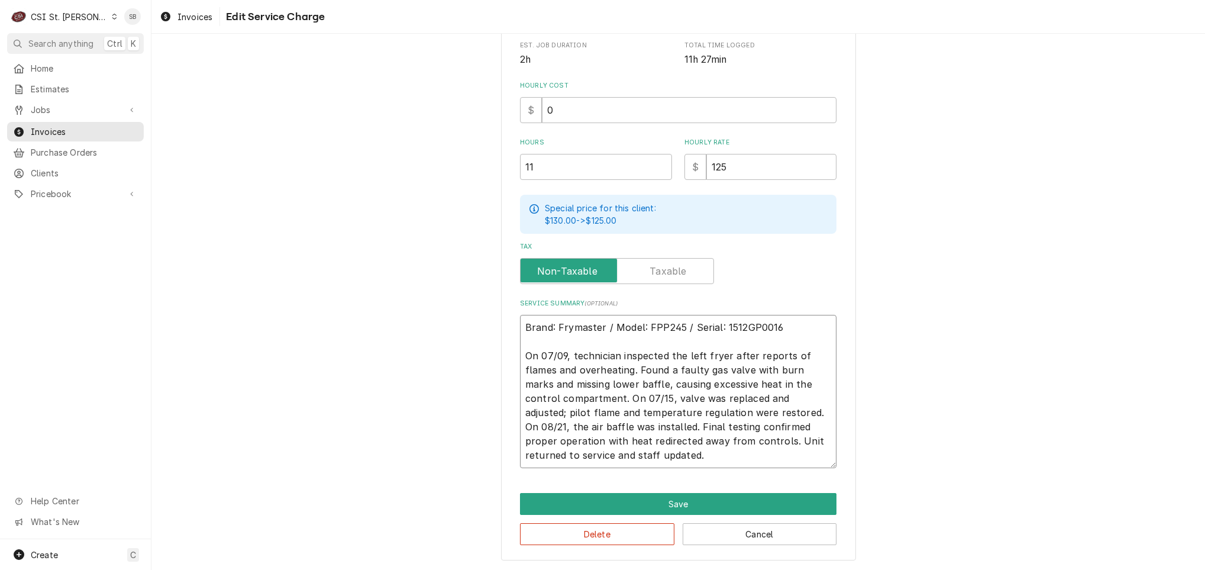
click at [780, 454] on textarea "Brand: Frymaster / Model: FPP245 / Serial: 1512GP0016 On 07/09, technician insp…" at bounding box center [678, 391] width 317 height 153
click at [673, 503] on button "Save" at bounding box center [678, 504] width 317 height 22
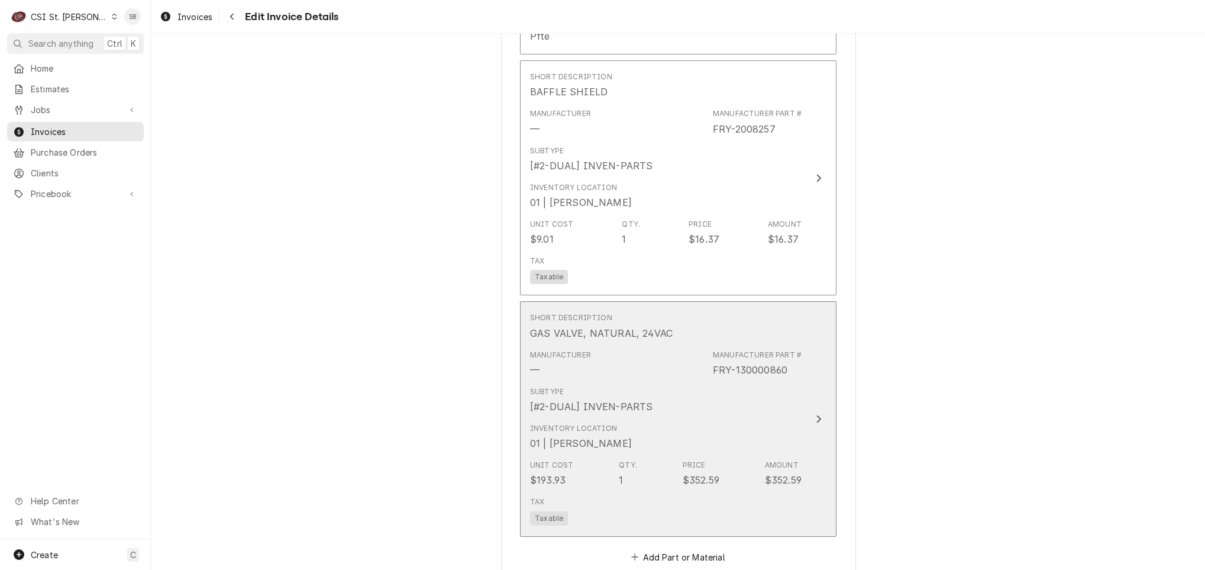
scroll to position [2381, 0]
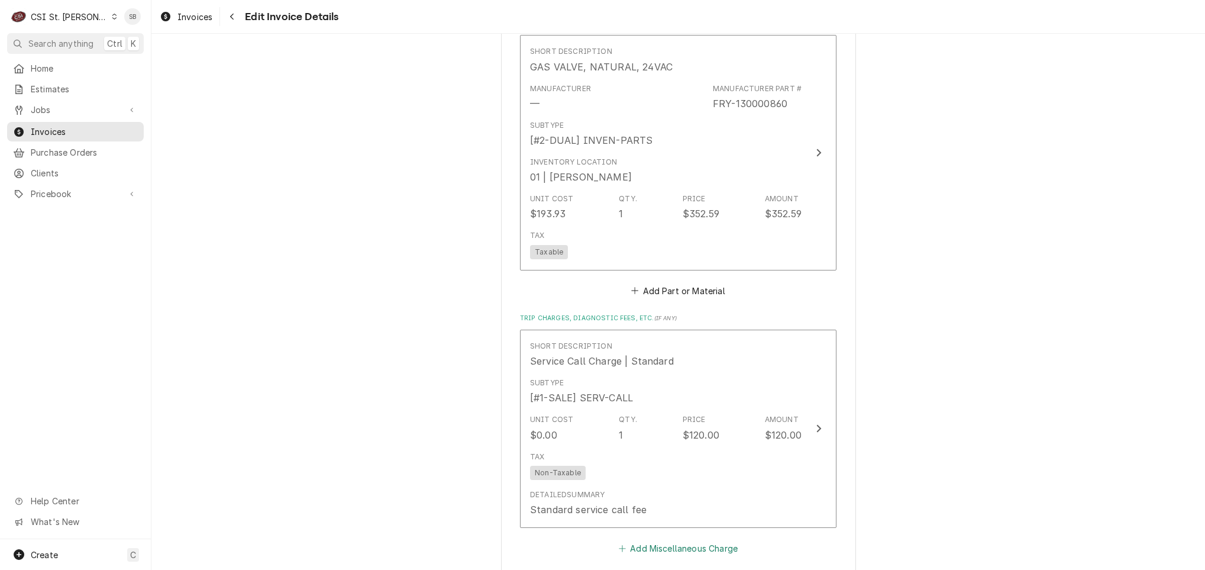
click at [648, 540] on button "Add Miscellaneous Charge" at bounding box center [678, 548] width 123 height 17
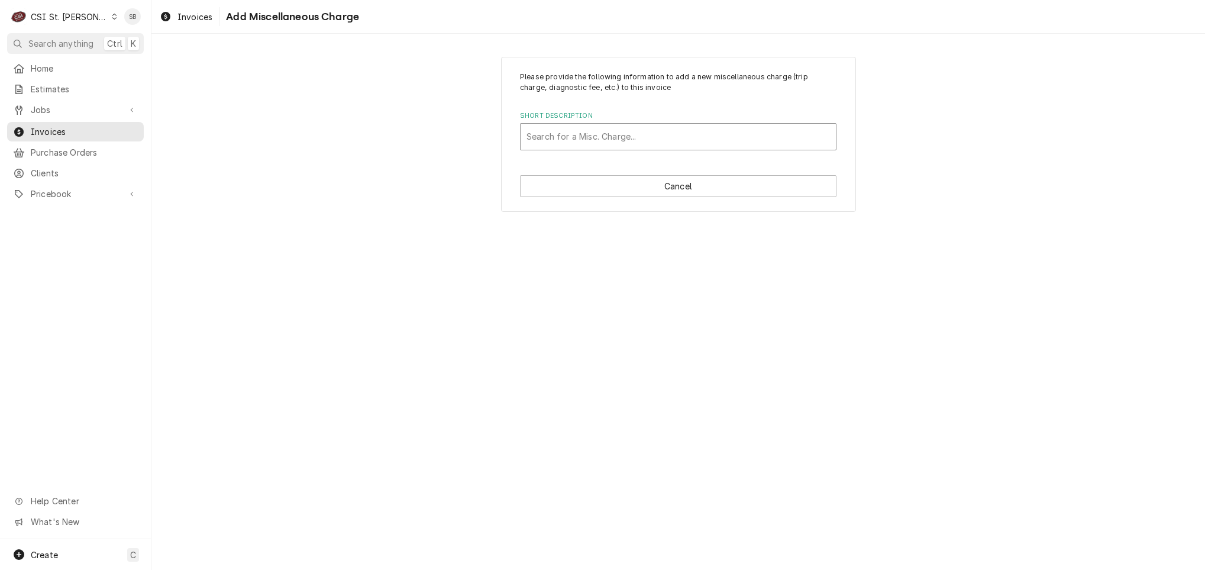
click at [620, 128] on div "Short Description" at bounding box center [679, 136] width 304 height 21
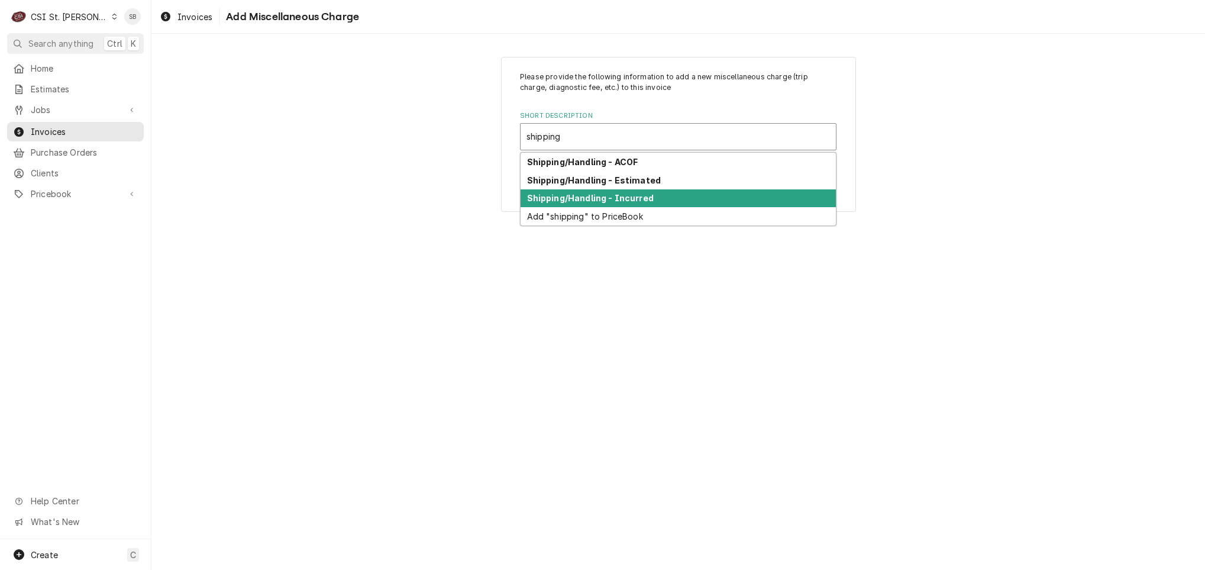
click at [625, 201] on strong "Shipping/Handling - Incurred" at bounding box center [590, 198] width 127 height 10
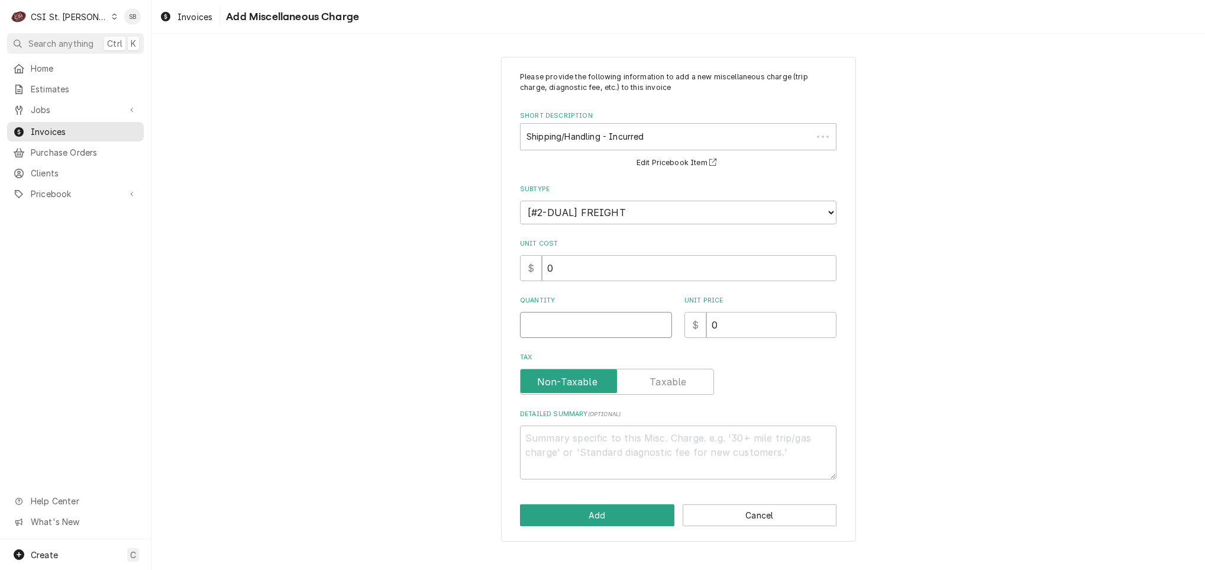
click at [573, 334] on input "Quantity" at bounding box center [596, 325] width 152 height 26
click at [640, 528] on div "Please provide the following information to add a new miscellaneous charge (tri…" at bounding box center [678, 299] width 355 height 485
click at [638, 525] on button "Add" at bounding box center [597, 515] width 154 height 22
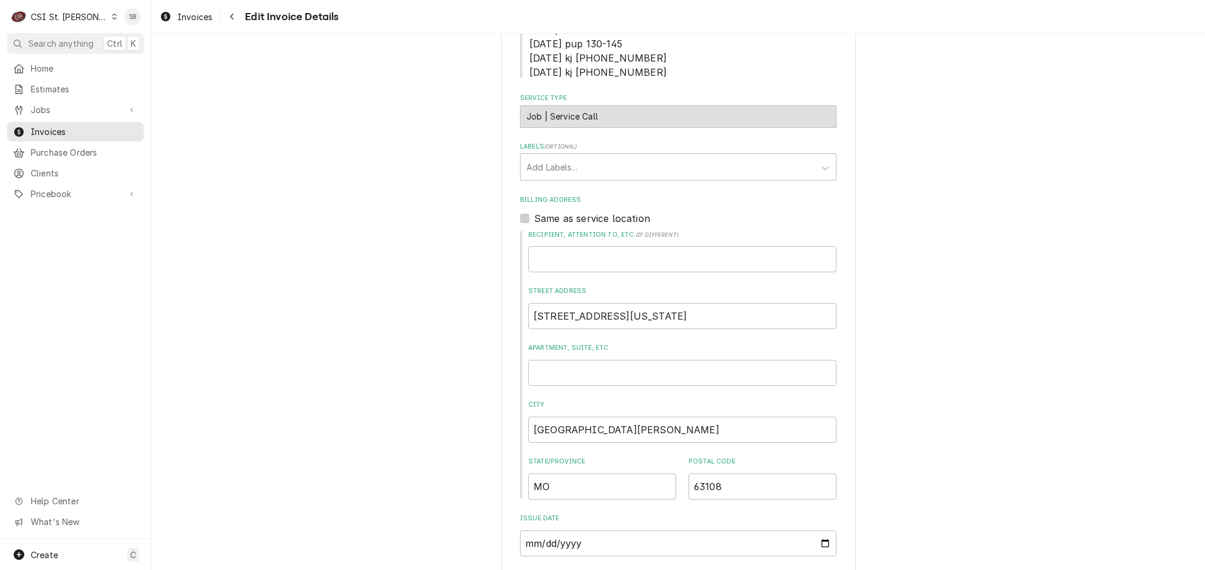
scroll to position [309, 0]
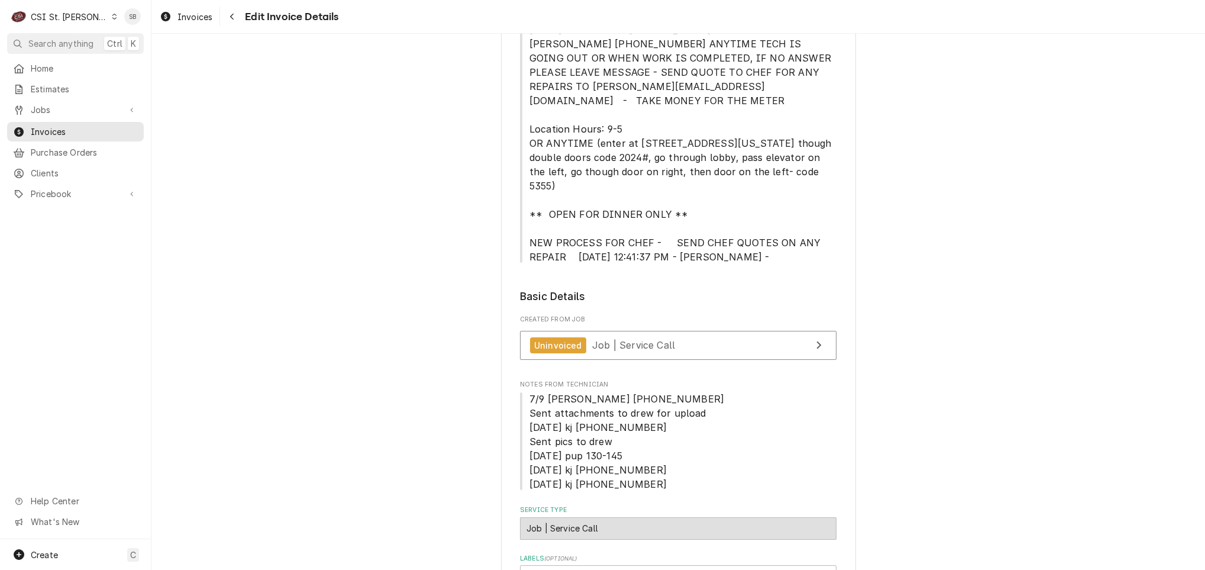
click at [629, 331] on div "Uninvoiced Job | Service Call" at bounding box center [678, 348] width 317 height 35
click at [627, 331] on link "Uninvoiced Job | Service Call" at bounding box center [678, 345] width 317 height 29
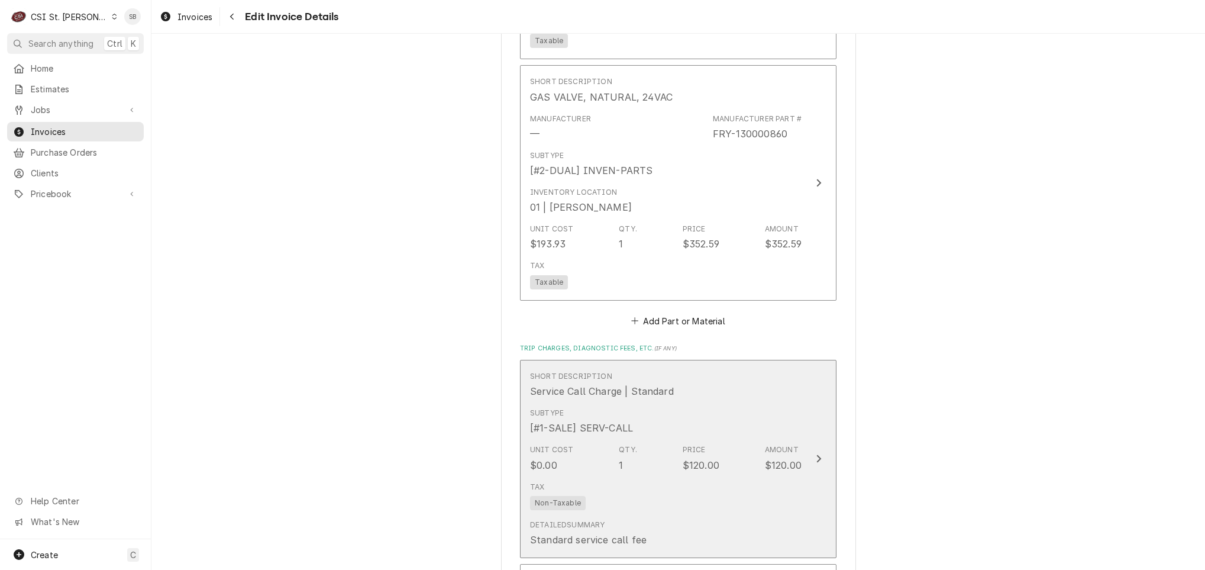
scroll to position [2617, 0]
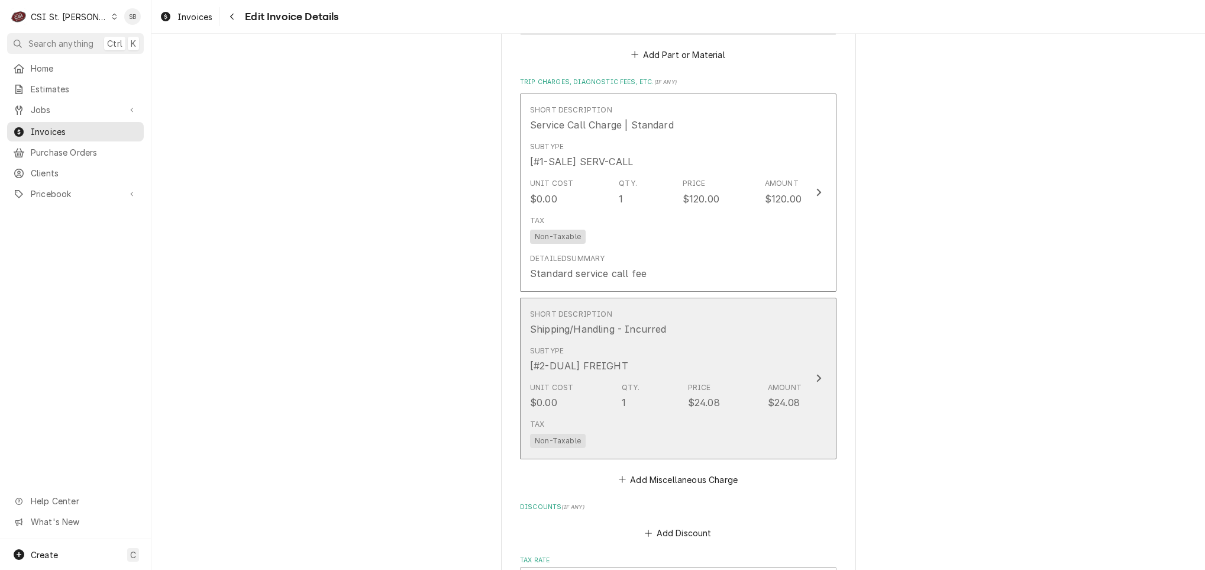
click at [605, 414] on div "Tax Non-Taxable" at bounding box center [666, 433] width 272 height 38
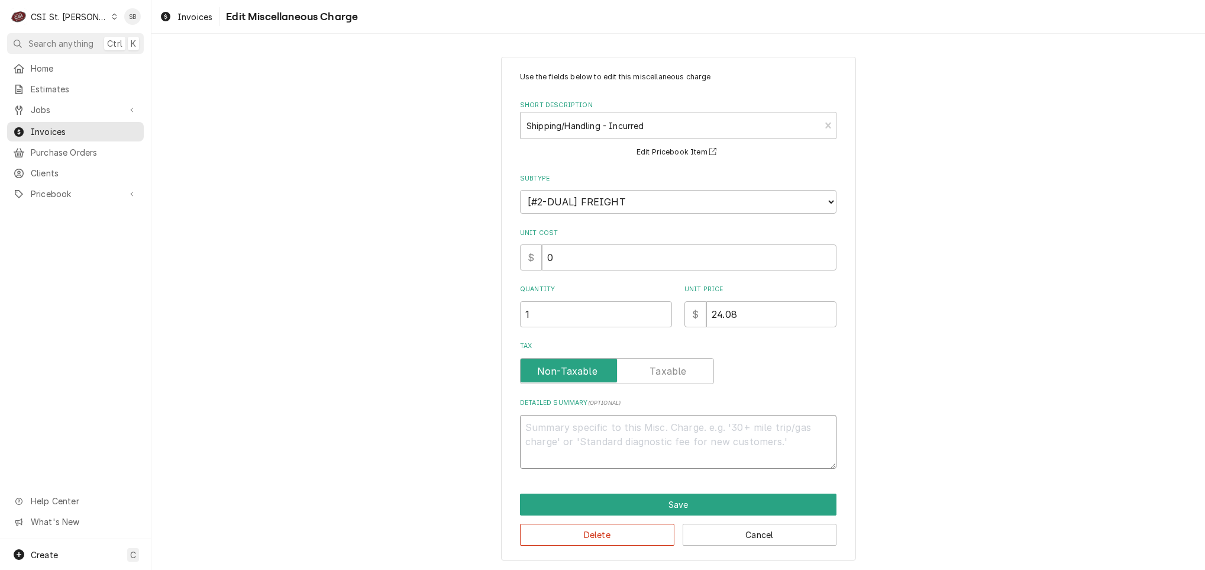
click at [607, 456] on textarea "Detailed Summary ( optional )" at bounding box center [678, 442] width 317 height 54
paste textarea "2106584159"
paste textarea "2106265727"
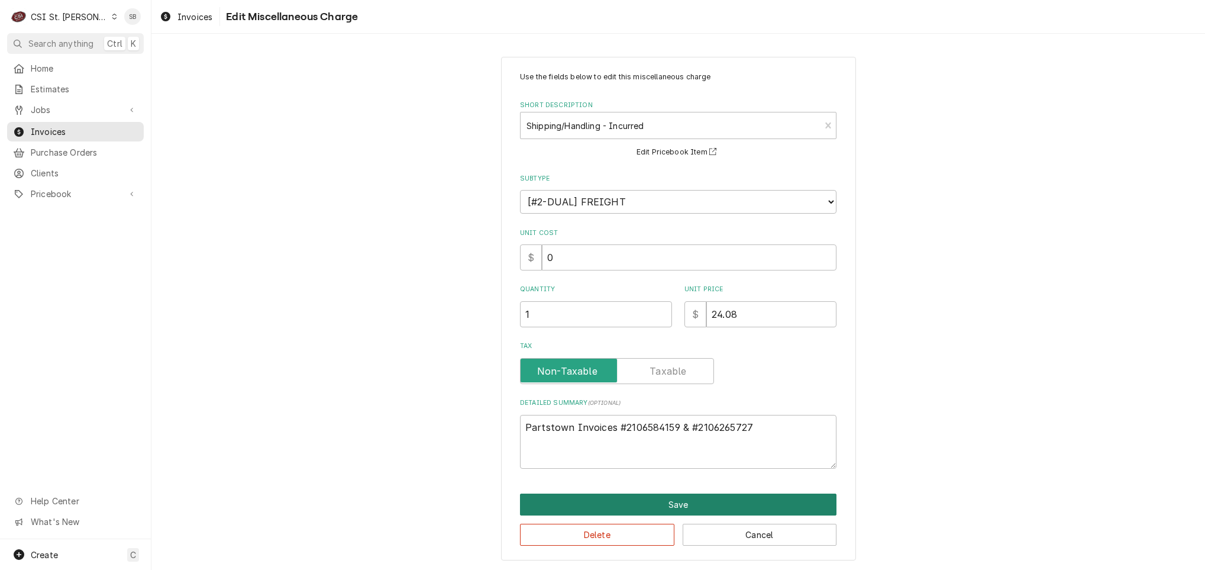
click at [611, 499] on button "Save" at bounding box center [678, 505] width 317 height 22
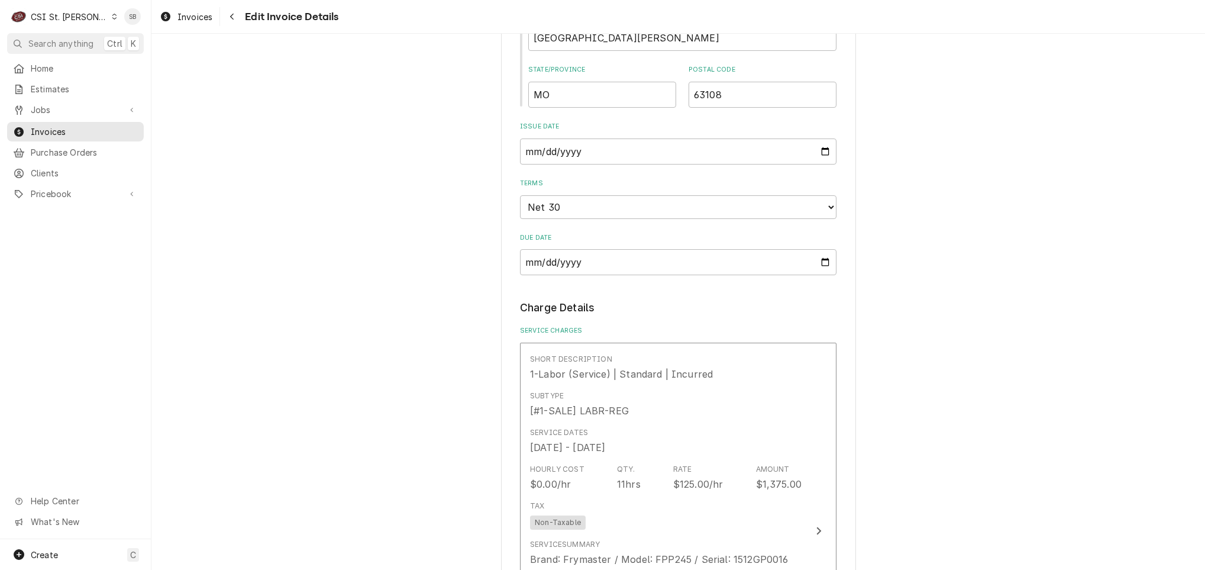
scroll to position [1382, 0]
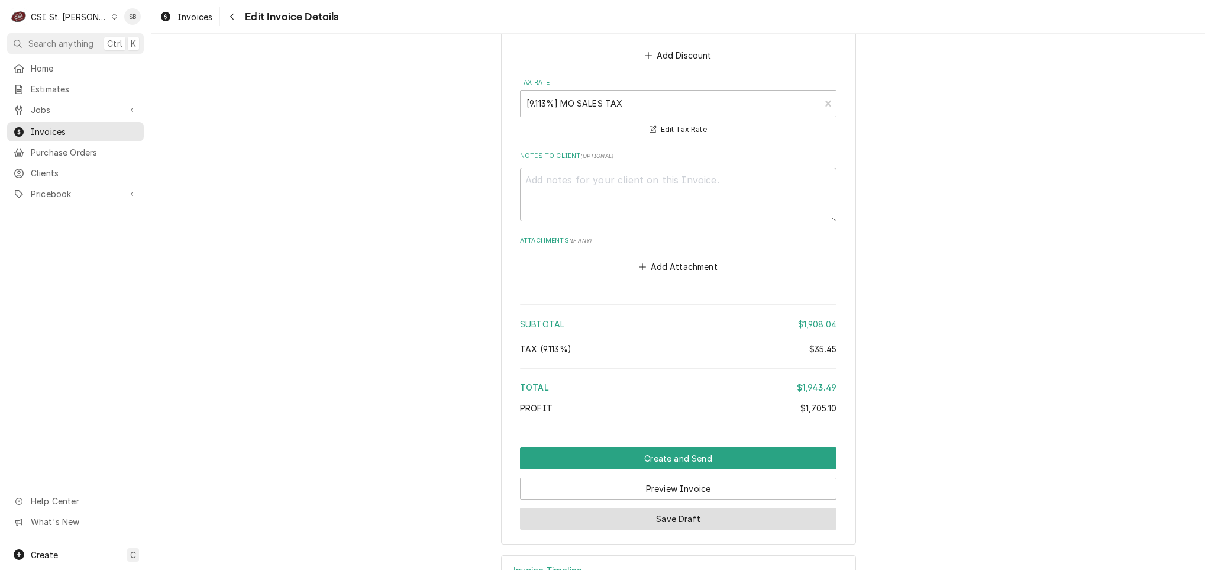
click at [698, 508] on button "Save Draft" at bounding box center [678, 519] width 317 height 22
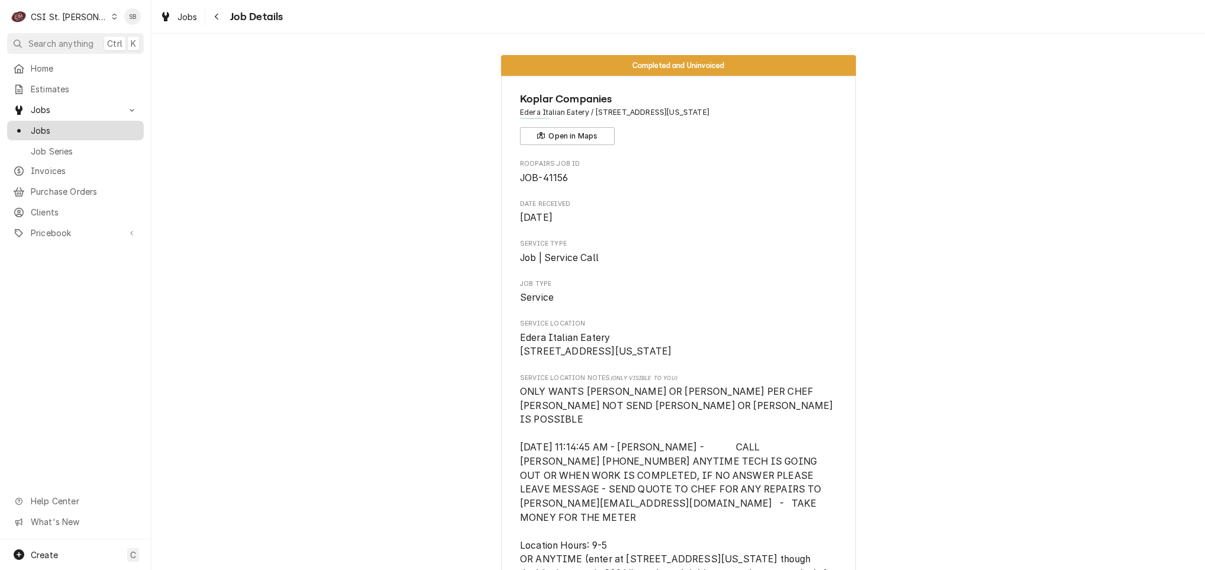
click at [77, 128] on span "Jobs" at bounding box center [84, 130] width 107 height 12
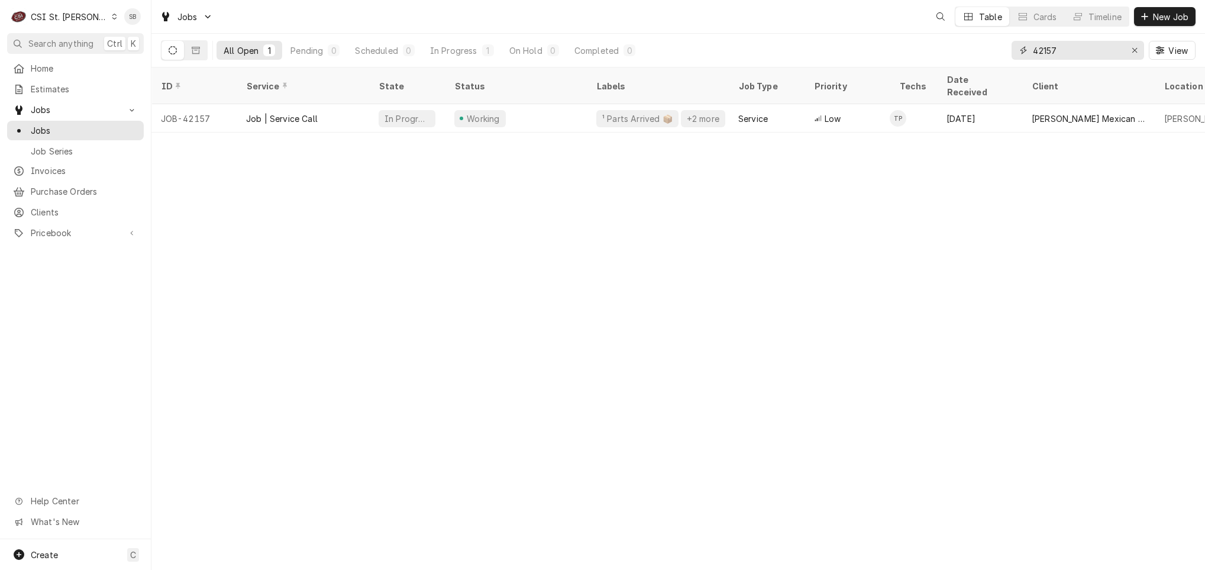
click at [1053, 49] on input "42157" at bounding box center [1077, 50] width 89 height 19
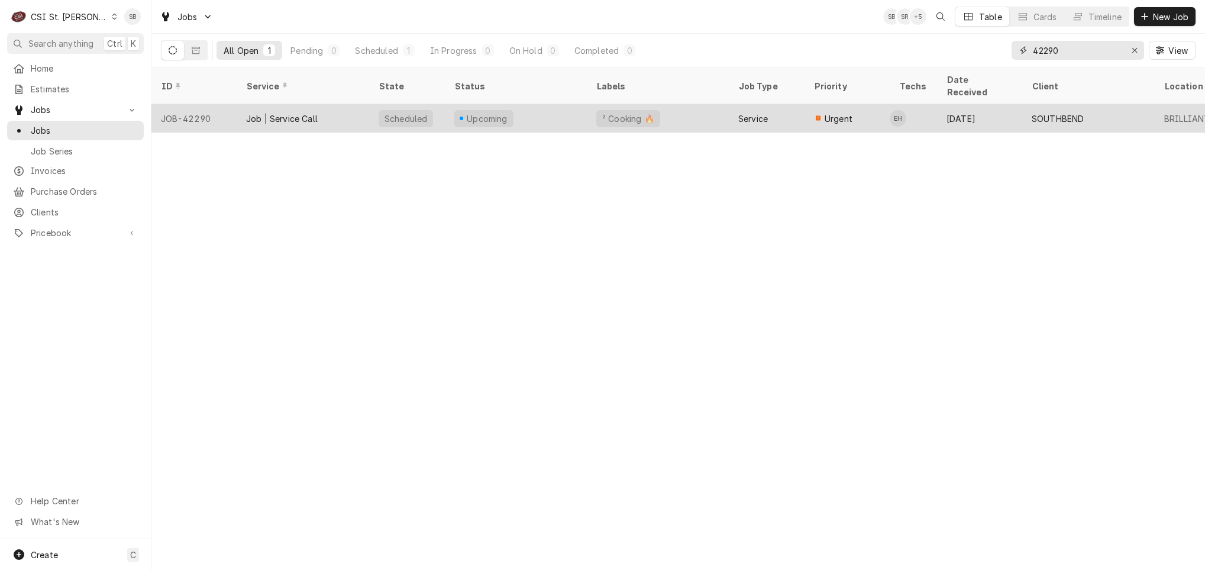
type input "42290"
click at [296, 112] on div "Job | Service Call" at bounding box center [303, 118] width 133 height 28
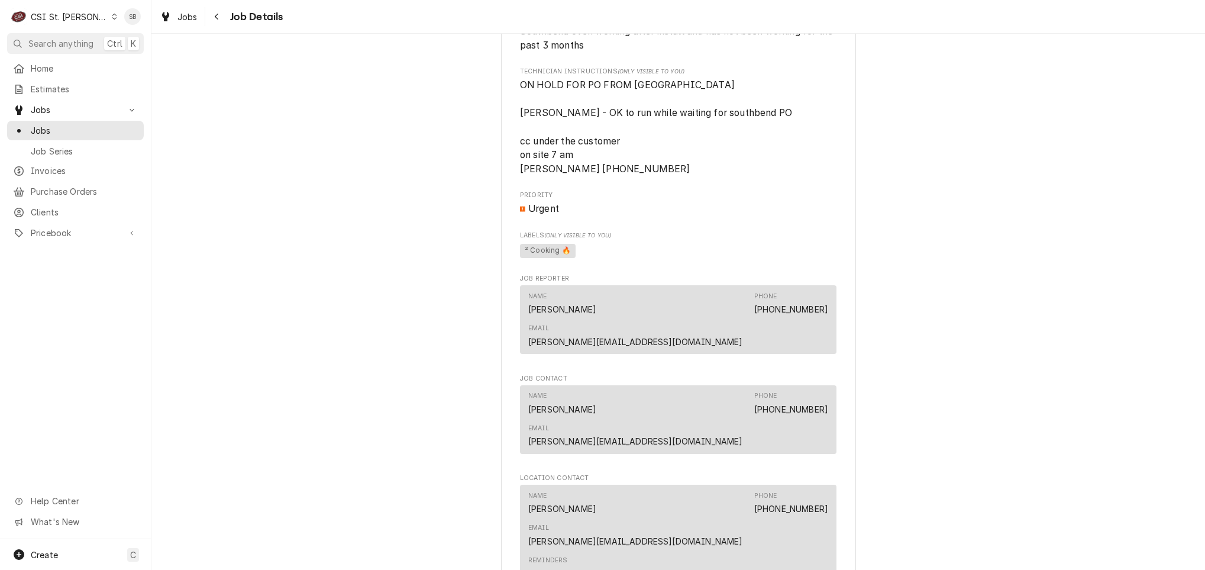
scroll to position [976, 0]
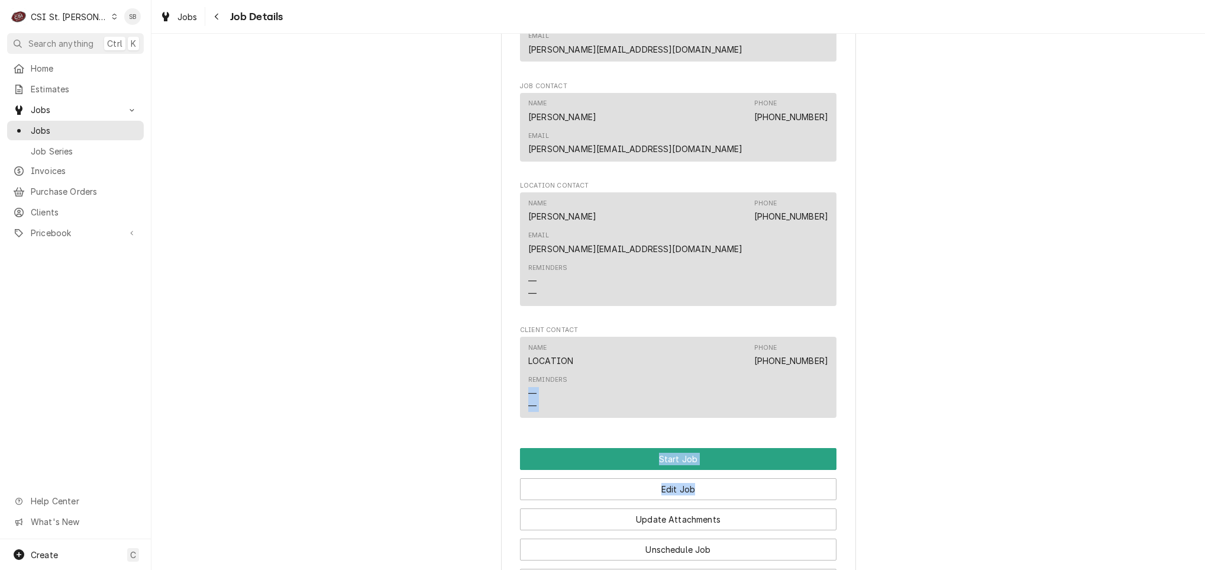
drag, startPoint x: 891, startPoint y: 308, endPoint x: 733, endPoint y: 361, distance: 166.7
drag, startPoint x: 733, startPoint y: 361, endPoint x: 1005, endPoint y: 367, distance: 272.3
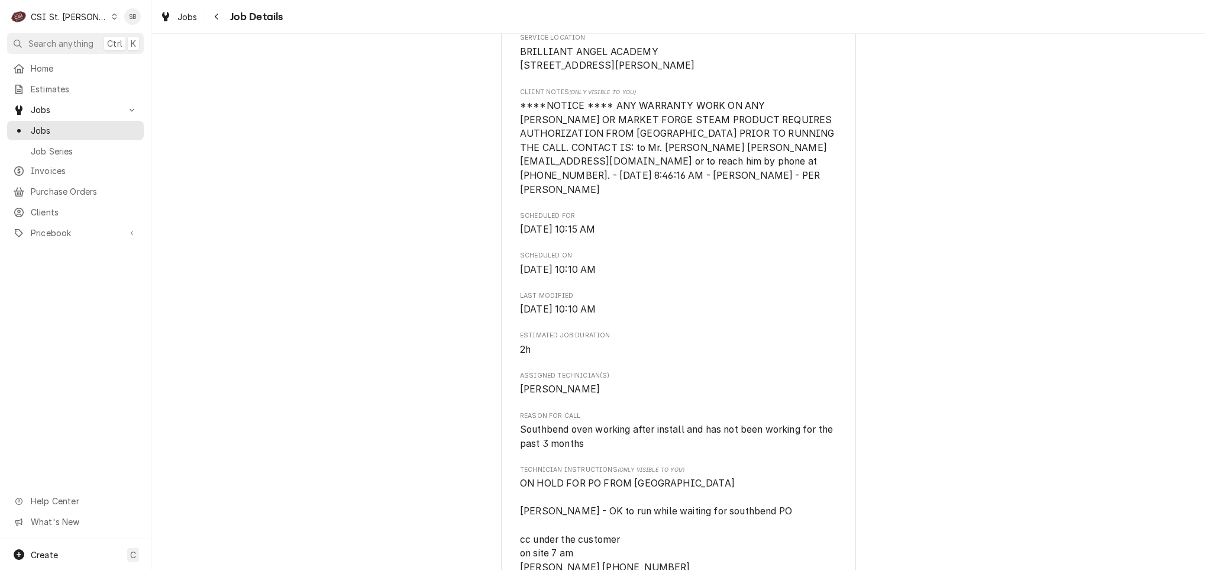
scroll to position [444, 0]
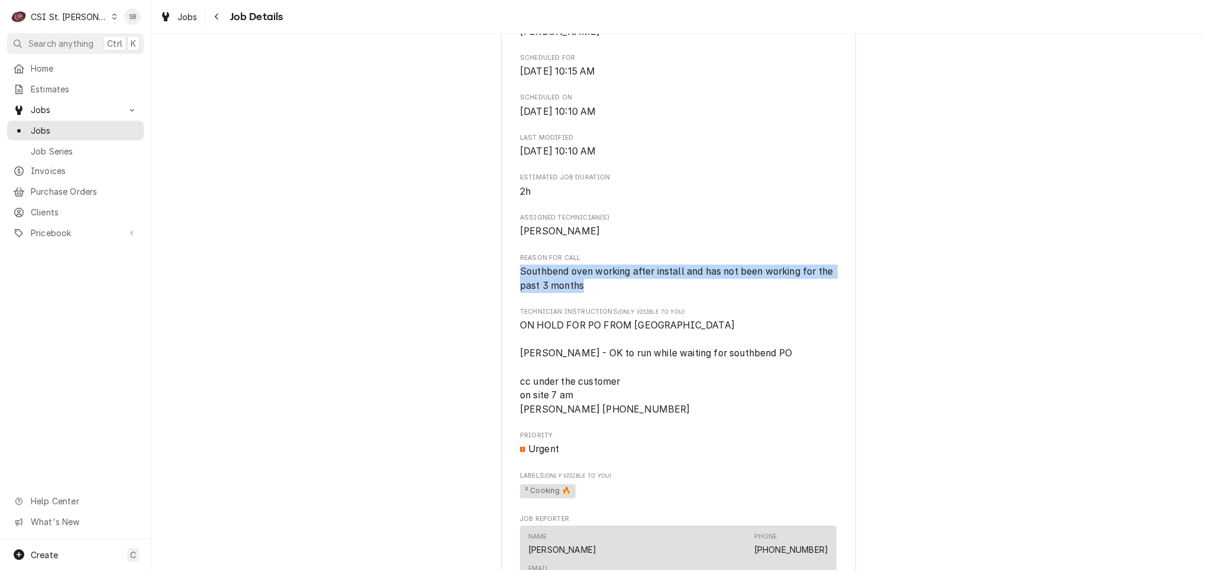
drag, startPoint x: 502, startPoint y: 252, endPoint x: 628, endPoint y: 280, distance: 129.2
click at [628, 280] on div "SOUTHBEND BRILLIANT ANGEL ACADEMY / [STREET_ADDRESS][PERSON_NAME] Open in Maps …" at bounding box center [678, 385] width 355 height 1506
click at [628, 279] on div "Roopairs Job ID JOB-42290 Date Received [DATE] Service Type Job | Service Call …" at bounding box center [678, 335] width 317 height 1240
drag, startPoint x: 505, startPoint y: 270, endPoint x: 488, endPoint y: 262, distance: 18.5
click at [488, 262] on div "Upcoming SOUTHBEND BRILLIANT ANGEL ACADEMY / [STREET_ADDRESS][PERSON_NAME] Open…" at bounding box center [678, 375] width 1054 height 1546
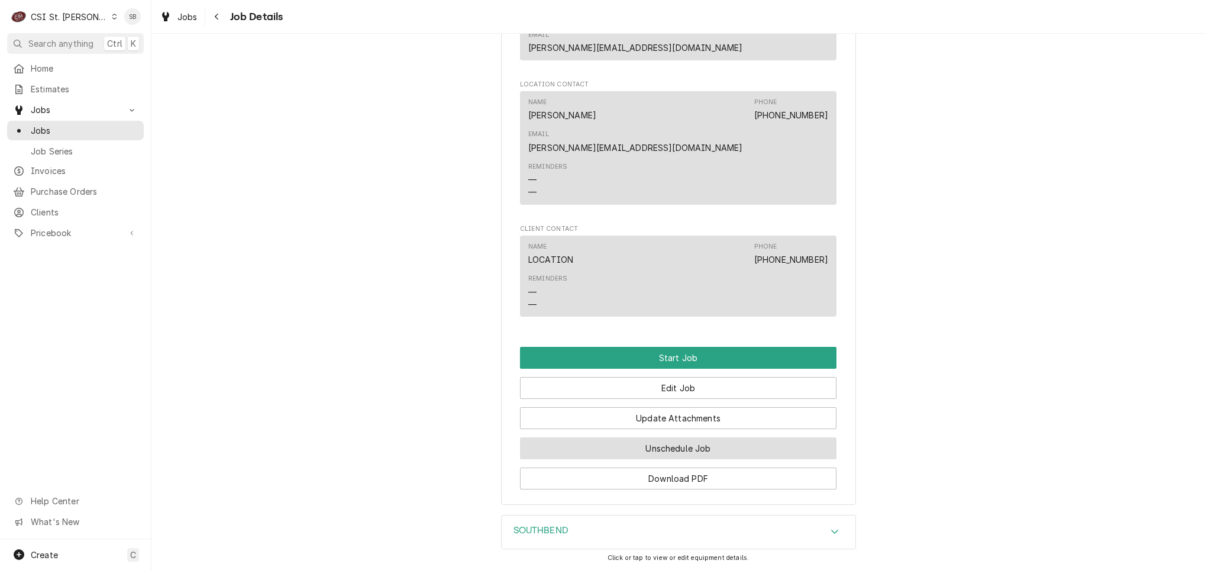
scroll to position [1085, 0]
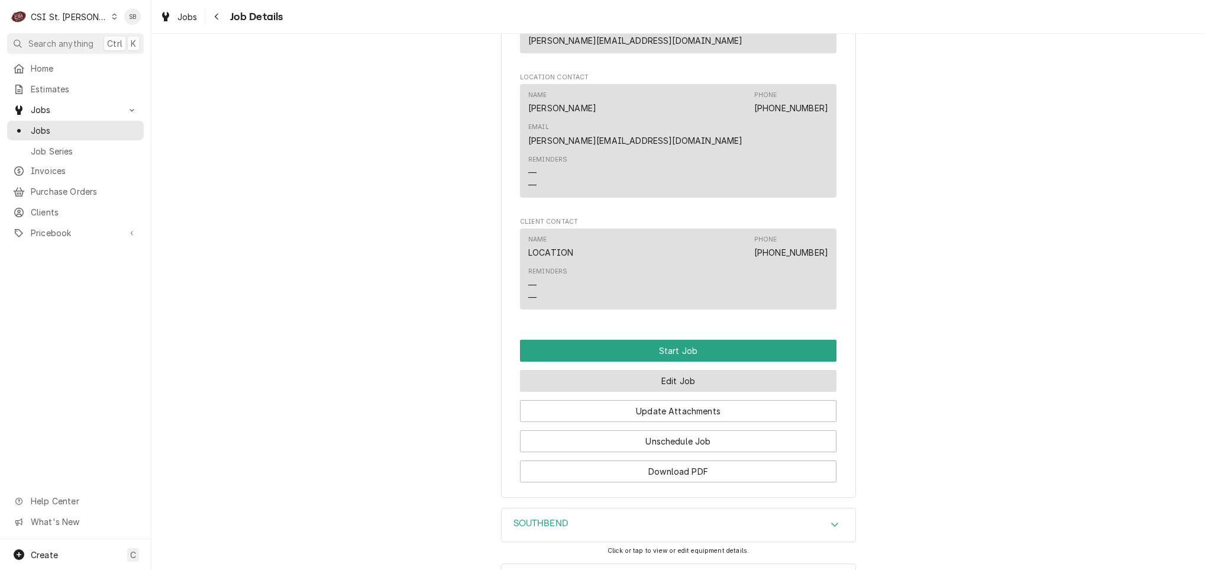
click at [689, 370] on button "Edit Job" at bounding box center [678, 381] width 317 height 22
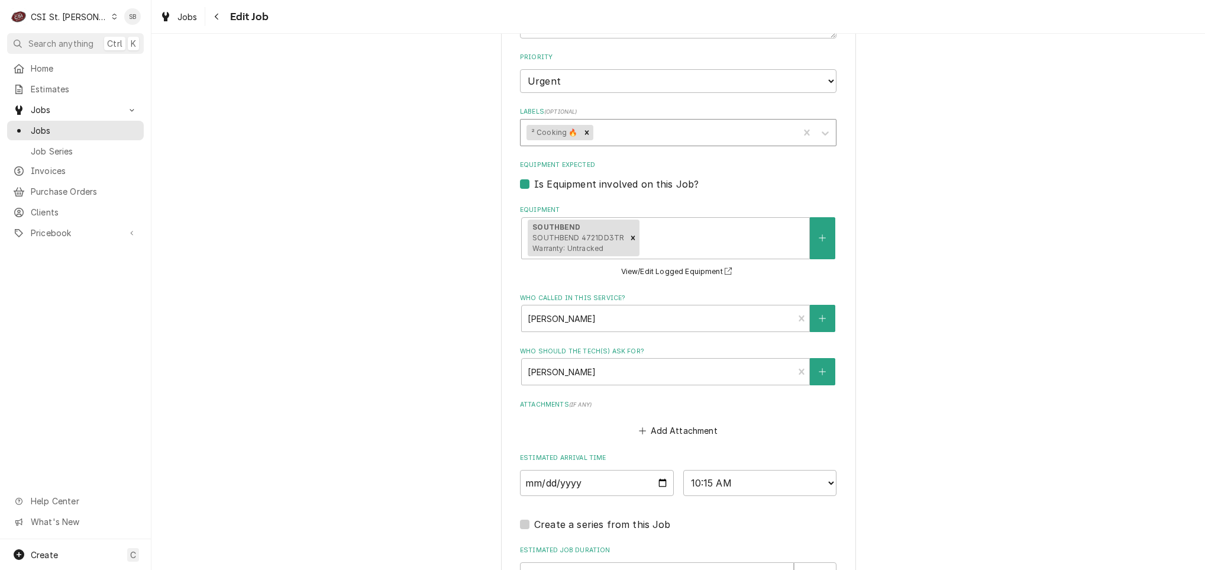
scroll to position [621, 0]
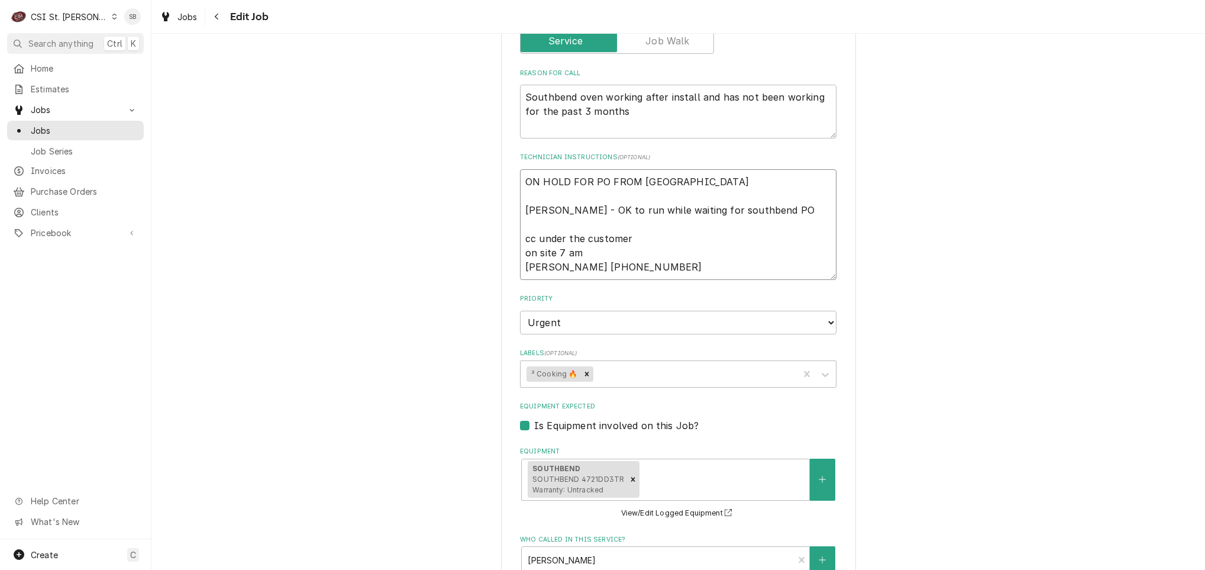
click at [712, 242] on textarea "ON HOLD FOR PO FROM [GEOGRAPHIC_DATA] [PERSON_NAME] - OK to run while waiting f…" at bounding box center [678, 224] width 317 height 111
type textarea "x"
type textarea "ON HOLD FOR PO FROM [GEOGRAPHIC_DATA] [PERSON_NAME] - OK to run while waiting f…"
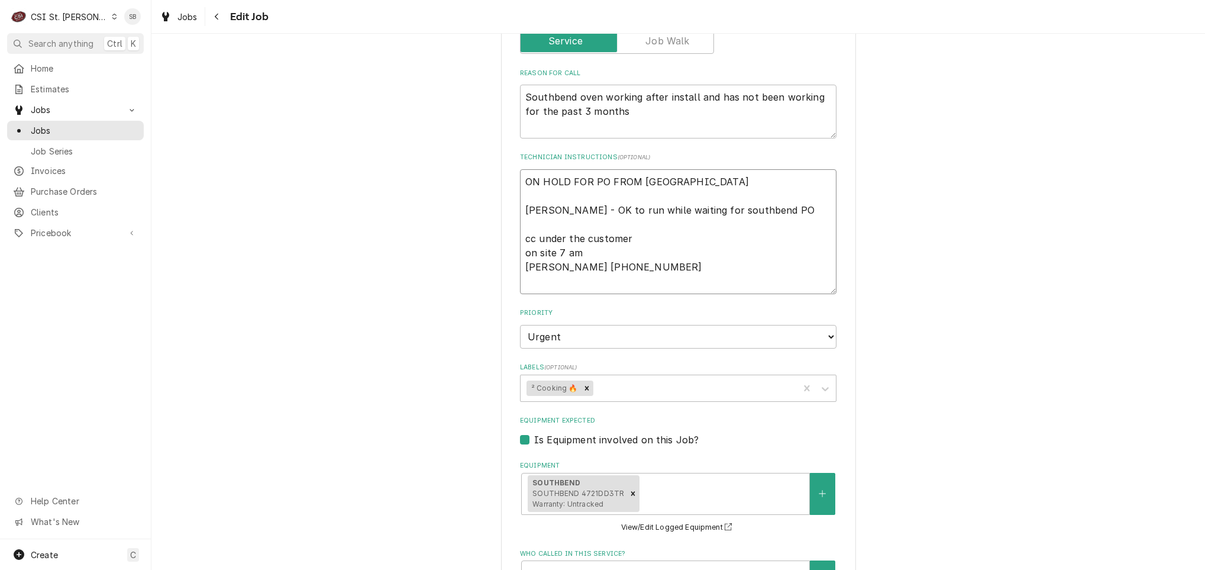
type textarea "x"
type textarea "ON HOLD FOR PO FROM [GEOGRAPHIC_DATA] [PERSON_NAME] - OK to run while waiting f…"
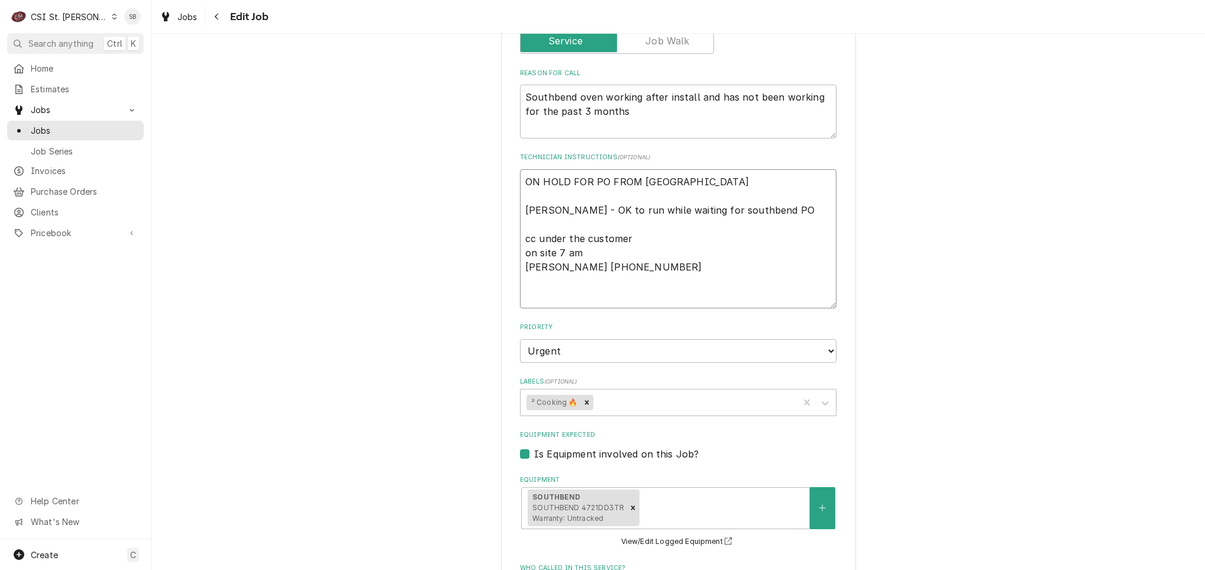
type textarea "x"
type textarea "ON HOLD FOR PO FROM [GEOGRAPHIC_DATA] [PERSON_NAME] - OK to run while waiting f…"
type textarea "x"
type textarea "ON HOLD FOR PO FROM [GEOGRAPHIC_DATA] [PERSON_NAME] - OK to run while waiting f…"
type textarea "x"
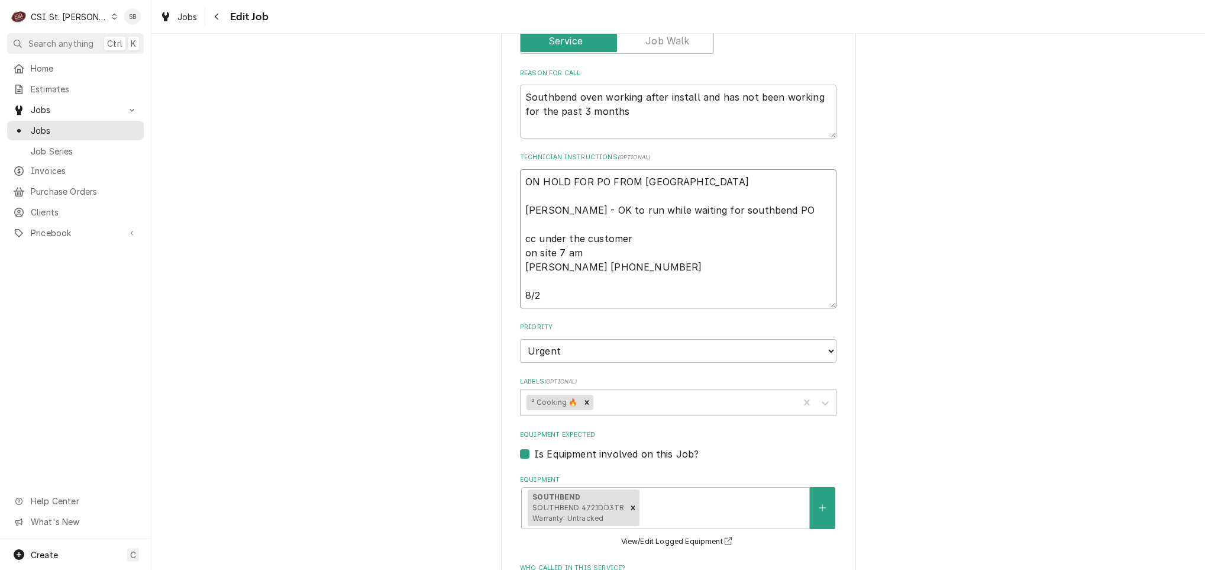
type textarea "ON HOLD FOR PO FROM [GEOGRAPHIC_DATA] [PERSON_NAME] - OK to run while waiting f…"
type textarea "x"
type textarea "ON HOLD FOR PO FROM [GEOGRAPHIC_DATA] [PERSON_NAME] - OK to run while waiting f…"
type textarea "x"
type textarea "ON HOLD FOR PO FROM [GEOGRAPHIC_DATA] [PERSON_NAME] - OK to run while waiting f…"
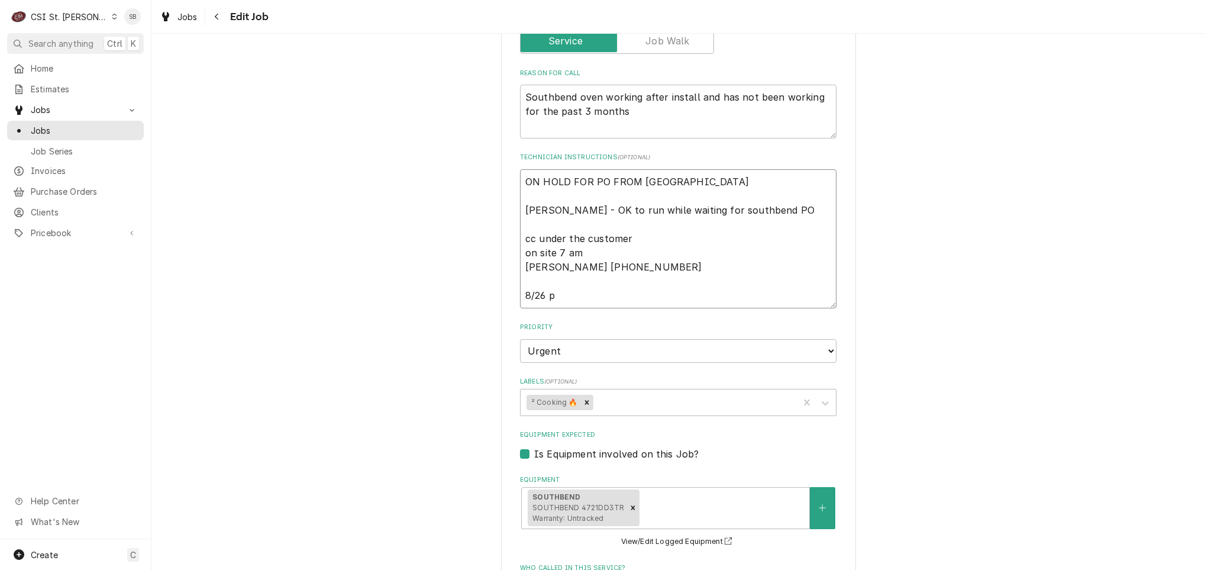
type textarea "x"
type textarea "ON HOLD FOR PO FROM [GEOGRAPHIC_DATA] [PERSON_NAME] - OK to run while waiting f…"
type textarea "x"
type textarea "ON HOLD FOR PO FROM [GEOGRAPHIC_DATA] [PERSON_NAME] - OK to run while waiting f…"
type textarea "x"
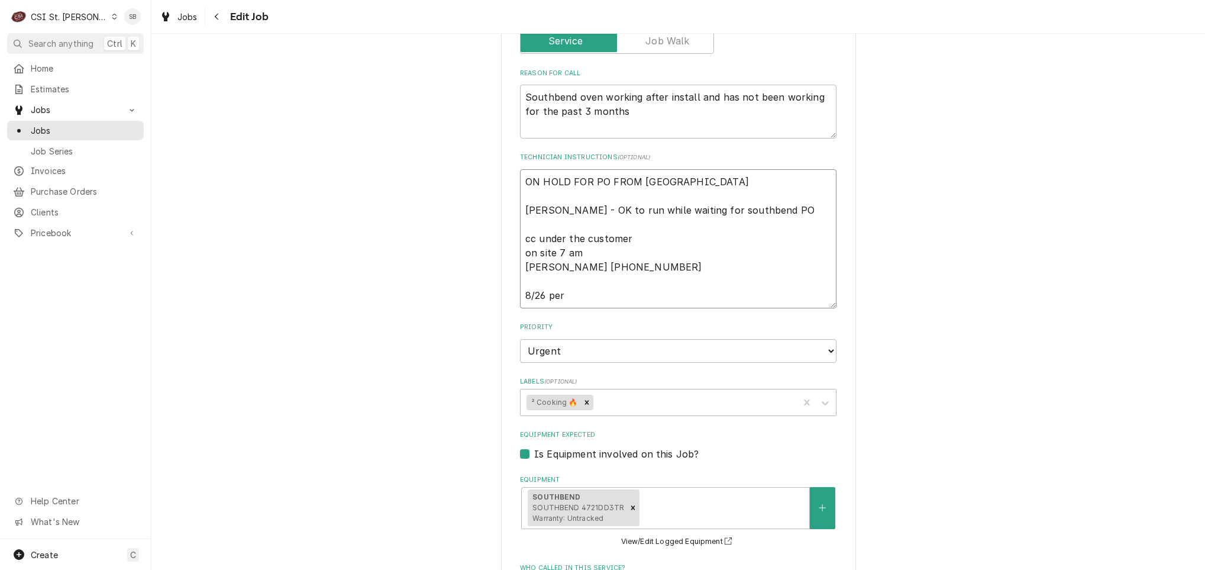
type textarea "ON HOLD FOR PO FROM [GEOGRAPHIC_DATA] [PERSON_NAME] - OK to run while waiting f…"
type textarea "x"
type textarea "ON HOLD FOR PO FROM SOUTHBEND per shelley - OK to run while waiting for southbe…"
type textarea "x"
type textarea "ON HOLD FOR PO FROM SOUTHBEND per shelley - OK to run while waiting for southbe…"
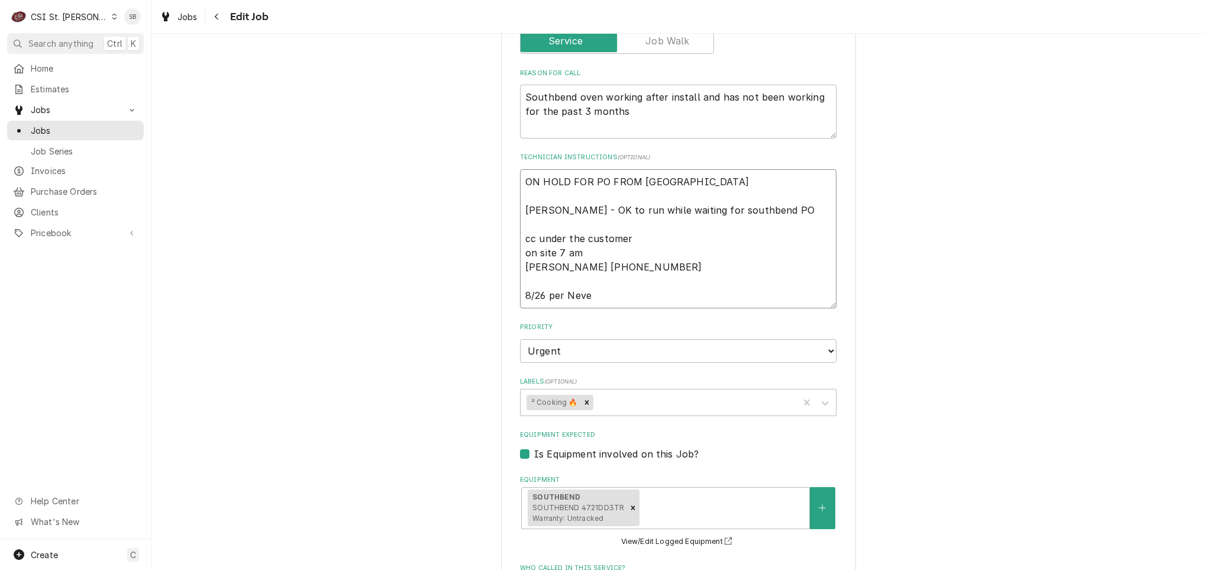
type textarea "x"
type textarea "ON HOLD FOR PO FROM SOUTHBEND per shelley - OK to run while waiting for southbe…"
type textarea "x"
type textarea "ON HOLD FOR PO FROM SOUTHBEND per shelley - OK to run while waiting for southbe…"
type textarea "x"
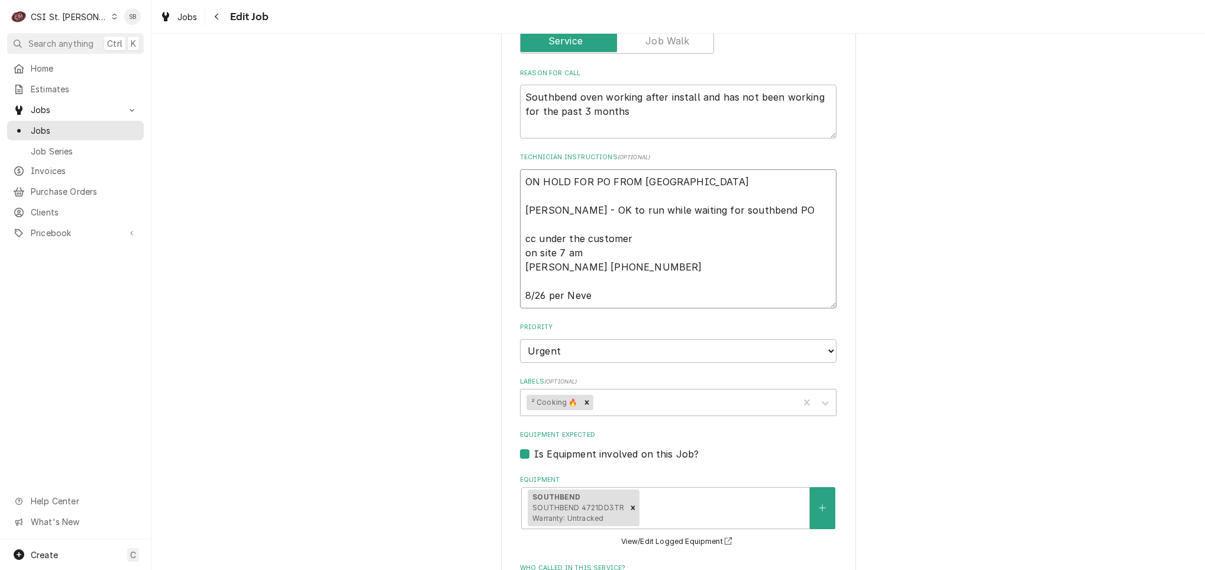
type textarea "ON HOLD FOR PO FROM SOUTHBEND per shelley - OK to run while waiting for southbe…"
type textarea "x"
type textarea "ON HOLD FOR PO FROM SOUTHBEND per shelley - OK to run while waiting for southbe…"
type textarea "x"
type textarea "ON HOLD FOR PO FROM SOUTHBEND per shelley - OK to run while waiting for southbe…"
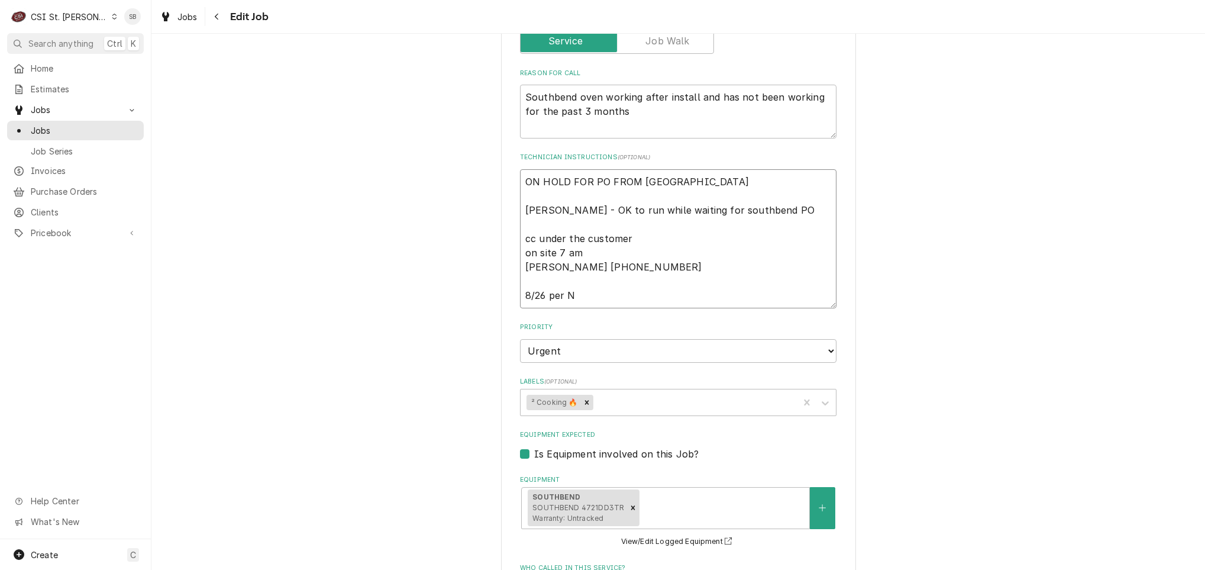
type textarea "x"
type textarea "ON HOLD FOR PO FROM SOUTHBEND per shelley - OK to run while waiting for southbe…"
type textarea "x"
type textarea "ON HOLD FOR PO FROM SOUTHBEND per shelley - OK to run while waiting for southbe…"
type textarea "x"
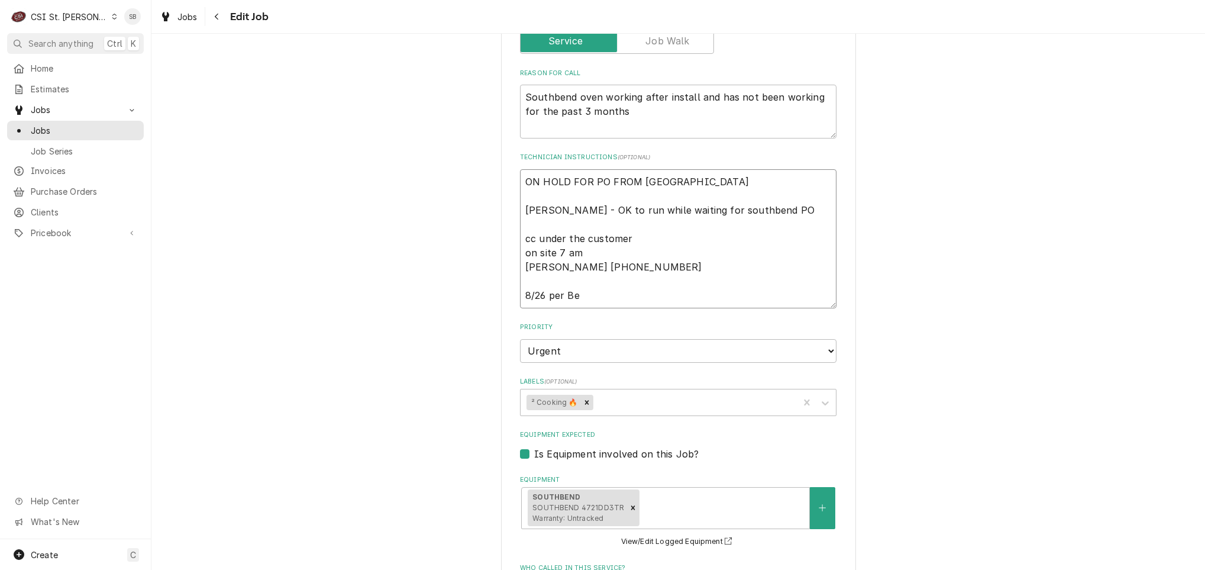
type textarea "ON HOLD FOR PO FROM SOUTHBEND per shelley - OK to run while waiting for southbe…"
type textarea "x"
type textarea "ON HOLD FOR PO FROM SOUTHBEND per shelley - OK to run while waiting for southbe…"
type textarea "x"
type textarea "ON HOLD FOR PO FROM SOUTHBEND per shelley - OK to run while waiting for southbe…"
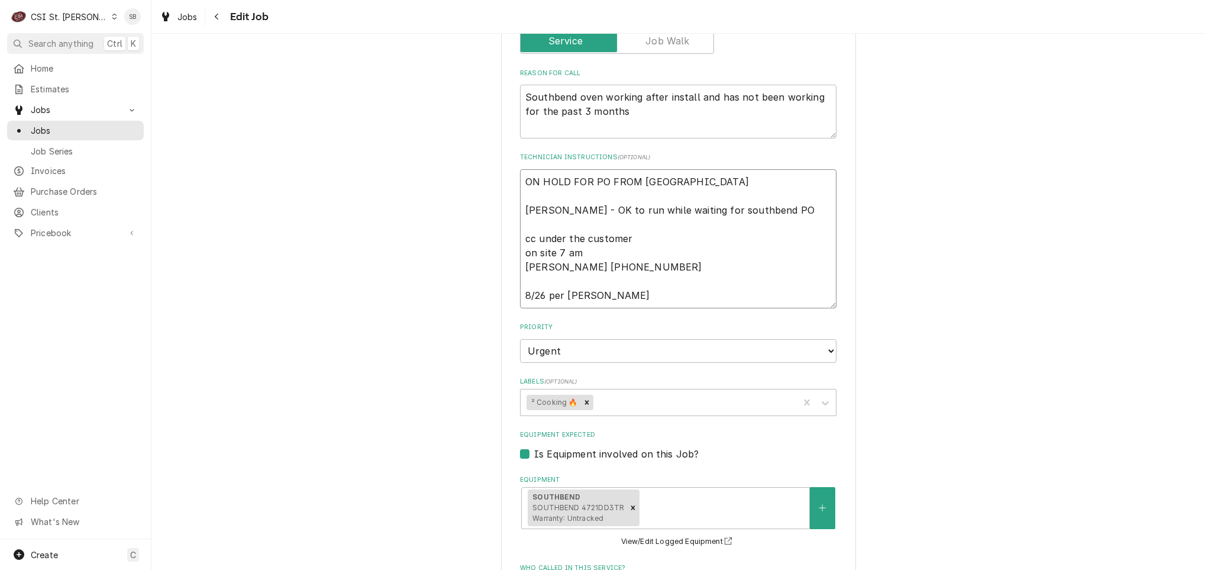
type textarea "x"
type textarea "ON HOLD FOR PO FROM SOUTHBEND per shelley - OK to run while waiting for southbe…"
type textarea "x"
type textarea "ON HOLD FOR PO FROM SOUTHBEND per shelley - OK to run while waiting for southbe…"
type textarea "x"
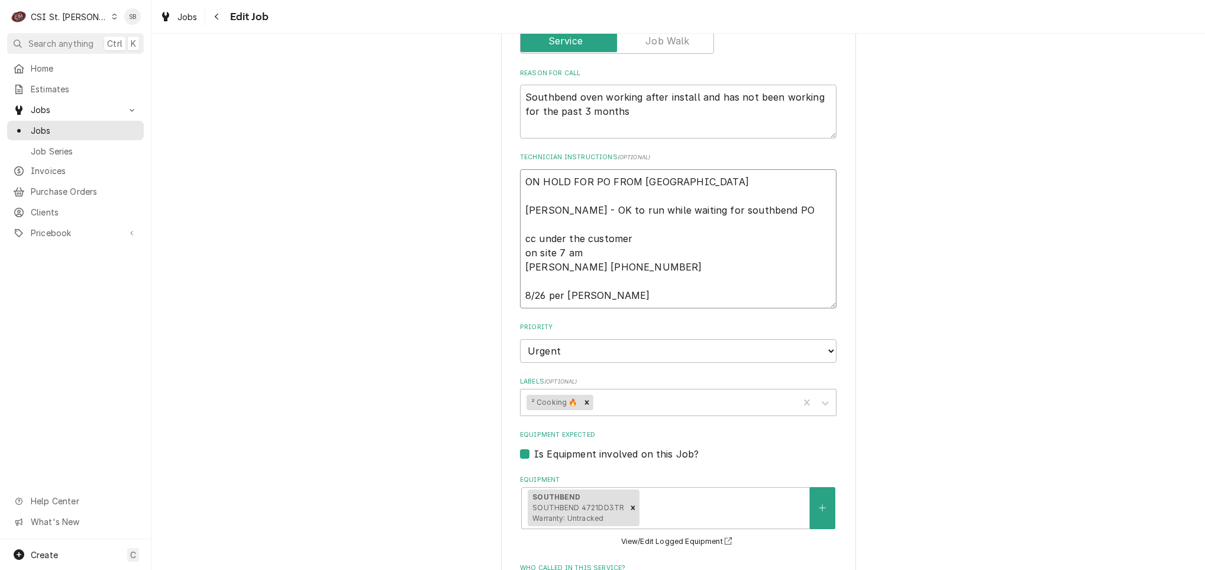
type textarea "ON HOLD FOR PO FROM SOUTHBEND per shelley - OK to run while waiting for southbe…"
type textarea "x"
type textarea "ON HOLD FOR PO FROM SOUTHBEND per shelley - OK to run while waiting for southbe…"
type textarea "x"
type textarea "ON HOLD FOR PO FROM SOUTHBEND per shelley - OK to run while waiting for southbe…"
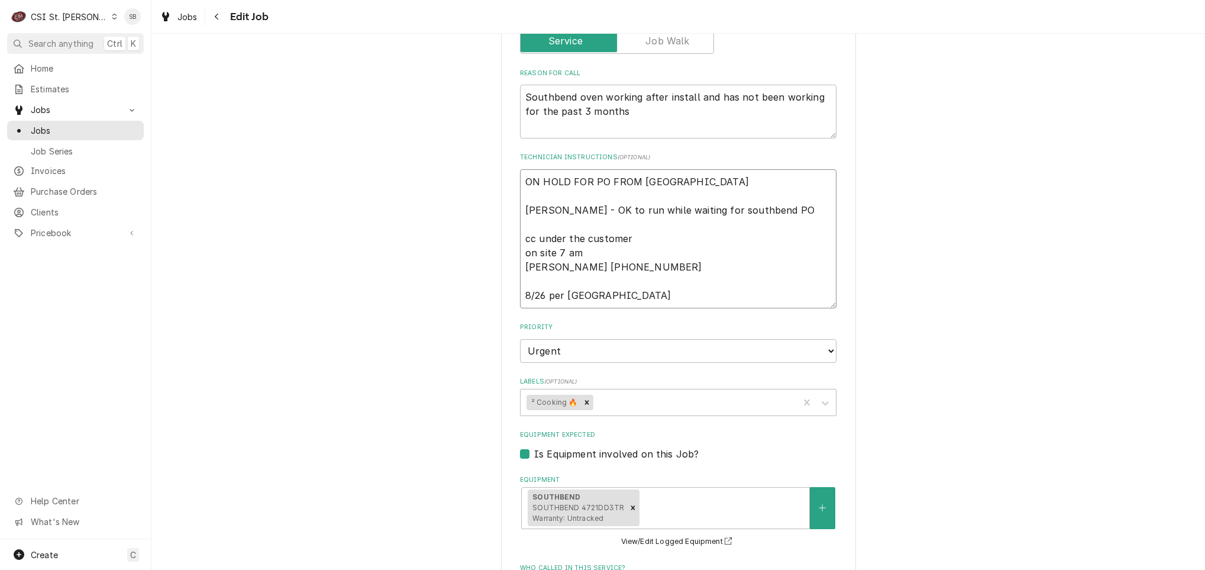
type textarea "x"
type textarea "ON HOLD FOR PO FROM SOUTHBEND per shelley - OK to run while waiting for southbe…"
type textarea "x"
type textarea "ON HOLD FOR PO FROM SOUTHBEND per shelley - OK to run while waiting for southbe…"
type textarea "x"
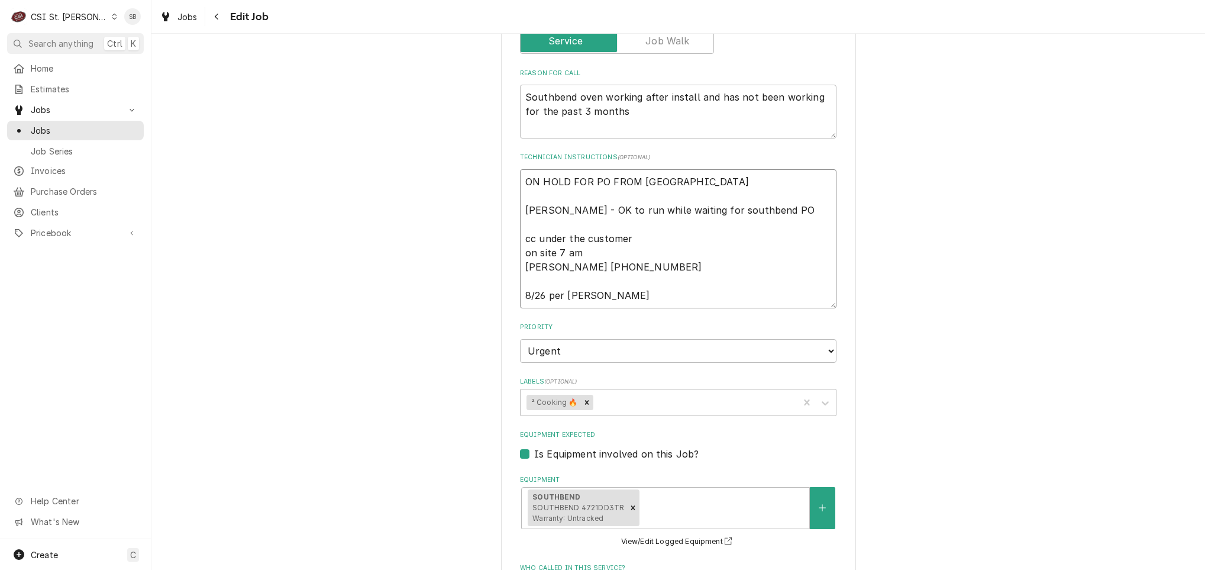
type textarea "ON HOLD FOR PO FROM SOUTHBEND per shelley - OK to run while waiting for southbe…"
type textarea "x"
type textarea "ON HOLD FOR PO FROM SOUTHBEND per shelley - OK to run while waiting for southbe…"
type textarea "x"
type textarea "ON HOLD FOR PO FROM SOUTHBEND per shelley - OK to run while waiting for southbe…"
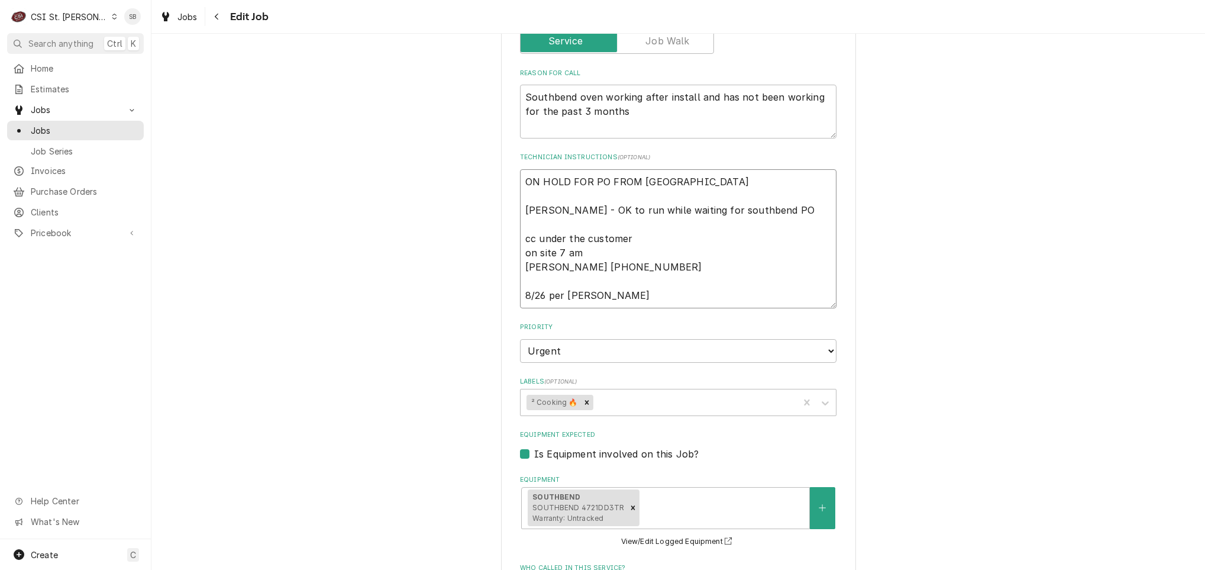
type textarea "x"
type textarea "ON HOLD FOR PO FROM SOUTHBEND per shelley - OK to run while waiting for southbe…"
type textarea "x"
type textarea "ON HOLD FOR PO FROM SOUTHBEND per shelley - OK to run while waiting for southbe…"
type textarea "x"
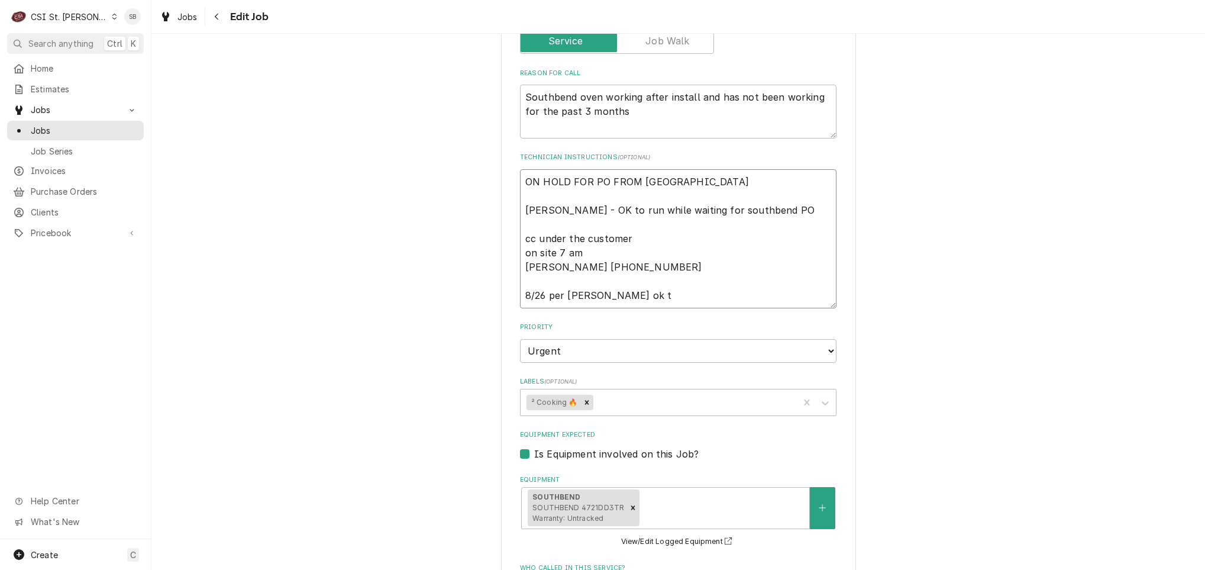
type textarea "ON HOLD FOR PO FROM SOUTHBEND per shelley - OK to run while waiting for southbe…"
type textarea "x"
type textarea "ON HOLD FOR PO FROM SOUTHBEND per shelley - OK to run while waiting for southbe…"
type textarea "x"
type textarea "ON HOLD FOR PO FROM SOUTHBEND per shelley - OK to run while waiting for southbe…"
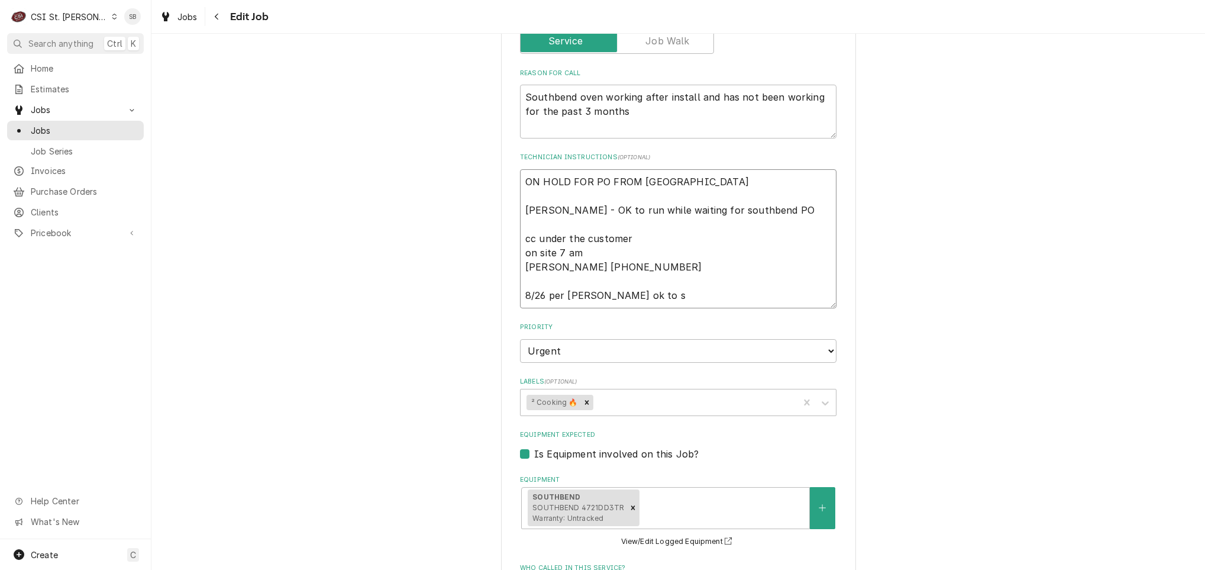
type textarea "x"
type textarea "ON HOLD FOR PO FROM SOUTHBEND per shelley - OK to run while waiting for southbe…"
type textarea "x"
type textarea "ON HOLD FOR PO FROM SOUTHBEND per shelley - OK to run while waiting for southbe…"
type textarea "x"
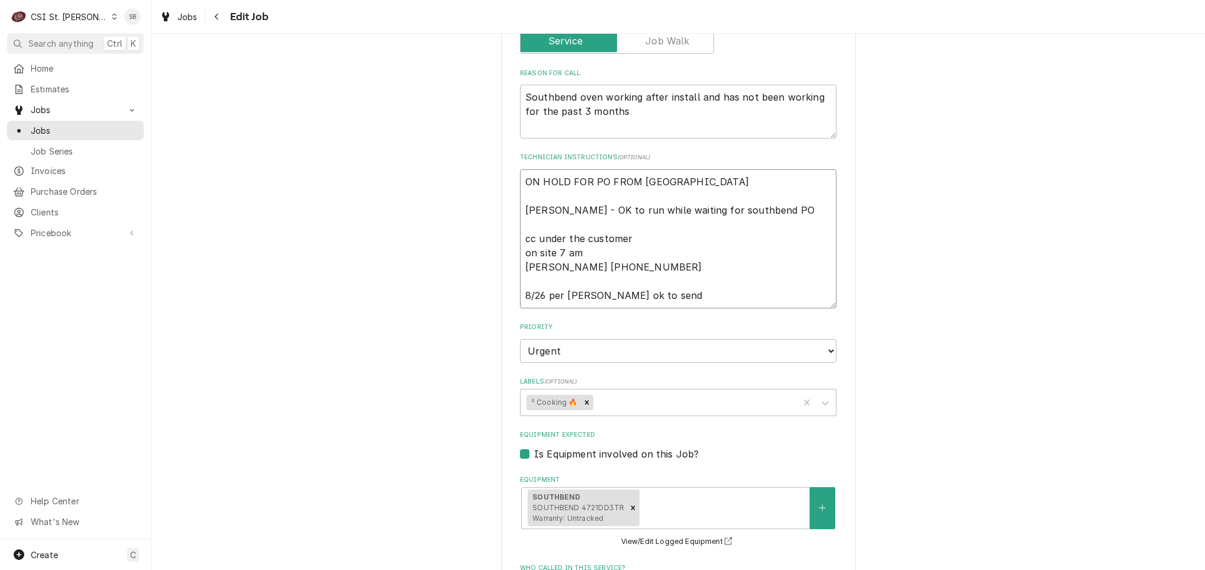
type textarea "ON HOLD FOR PO FROM SOUTHBEND per shelley - OK to run while waiting for southbe…"
type textarea "x"
type textarea "ON HOLD FOR PO FROM SOUTHBEND per shelley - OK to run while waiting for southbe…"
type textarea "x"
type textarea "ON HOLD FOR PO FROM SOUTHBEND per shelley - OK to run while waiting for southbe…"
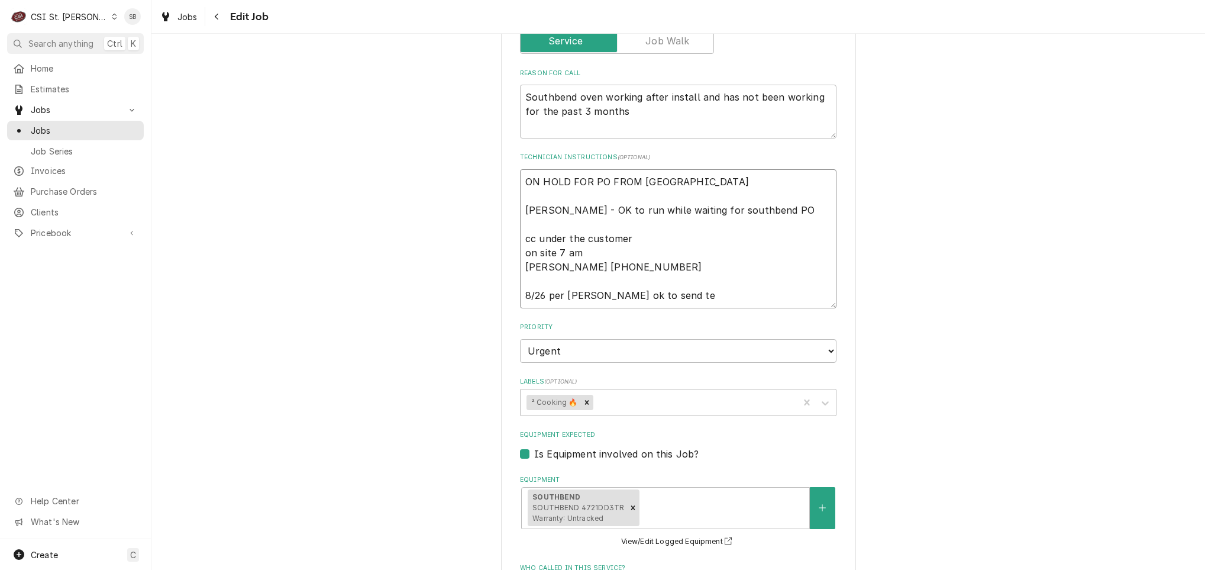
type textarea "x"
type textarea "ON HOLD FOR PO FROM SOUTHBEND per shelley - OK to run while waiting for southbe…"
type textarea "x"
type textarea "ON HOLD FOR PO FROM SOUTHBEND per shelley - OK to run while waiting for southbe…"
type textarea "x"
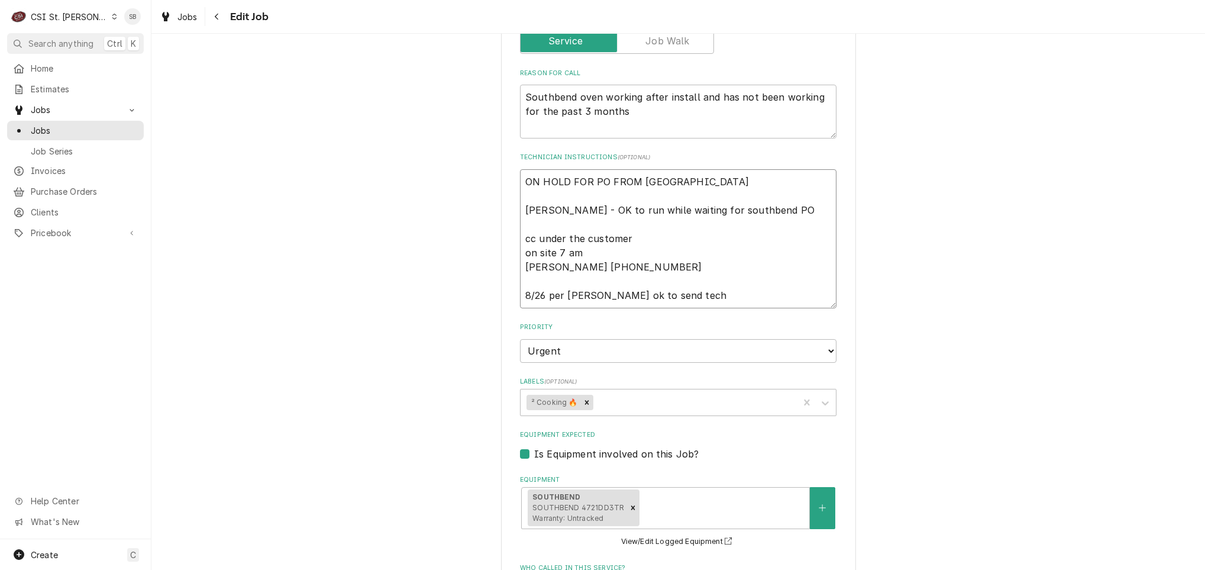
type textarea "ON HOLD FOR PO FROM SOUTHBEND per shelley - OK to run while waiting for southbe…"
type textarea "x"
type textarea "ON HOLD FOR PO FROM SOUTHBEND per shelley - OK to run while waiting for southbe…"
type textarea "x"
type textarea "ON HOLD FOR PO FROM SOUTHBEND per shelley - OK to run while waiting for southbe…"
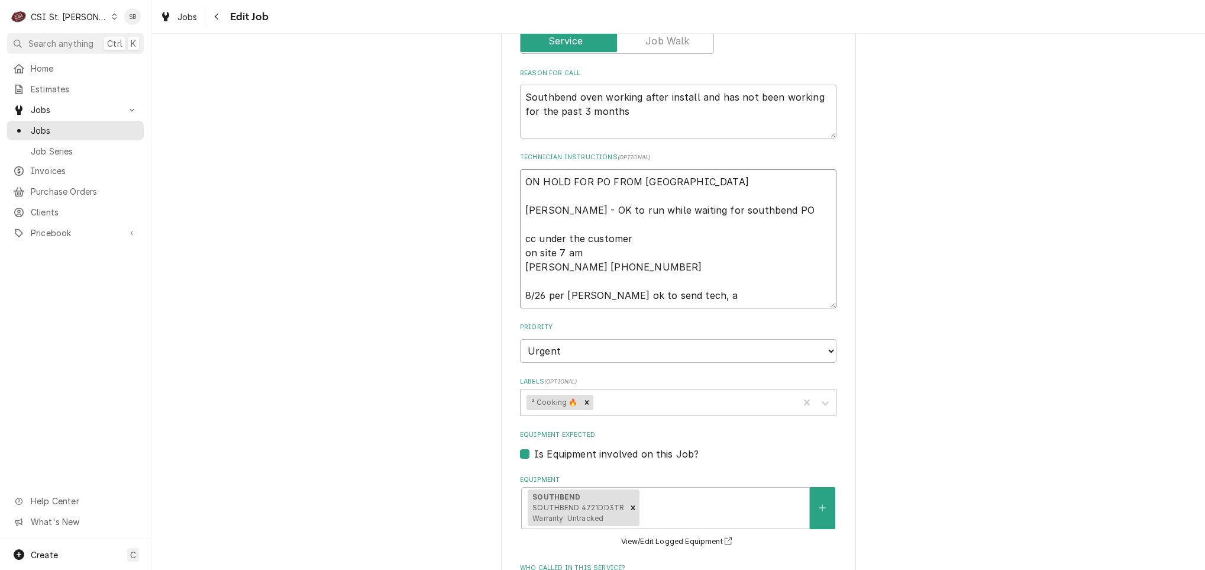
type textarea "x"
type textarea "ON HOLD FOR PO FROM SOUTHBEND per shelley - OK to run while waiting for southbe…"
type textarea "x"
type textarea "ON HOLD FOR PO FROM SOUTHBEND per shelley - OK to run while waiting for southbe…"
type textarea "x"
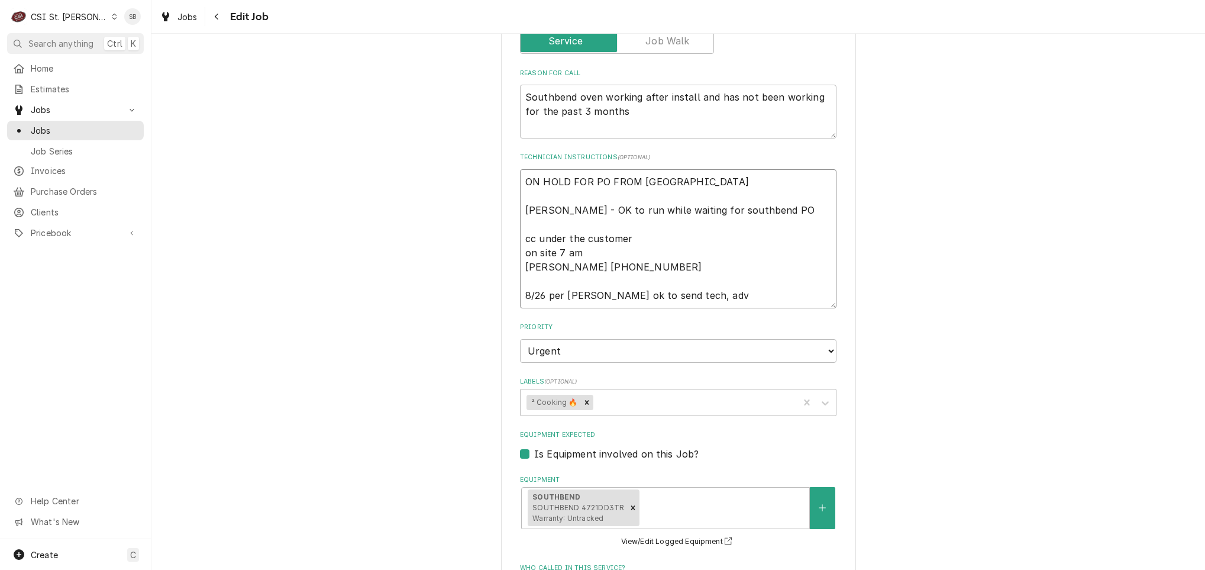
type textarea "ON HOLD FOR PO FROM SOUTHBEND per shelley - OK to run while waiting for southbe…"
type textarea "x"
type textarea "ON HOLD FOR PO FROM SOUTHBEND per shelley - OK to run while waiting for southbe…"
type textarea "x"
type textarea "ON HOLD FOR PO FROM SOUTHBEND per shelley - OK to run while waiting for southbe…"
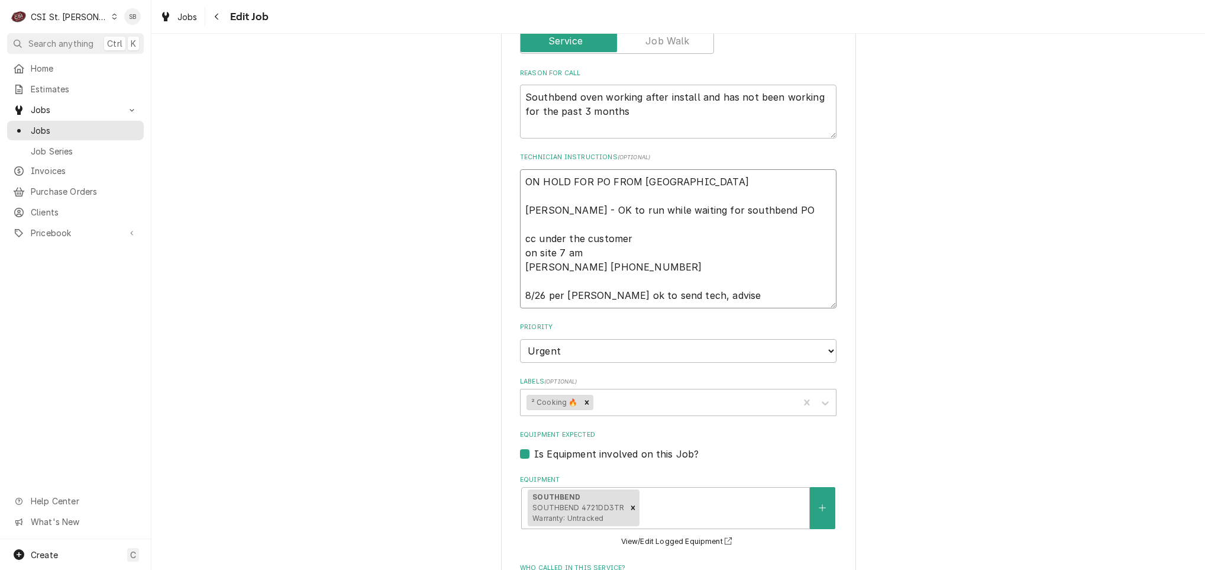
type textarea "x"
type textarea "ON HOLD FOR PO FROM SOUTHBEND per shelley - OK to run while waiting for southbe…"
type textarea "x"
type textarea "ON HOLD FOR PO FROM SOUTHBEND per shelley - OK to run while waiting for southbe…"
type textarea "x"
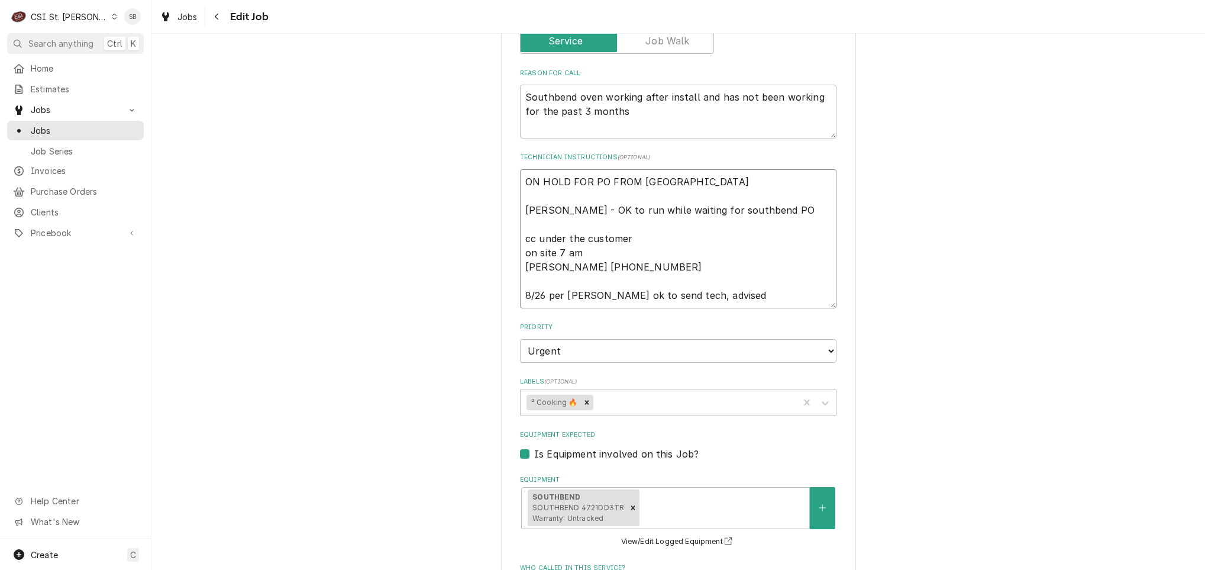
type textarea "ON HOLD FOR PO FROM SOUTHBEND per shelley - OK to run while waiting for southbe…"
type textarea "x"
type textarea "ON HOLD FOR PO FROM SOUTHBEND per shelley - OK to run while waiting for southbe…"
type textarea "x"
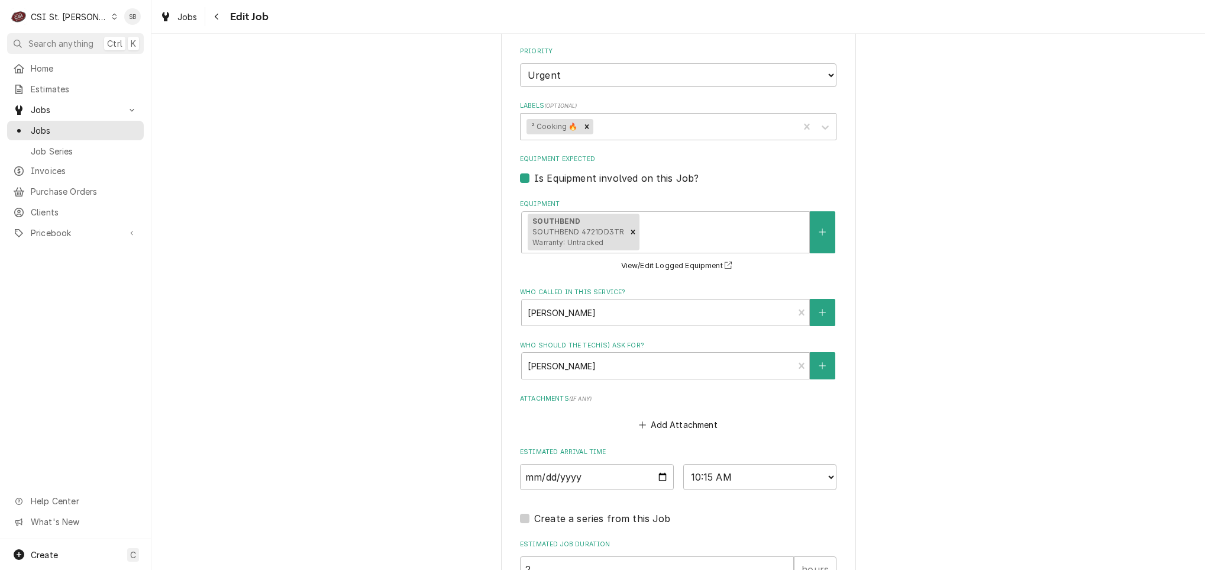
scroll to position [1009, 0]
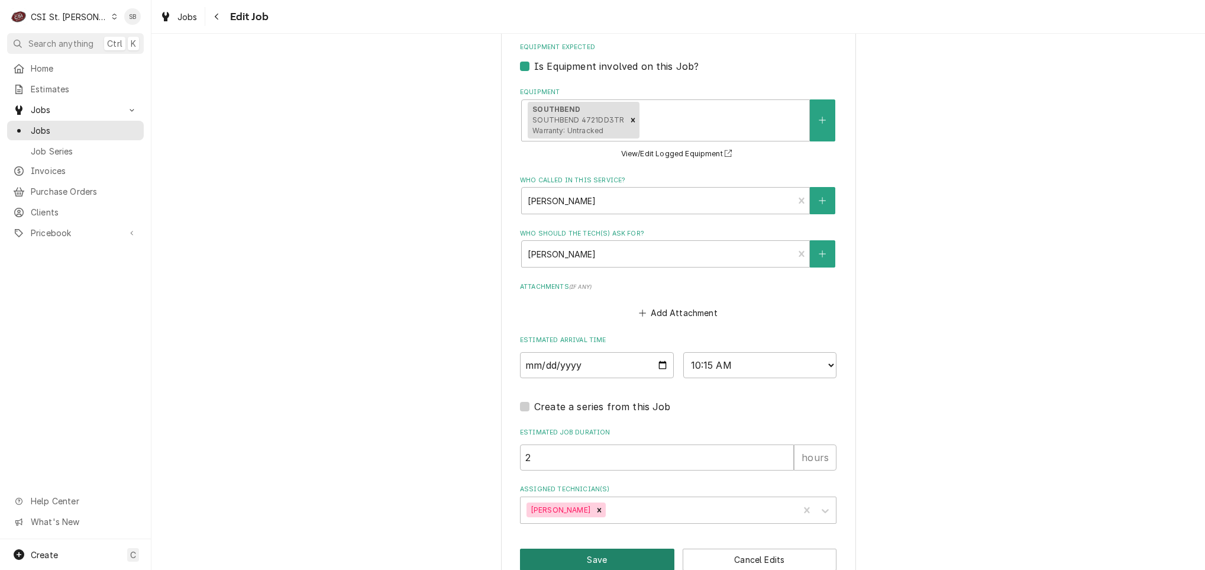
type textarea "ON HOLD FOR PO FROM SOUTHBEND per shelley - OK to run while waiting for southbe…"
click at [618, 549] on button "Save" at bounding box center [597, 560] width 154 height 22
type textarea "x"
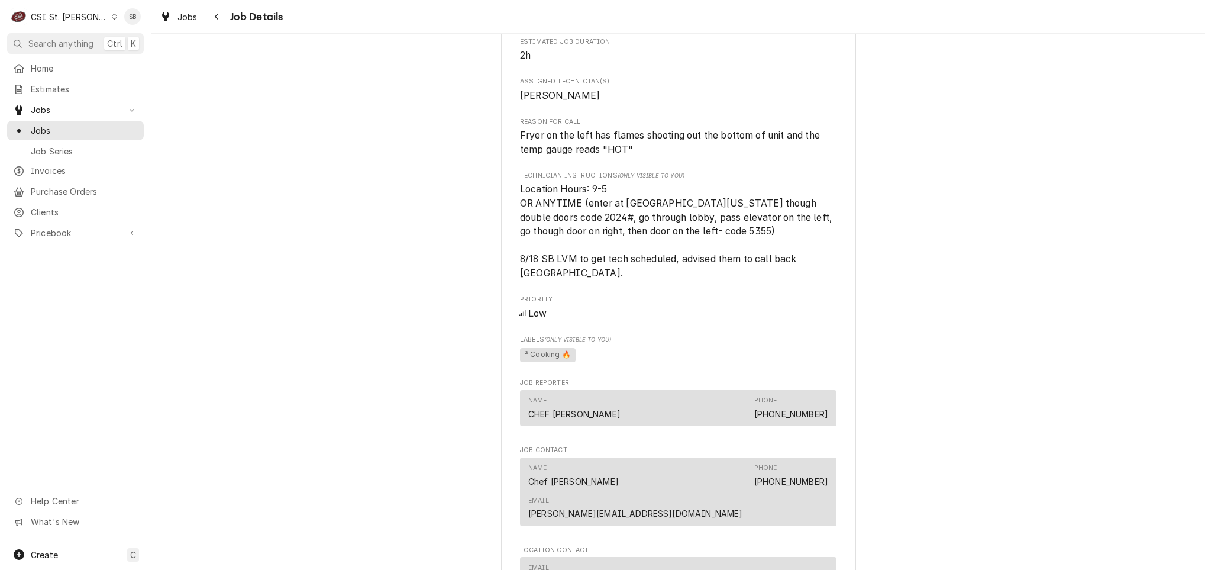
scroll to position [799, 0]
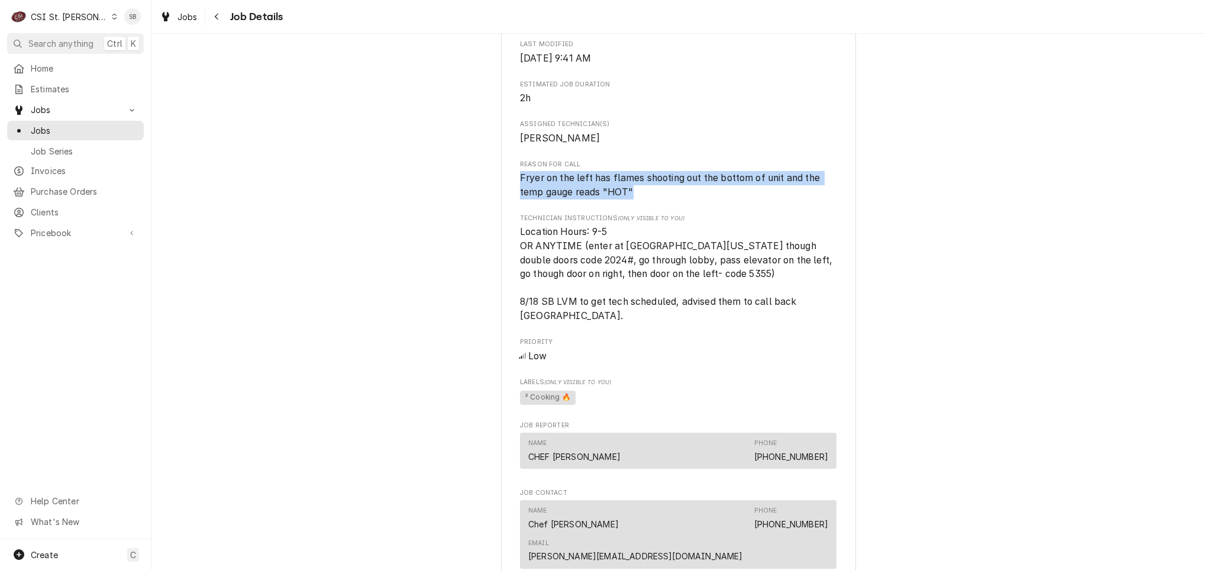
drag, startPoint x: 505, startPoint y: 164, endPoint x: 693, endPoint y: 181, distance: 189.0
click at [693, 181] on div "Koplar Companies Edera Italian Eatery / 48 Maryland Plaza, St Louis, MO 63108 O…" at bounding box center [678, 297] width 355 height 2040
drag, startPoint x: 693, startPoint y: 181, endPoint x: 600, endPoint y: 176, distance: 93.1
copy span "Fryer on the left has flames shooting out the bottom of unit and the temp gauge…"
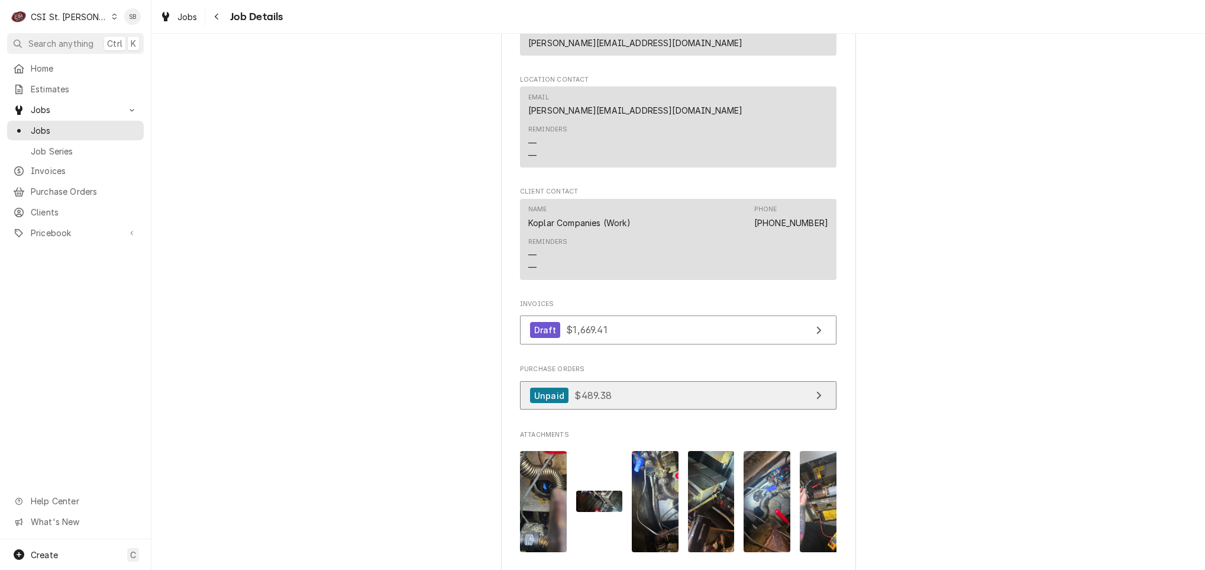
scroll to position [1331, 0]
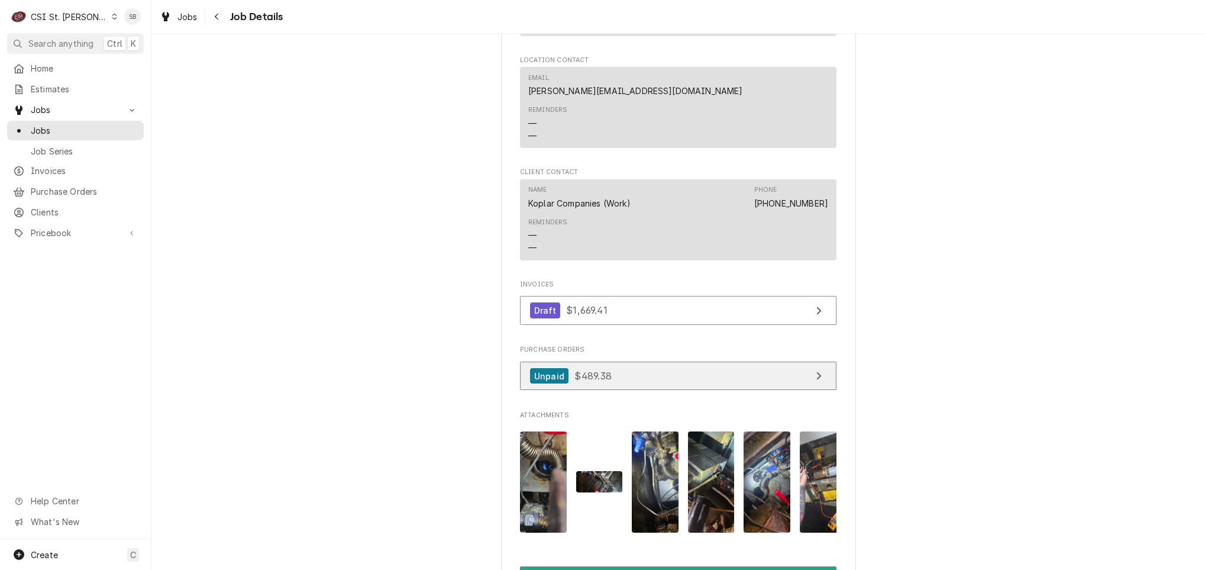
click at [584, 370] on span "$489.38" at bounding box center [593, 376] width 37 height 12
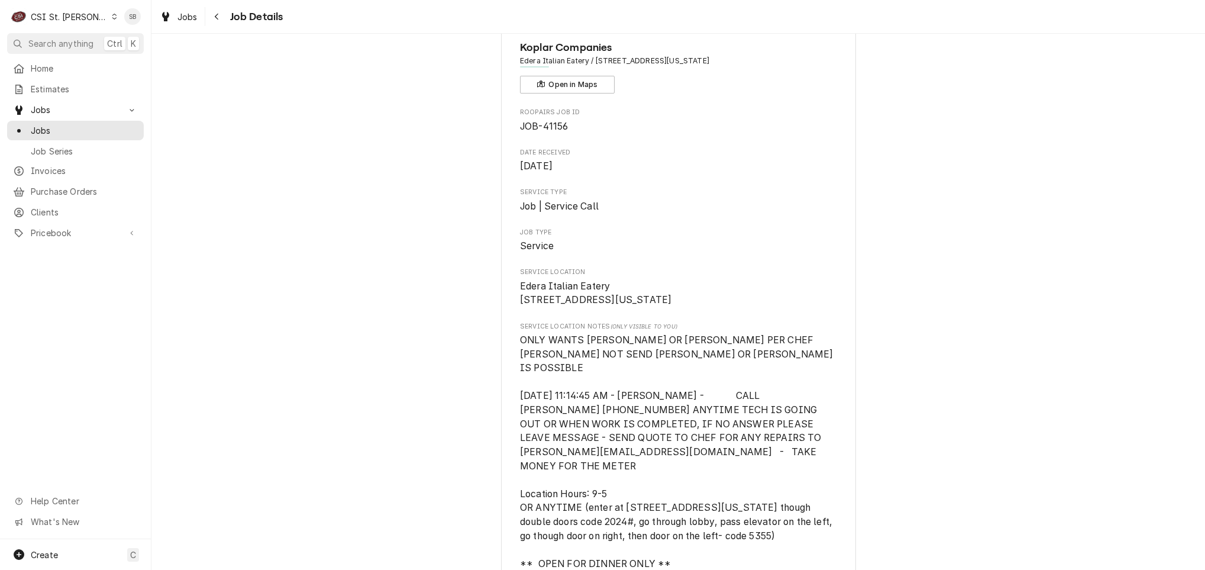
scroll to position [0, 0]
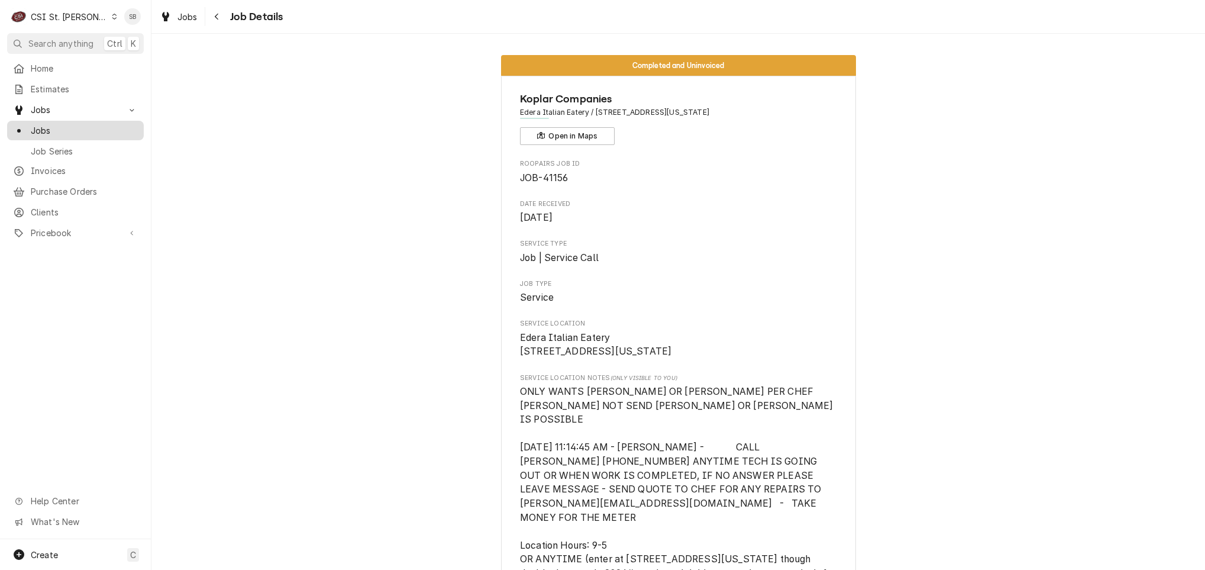
click at [50, 124] on span "Jobs" at bounding box center [84, 130] width 107 height 12
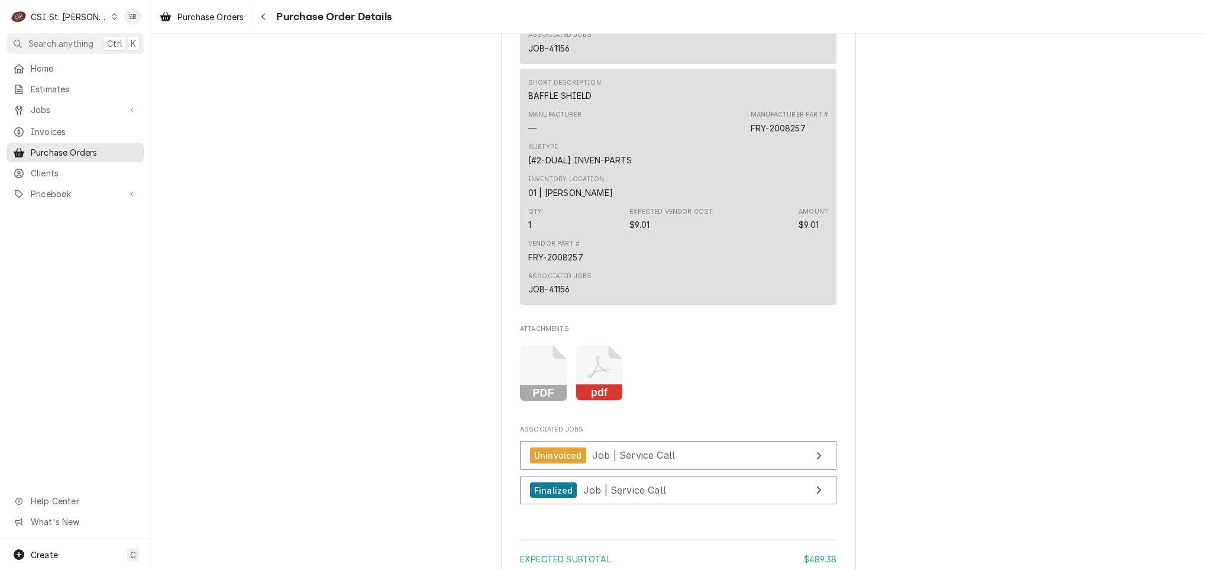
scroll to position [1420, 0]
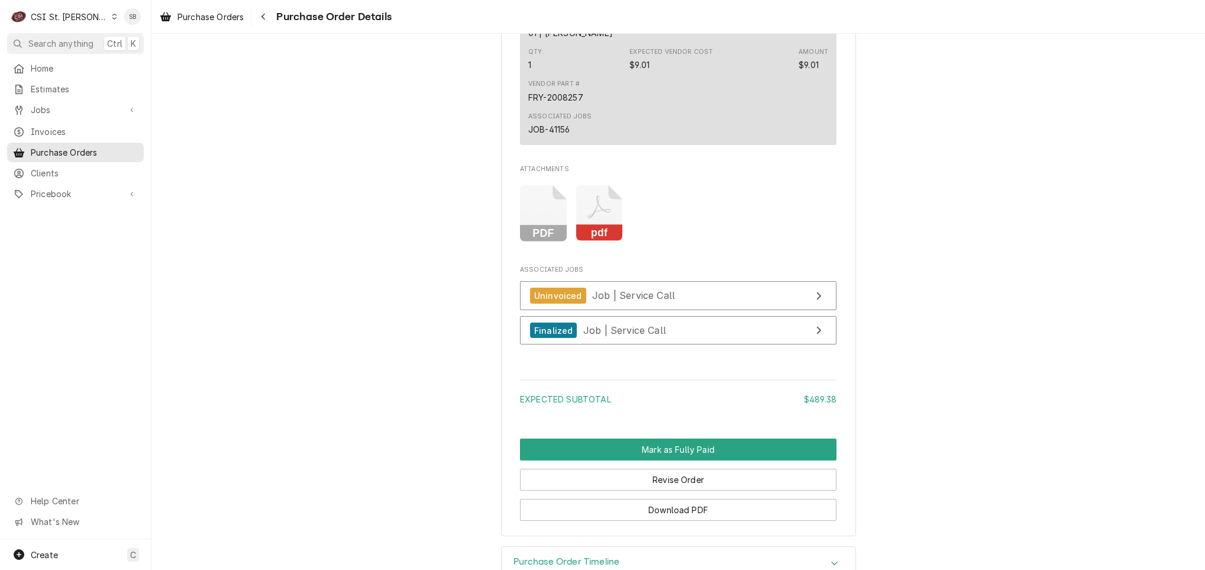
click at [533, 241] on icon "Attachments" at bounding box center [543, 213] width 47 height 56
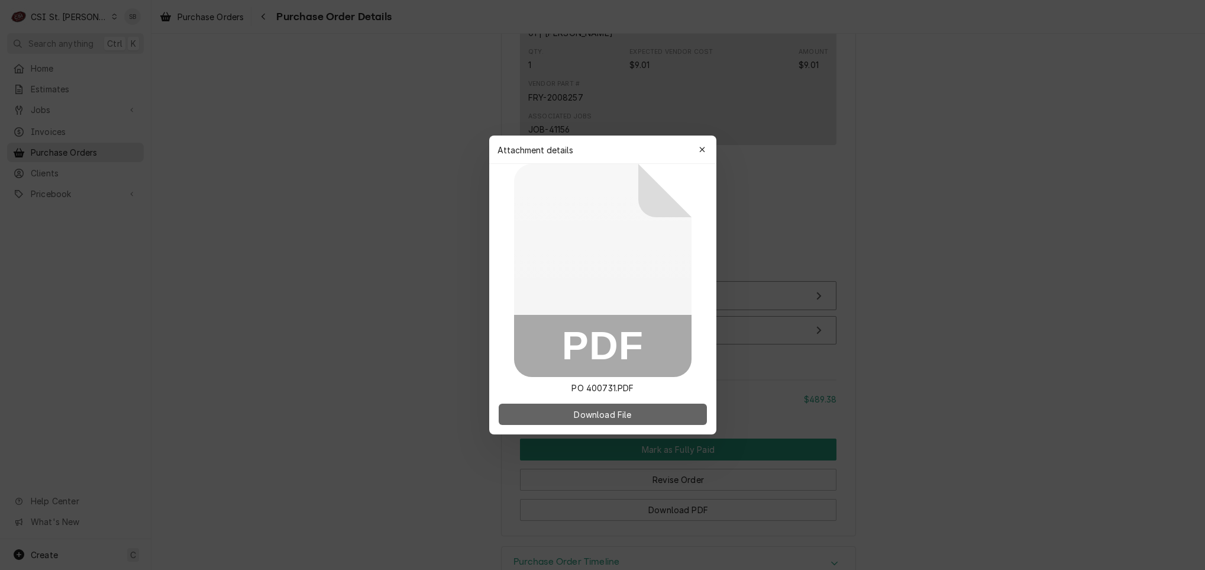
click at [611, 423] on button "Download File" at bounding box center [603, 414] width 208 height 21
click at [707, 147] on div "button" at bounding box center [702, 150] width 12 height 12
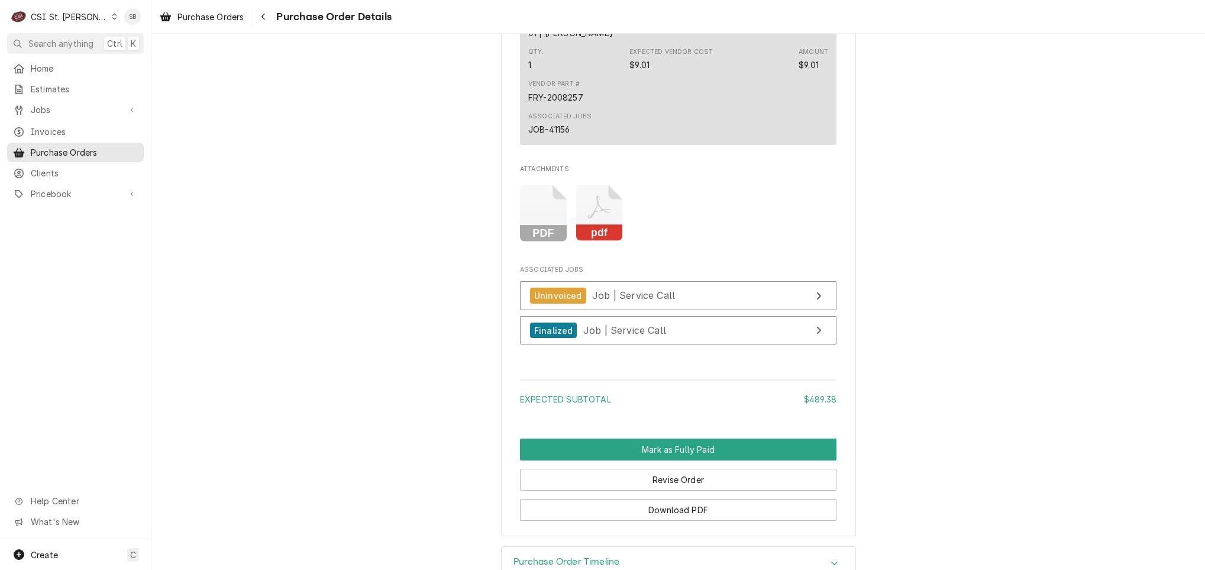
click at [567, 241] on icon "Attachments" at bounding box center [543, 213] width 47 height 56
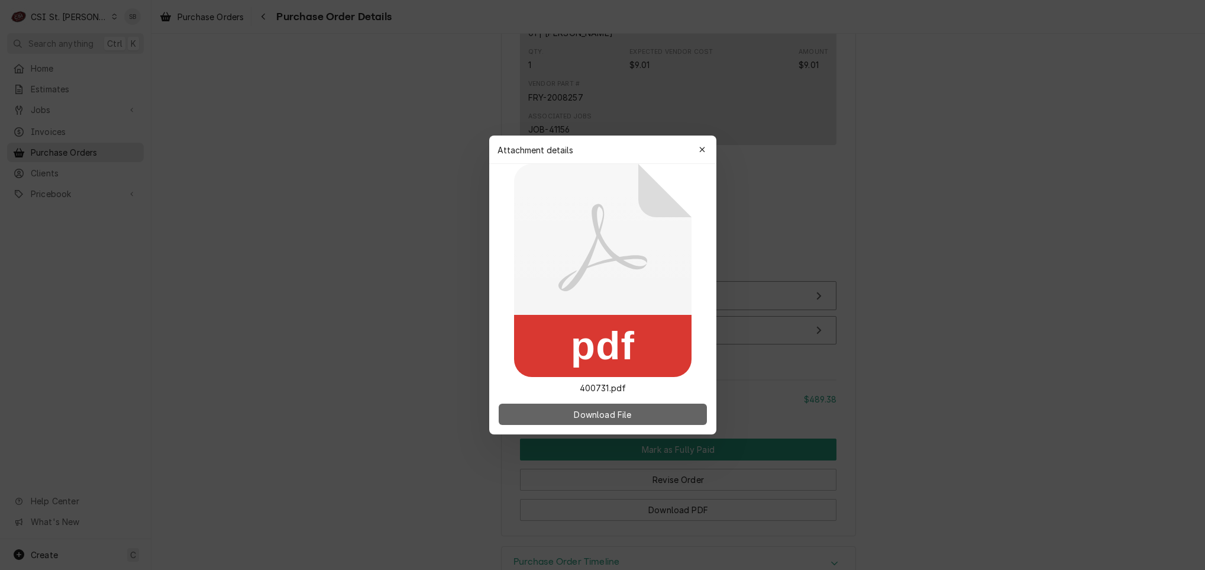
click at [606, 416] on span "Download File" at bounding box center [603, 414] width 62 height 12
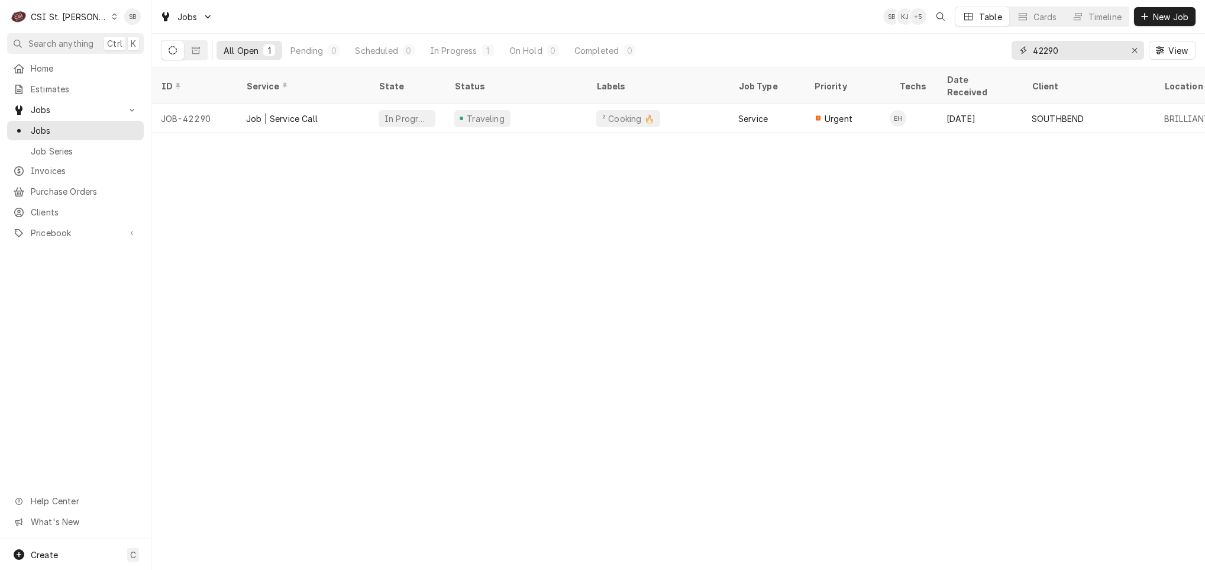
click at [1056, 47] on input "42290" at bounding box center [1077, 50] width 89 height 19
type input "4"
type input "2"
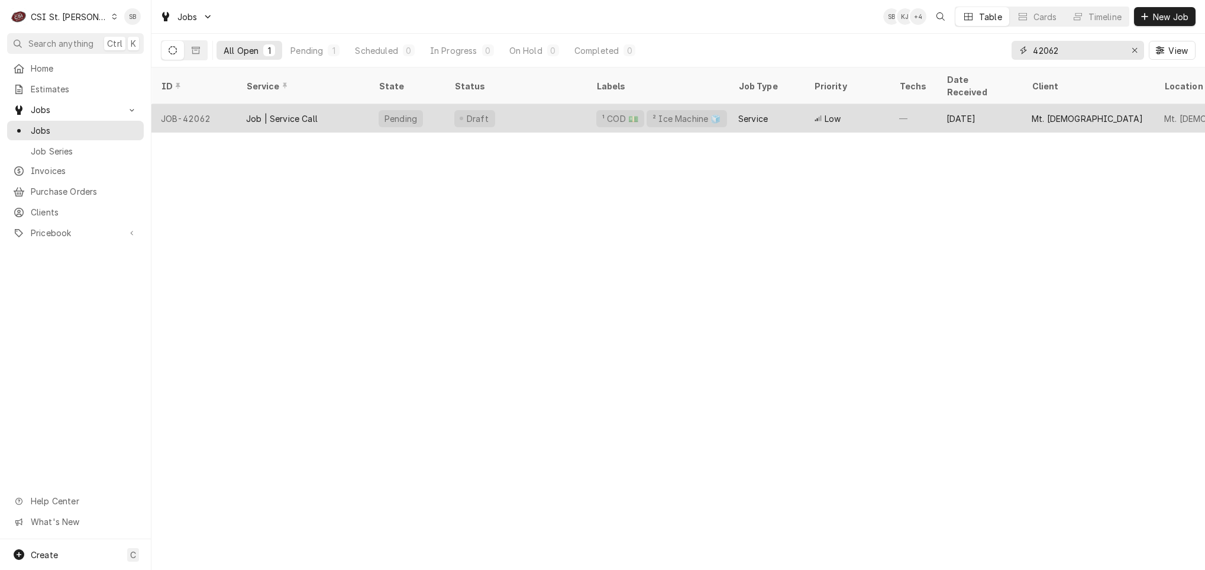
type input "42062"
click at [346, 105] on div "Job | Service Call" at bounding box center [303, 118] width 133 height 28
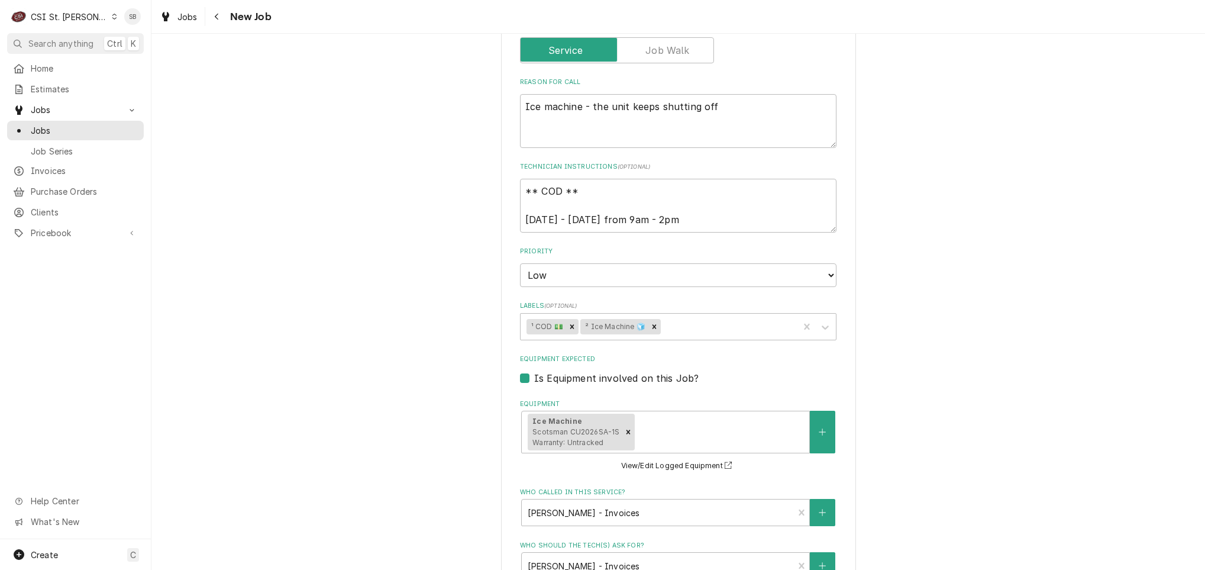
scroll to position [621, 0]
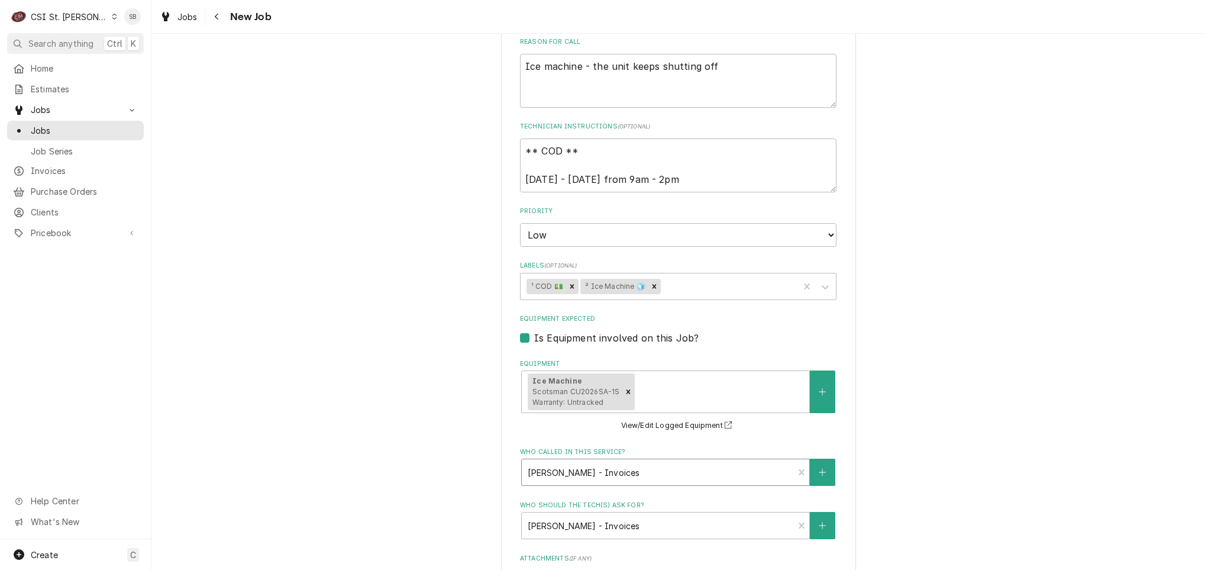
click at [586, 460] on div "[PERSON_NAME] - Invoices Contact [PHONE_NUMBER] [EMAIL_ADDRESS][DOMAIN_NAME]" at bounding box center [665, 472] width 289 height 27
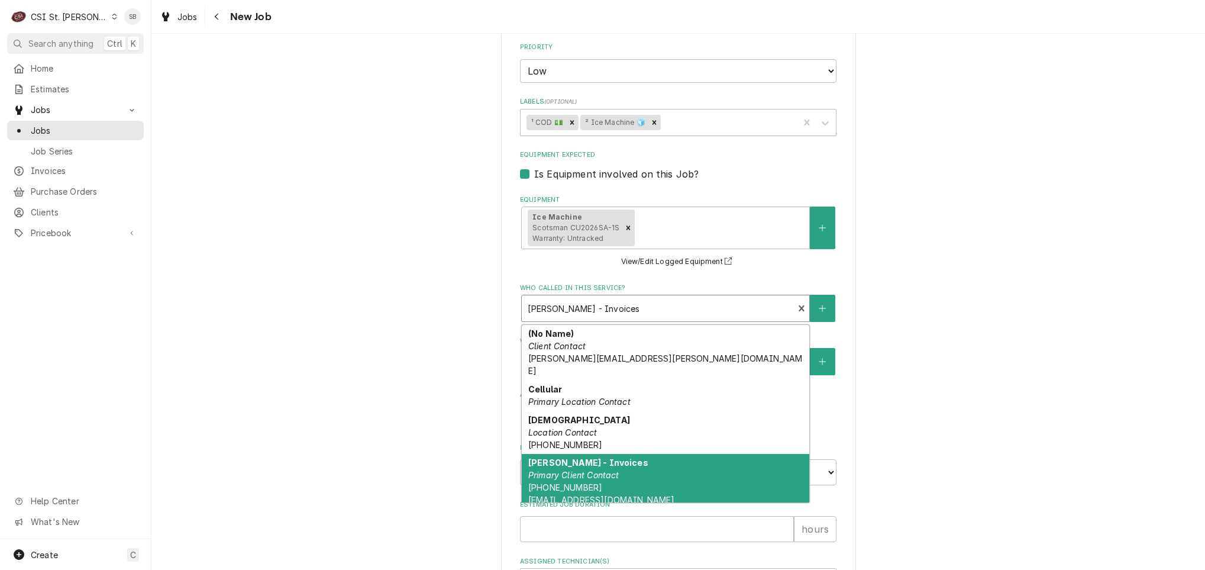
scroll to position [948, 0]
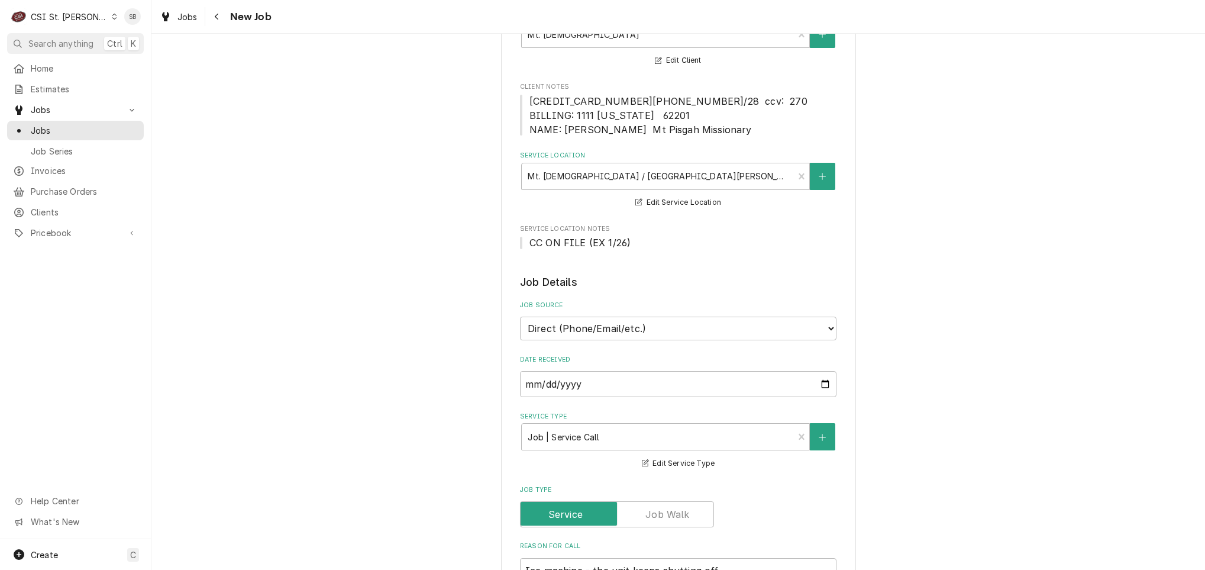
scroll to position [355, 0]
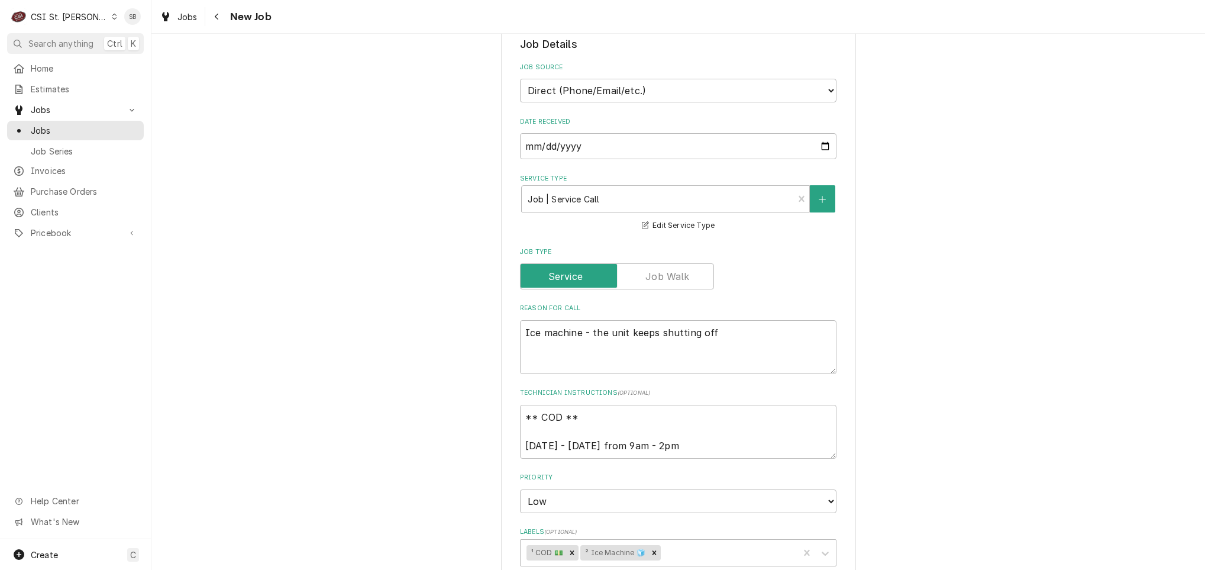
click at [742, 460] on fieldset "Job Details Job Source Direct (Phone/Email/etc.) Service Channel Corrigo Ecotra…" at bounding box center [678, 531] width 317 height 989
click at [739, 446] on textarea "** COD ** Tuesday - Thursday from 9am - 2pm" at bounding box center [678, 432] width 317 height 54
type textarea "x"
type textarea "** COD ** Tuesday - Thursday from 9am - 2pm"
type textarea "x"
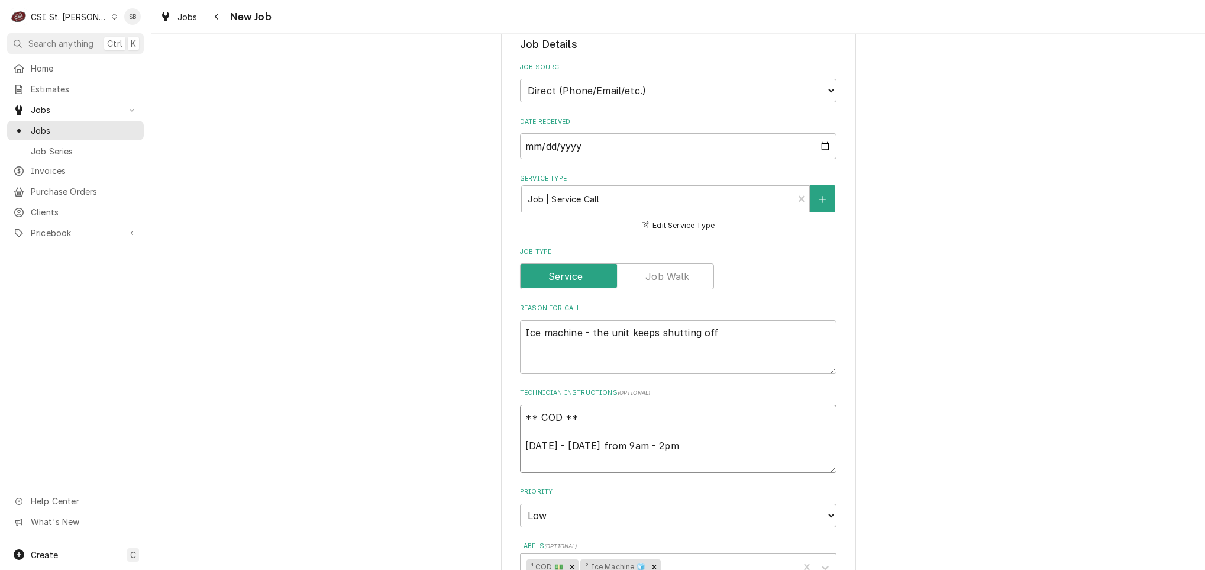
type textarea "** COD ** Tuesday - Thursday from 9am - 2pm"
type textarea "x"
type textarea "** COD ** Tuesday - Thursday from 9am - 2pm 8"
type textarea "x"
type textarea "** COD ** Tuesday - Thursday from 9am - 2pm 8/"
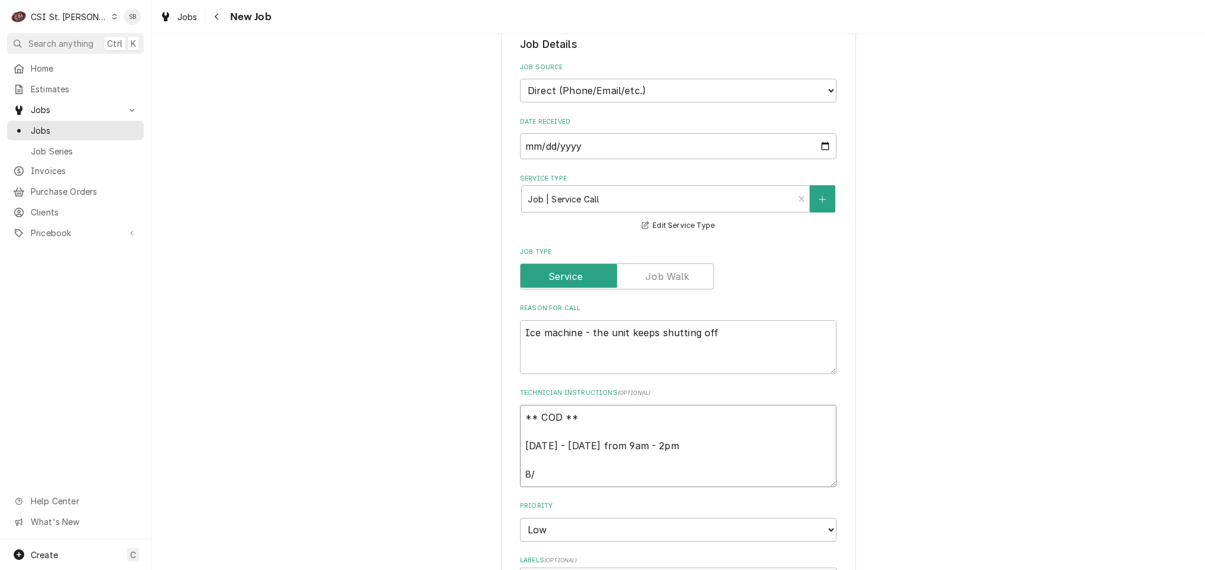
type textarea "x"
type textarea "** COD ** Tuesday - Thursday from 9am - 2pm 8/2"
type textarea "x"
type textarea "** COD ** Tuesday - Thursday from 9am - 2pm 8/26"
type textarea "x"
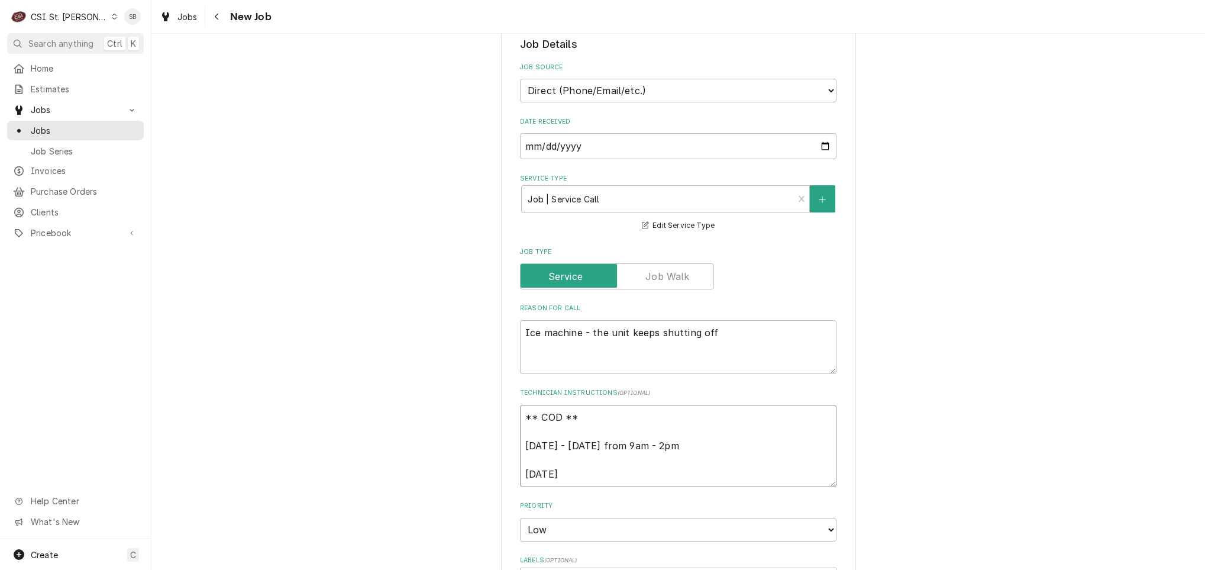
type textarea "** COD ** Tuesday - Thursday from 9am - 2pm 8/26"
type textarea "x"
type textarea "** COD ** Tuesday - Thursday from 9am - 2pm 8/26 p"
type textarea "x"
type textarea "** COD ** Tuesday - Thursday from 9am - 2pm 8/26 pe"
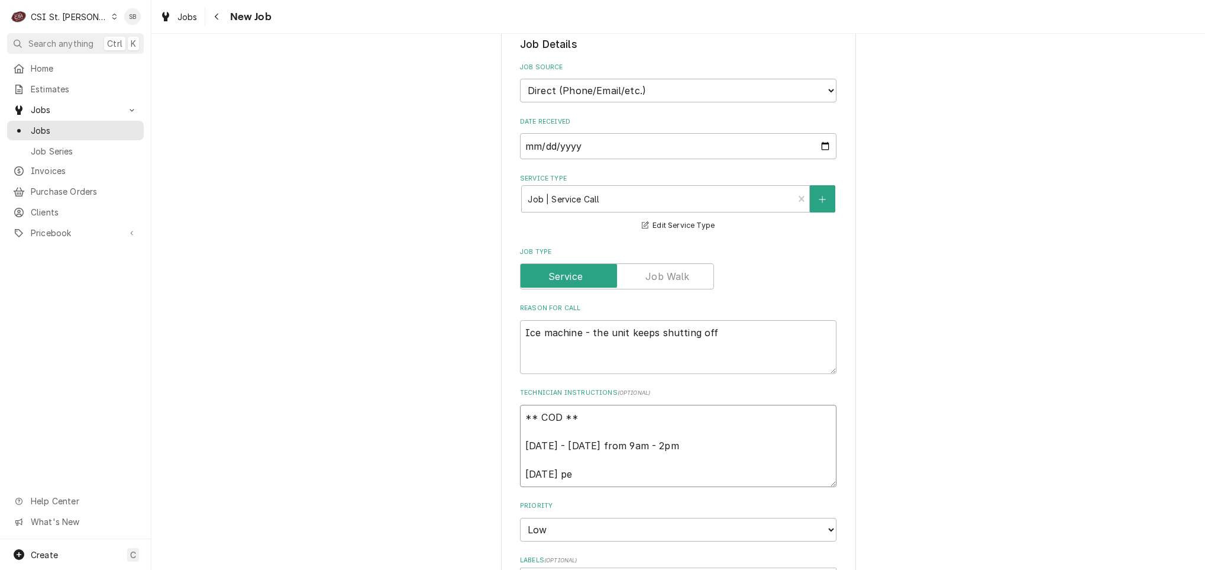
type textarea "x"
type textarea "** COD ** Tuesday - Thursday from 9am - 2pm 8/26 per"
type textarea "x"
type textarea "** COD ** Tuesday - Thursday from 9am - 2pm 8/26 per"
type textarea "x"
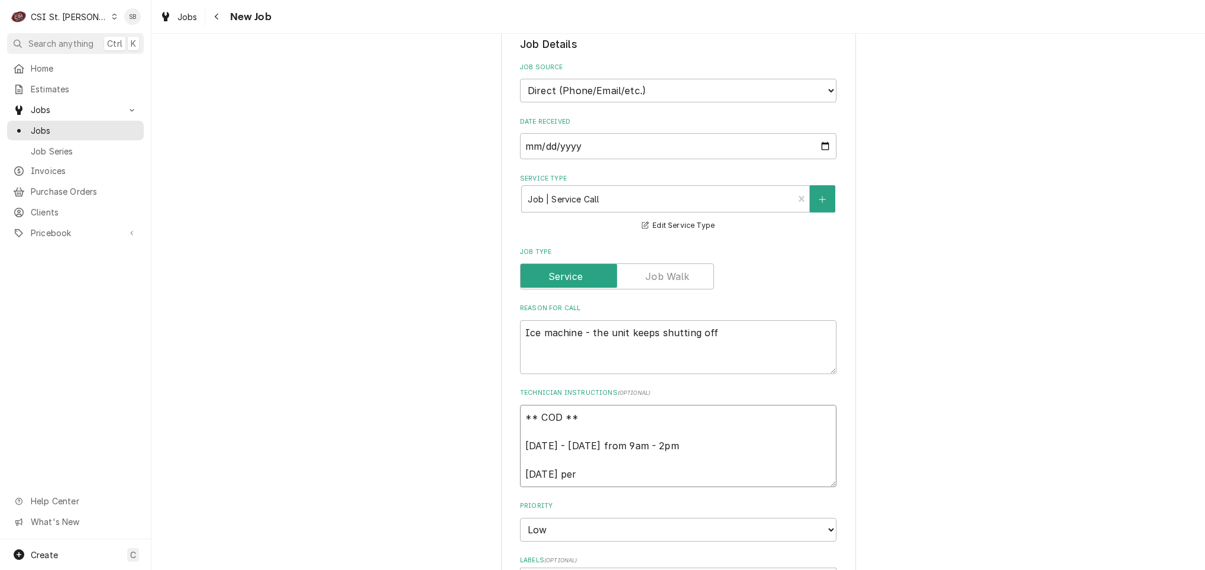
type textarea "** COD ** Tuesday - Thursday from 9am - 2pm 8/26 per p"
type textarea "x"
type textarea "** COD ** Tuesday - Thursday from 9am - 2pm 8/26 per"
type textarea "x"
type textarea "** COD ** Tuesday - Thursday from 9am - 2pm 8/26 per M"
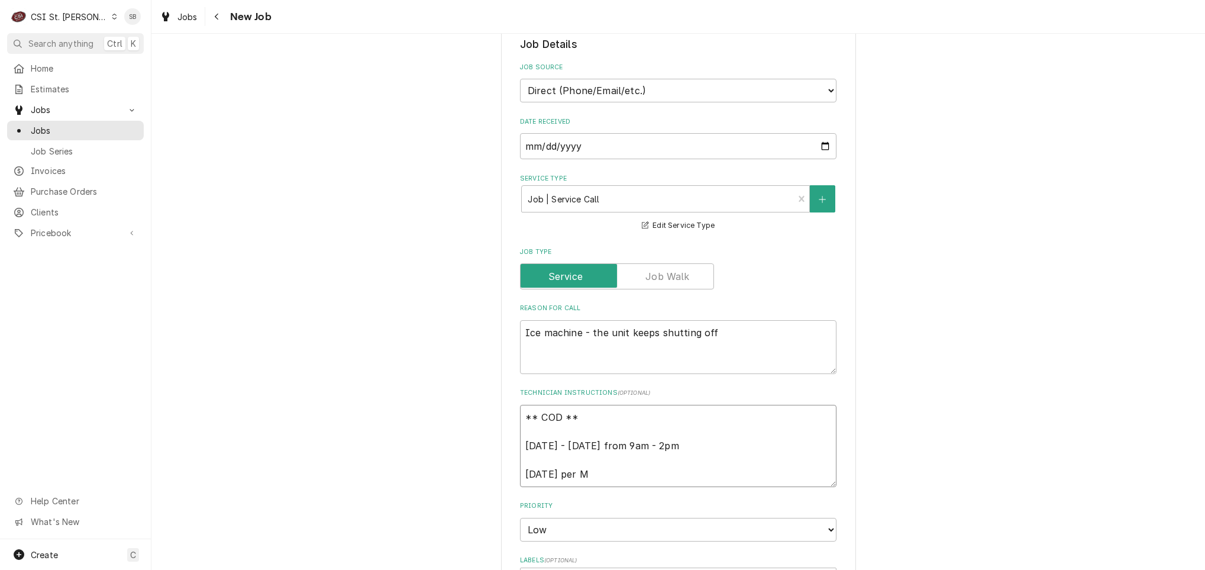
type textarea "x"
type textarea "** COD ** Tuesday - Thursday from 9am - 2pm 8/26 per Ma"
type textarea "x"
type textarea "** COD ** Tuesday - Thursday from 9am - 2pm 8/26 per Mar"
type textarea "x"
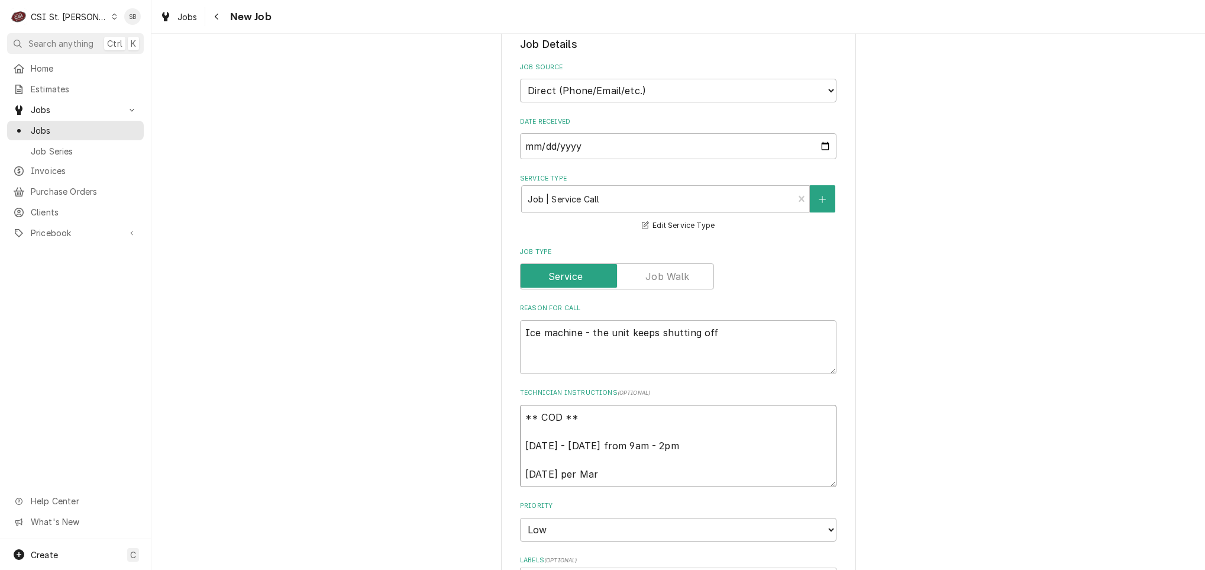
type textarea "** COD ** Tuesday - Thursday from 9am - 2pm 8/26 per Mary"
type textarea "x"
type textarea "** COD ** Tuesday - Thursday from 9am - 2pm 8/26 per Mary"
type textarea "x"
type textarea "** COD ** Tuesday - Thursday from 9am - 2pm 8/26 per Mary o"
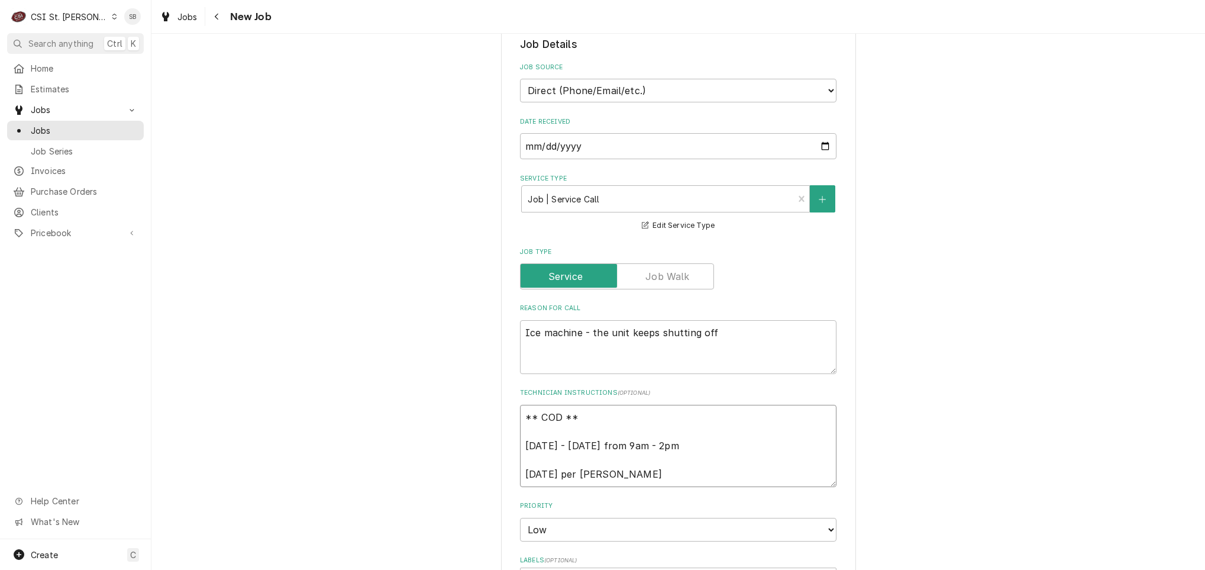
type textarea "x"
type textarea "** COD ** Tuesday - Thursday from 9am - 2pm 8/26 per Mary ok"
type textarea "x"
type textarea "** COD ** Tuesday - Thursday from 9am - 2pm 8/26 per Mary ok t"
type textarea "x"
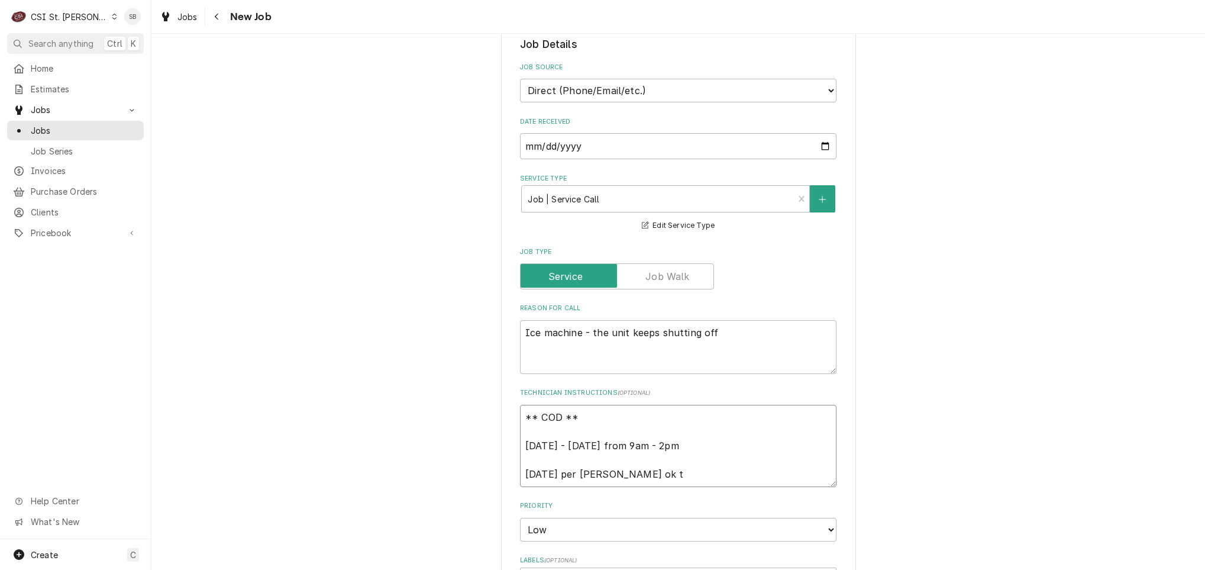
type textarea "** COD ** Tuesday - Thursday from 9am - 2pm 8/26 per Mary ok to"
type textarea "x"
type textarea "** COD ** Tuesday - Thursday from 9am - 2pm 8/26 per Mary ok to"
type textarea "x"
type textarea "** COD ** Tuesday - Thursday from 9am - 2pm 8/26 per Mary ok to s"
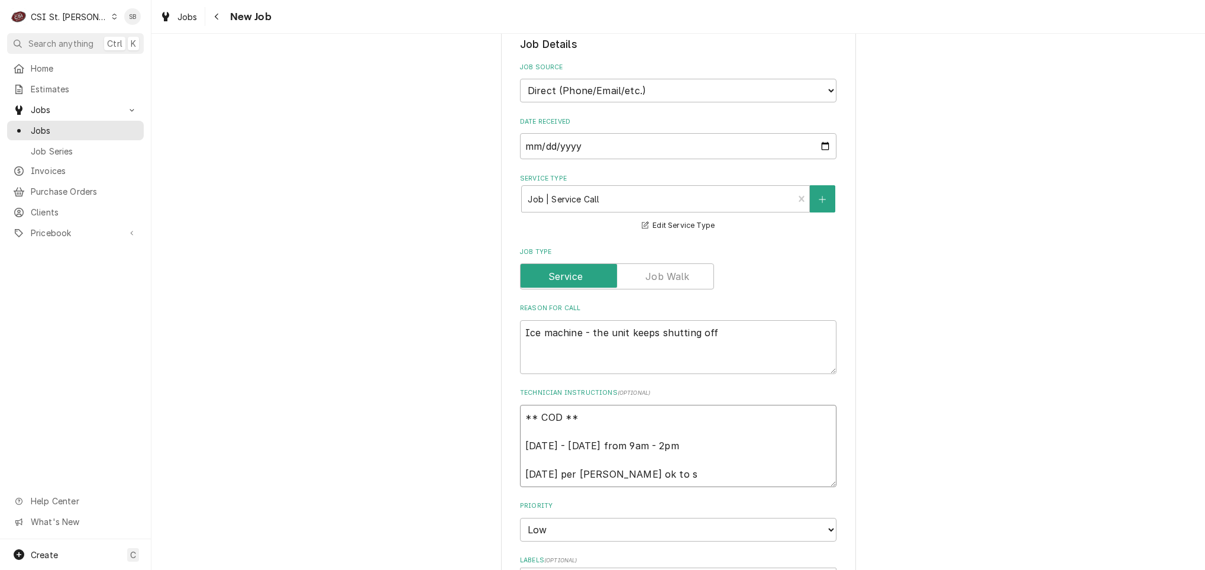
type textarea "x"
type textarea "** COD ** Tuesday - Thursday from 9am - 2pm 8/26 per Mary ok to se"
type textarea "x"
type textarea "** COD ** Tuesday - Thursday from 9am - 2pm 8/26 per Mary ok to sen"
type textarea "x"
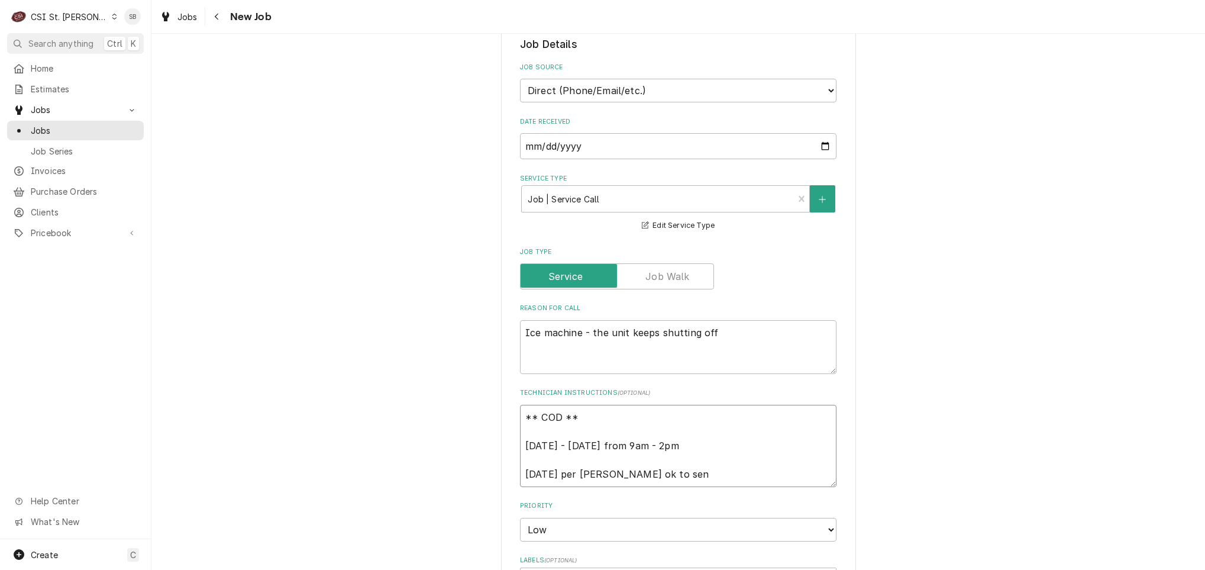
type textarea "** COD ** Tuesday - Thursday from 9am - 2pm 8/26 per Mary ok to send"
type textarea "x"
type textarea "** COD ** Tuesday - Thursday from 9am - 2pm 8/26 per Mary ok to send"
type textarea "x"
type textarea "** COD ** Tuesday - Thursday from 9am - 2pm 8/26 per Mary ok to send t"
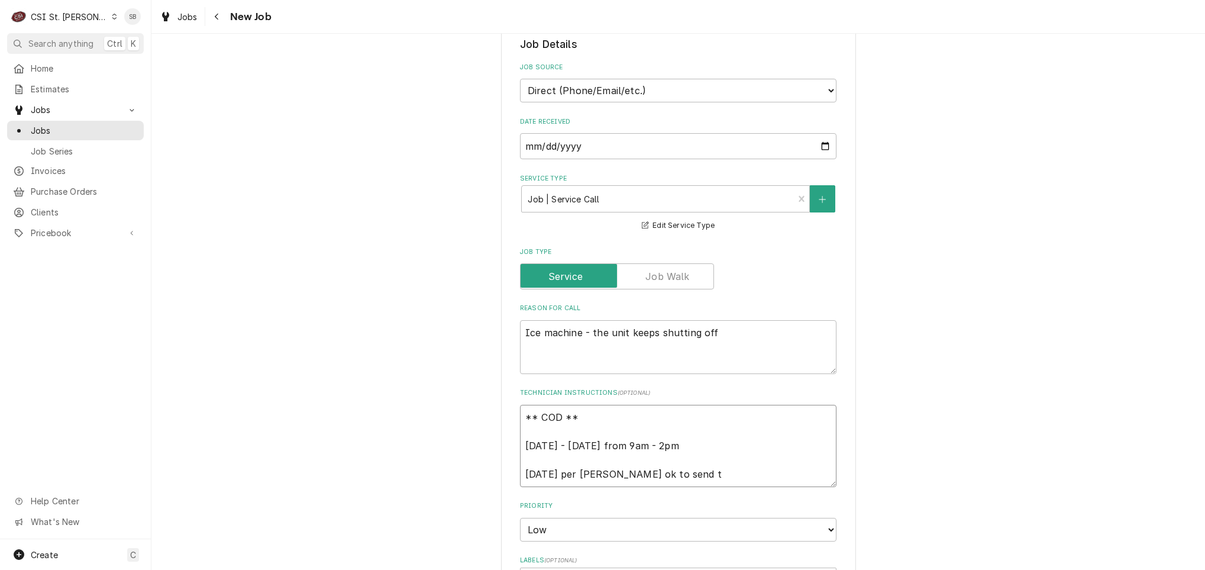
type textarea "x"
type textarea "** COD ** Tuesday - Thursday from 9am - 2pm 8/26 per Mary ok to send te"
type textarea "x"
type textarea "** COD ** Tuesday - Thursday from 9am - 2pm 8/26 per Mary ok to send tec"
type textarea "x"
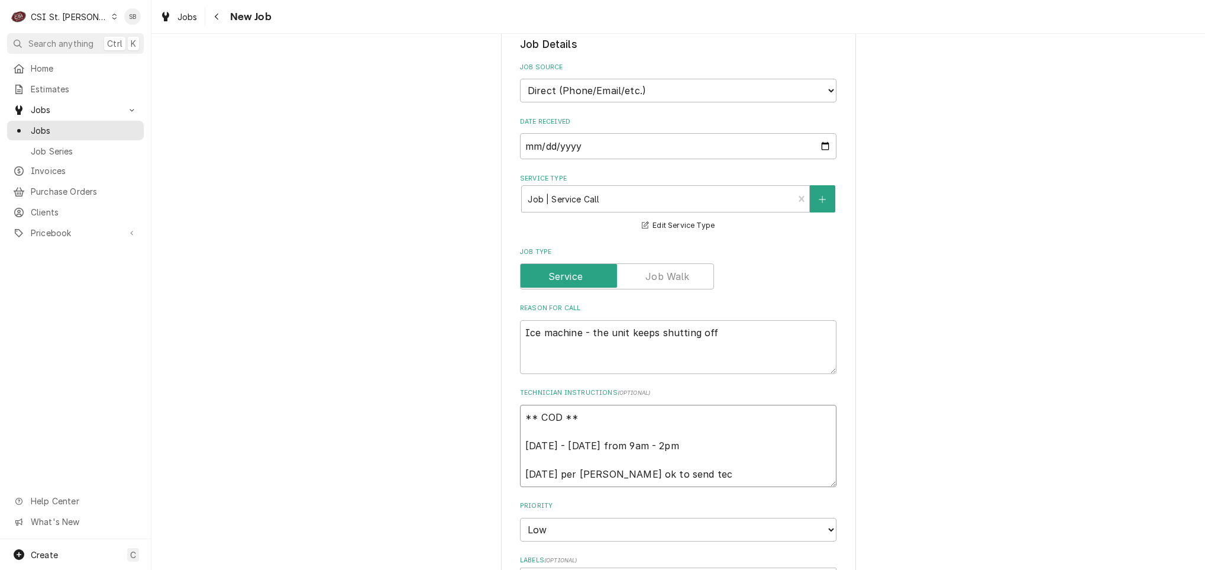
type textarea "** COD ** Tuesday - Thursday from 9am - 2pm 8/26 per Mary ok to send tech"
type textarea "x"
type textarea "** COD ** Tuesday - Thursday from 9am - 2pm 8/26 per Mary ok to send tech,"
type textarea "x"
type textarea "** COD ** Tuesday - Thursday from 9am - 2pm 8/26 per Mary ok to send tech,"
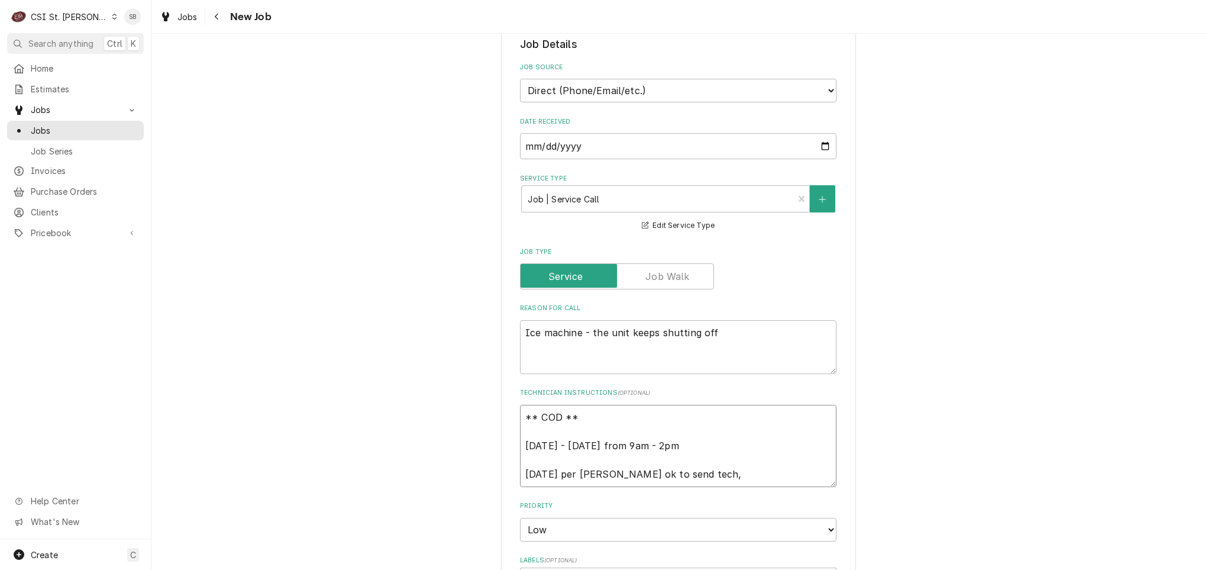
type textarea "x"
type textarea "** COD ** Tuesday - Thursday from 9am - 2pm 8/26 per Mary ok to send tech, a"
type textarea "x"
type textarea "** COD ** Tuesday - Thursday from 9am - 2pm 8/26 per Mary ok to send tech, ad"
type textarea "x"
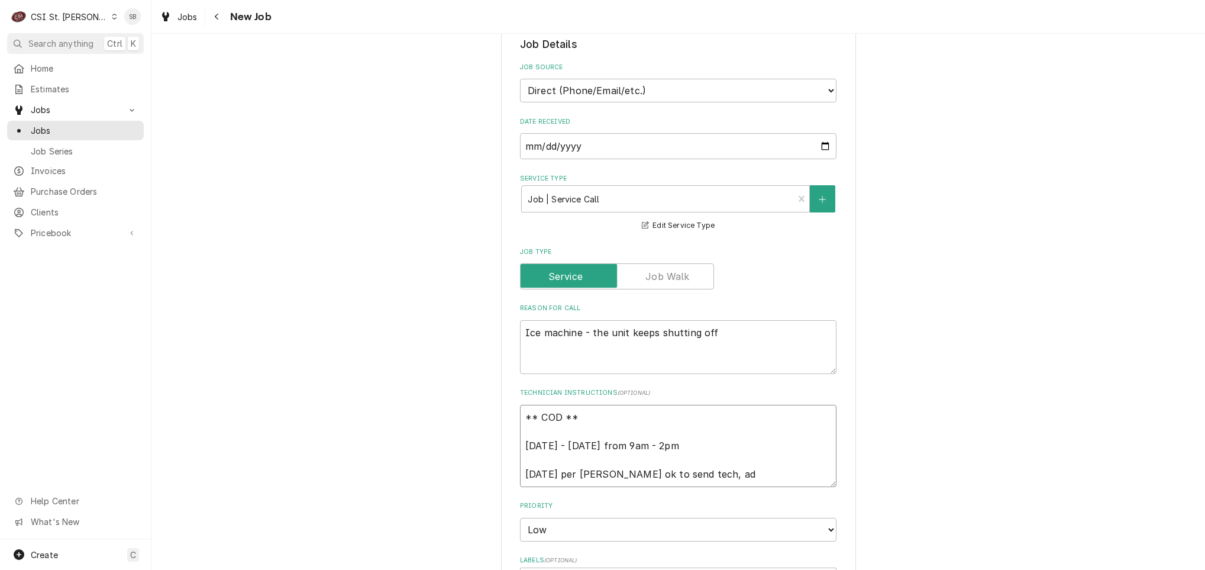
type textarea "** COD ** Tuesday - Thursday from 9am - 2pm 8/26 per Mary ok to send tech, adv"
type textarea "x"
type textarea "** COD ** Tuesday - Thursday from 9am - 2pm 8/26 per Mary ok to send tech, advi"
type textarea "x"
type textarea "** COD ** Tuesday - Thursday from 9am - 2pm 8/26 per Mary ok to send tech, advi…"
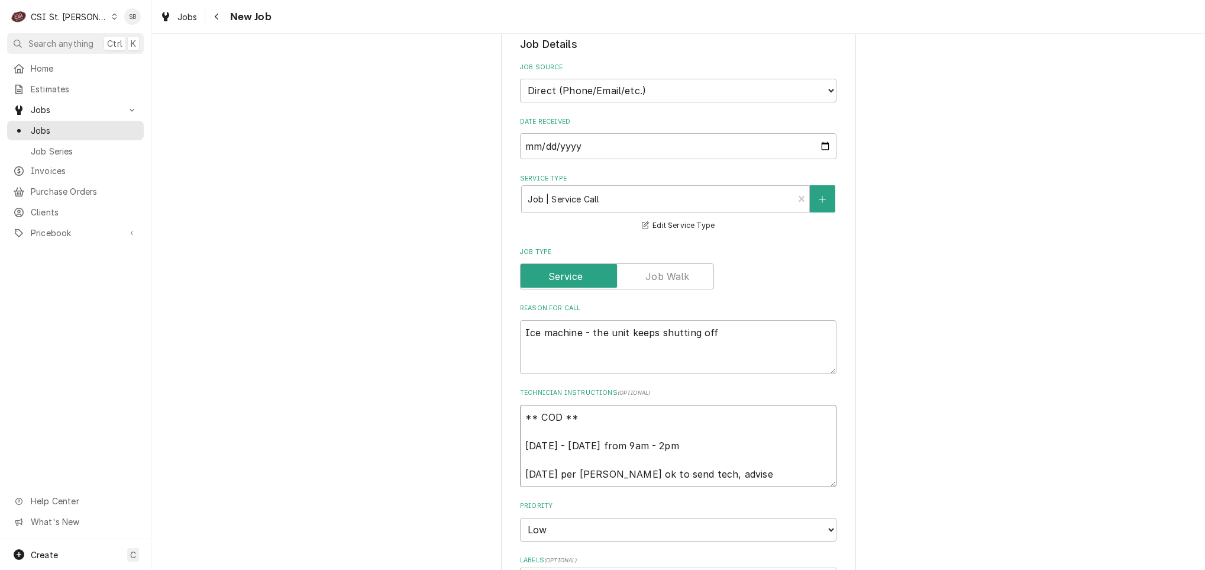
type textarea "x"
type textarea "** COD ** Tuesday - Thursday from 9am - 2pm 8/26 per Mary ok to send tech, advi…"
type textarea "x"
type textarea "** COD ** Tuesday - Thursday from 9am - 2pm 8/26 per Mary ok to send tech, advi…"
type textarea "x"
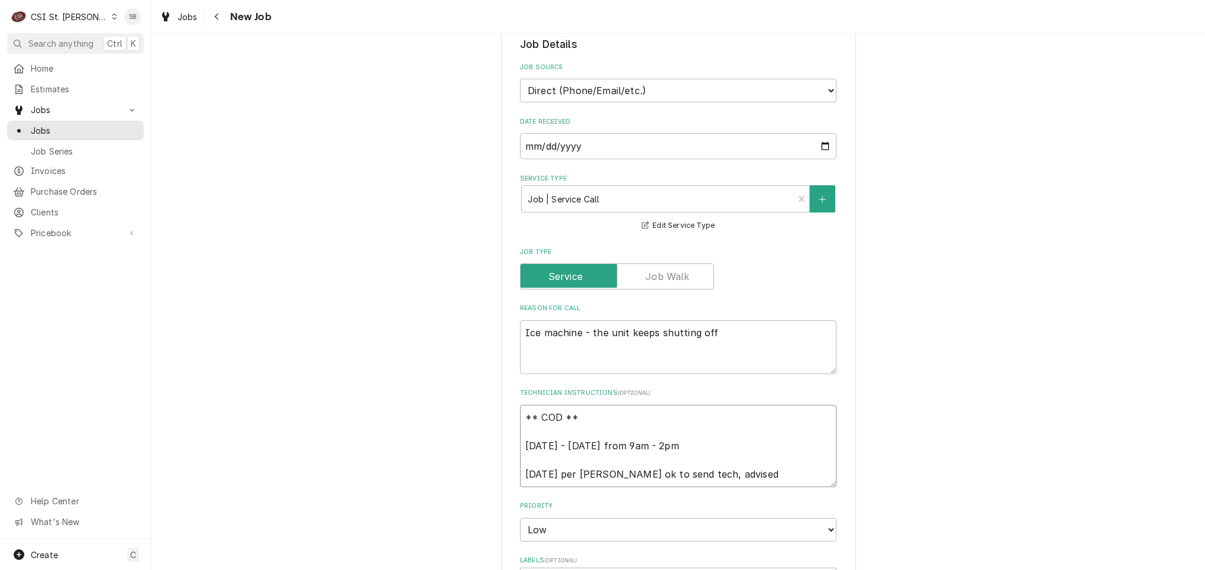
type textarea "** COD ** Tuesday - Thursday from 9am - 2pm 8/26 per Mary ok to send tech, advi…"
type textarea "x"
type textarea "** COD ** Tuesday - Thursday from 9am - 2pm 8/26 per Mary ok to send tech, advi…"
type textarea "x"
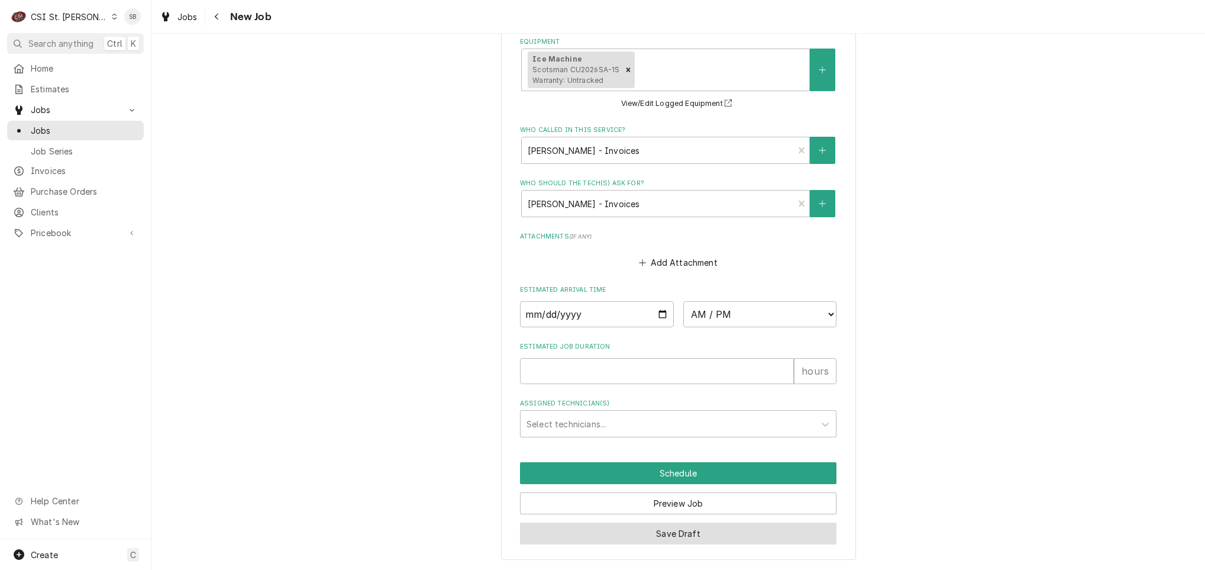
type textarea "** COD ** Tuesday - Thursday from 9am - 2pm 8/26 per Mary ok to send tech, advi…"
click at [696, 538] on button "Save Draft" at bounding box center [678, 534] width 317 height 22
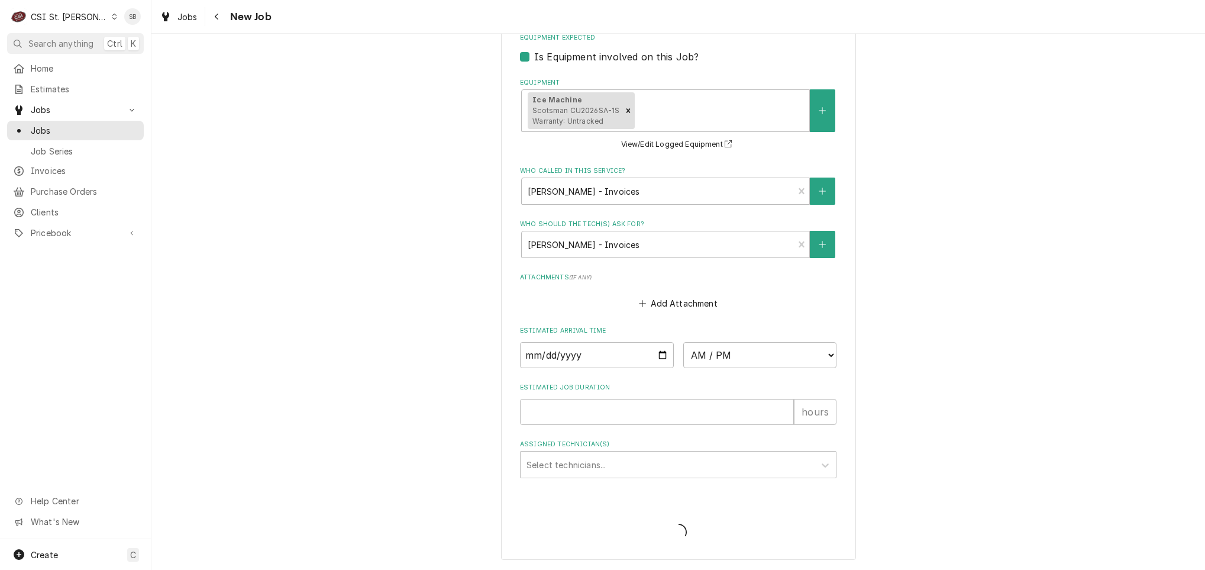
type textarea "x"
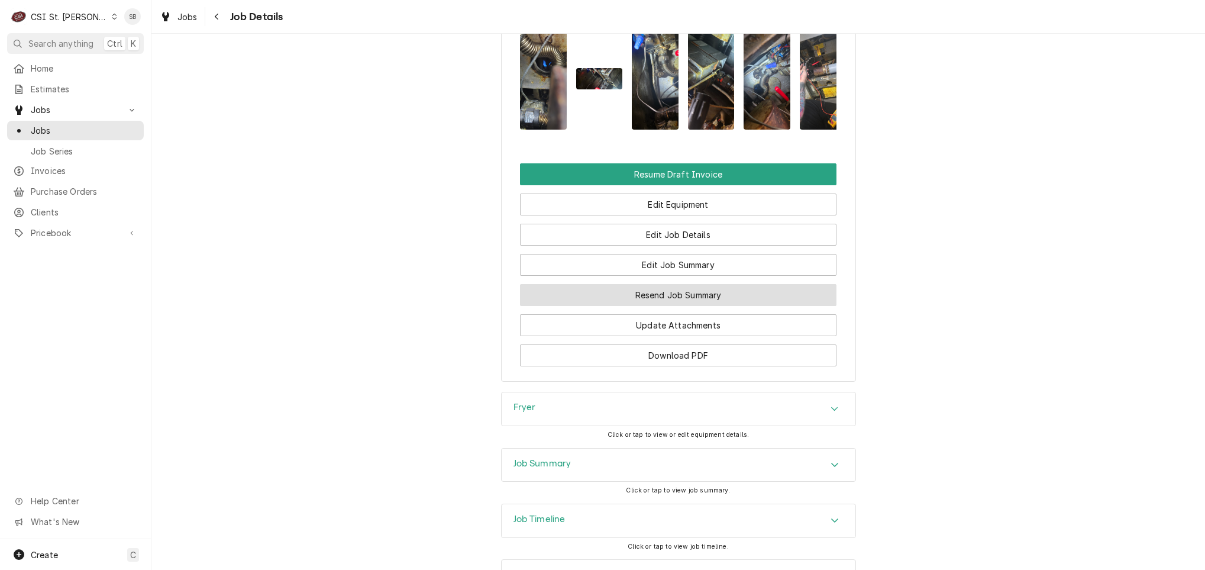
scroll to position [1755, 0]
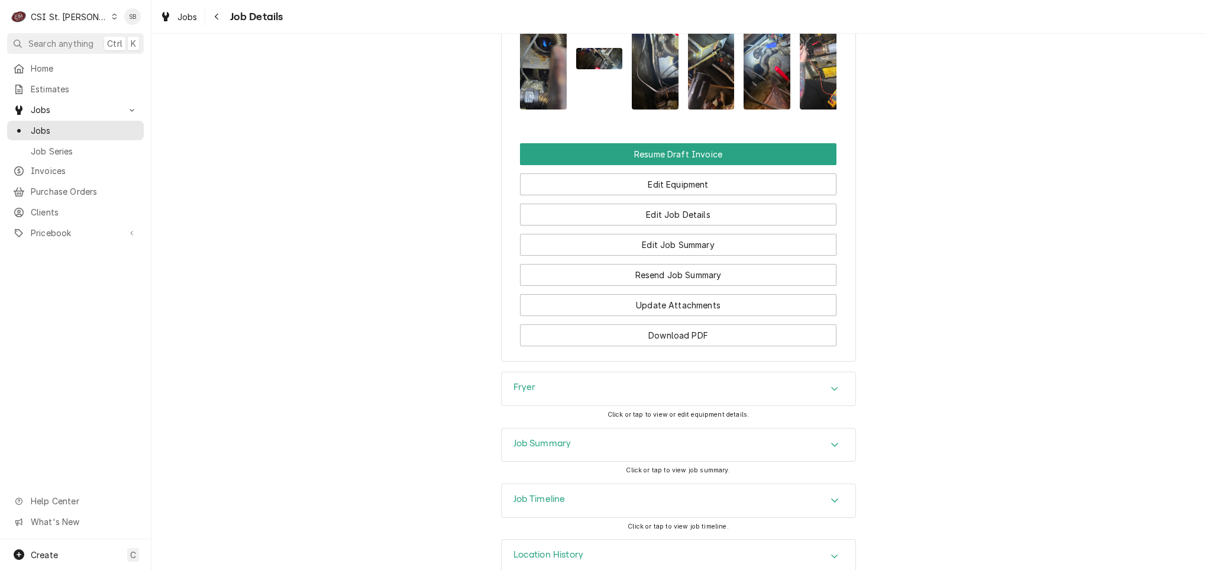
click at [678, 430] on div "Job Summary" at bounding box center [679, 444] width 354 height 33
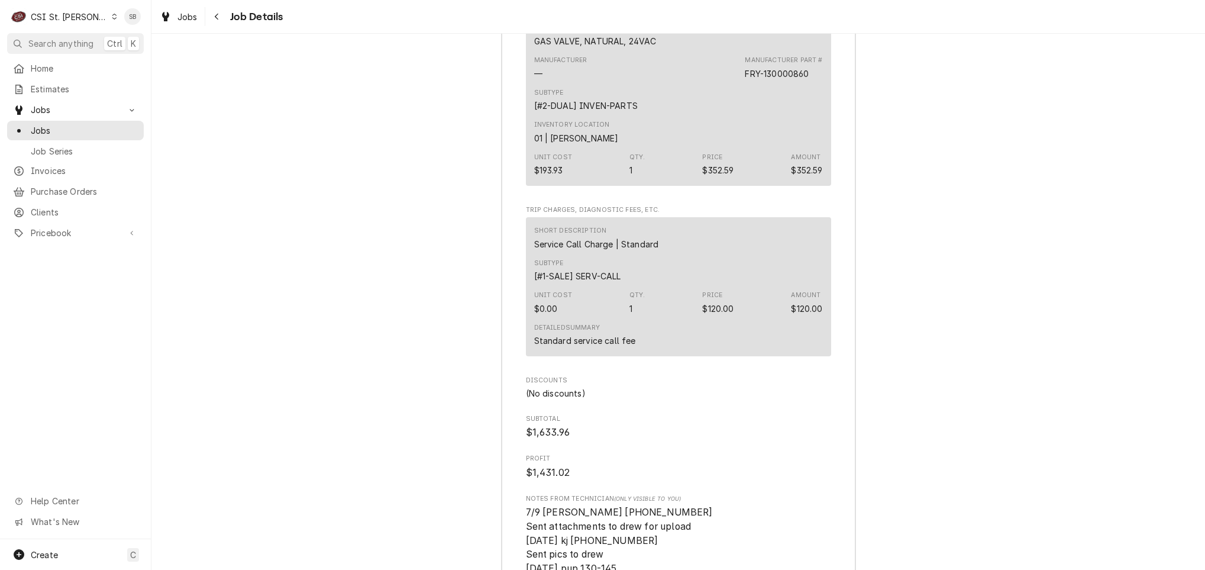
scroll to position [4950, 0]
